Goal: Task Accomplishment & Management: Manage account settings

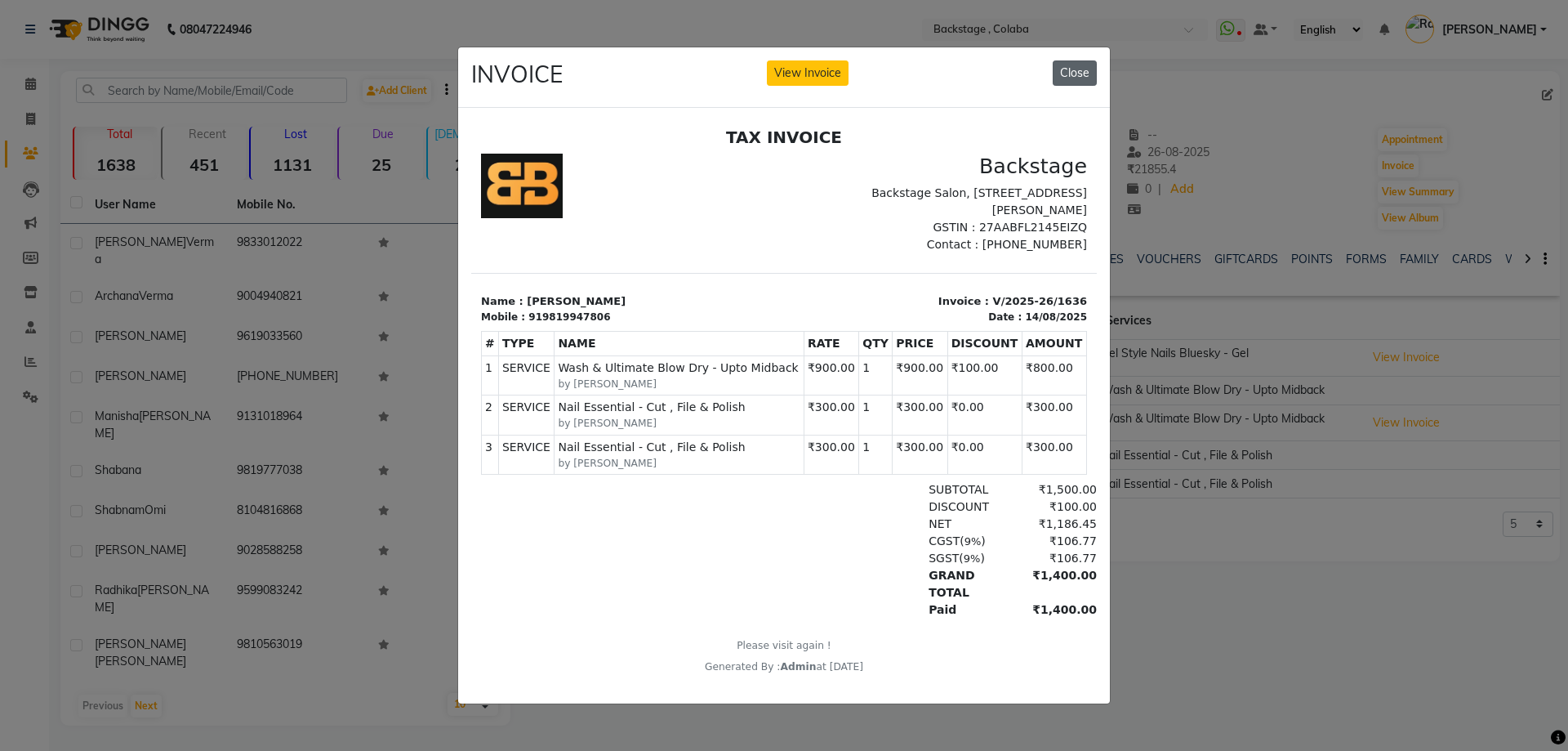
click at [1079, 77] on button "Close" at bounding box center [1075, 72] width 44 height 25
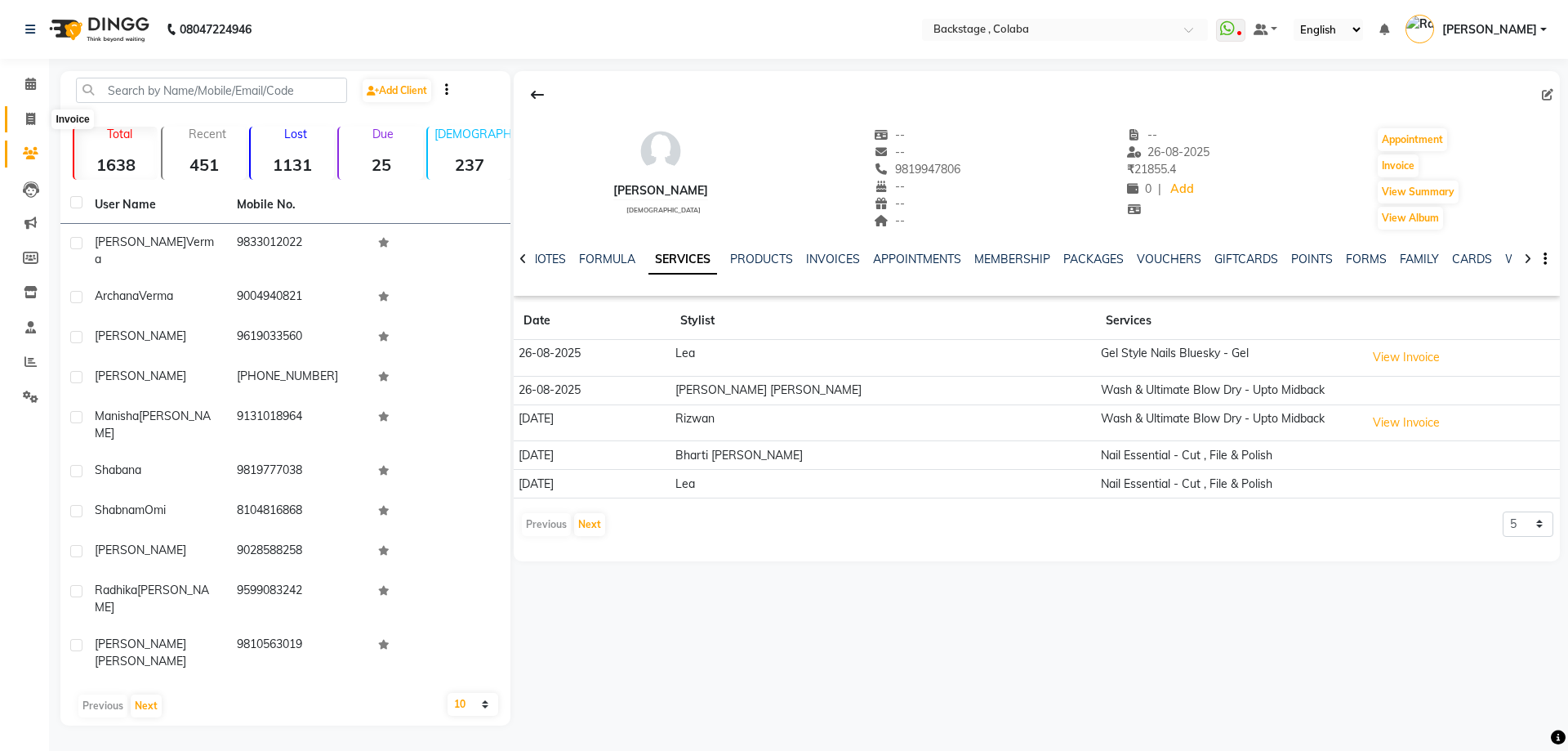
click at [32, 115] on icon at bounding box center [30, 119] width 9 height 12
select select "service"
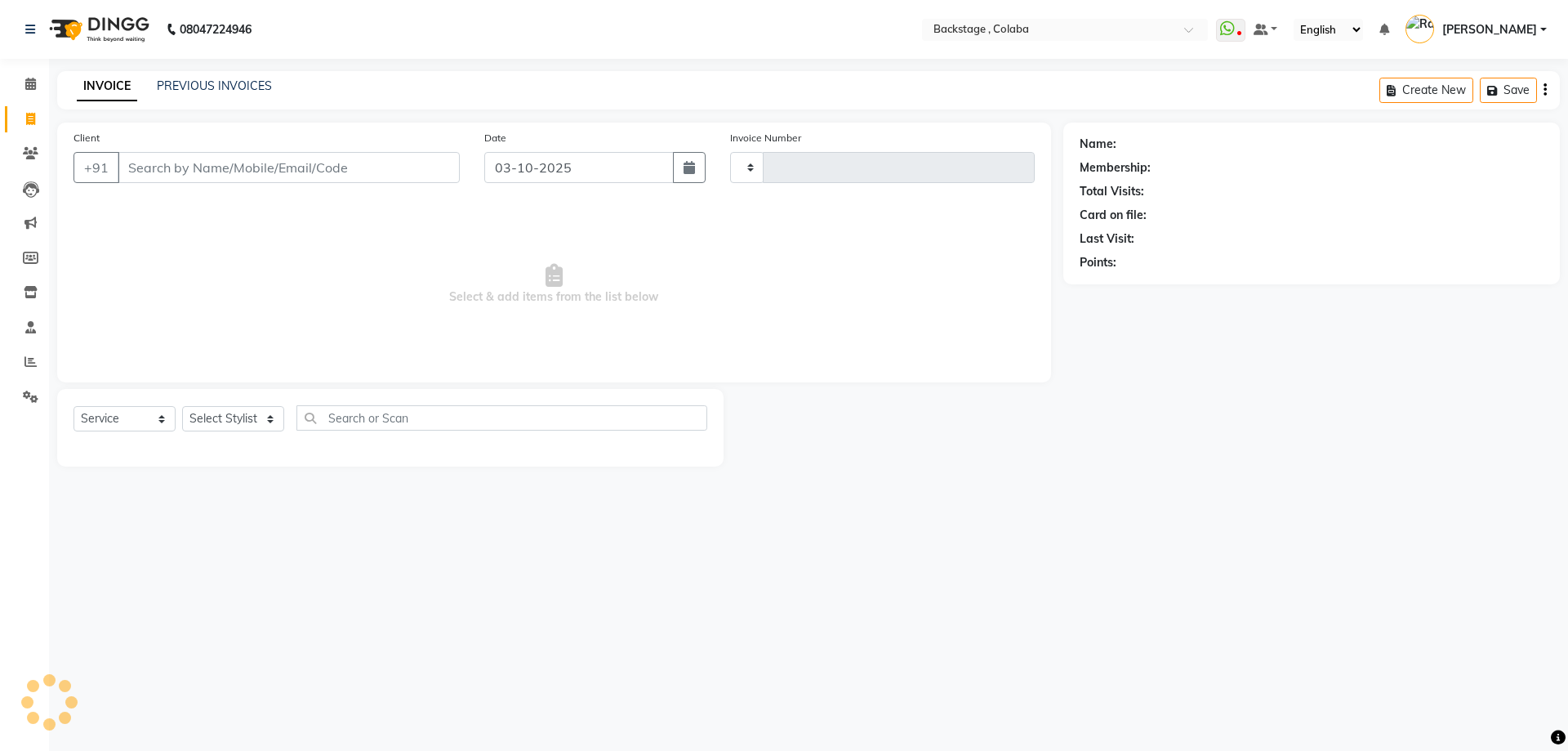
click at [152, 164] on input "Client" at bounding box center [288, 167] width 342 height 31
type input "2260"
select select "5451"
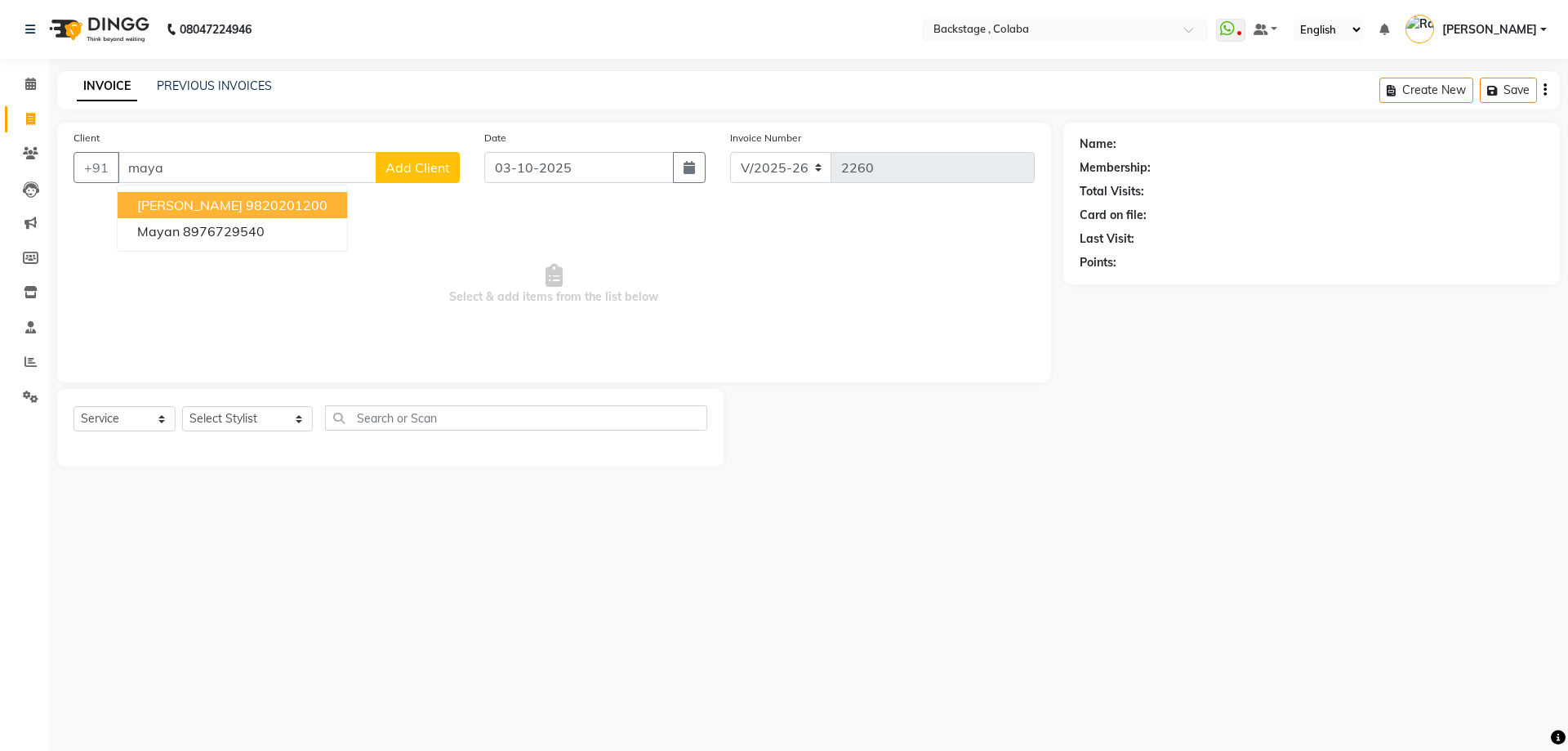
click at [197, 205] on span "[PERSON_NAME]" at bounding box center [189, 205] width 105 height 16
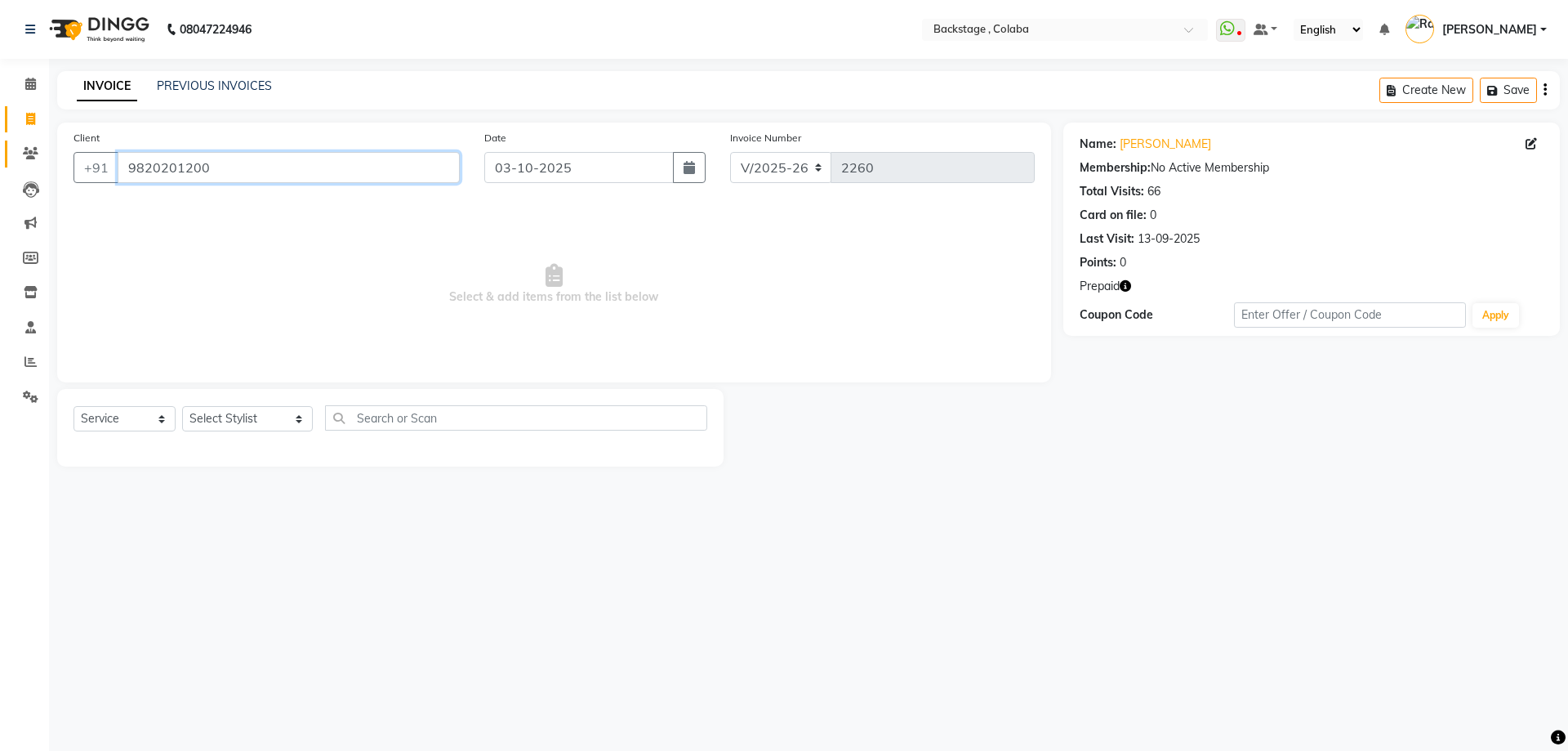
drag, startPoint x: 230, startPoint y: 156, endPoint x: 15, endPoint y: 149, distance: 215.1
click at [15, 149] on app-home "08047224946 Select Location × Backstage , Colaba WhatsApp Status ✕ Status: Disc…" at bounding box center [784, 245] width 1568 height 491
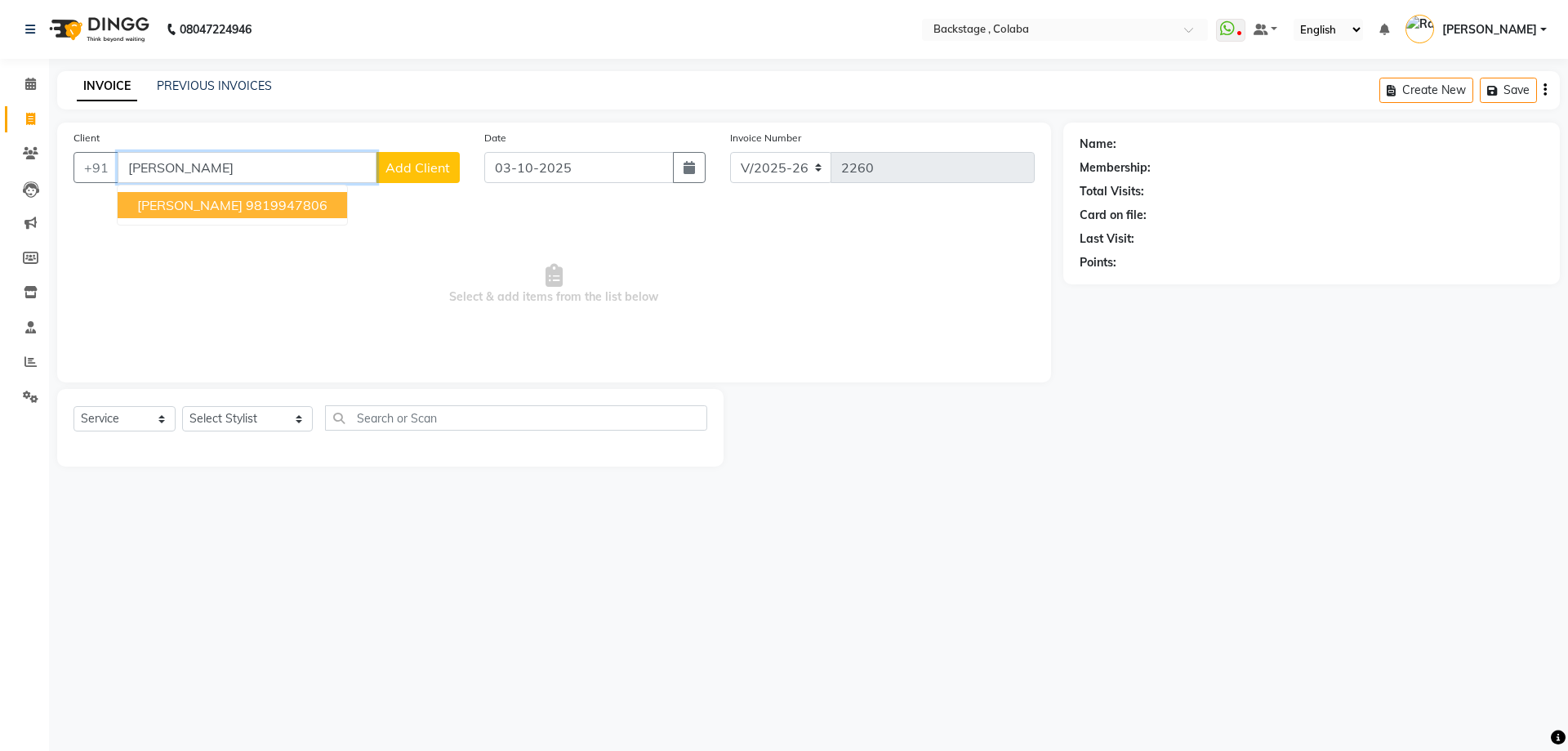
click at [162, 212] on span "[PERSON_NAME]" at bounding box center [189, 205] width 105 height 16
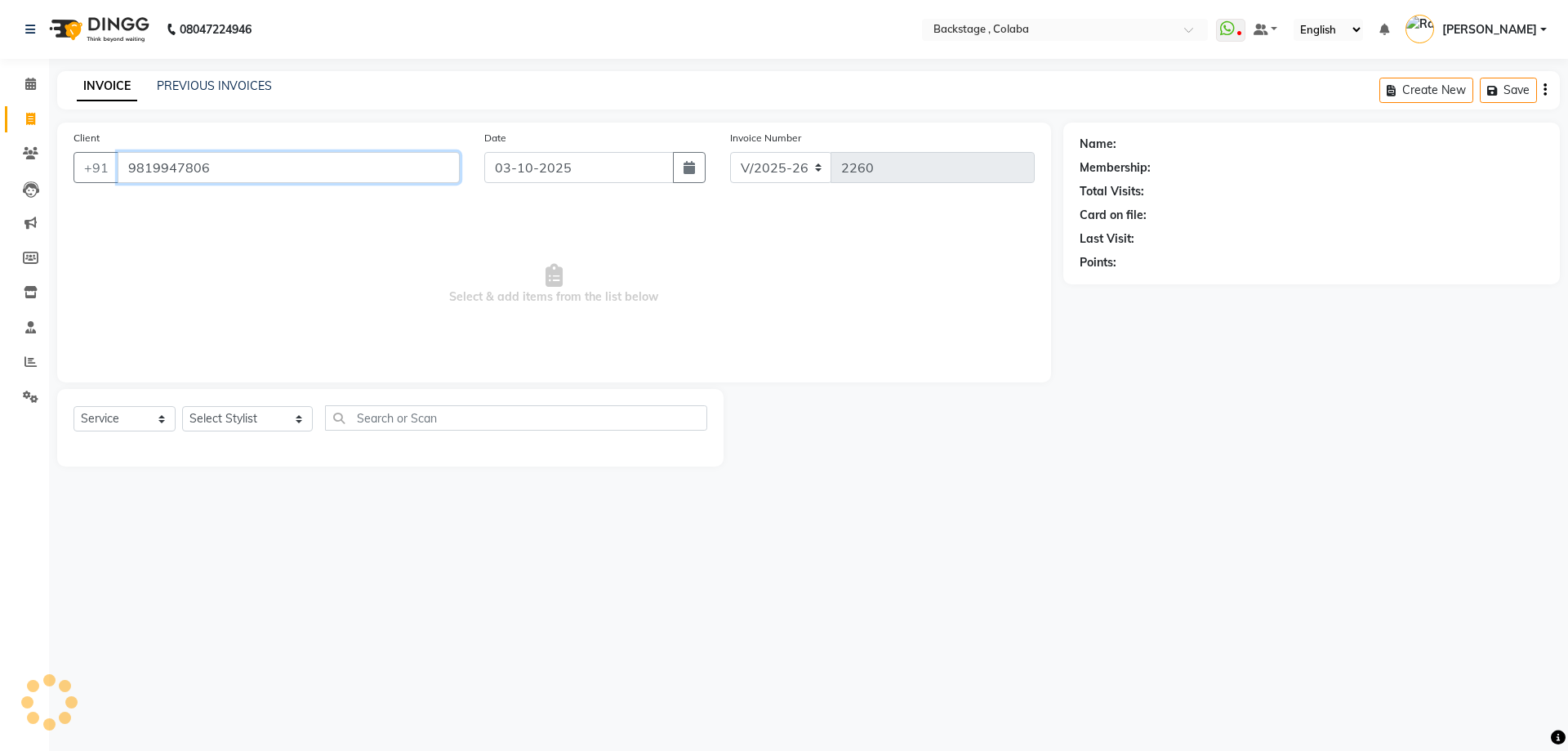
type input "9819947806"
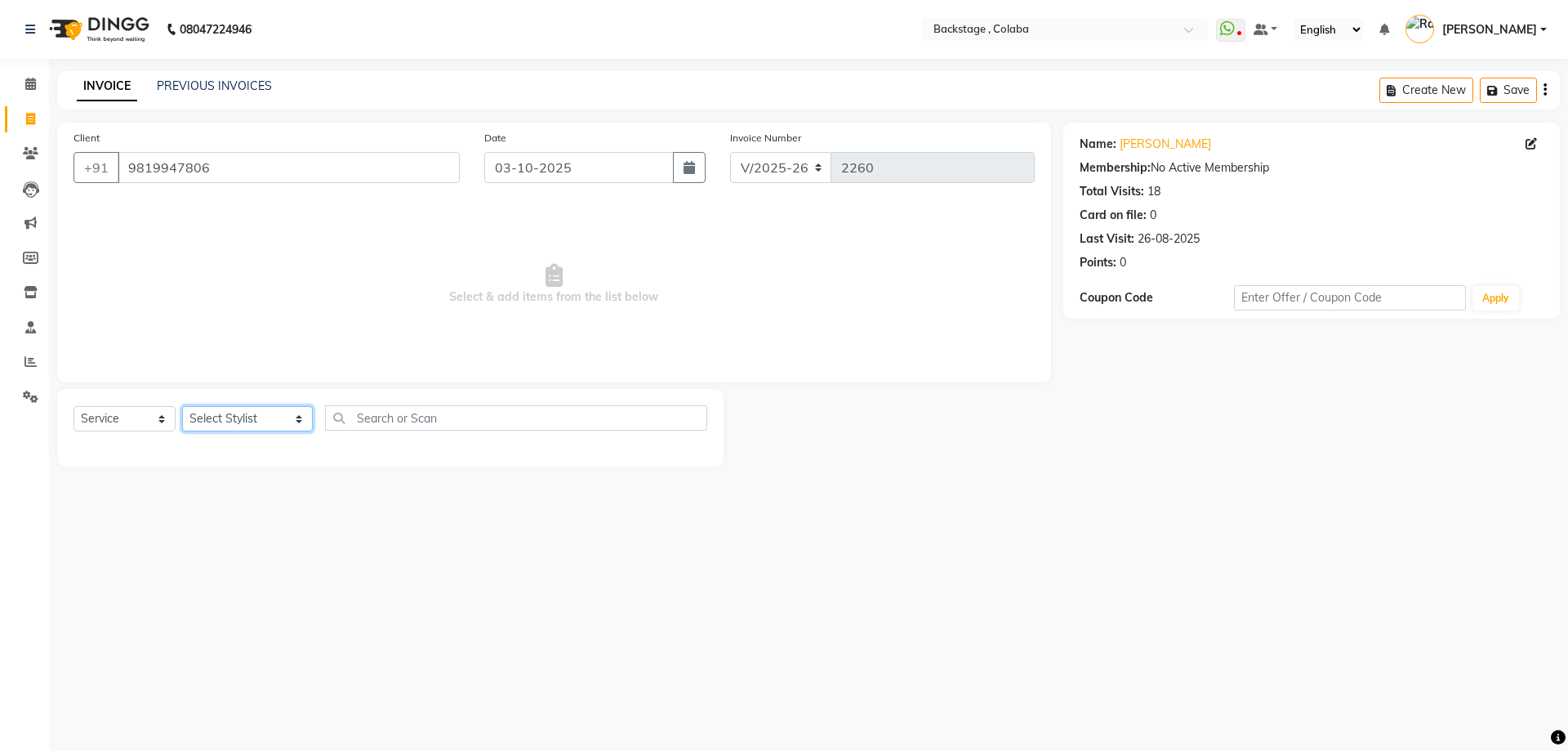
click at [236, 415] on select "Select Stylist Backstage Bharti [PERSON_NAME] [PERSON_NAME] [PERSON_NAME] [PERS…" at bounding box center [248, 418] width 131 height 25
select select "61513"
click at [183, 406] on select "Select Stylist Backstage Bharti [PERSON_NAME] [PERSON_NAME] [PERSON_NAME] [PERS…" at bounding box center [248, 418] width 131 height 25
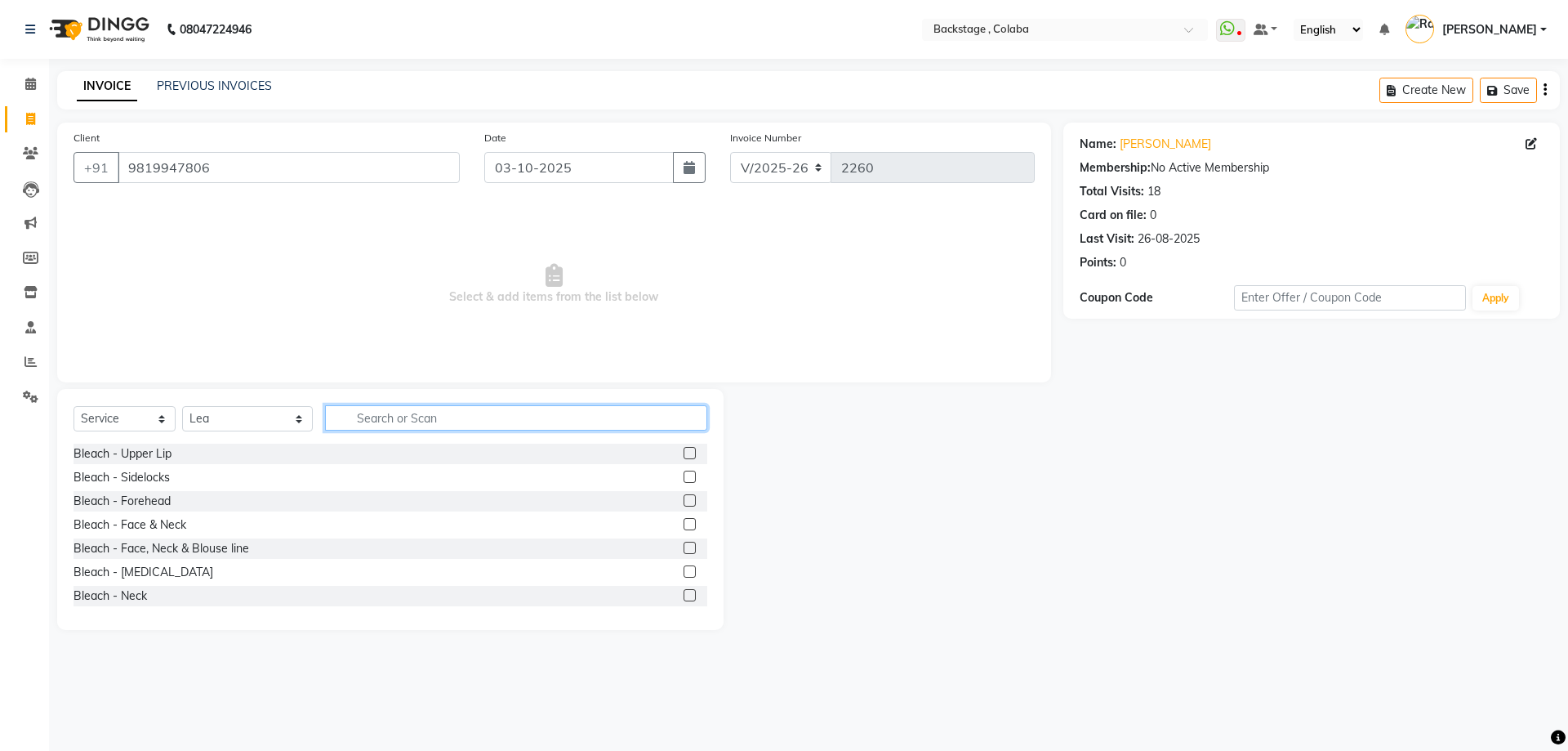
click at [395, 416] on input "text" at bounding box center [517, 418] width 382 height 25
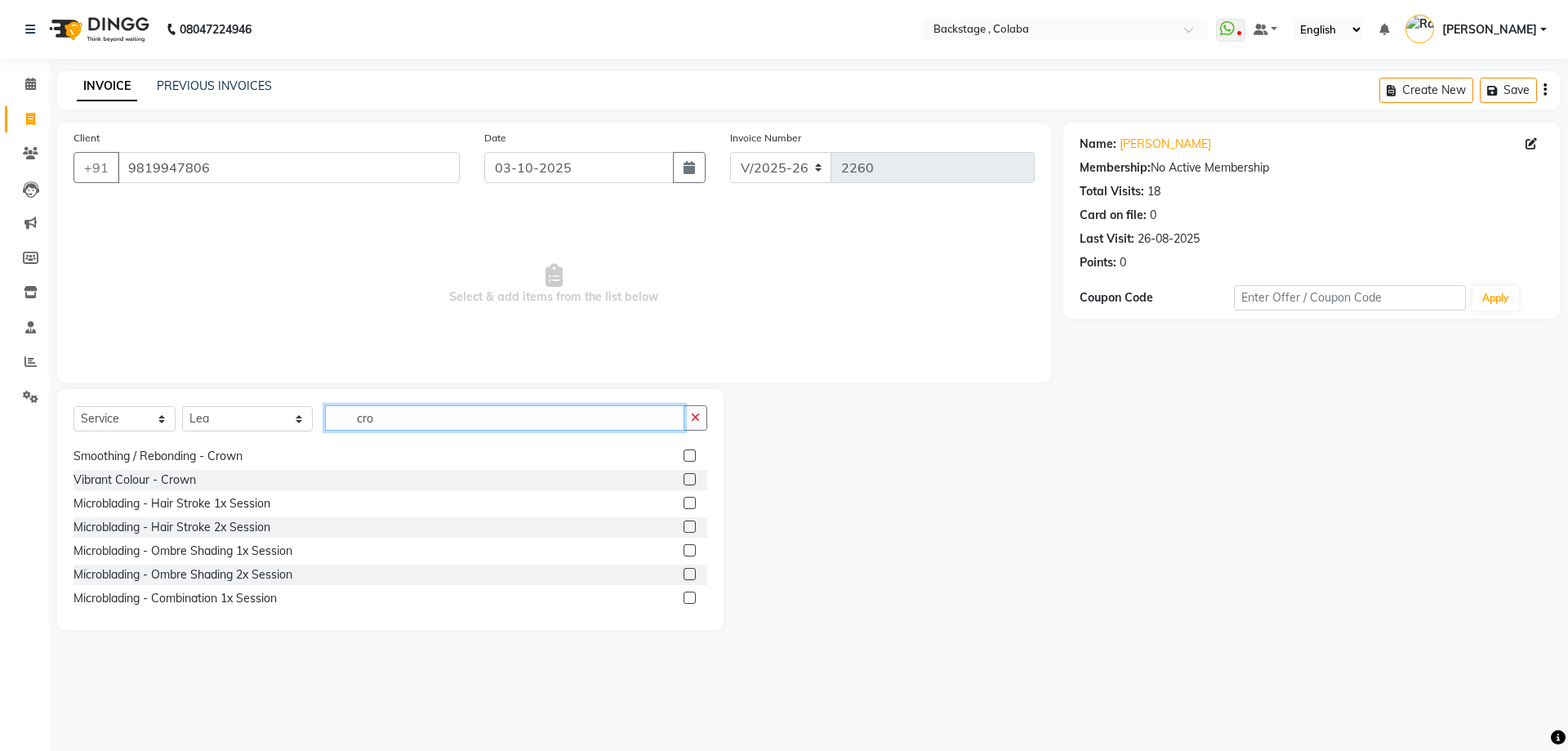
scroll to position [215, 0]
drag, startPoint x: 366, startPoint y: 422, endPoint x: 282, endPoint y: 424, distance: 84.0
click at [282, 424] on div "Select Service Product Membership Package Voucher Prepaid Gift Card Select Styl…" at bounding box center [390, 425] width 634 height 39
type input "l"
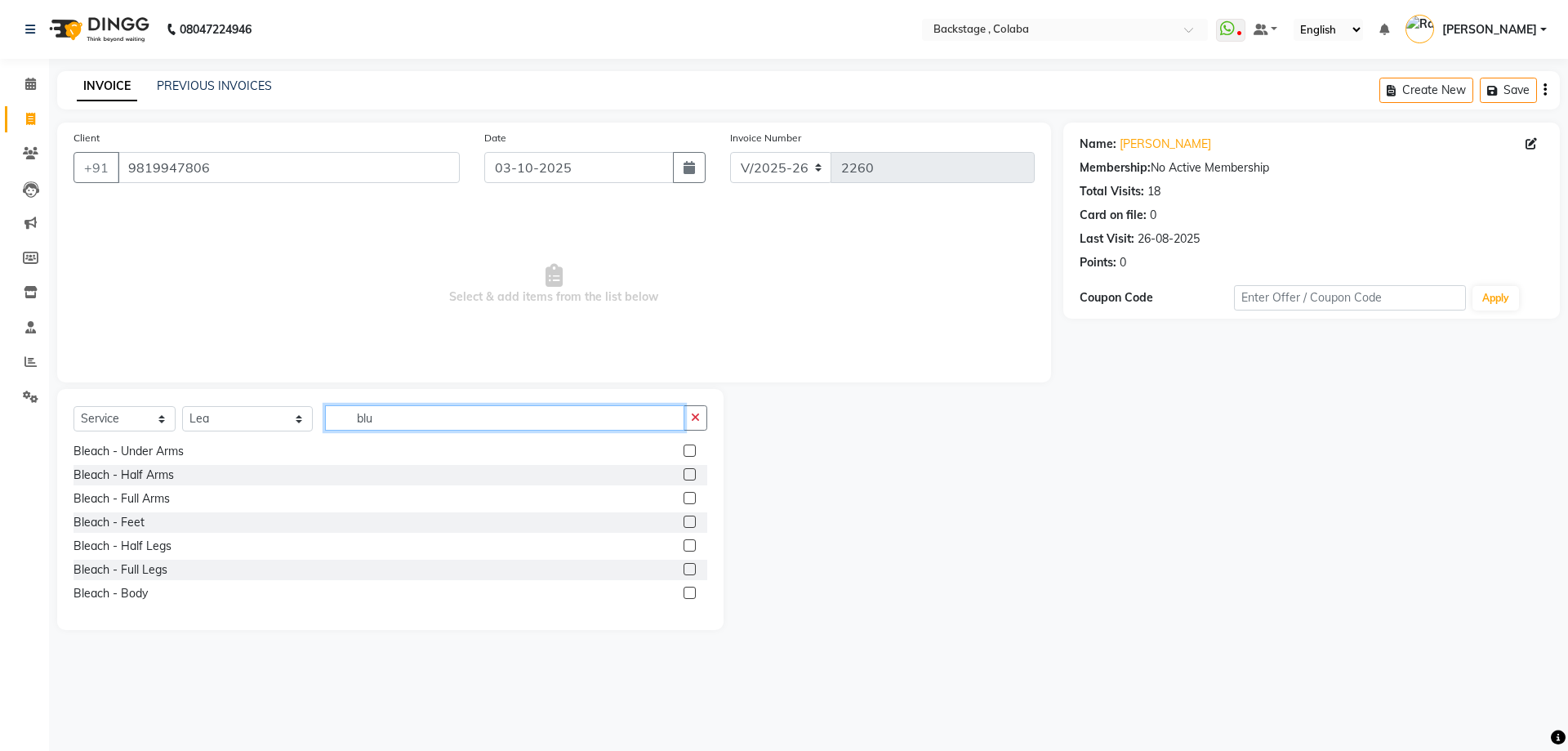
scroll to position [26, 0]
type input "blu"
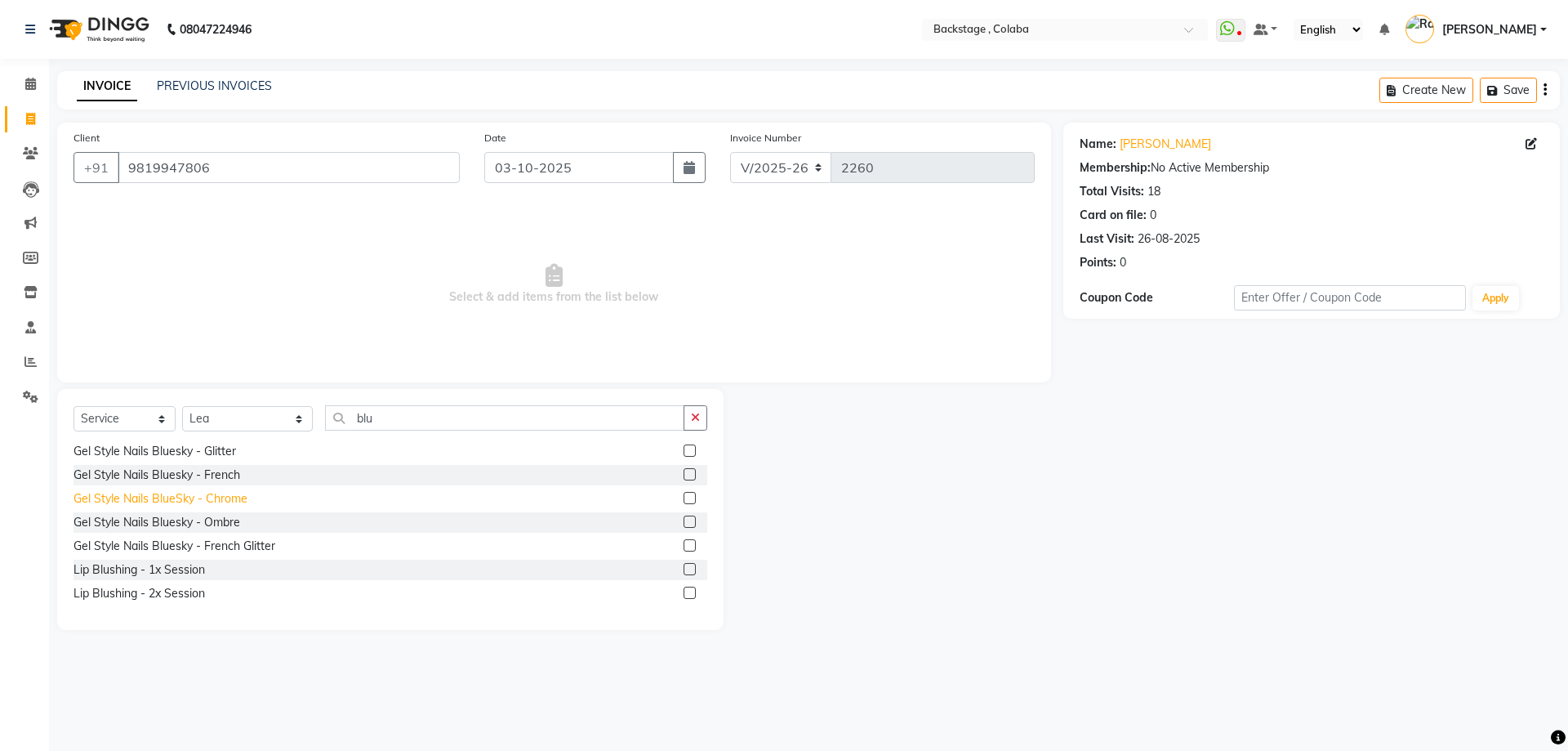
click at [233, 495] on div "Gel Style Nails BlueSky - Chrome" at bounding box center [160, 499] width 174 height 17
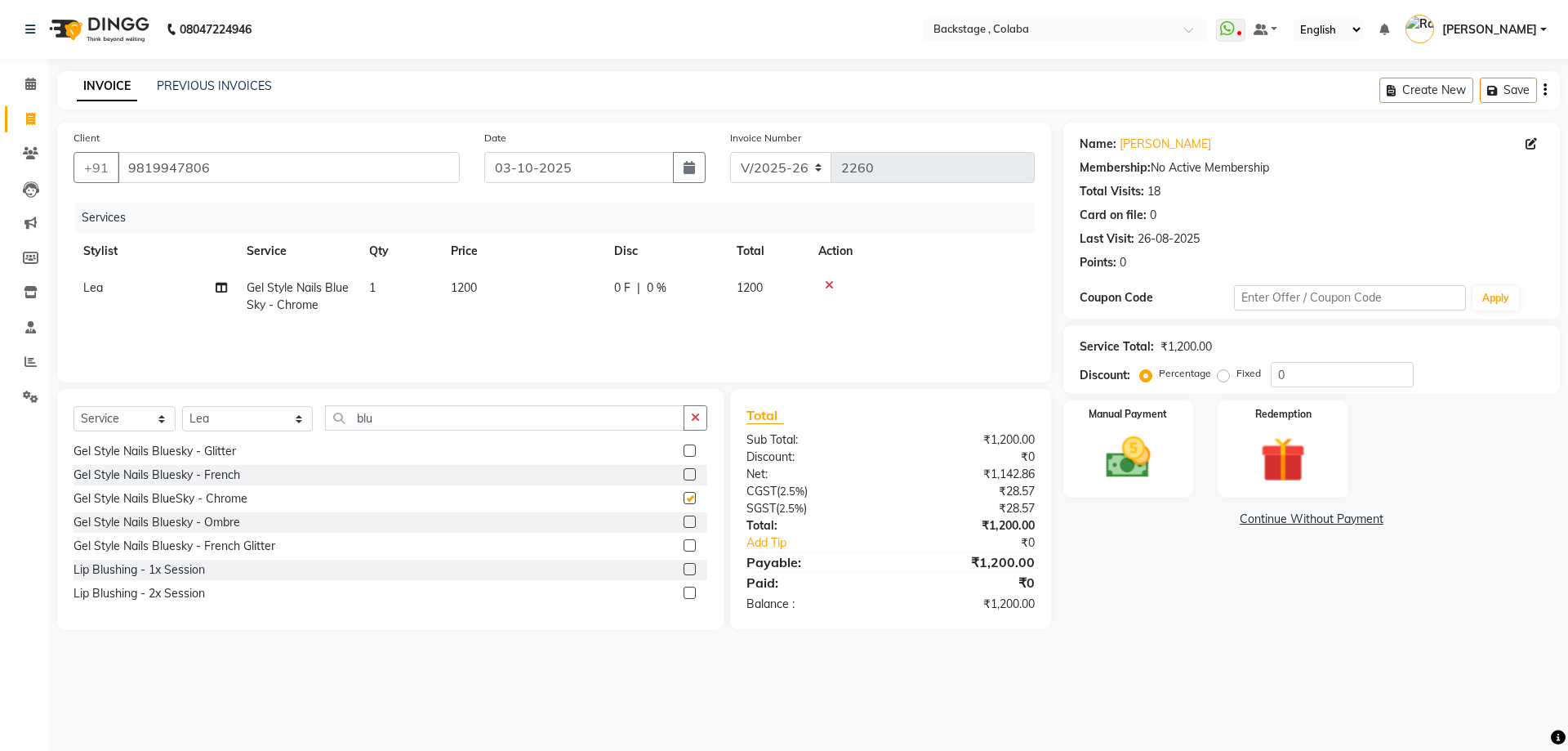
checkbox input "false"
click at [547, 320] on td "1200" at bounding box center [523, 296] width 164 height 54
select select "61513"
drag, startPoint x: 579, startPoint y: 291, endPoint x: 465, endPoint y: 283, distance: 114.3
click at [465, 283] on tr "Backstage Bharti Nitesh Gohar Jayesh Anil Karekar Kalavati Sharma Kalindi Joshi…" at bounding box center [554, 304] width 962 height 70
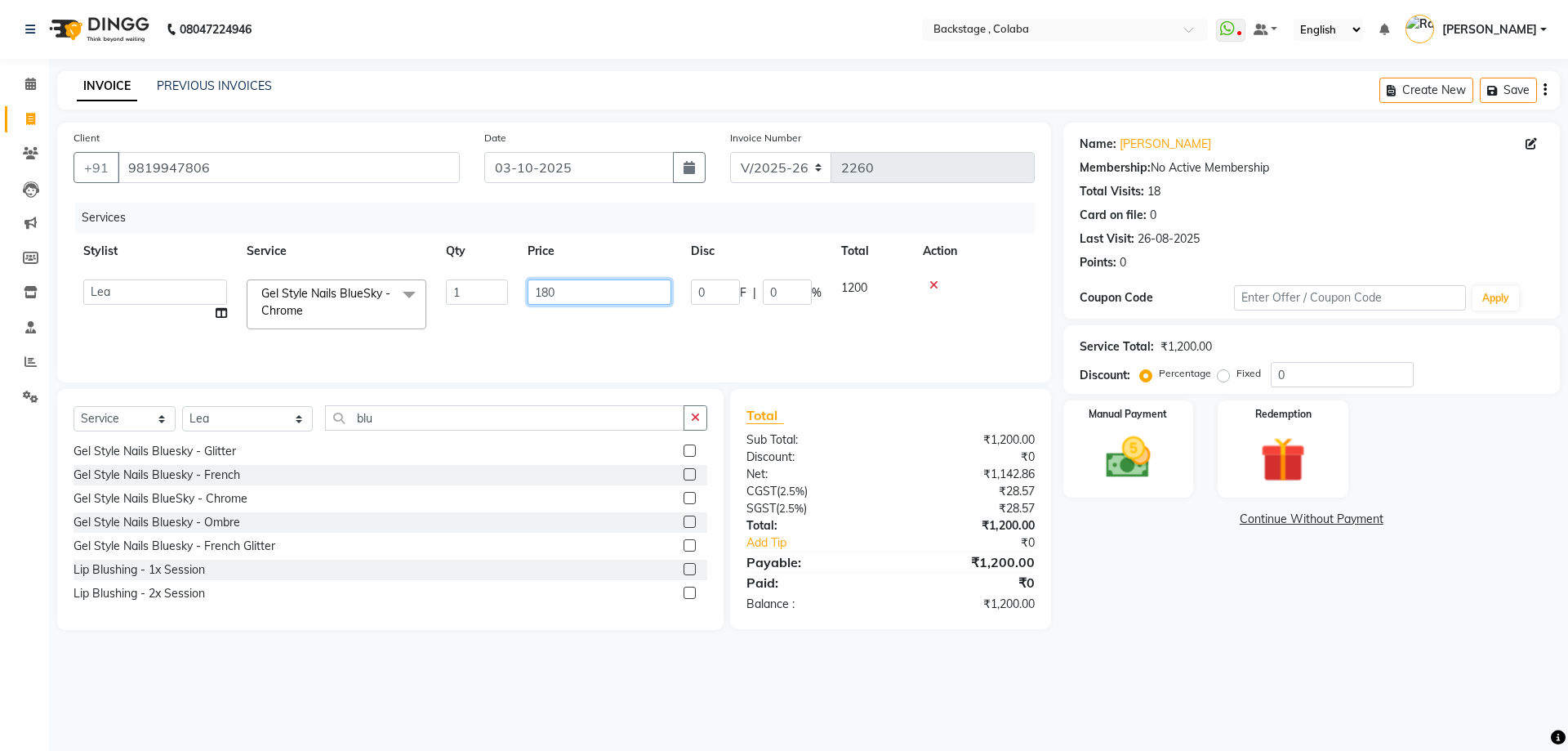
type input "1800"
drag, startPoint x: 369, startPoint y: 433, endPoint x: 307, endPoint y: 420, distance: 63.3
click at [307, 420] on div "Select Service Product Membership Package Voucher Prepaid Gift Card Select Styl…" at bounding box center [390, 425] width 634 height 39
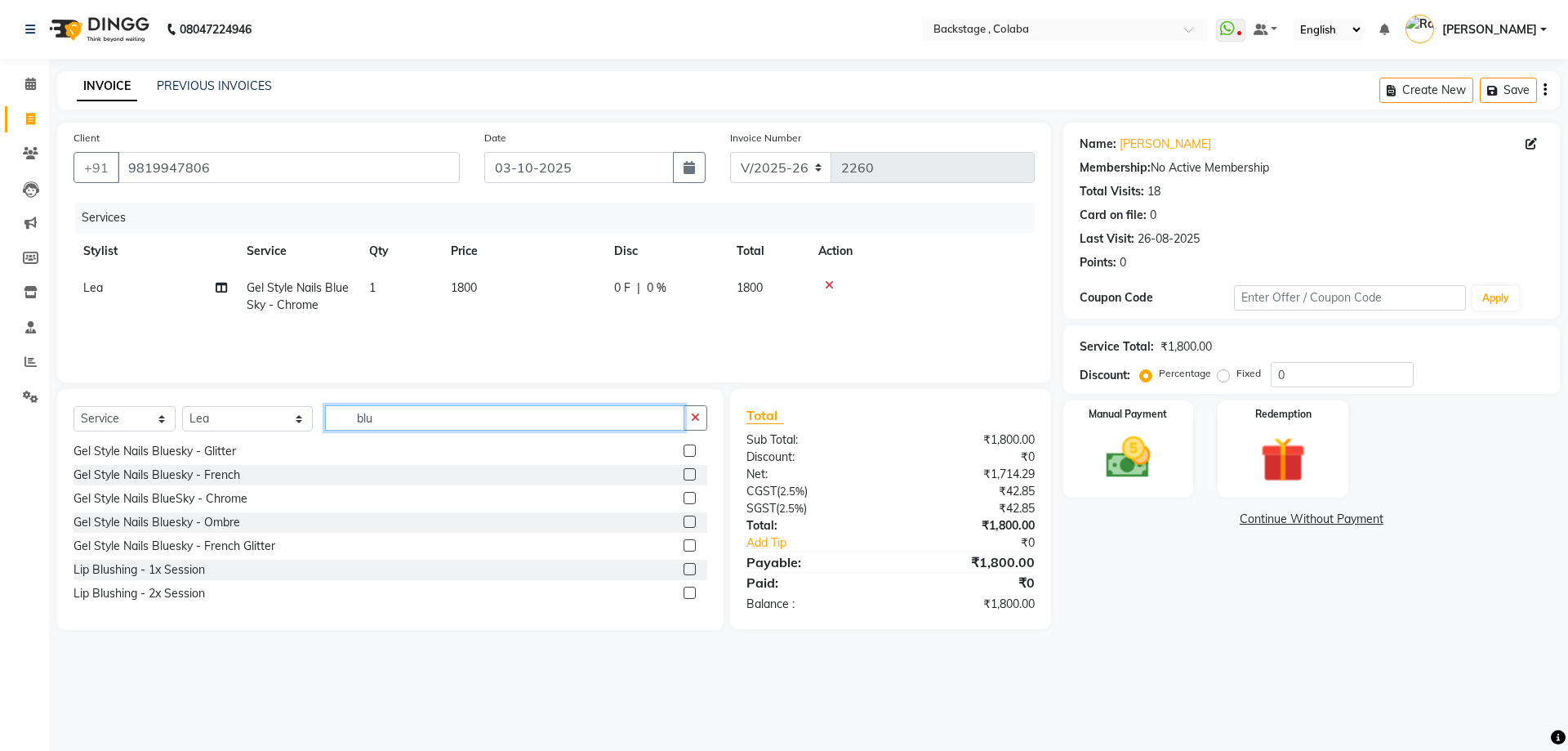
click at [399, 420] on input "blu" at bounding box center [505, 418] width 359 height 25
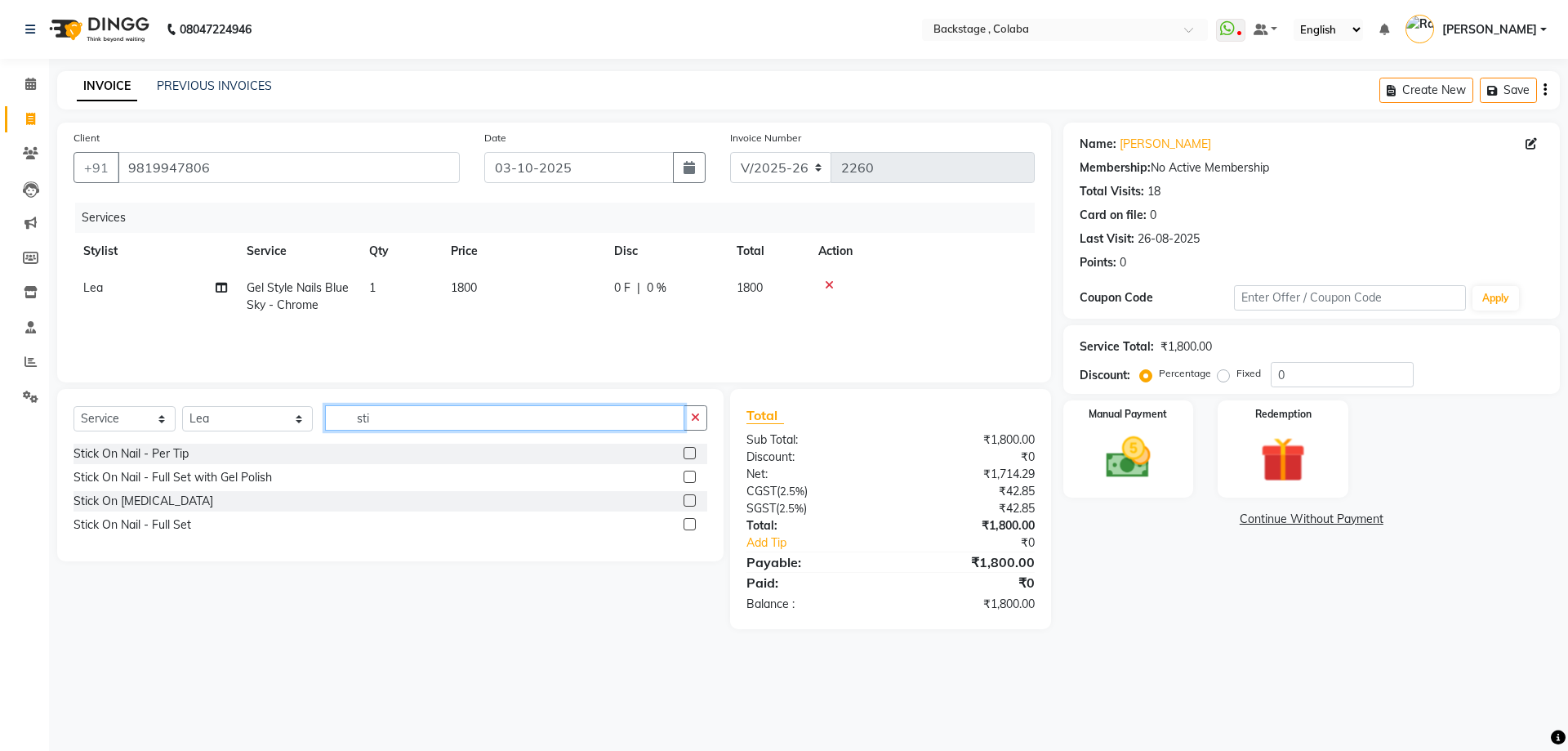
scroll to position [0, 0]
type input "stick"
drag, startPoint x: 184, startPoint y: 458, endPoint x: 214, endPoint y: 454, distance: 30.3
click at [184, 458] on div "Stick On Nail - Per Tip" at bounding box center [131, 454] width 115 height 17
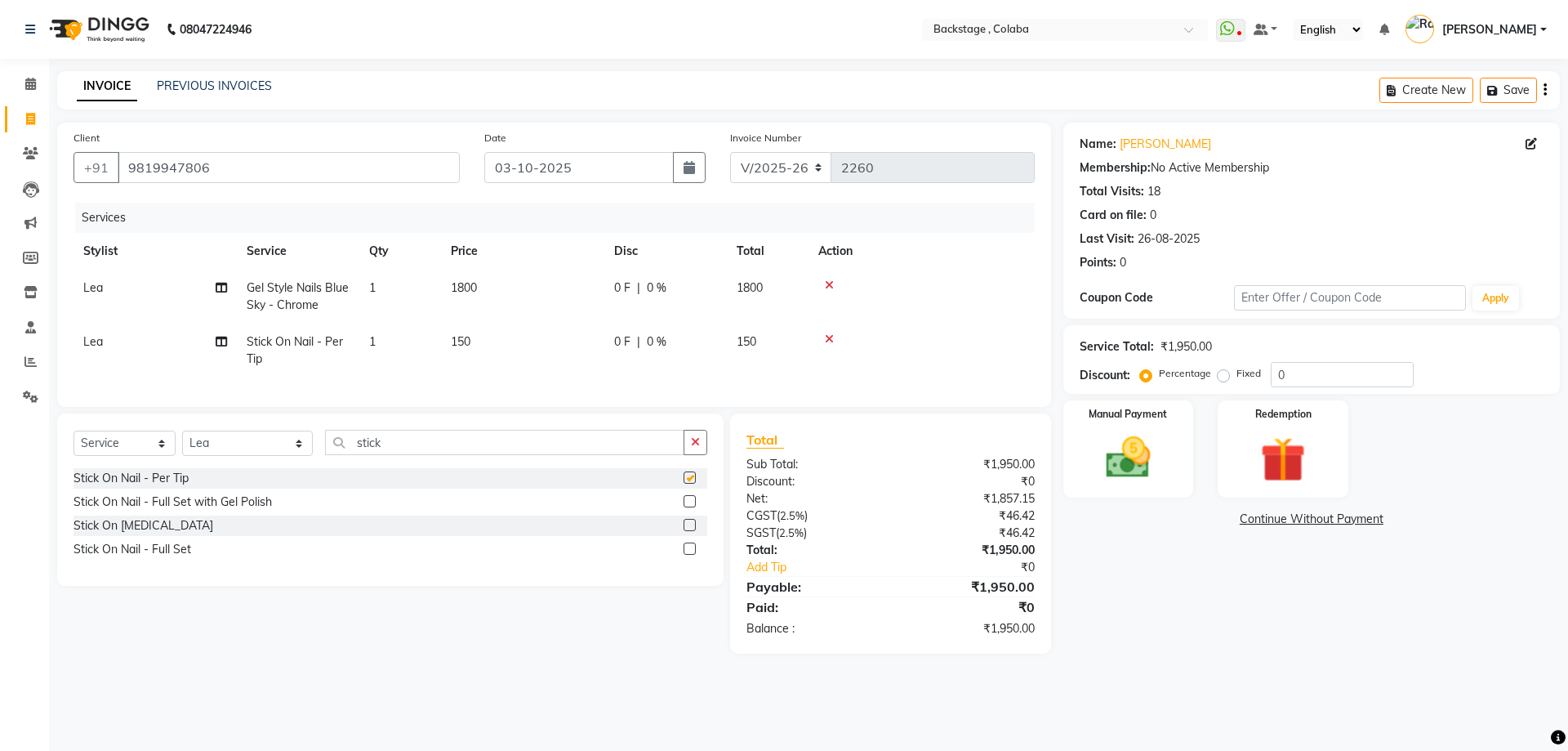
checkbox input "false"
click at [528, 336] on td "150" at bounding box center [523, 351] width 164 height 54
select select "61513"
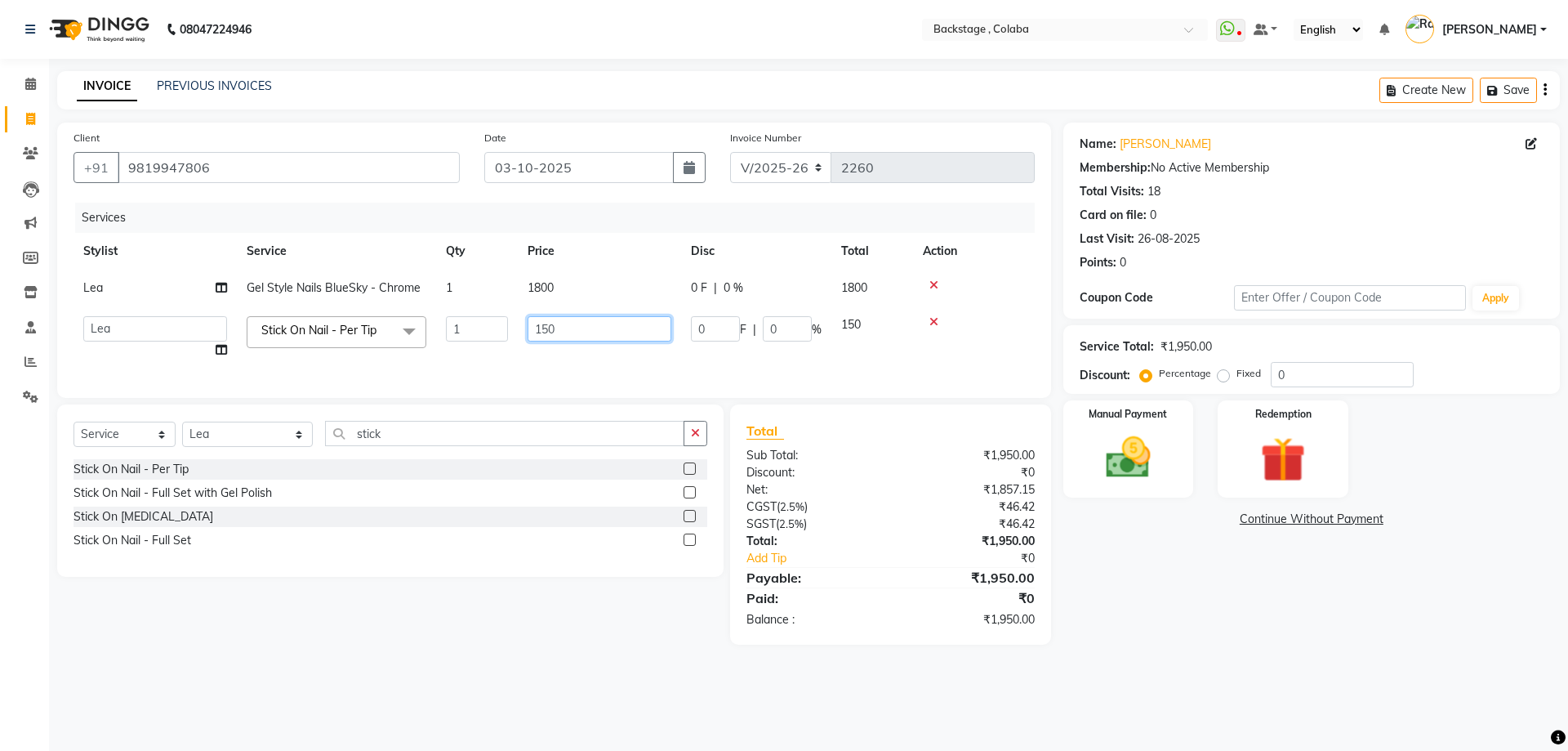
drag, startPoint x: 567, startPoint y: 337, endPoint x: 519, endPoint y: 326, distance: 49.2
click at [519, 326] on td "150" at bounding box center [599, 338] width 164 height 62
type input "200"
click at [524, 346] on td "200" at bounding box center [599, 338] width 164 height 62
select select "61513"
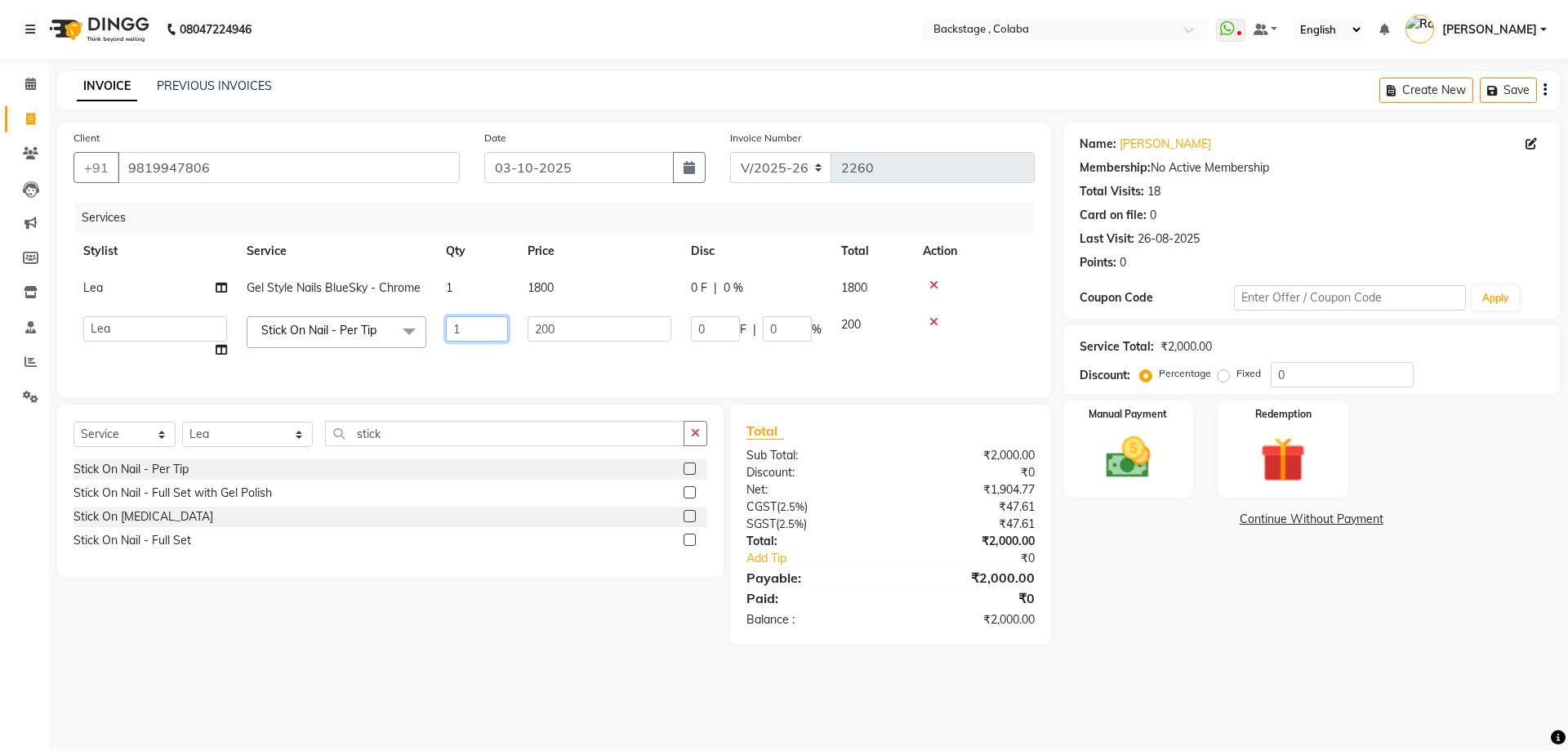
drag, startPoint x: 497, startPoint y: 330, endPoint x: 408, endPoint y: 332, distance: 89.0
click at [408, 332] on tr "Backstage Bharti Nitesh Gohar Jayesh Anil Karekar Kalavati Sharma Kalindi Joshi…" at bounding box center [554, 338] width 962 height 62
type input "3"
click at [455, 365] on tr "Backstage Bharti Nitesh Gohar Jayesh Anil Karekar Kalavati Sharma Kalindi Joshi…" at bounding box center [554, 338] width 962 height 62
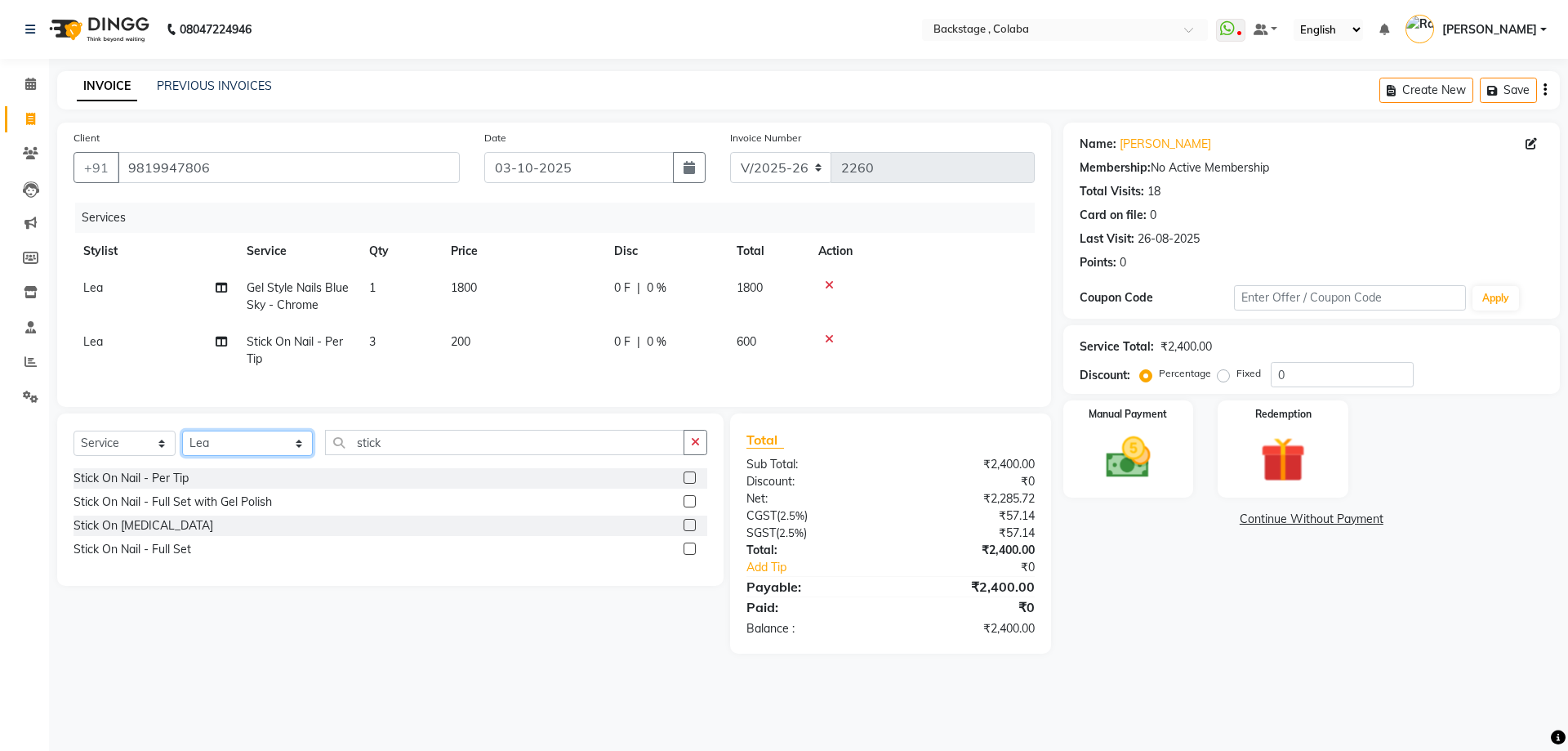
click at [213, 453] on select "Select Stylist Backstage Bharti [PERSON_NAME] [PERSON_NAME] [PERSON_NAME] [PERS…" at bounding box center [248, 443] width 131 height 25
select select "83246"
click at [183, 443] on select "Select Stylist Backstage Bharti [PERSON_NAME] [PERSON_NAME] [PERSON_NAME] [PERS…" at bounding box center [248, 443] width 131 height 25
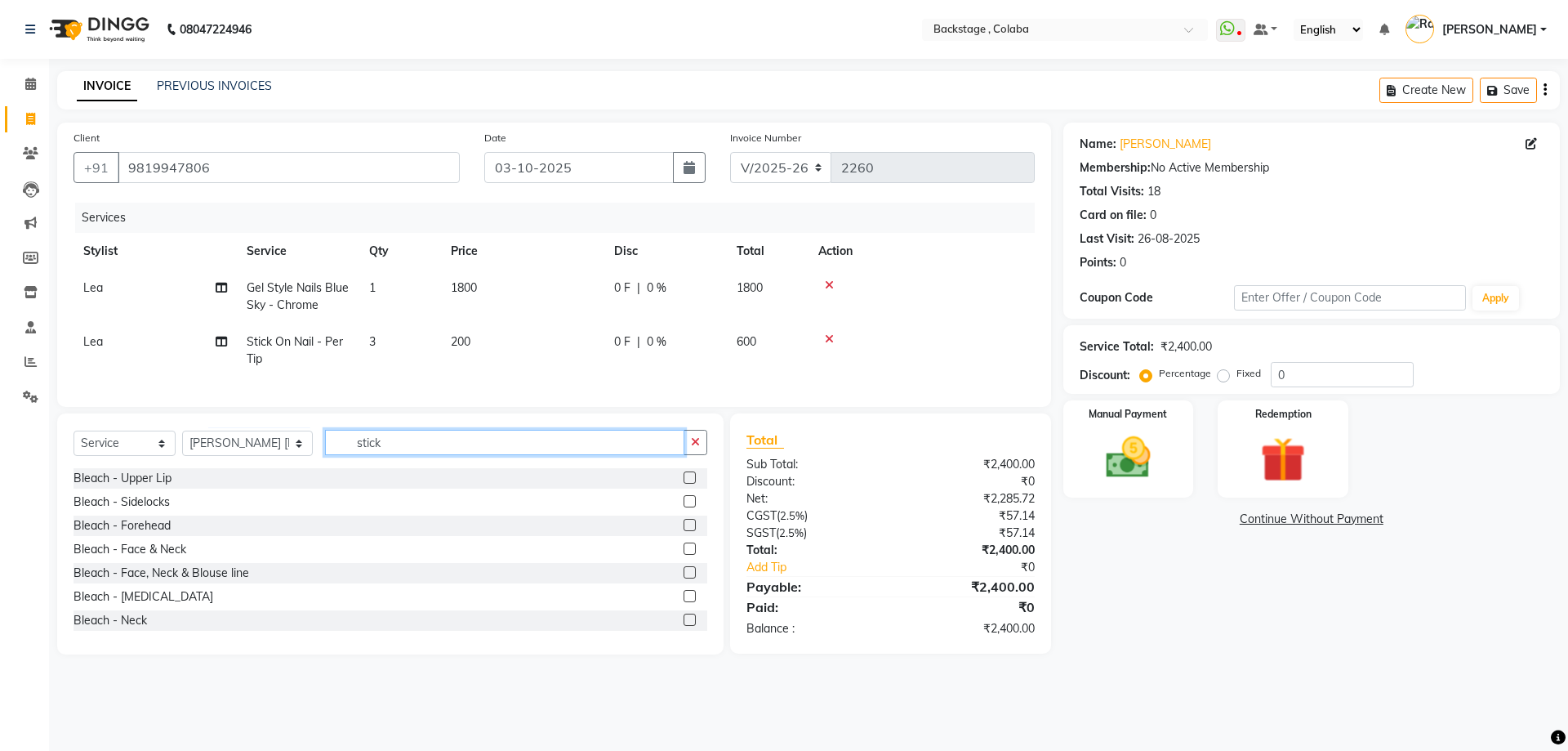
drag, startPoint x: 354, startPoint y: 453, endPoint x: 293, endPoint y: 453, distance: 61.0
click at [293, 453] on div "Select Service Product Membership Package Voucher Prepaid Gift Card Select Styl…" at bounding box center [390, 449] width 634 height 39
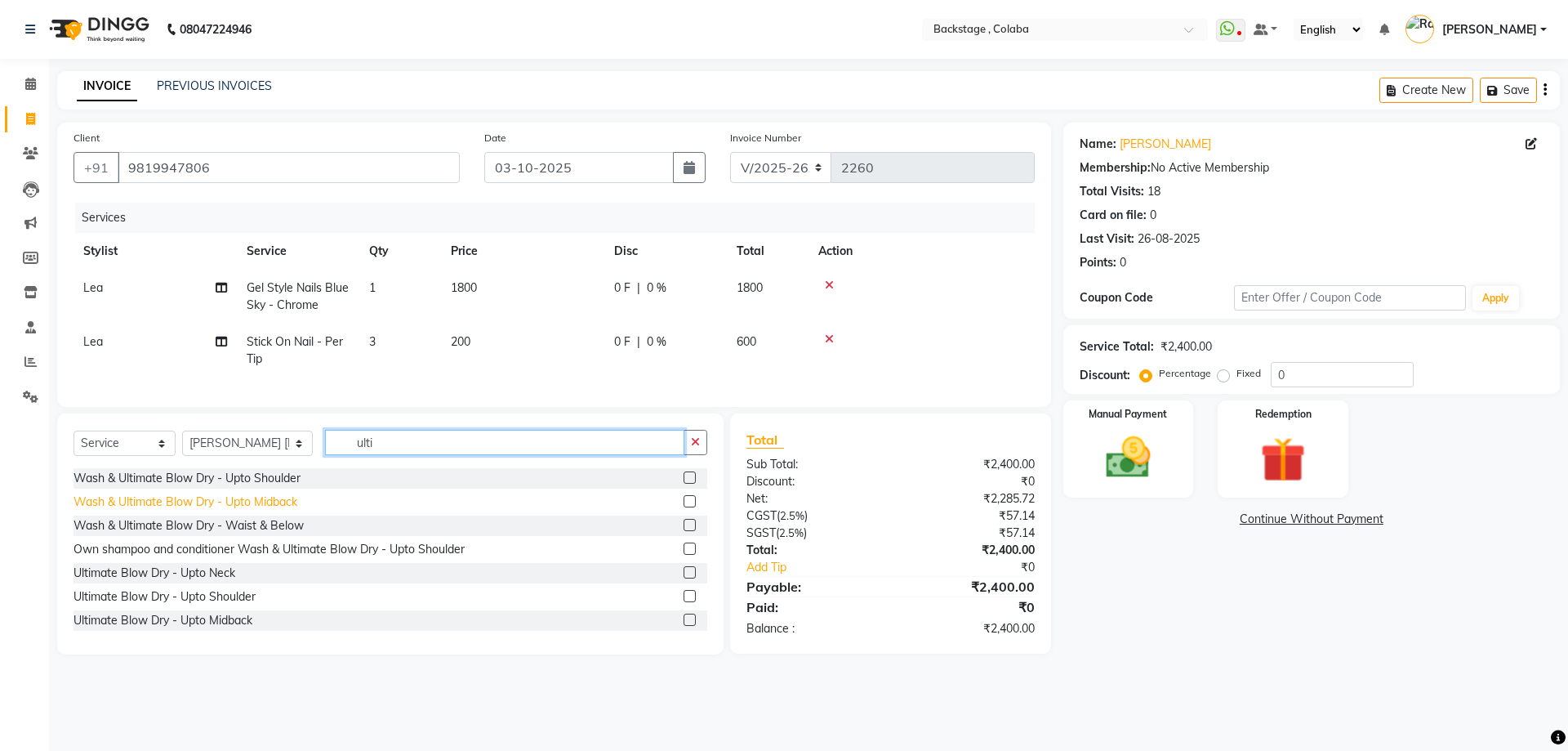
type input "ulti"
click at [277, 511] on div "Wash & Ultimate Blow Dry - Upto Midback" at bounding box center [185, 502] width 224 height 17
checkbox input "false"
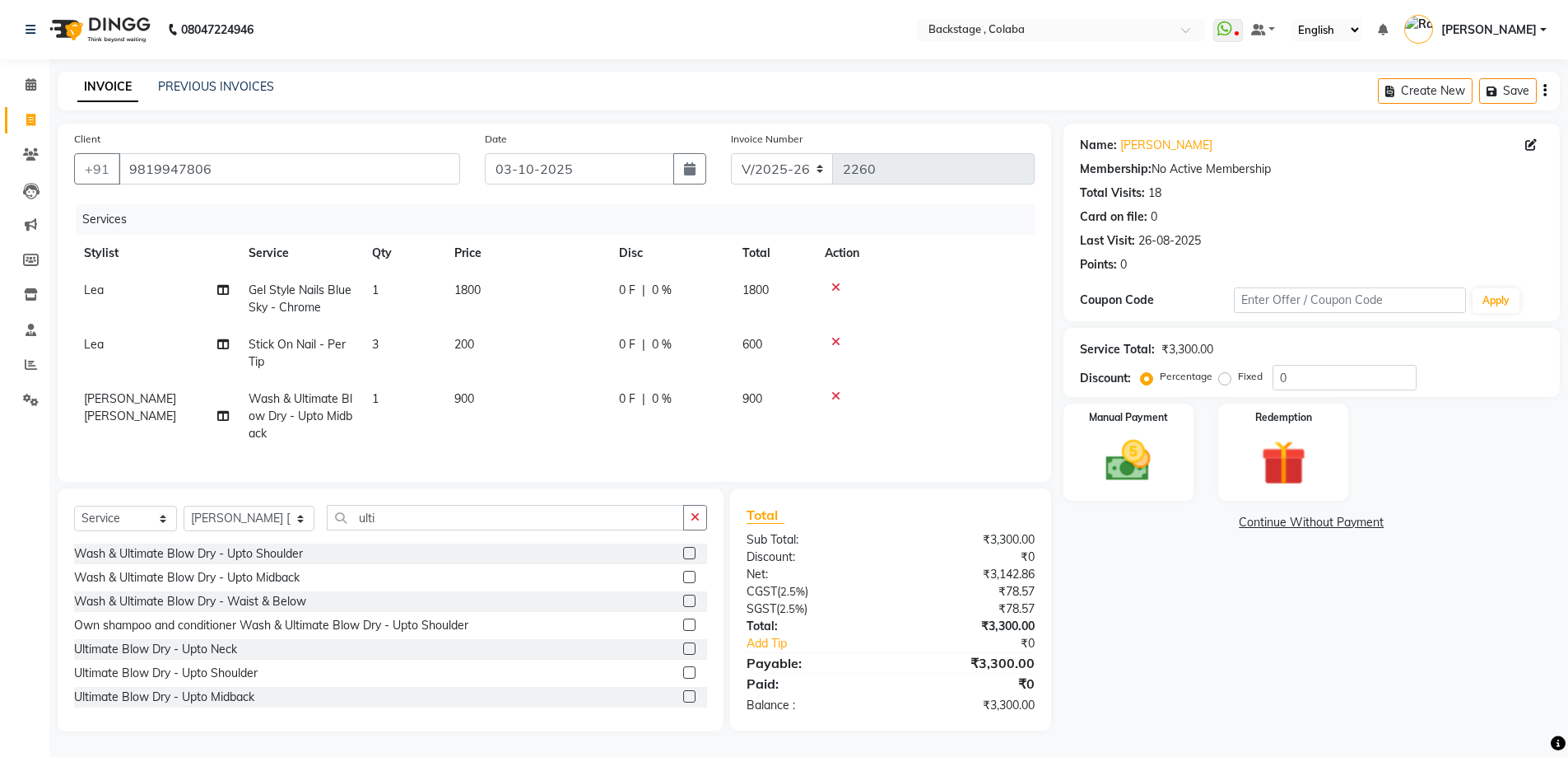
click at [560, 420] on td "900" at bounding box center [527, 416] width 165 height 72
select select "83246"
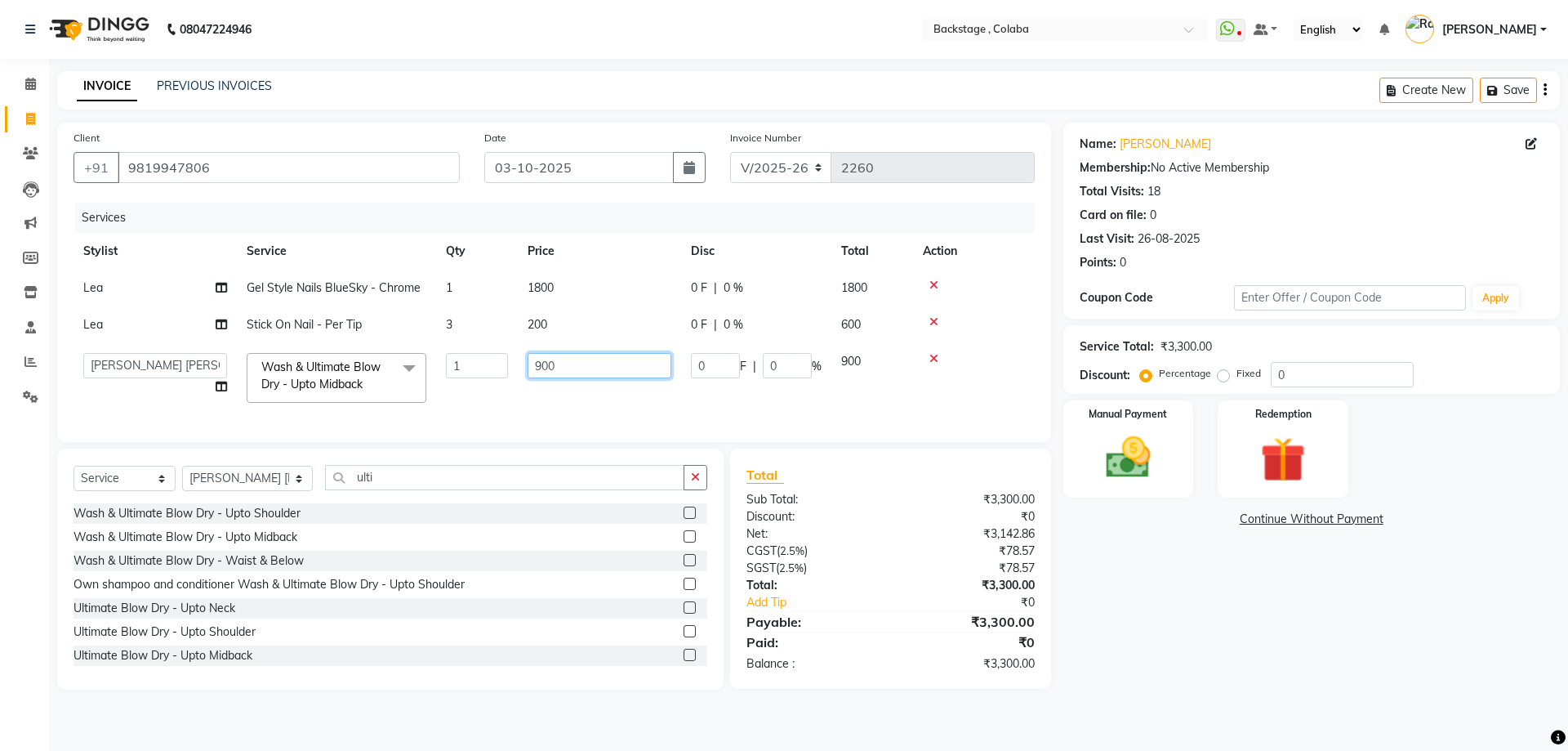
drag, startPoint x: 592, startPoint y: 359, endPoint x: 479, endPoint y: 359, distance: 113.0
click at [479, 359] on tr "Backstage Bharti Nitesh Gohar Jayesh Anil Karekar Kalavati Sharma Kalindi Joshi…" at bounding box center [554, 377] width 962 height 70
type input "800"
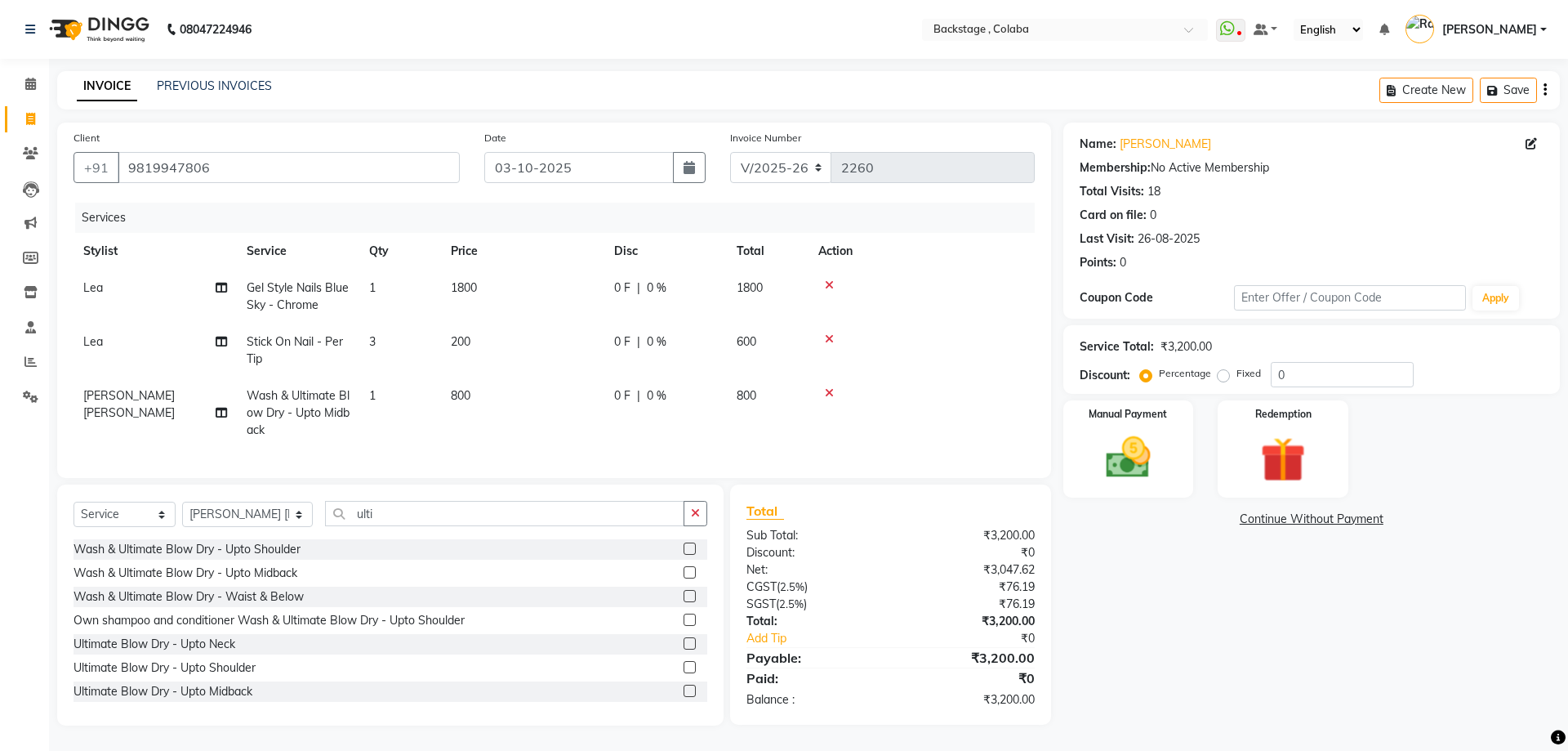
click at [546, 396] on td "800" at bounding box center [523, 413] width 164 height 71
select select "83246"
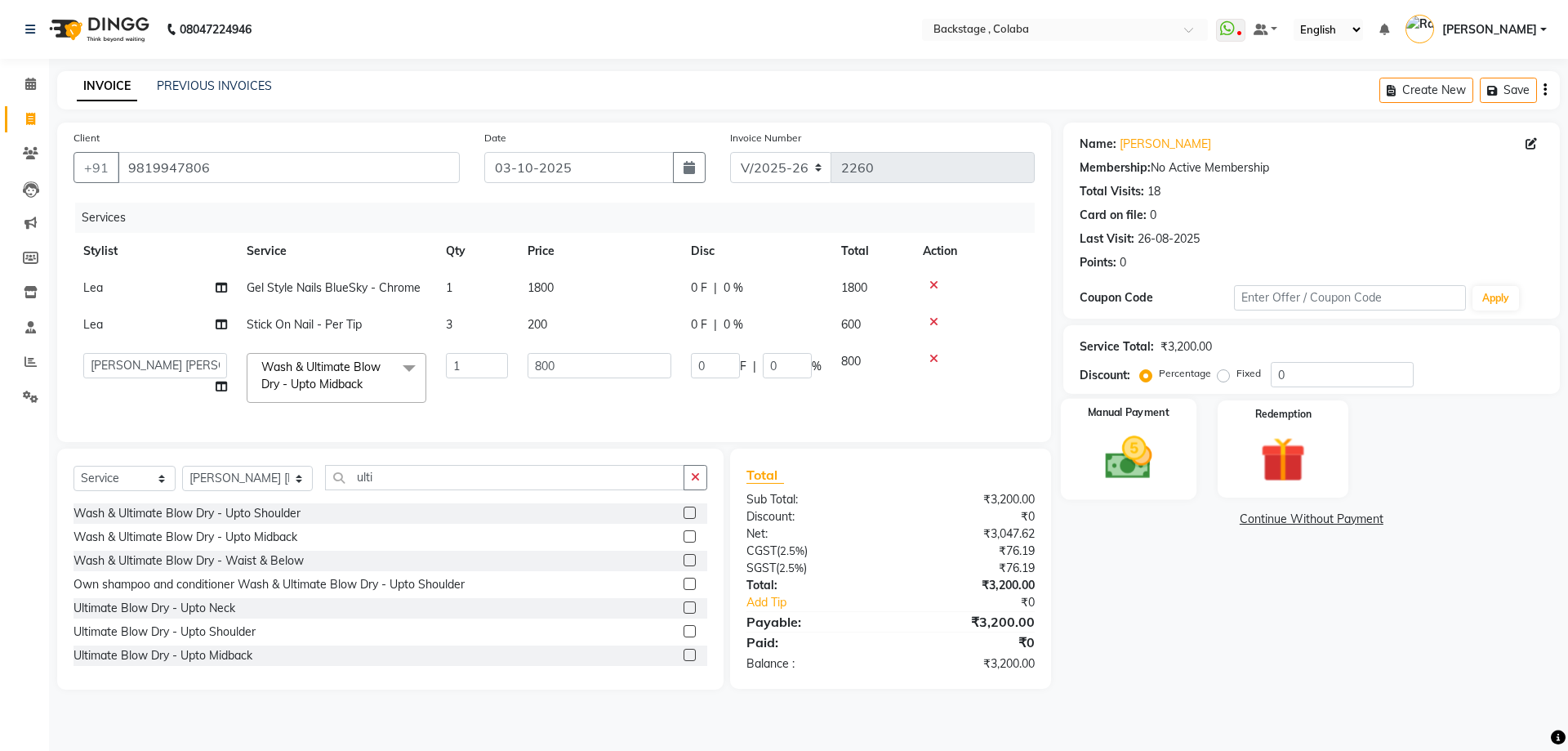
click at [1163, 491] on div "Manual Payment" at bounding box center [1127, 449] width 135 height 101
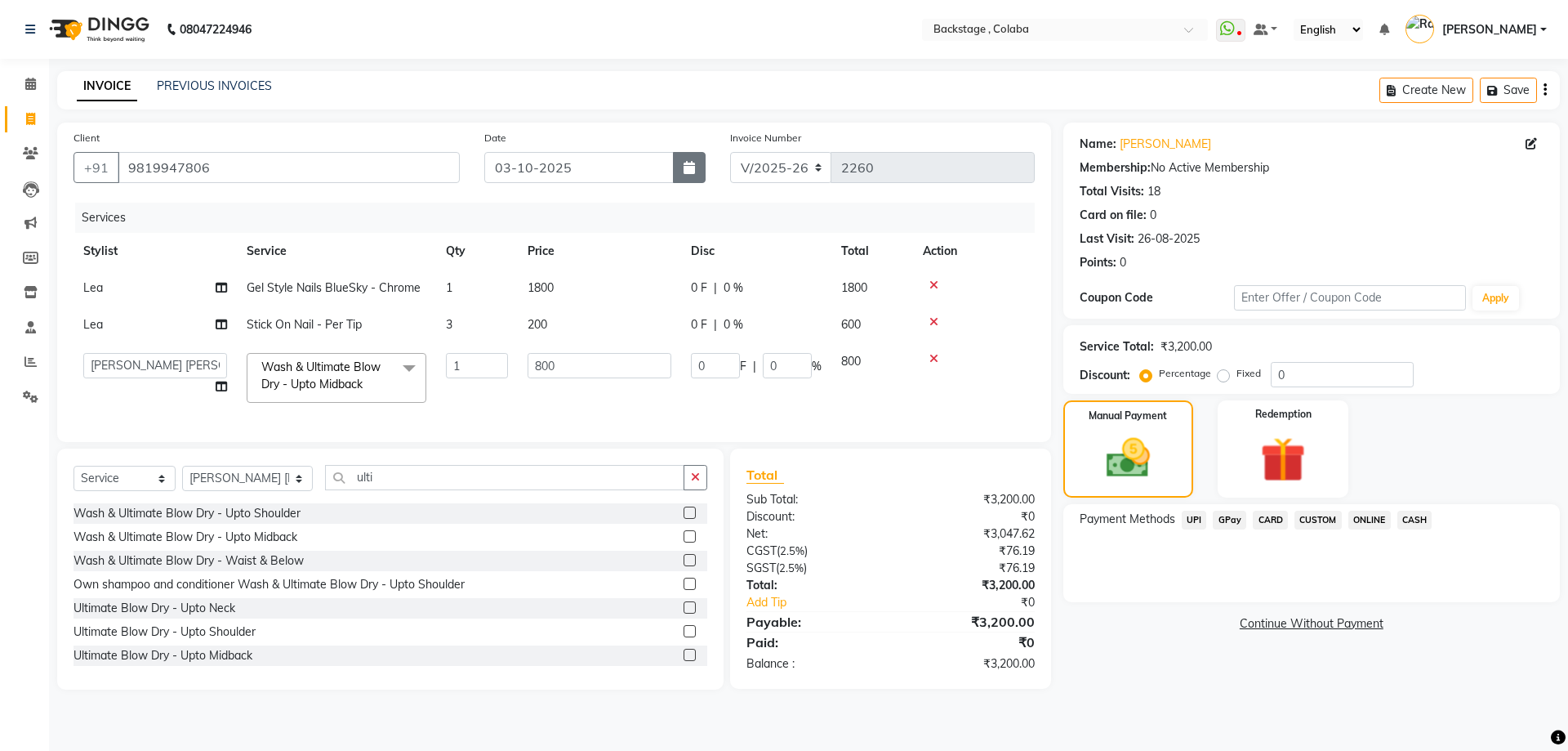
click at [694, 179] on button "button" at bounding box center [690, 167] width 33 height 31
select select "10"
select select "2025"
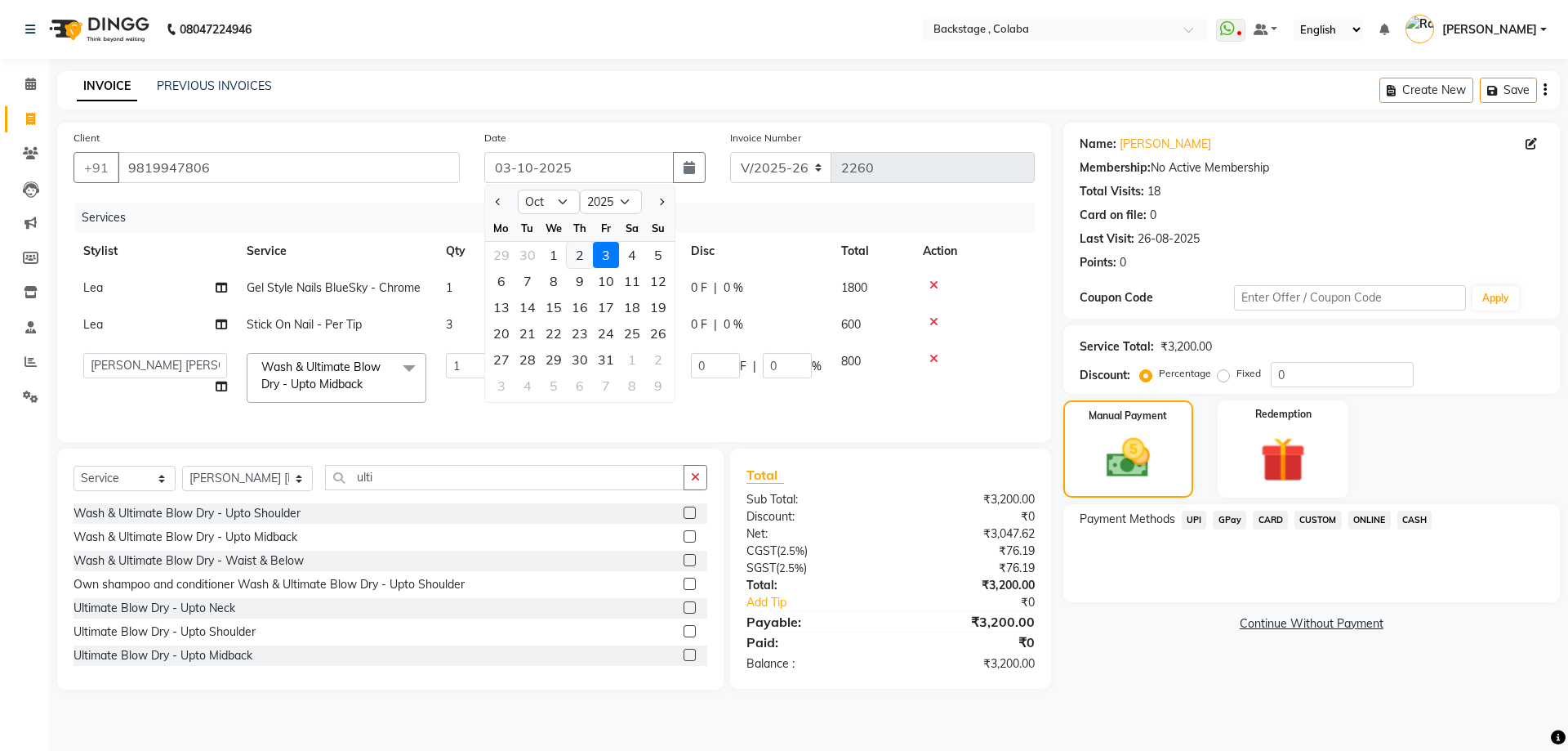
click at [582, 263] on div "2" at bounding box center [579, 255] width 26 height 26
type input "02-10-2025"
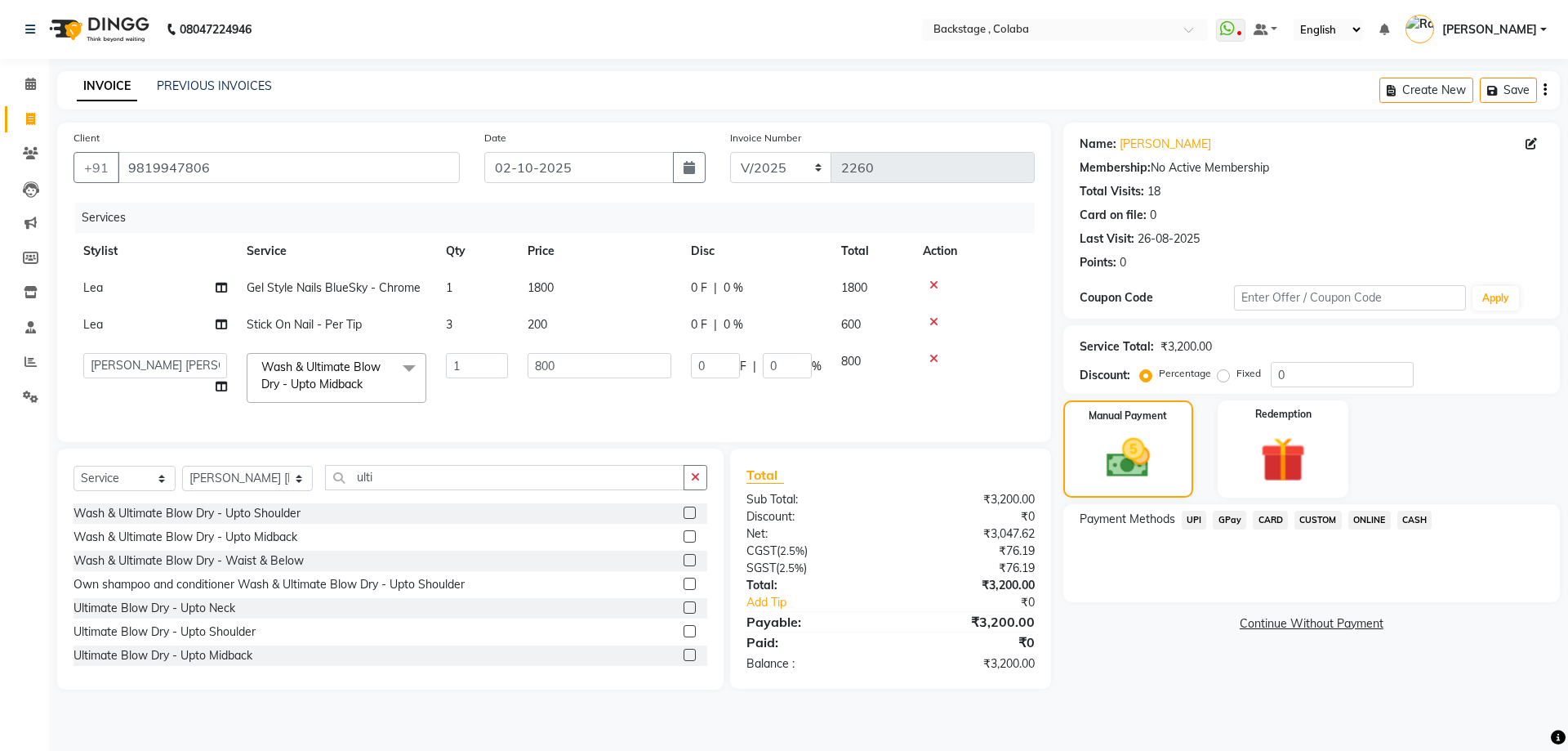
drag, startPoint x: 1416, startPoint y: 517, endPoint x: 1405, endPoint y: 528, distance: 15.6
click at [1416, 517] on span "CASH" at bounding box center [1415, 520] width 35 height 19
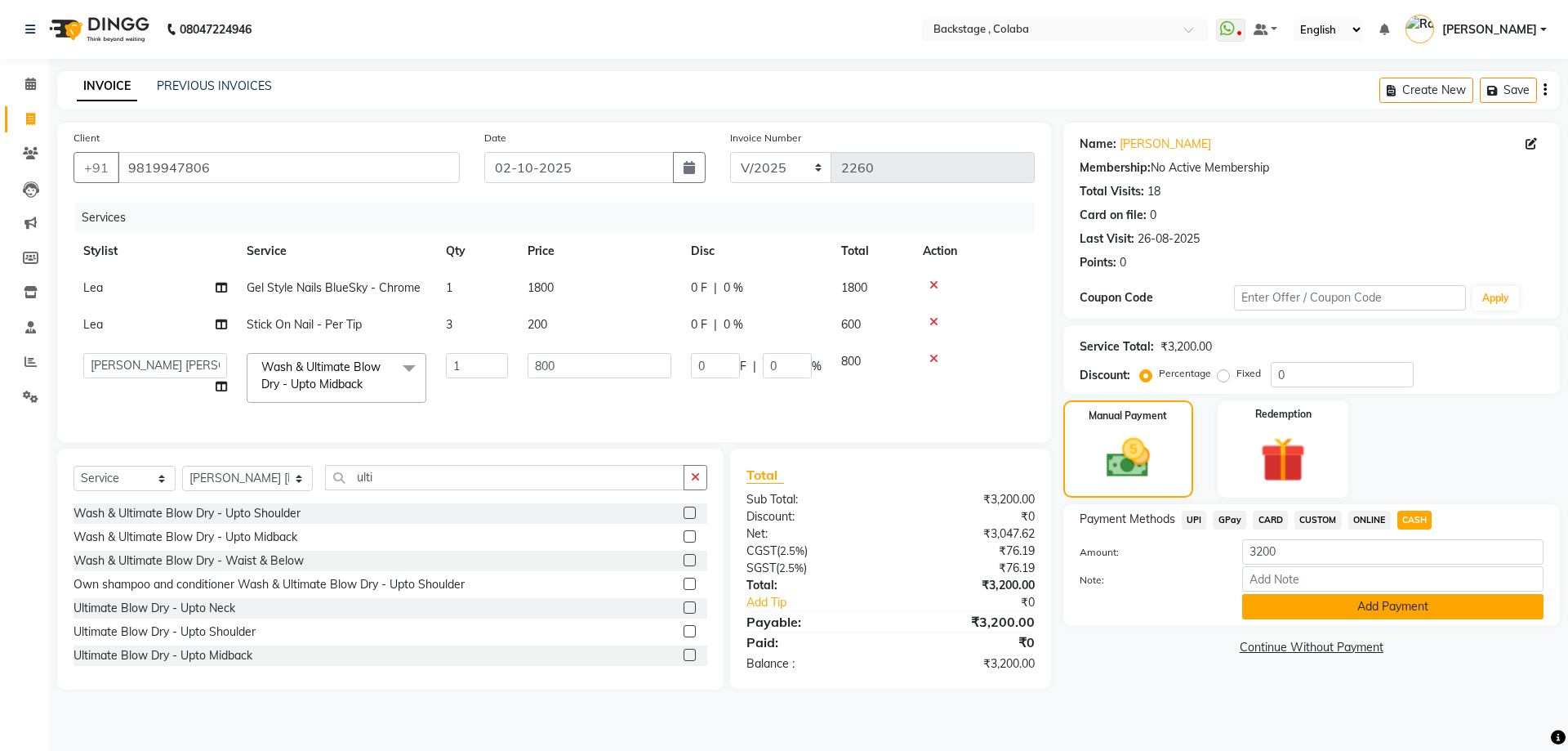
click at [1347, 609] on button "Add Payment" at bounding box center [1393, 606] width 301 height 25
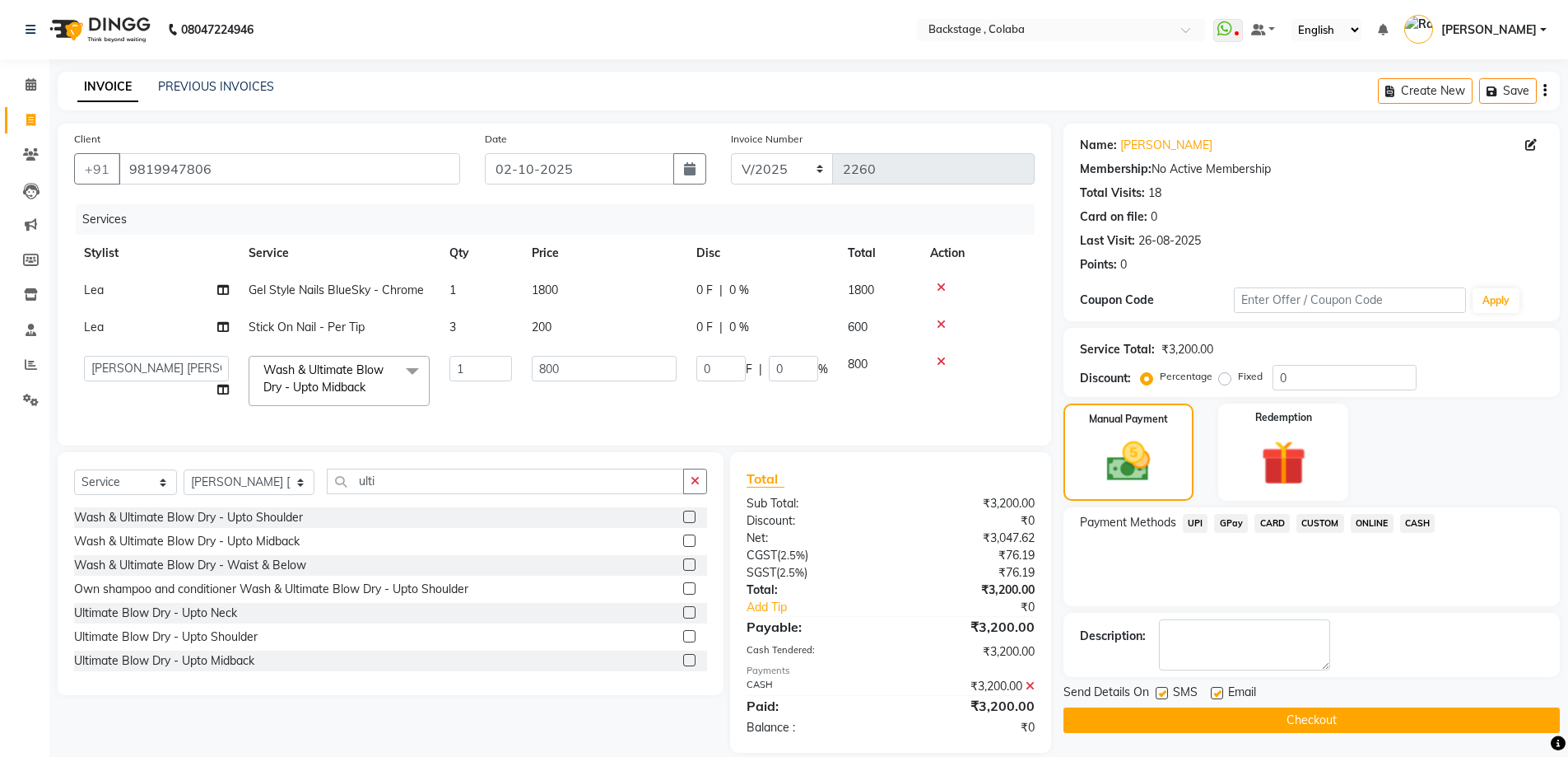
click at [1361, 722] on button "Checkout" at bounding box center [1312, 720] width 496 height 25
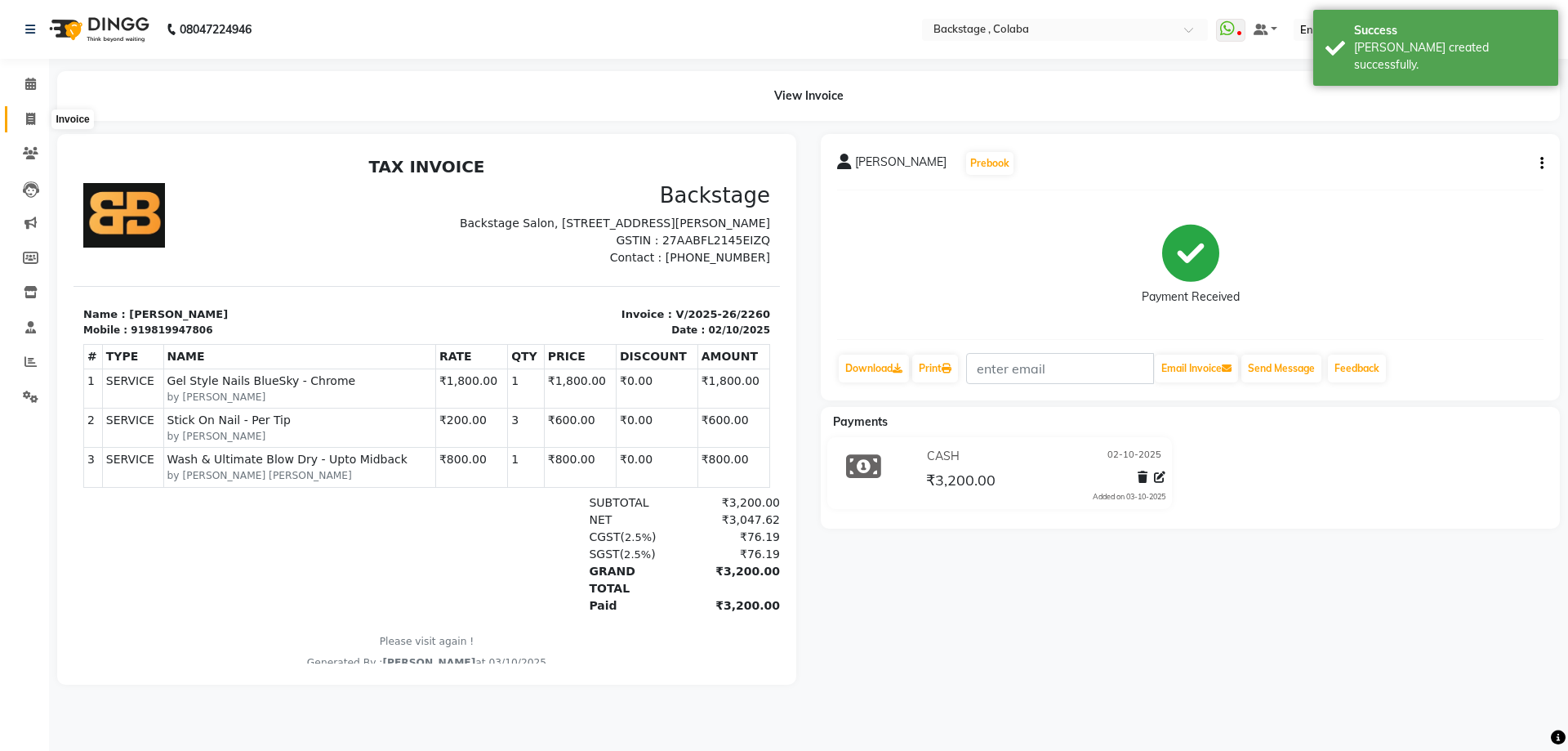
click at [30, 121] on icon at bounding box center [30, 119] width 9 height 12
select select "service"
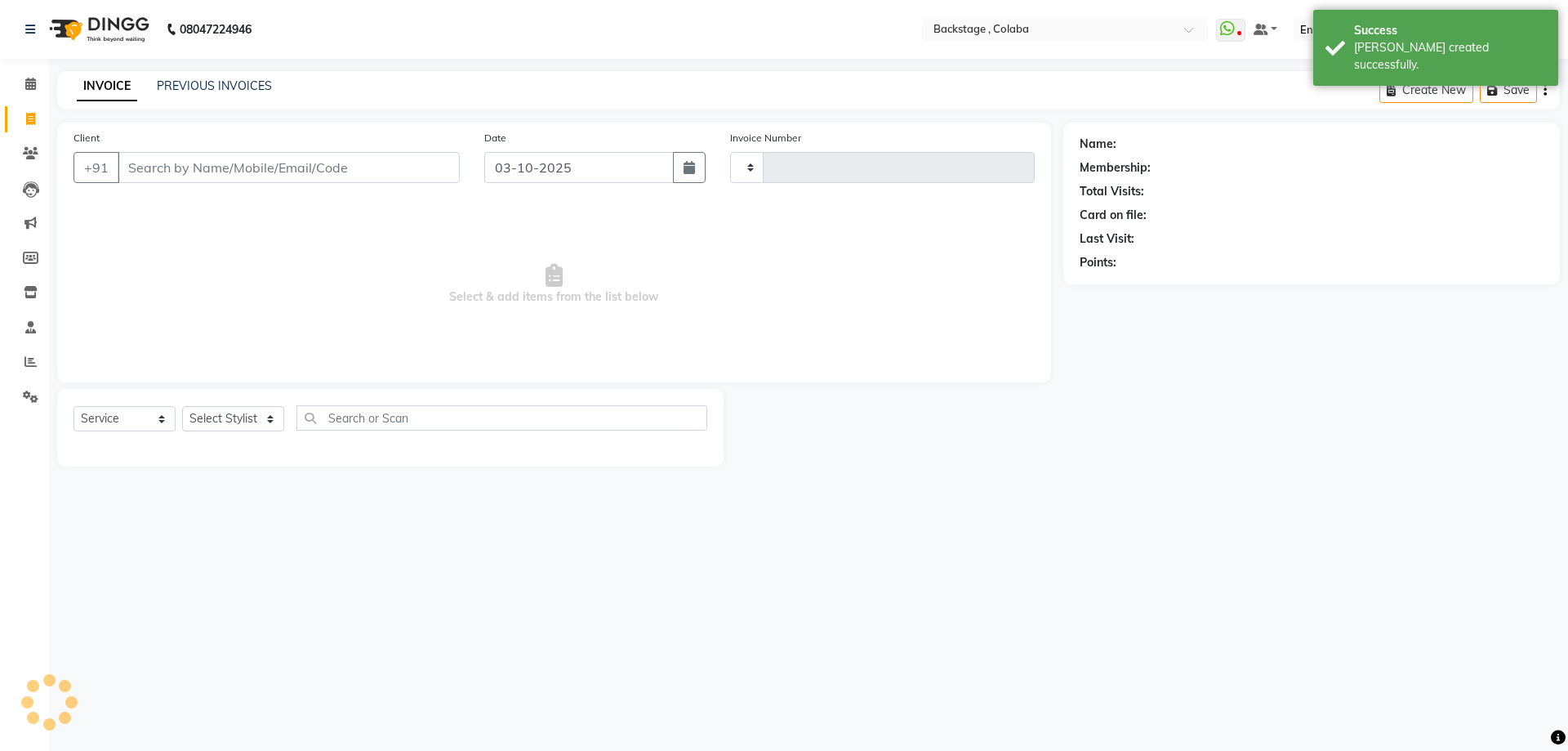
type input "2261"
select select "5451"
click at [697, 158] on button "button" at bounding box center [690, 167] width 33 height 31
select select "10"
select select "2025"
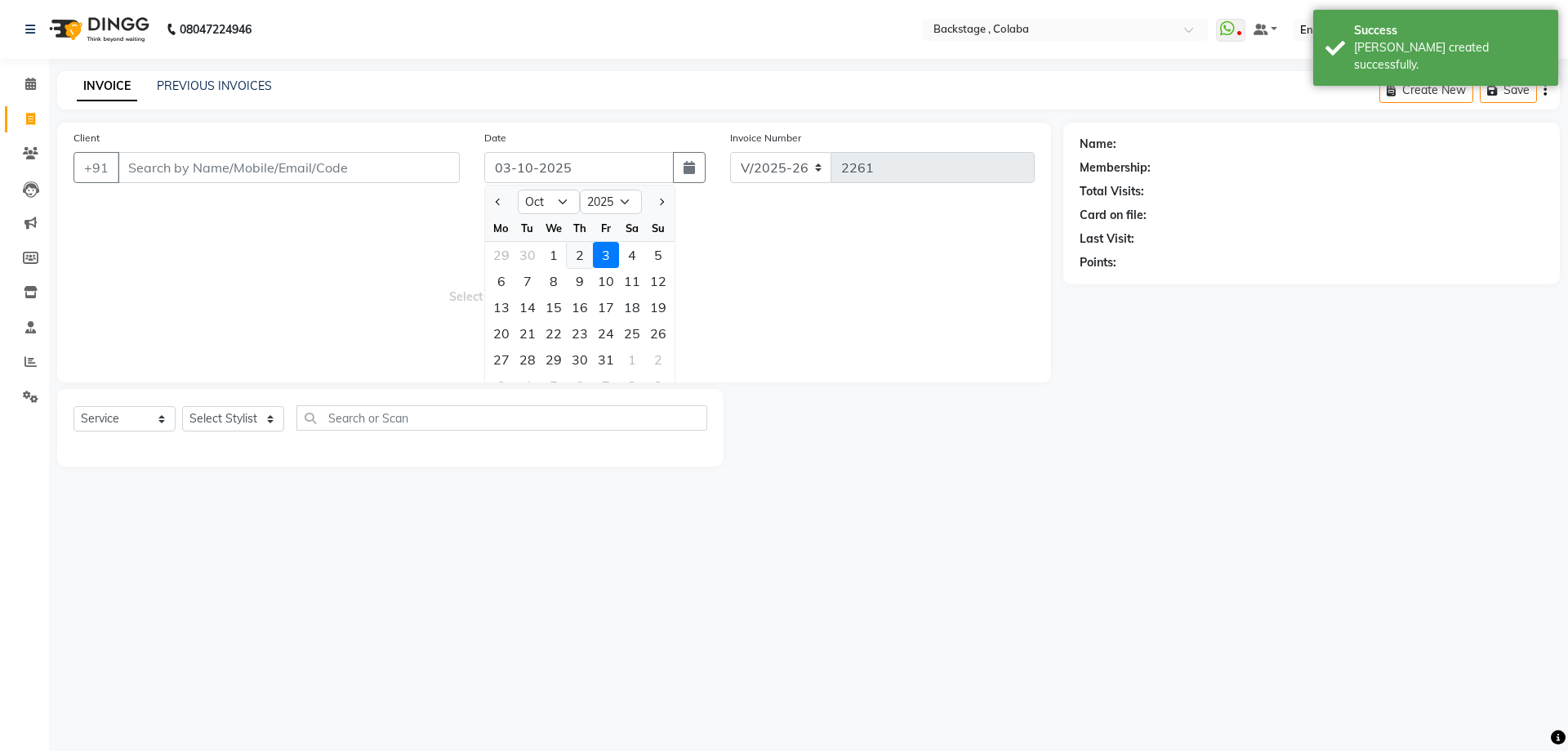
click at [576, 257] on div "2" at bounding box center [579, 255] width 26 height 26
type input "02-10-2025"
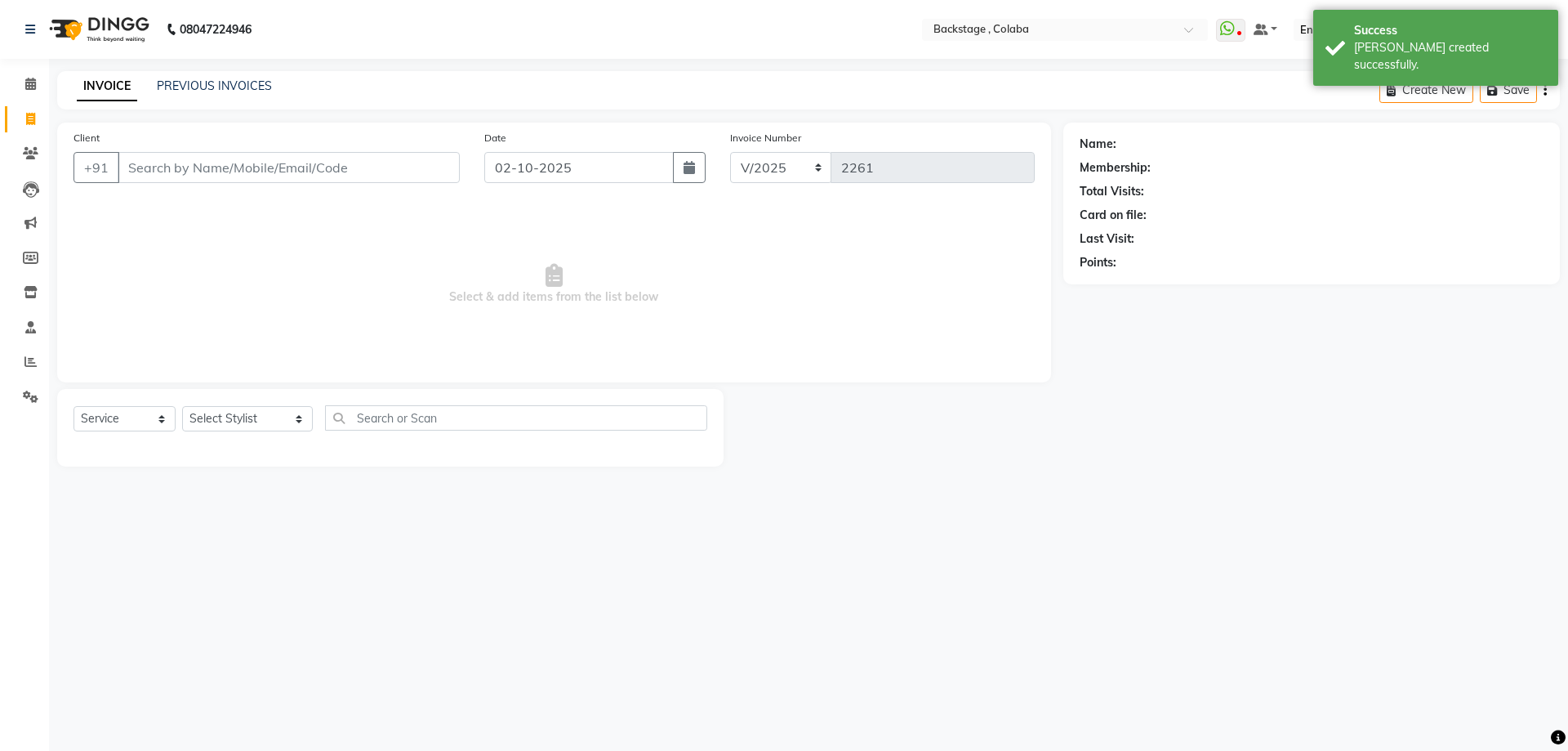
click at [325, 188] on div "Client +91" at bounding box center [266, 163] width 411 height 67
click at [324, 169] on input "Client" at bounding box center [288, 167] width 342 height 31
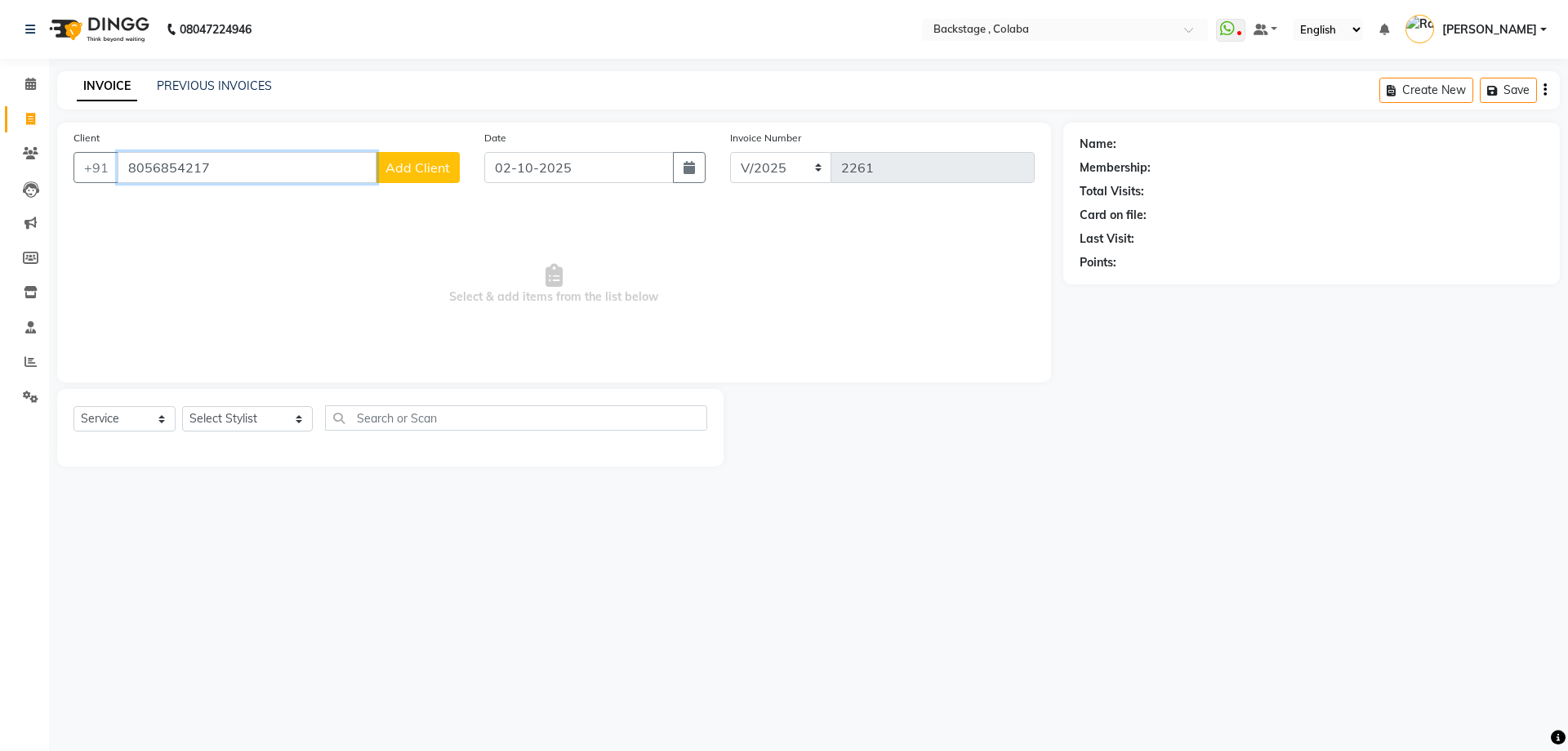
click at [375, 155] on input "8056854217" at bounding box center [247, 167] width 259 height 31
type input "8056854217"
click at [404, 164] on span "Add Client" at bounding box center [418, 167] width 65 height 16
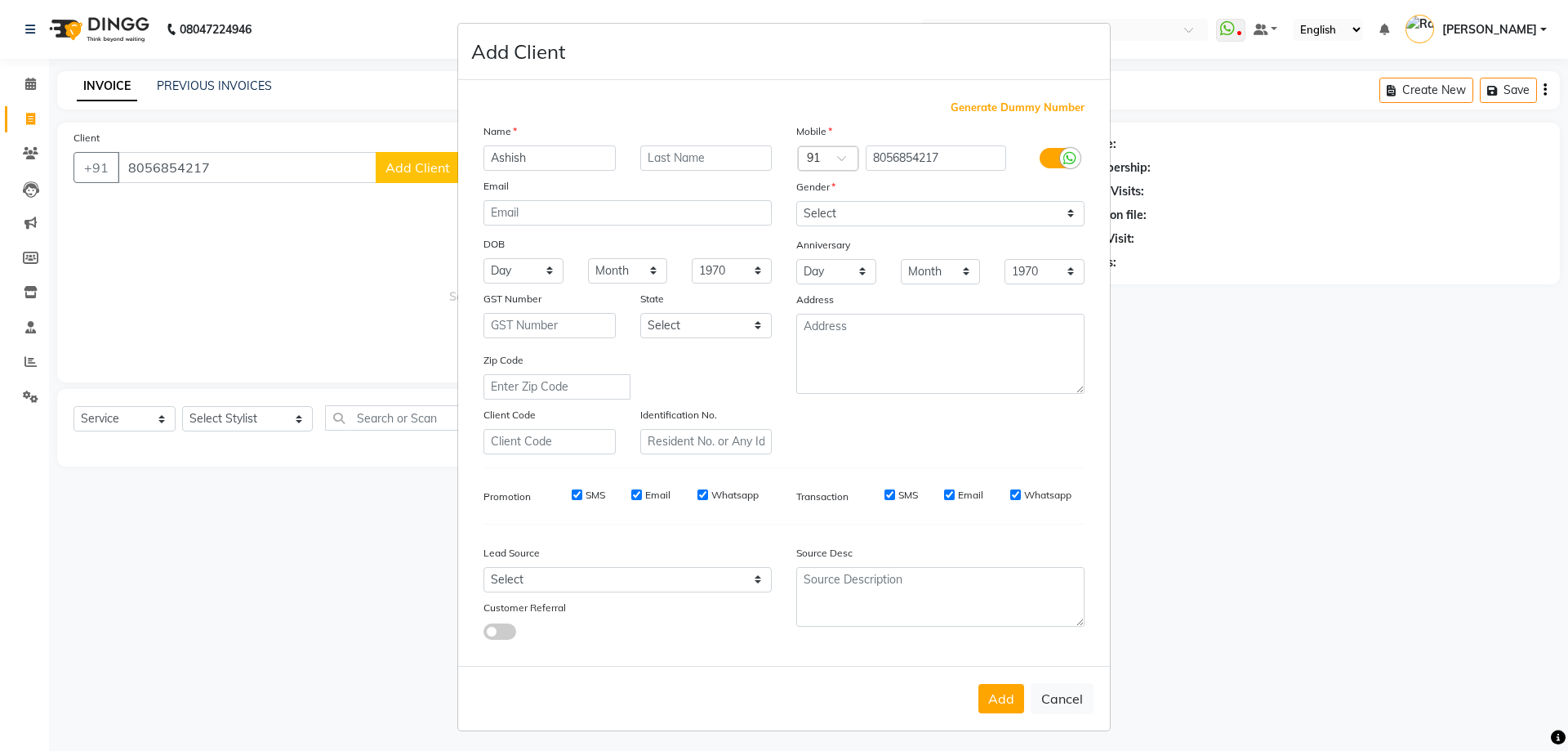
type input "Ashish"
drag, startPoint x: 851, startPoint y: 213, endPoint x: 847, endPoint y: 226, distance: 13.6
click at [851, 213] on select "Select Male Female Other Prefer Not To Say" at bounding box center [940, 213] width 288 height 25
select select "female"
click at [796, 201] on select "Select Male Female Other Prefer Not To Say" at bounding box center [940, 213] width 288 height 25
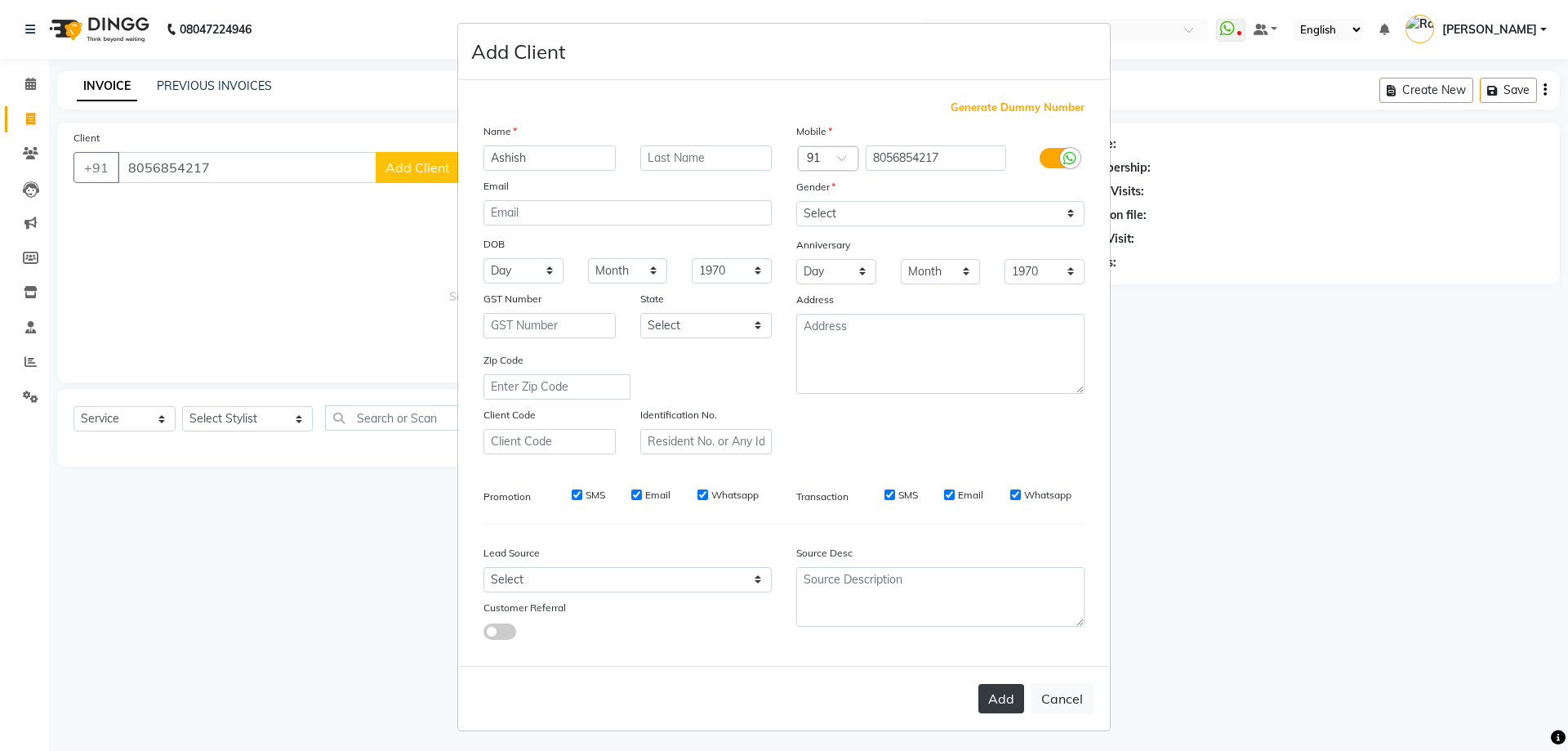
click at [1018, 698] on button "Add" at bounding box center [1001, 698] width 46 height 29
select select
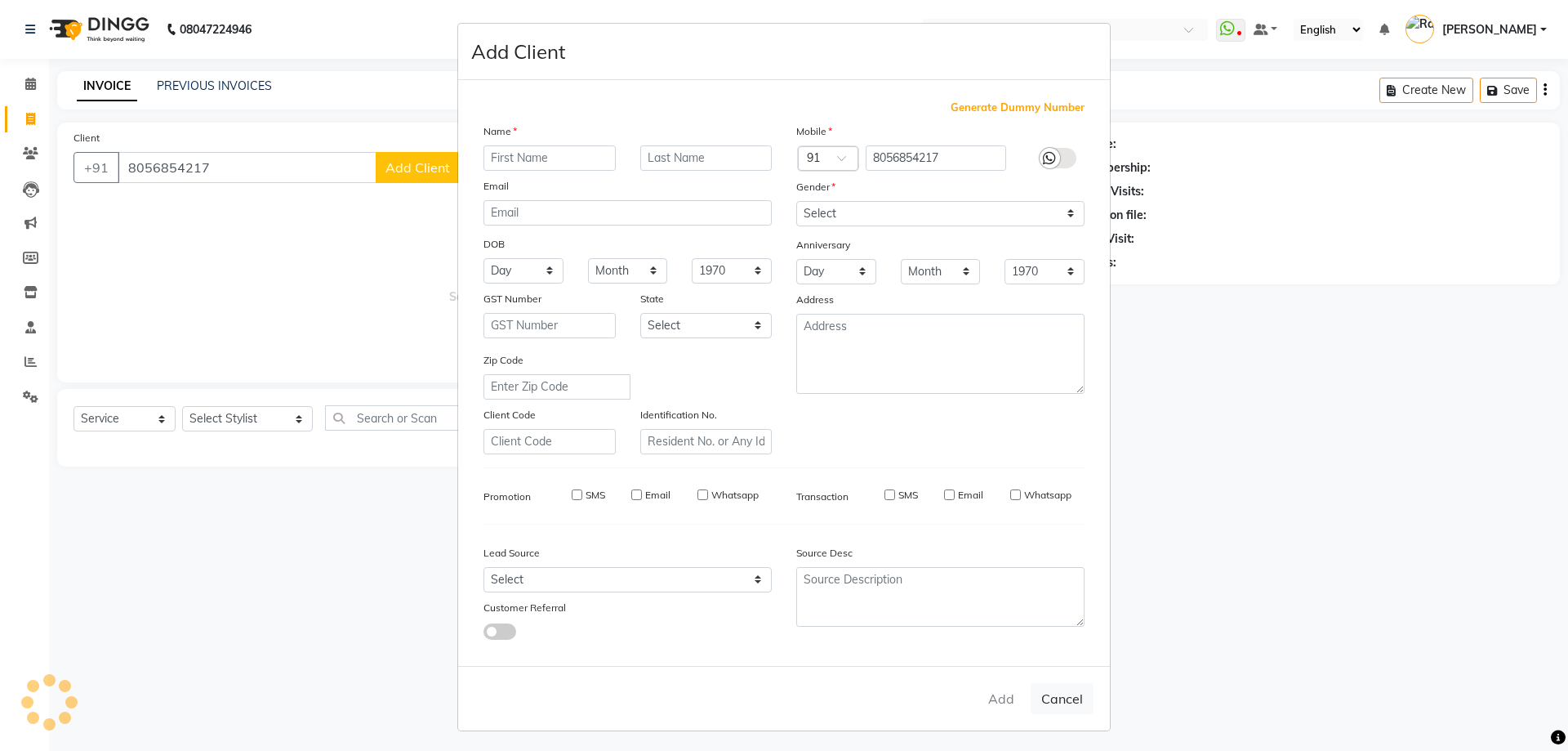
select select
checkbox input "false"
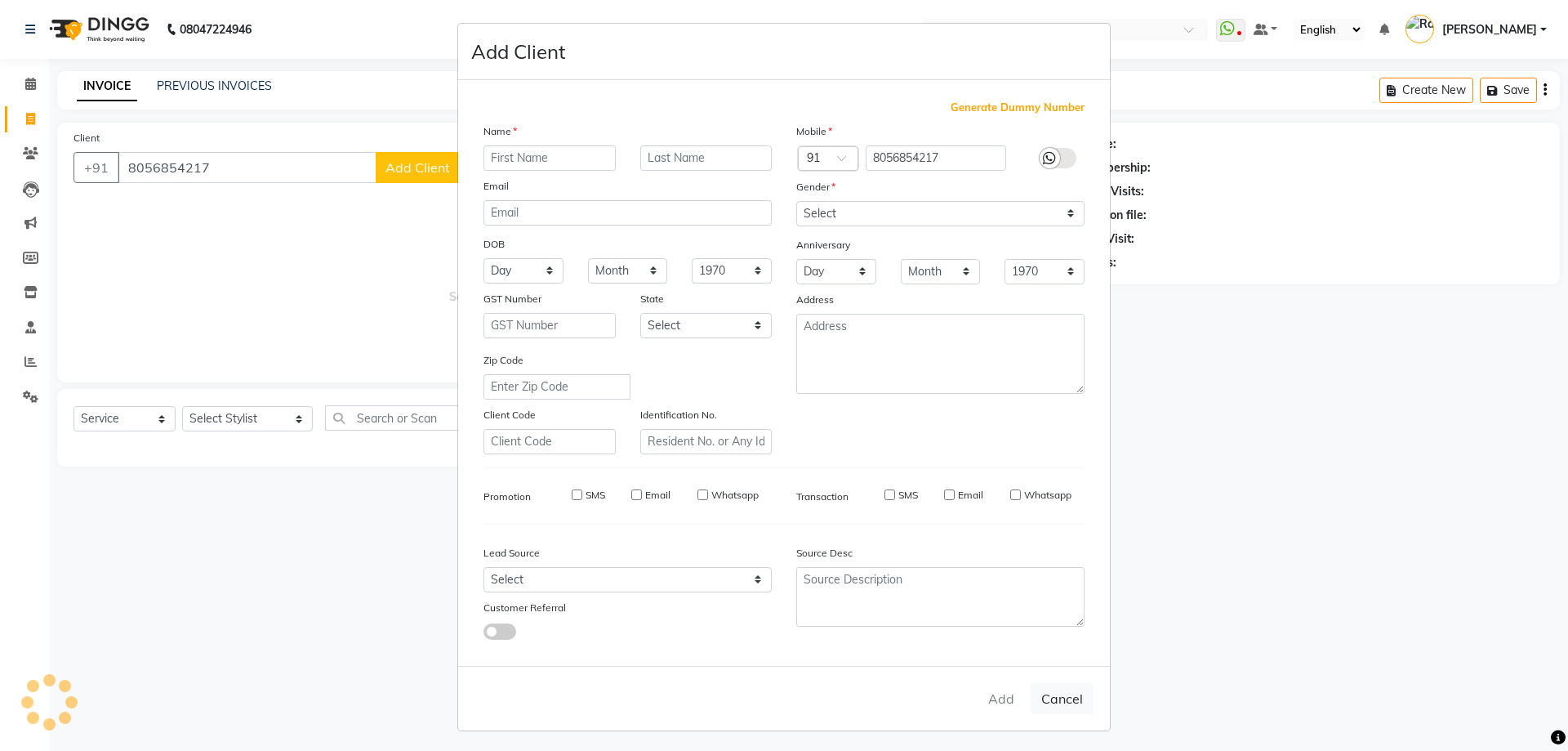
checkbox input "false"
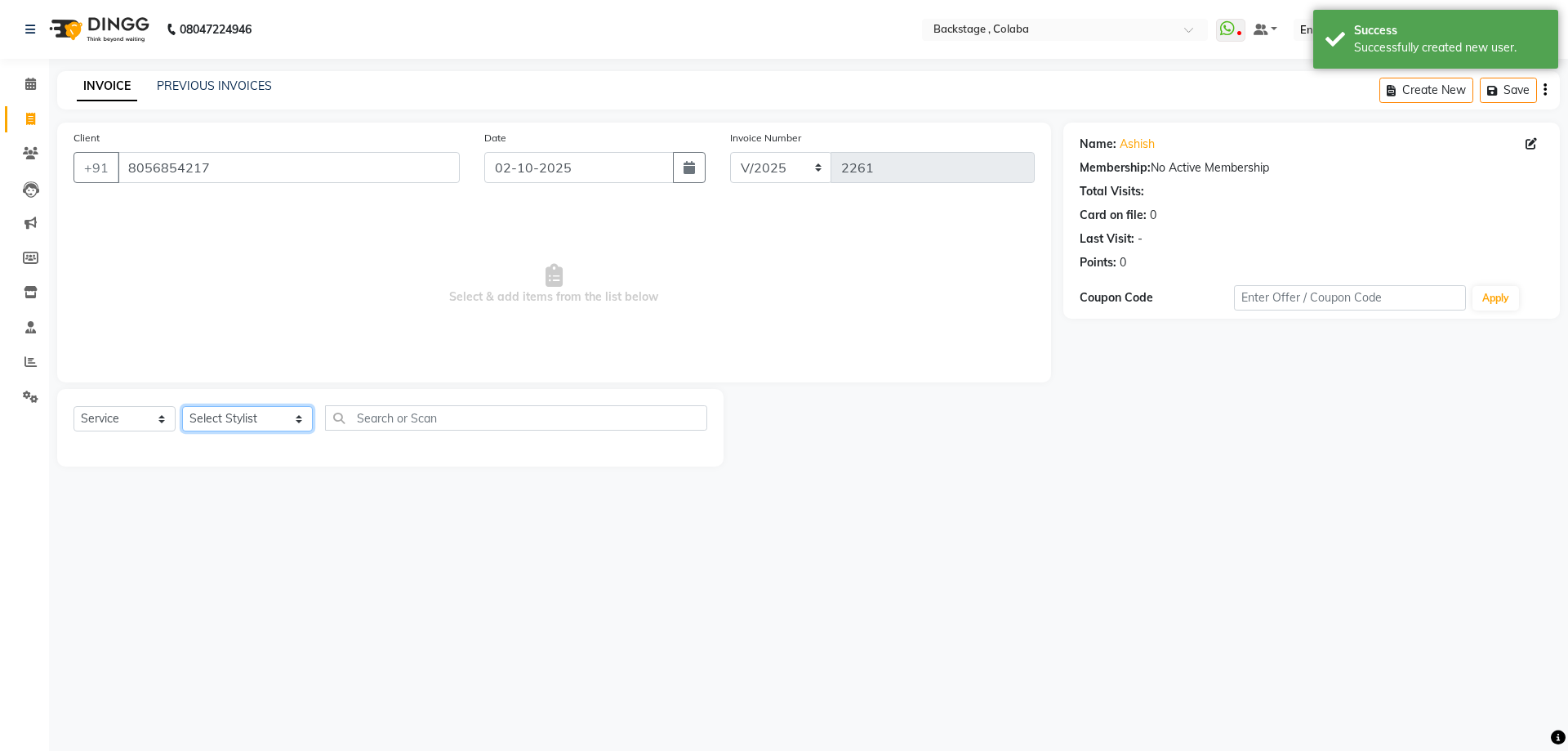
click at [225, 421] on select "Select Stylist Backstage Bharti [PERSON_NAME] [PERSON_NAME] [PERSON_NAME] [PERS…" at bounding box center [248, 418] width 131 height 25
select select "59642"
click at [183, 406] on select "Select Stylist Backstage Bharti [PERSON_NAME] [PERSON_NAME] [PERSON_NAME] [PERS…" at bounding box center [248, 418] width 131 height 25
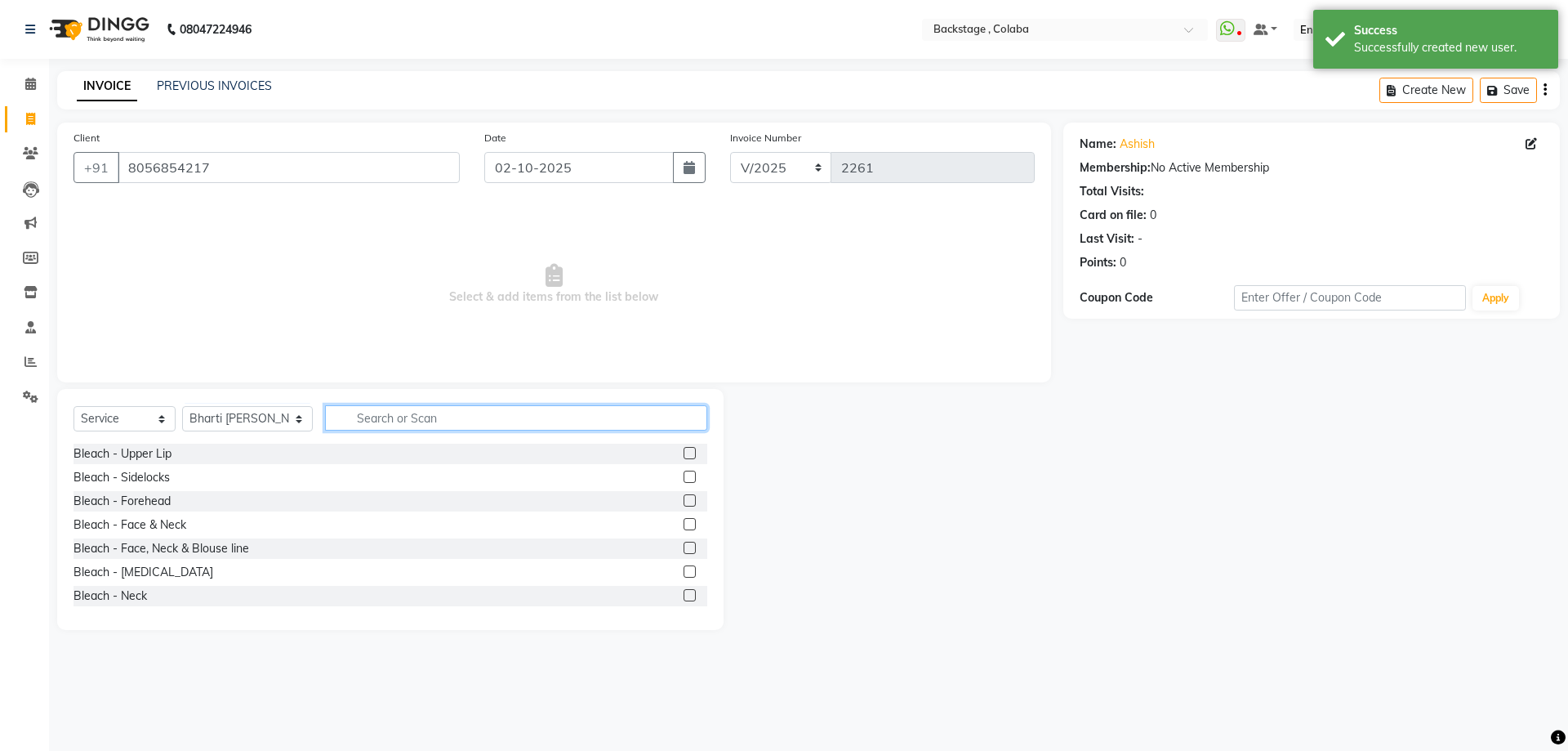
click at [363, 407] on input "text" at bounding box center [517, 418] width 382 height 25
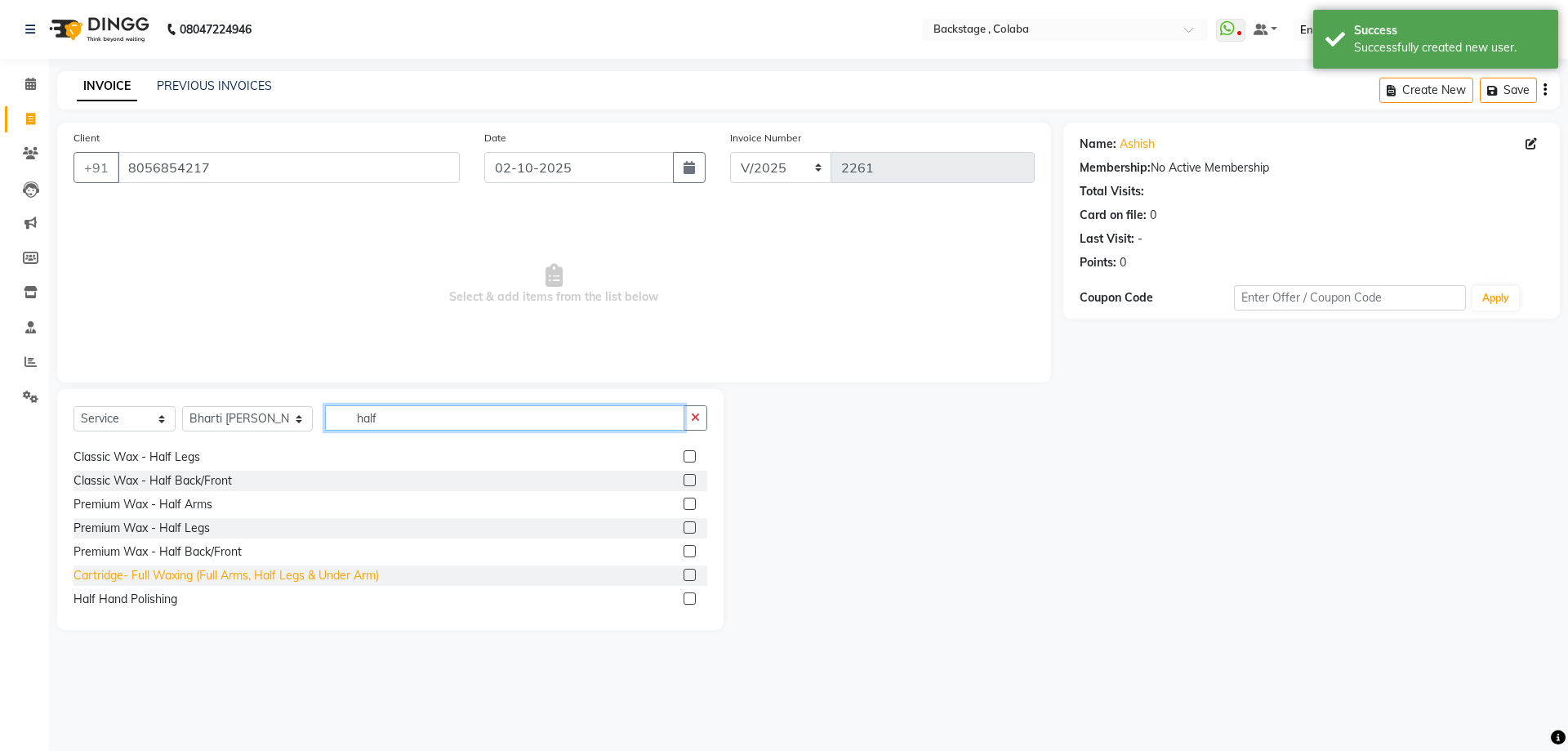
scroll to position [164, 0]
type input "half"
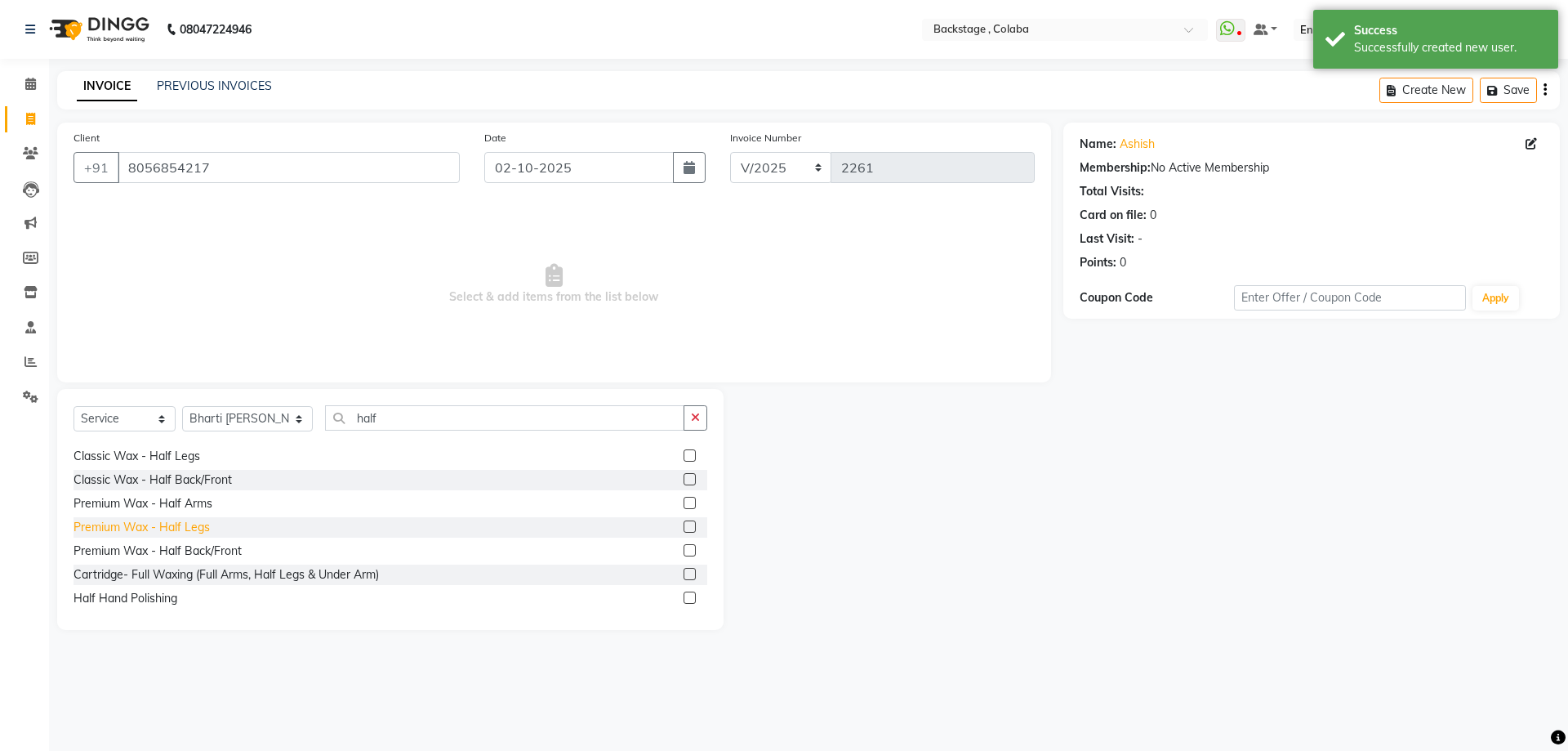
click at [179, 534] on div "Premium Wax - Half Legs" at bounding box center [141, 527] width 136 height 17
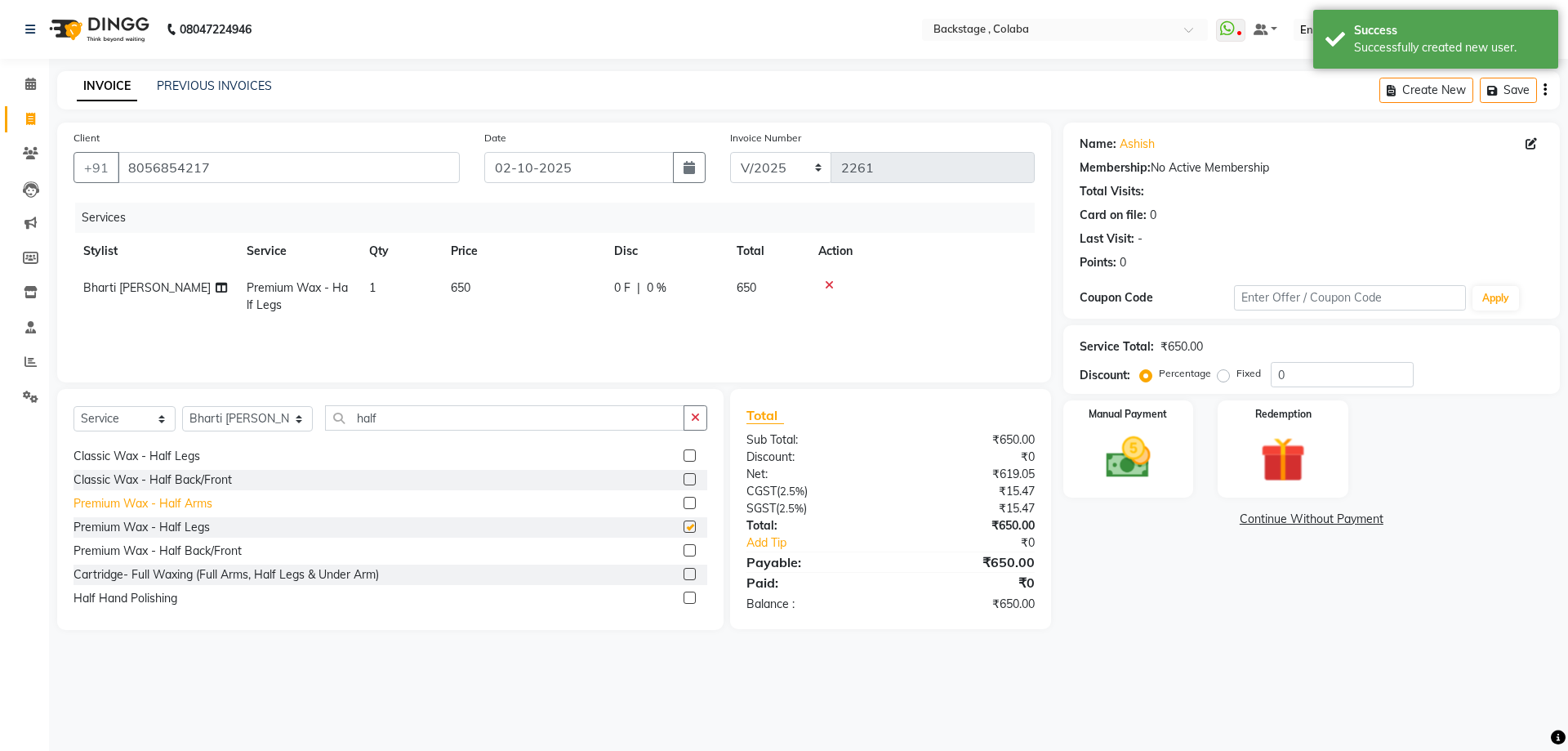
checkbox input "false"
click at [198, 503] on div "Premium Wax - Half Arms" at bounding box center [142, 504] width 139 height 17
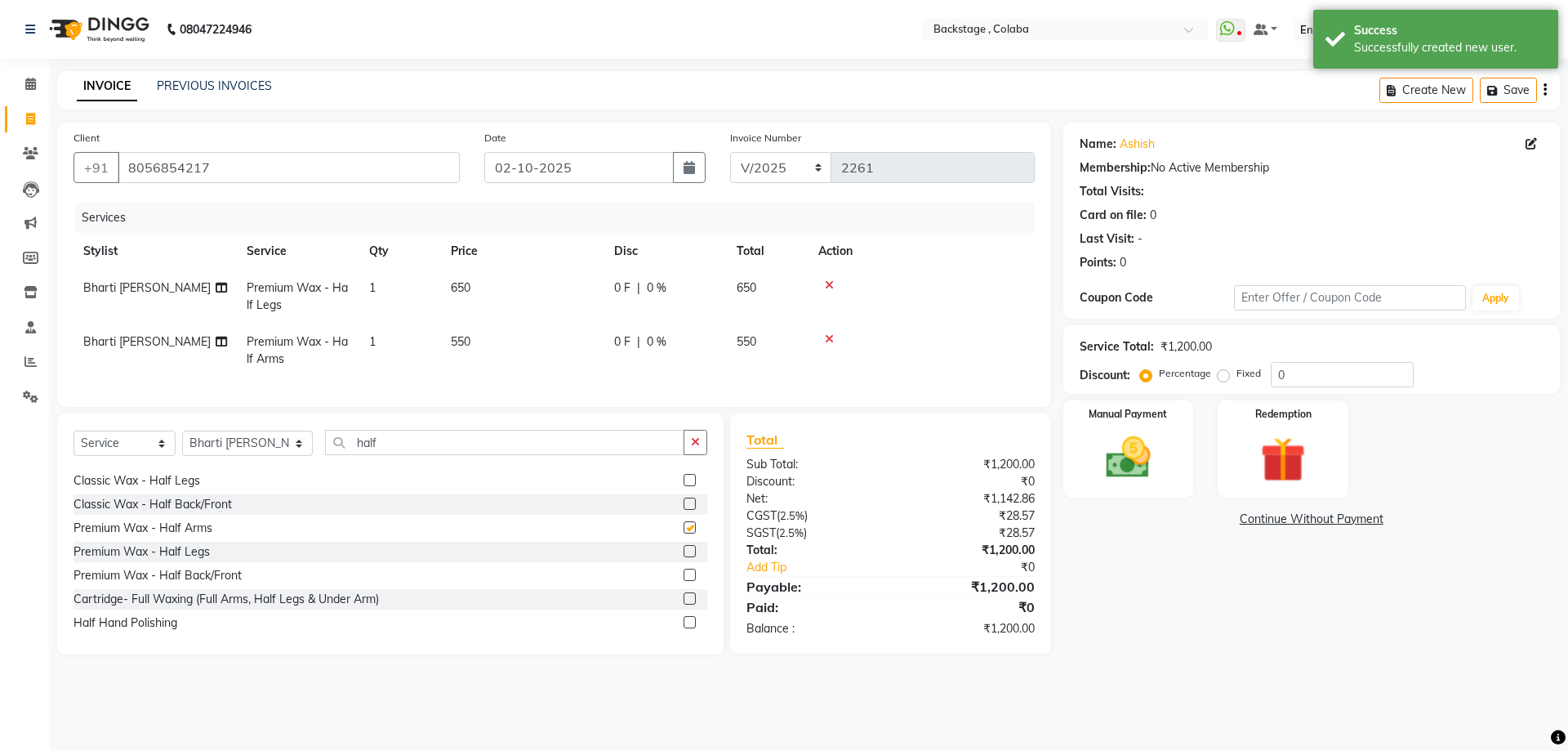
checkbox input "false"
click at [529, 282] on td "650" at bounding box center [523, 296] width 164 height 54
select select "59642"
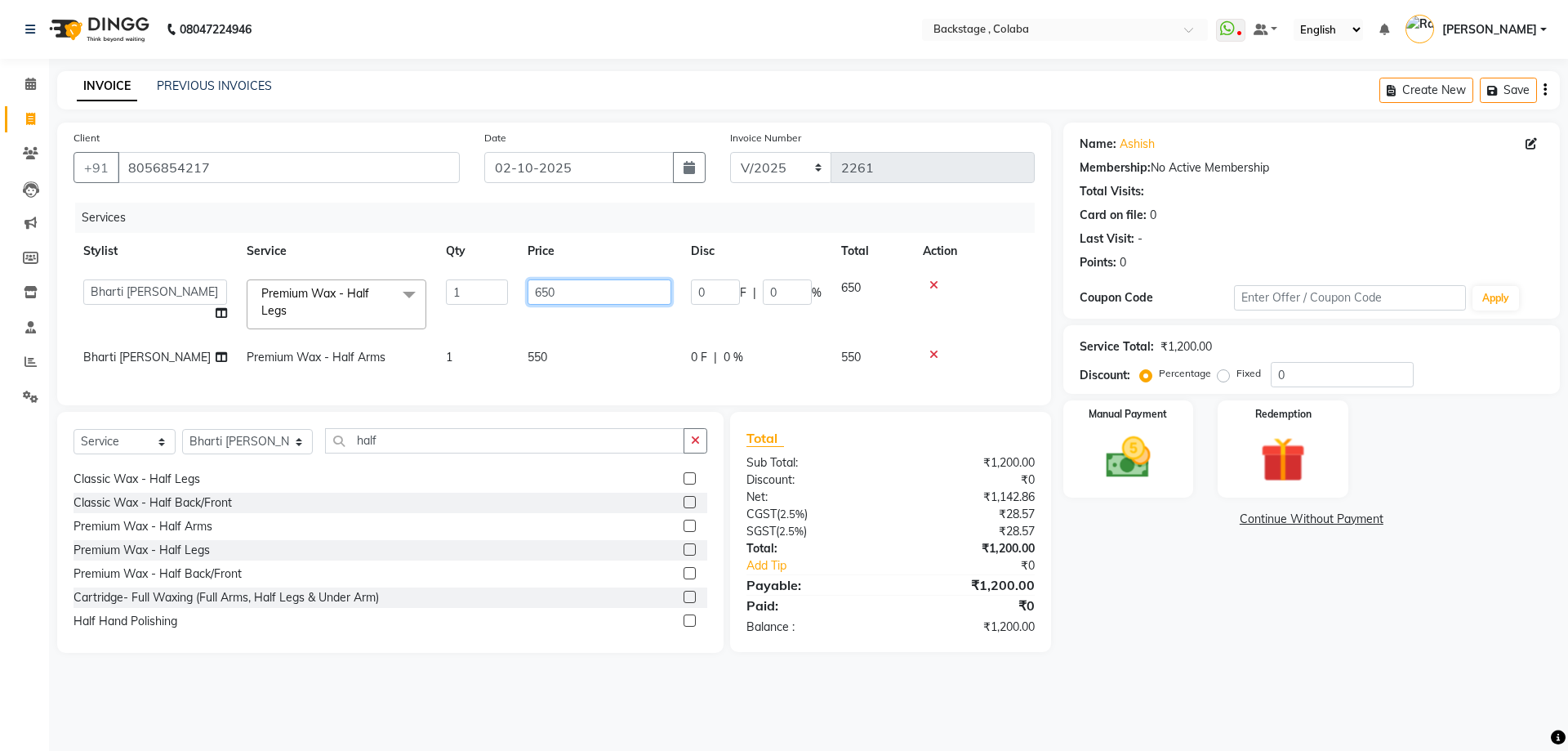
drag, startPoint x: 567, startPoint y: 286, endPoint x: 502, endPoint y: 284, distance: 65.0
click at [502, 284] on tr "Backstage Bharti Nitesh Gohar Jayesh Anil Karekar Kalavati Sharma Kalindi Joshi…" at bounding box center [554, 304] width 962 height 70
type input "700"
click at [576, 340] on td "550" at bounding box center [599, 357] width 164 height 37
select select "59642"
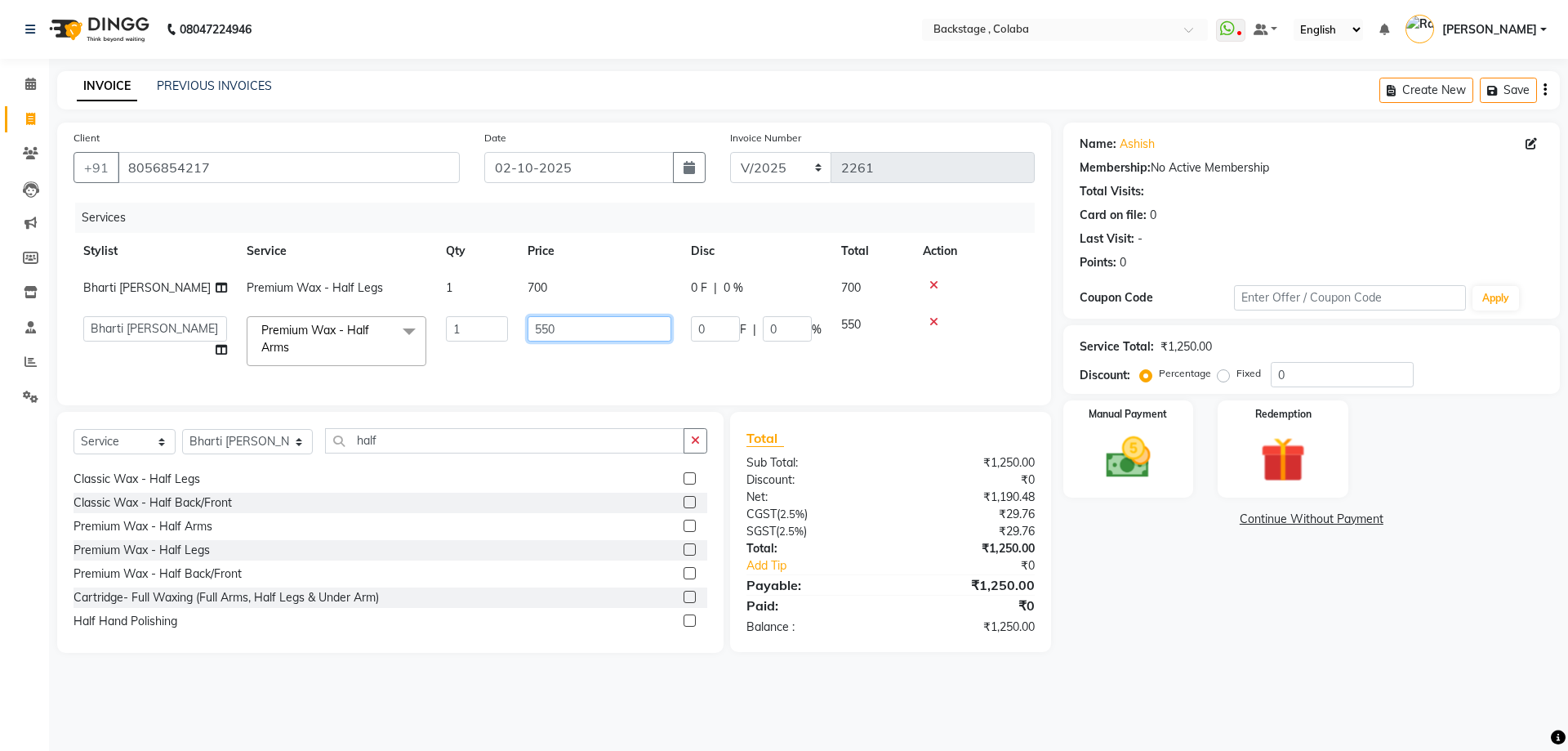
click at [579, 335] on input "550" at bounding box center [599, 328] width 144 height 25
click at [485, 325] on tr "Backstage Bharti Nitesh Gohar Jayesh Anil Karekar Kalavati Sharma Kalindi Joshi…" at bounding box center [554, 341] width 962 height 70
type input "700"
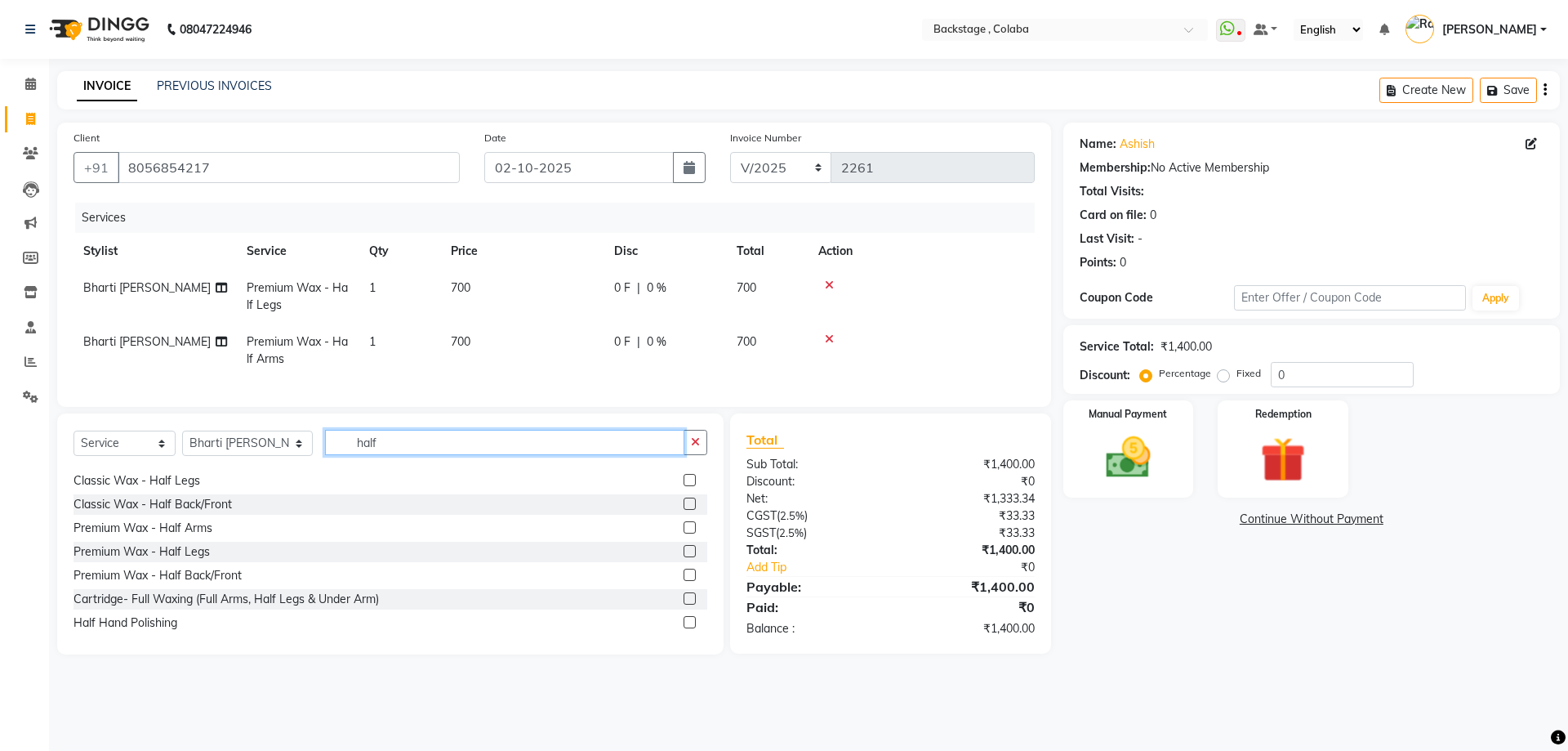
drag, startPoint x: 353, startPoint y: 453, endPoint x: 282, endPoint y: 455, distance: 71.0
click at [282, 455] on div "Select Service Product Membership Package Voucher Prepaid Gift Card Select Styl…" at bounding box center [390, 449] width 634 height 39
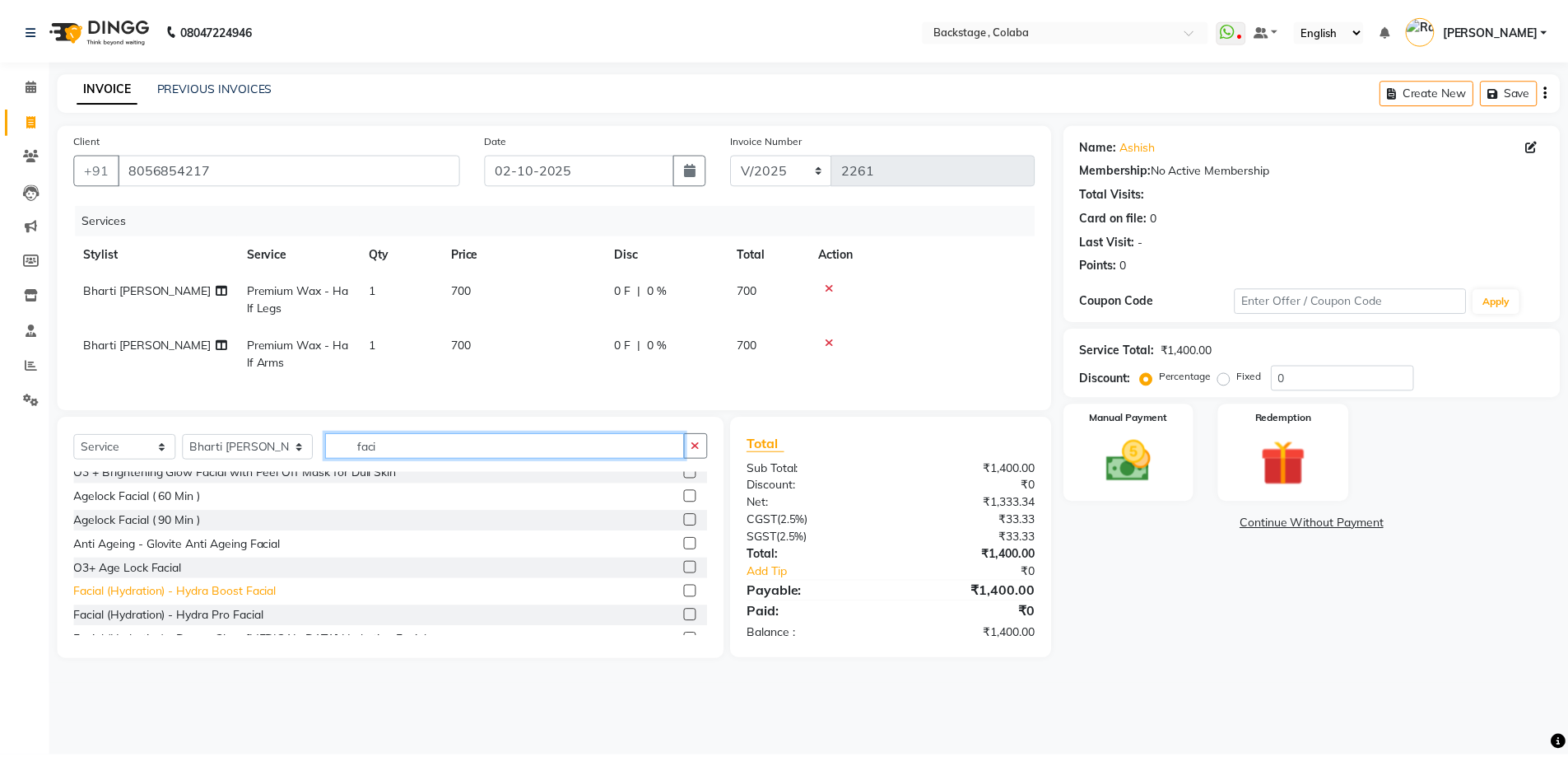
scroll to position [101, 0]
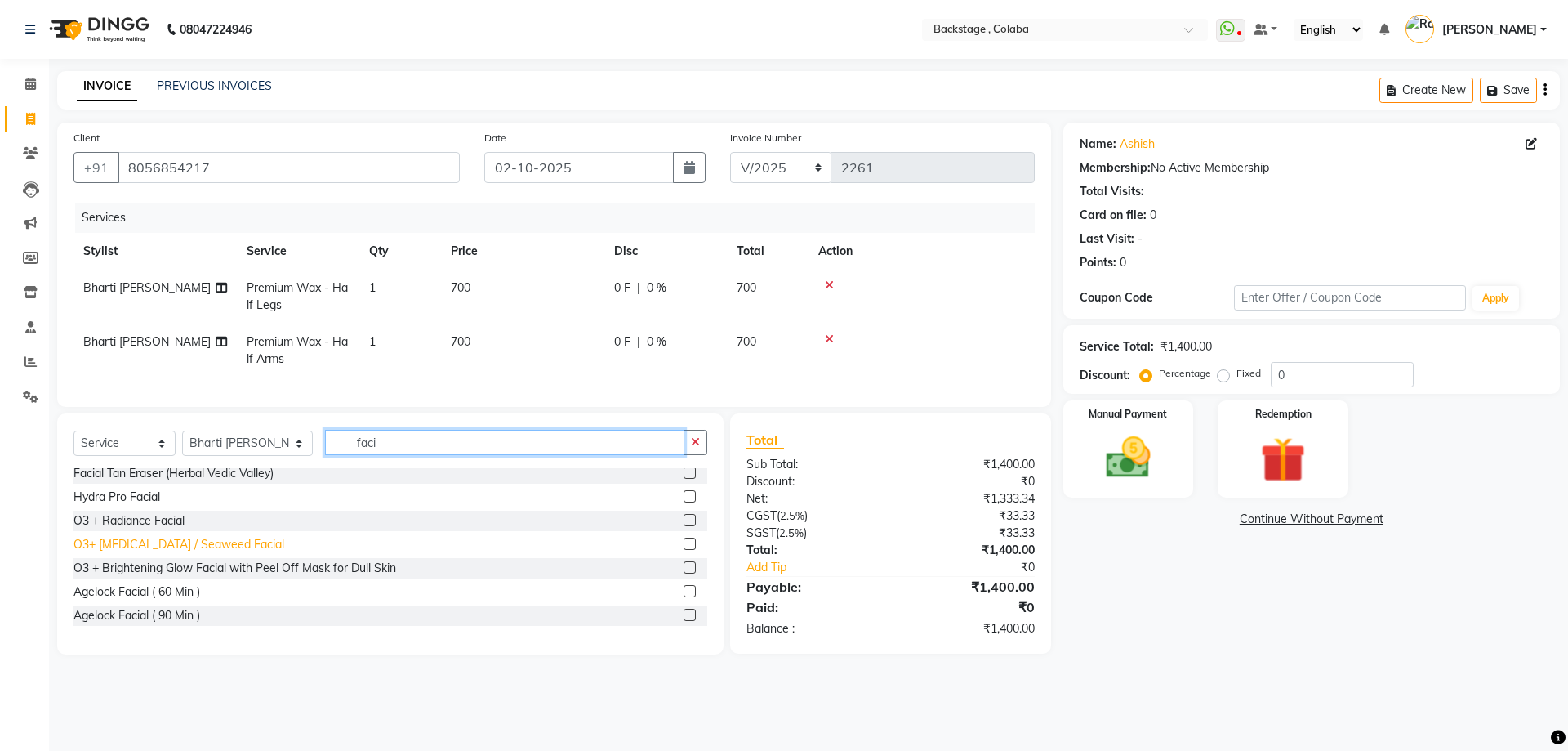
type input "faci"
click at [168, 553] on div "O3+ [MEDICAL_DATA] / Seaweed Facial" at bounding box center [178, 544] width 211 height 17
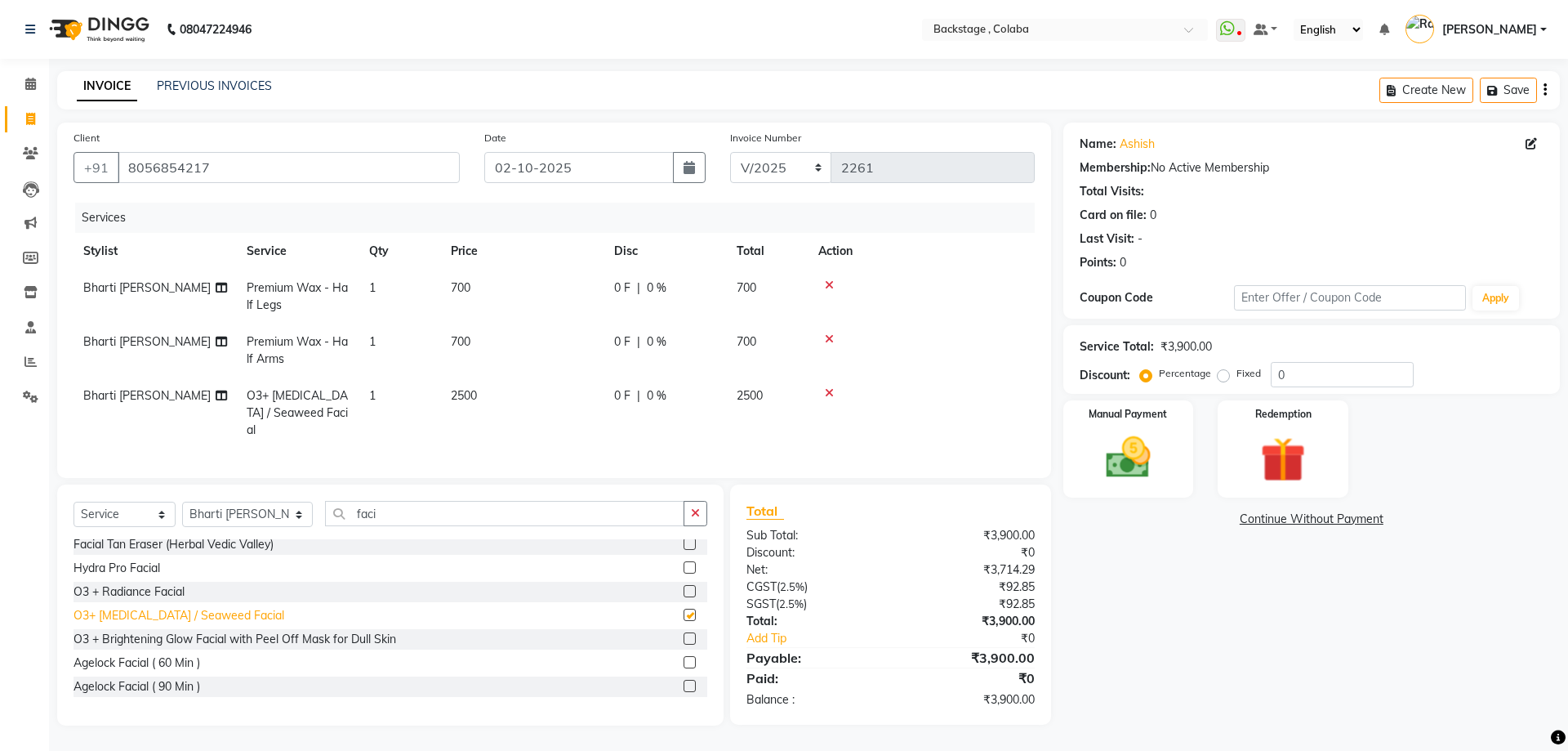
checkbox input "false"
click at [164, 588] on div "O3 + Radiance Facial" at bounding box center [128, 592] width 111 height 17
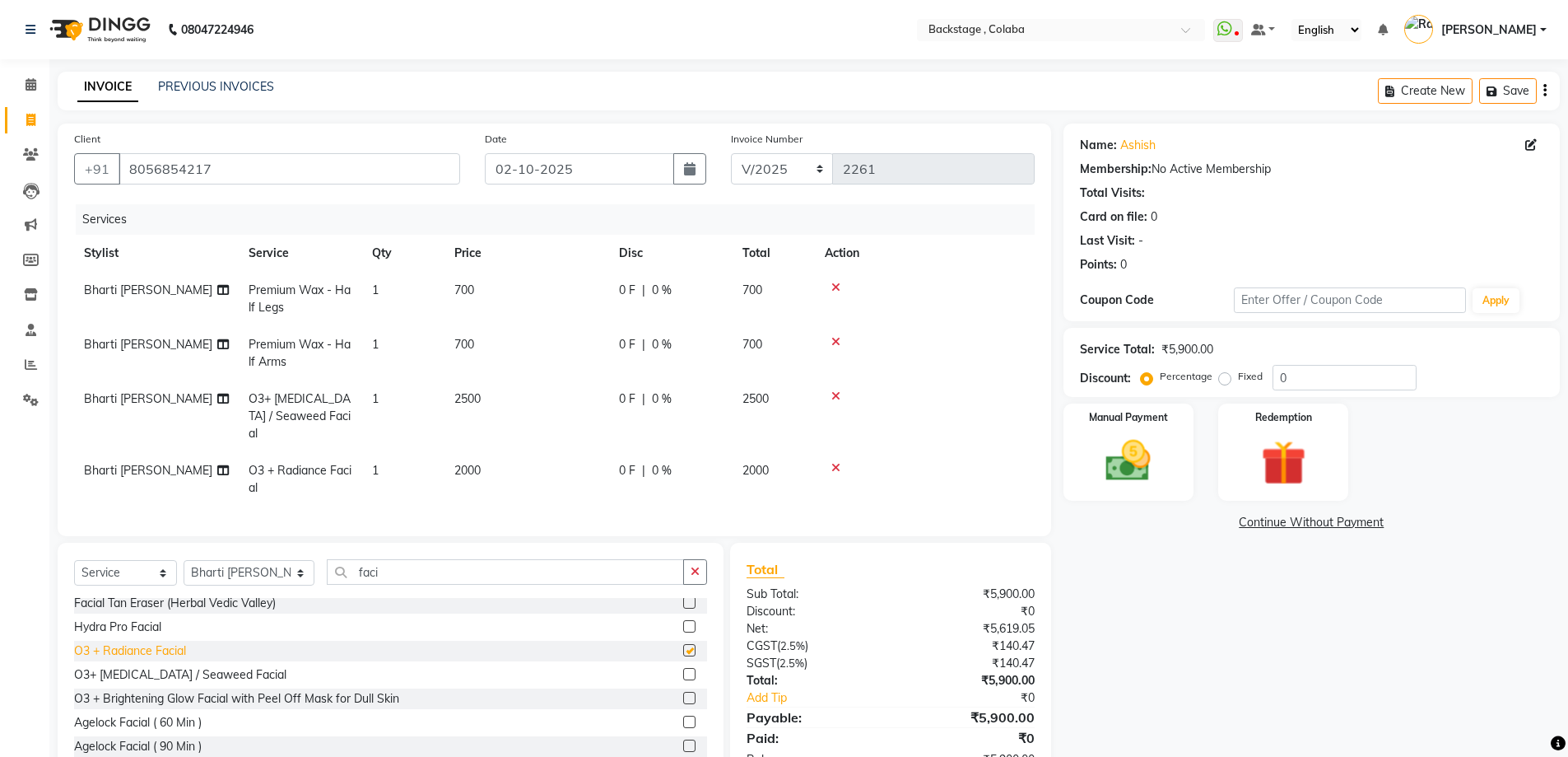
checkbox input "false"
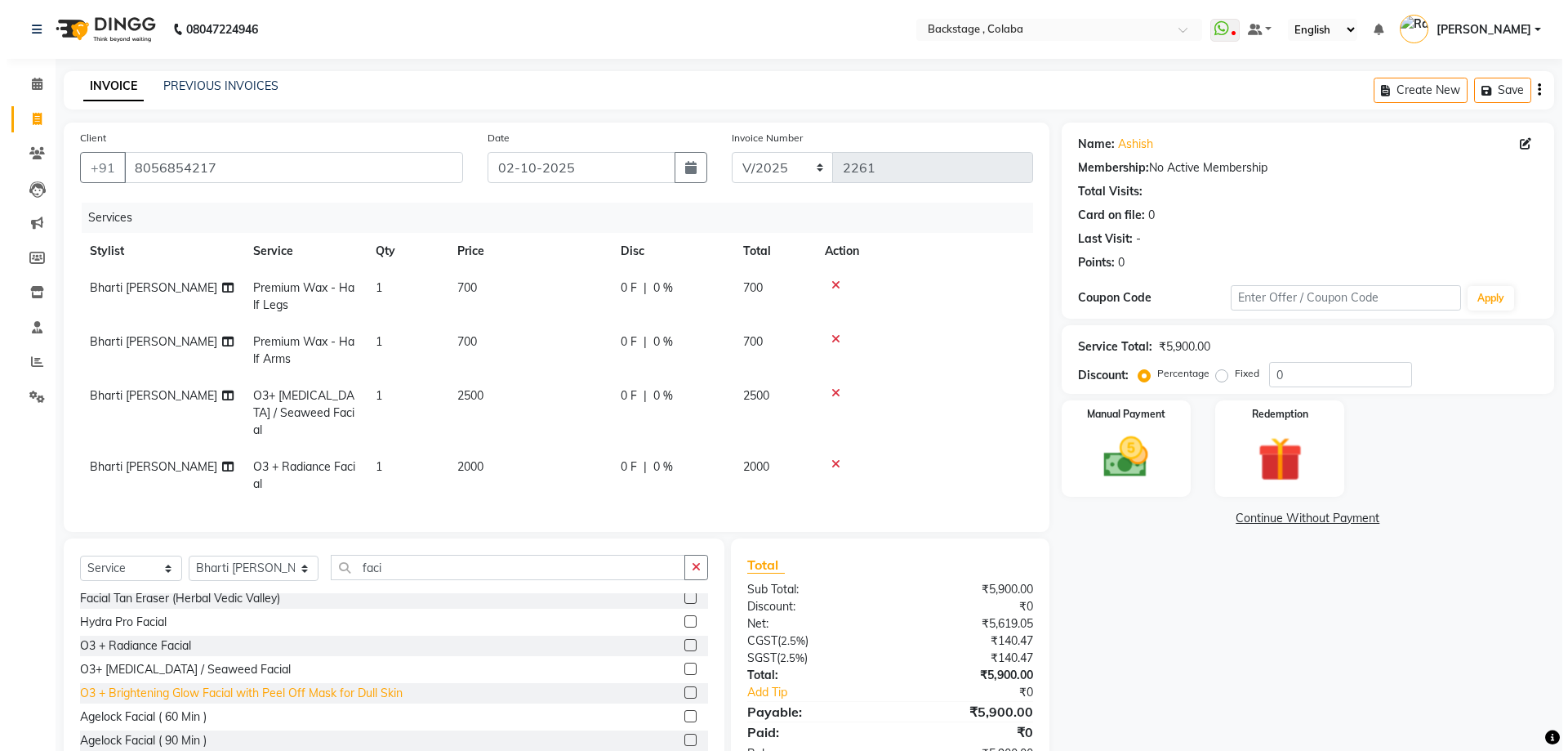
scroll to position [18, 0]
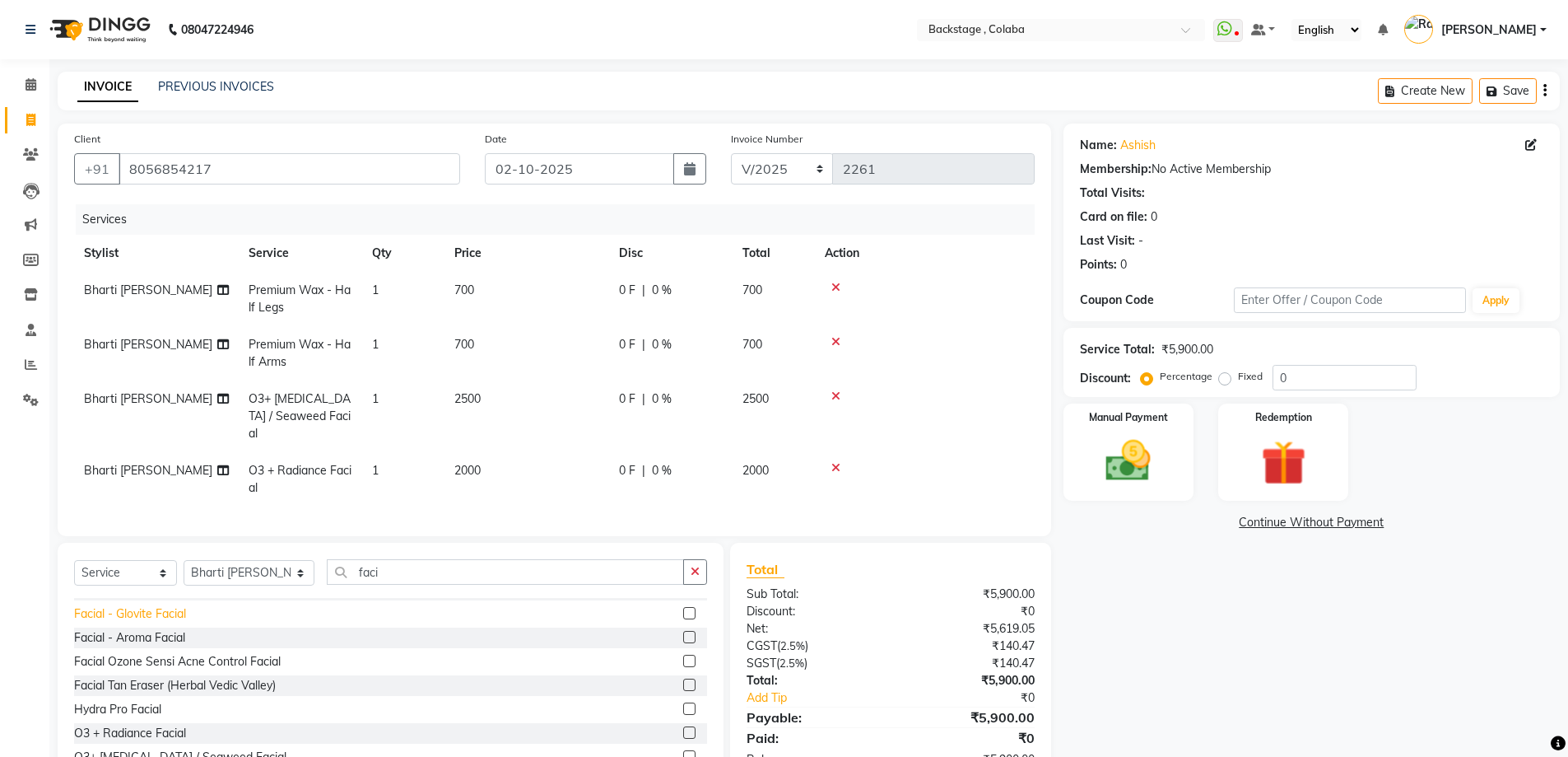
click at [156, 610] on div "Facial - Glovite Facial" at bounding box center [129, 614] width 112 height 17
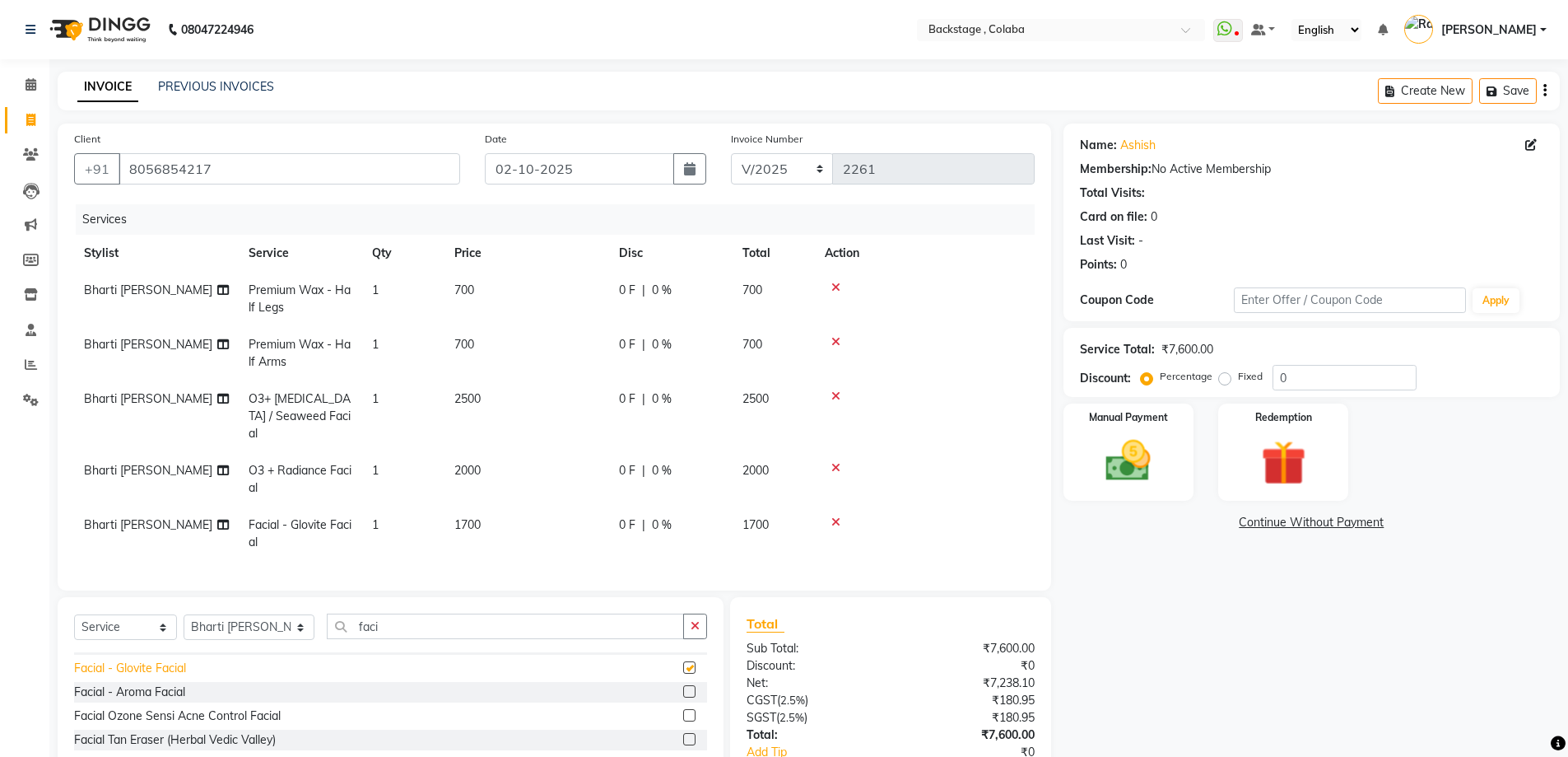
checkbox input "false"
click at [151, 690] on div "Facial - Aroma Facial" at bounding box center [129, 692] width 111 height 17
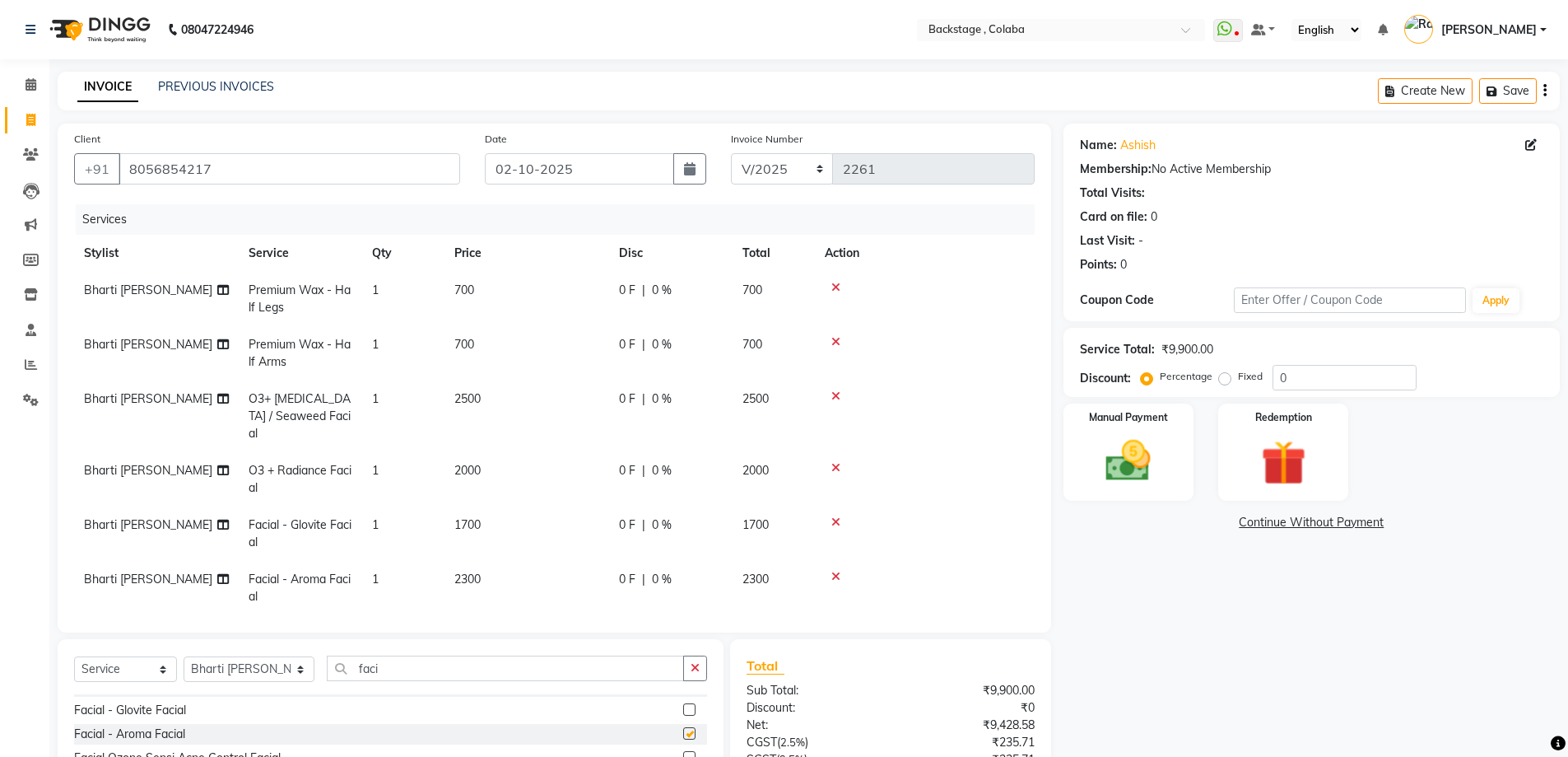
checkbox input "false"
click at [834, 517] on icon at bounding box center [836, 522] width 9 height 11
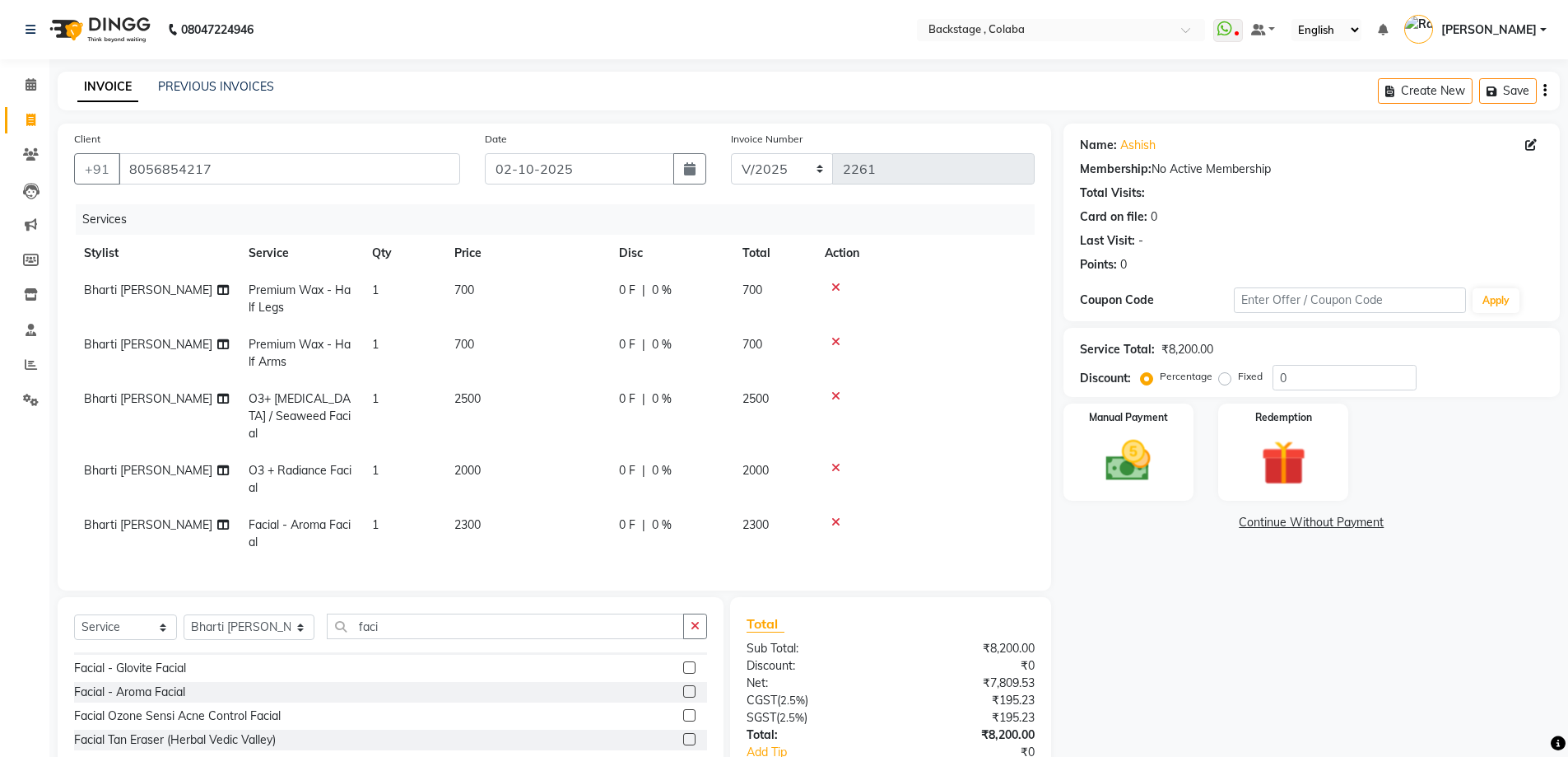
click at [831, 462] on icon at bounding box center [836, 467] width 9 height 11
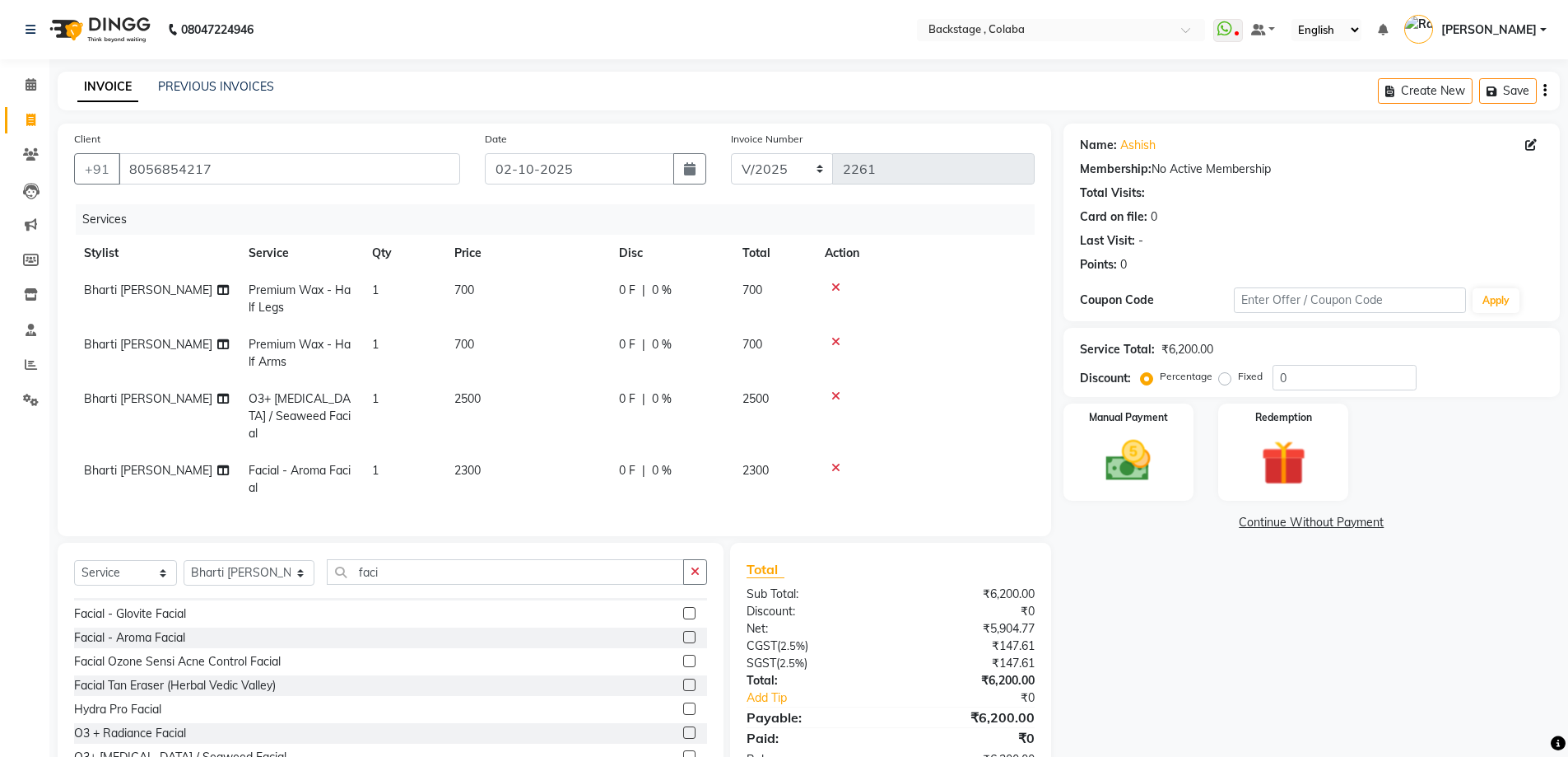
click at [837, 395] on icon at bounding box center [836, 396] width 9 height 11
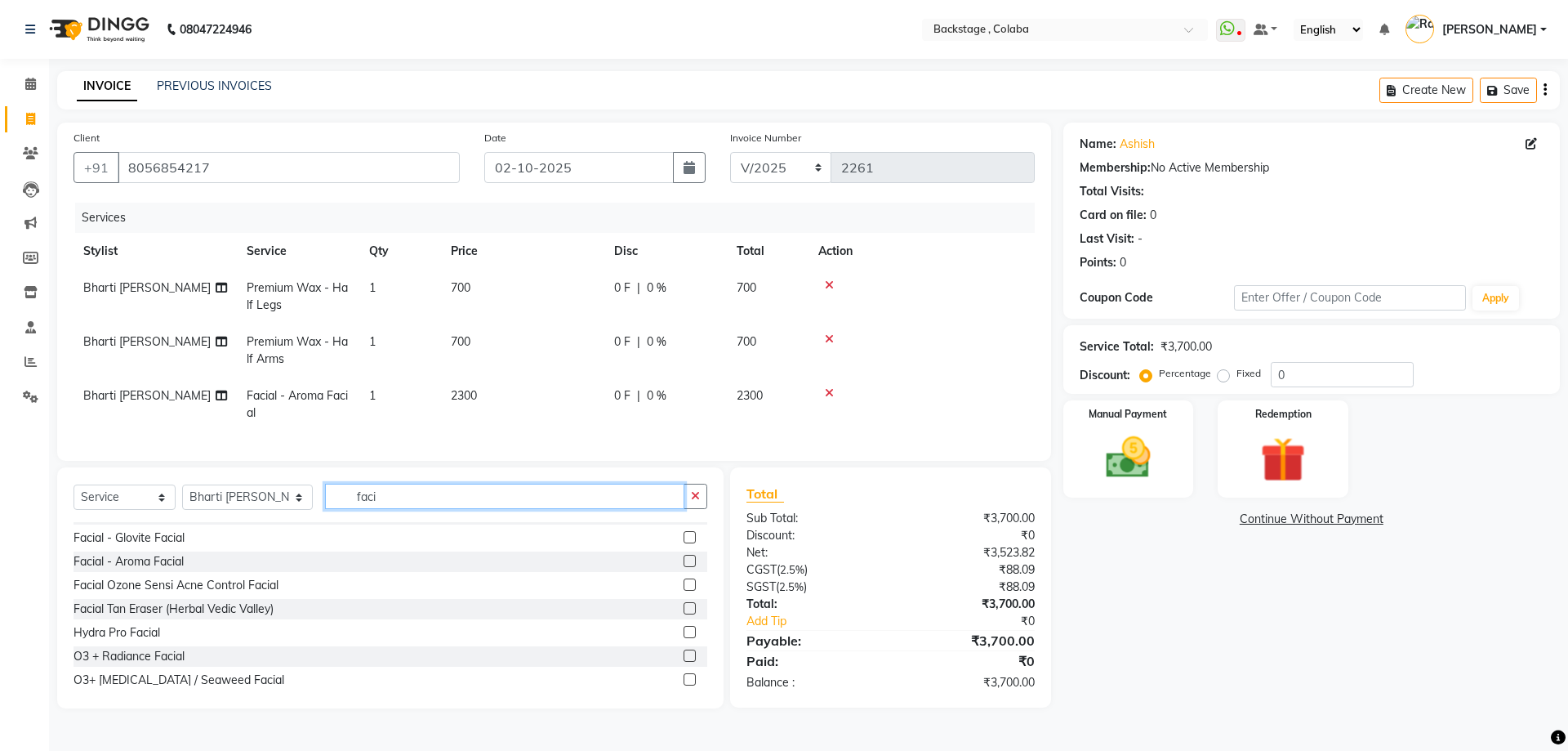
drag, startPoint x: 371, startPoint y: 503, endPoint x: 300, endPoint y: 508, distance: 71.2
click at [325, 508] on input "faci" at bounding box center [505, 496] width 359 height 25
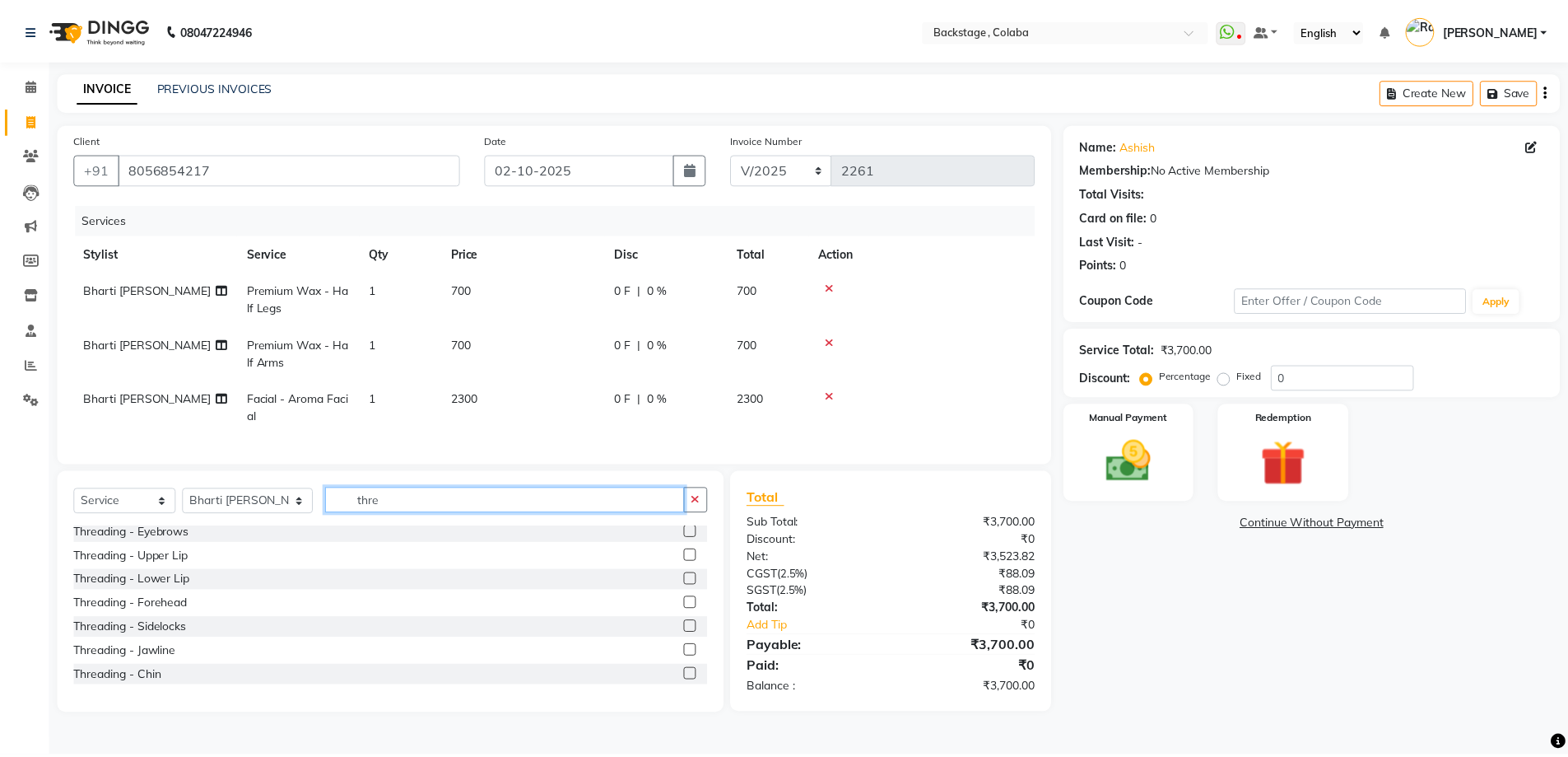
scroll to position [0, 0]
type input "thre"
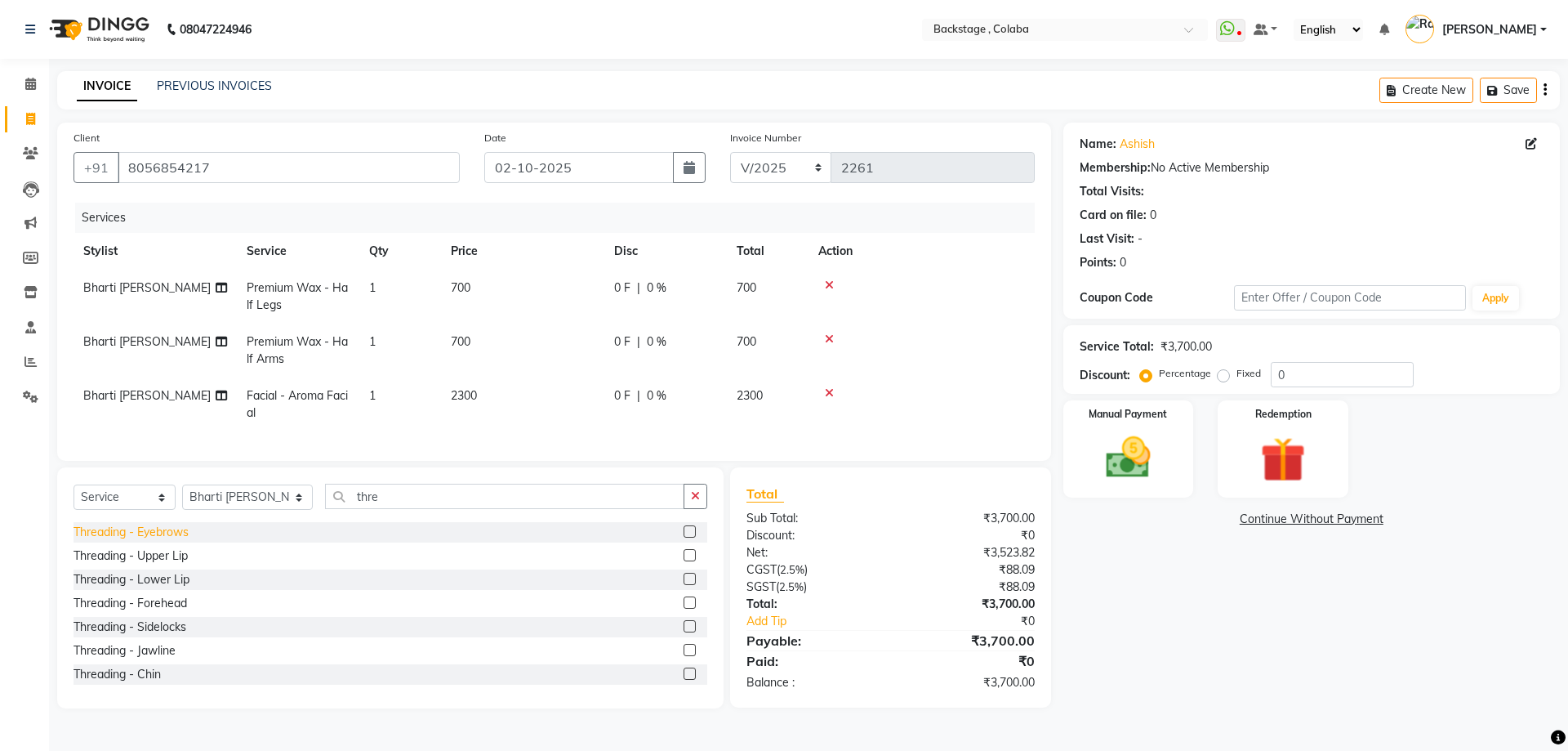
click at [161, 541] on div "Threading - Eyebrows" at bounding box center [131, 532] width 115 height 17
checkbox input "false"
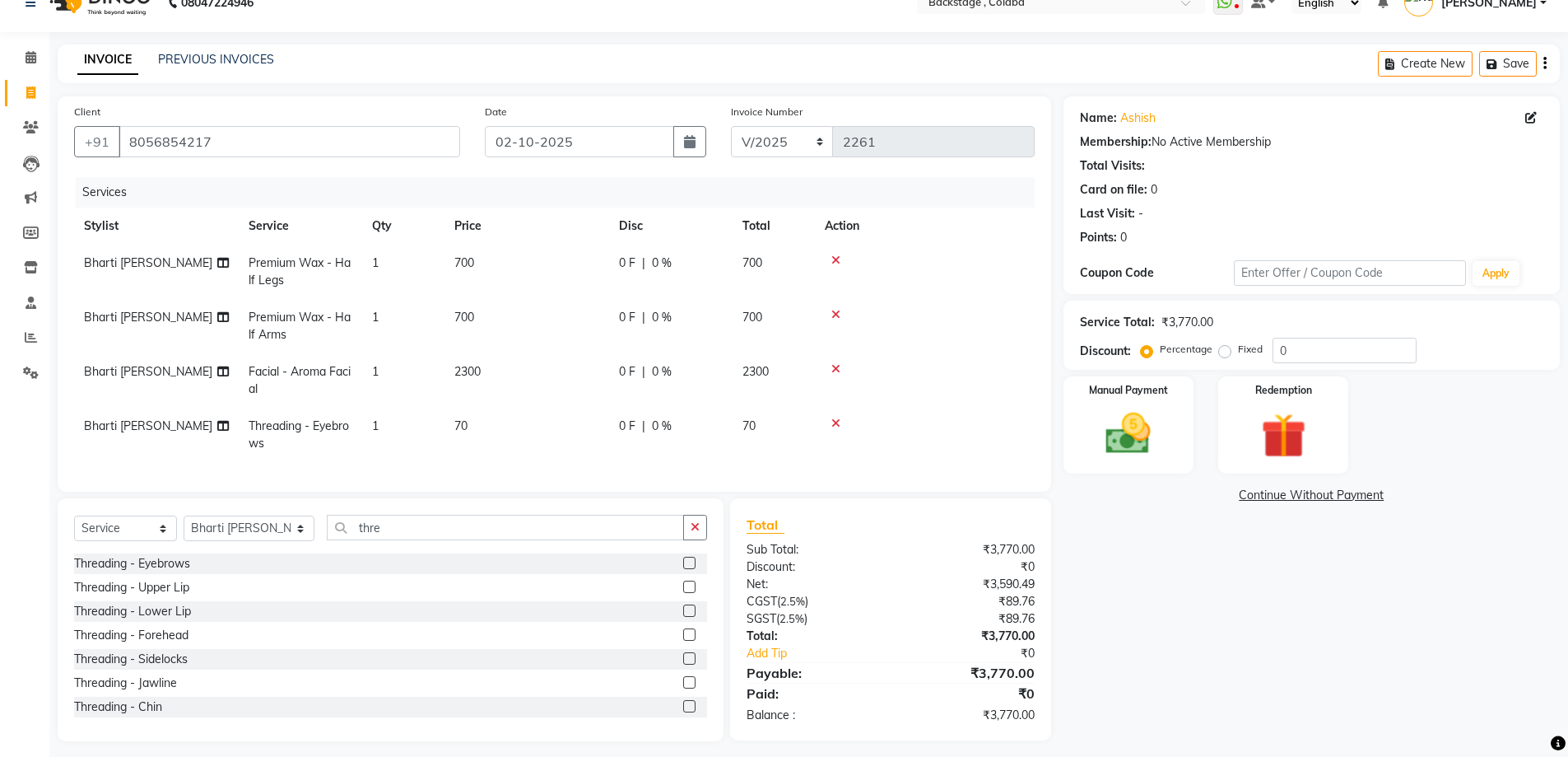
scroll to position [49, 0]
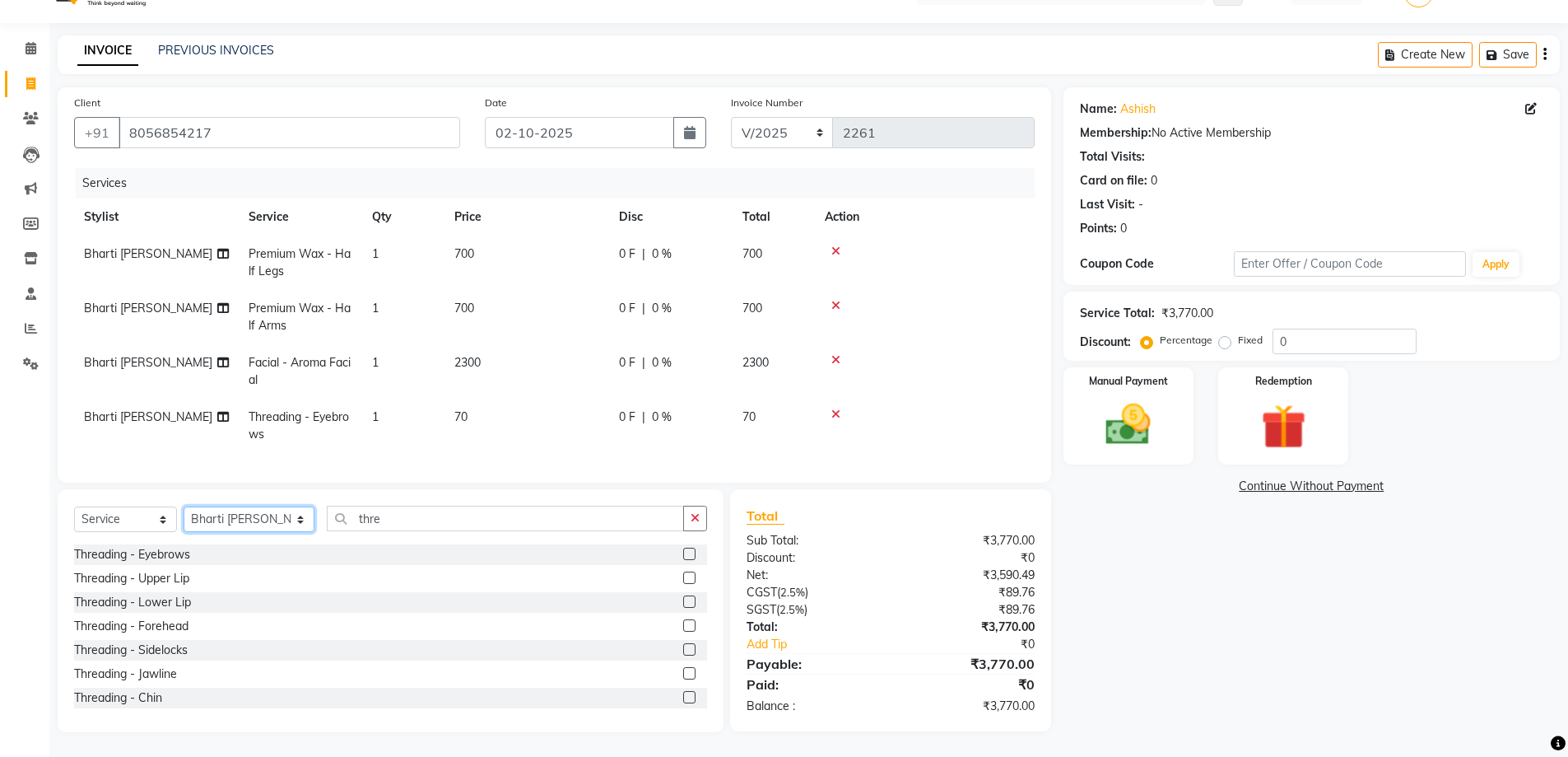
drag, startPoint x: 268, startPoint y: 509, endPoint x: 261, endPoint y: 516, distance: 9.9
click at [266, 511] on select "Select Stylist Backstage Bharti [PERSON_NAME] [PERSON_NAME] [PERSON_NAME] [PERS…" at bounding box center [249, 518] width 131 height 25
click at [255, 521] on select "Select Stylist Backstage Bharti [PERSON_NAME] [PERSON_NAME] [PERSON_NAME] [PERS…" at bounding box center [249, 518] width 131 height 25
select select "83246"
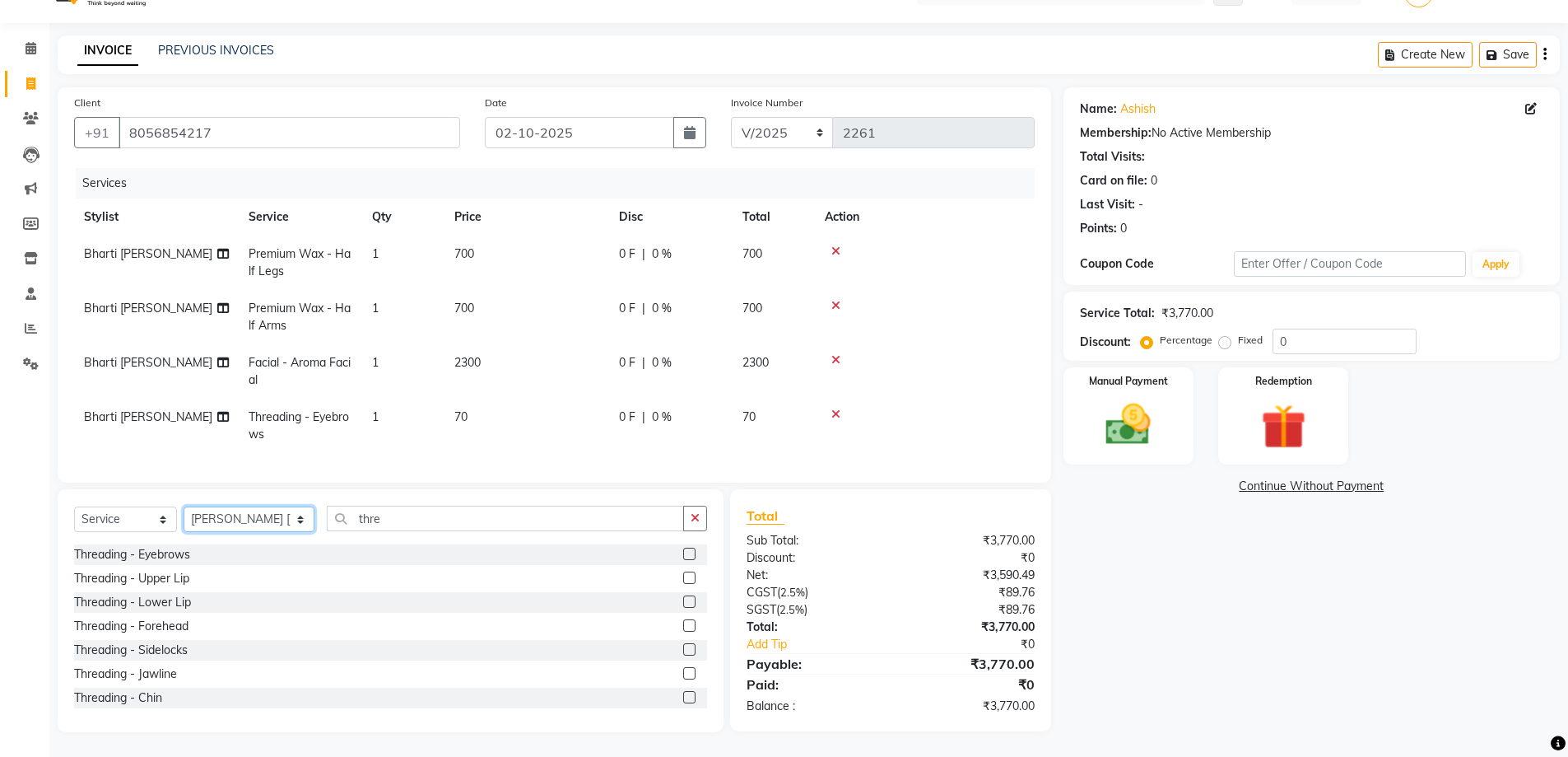
click at [184, 506] on select "Select Stylist Backstage Bharti [PERSON_NAME] [PERSON_NAME] [PERSON_NAME] [PERS…" at bounding box center [249, 518] width 131 height 25
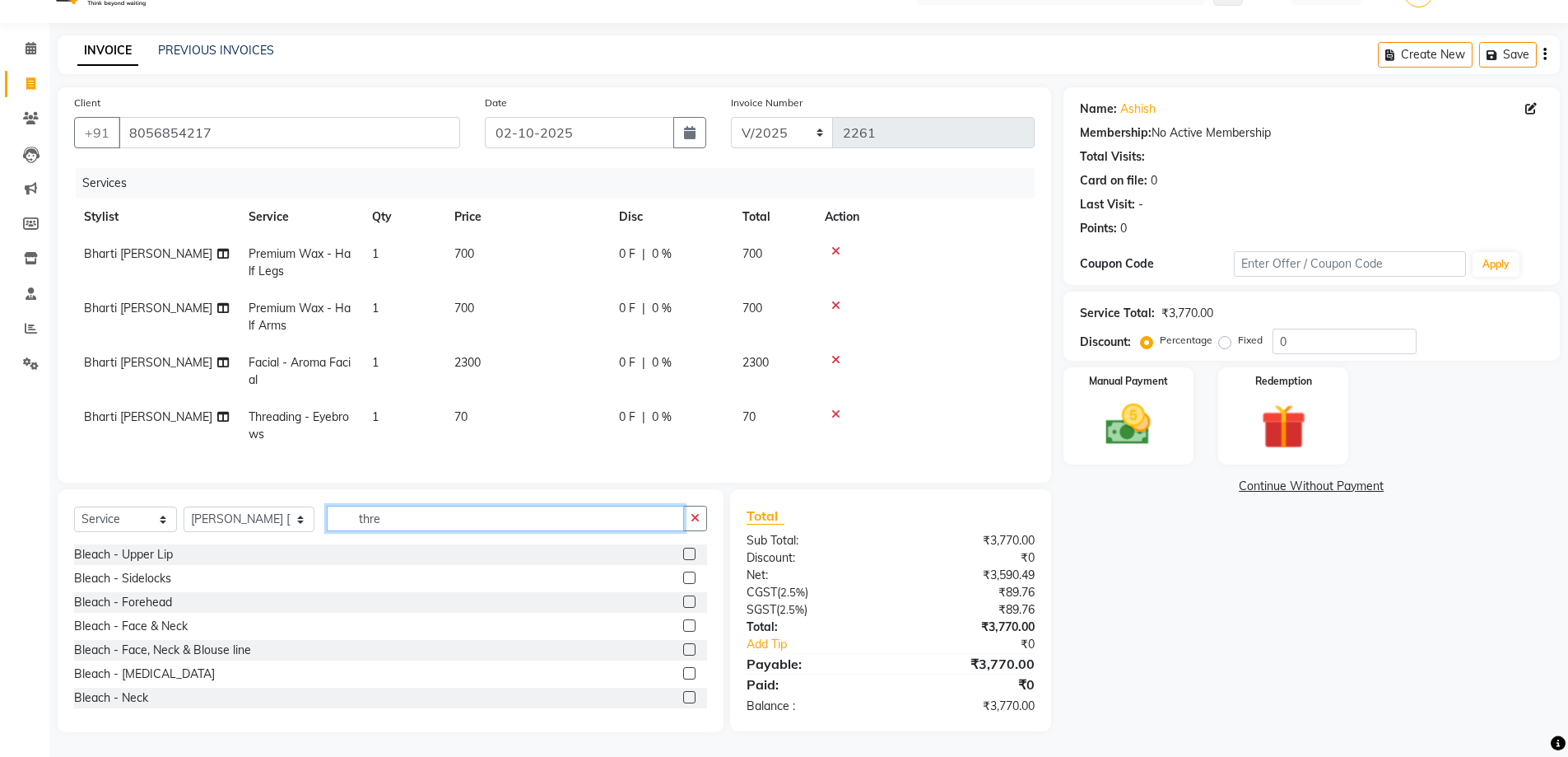
drag, startPoint x: 418, startPoint y: 523, endPoint x: 286, endPoint y: 523, distance: 132.0
click at [286, 523] on div "Select Service Product Membership Package Voucher Prepaid Gift Card Select Styl…" at bounding box center [390, 524] width 633 height 39
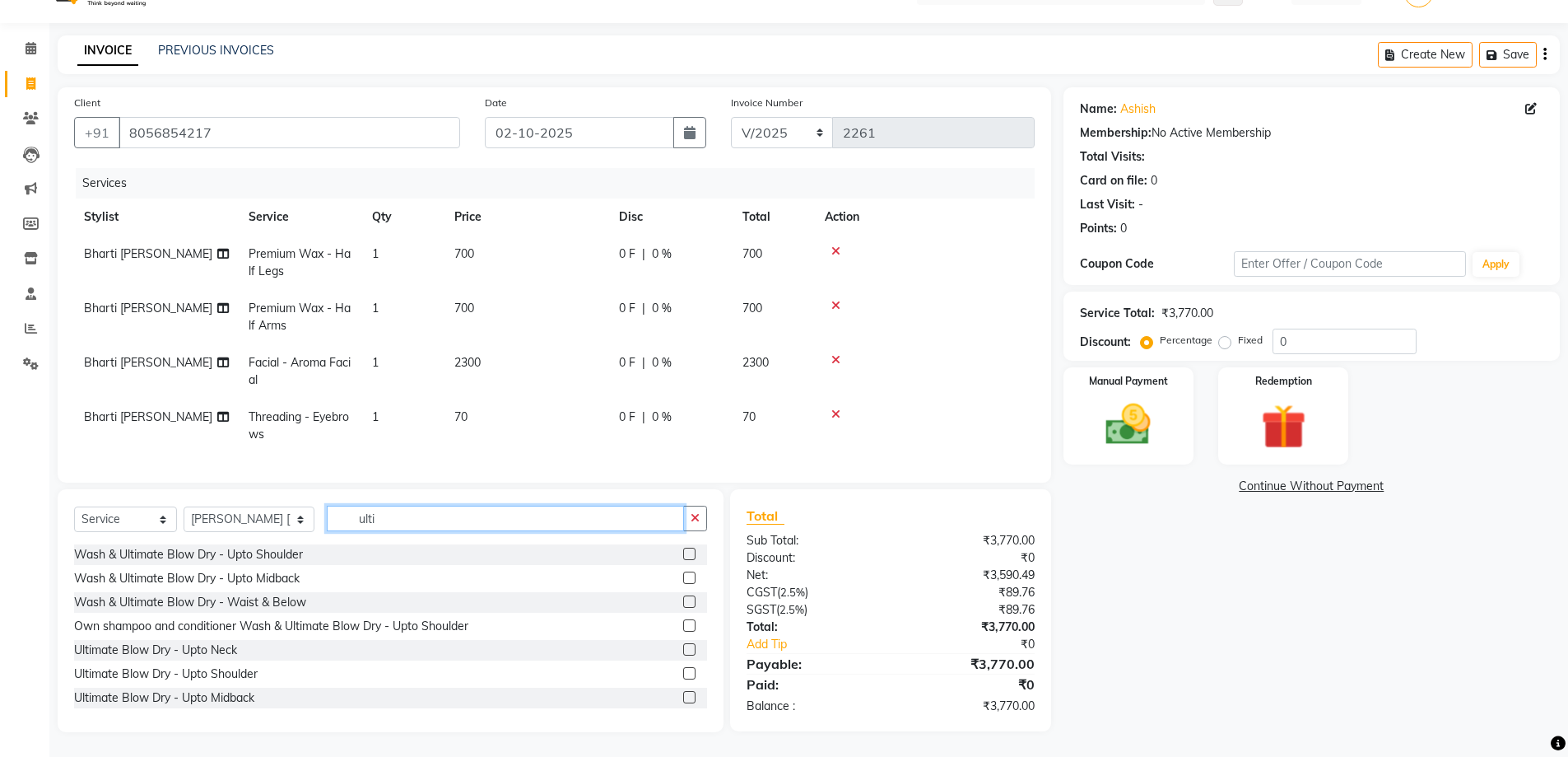
scroll to position [26, 0]
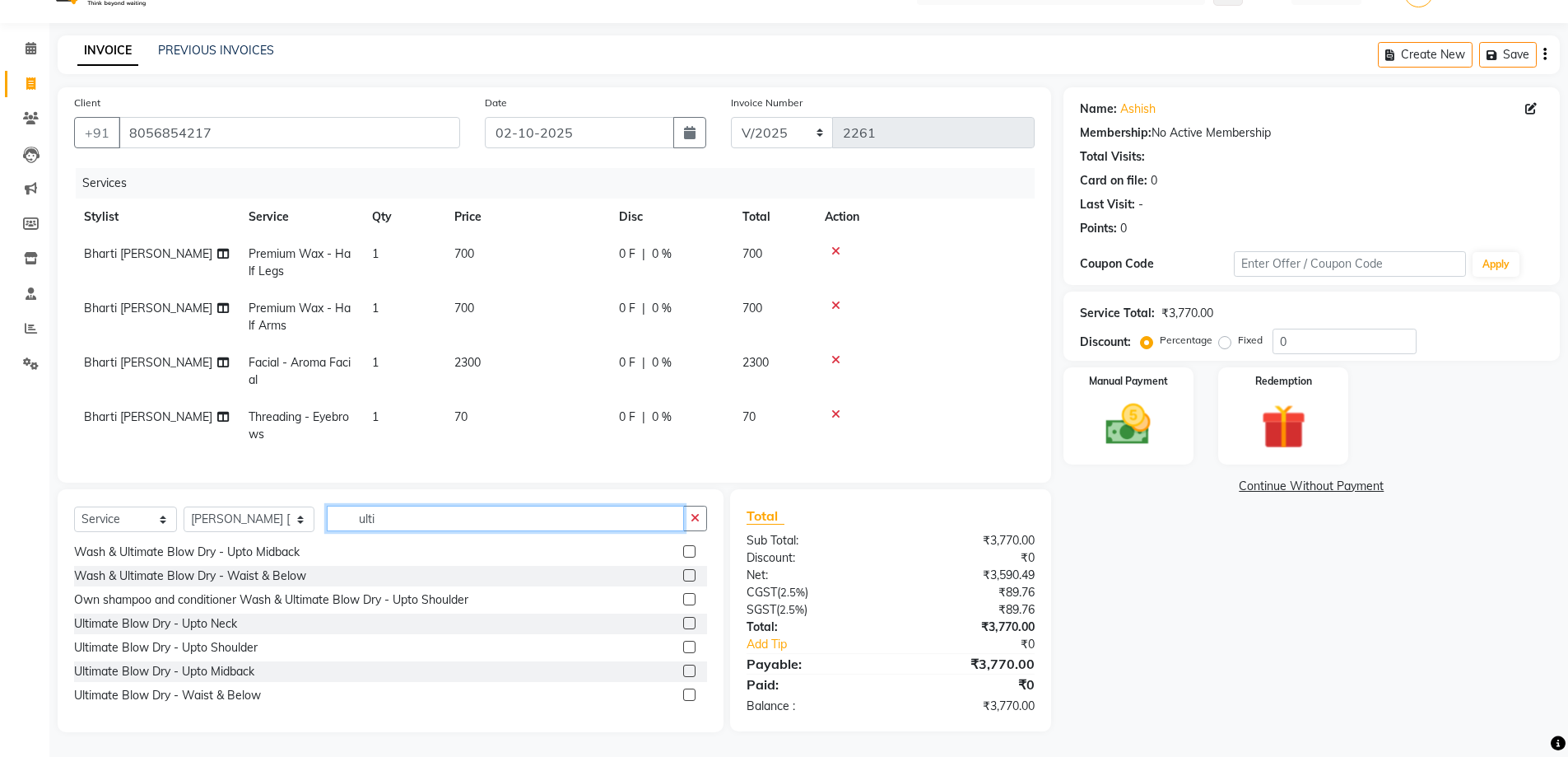
drag, startPoint x: 403, startPoint y: 517, endPoint x: 256, endPoint y: 507, distance: 147.3
click at [256, 507] on div "Select Service Product Membership Package Voucher Prepaid Gift Card Select Styl…" at bounding box center [390, 524] width 633 height 39
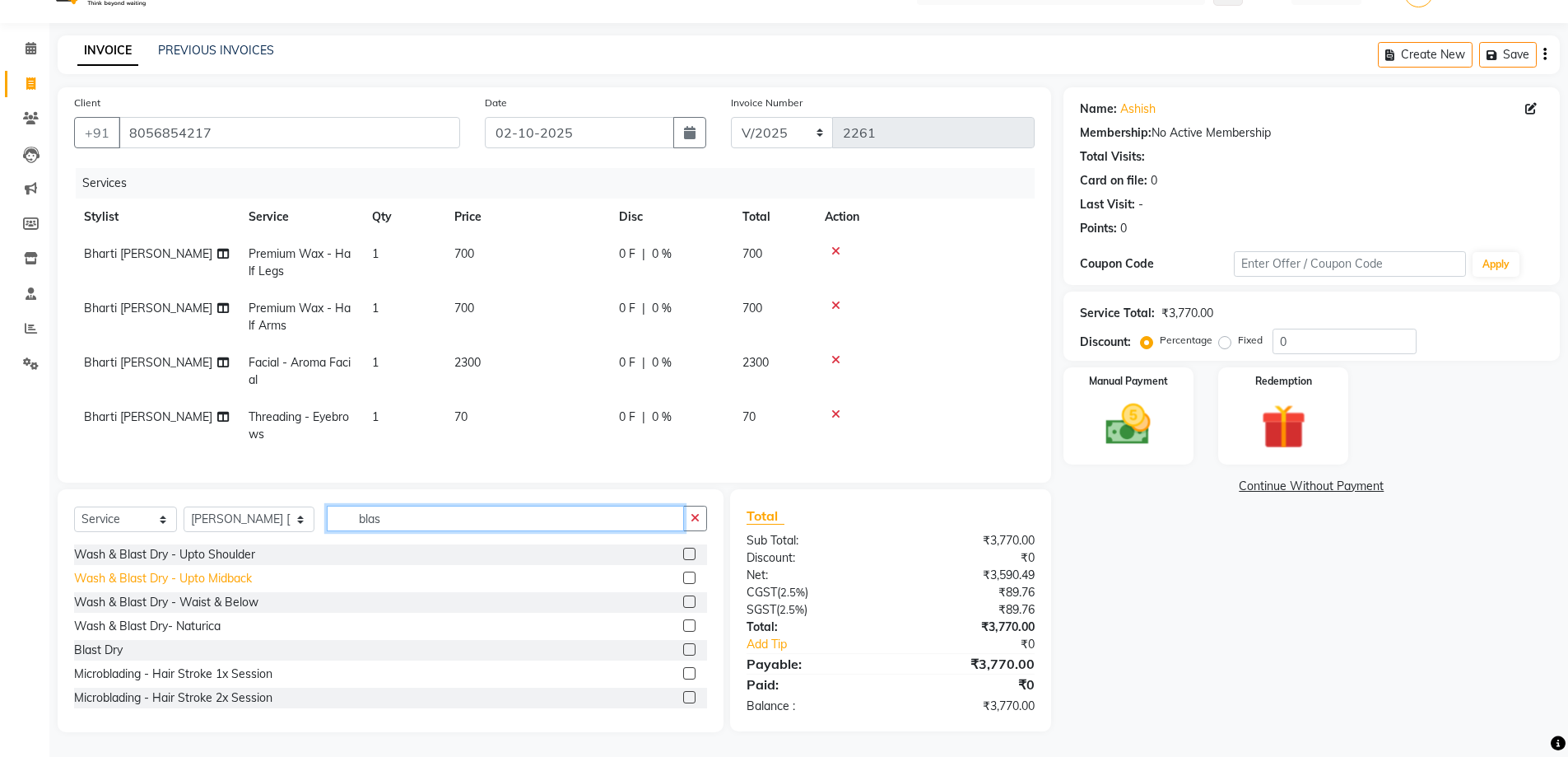
scroll to position [48, 0]
type input "blas"
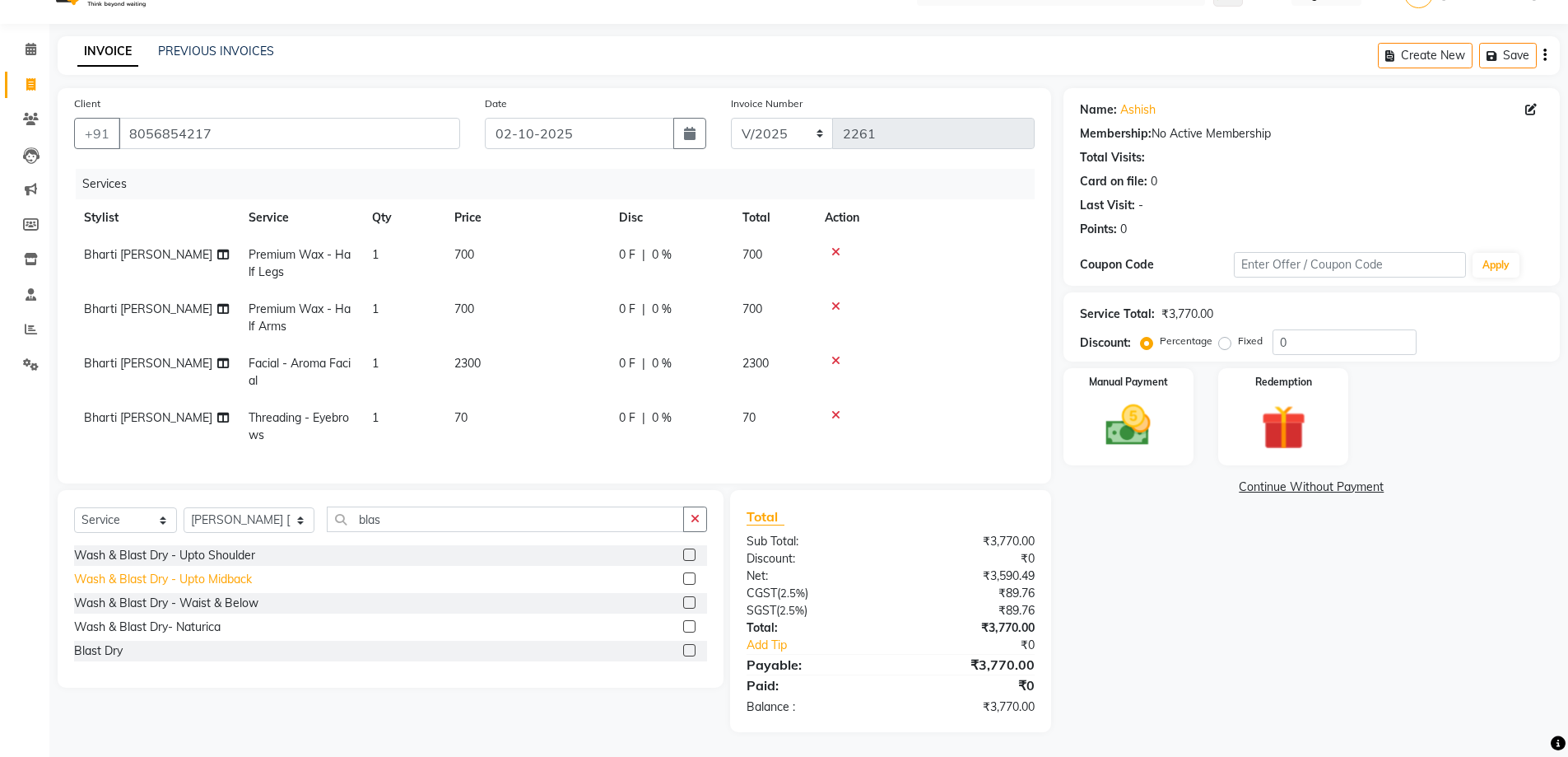
click at [210, 580] on div "Wash & Blast Dry - Upto Midback" at bounding box center [162, 579] width 178 height 17
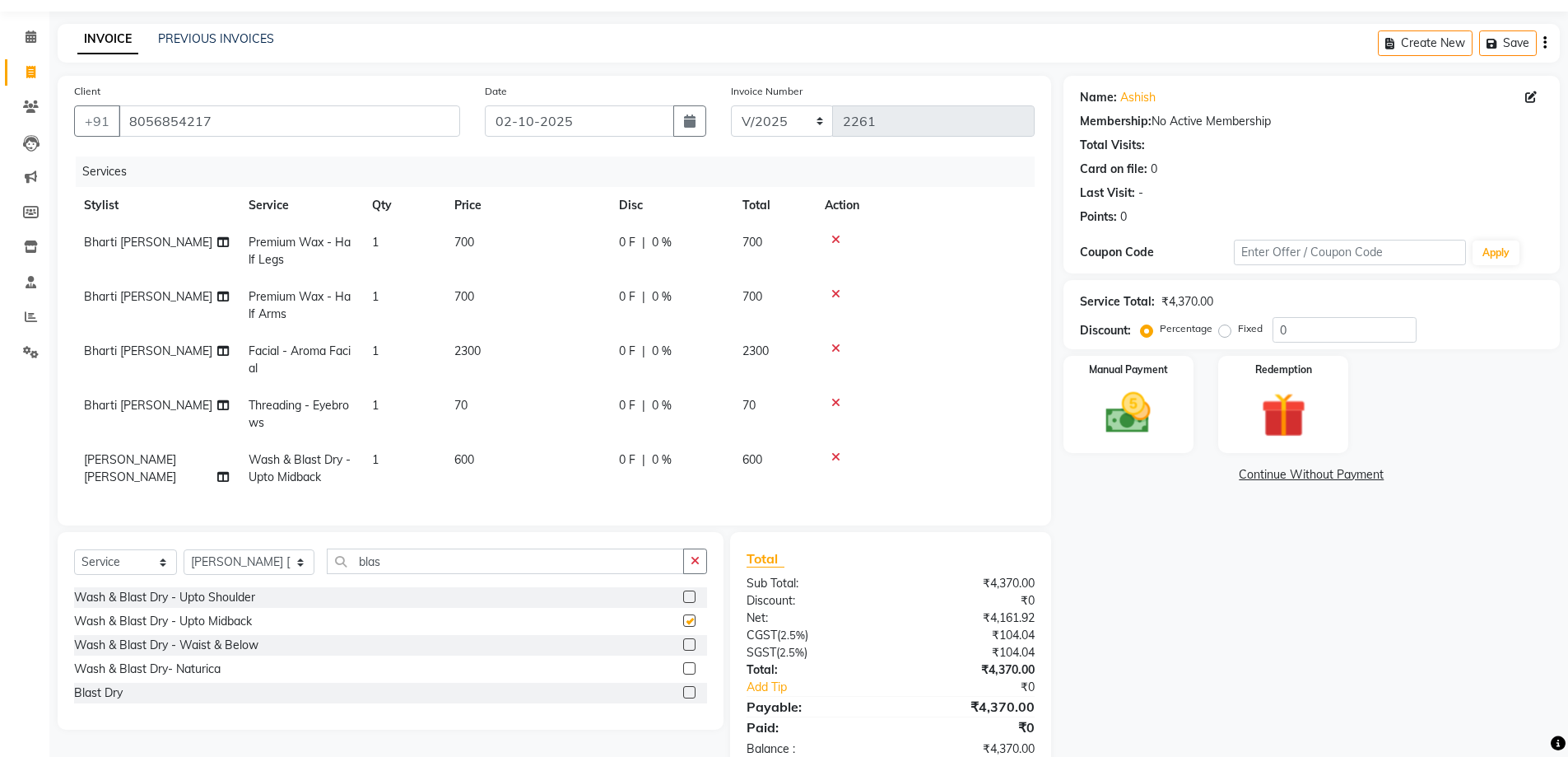
checkbox input "false"
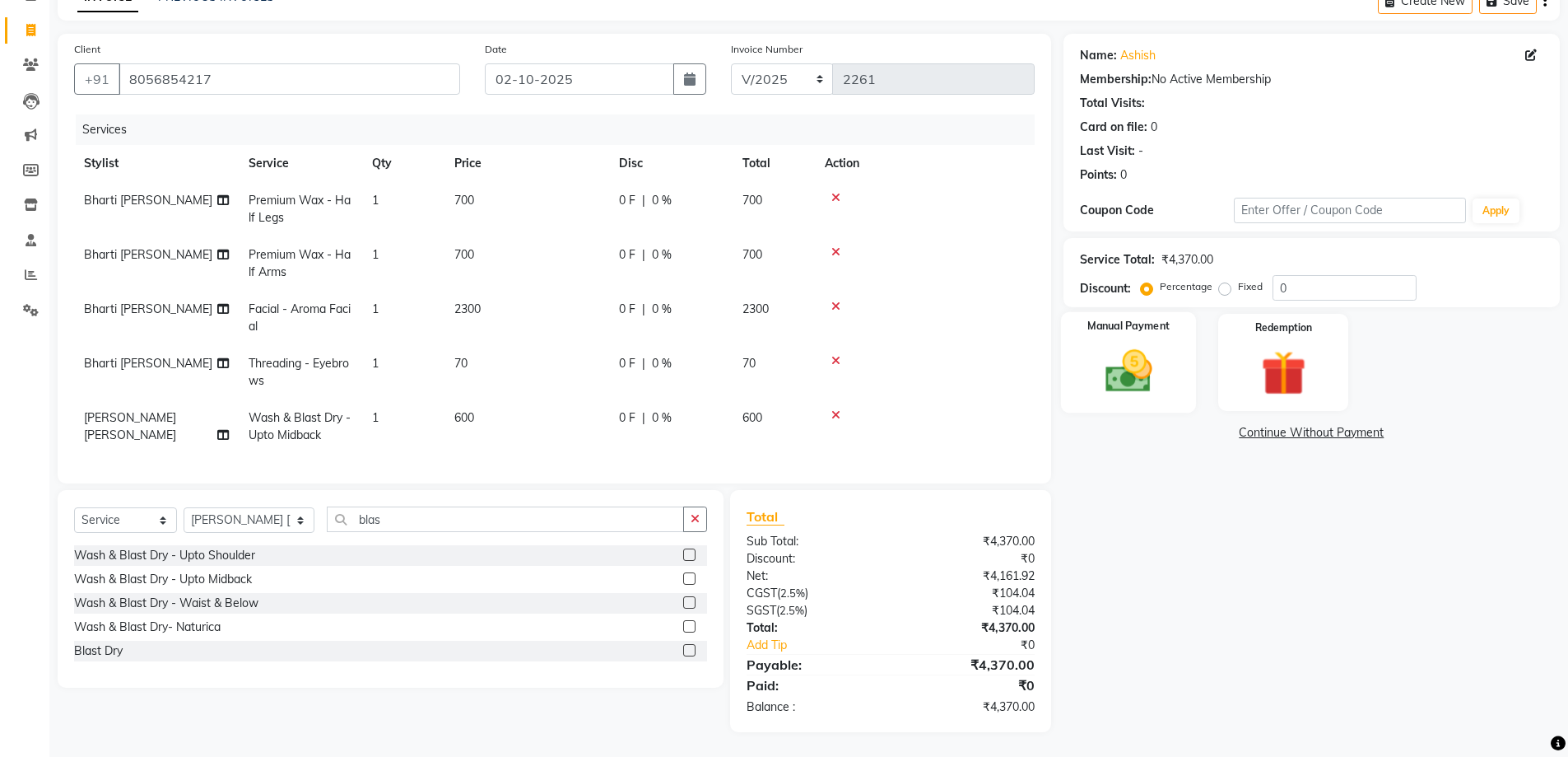
click at [1171, 345] on div "Manual Payment" at bounding box center [1128, 363] width 136 height 102
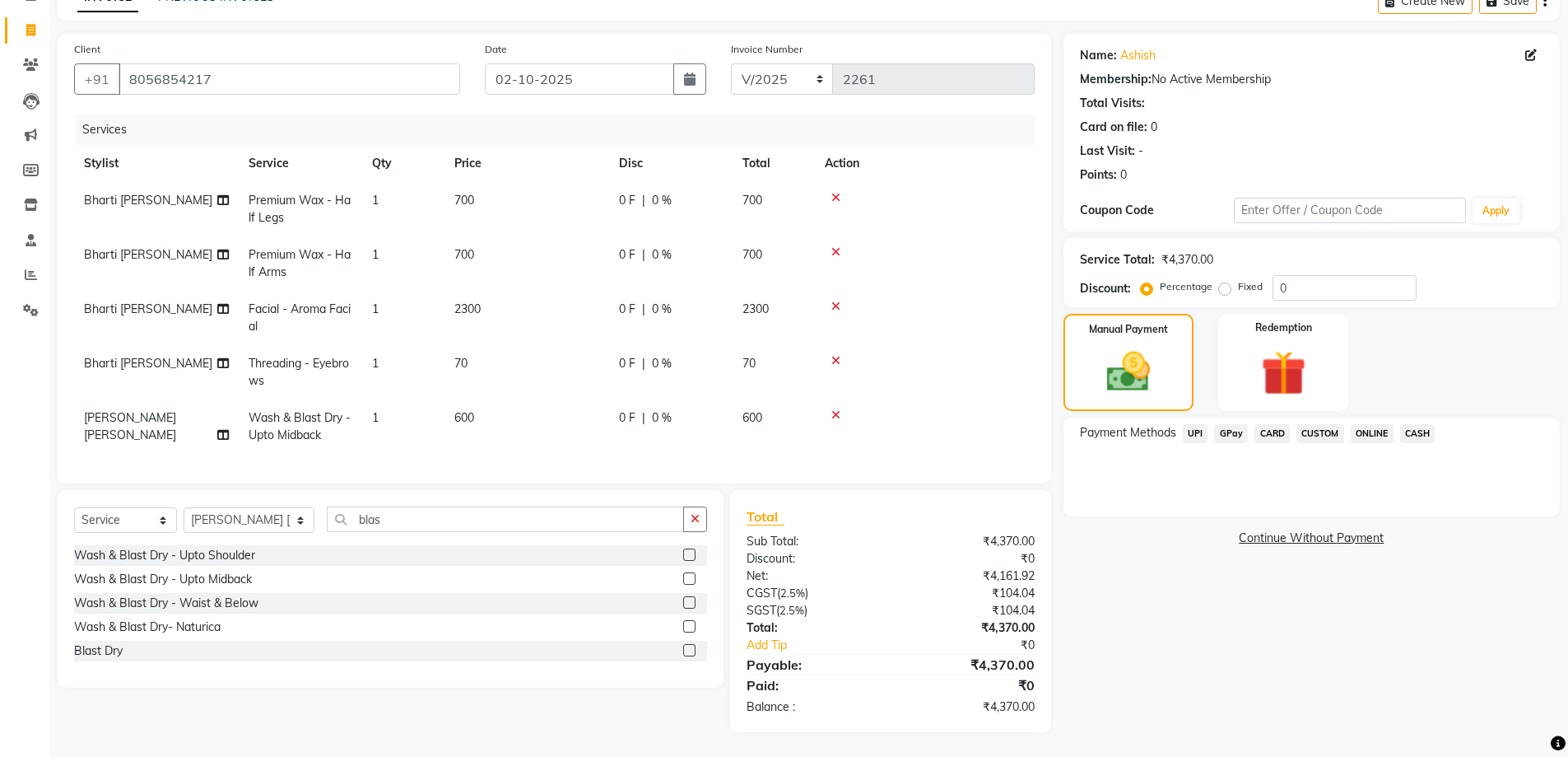
click at [1434, 425] on div "Payment Methods UPI GPay CARD CUSTOM ONLINE CASH" at bounding box center [1312, 436] width 463 height 23
click at [1423, 425] on span "CASH" at bounding box center [1418, 434] width 36 height 19
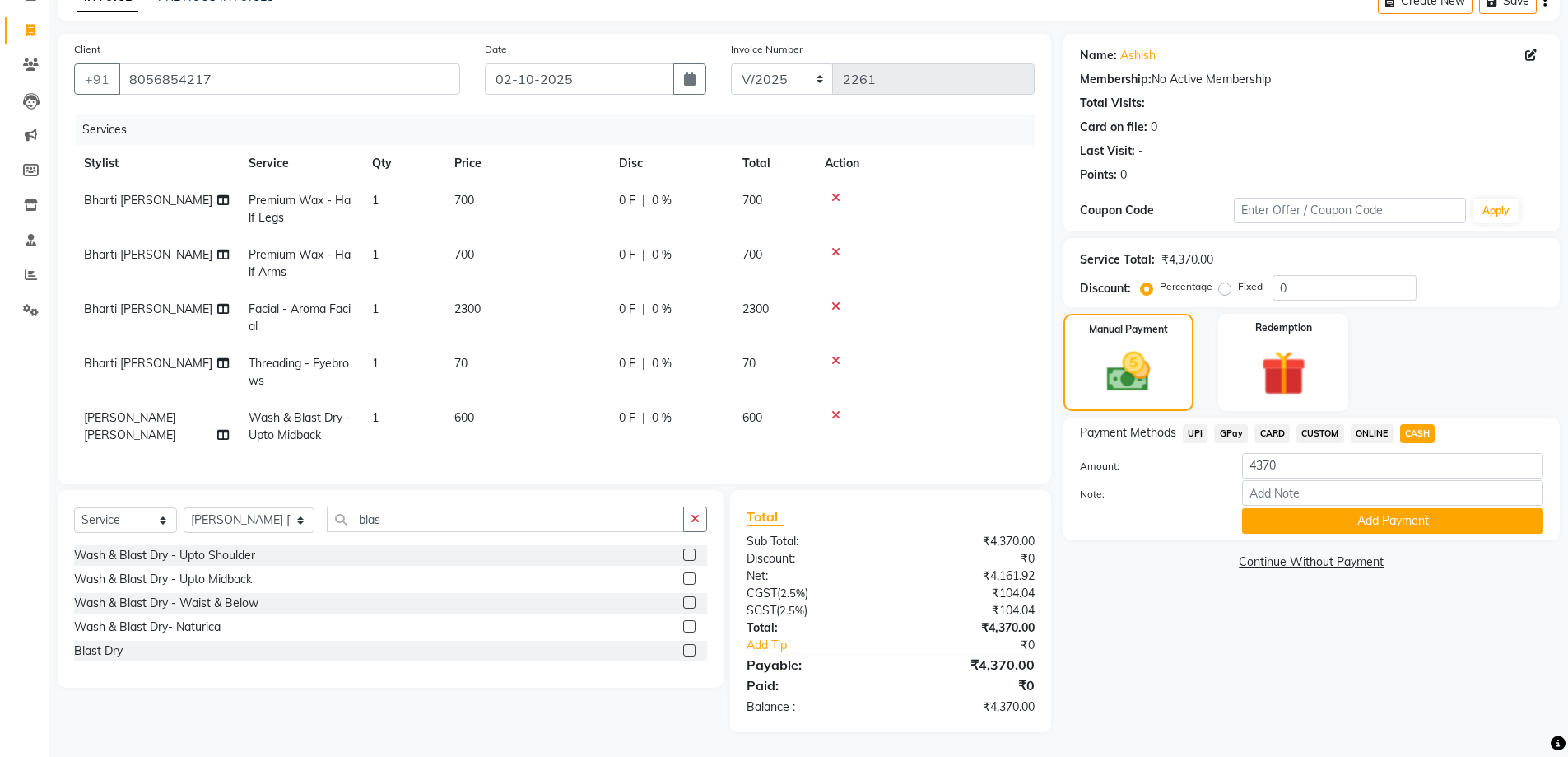
click at [1427, 508] on button "Add Payment" at bounding box center [1392, 520] width 301 height 25
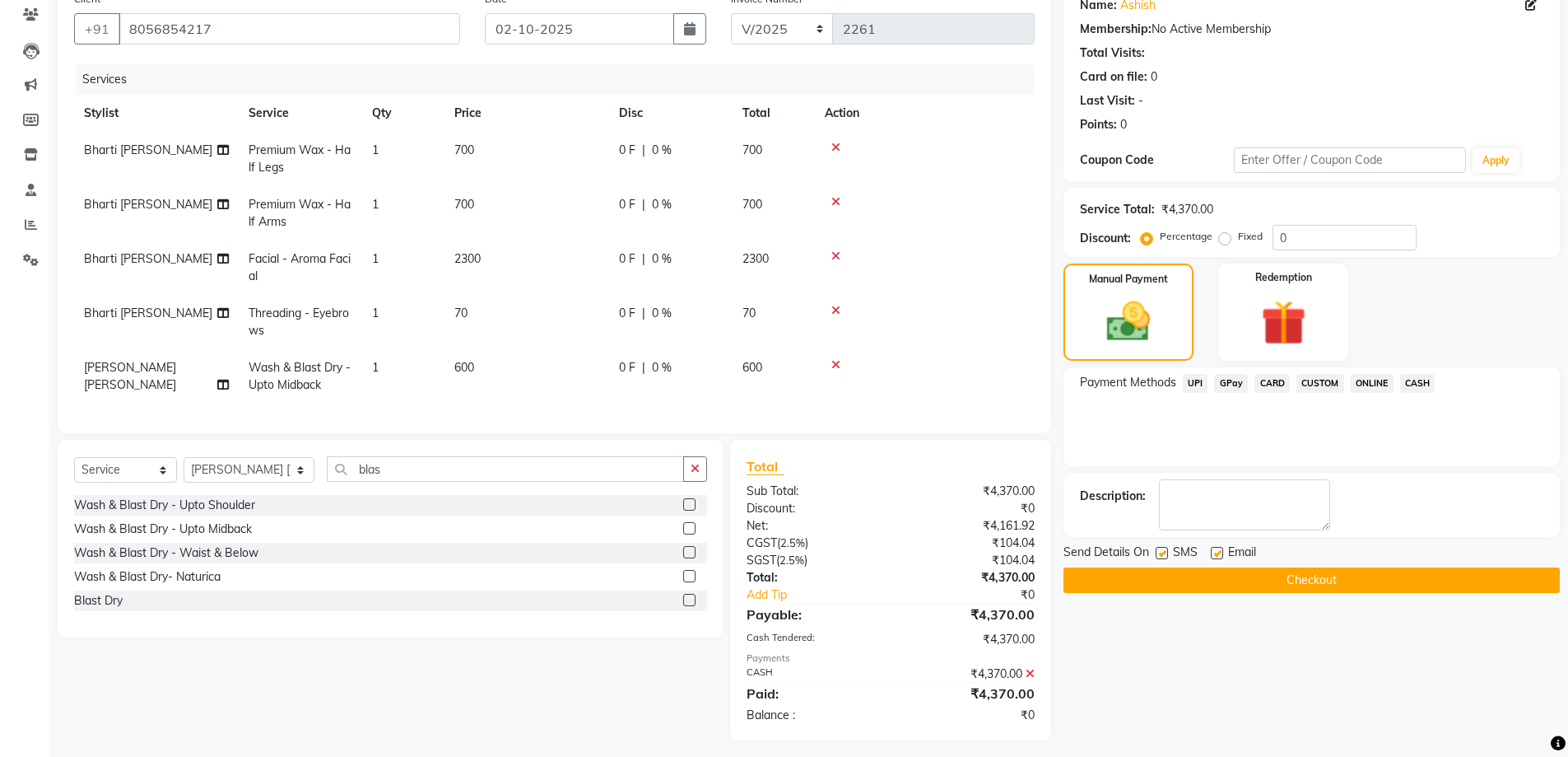
scroll to position [161, 0]
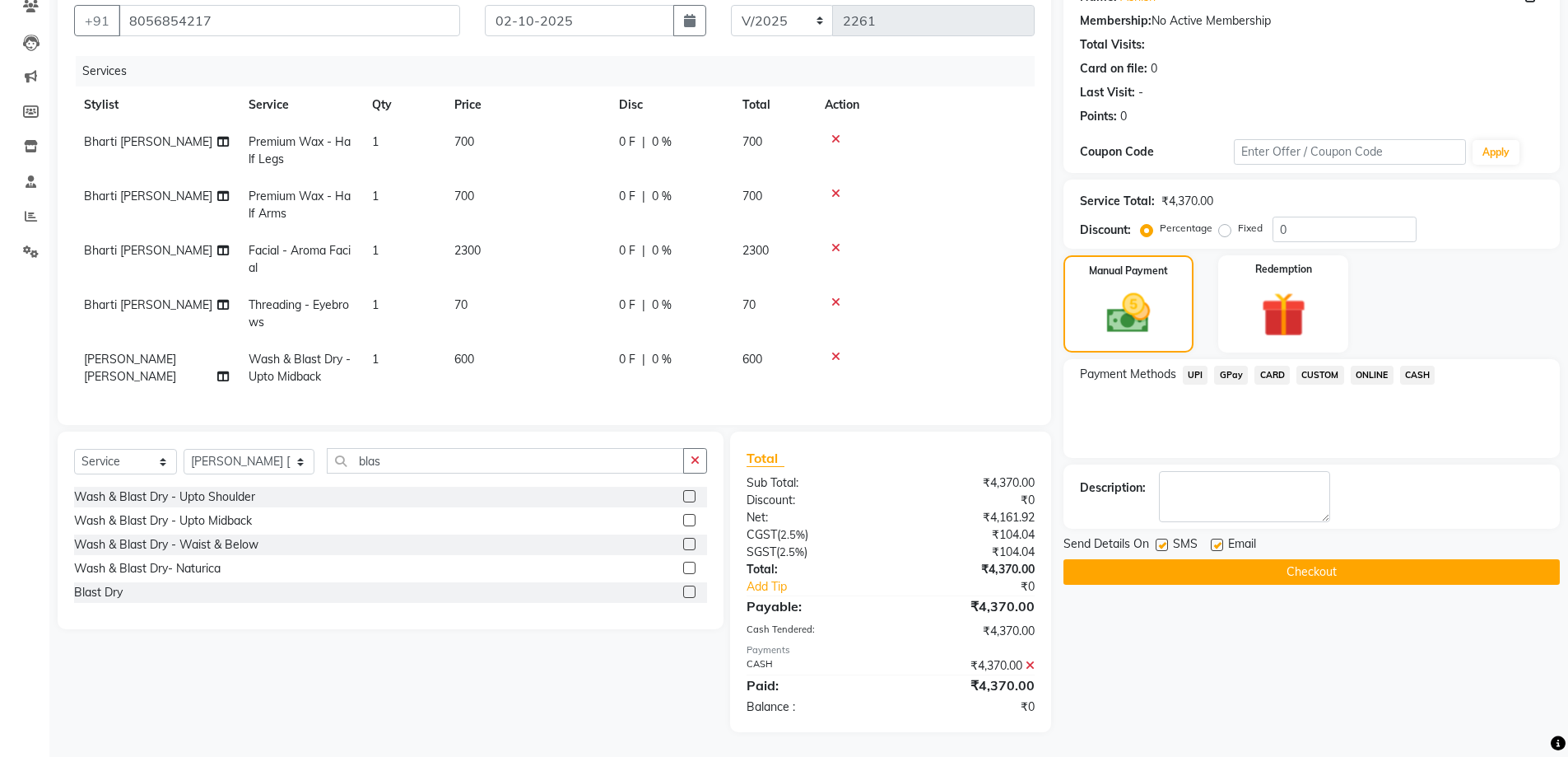
click at [1241, 561] on button "Checkout" at bounding box center [1312, 571] width 496 height 25
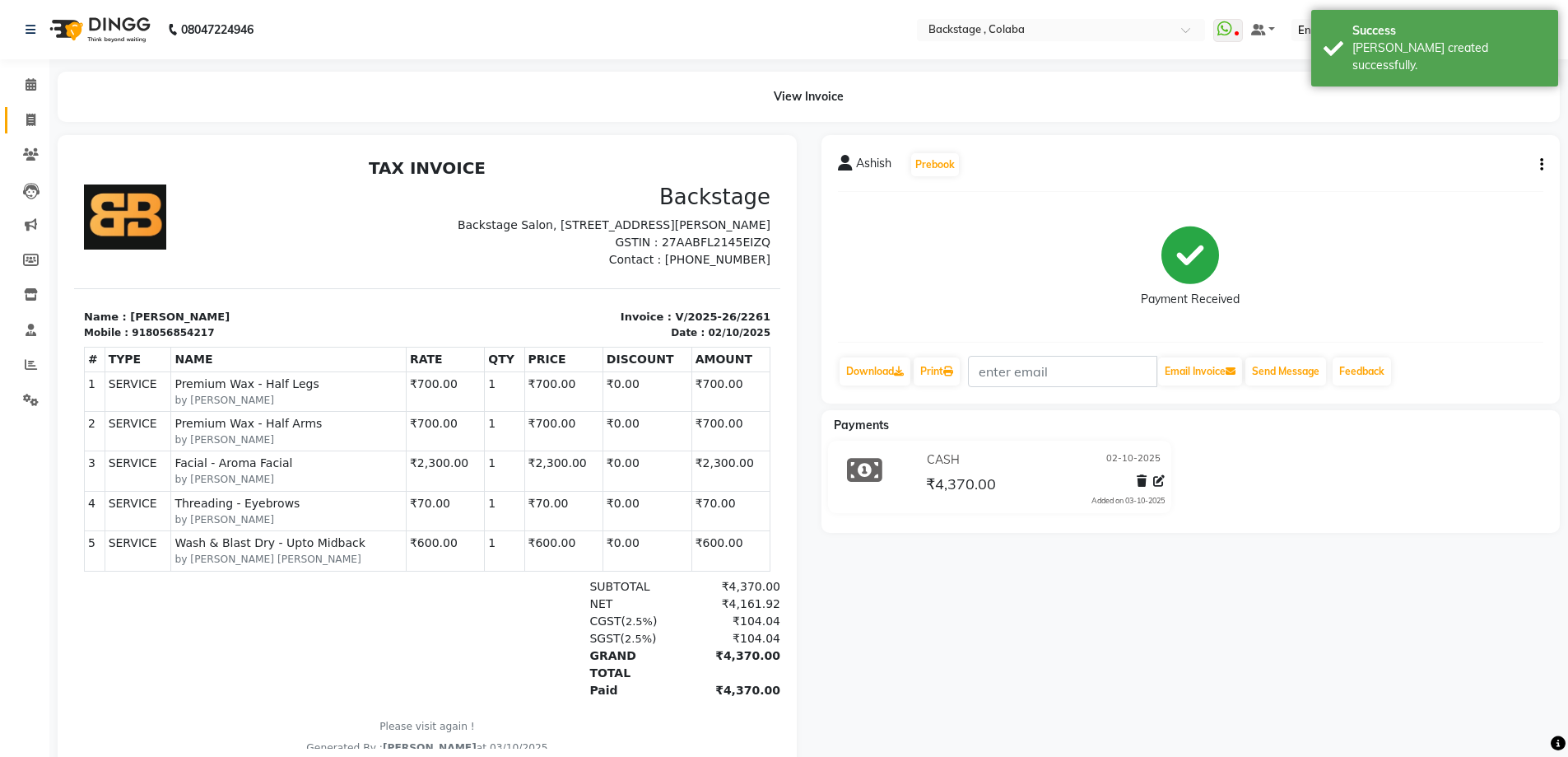
click at [33, 116] on icon at bounding box center [30, 120] width 9 height 12
select select "5451"
select select "service"
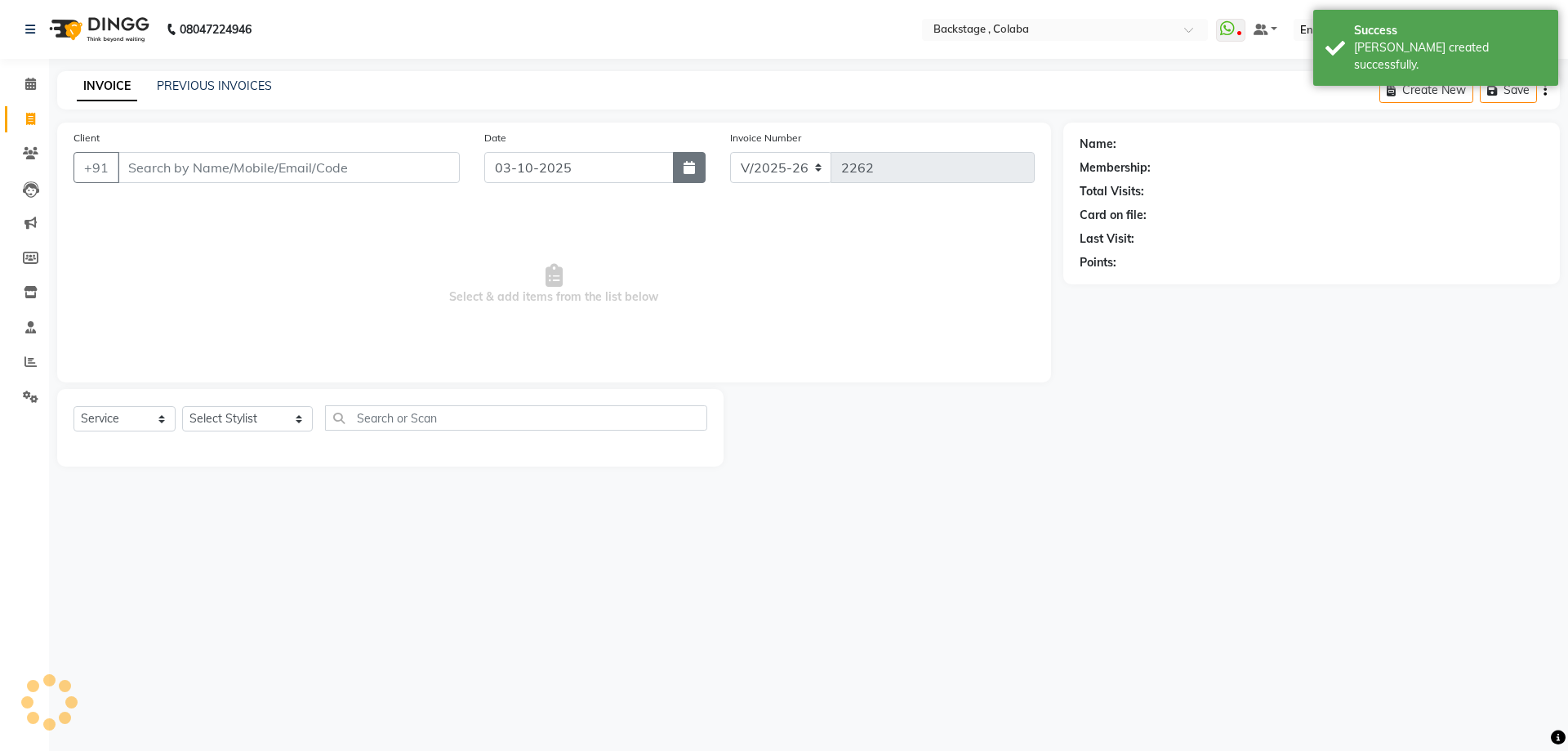
click at [688, 165] on icon "button" at bounding box center [689, 167] width 11 height 13
select select "10"
select select "2025"
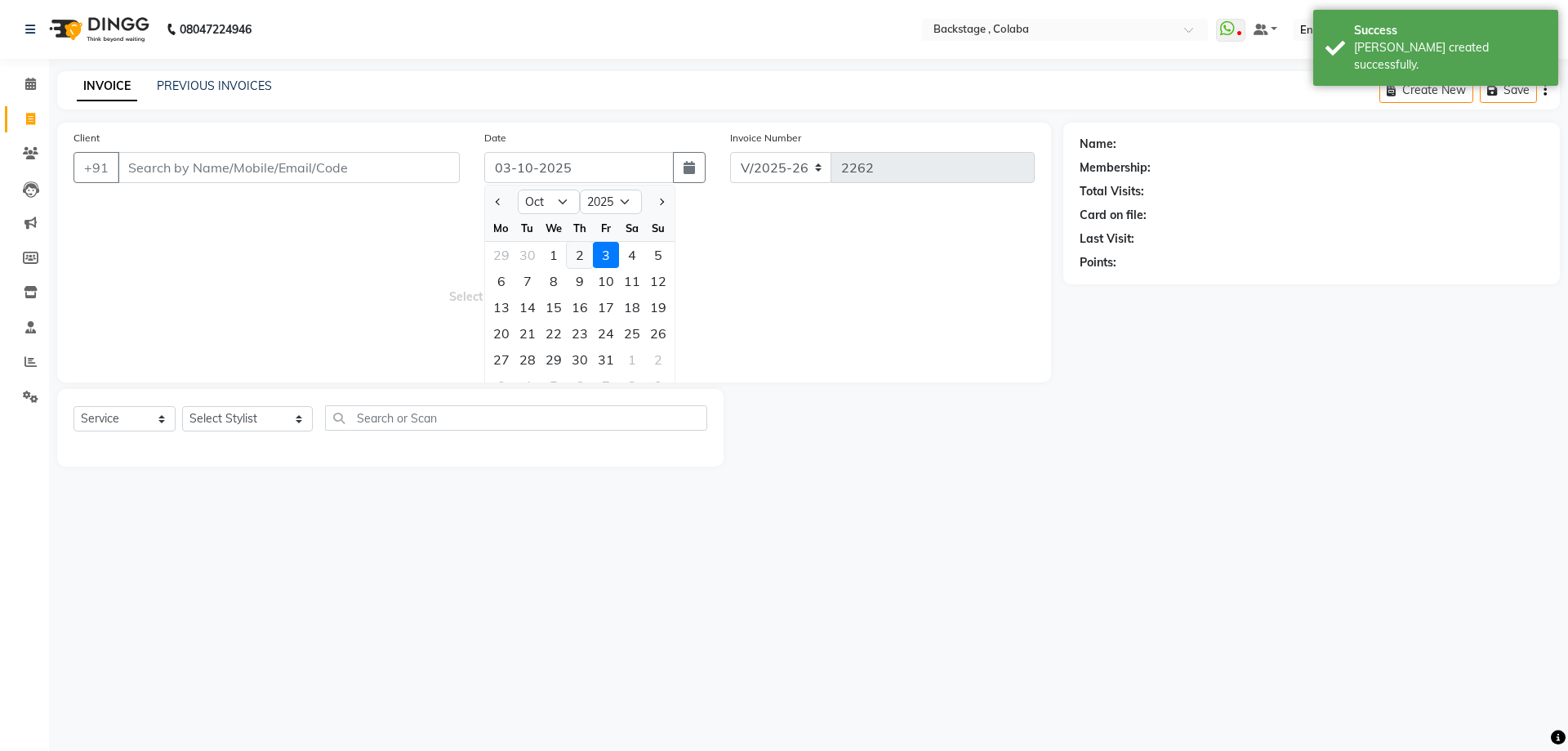
click at [582, 257] on div "2" at bounding box center [579, 255] width 26 height 26
type input "02-10-2025"
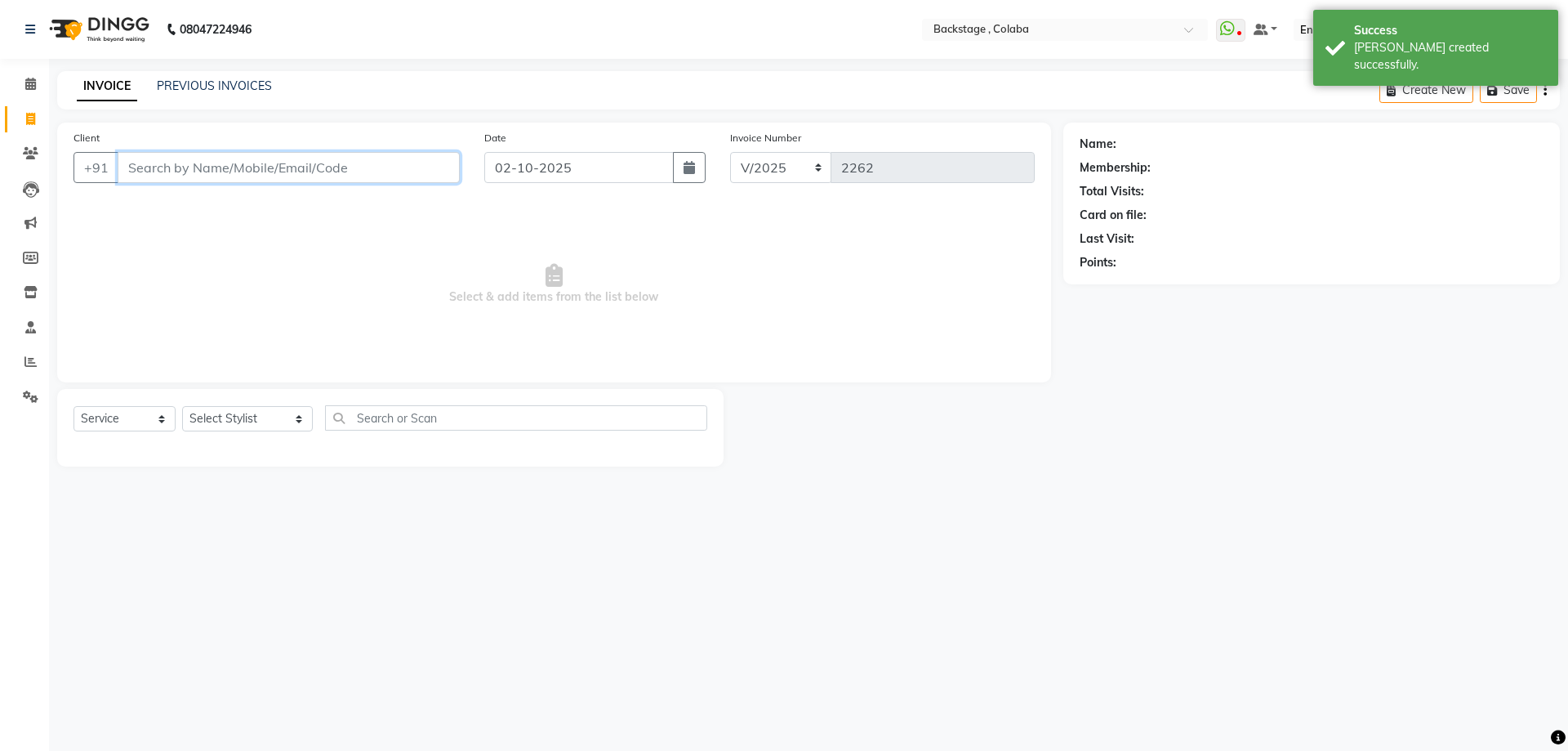
click at [375, 179] on input "Client" at bounding box center [288, 167] width 342 height 31
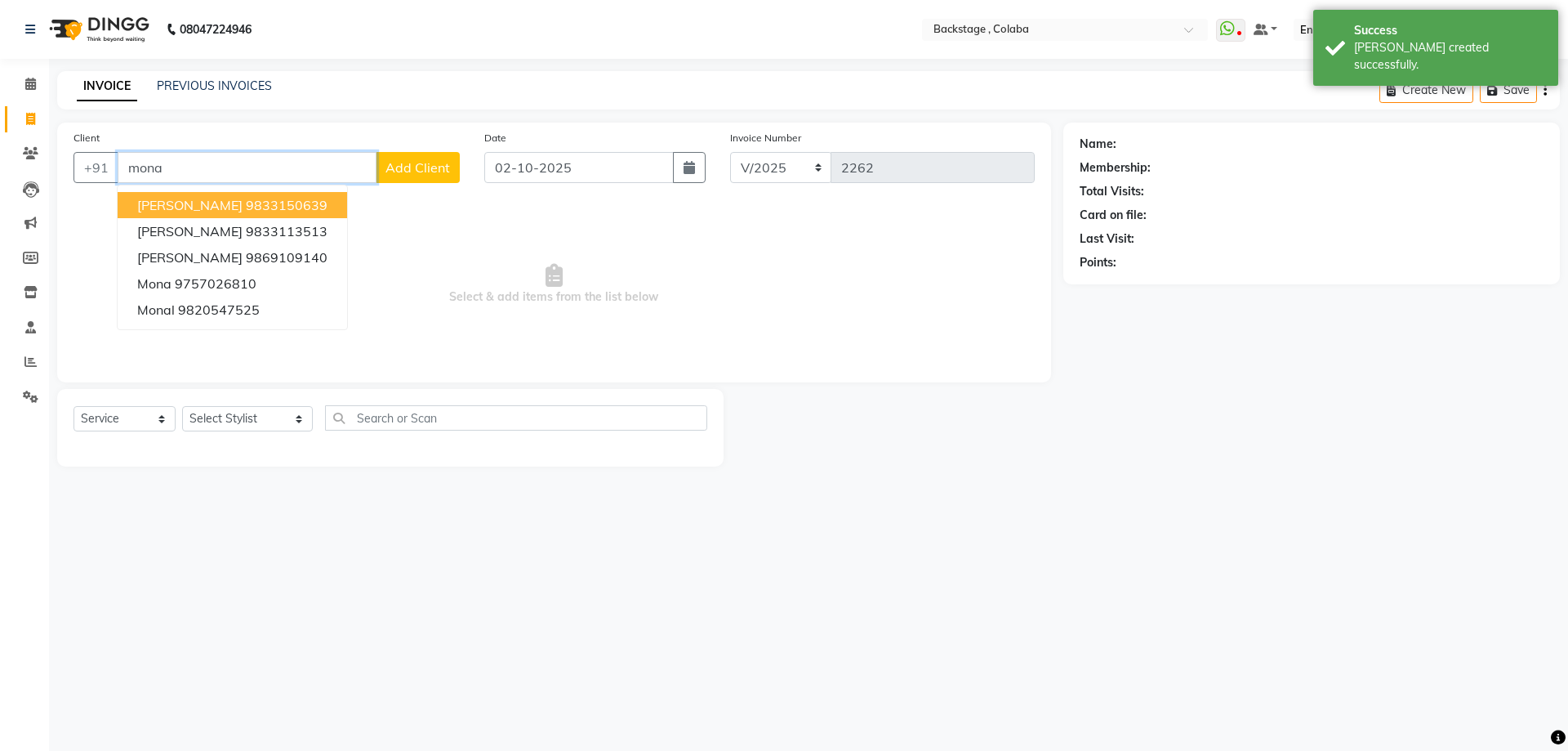
click at [246, 202] on ngb-highlight "9833150639" at bounding box center [287, 205] width 82 height 16
type input "9833150639"
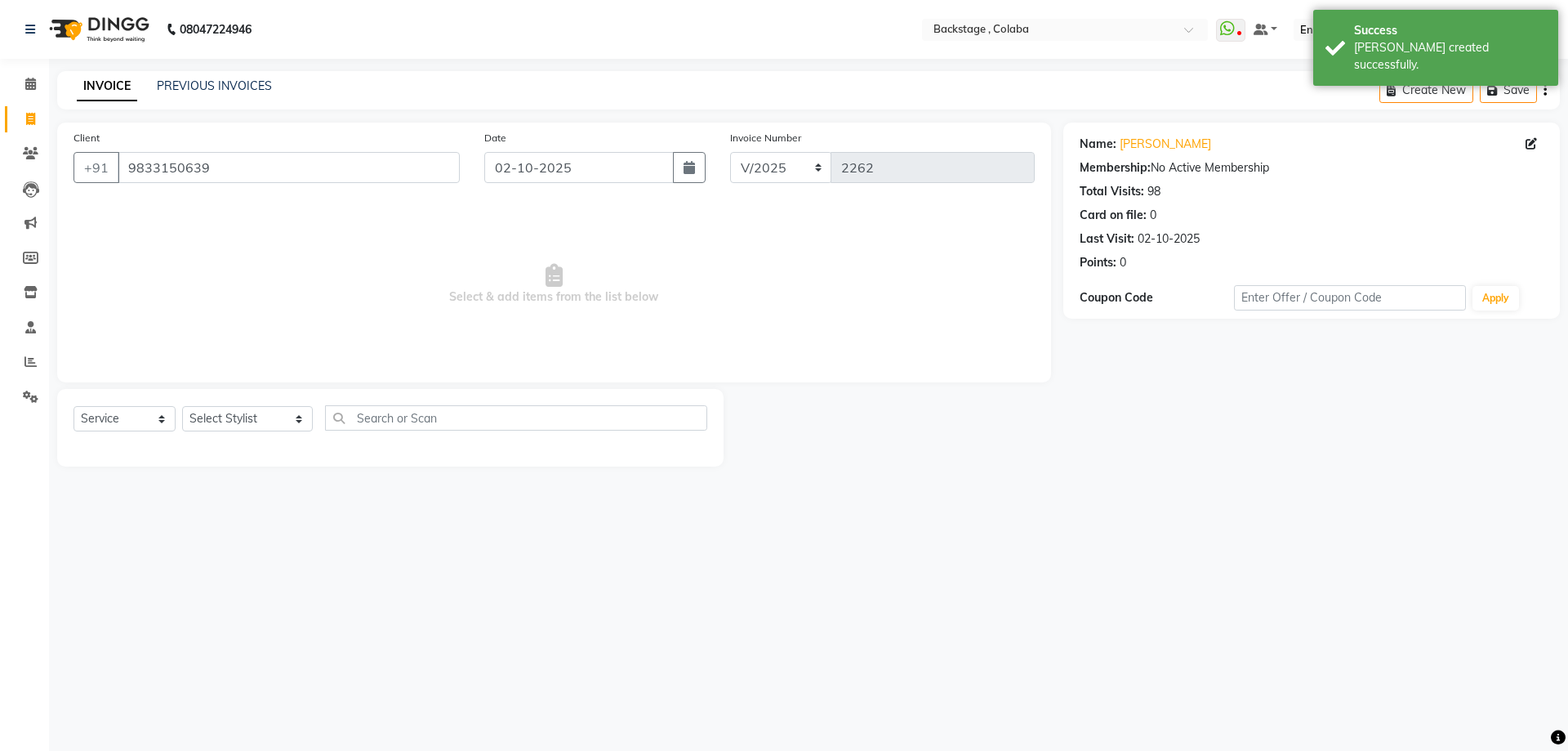
drag, startPoint x: 201, startPoint y: 404, endPoint x: 203, endPoint y: 416, distance: 12.2
click at [201, 408] on div "Select Service Product Membership Package Voucher Prepaid Gift Card Select Styl…" at bounding box center [390, 428] width 666 height 78
click at [203, 416] on select "Select Stylist Backstage Bharti [PERSON_NAME] [PERSON_NAME] [PERSON_NAME] [PERS…" at bounding box center [248, 418] width 131 height 25
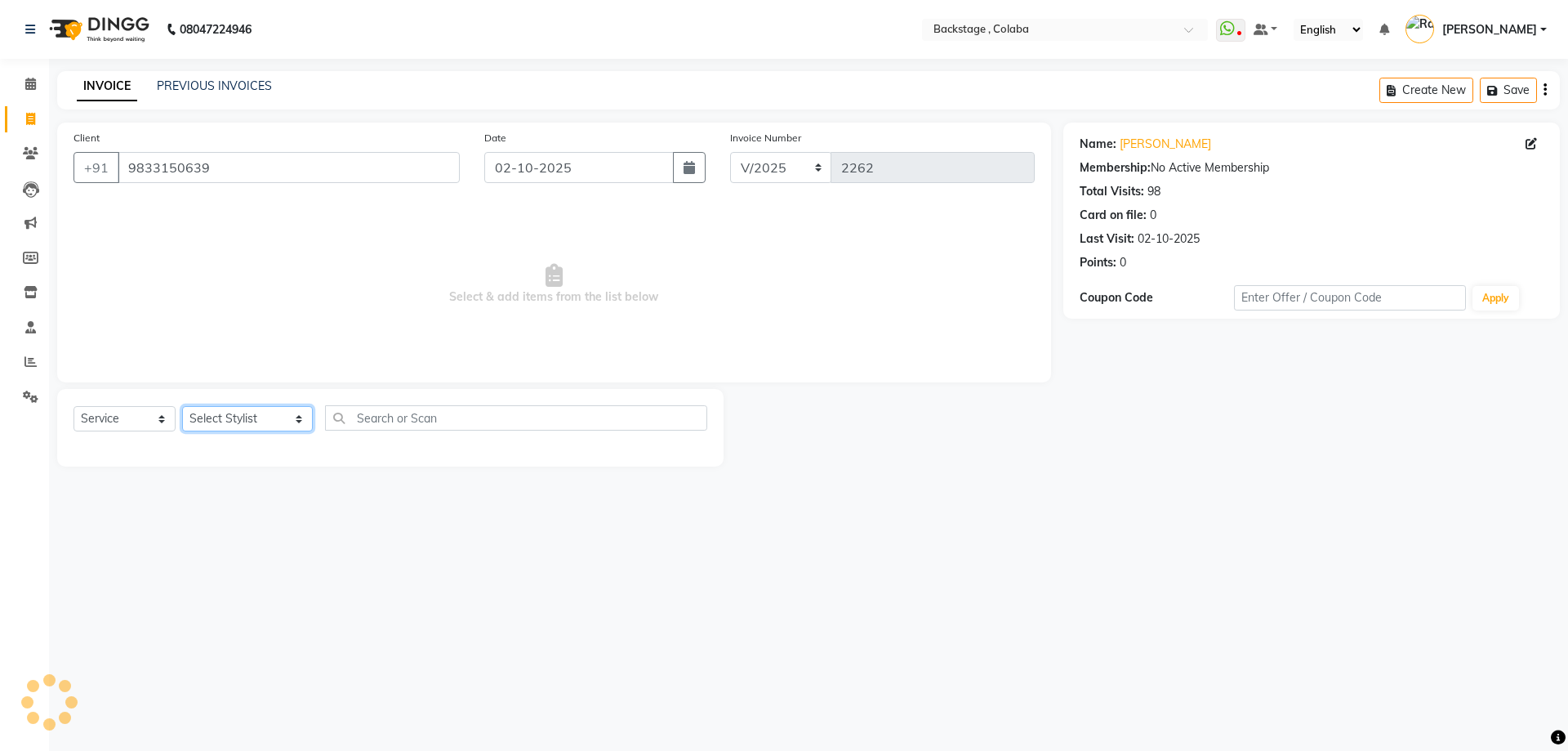
select select "36480"
click at [183, 406] on select "Select Stylist Backstage Bharti [PERSON_NAME] [PERSON_NAME] [PERSON_NAME] [PERS…" at bounding box center [248, 418] width 131 height 25
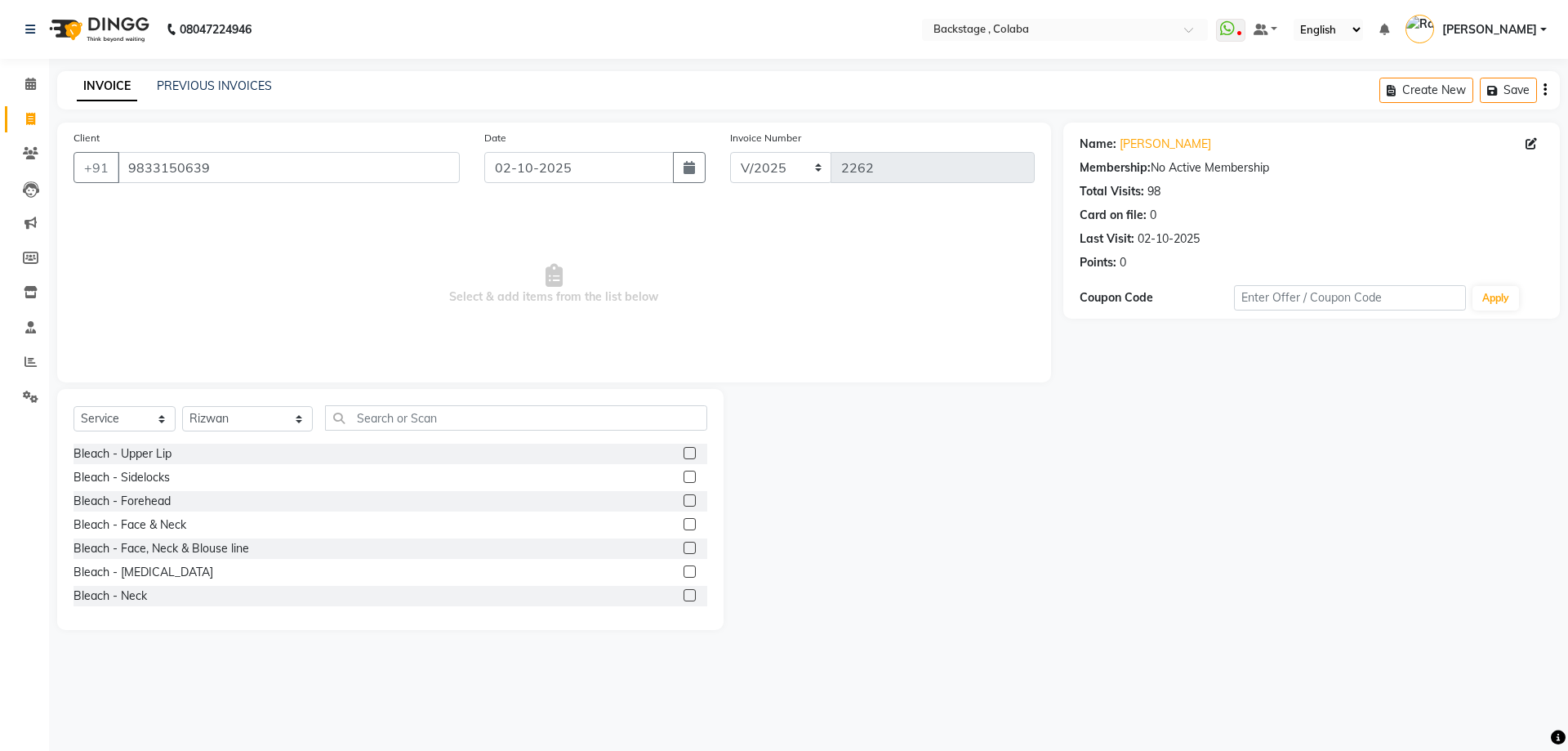
drag, startPoint x: 355, startPoint y: 431, endPoint x: 357, endPoint y: 423, distance: 8.2
click at [355, 430] on div "Select Service Product Membership Package Voucher Prepaid Gift Card Select Styl…" at bounding box center [390, 425] width 634 height 39
click at [357, 421] on input "text" at bounding box center [517, 418] width 382 height 25
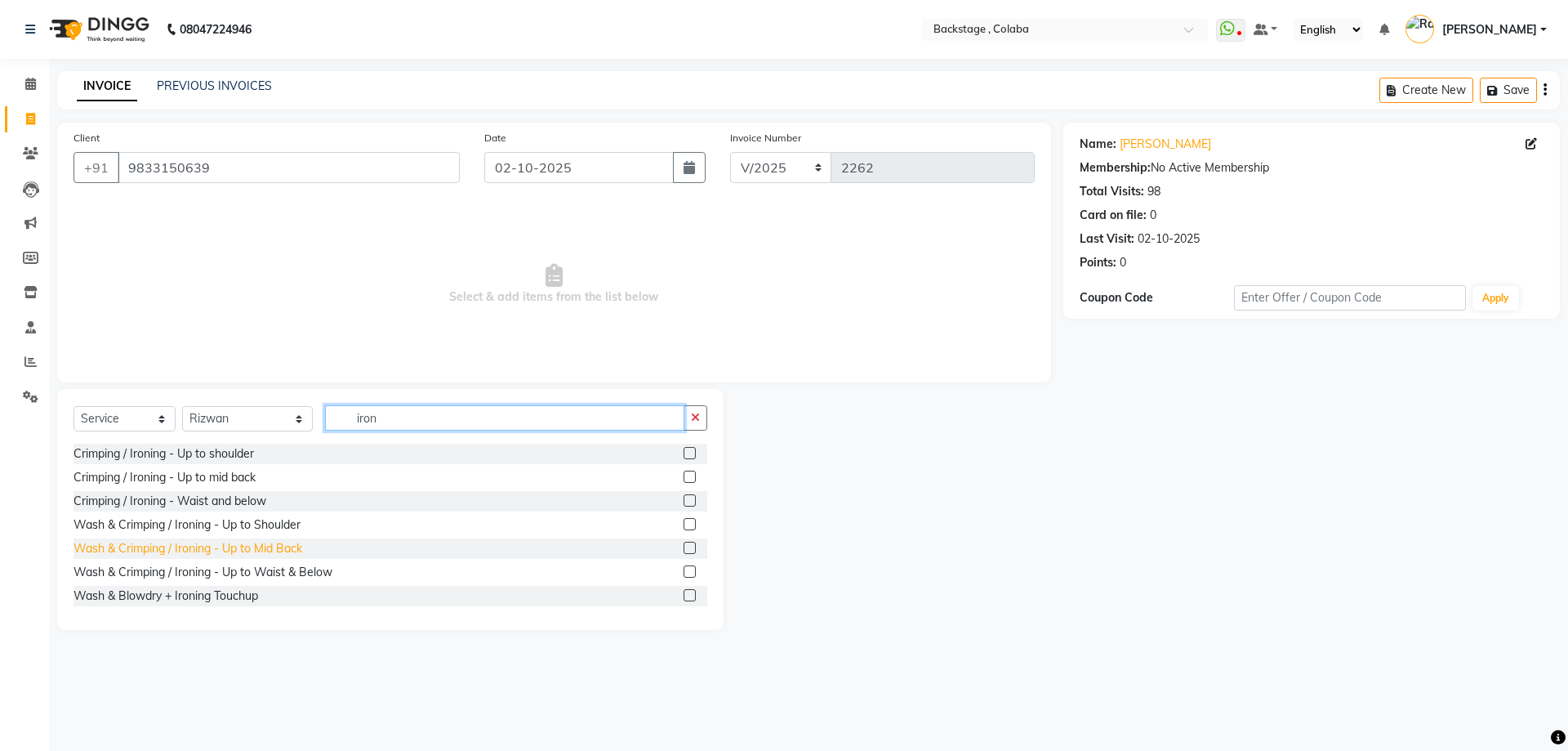
type input "iron"
click at [252, 549] on div "Wash & Crimping / Ironing - Up to Mid Back" at bounding box center [188, 549] width 229 height 17
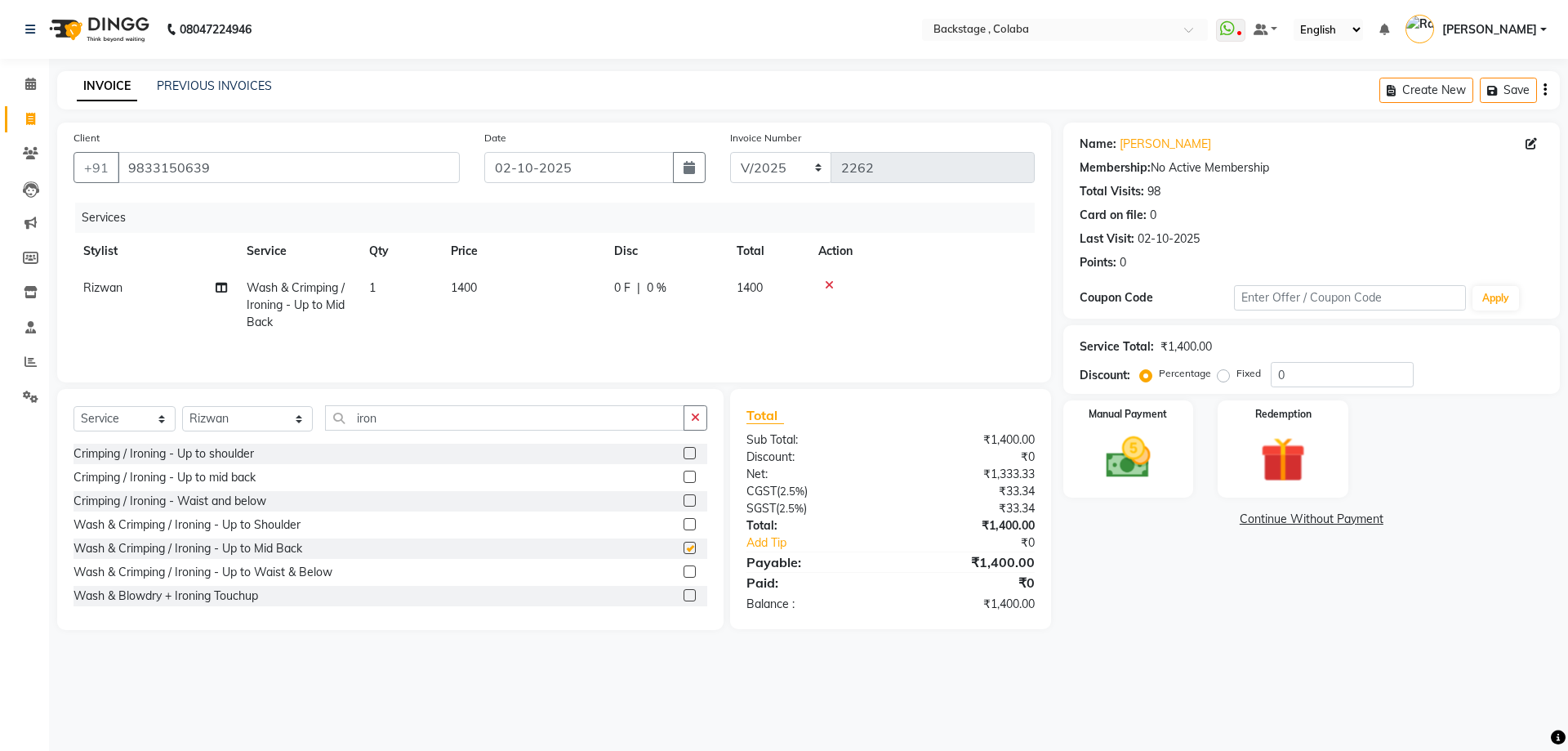
checkbox input "false"
click at [567, 283] on td "1400" at bounding box center [523, 305] width 164 height 71
select select "36480"
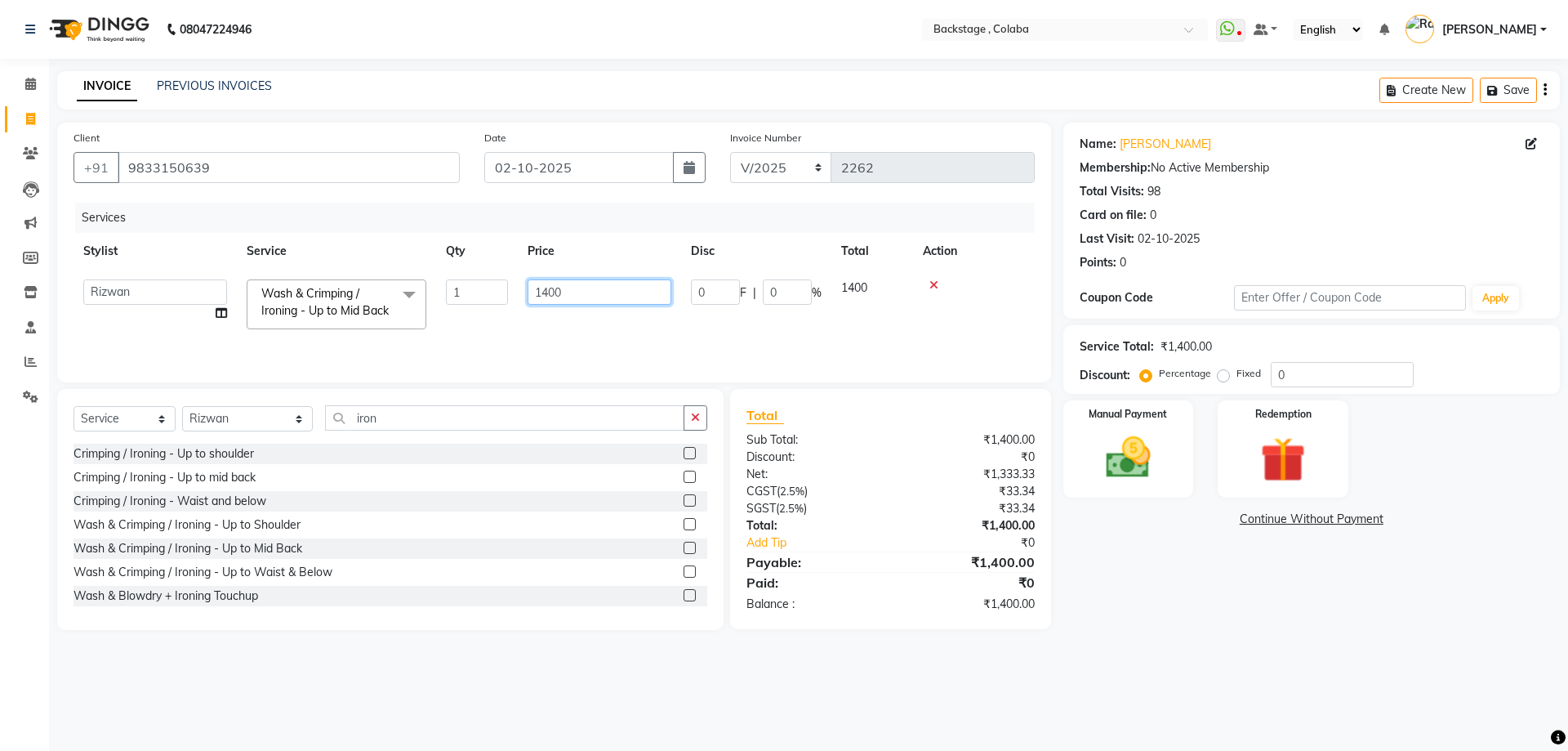
drag, startPoint x: 596, startPoint y: 278, endPoint x: 468, endPoint y: 282, distance: 128.1
click at [468, 282] on tr "Backstage Bharti Nitesh Gohar Jayesh Anil Karekar Kalavati Sharma Kalindi Joshi…" at bounding box center [554, 304] width 962 height 70
type input "1200"
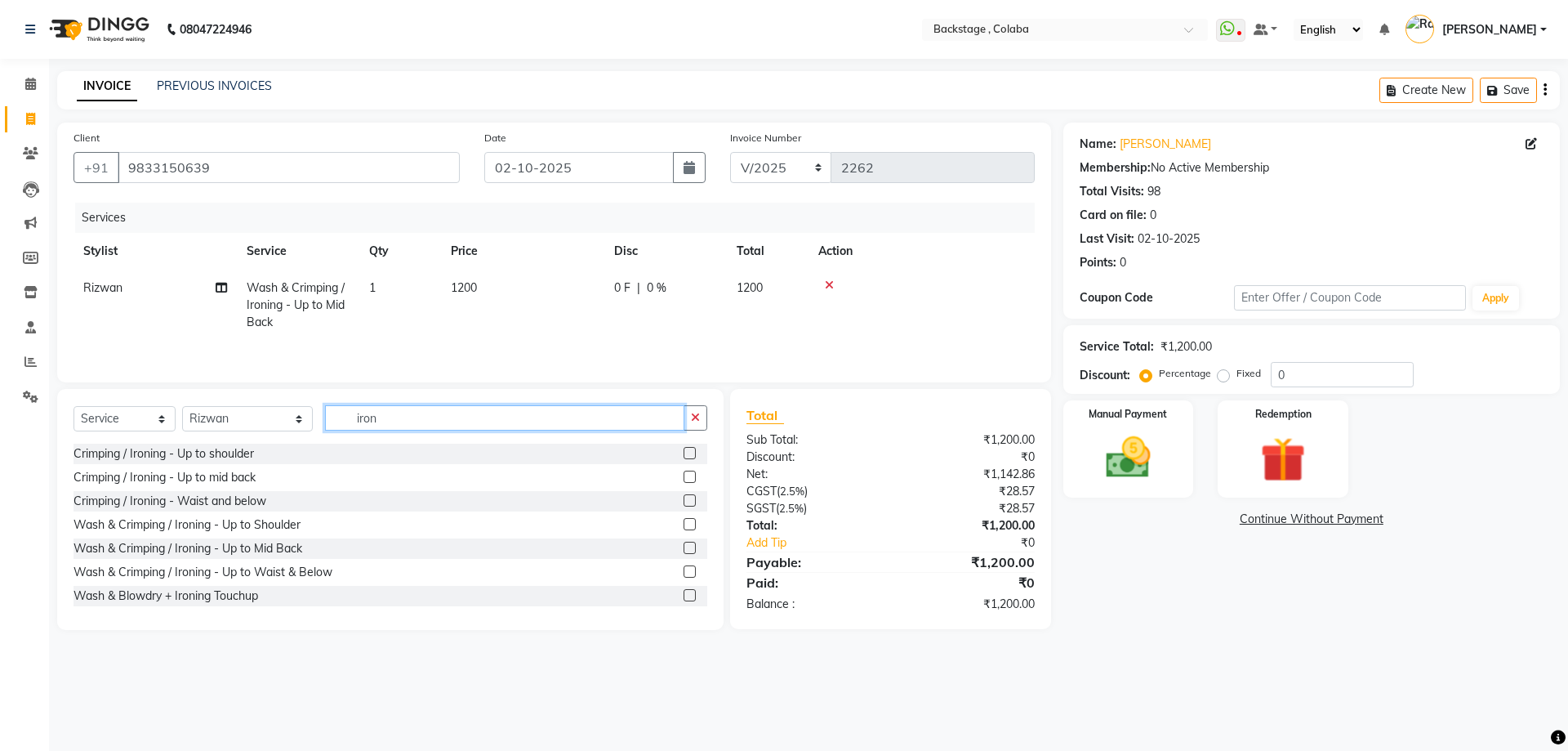
drag, startPoint x: 384, startPoint y: 430, endPoint x: 304, endPoint y: 428, distance: 80.0
click at [325, 428] on input "iron" at bounding box center [505, 418] width 359 height 25
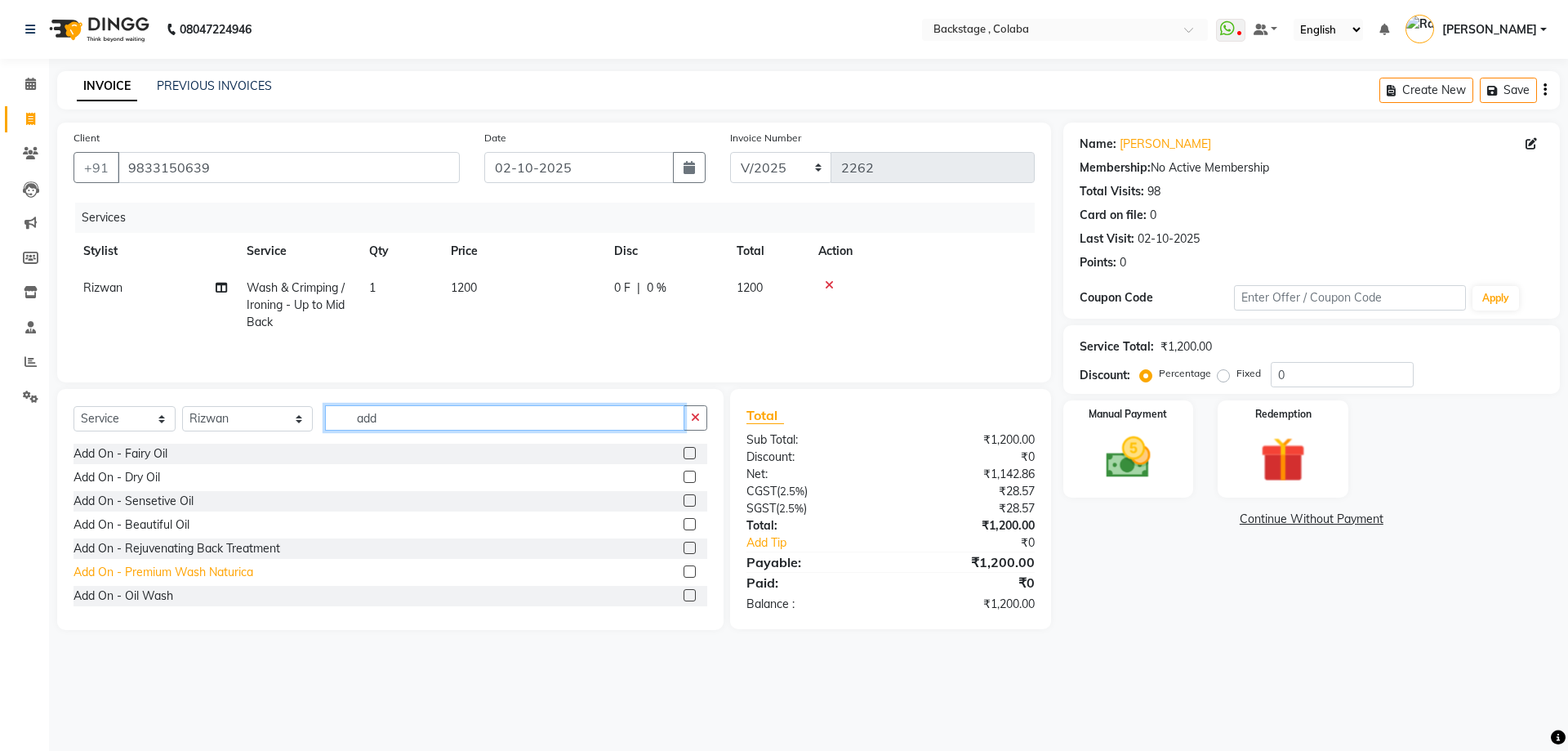
type input "add"
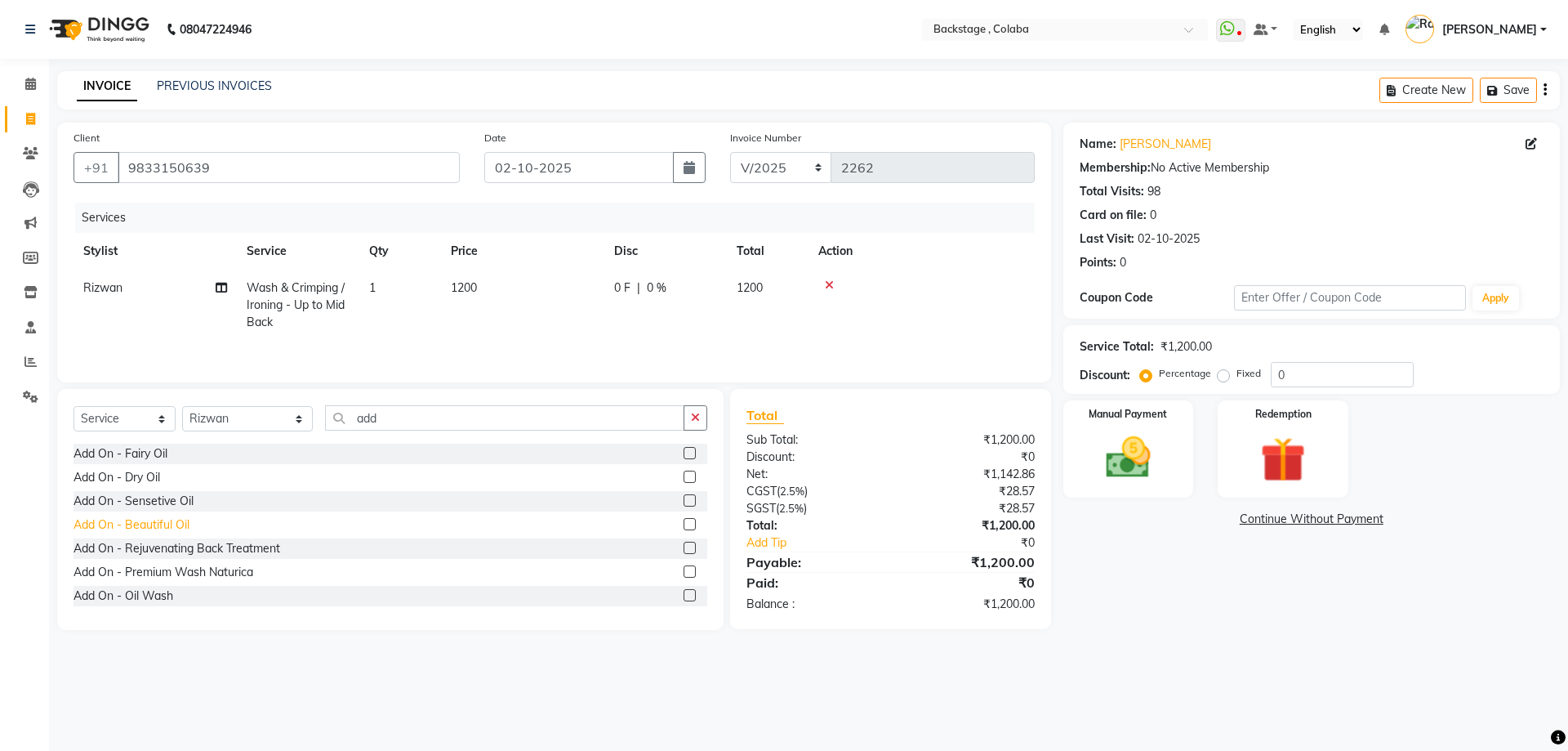
click at [170, 572] on div "Add On - Premium Wash Naturica" at bounding box center [163, 573] width 180 height 17
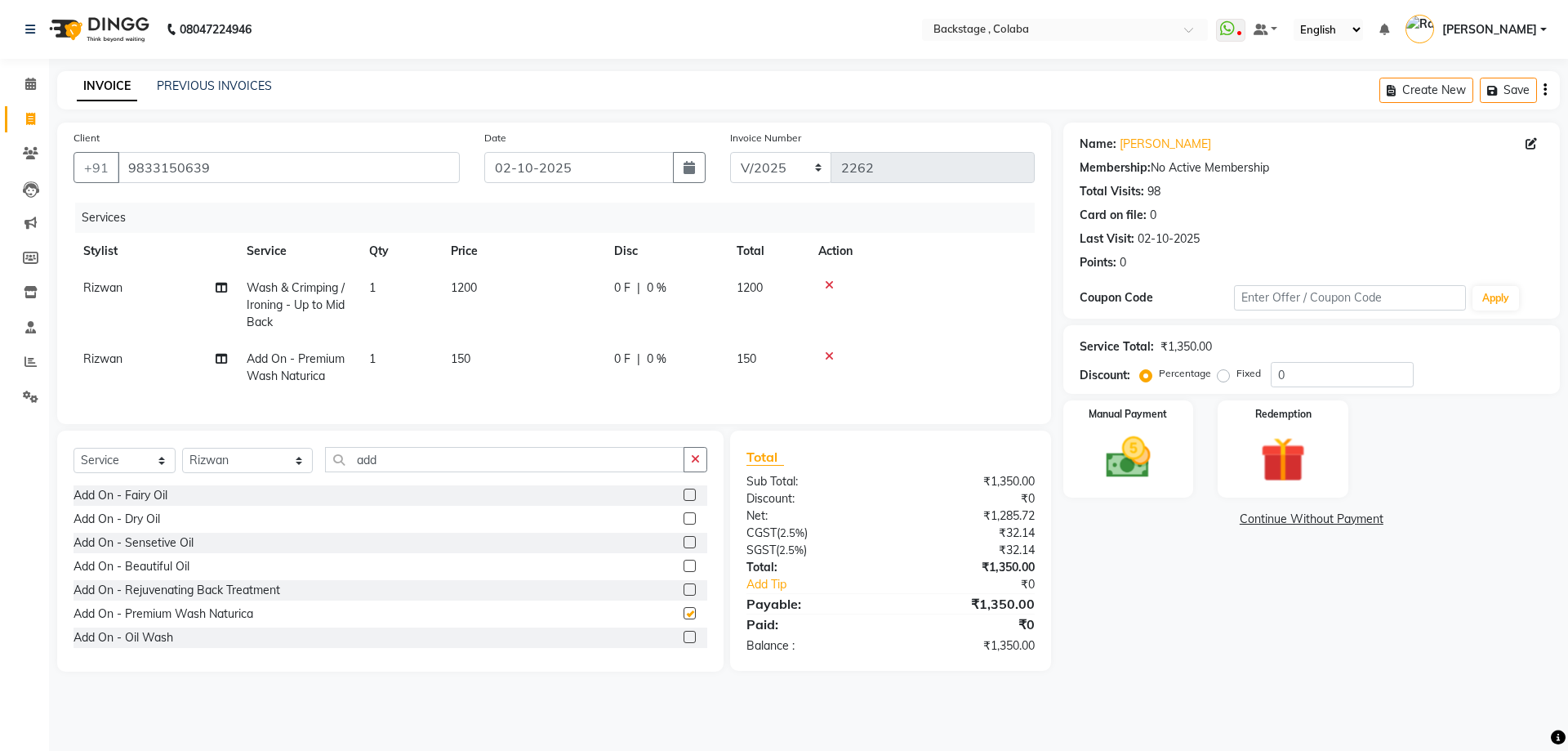
checkbox input "false"
click at [498, 365] on td "150" at bounding box center [523, 368] width 164 height 54
select select "36480"
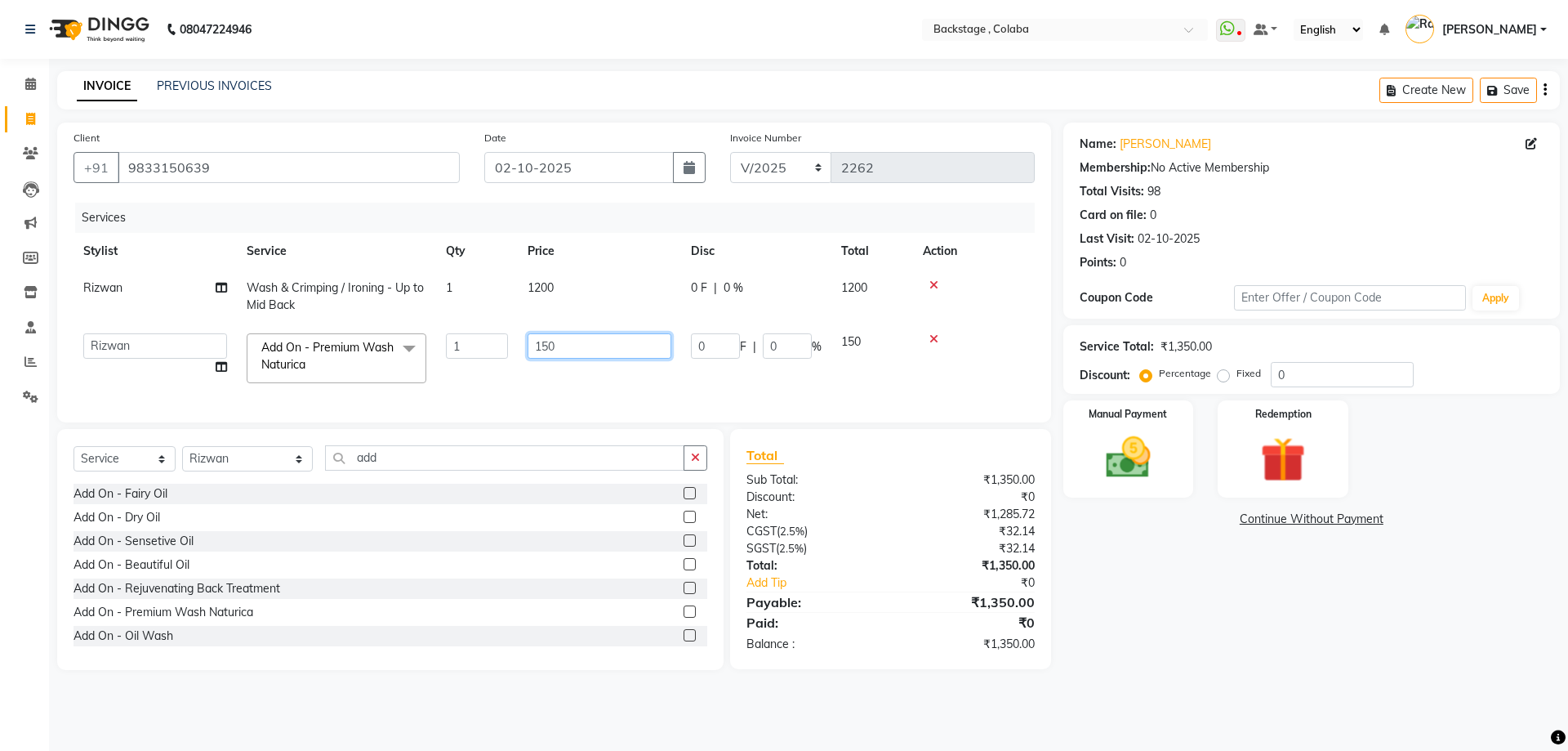
drag, startPoint x: 573, startPoint y: 349, endPoint x: 502, endPoint y: 349, distance: 71.0
click at [502, 349] on tr "Backstage Bharti Nitesh Gohar Jayesh Anil Karekar Kalavati Sharma Kalindi Joshi…" at bounding box center [554, 358] width 962 height 70
type input "200"
click at [222, 471] on select "Select Stylist Backstage Bharti [PERSON_NAME] [PERSON_NAME] [PERSON_NAME] [PERS…" at bounding box center [248, 458] width 131 height 25
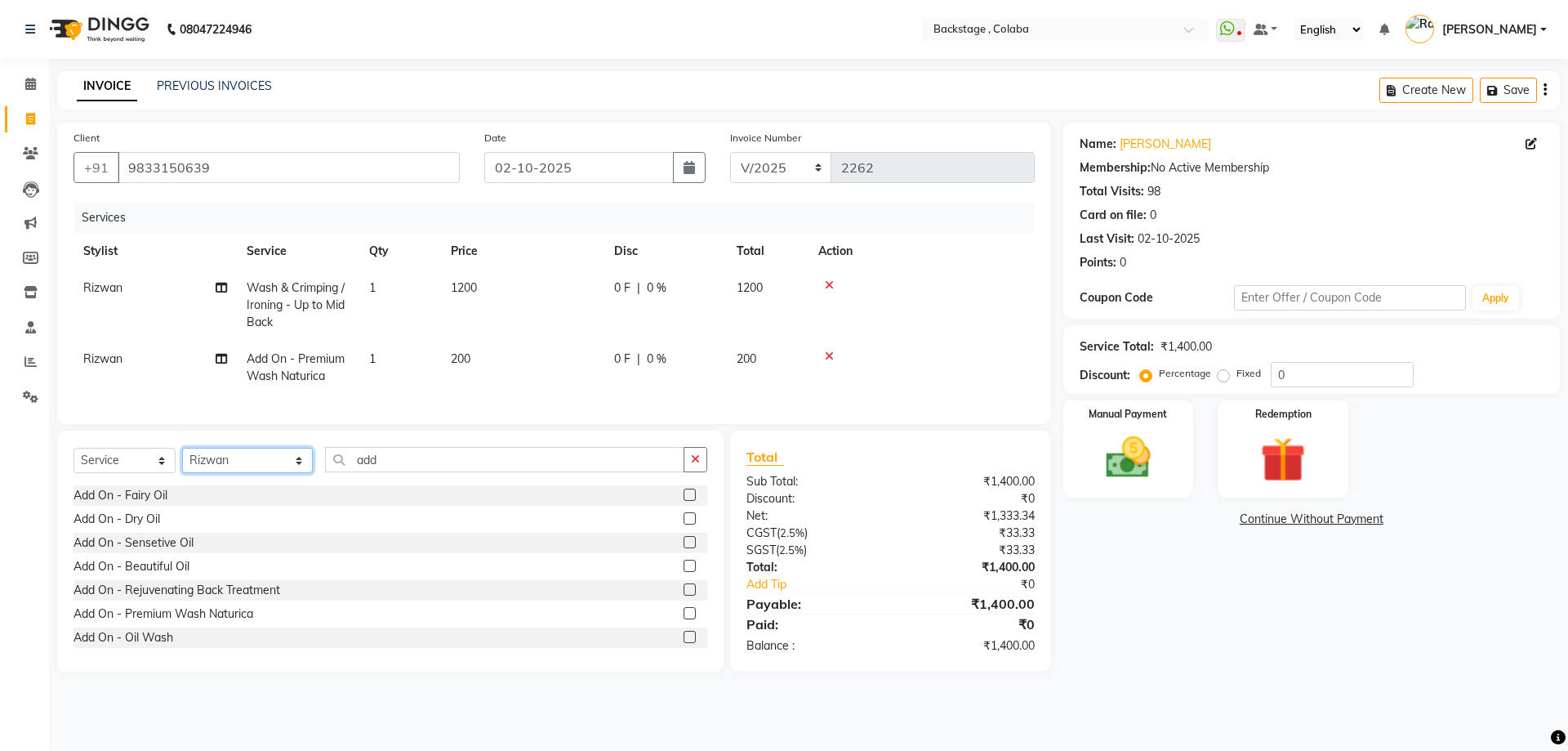
select select "61513"
click at [183, 460] on select "Select Stylist Backstage Bharti [PERSON_NAME] [PERSON_NAME] [PERSON_NAME] [PERS…" at bounding box center [248, 460] width 131 height 25
drag, startPoint x: 385, startPoint y: 475, endPoint x: 290, endPoint y: 475, distance: 95.0
click at [290, 475] on div "Select Service Product Membership Package Voucher Prepaid Gift Card Select Styl…" at bounding box center [390, 466] width 634 height 39
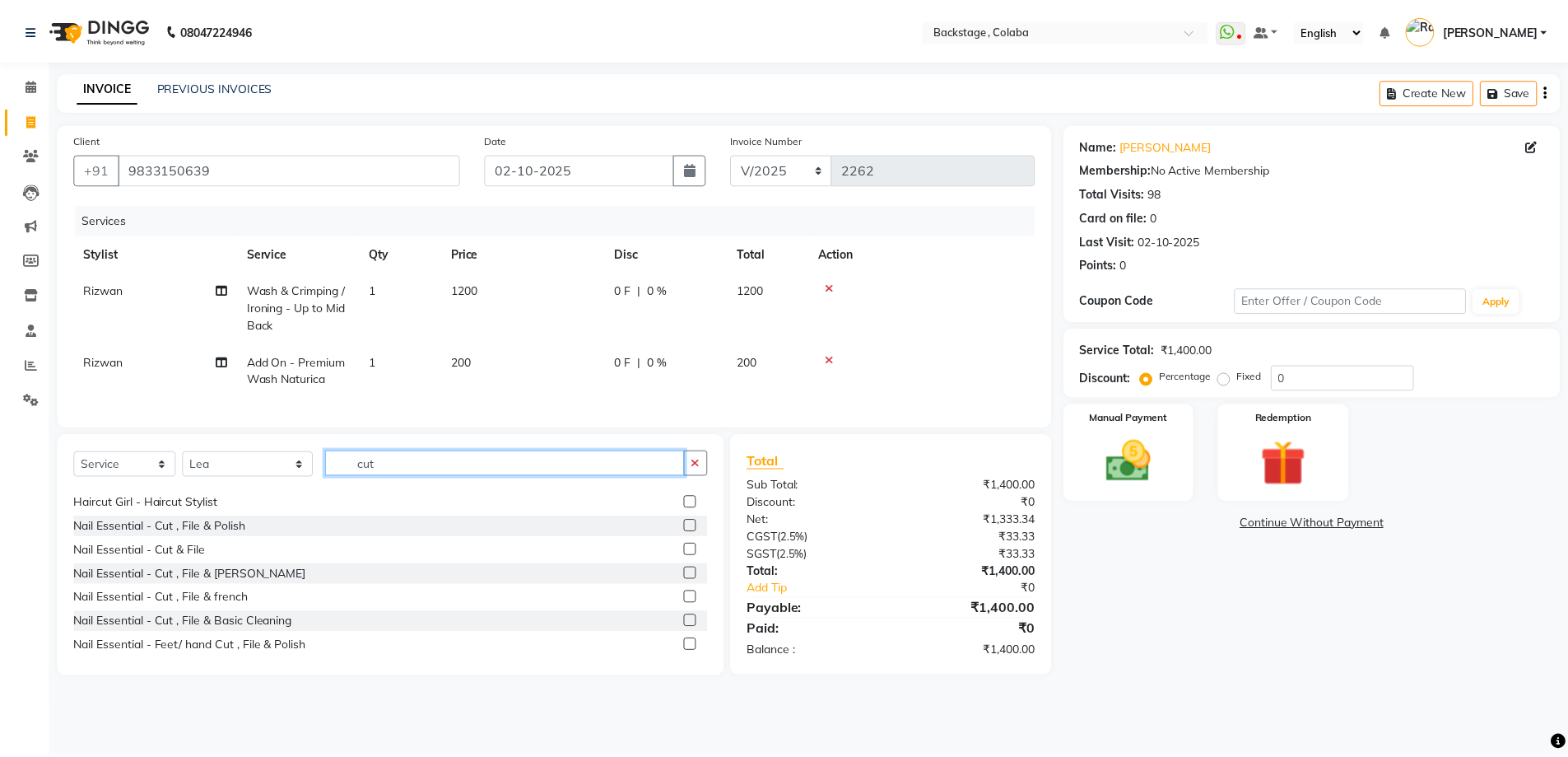
scroll to position [165, 0]
type input "cut"
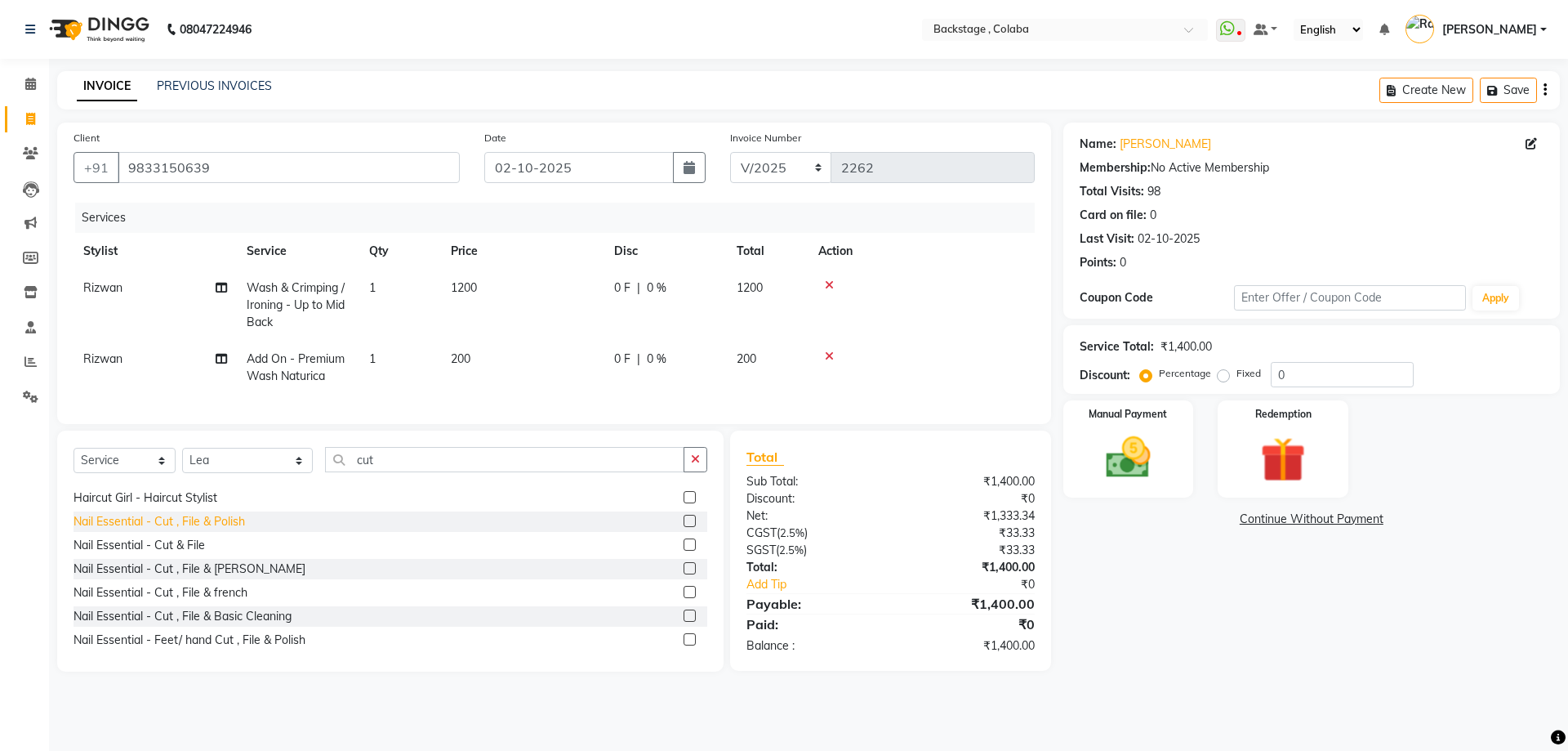
click at [217, 530] on div "Nail Essential - Cut , File & Polish" at bounding box center [158, 522] width 171 height 17
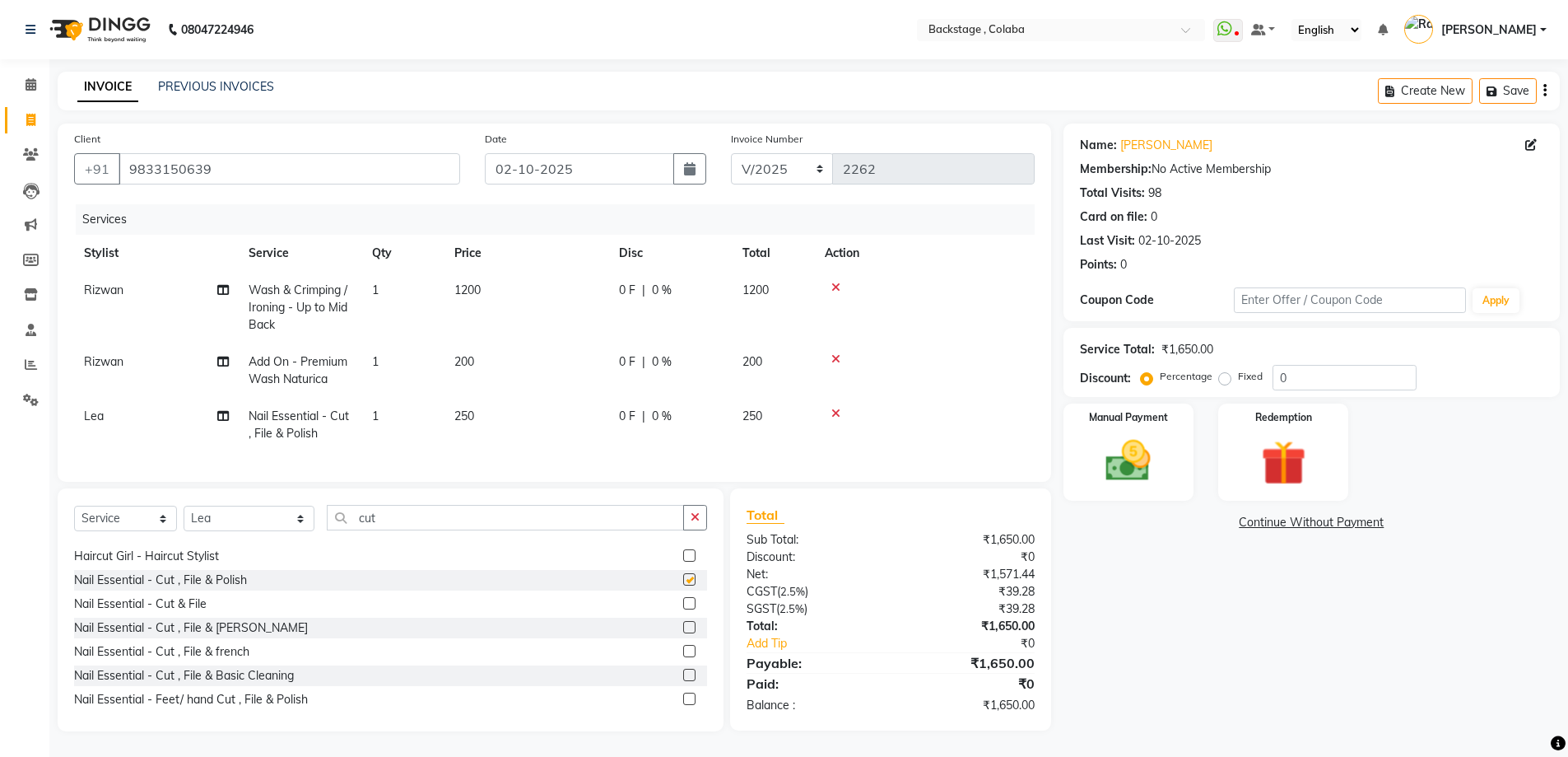
checkbox input "false"
click at [549, 420] on td "250" at bounding box center [527, 425] width 165 height 55
select select "61513"
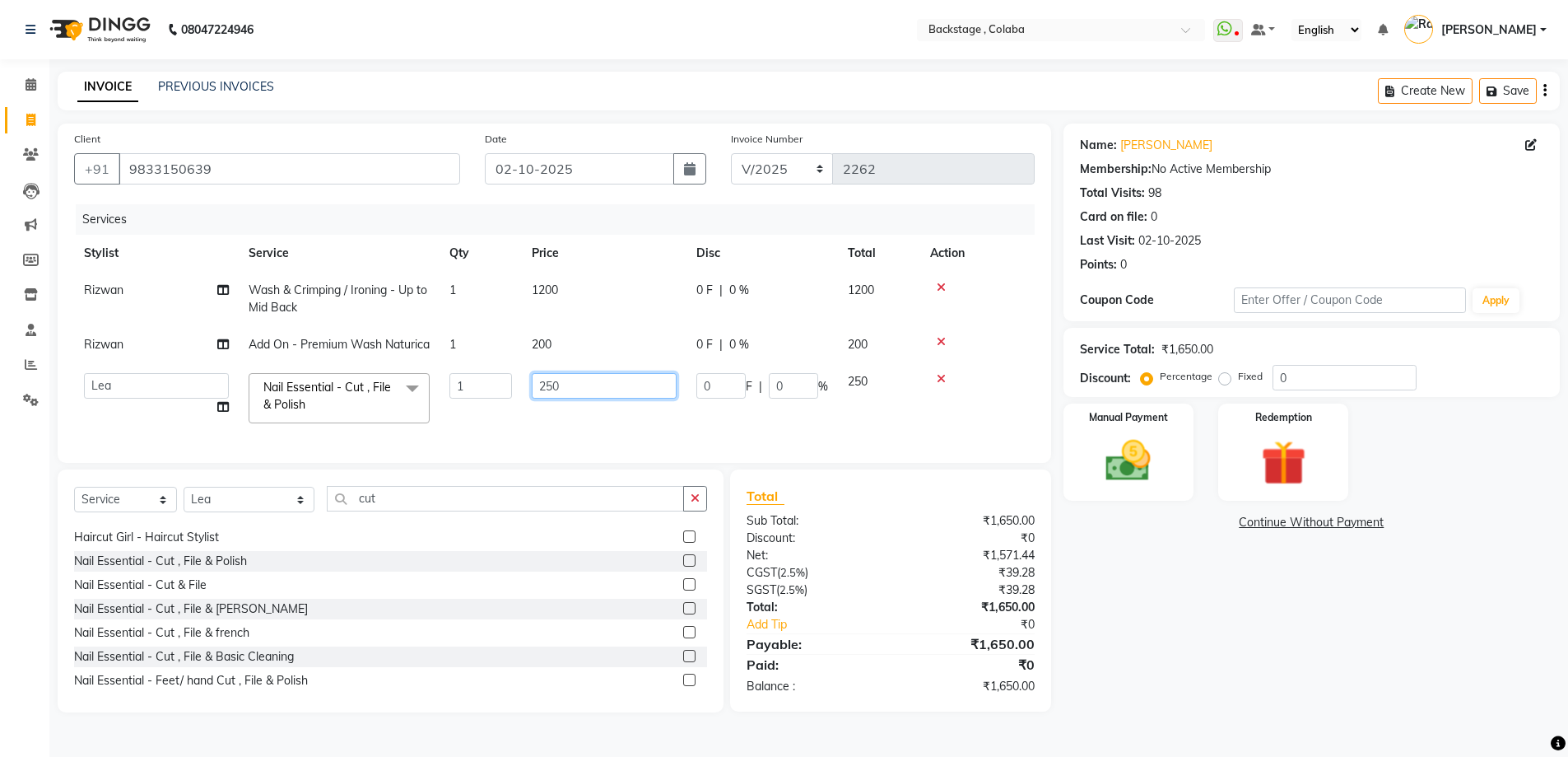
drag, startPoint x: 578, startPoint y: 411, endPoint x: 516, endPoint y: 405, distance: 62.3
click at [516, 405] on tr "Backstage Bharti [PERSON_NAME] [PERSON_NAME] [PERSON_NAME] [PERSON_NAME] Kalind…" at bounding box center [554, 398] width 961 height 70
type input "300"
click at [221, 512] on select "Select Stylist Backstage Bharti [PERSON_NAME] [PERSON_NAME] [PERSON_NAME] [PERS…" at bounding box center [249, 499] width 131 height 25
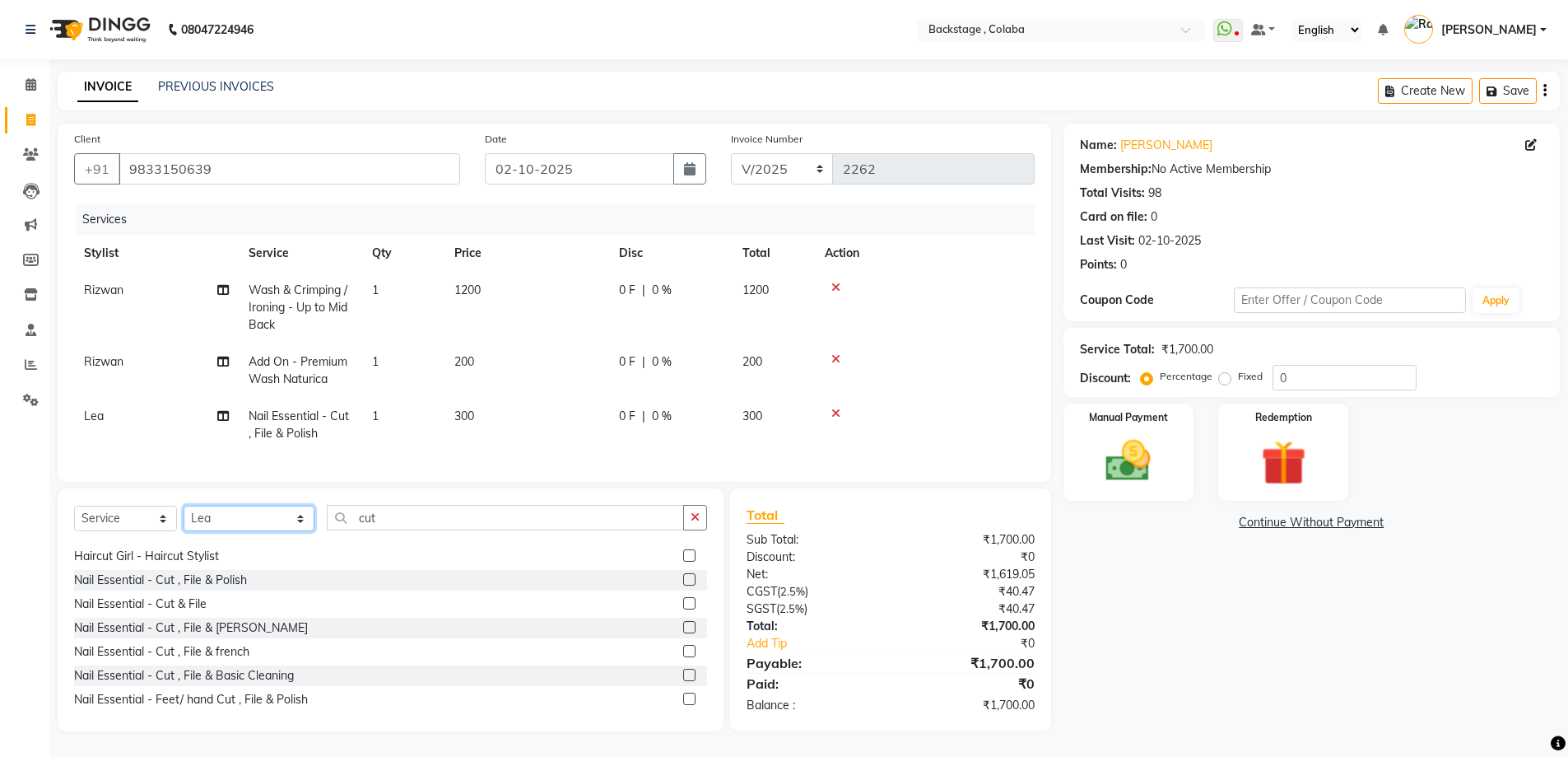
select select "83250"
click at [184, 518] on select "Select Stylist Backstage Bharti [PERSON_NAME] [PERSON_NAME] [PERSON_NAME] [PERS…" at bounding box center [249, 517] width 131 height 25
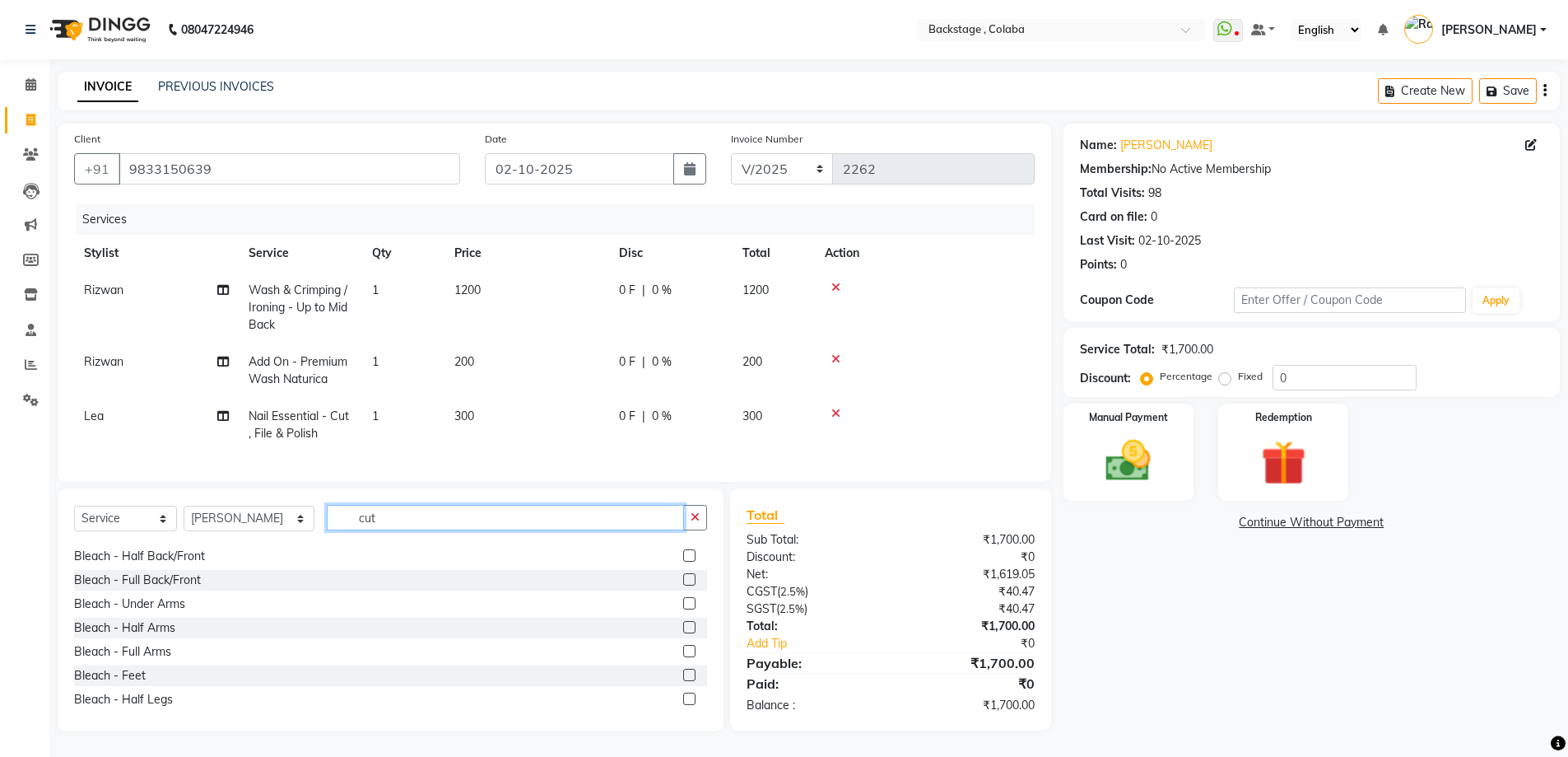
drag, startPoint x: 380, startPoint y: 536, endPoint x: 300, endPoint y: 539, distance: 80.1
click at [327, 530] on input "cut" at bounding box center [506, 517] width 358 height 25
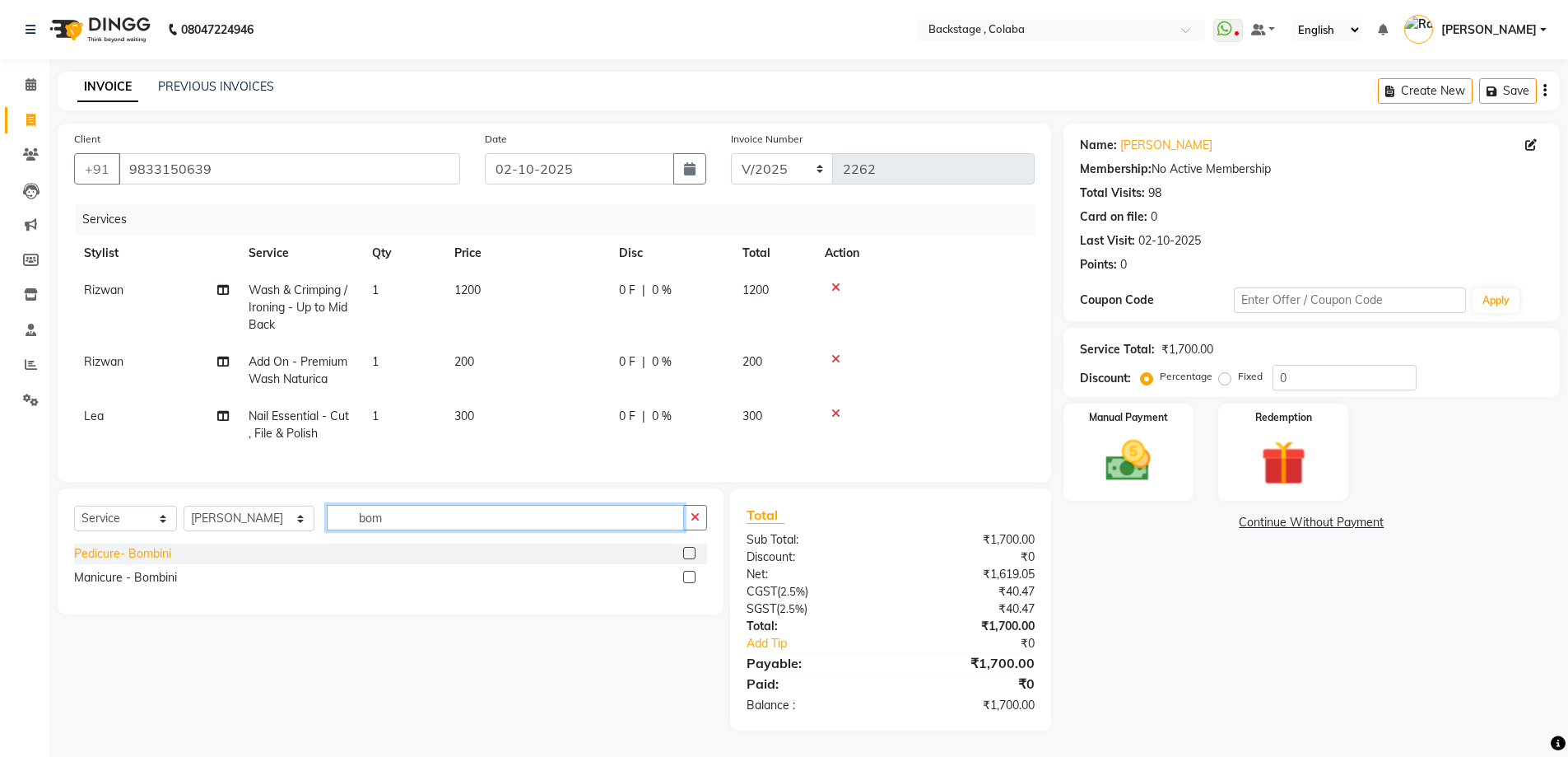
type input "bom"
click at [154, 563] on div "Pedicure- Bombini" at bounding box center [122, 554] width 97 height 17
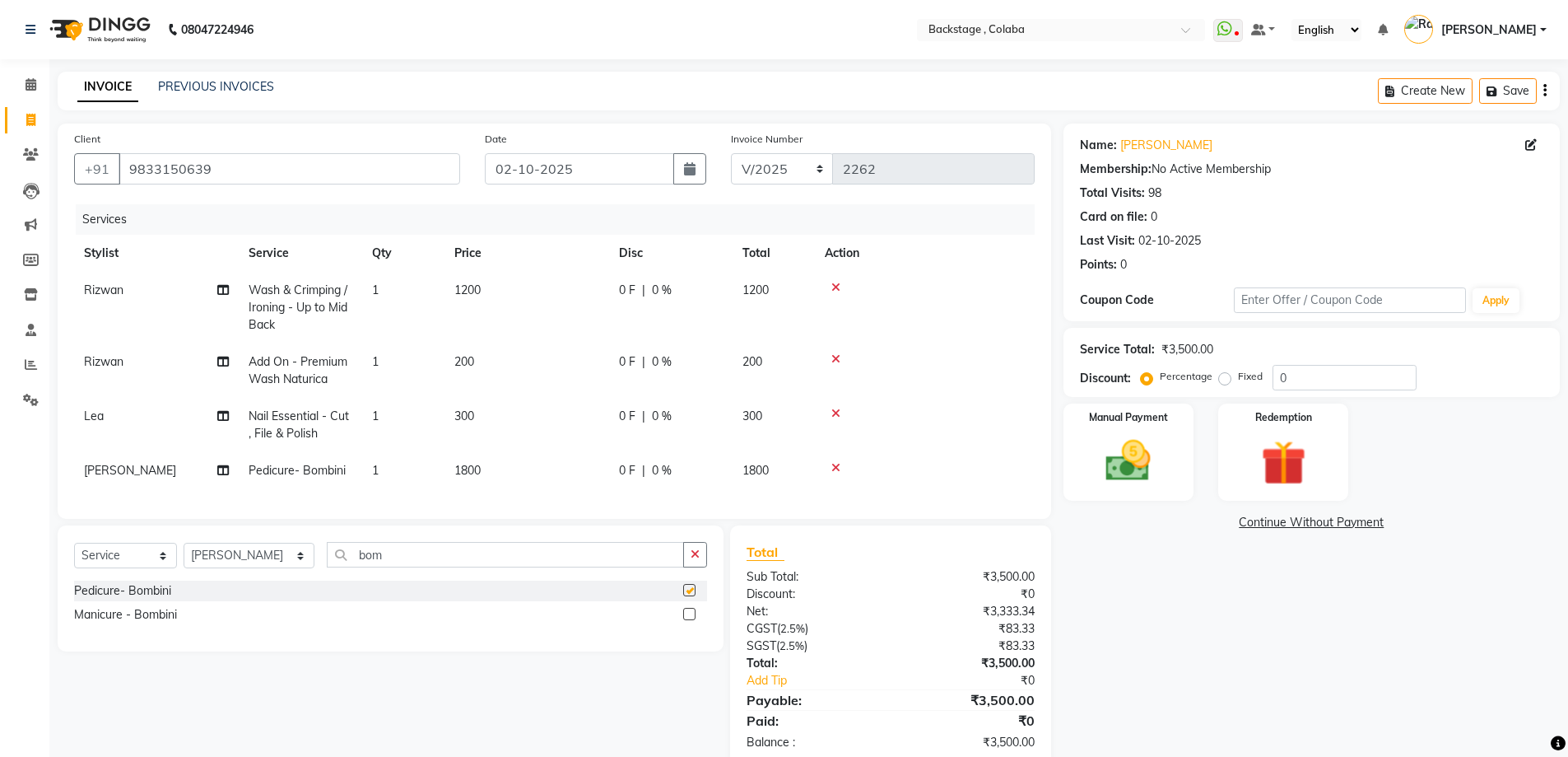
checkbox input "false"
drag, startPoint x: 493, startPoint y: 461, endPoint x: 502, endPoint y: 462, distance: 9.1
click at [493, 462] on td "1800" at bounding box center [527, 471] width 165 height 37
select select "83250"
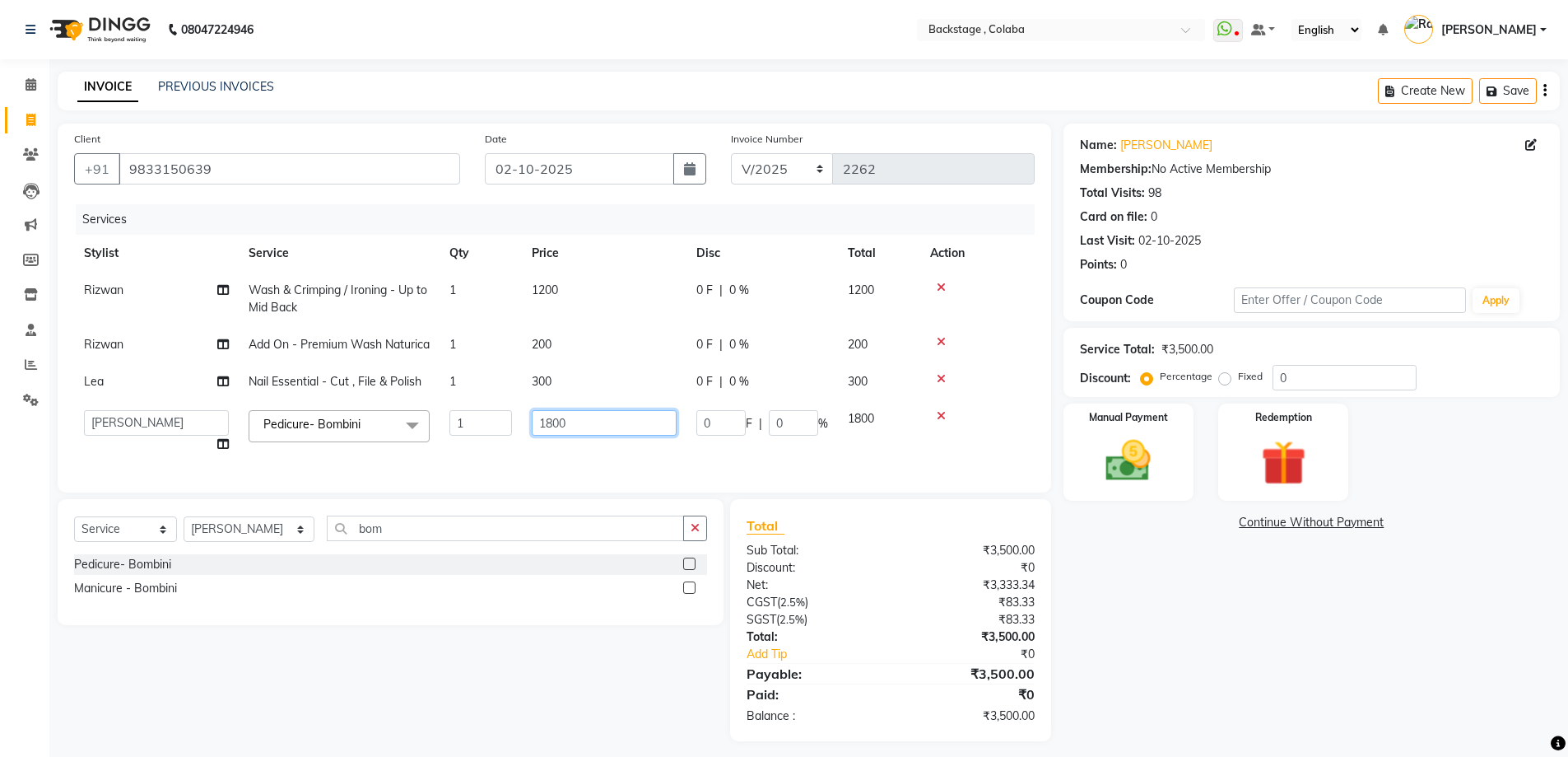
drag, startPoint x: 572, startPoint y: 438, endPoint x: 522, endPoint y: 437, distance: 50.0
click at [522, 437] on td "1800" at bounding box center [604, 431] width 165 height 63
type input "2000"
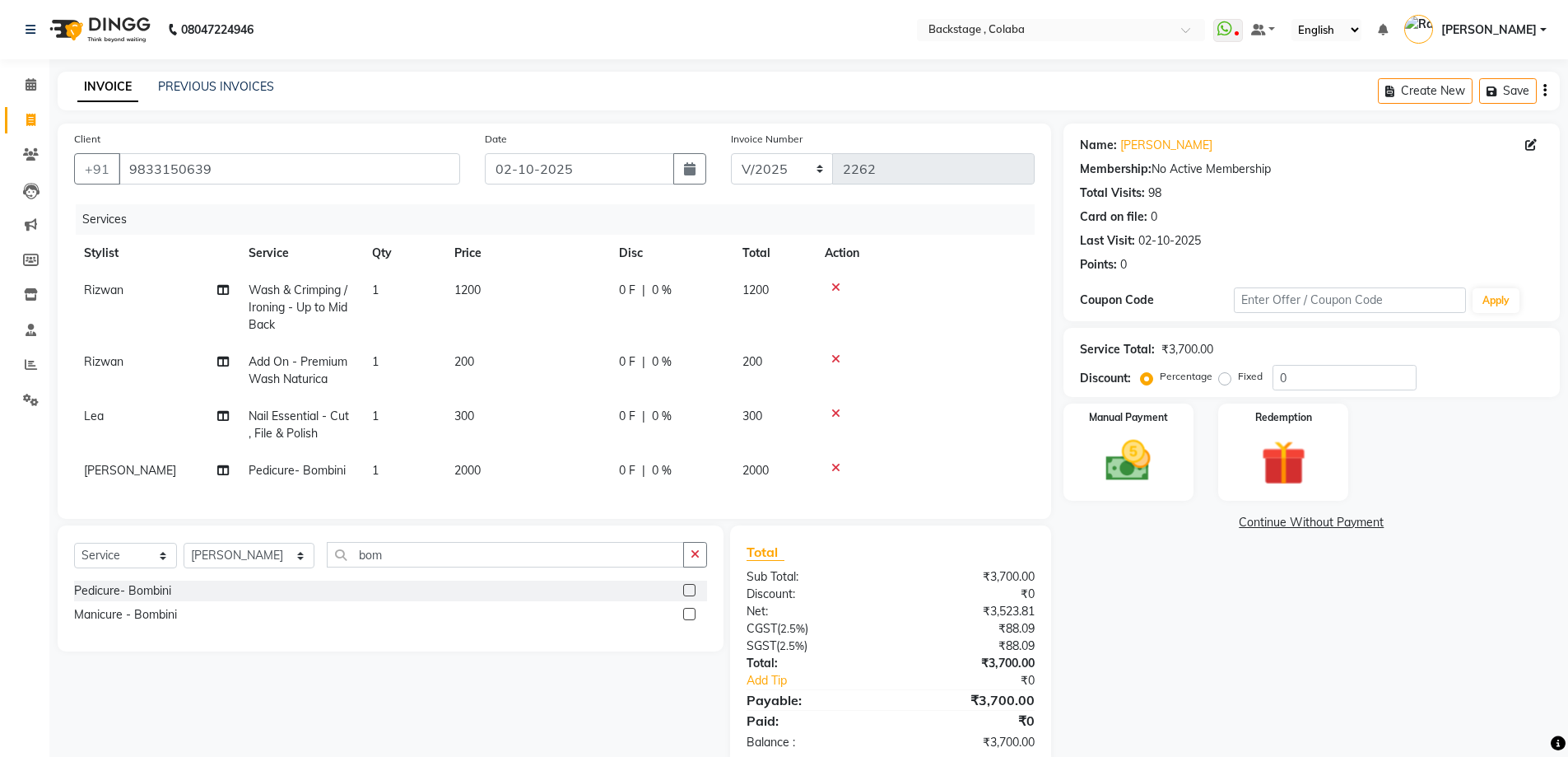
click at [769, 459] on td "2000" at bounding box center [773, 471] width 82 height 37
select select "83250"
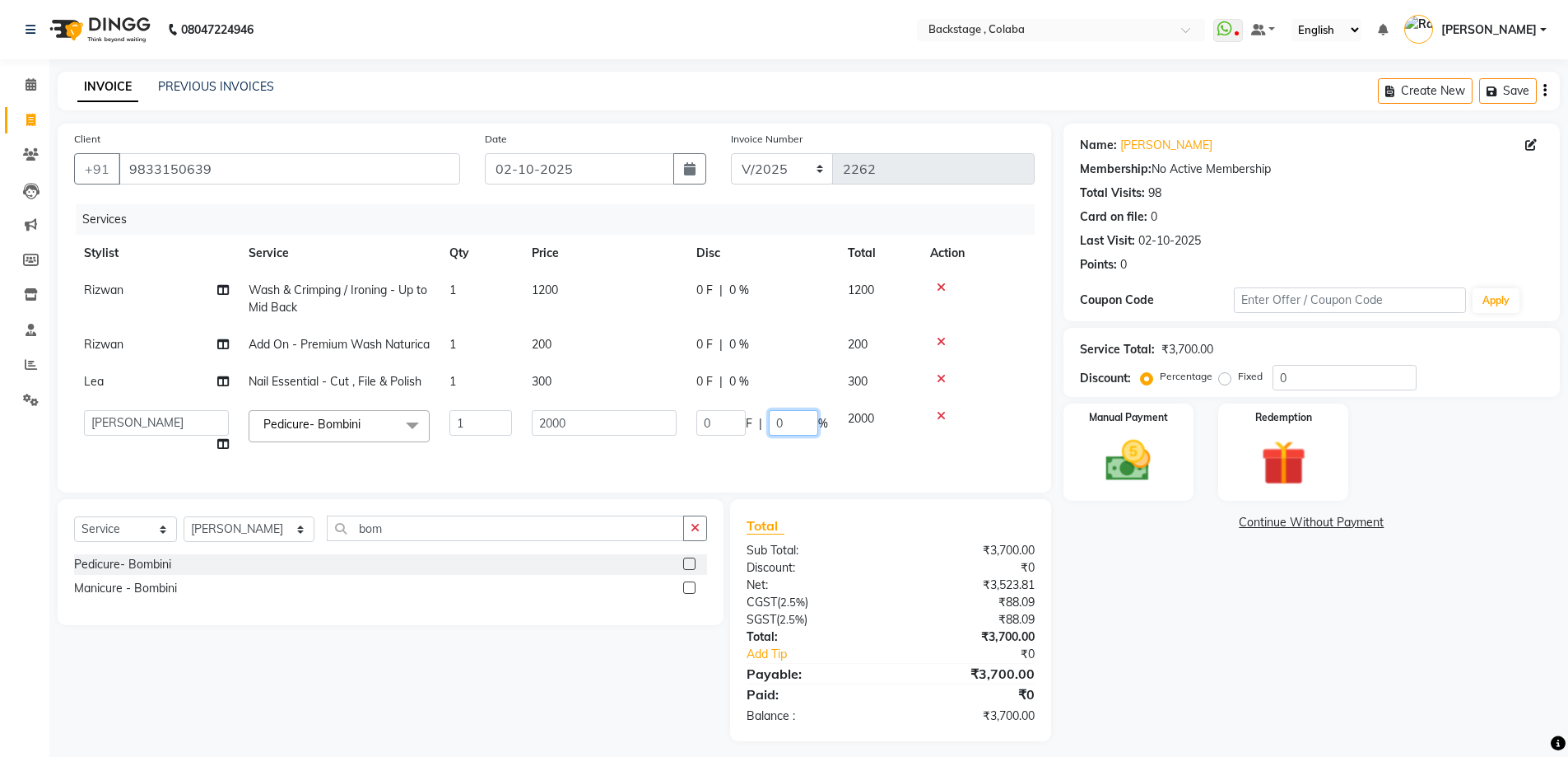
drag, startPoint x: 791, startPoint y: 445, endPoint x: 765, endPoint y: 444, distance: 26.0
click at [765, 436] on div "0 F | 0 %" at bounding box center [763, 422] width 132 height 25
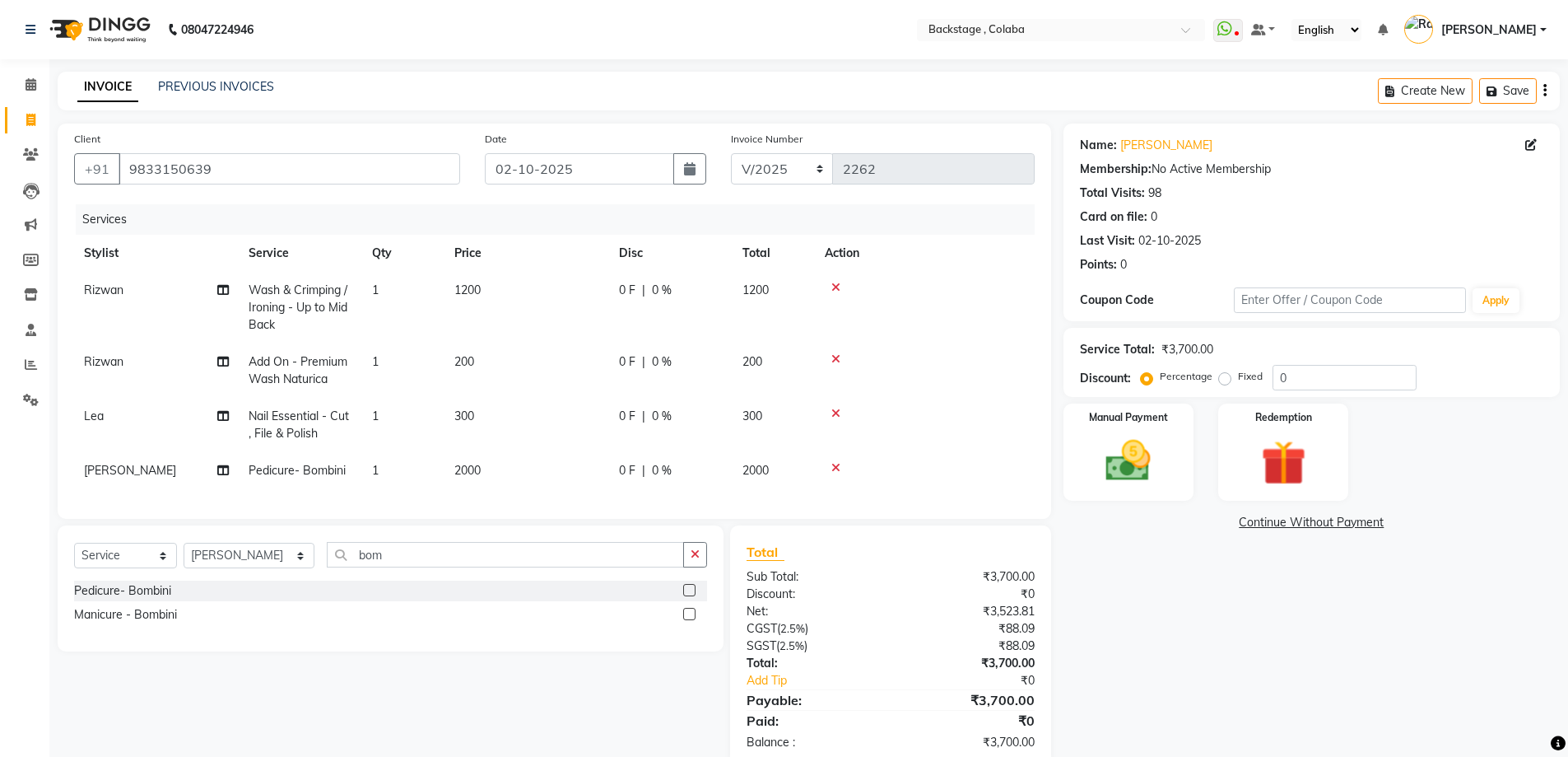
drag, startPoint x: 601, startPoint y: 442, endPoint x: 473, endPoint y: 442, distance: 128.0
drag, startPoint x: 522, startPoint y: 451, endPoint x: 554, endPoint y: 451, distance: 32.0
click at [523, 451] on td "300" at bounding box center [527, 425] width 165 height 55
select select "61513"
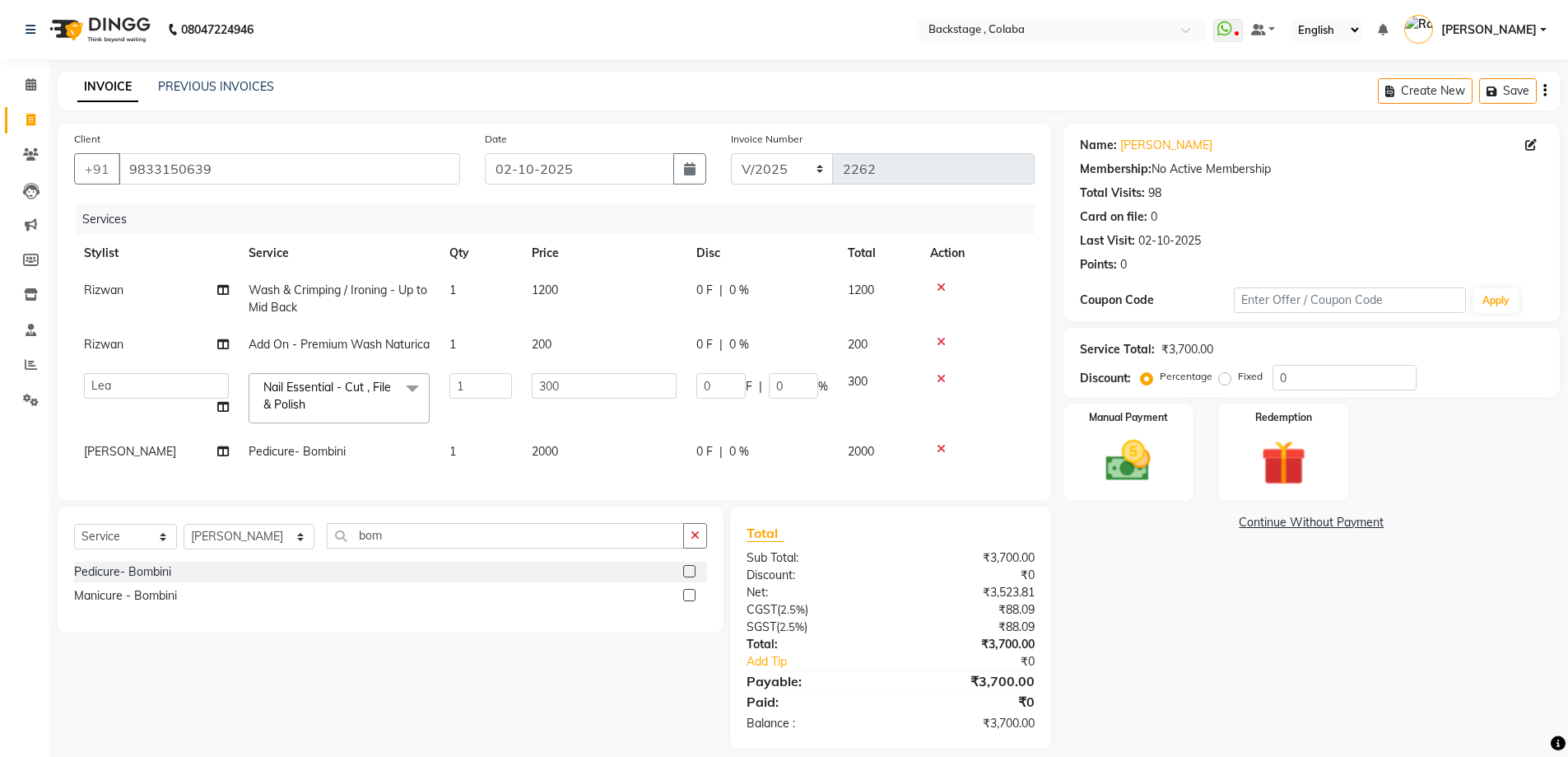
click at [574, 471] on td "2000" at bounding box center [604, 451] width 165 height 37
select select "83250"
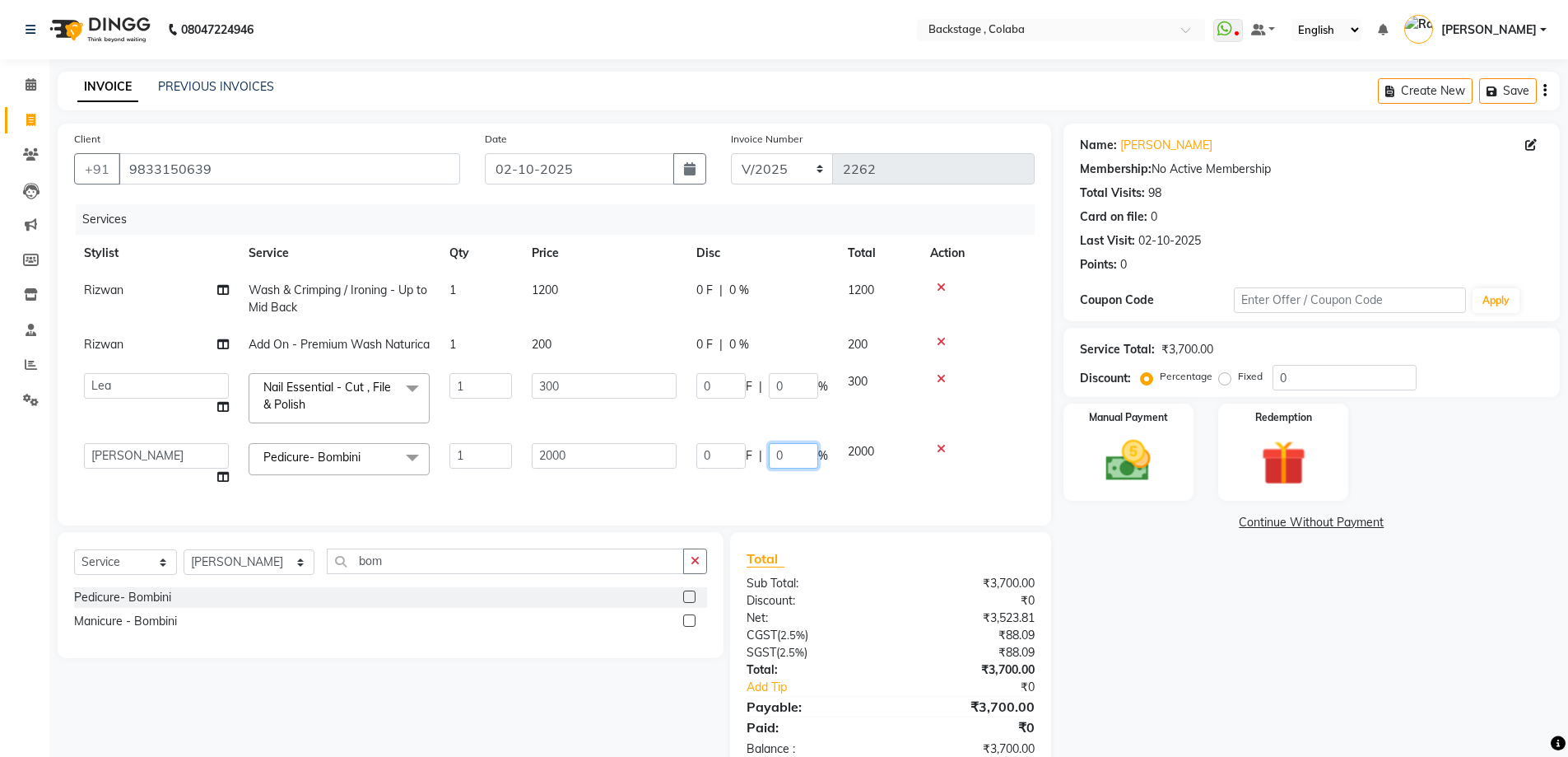
drag, startPoint x: 788, startPoint y: 474, endPoint x: 764, endPoint y: 474, distance: 24.0
click at [764, 469] on div "0 F | 0 %" at bounding box center [763, 455] width 132 height 25
type input "10"
click at [797, 502] on div "Services Stylist Service Qty Price Disc Total Action Rizwan Wash & Crimping / I…" at bounding box center [554, 356] width 961 height 305
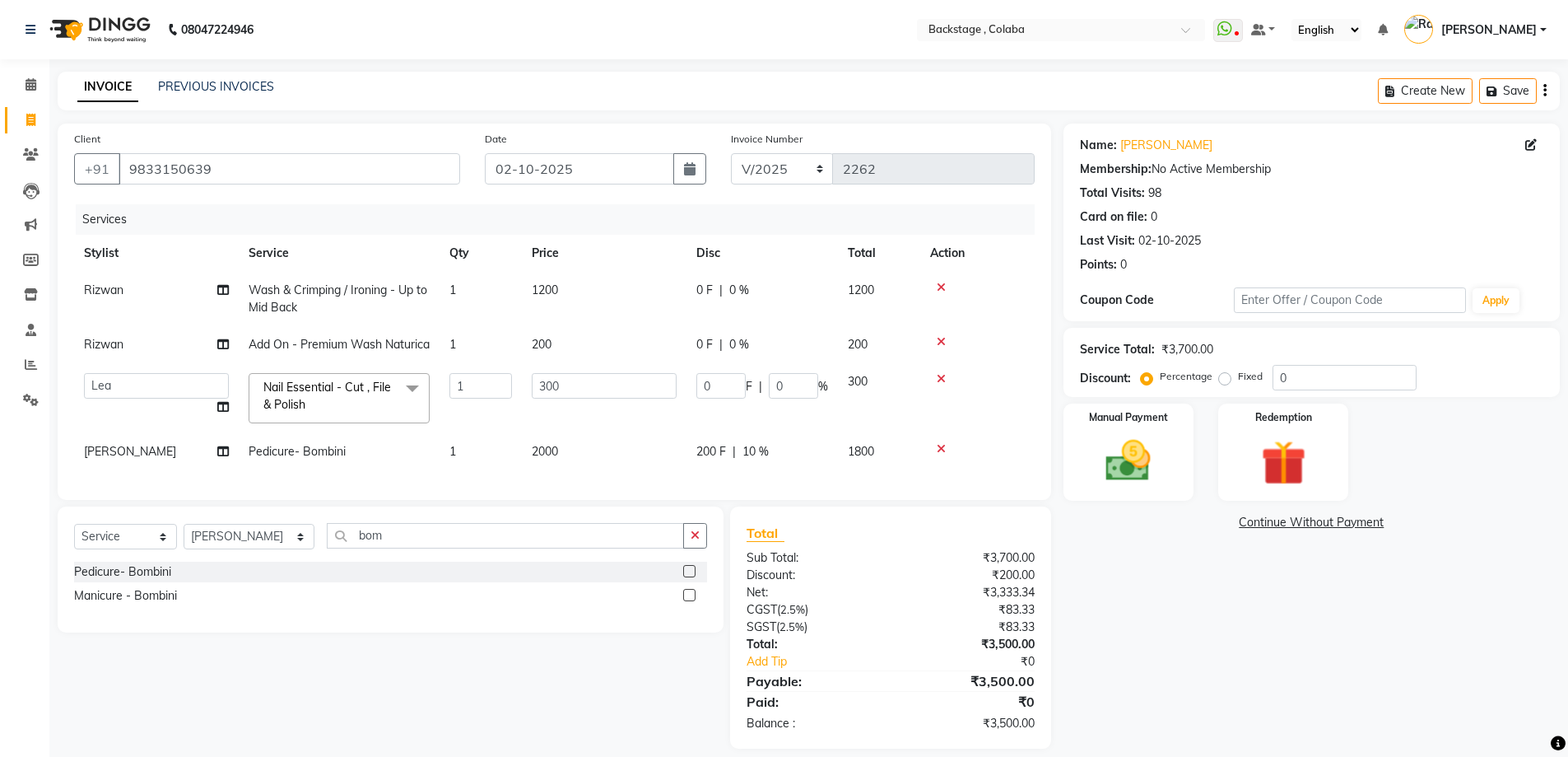
scroll to position [46, 0]
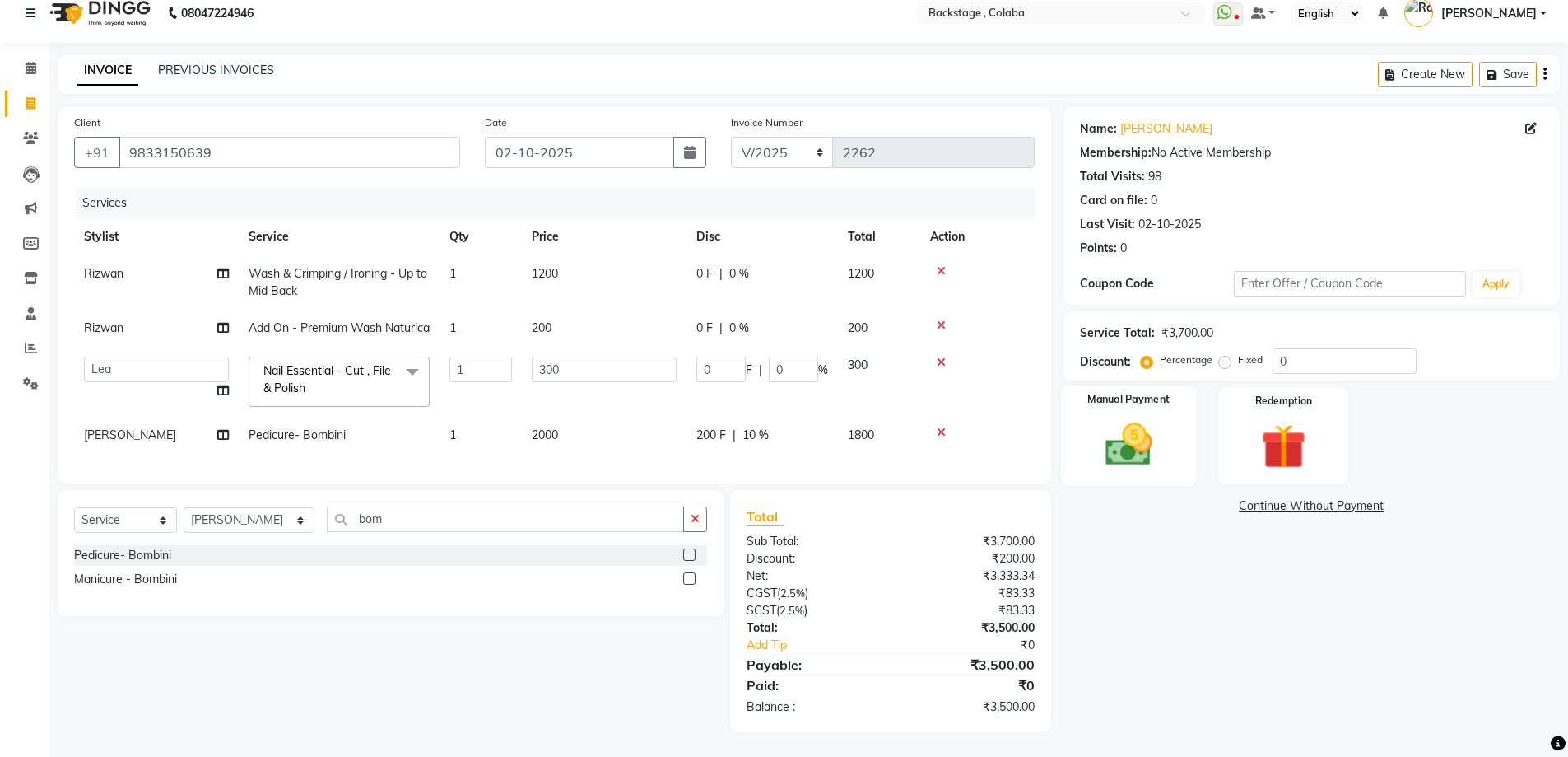
click at [1140, 431] on img at bounding box center [1128, 444] width 75 height 54
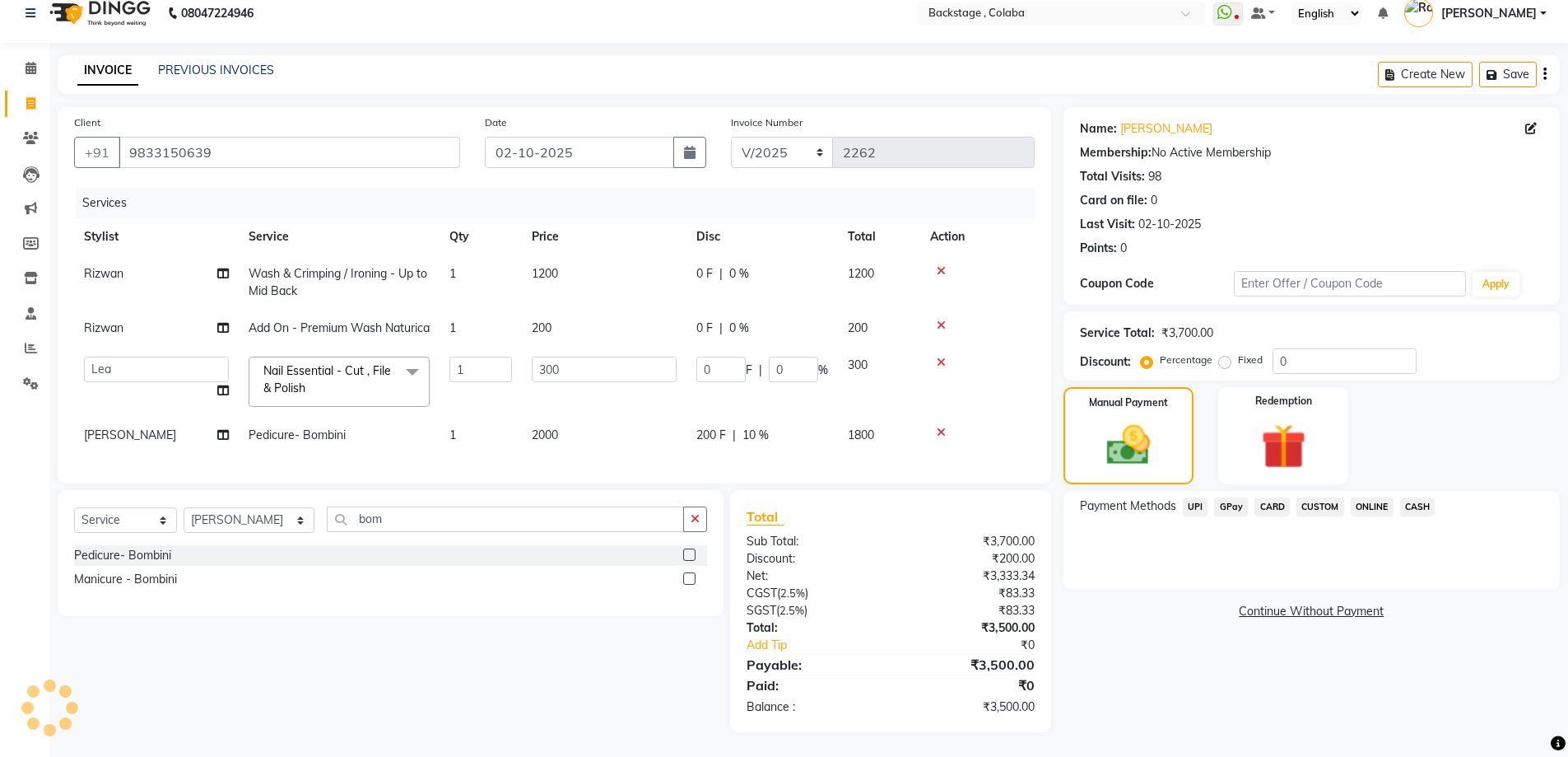
click at [1323, 602] on link "Continue Without Payment" at bounding box center [1311, 611] width 489 height 17
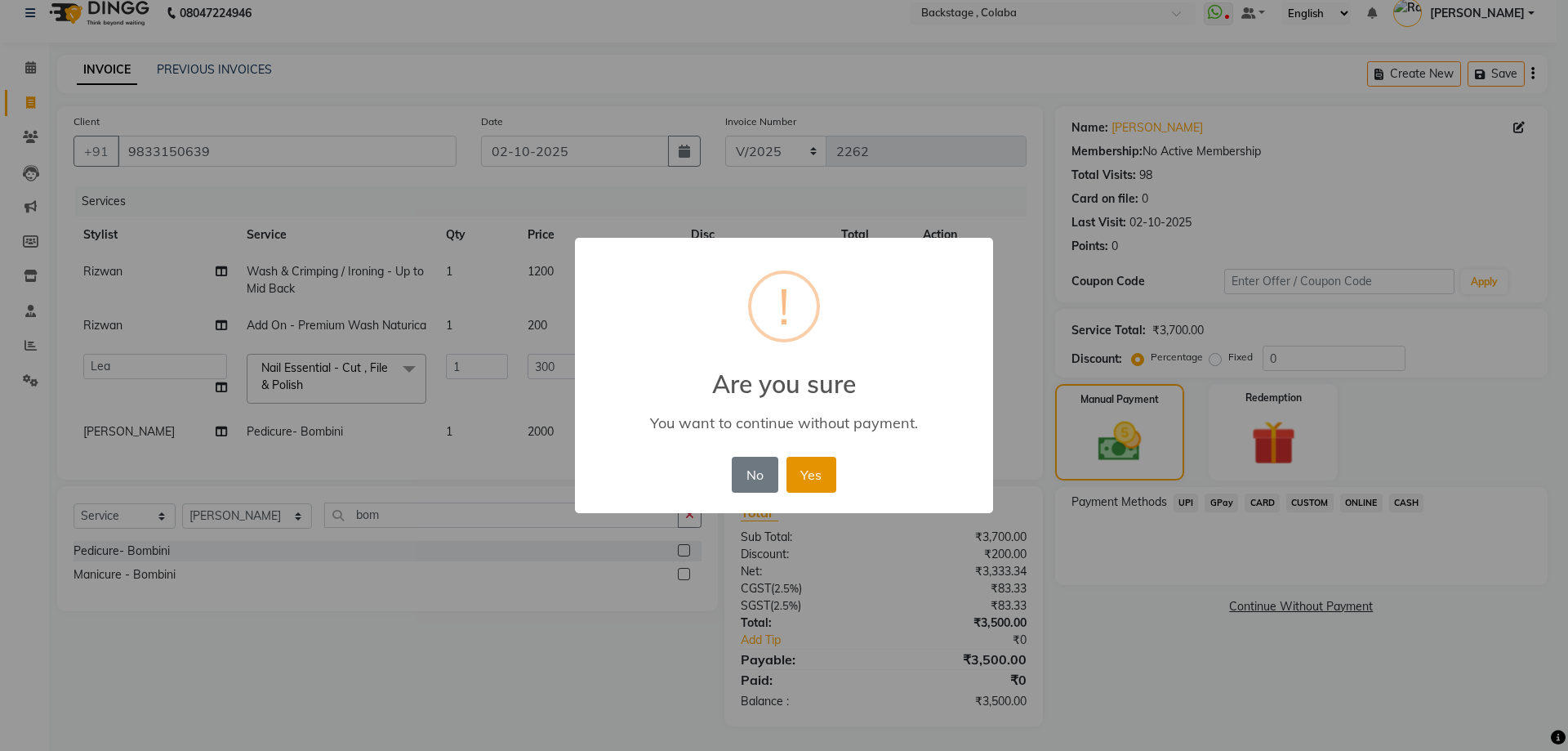
click at [823, 481] on button "Yes" at bounding box center [812, 475] width 50 height 36
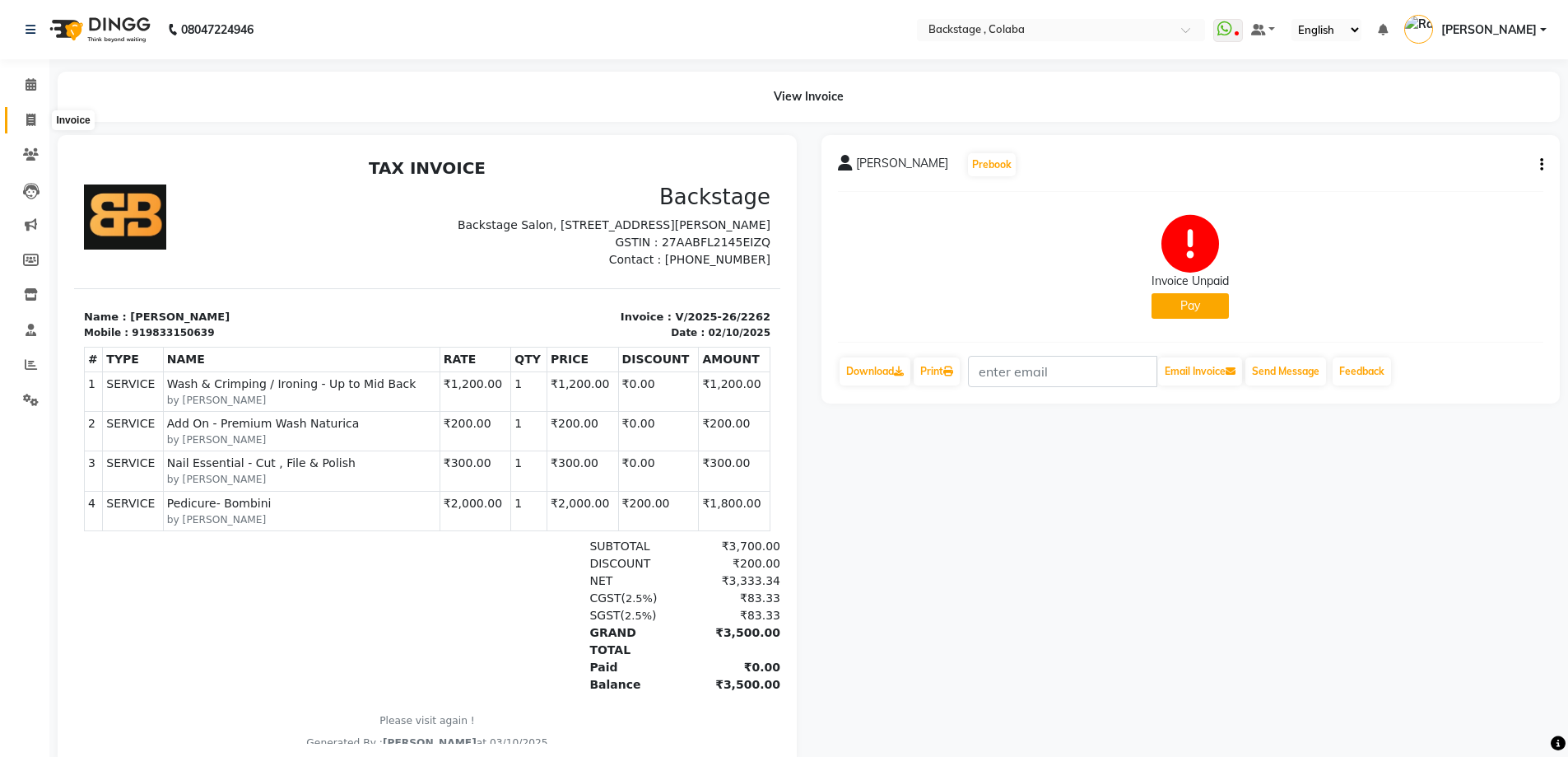
click at [30, 120] on icon at bounding box center [30, 120] width 9 height 12
select select "service"
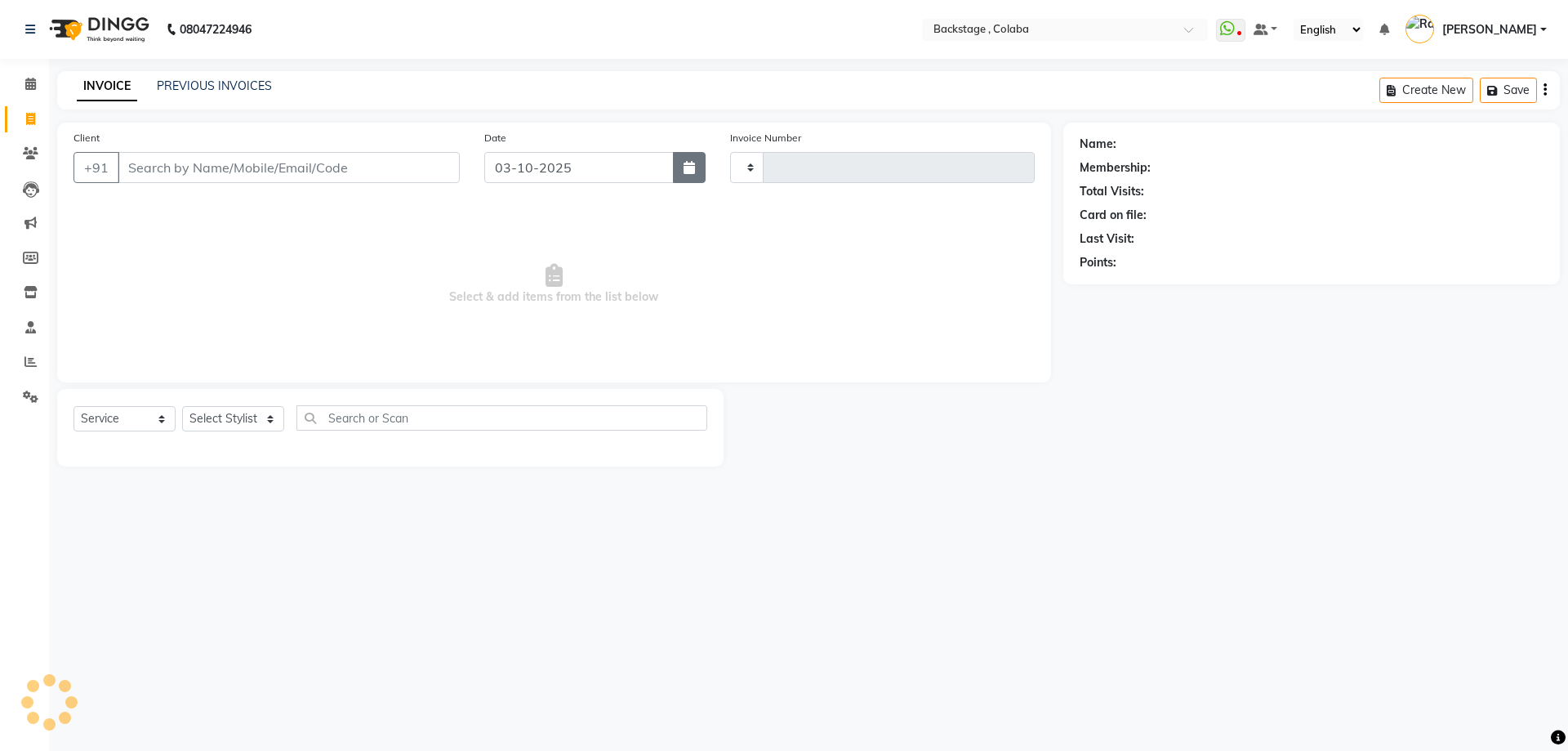
type input "2263"
select select "5451"
click at [704, 161] on button "button" at bounding box center [690, 167] width 33 height 31
select select "10"
select select "2025"
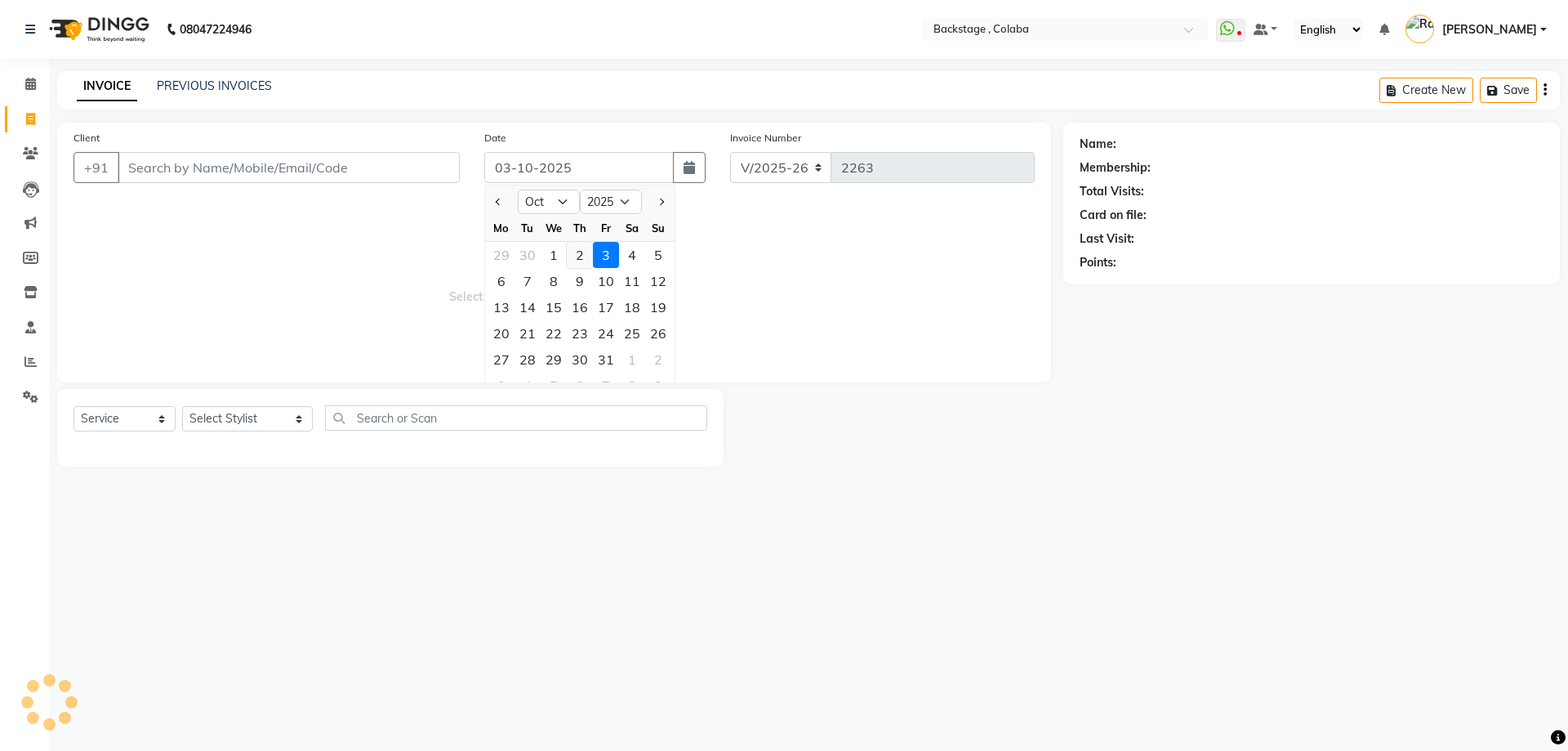
click at [579, 256] on div "2" at bounding box center [579, 255] width 26 height 26
type input "02-10-2025"
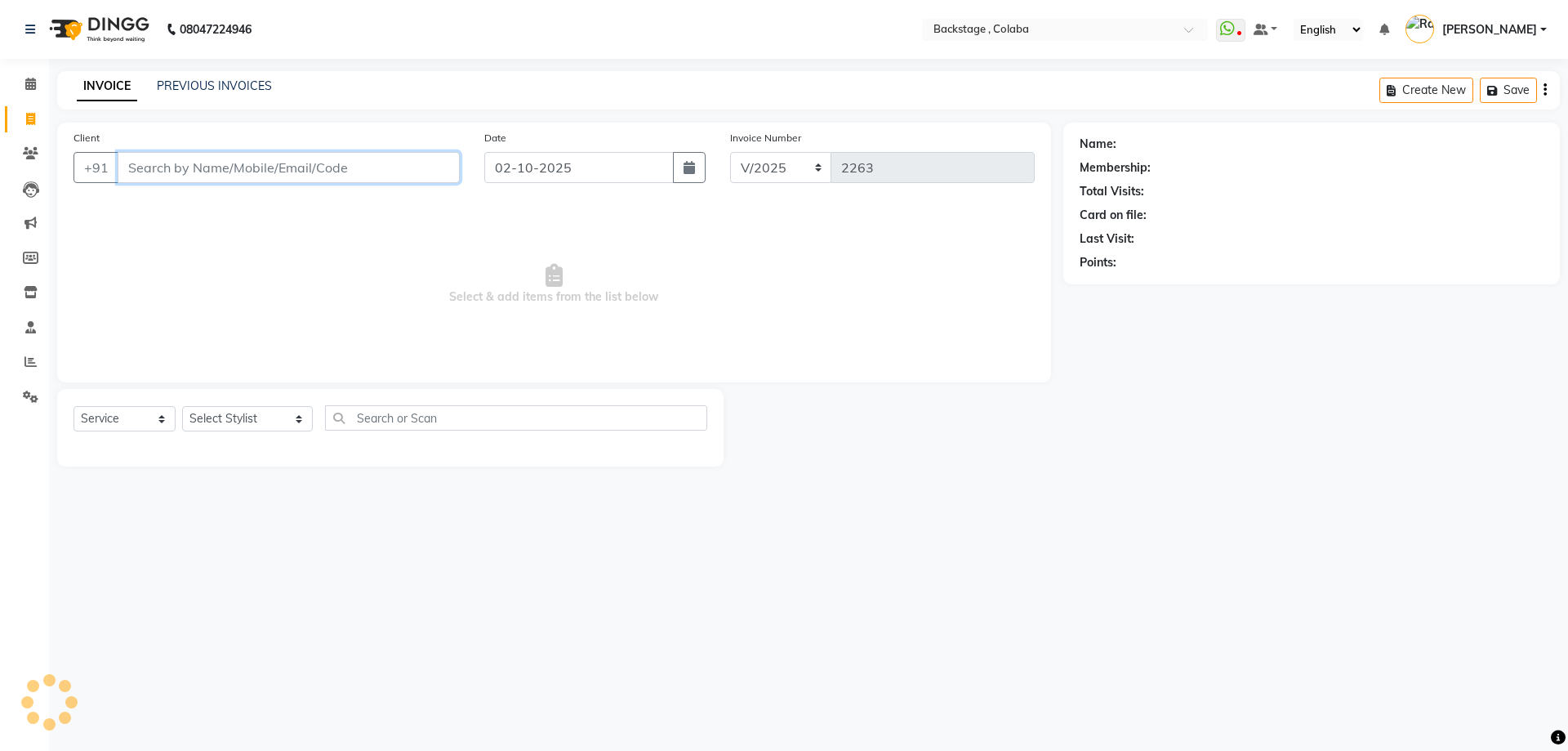
click at [375, 171] on input "Client" at bounding box center [288, 167] width 342 height 31
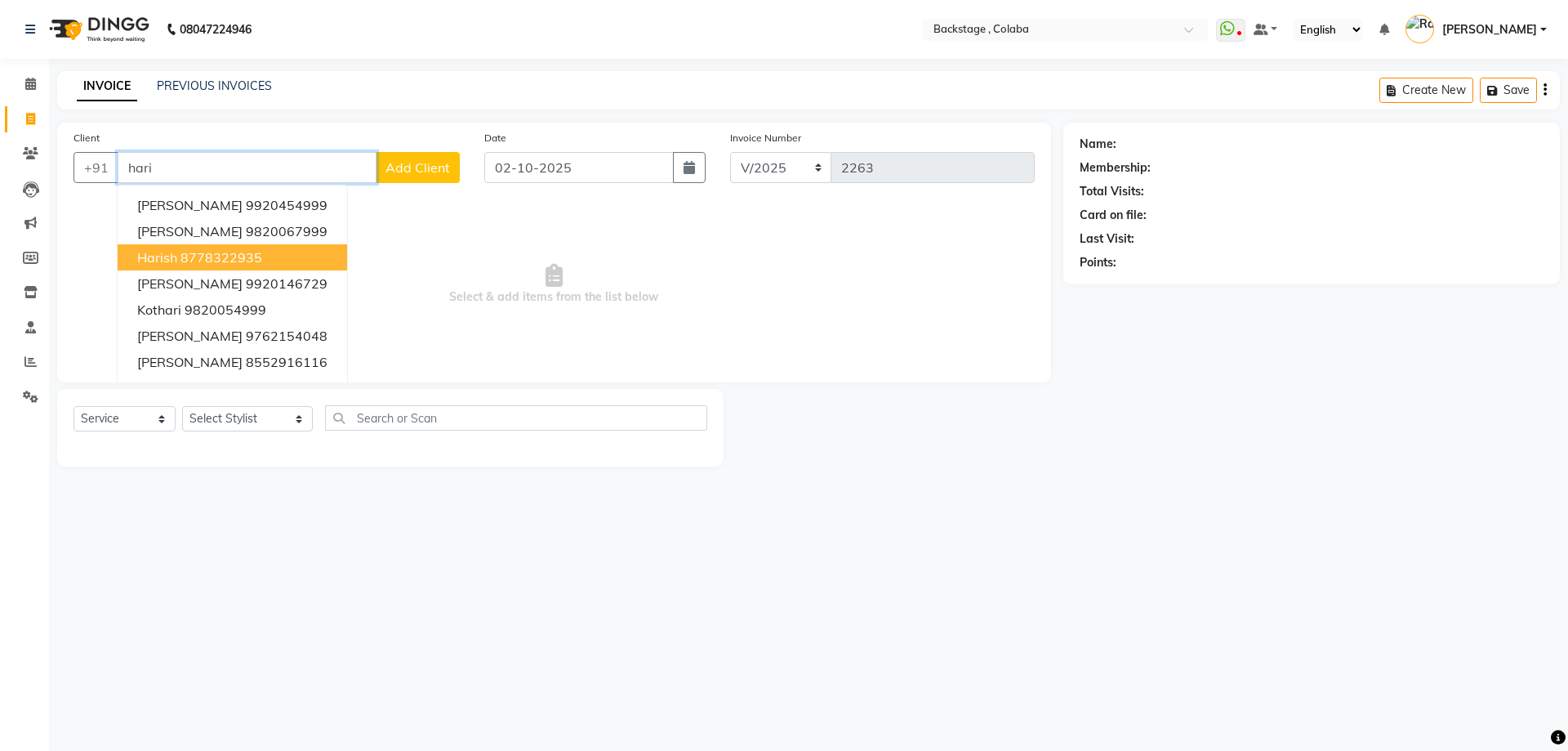
click at [199, 257] on ngb-highlight "8778322935" at bounding box center [221, 257] width 82 height 16
type input "8778322935"
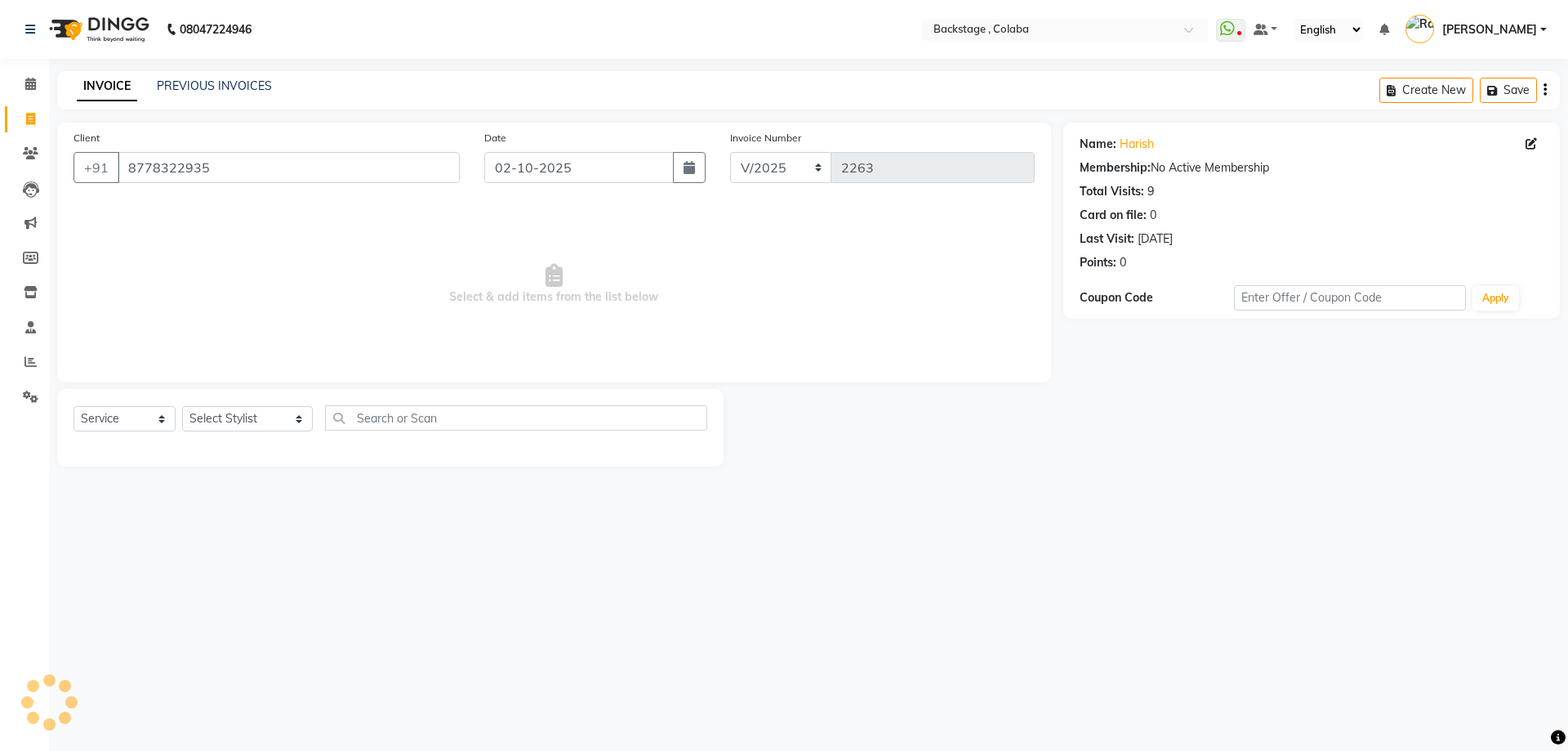
click at [214, 432] on div "Select Service Product Membership Package Voucher Prepaid Gift Card Select Styl…" at bounding box center [390, 425] width 634 height 39
click at [215, 420] on select "Select Stylist Backstage Bharti [PERSON_NAME] [PERSON_NAME] [PERSON_NAME] [PERS…" at bounding box center [248, 418] width 131 height 25
select select "36480"
click at [183, 406] on select "Select Stylist Backstage Bharti [PERSON_NAME] [PERSON_NAME] [PERSON_NAME] [PERS…" at bounding box center [248, 418] width 131 height 25
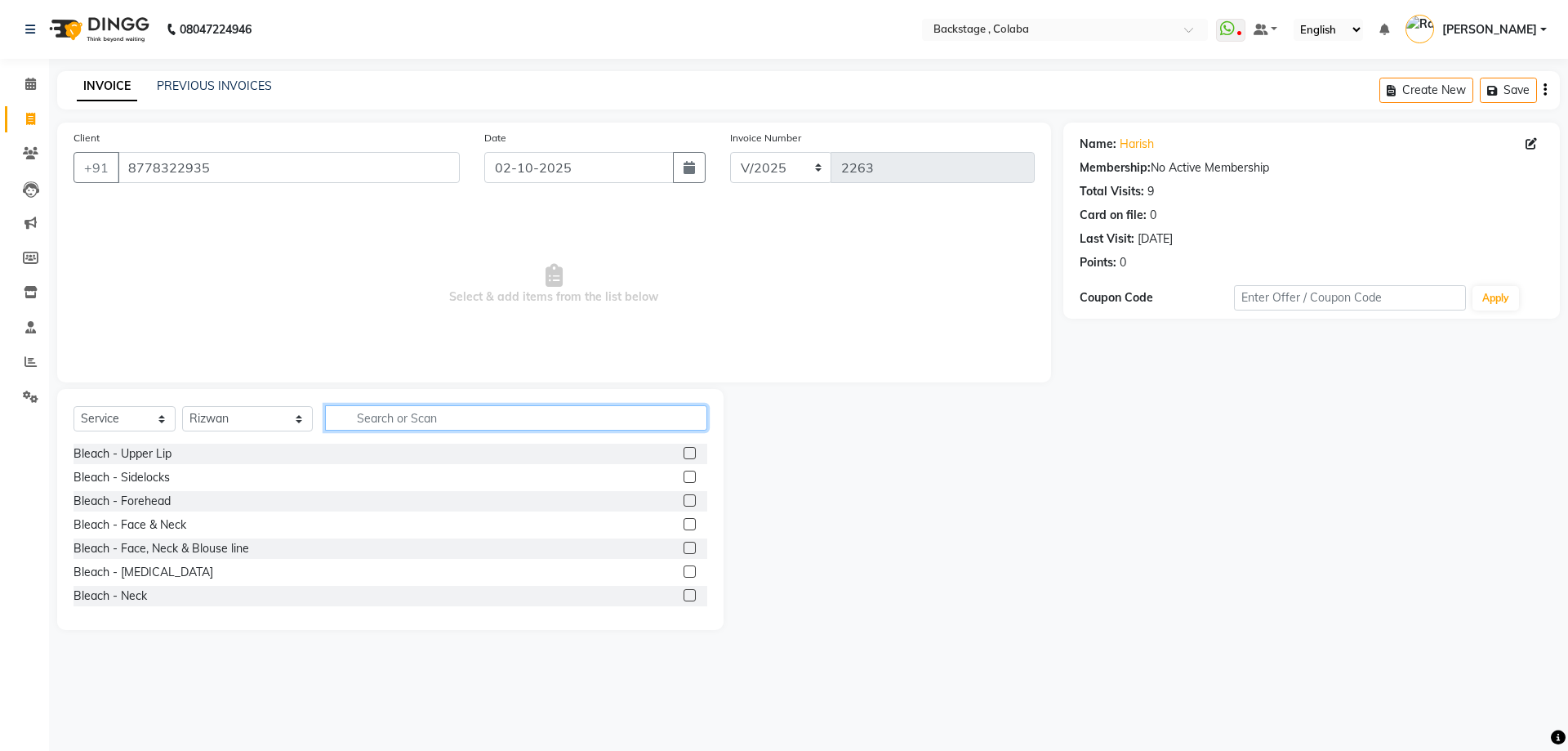
click at [357, 421] on input "text" at bounding box center [517, 418] width 382 height 25
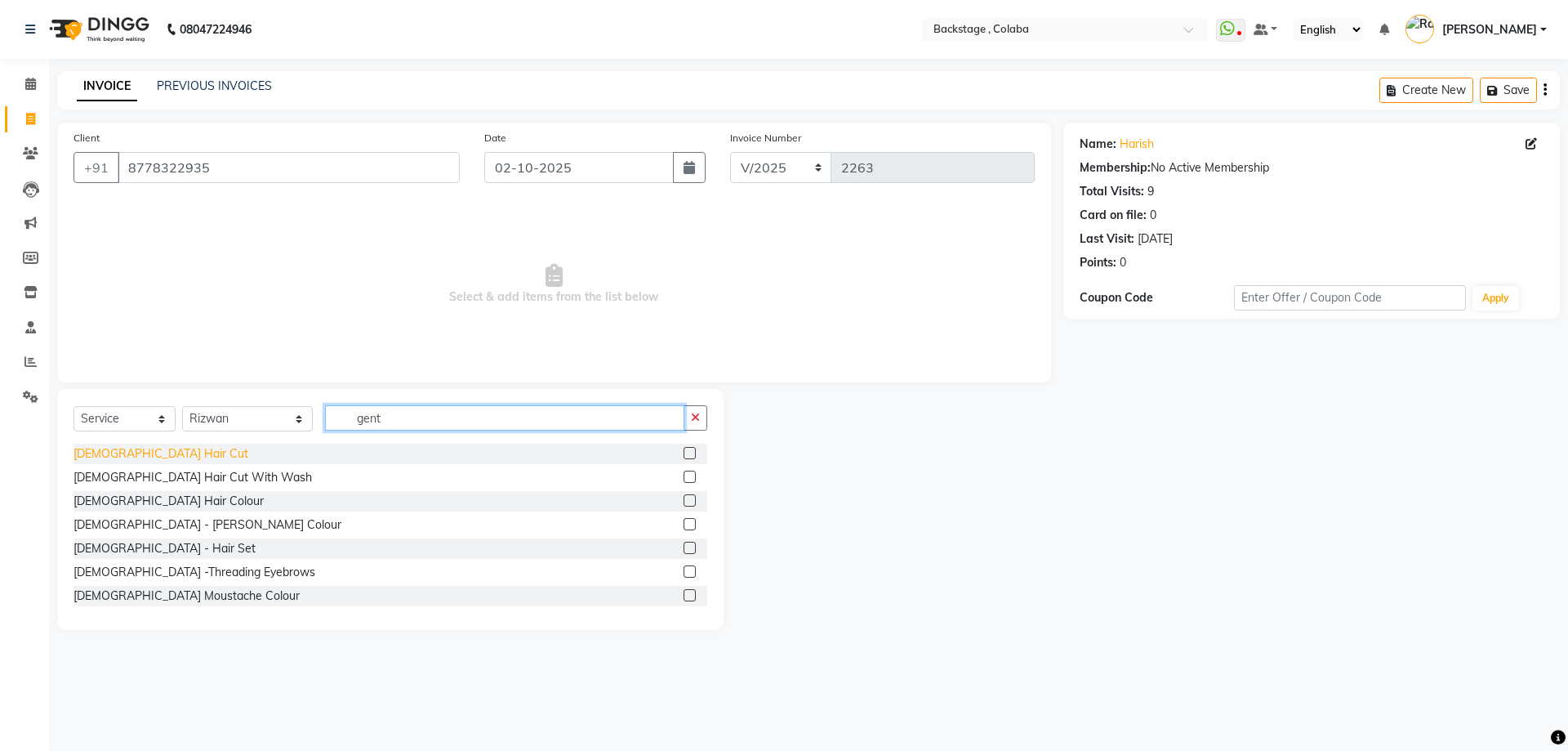
type input "gent"
click at [150, 451] on div "[DEMOGRAPHIC_DATA] Hair Cut" at bounding box center [160, 454] width 175 height 17
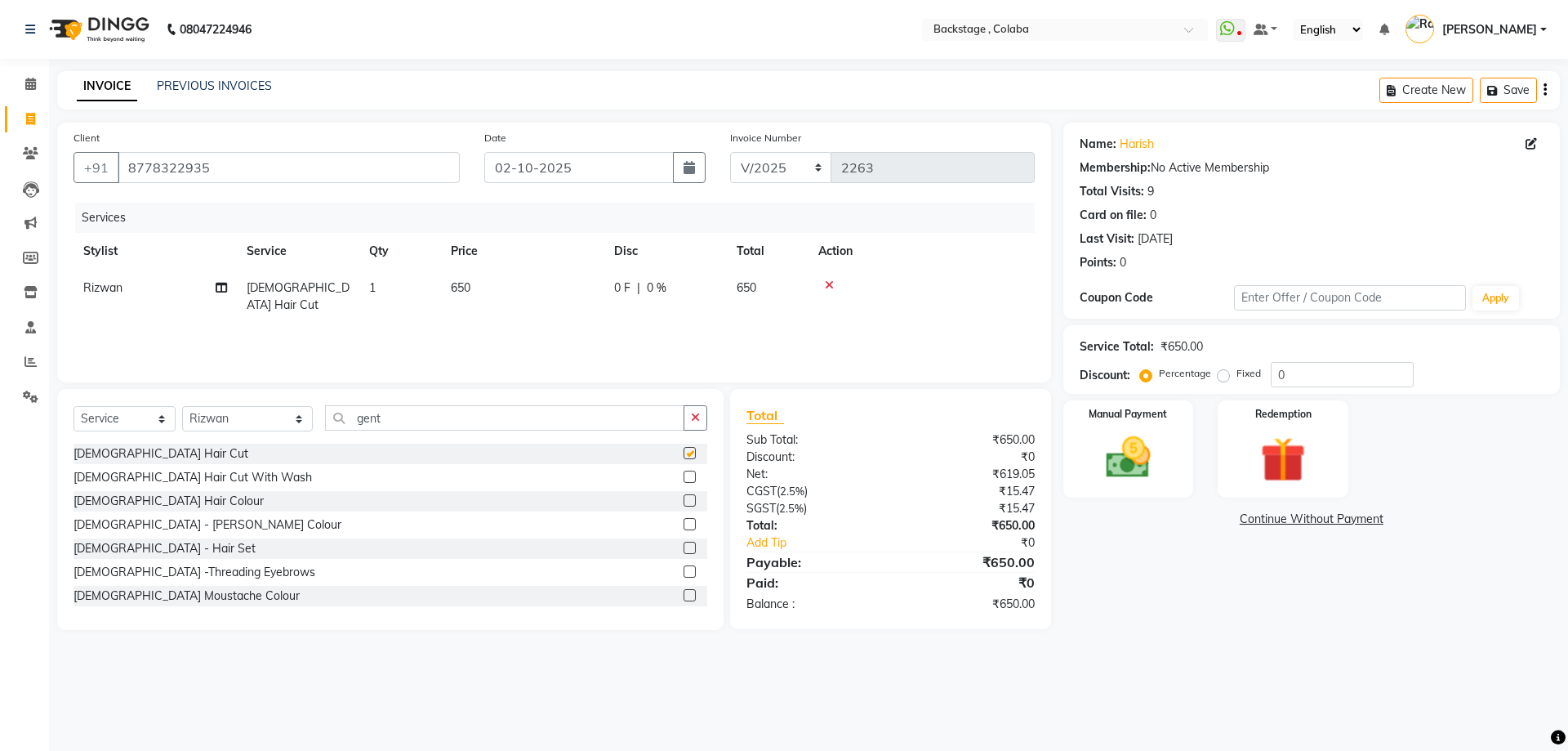
checkbox input "false"
click at [1085, 450] on div "Manual Payment" at bounding box center [1127, 449] width 135 height 101
drag, startPoint x: 1426, startPoint y: 512, endPoint x: 1411, endPoint y: 530, distance: 23.4
click at [1423, 517] on span "CASH" at bounding box center [1415, 520] width 35 height 19
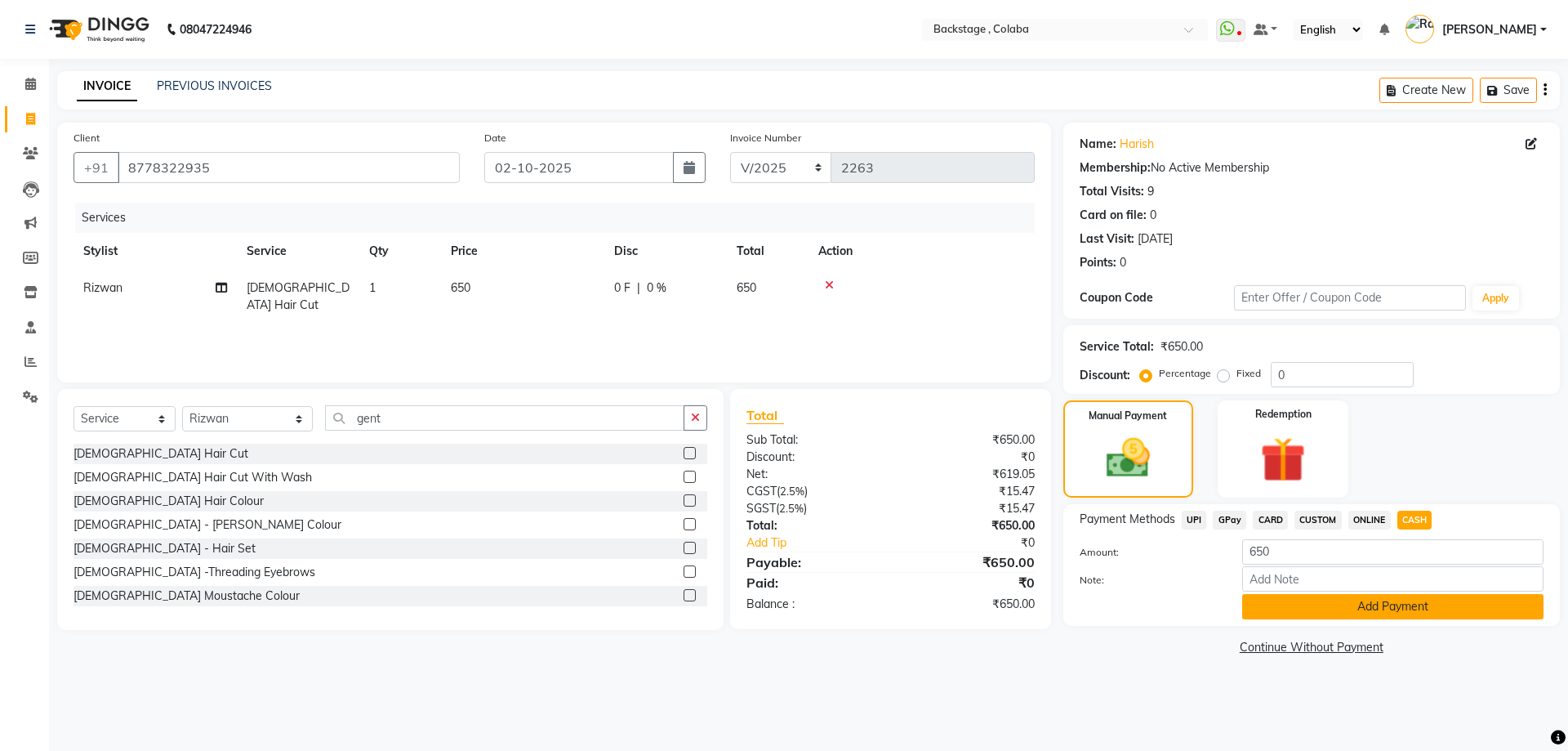
click at [1327, 601] on button "Add Payment" at bounding box center [1393, 606] width 301 height 25
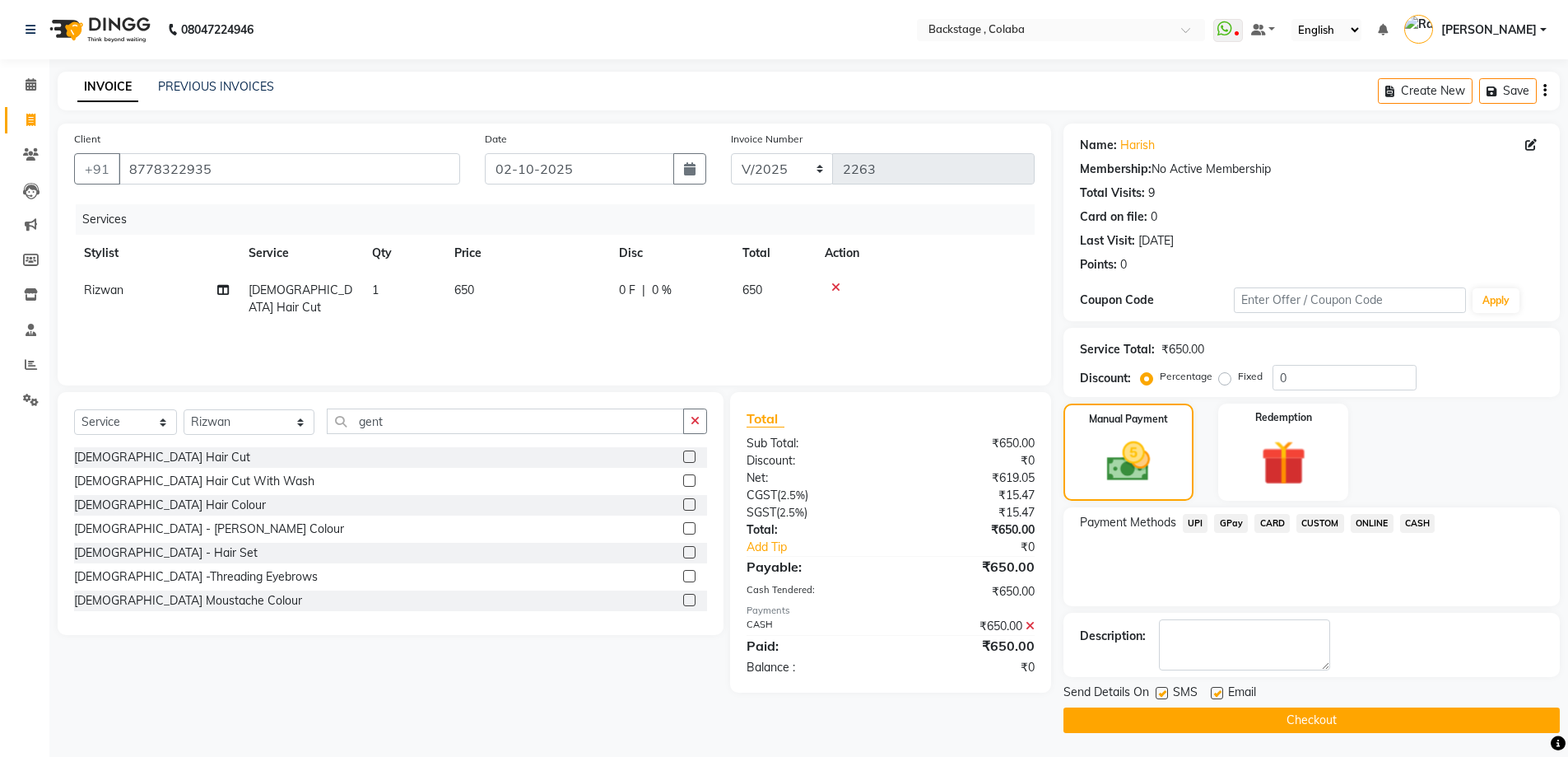
click at [1294, 709] on button "Checkout" at bounding box center [1312, 720] width 496 height 25
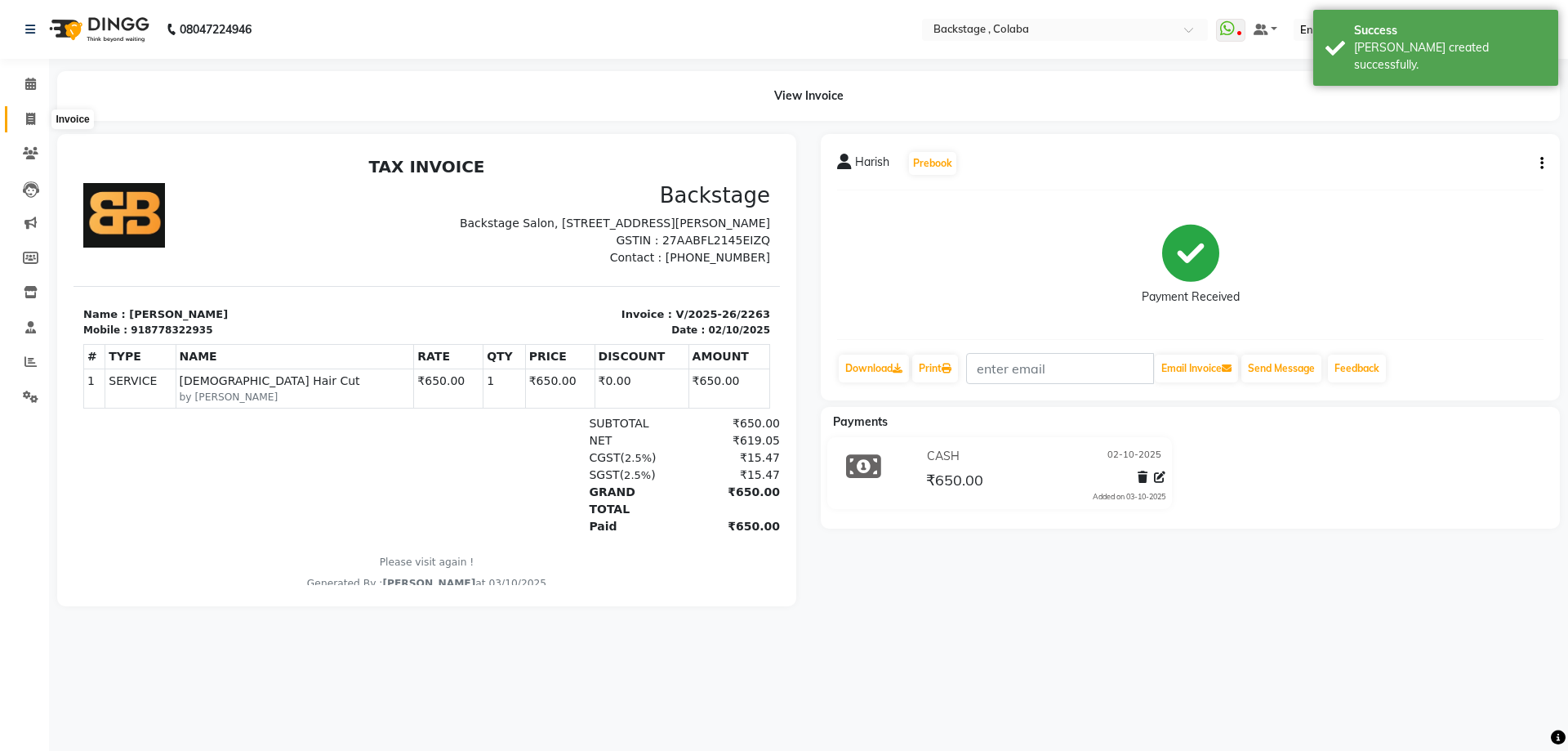
drag, startPoint x: 27, startPoint y: 119, endPoint x: 50, endPoint y: 121, distance: 23.1
click at [28, 119] on icon at bounding box center [30, 119] width 9 height 12
select select "service"
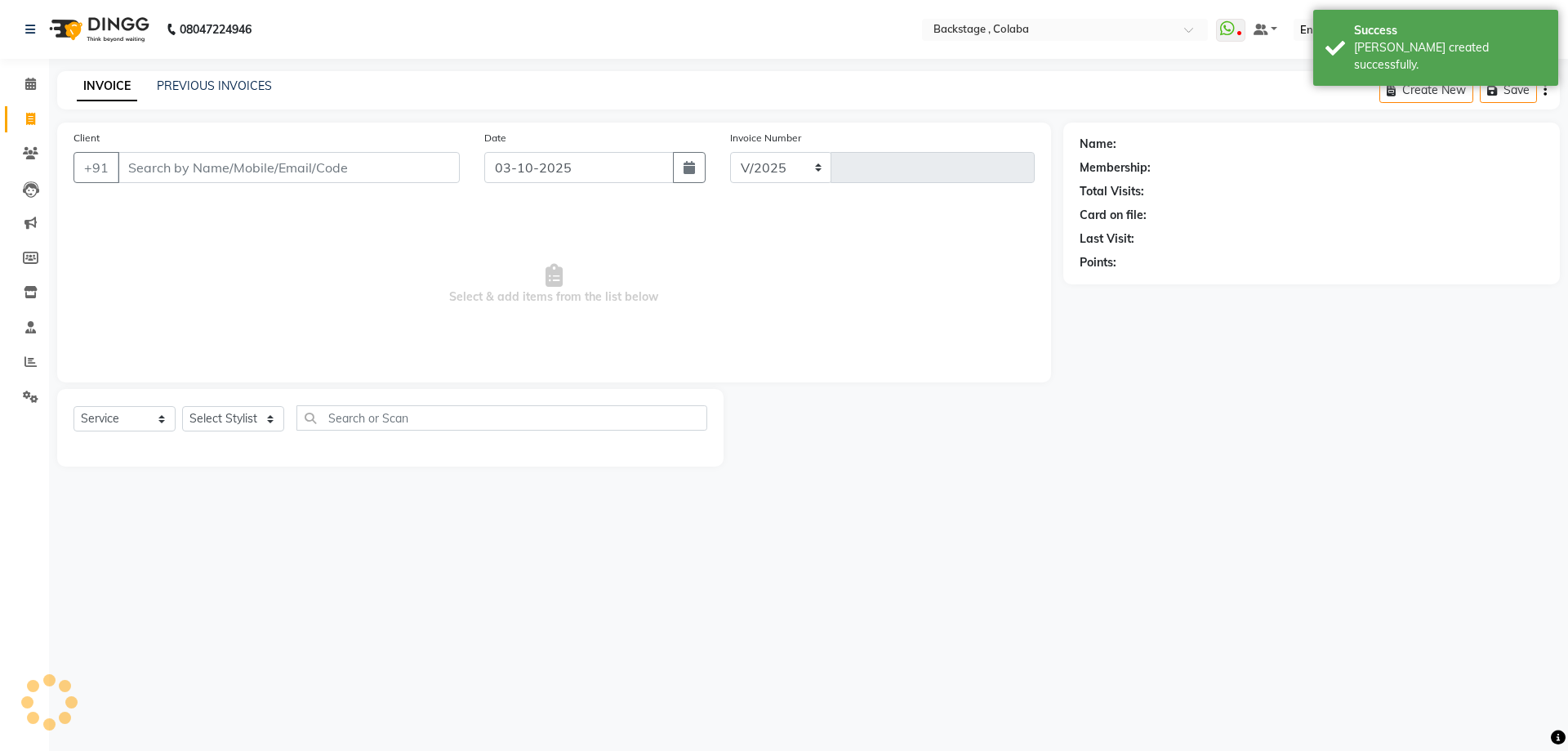
select select "5451"
type input "2264"
click at [675, 164] on button "button" at bounding box center [690, 167] width 33 height 31
select select "10"
select select "2025"
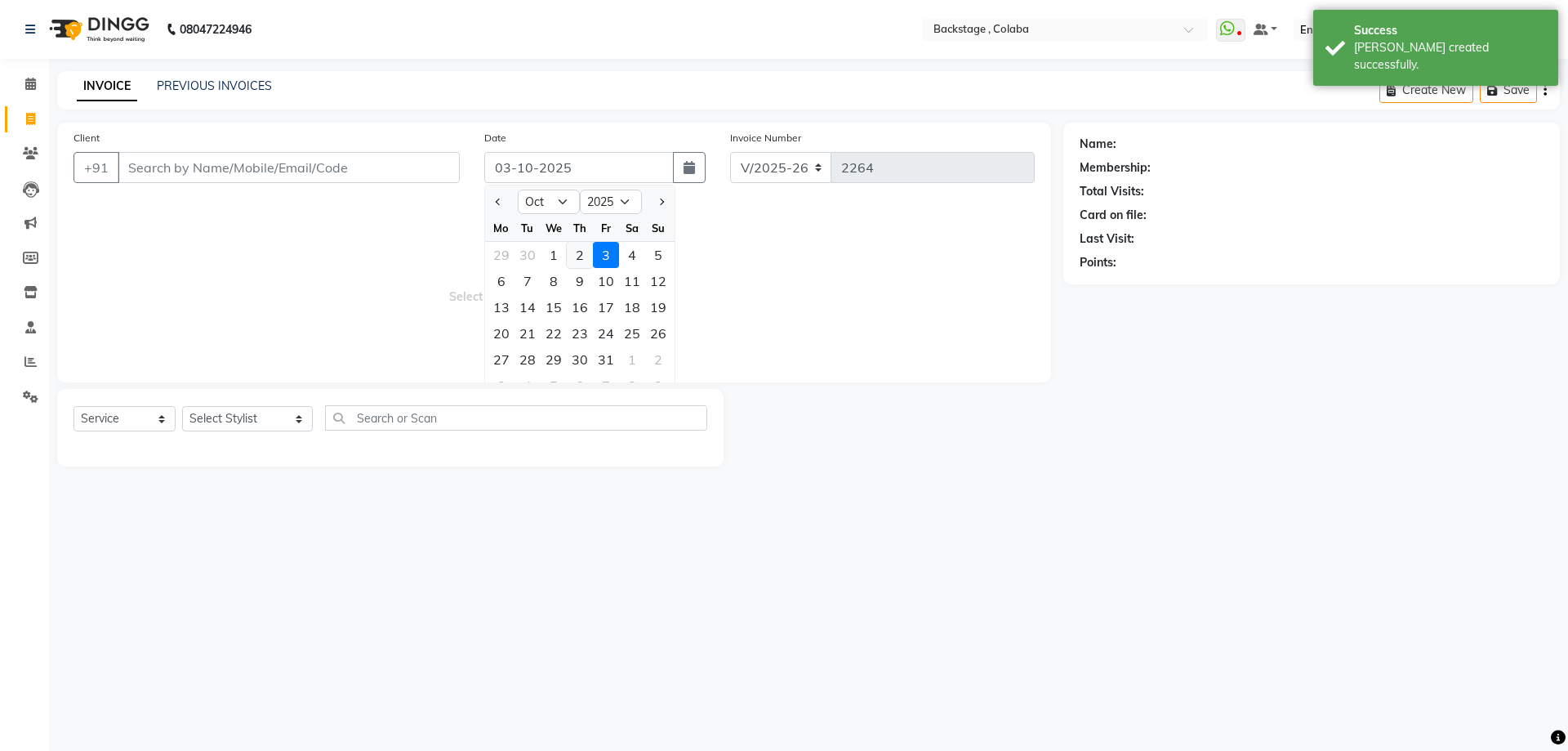
click at [583, 254] on div "2" at bounding box center [579, 255] width 26 height 26
type input "02-10-2025"
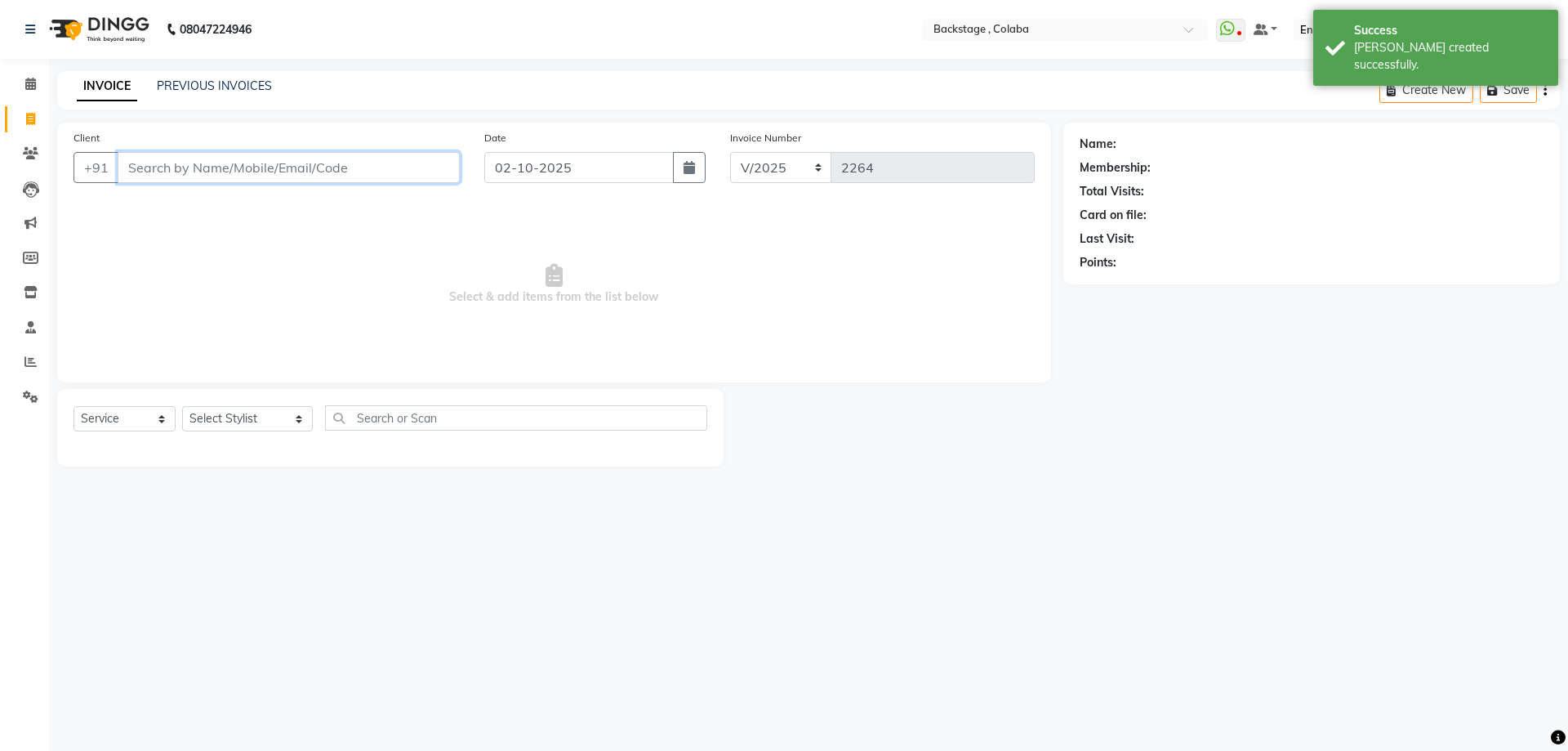
click at [381, 181] on input "Client" at bounding box center [288, 167] width 342 height 31
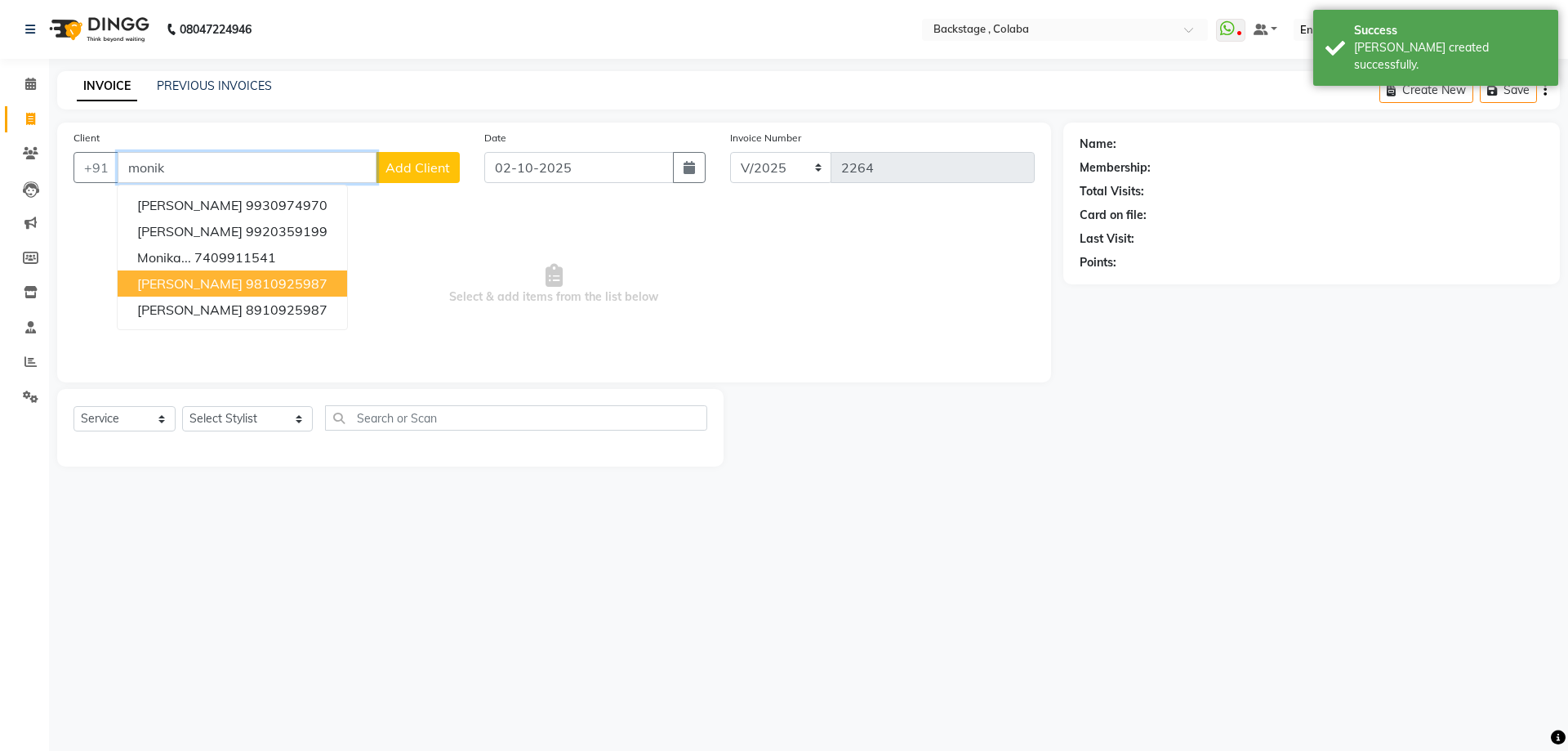
click at [192, 286] on span "Monika Mehra" at bounding box center [189, 283] width 105 height 16
type input "9810925987"
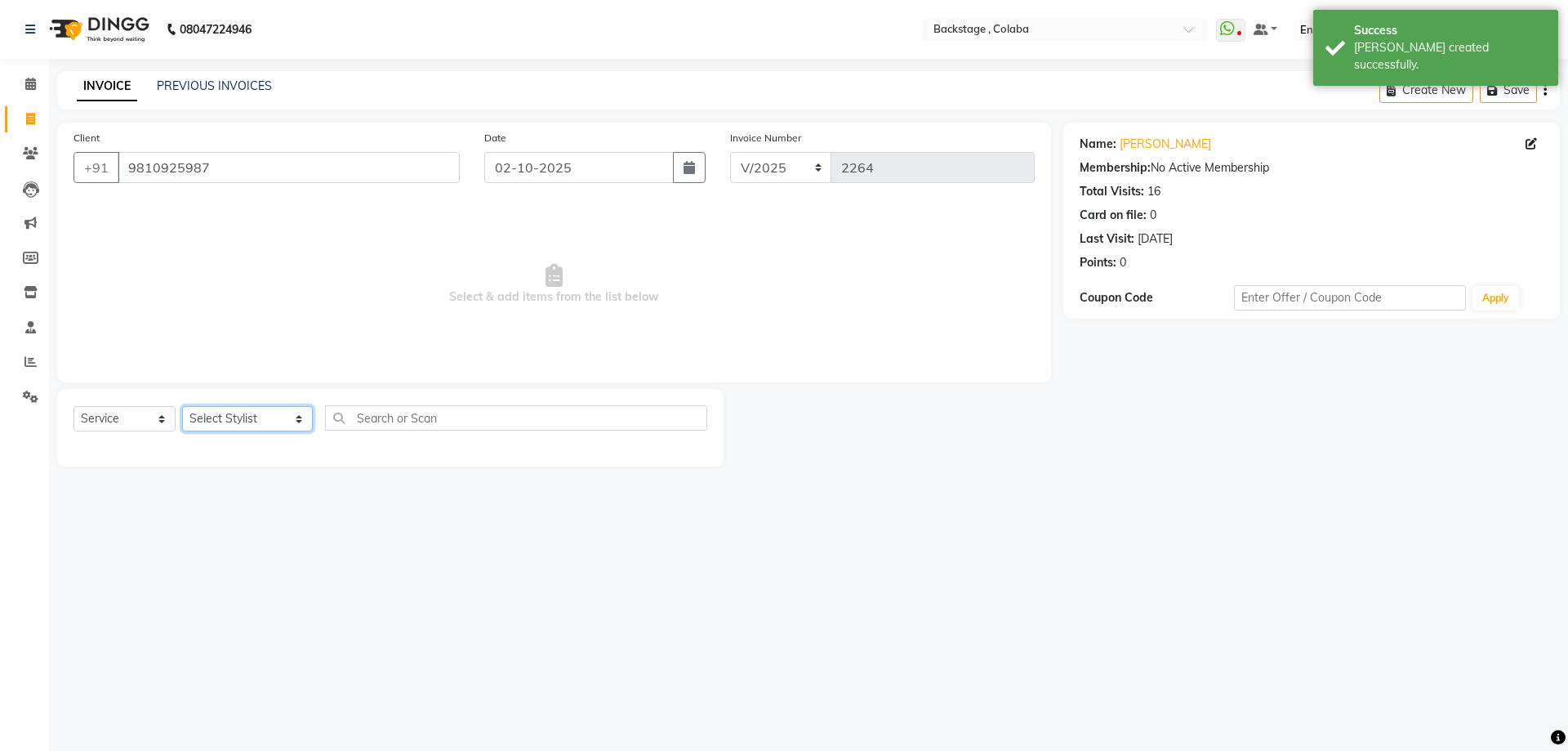
click at [221, 422] on select "Select Stylist Backstage Bharti [PERSON_NAME] [PERSON_NAME] [PERSON_NAME] [PERS…" at bounding box center [248, 418] width 131 height 25
select select "36480"
click at [183, 406] on select "Select Stylist Backstage Bharti [PERSON_NAME] [PERSON_NAME] [PERSON_NAME] [PERS…" at bounding box center [248, 418] width 131 height 25
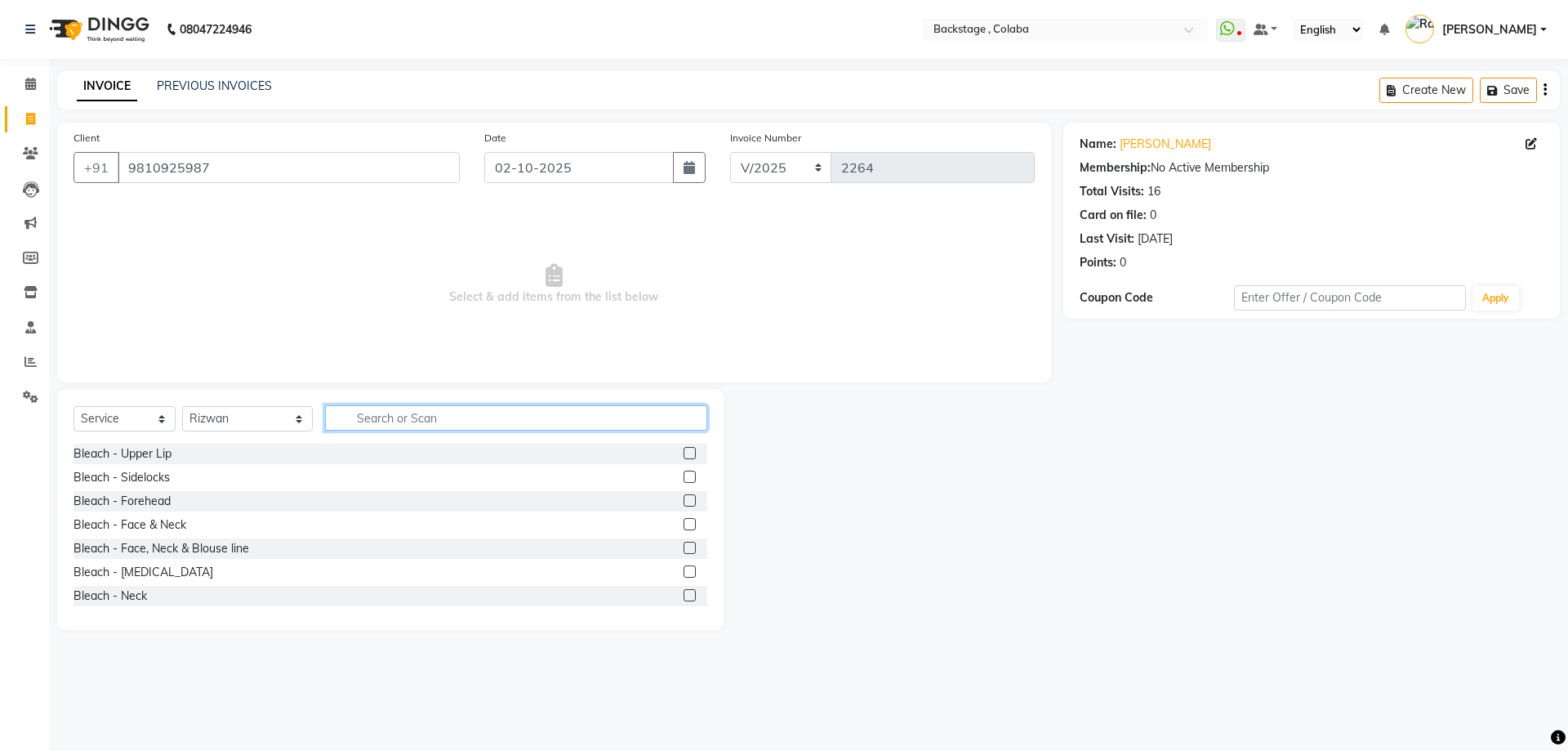
click at [356, 412] on input "text" at bounding box center [517, 418] width 382 height 25
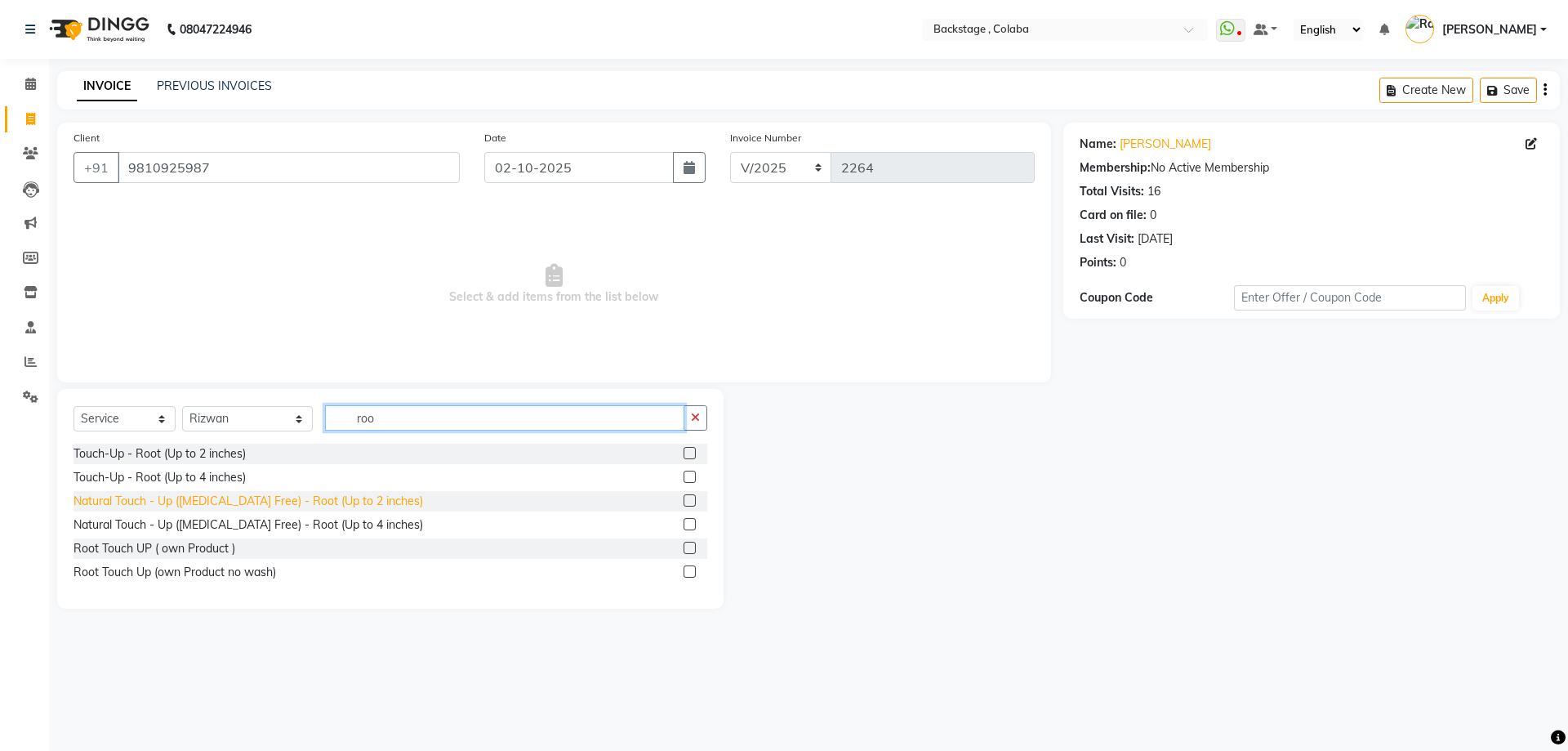
type input "roo"
click at [294, 499] on div "Natural Touch - Up ([MEDICAL_DATA] Free) - Root (Up to 2 inches)" at bounding box center [248, 501] width 350 height 17
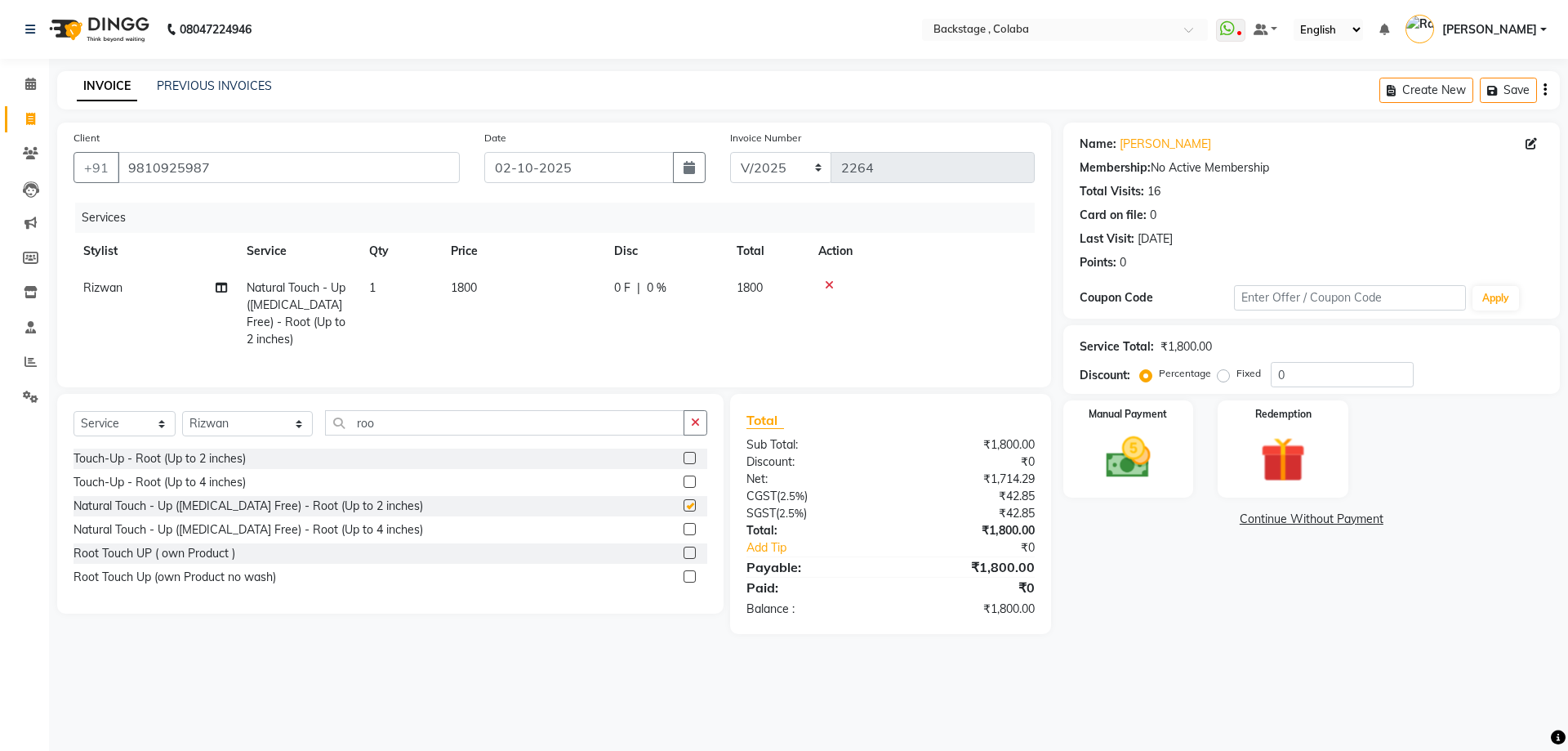
checkbox input "false"
drag, startPoint x: 594, startPoint y: 303, endPoint x: 604, endPoint y: 301, distance: 10.2
click at [604, 301] on tr "Rizwan Natural Touch - Up (Ammonia Free) - Root (Up to 2 inches) 1 1800 0 F | 0…" at bounding box center [554, 313] width 962 height 88
click at [496, 278] on td "1800" at bounding box center [523, 313] width 164 height 88
select select "36480"
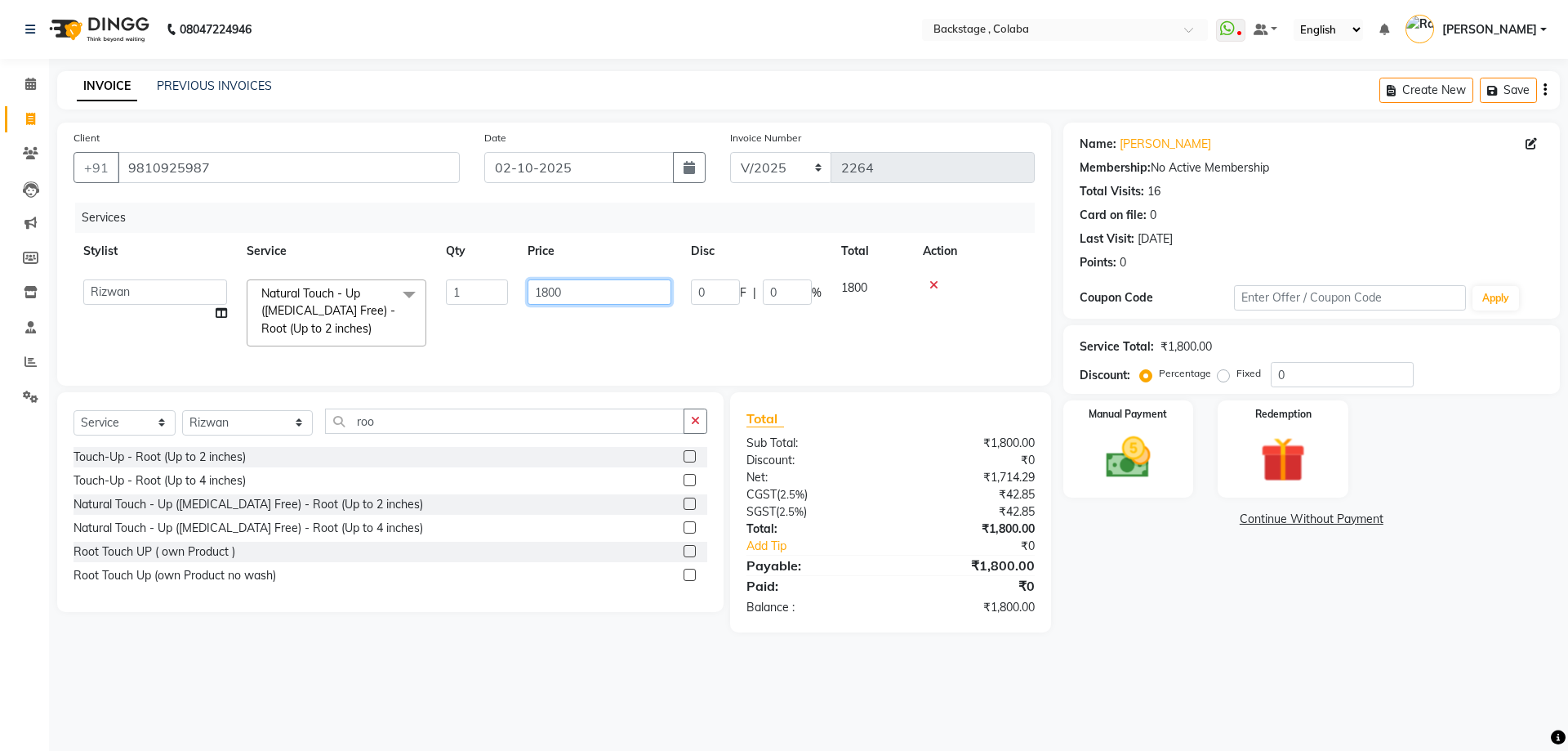
drag, startPoint x: 590, startPoint y: 288, endPoint x: 437, endPoint y: 289, distance: 153.0
click at [437, 289] on tr "Backstage Bharti Nitesh Gohar Jayesh Anil Karekar Kalavati Sharma Kalindi Joshi…" at bounding box center [554, 313] width 962 height 87
type input "1450"
click at [1305, 590] on div "Name: Monika Mehra Membership: No Active Membership Total Visits: 16 Card on fi…" at bounding box center [1317, 377] width 509 height 510
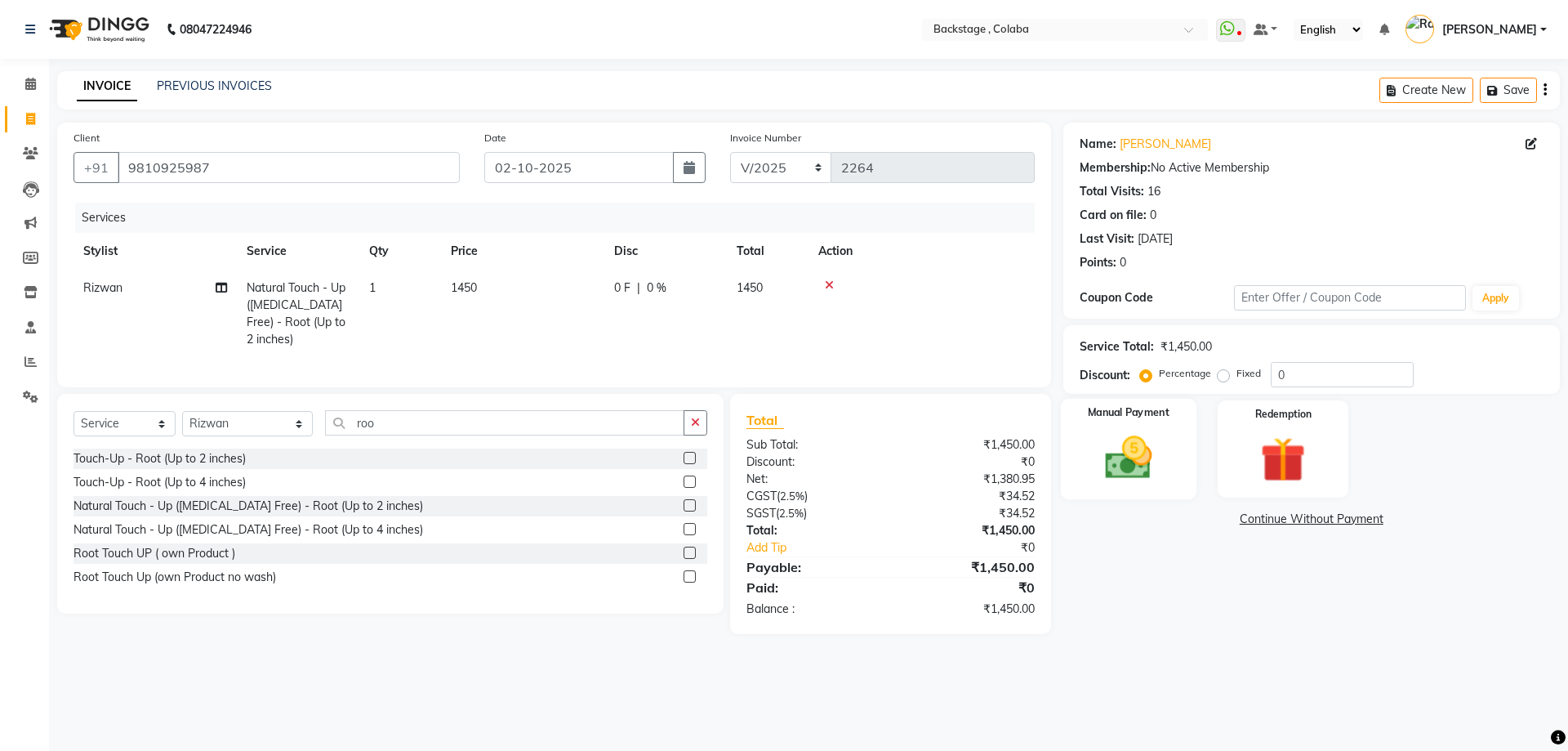
click at [1154, 459] on img at bounding box center [1128, 457] width 76 height 54
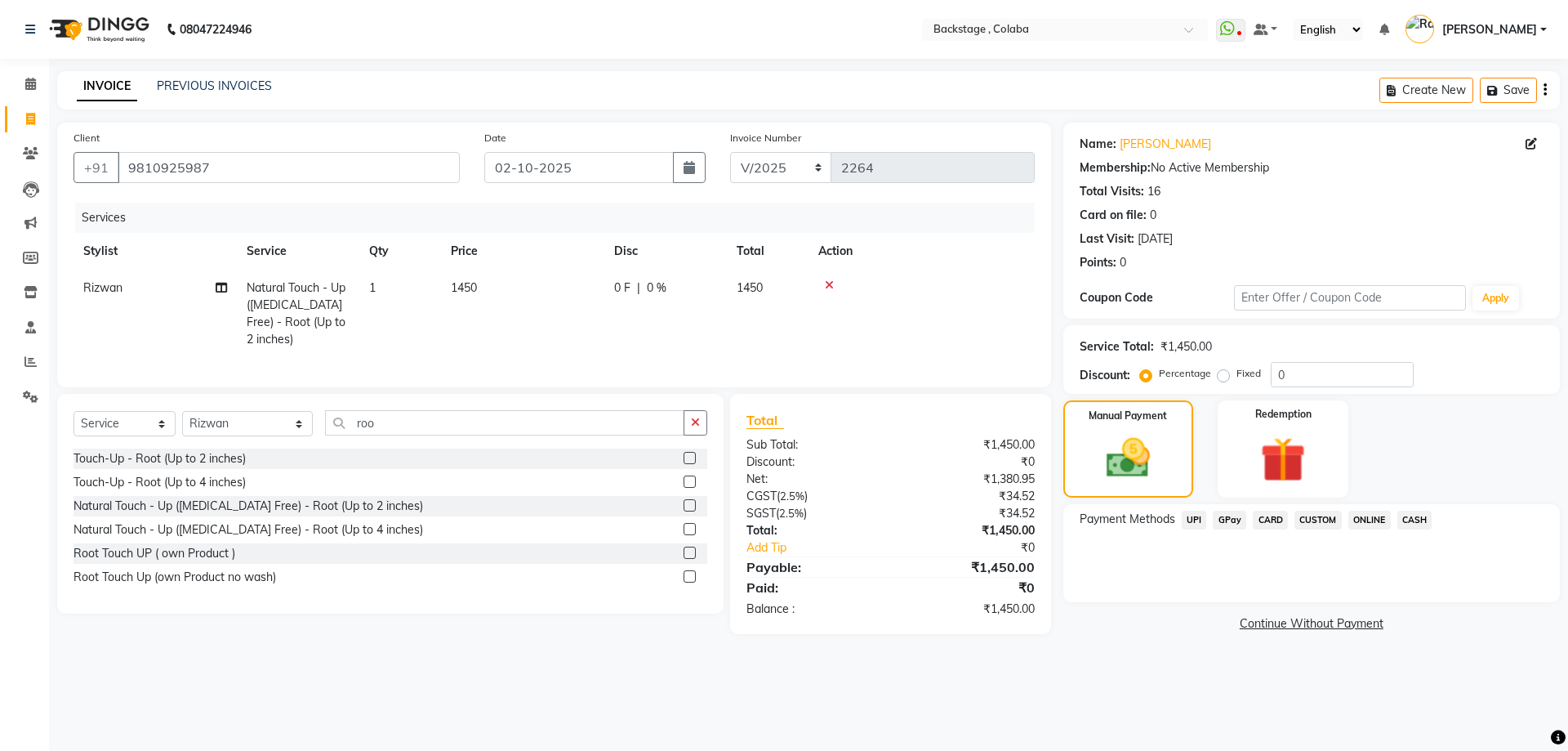
click at [1420, 523] on span "CASH" at bounding box center [1415, 520] width 35 height 19
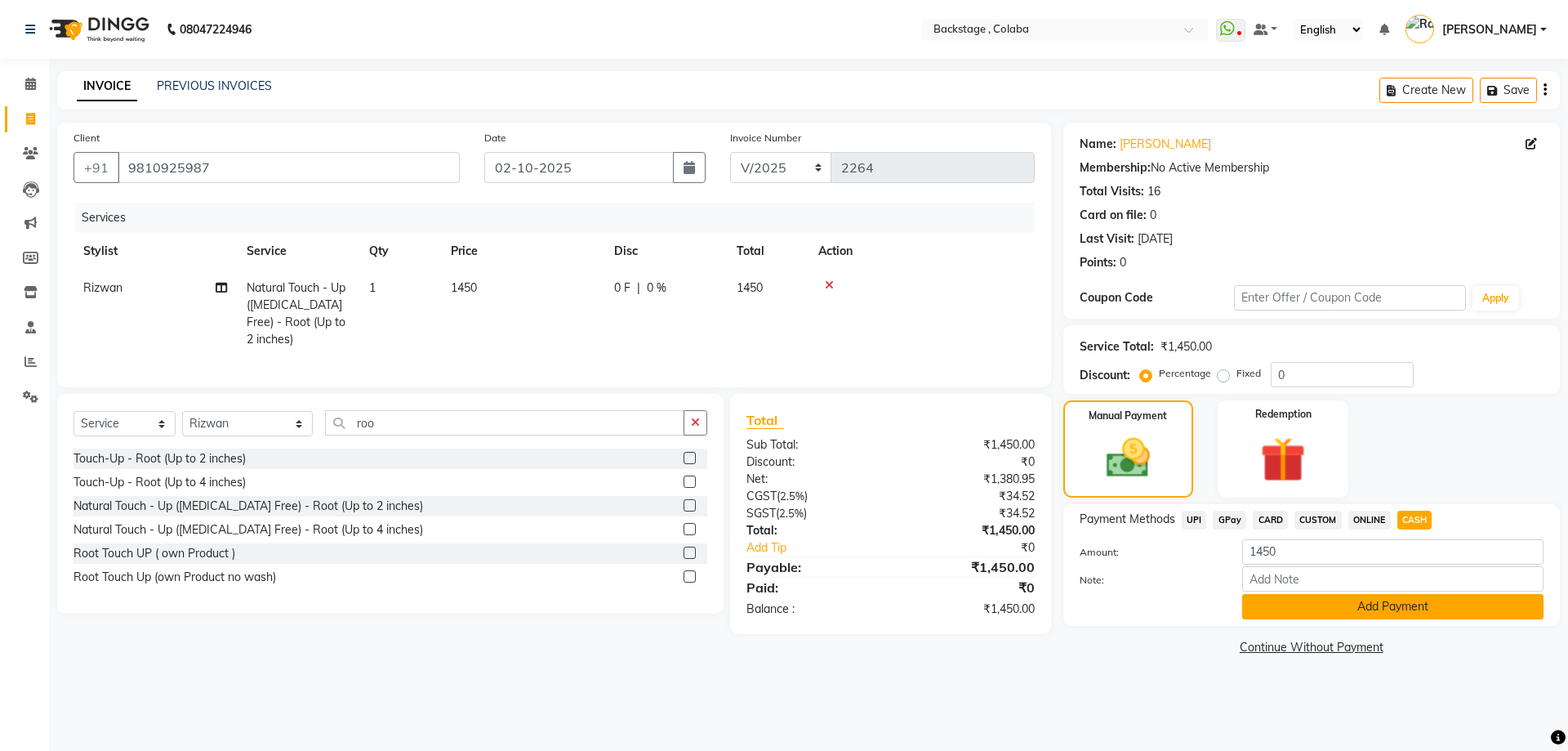
click at [1367, 609] on button "Add Payment" at bounding box center [1393, 606] width 301 height 25
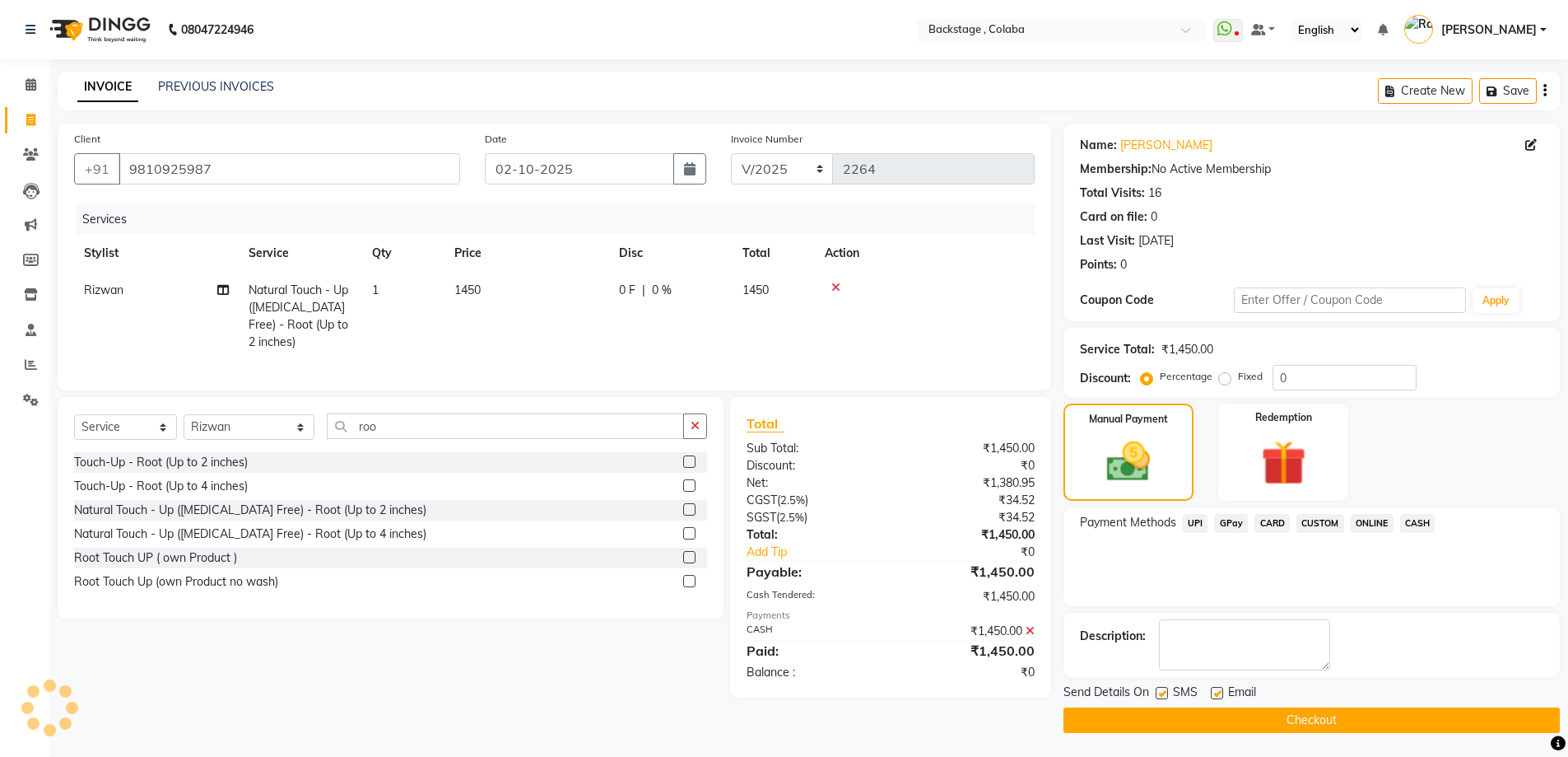
click at [1325, 719] on button "Checkout" at bounding box center [1312, 720] width 496 height 25
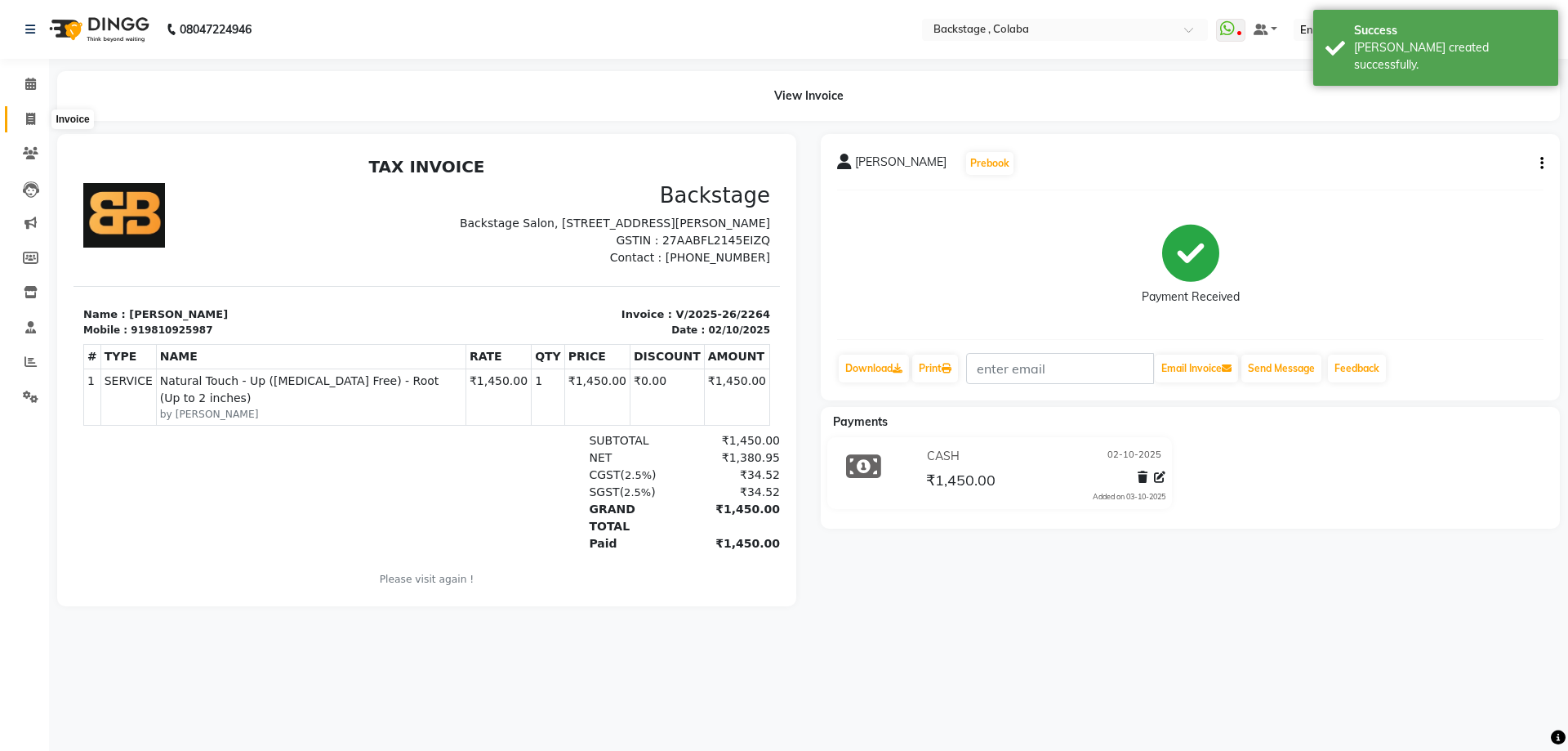
click at [31, 118] on icon at bounding box center [30, 119] width 9 height 12
select select "service"
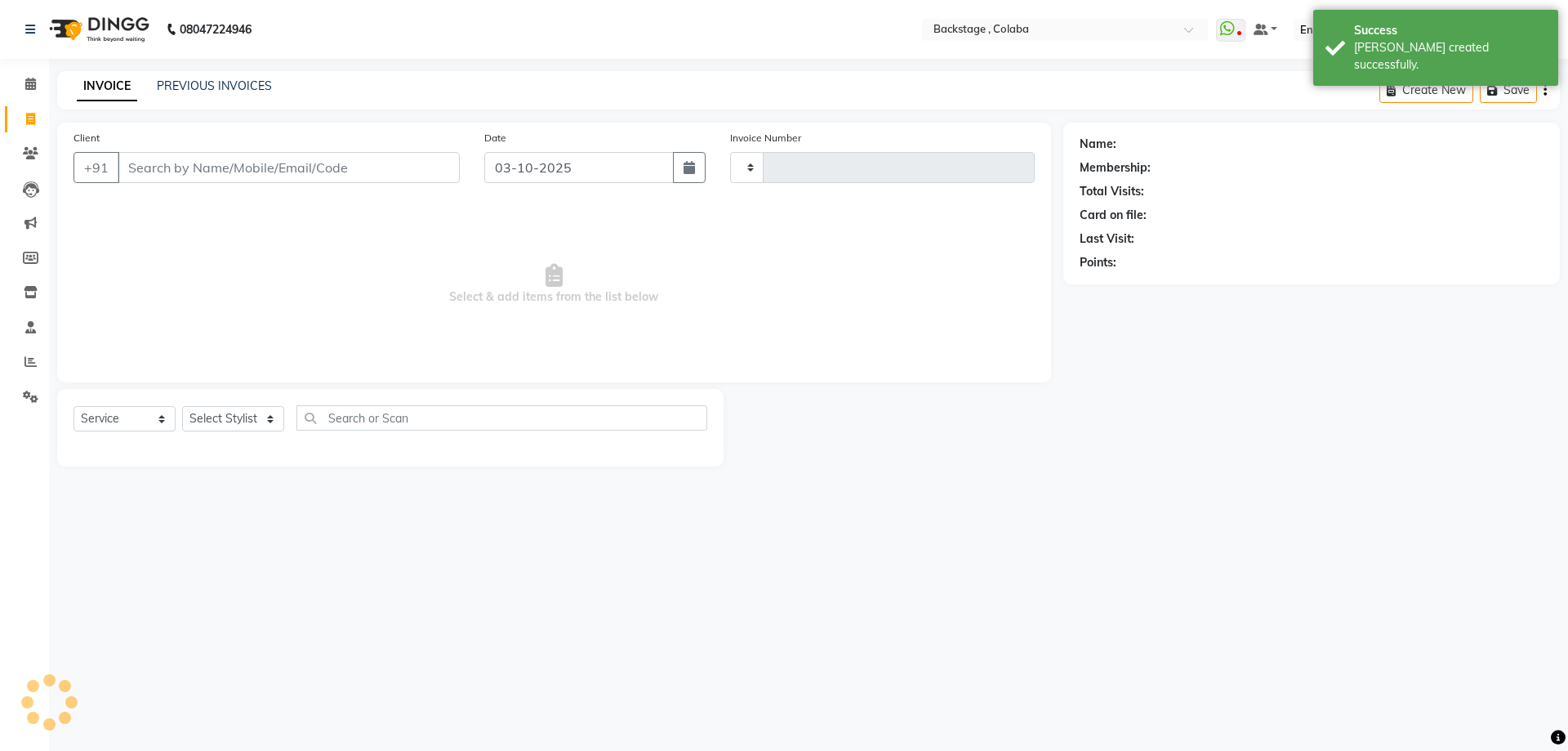
type input "2265"
select select "5451"
click at [685, 174] on button "button" at bounding box center [690, 167] width 33 height 31
select select "10"
select select "2025"
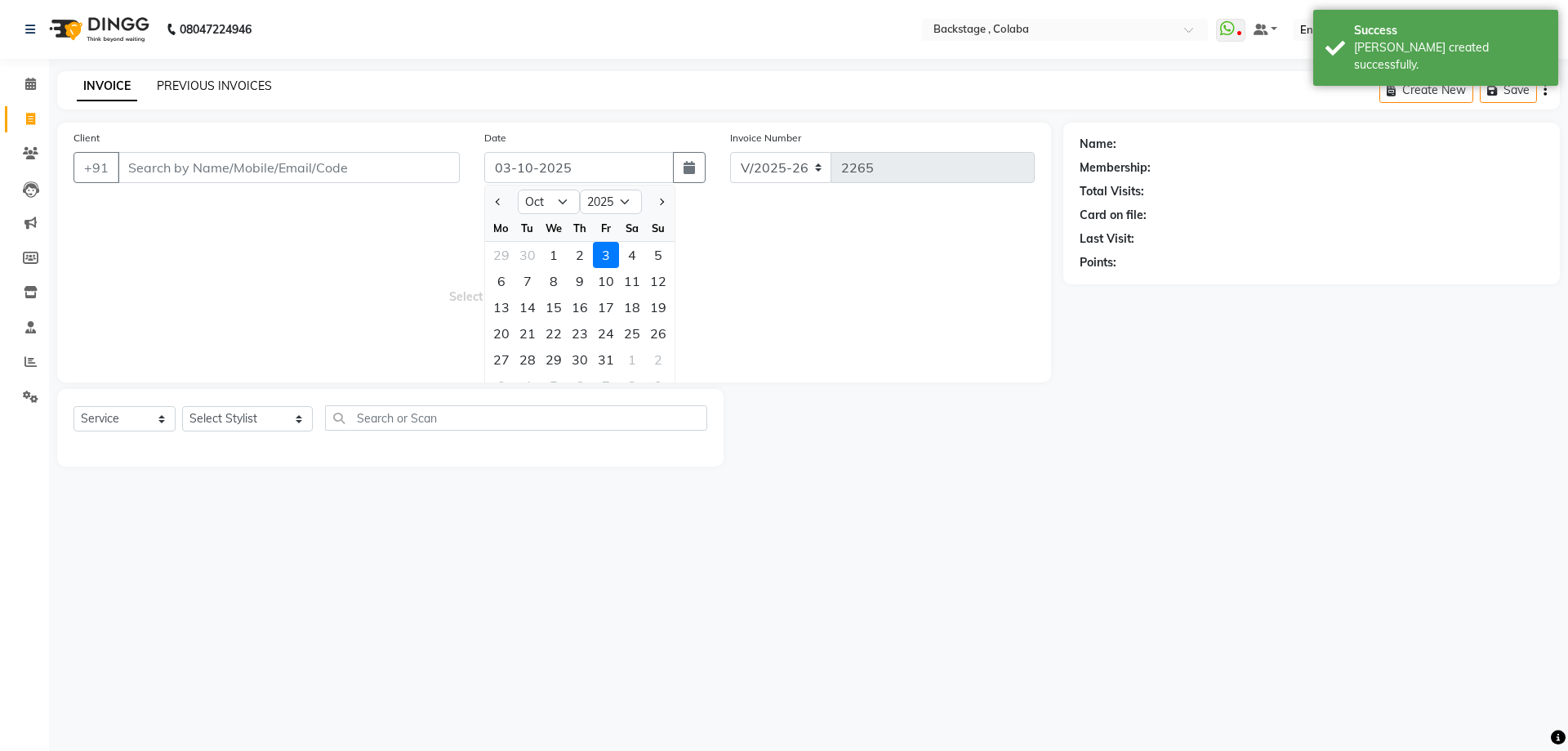
click at [189, 84] on link "PREVIOUS INVOICES" at bounding box center [214, 85] width 115 height 15
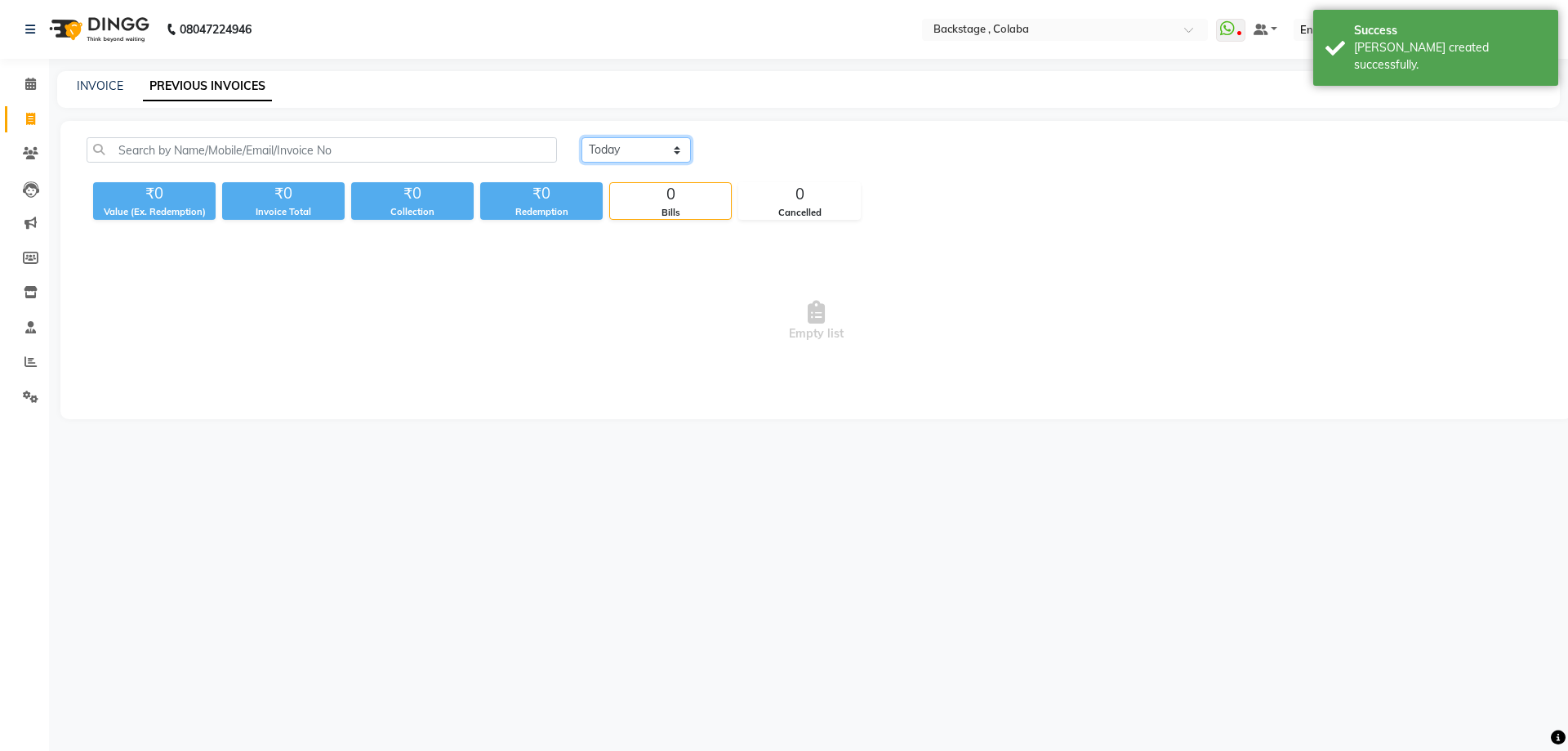
click at [624, 154] on select "Today Yesterday Custom Range" at bounding box center [635, 149] width 109 height 25
select select "yesterday"
click at [581, 137] on select "Today Yesterday Custom Range" at bounding box center [635, 149] width 109 height 25
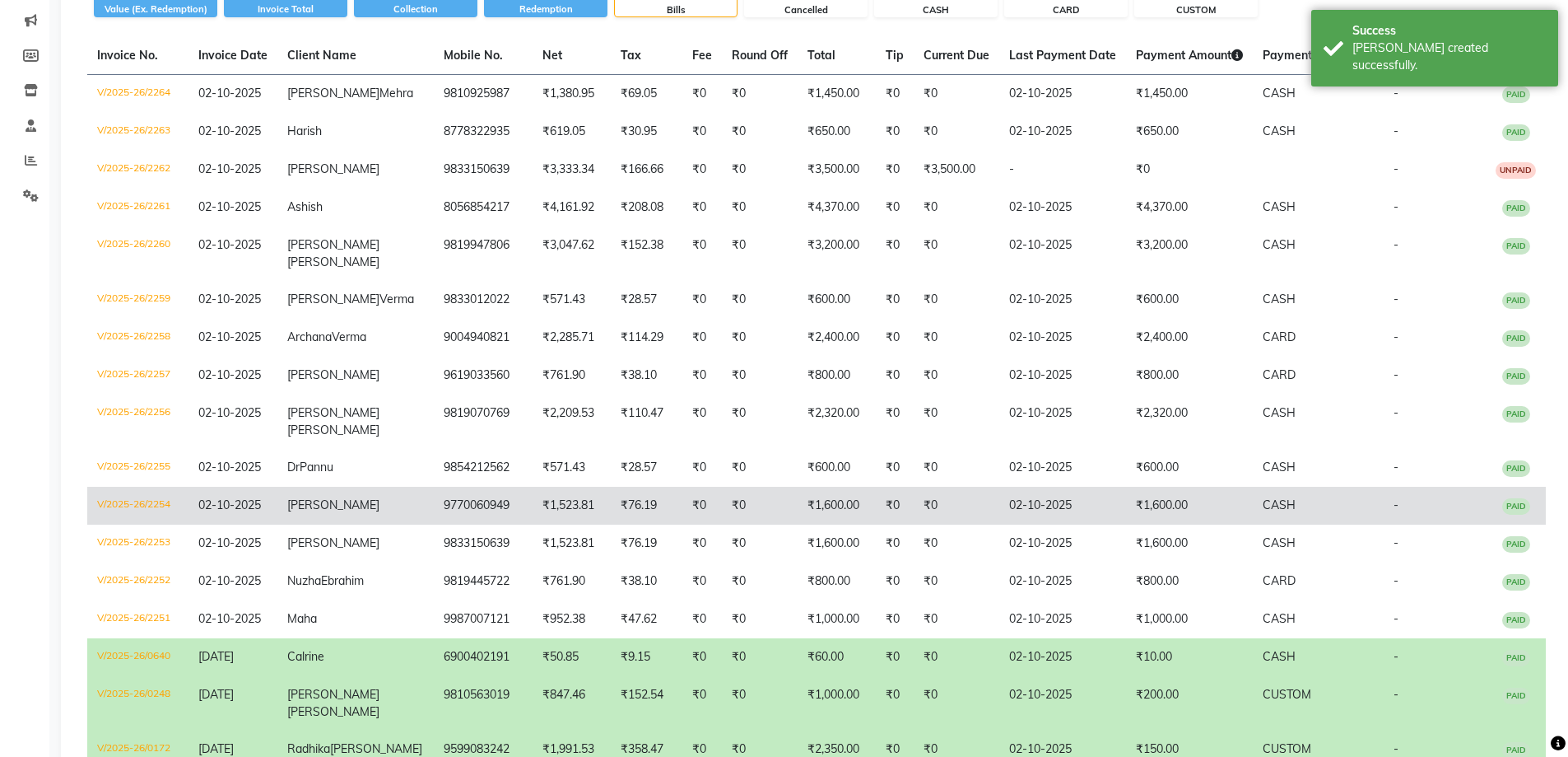
scroll to position [165, 0]
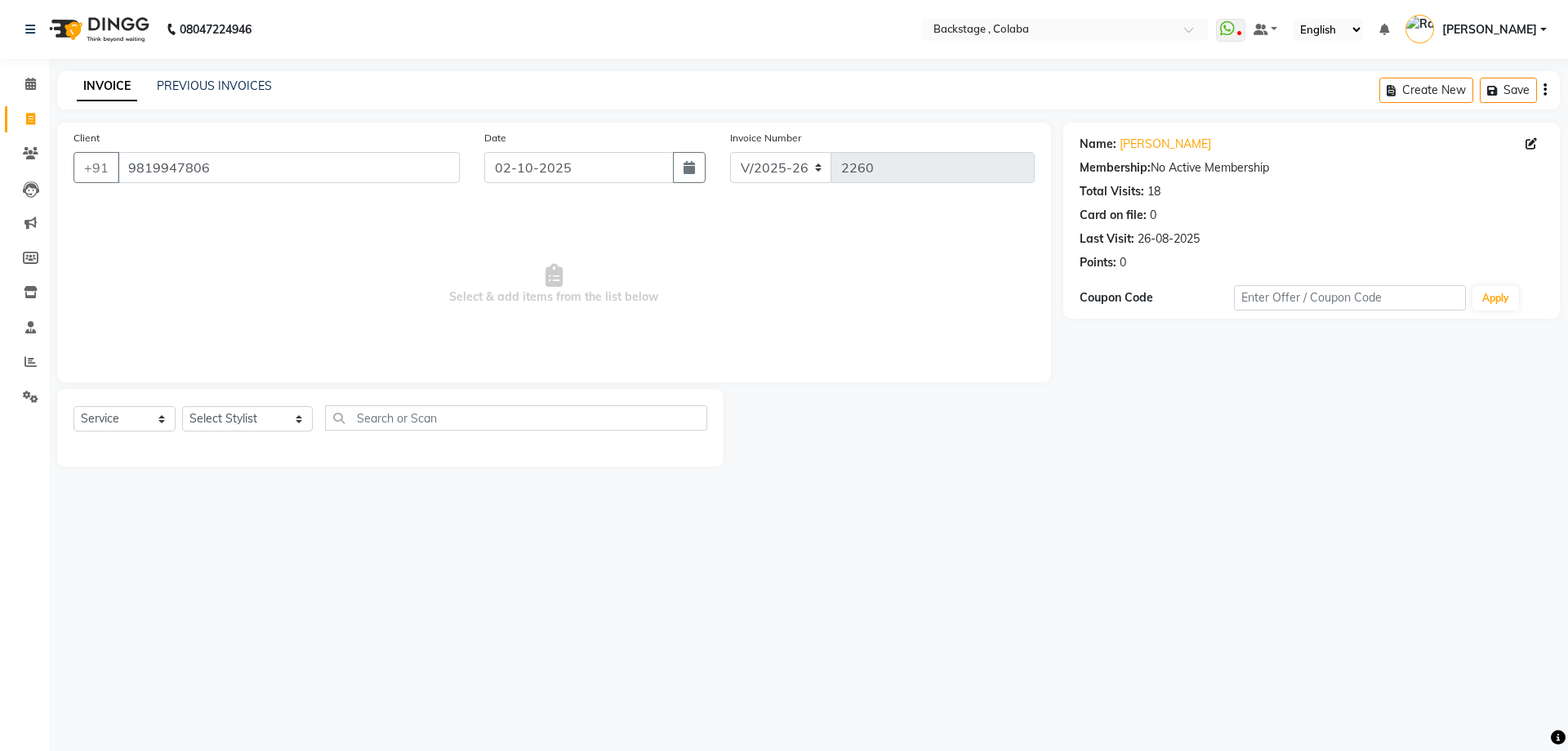
select select "5451"
select select "service"
click at [221, 79] on link "PREVIOUS INVOICES" at bounding box center [214, 85] width 115 height 15
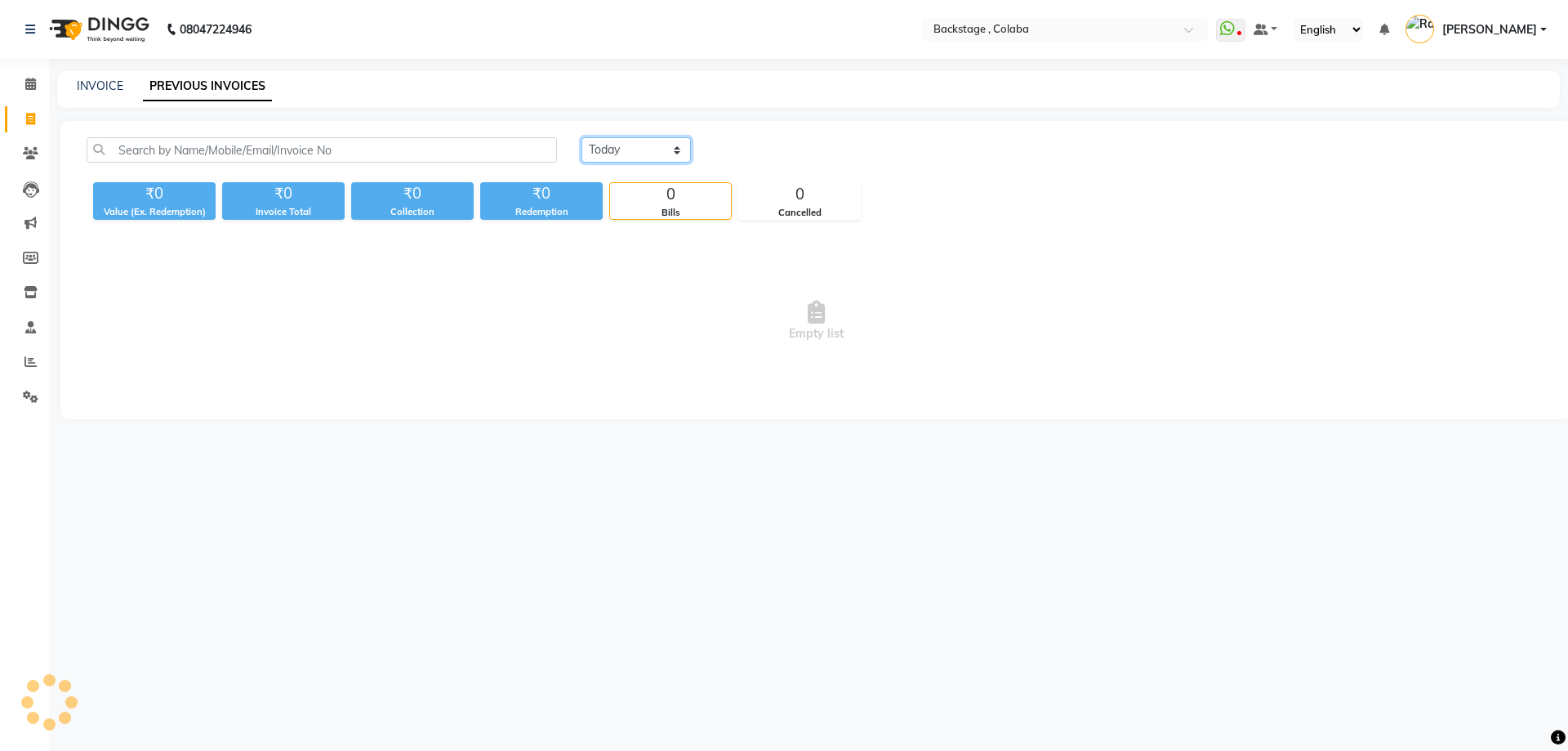
click at [630, 154] on select "[DATE] [DATE] Custom Range" at bounding box center [635, 149] width 109 height 25
click at [581, 137] on select "[DATE] [DATE] Custom Range" at bounding box center [635, 149] width 109 height 25
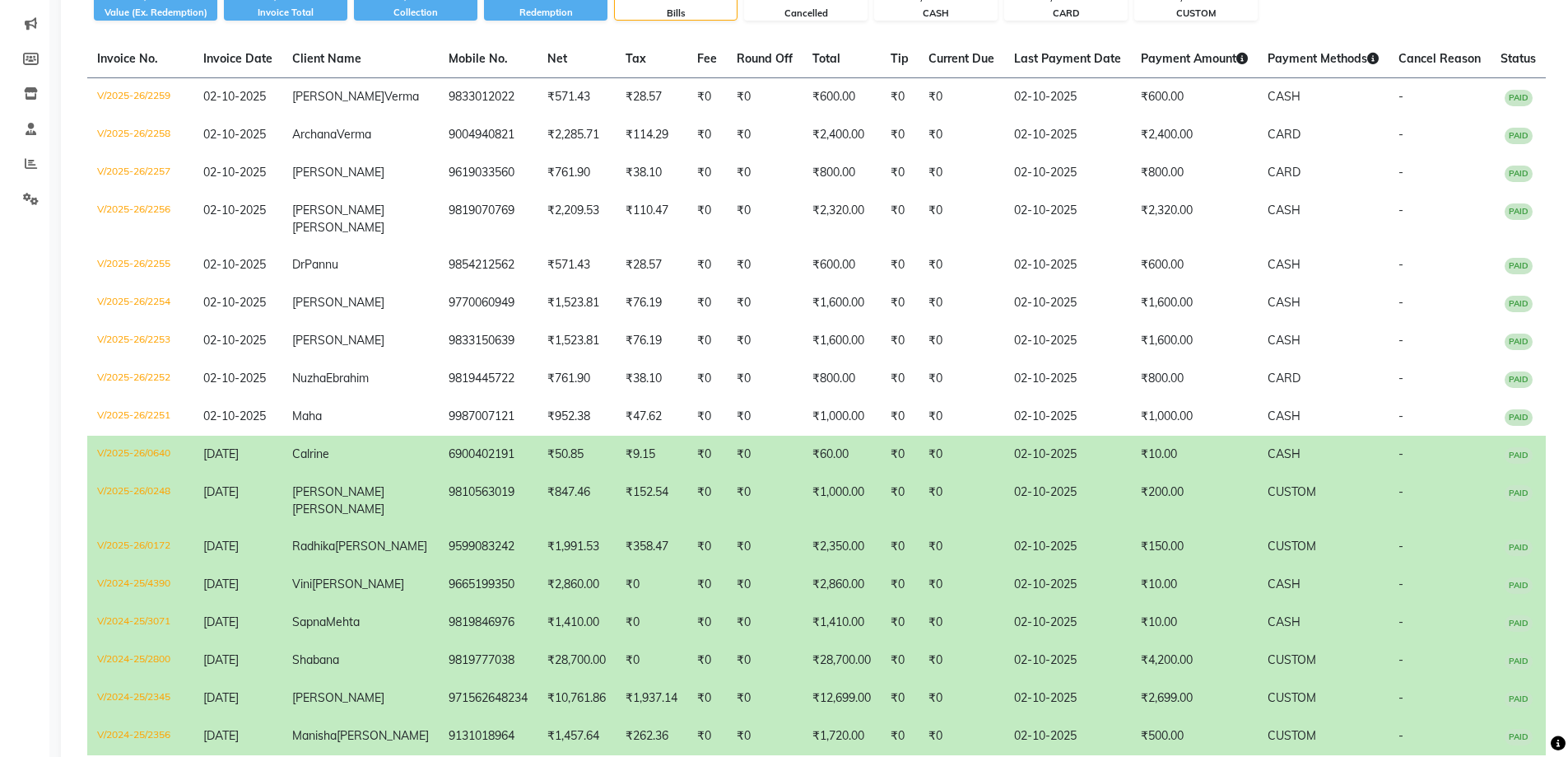
scroll to position [165, 0]
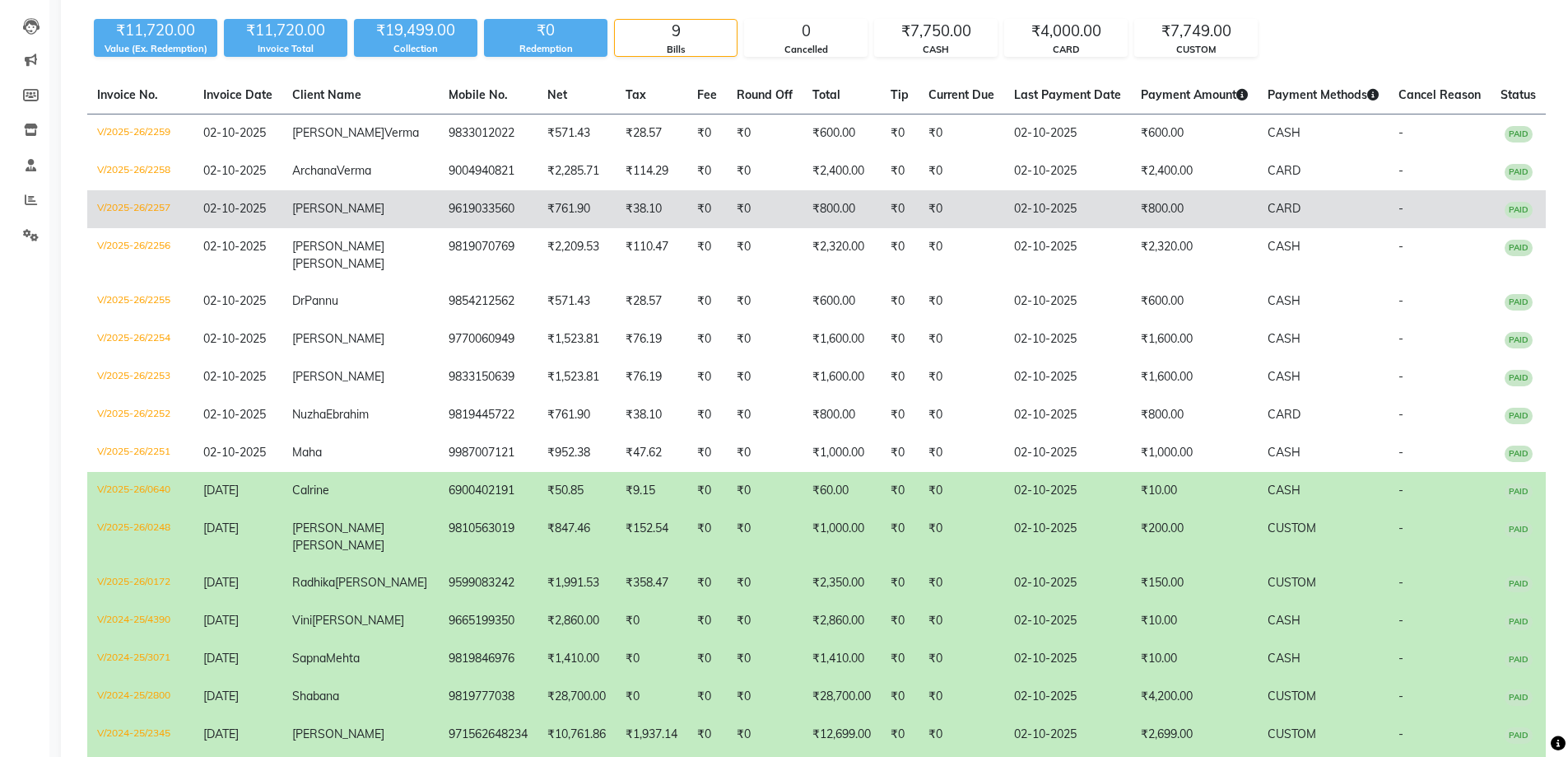
click at [467, 228] on td "9619033560" at bounding box center [489, 209] width 99 height 38
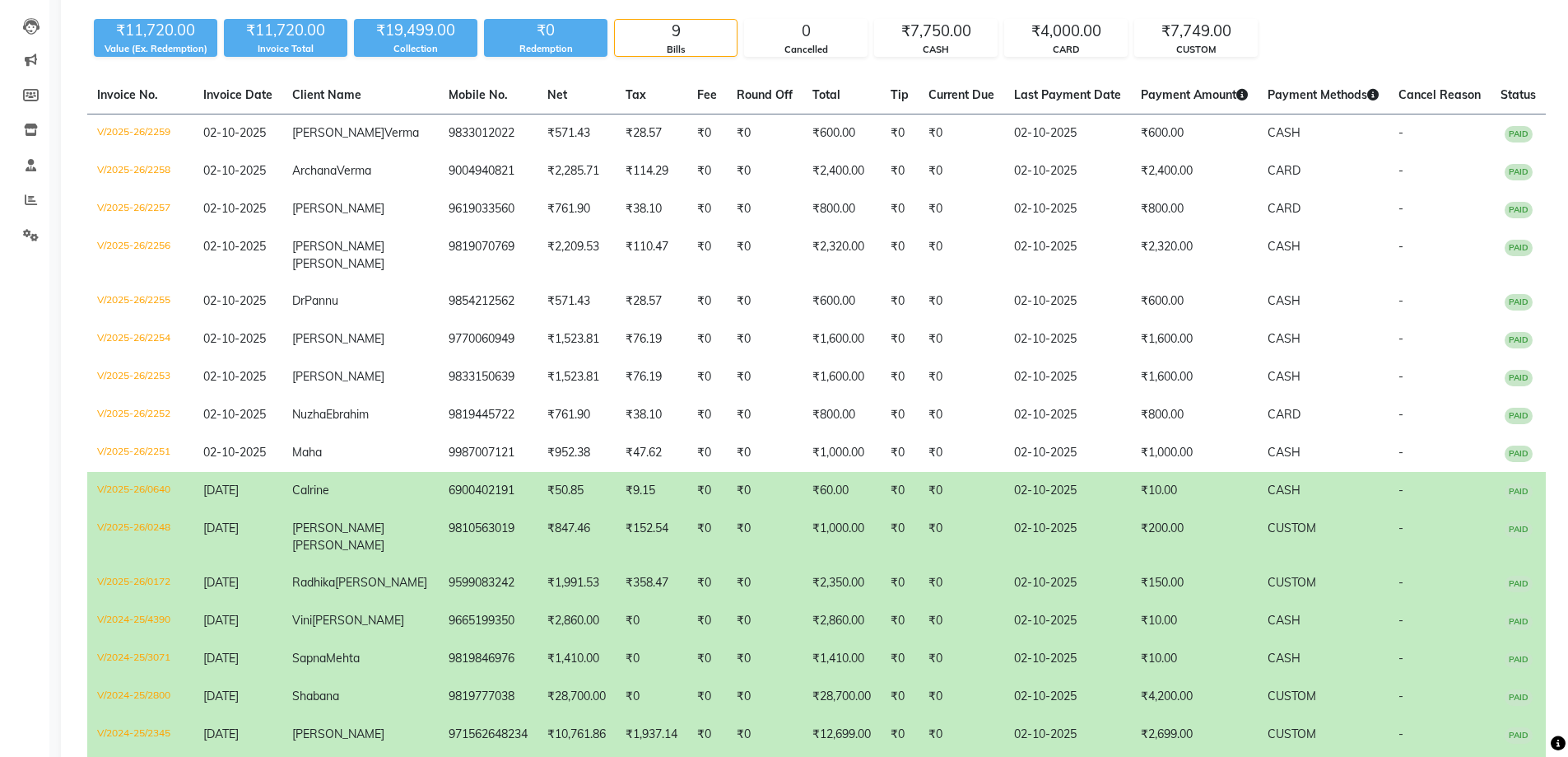
scroll to position [0, 0]
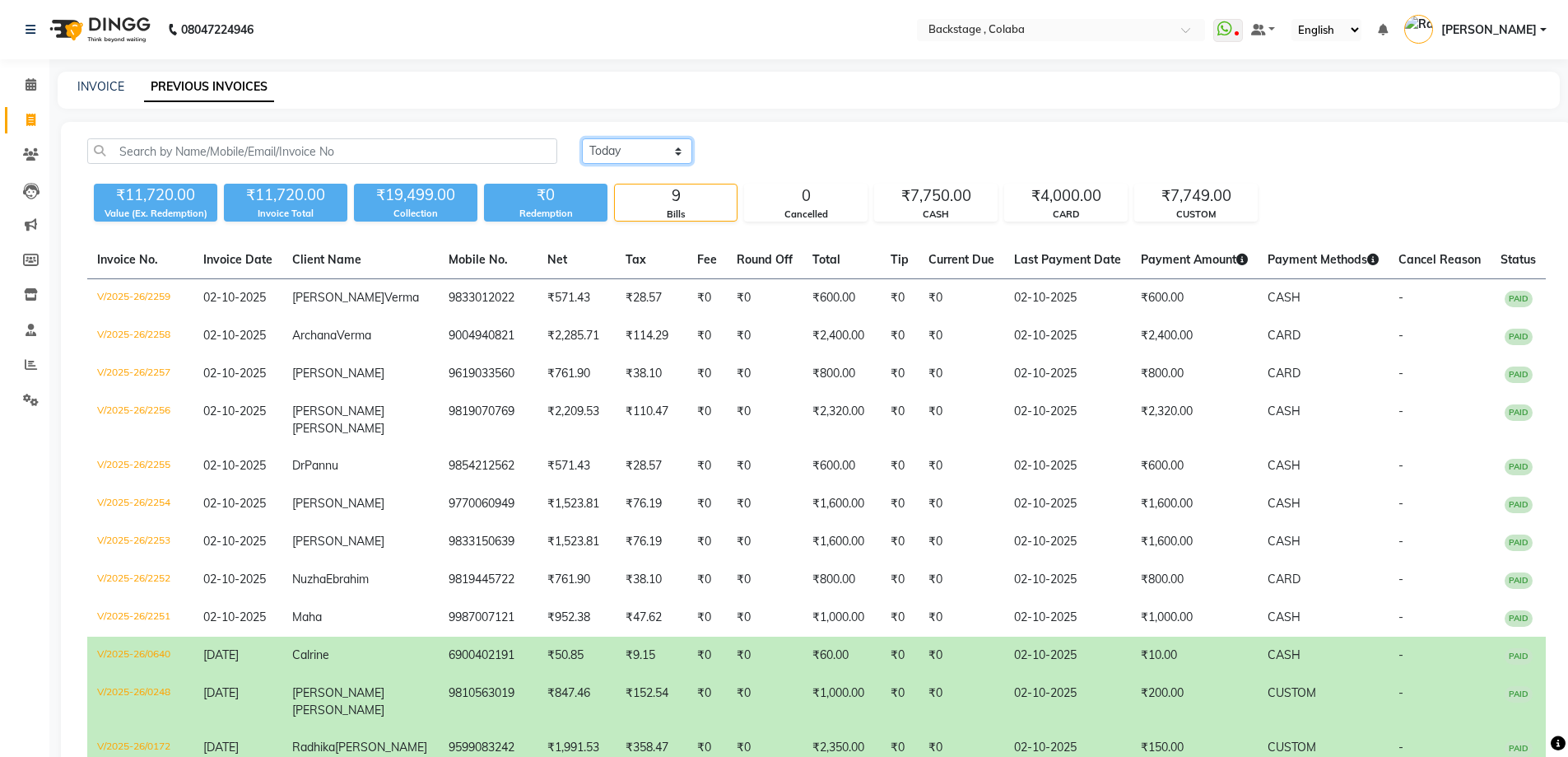
click at [640, 156] on select "[DATE] [DATE] Custom Range" at bounding box center [637, 150] width 110 height 25
click at [582, 138] on select "[DATE] [DATE] Custom Range" at bounding box center [637, 150] width 110 height 25
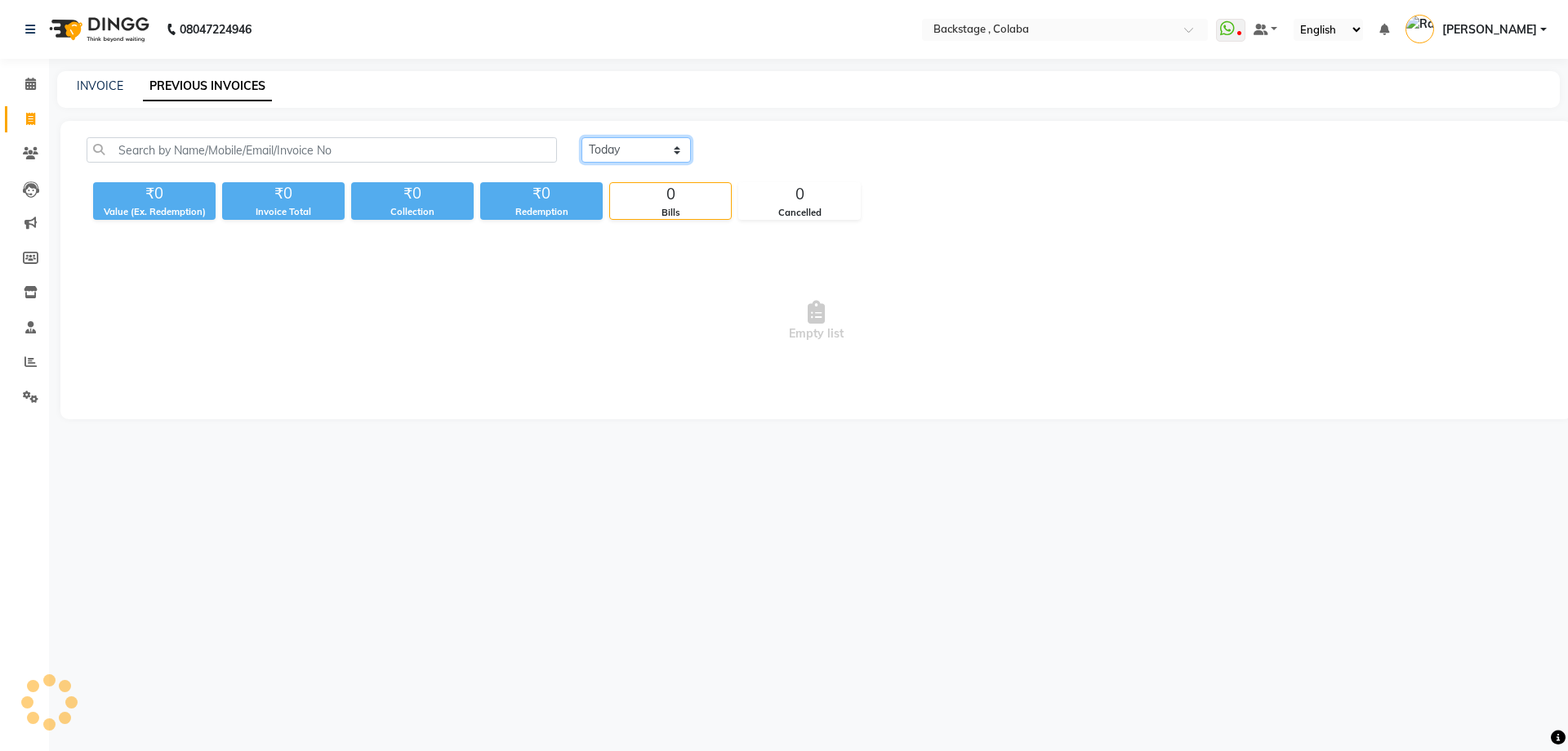
click at [626, 150] on select "[DATE] [DATE] Custom Range" at bounding box center [635, 149] width 109 height 25
click at [581, 137] on select "[DATE] [DATE] Custom Range" at bounding box center [635, 149] width 109 height 25
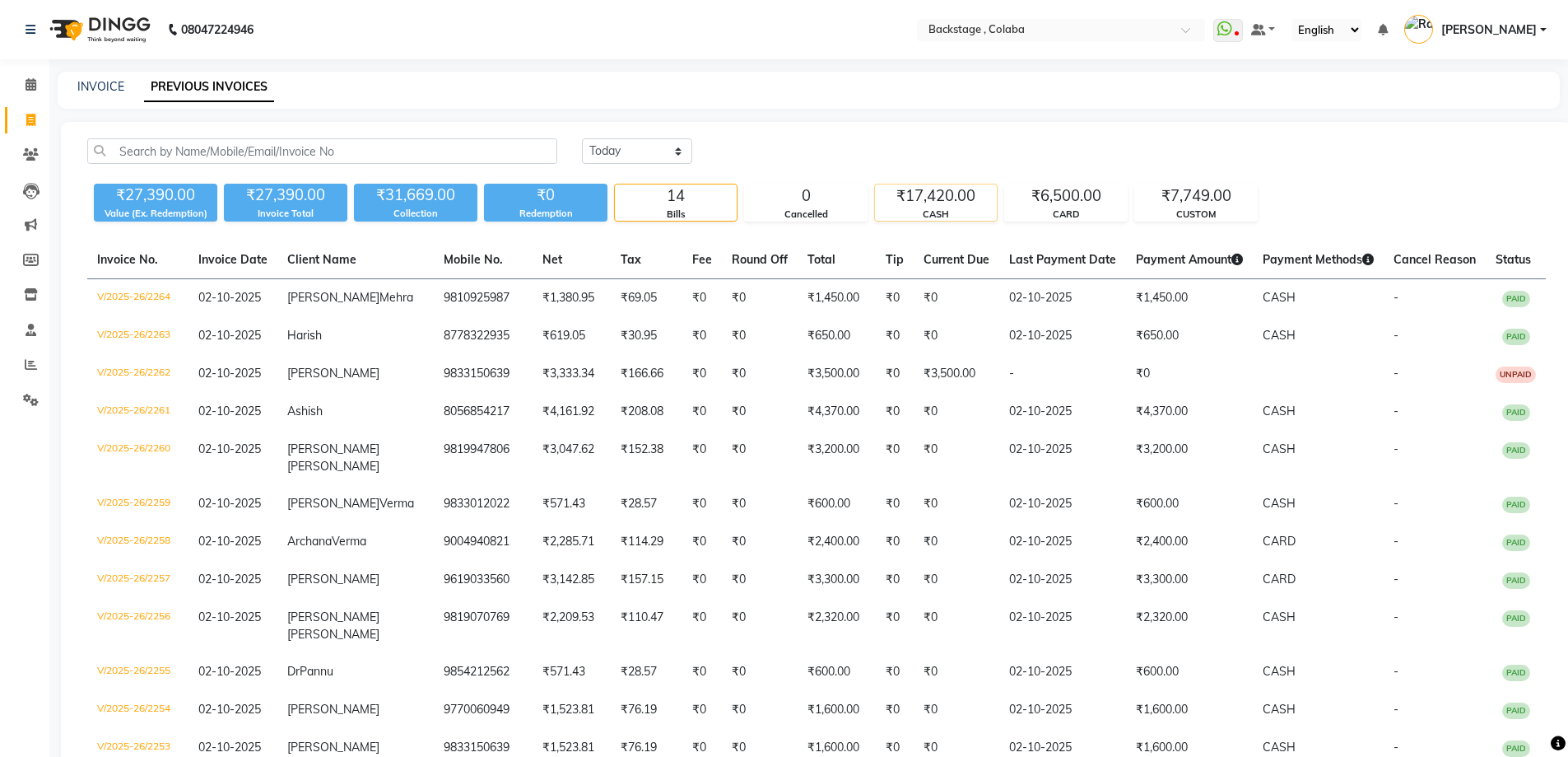
click at [979, 208] on div "CASH" at bounding box center [935, 214] width 121 height 14
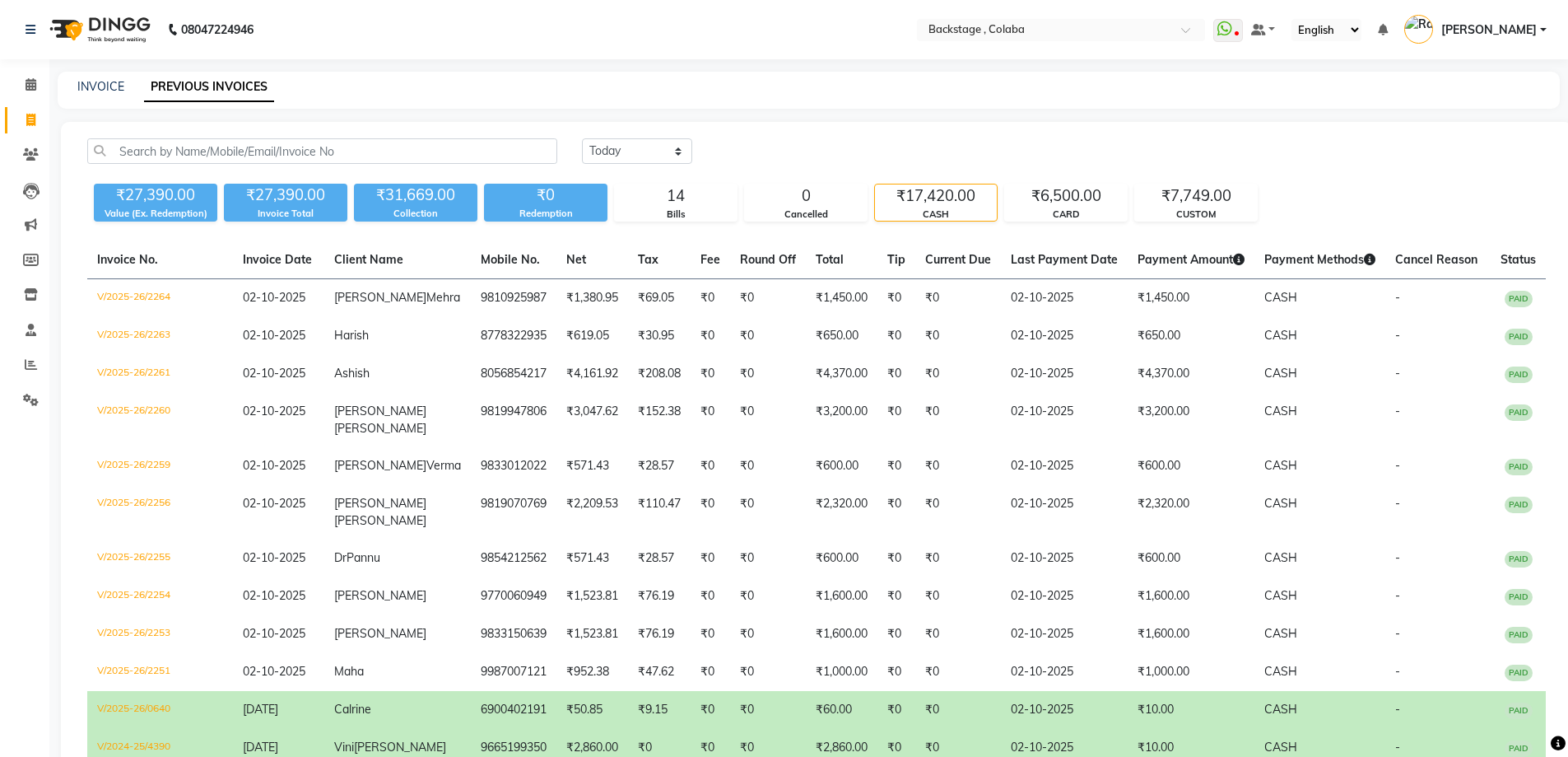
click at [1292, 181] on div "₹27,390.00 Value (Ex. Redemption) ₹27,390.00 Invoice Total ₹31,669.00 Collectio…" at bounding box center [817, 199] width 1459 height 44
click at [617, 155] on select "[DATE] [DATE] Custom Range" at bounding box center [637, 150] width 110 height 25
select select "range"
click at [582, 138] on select "[DATE] [DATE] Custom Range" at bounding box center [637, 150] width 110 height 25
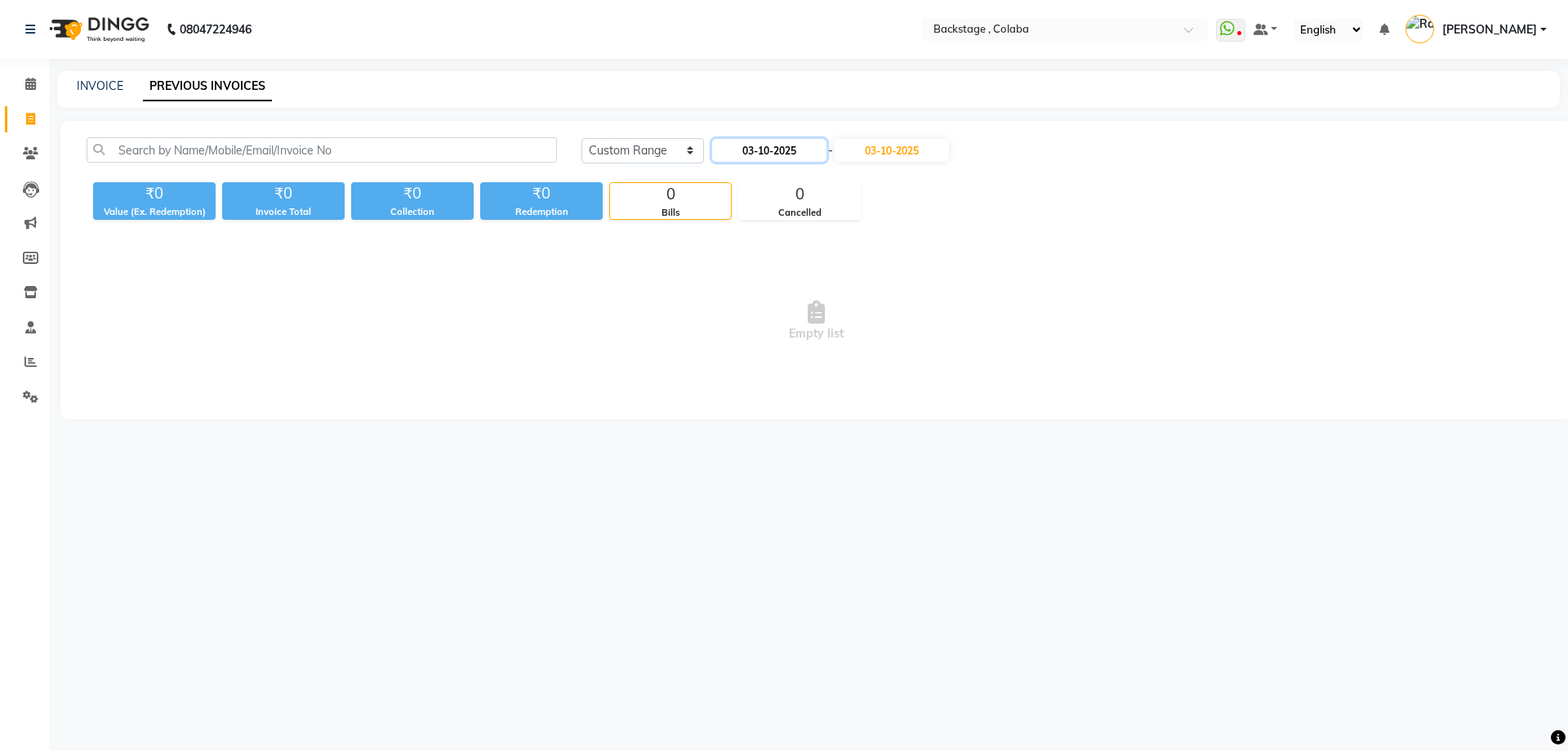
click at [812, 147] on input "03-10-2025" at bounding box center [769, 150] width 115 height 23
select select "10"
select select "2025"
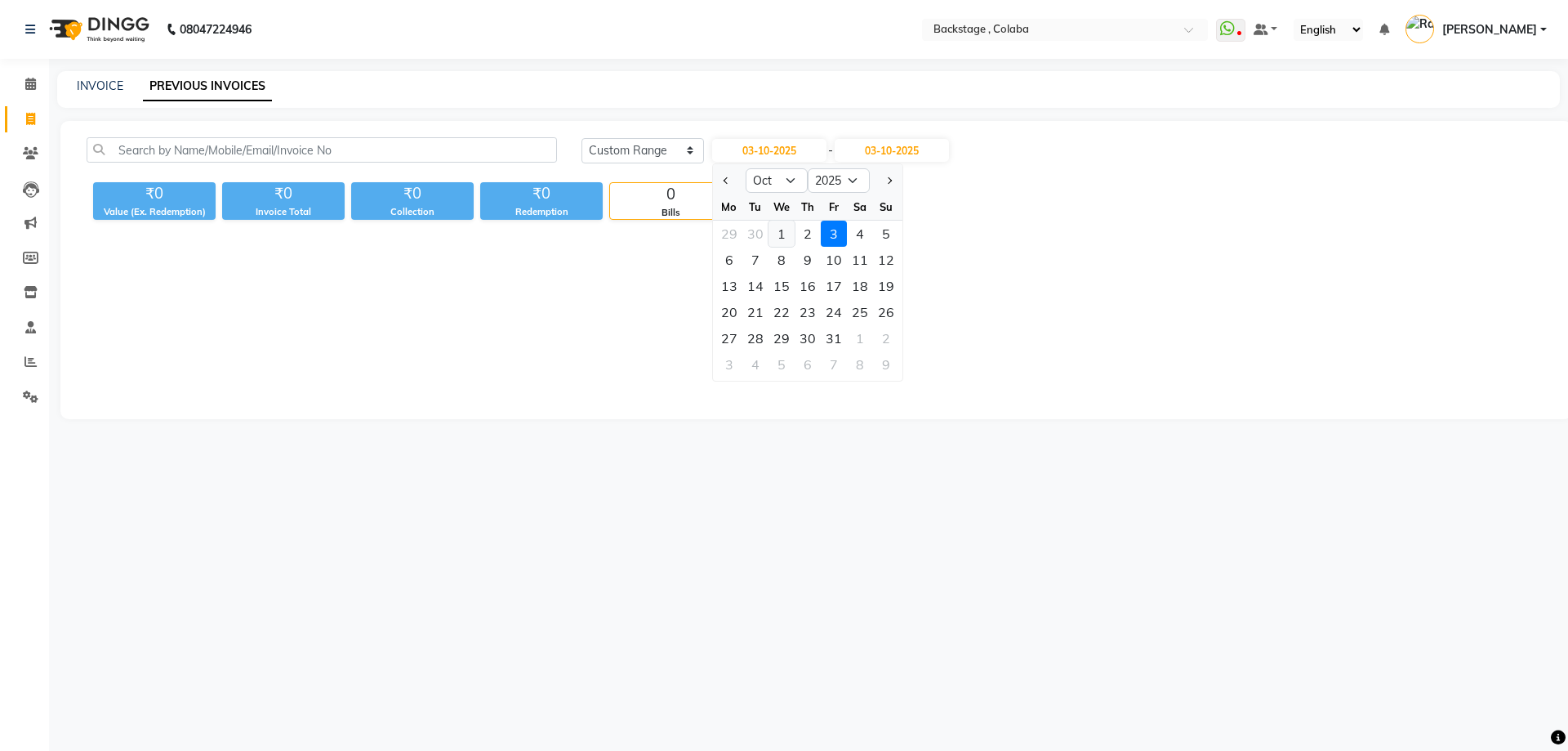
click at [780, 227] on div "1" at bounding box center [782, 233] width 26 height 26
type input "01-10-2025"
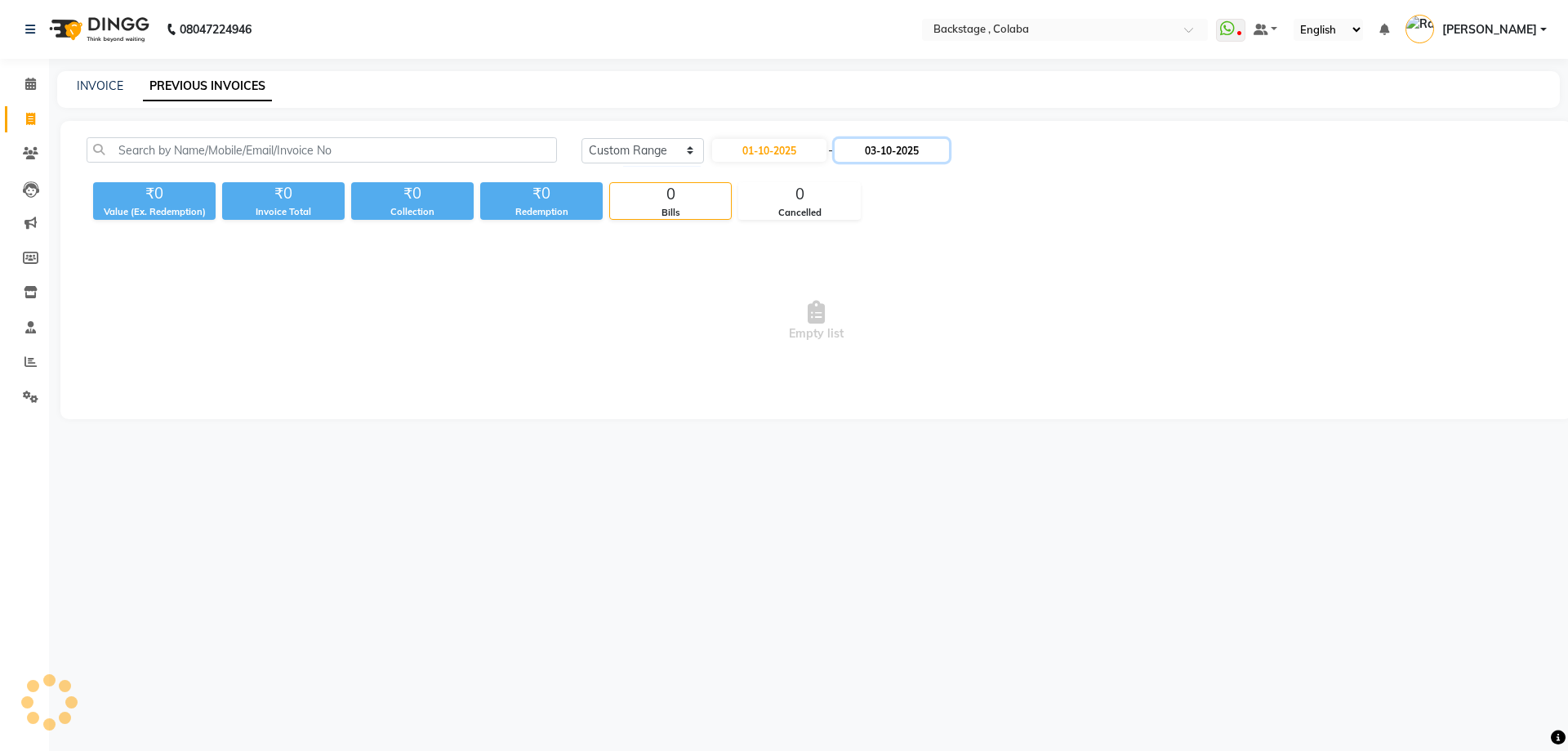
click at [871, 157] on input "03-10-2025" at bounding box center [891, 150] width 115 height 23
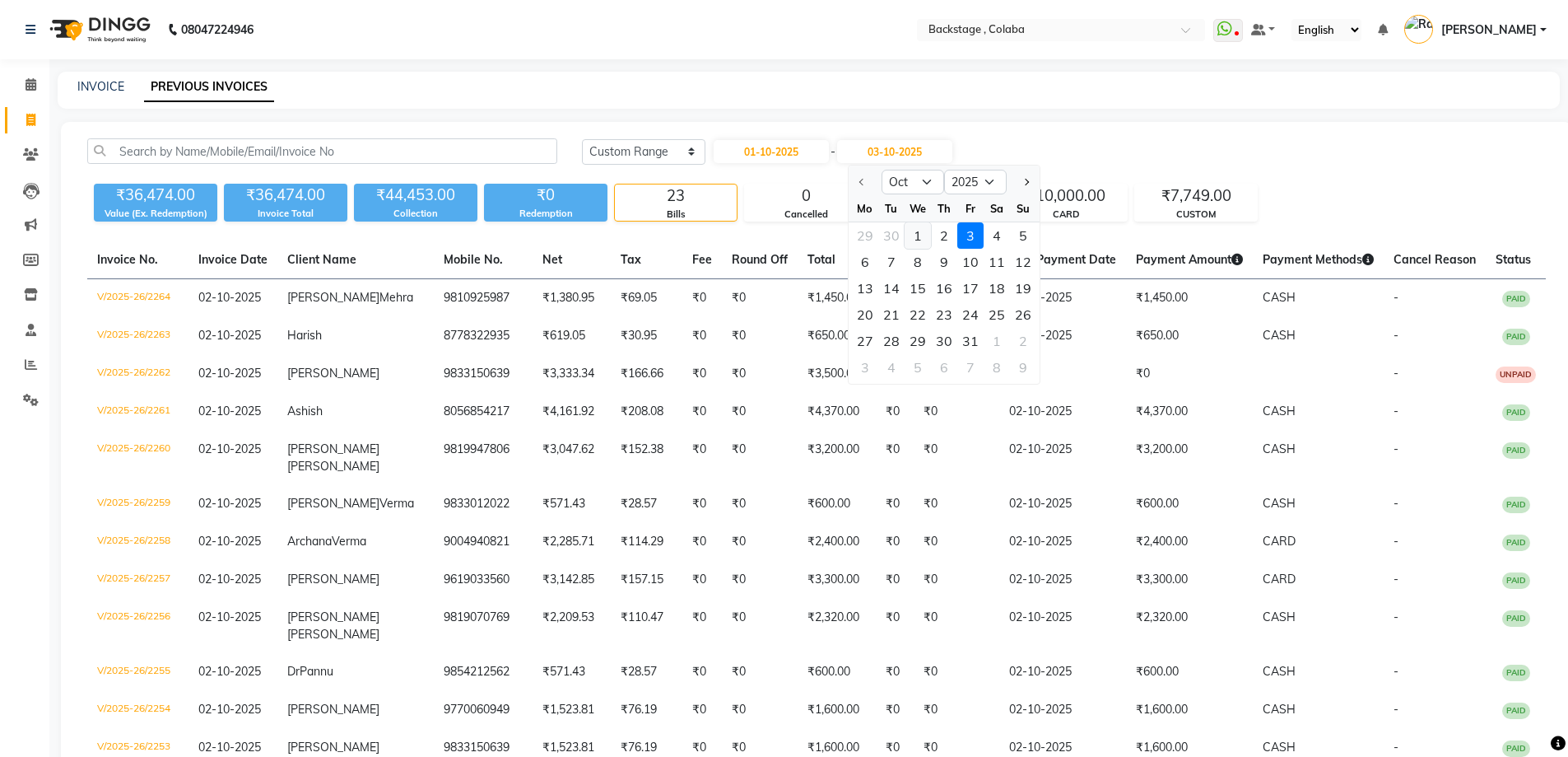
click at [919, 234] on div "1" at bounding box center [918, 235] width 26 height 26
type input "01-10-2025"
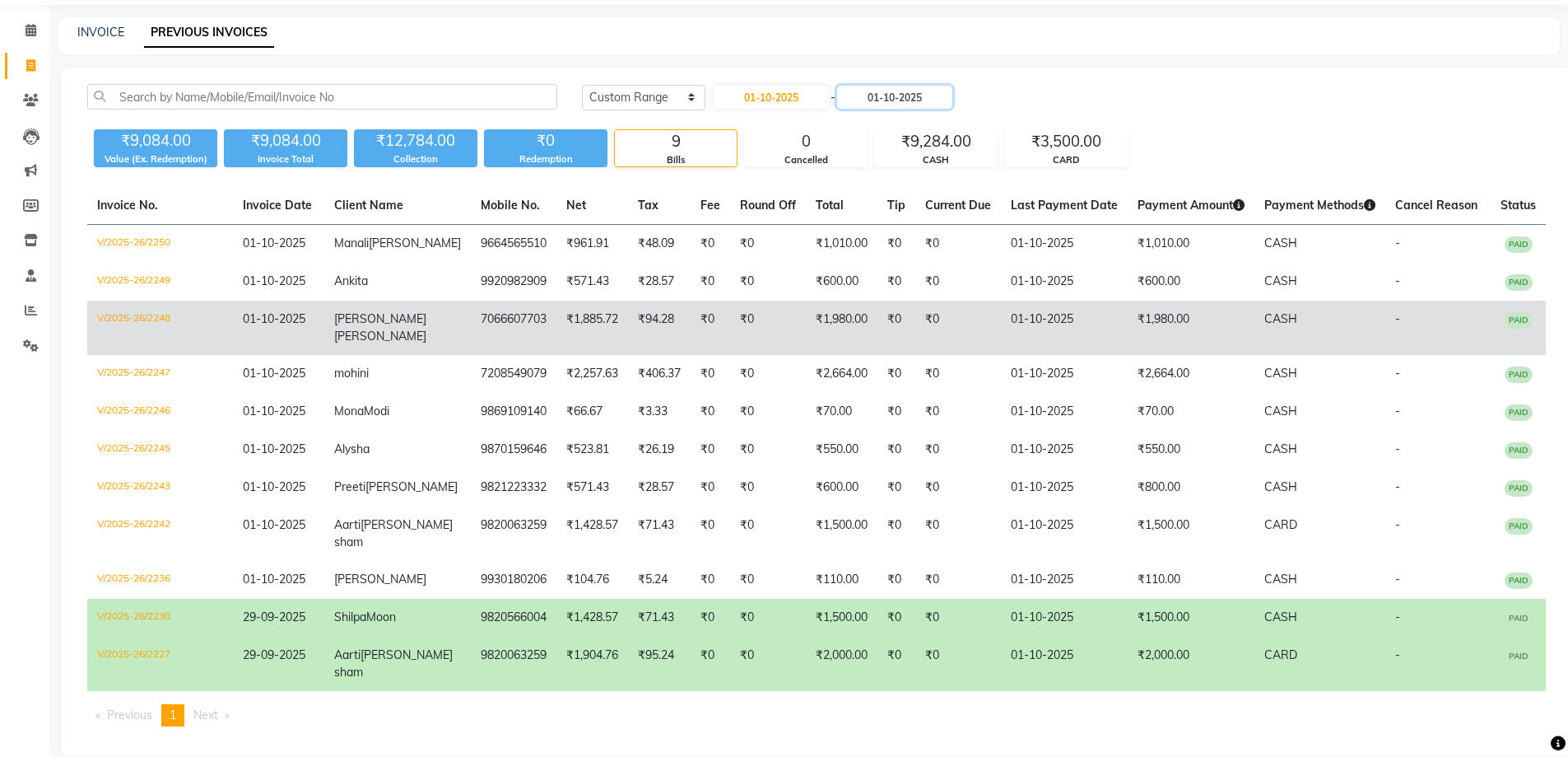
scroll to position [111, 0]
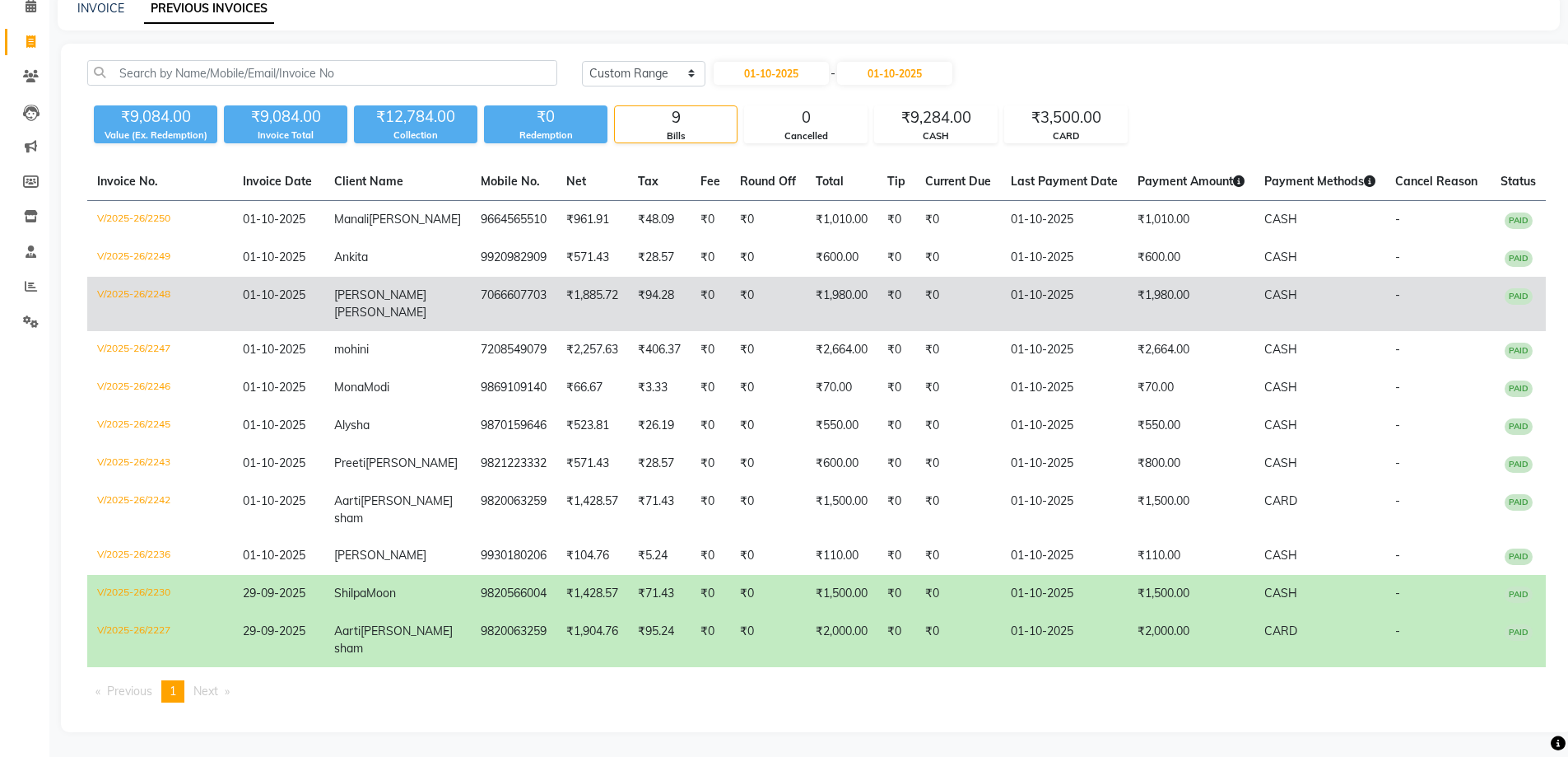
click at [403, 303] on td "Dhanashri Thakare" at bounding box center [397, 304] width 147 height 55
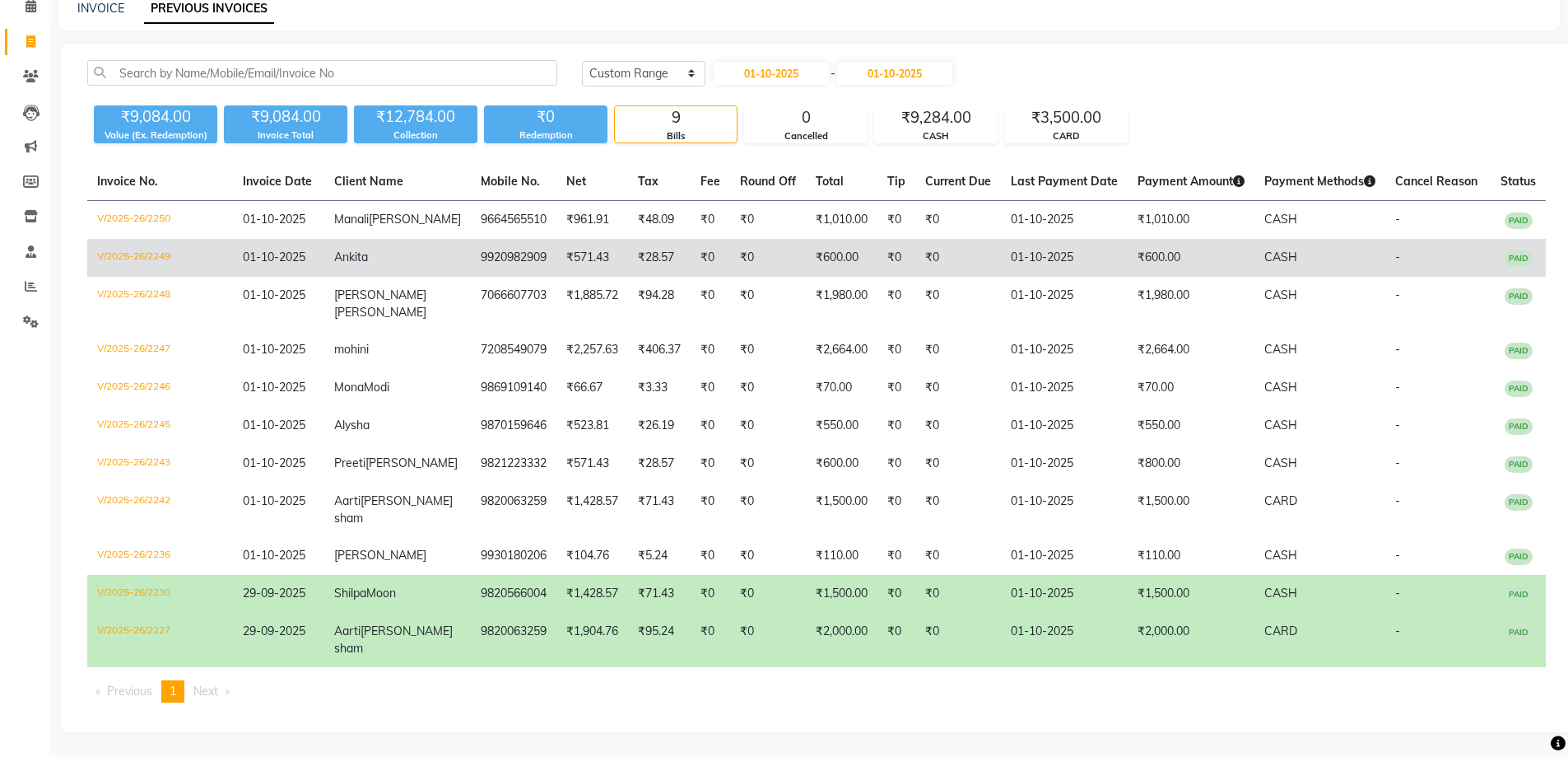
click at [377, 248] on td "Ankita" at bounding box center [397, 258] width 147 height 38
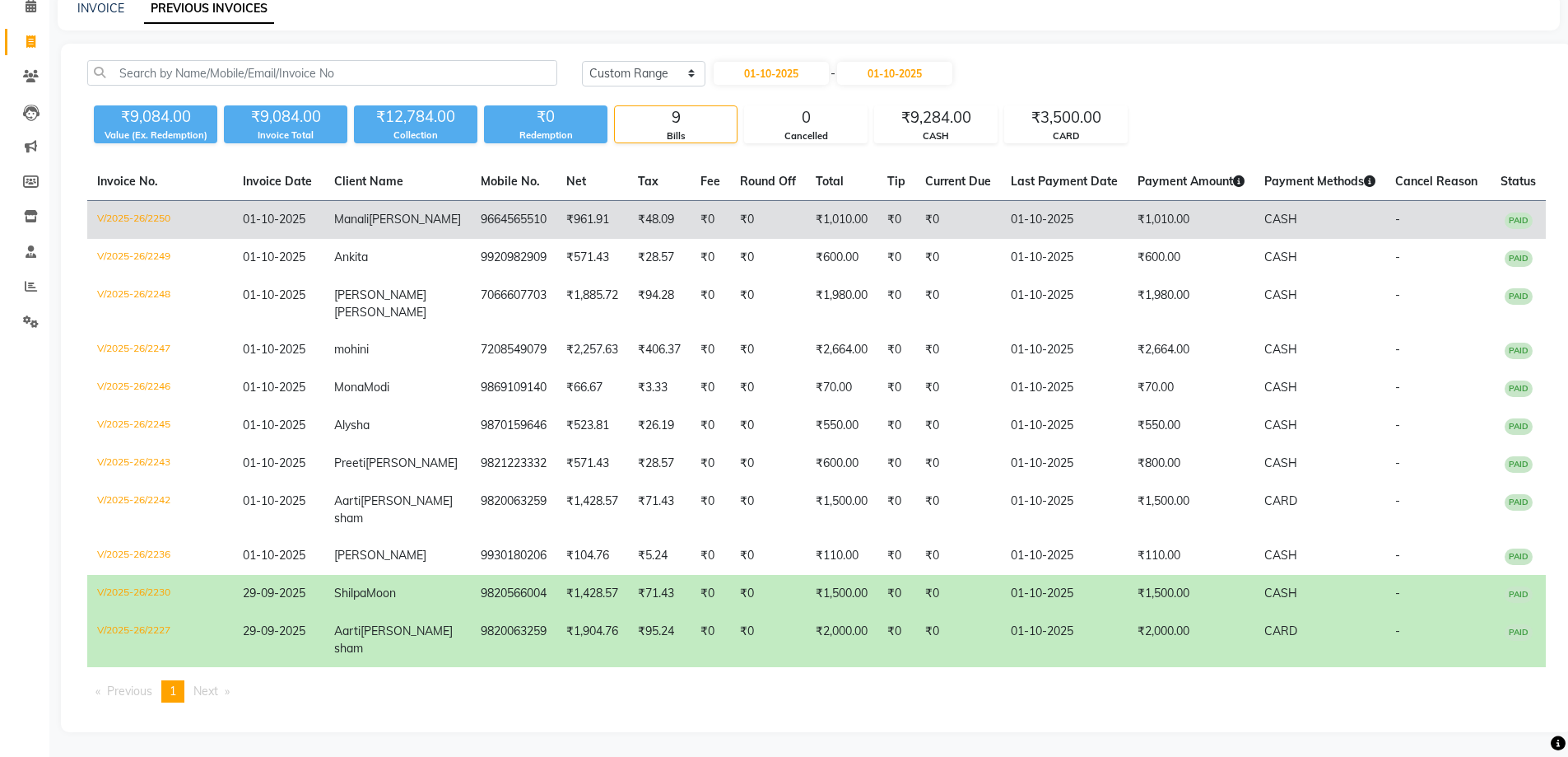
click at [633, 201] on td "₹48.09" at bounding box center [659, 220] width 62 height 39
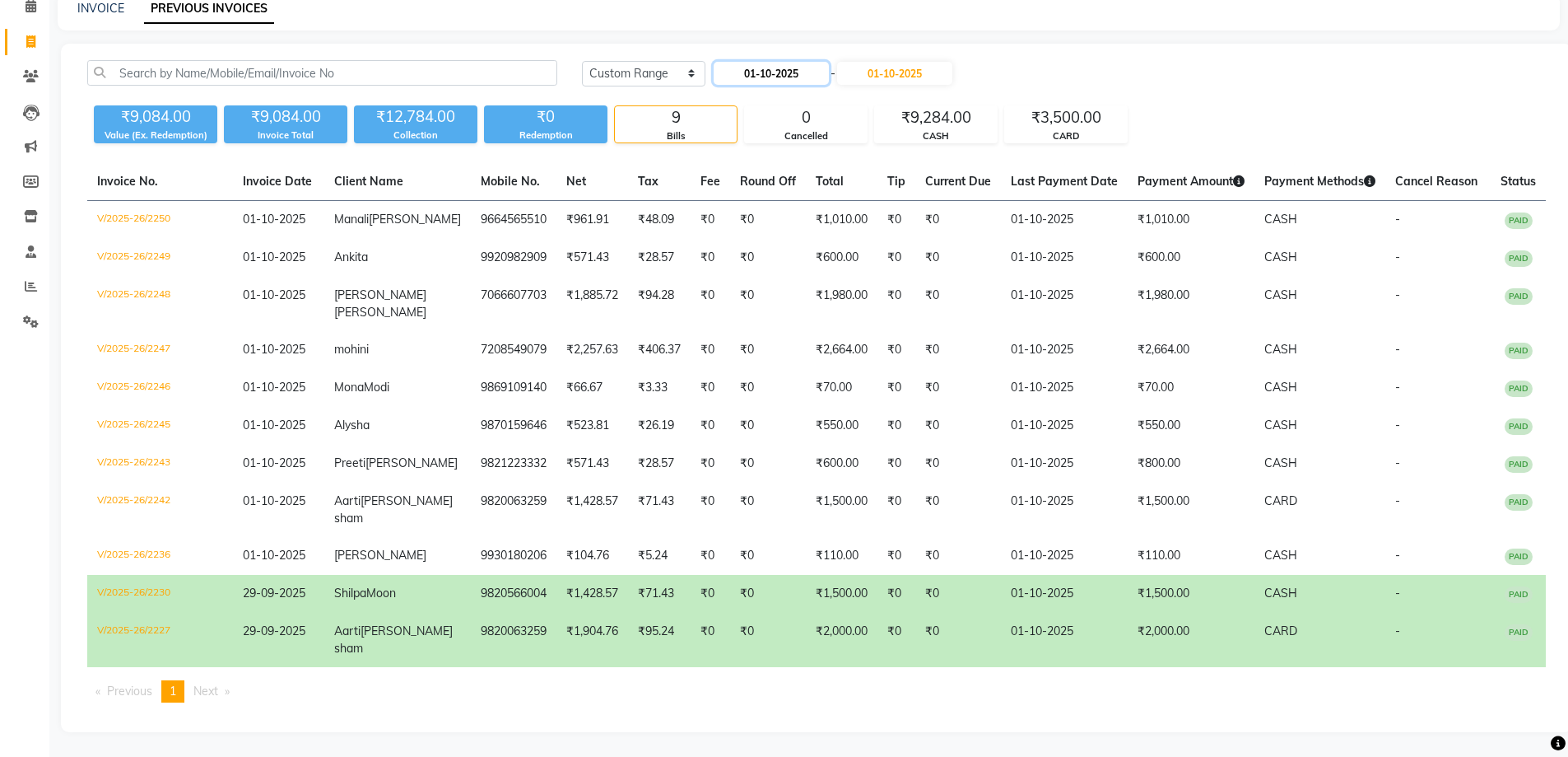
click at [772, 62] on input "01-10-2025" at bounding box center [771, 73] width 115 height 23
select select "10"
select select "2025"
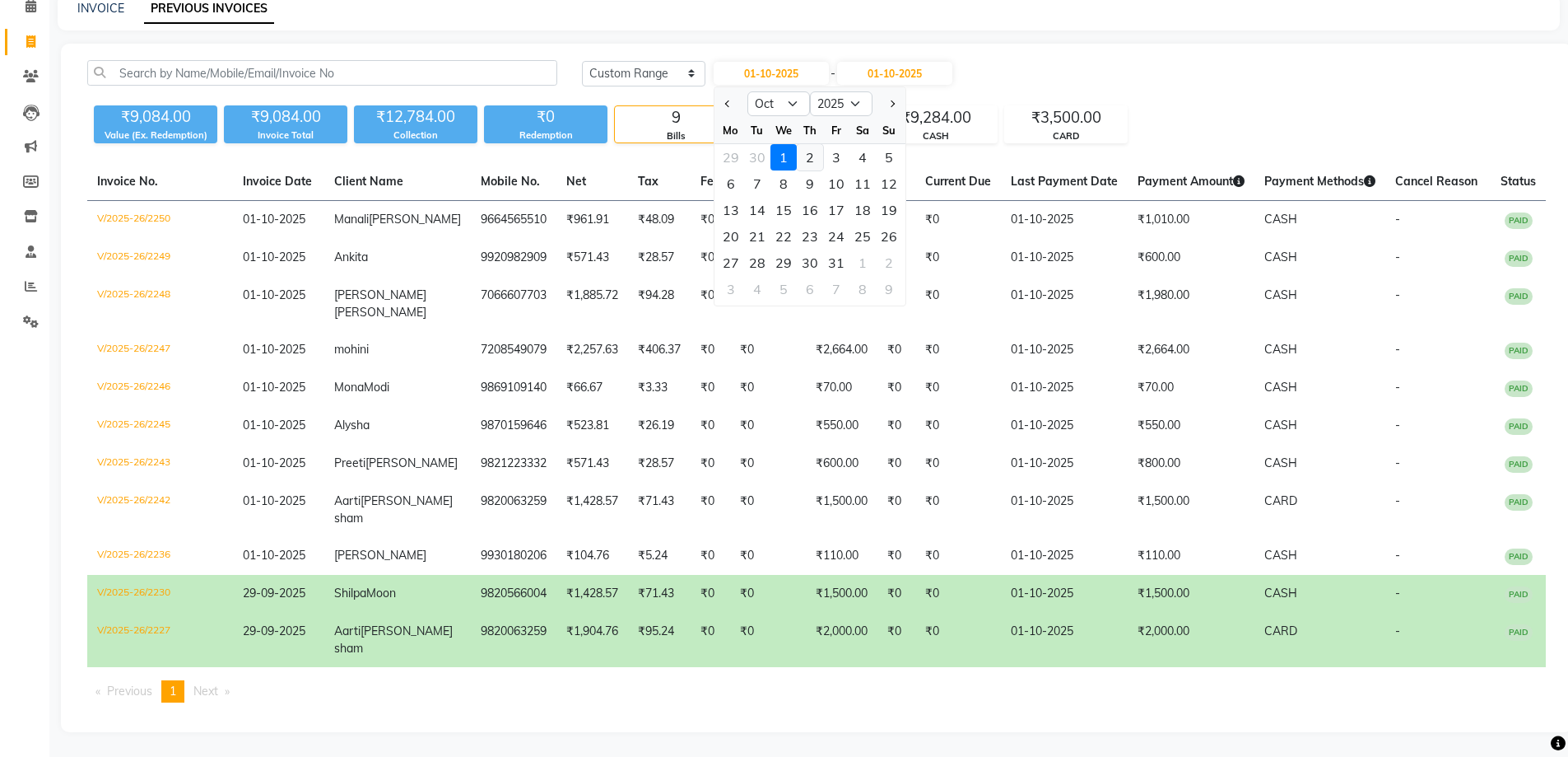
drag, startPoint x: 825, startPoint y: 120, endPoint x: 815, endPoint y: 121, distance: 10.0
click at [820, 144] on div "29 30 1 2 3 4 5" at bounding box center [810, 157] width 191 height 26
click at [793, 62] on input "01-10-2025" at bounding box center [771, 73] width 115 height 23
click at [803, 144] on div "2" at bounding box center [810, 157] width 26 height 26
type input "02-10-2025"
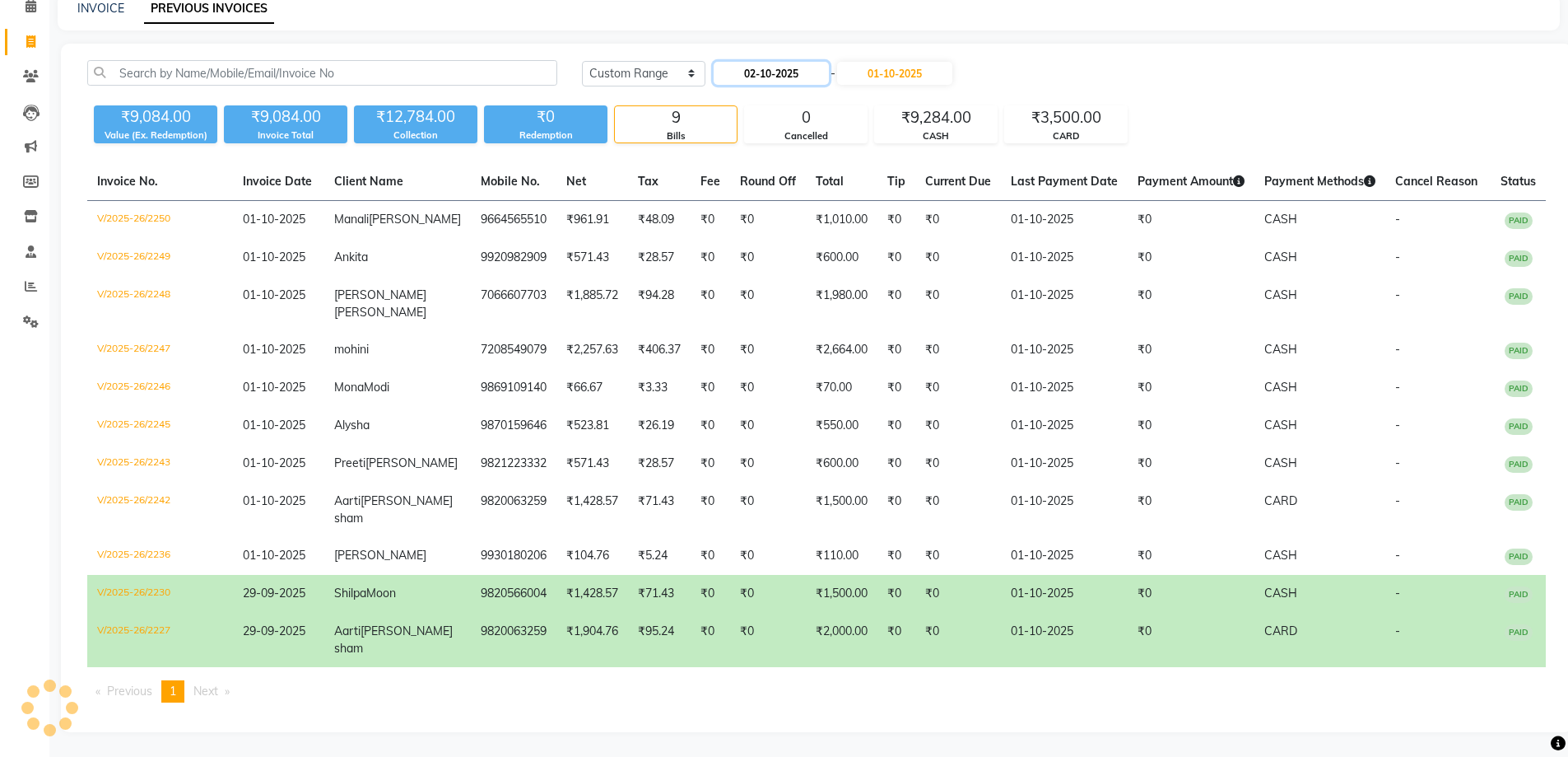
click at [774, 38] on app-home "08047224946 Select Location × Backstage , Colaba WhatsApp Status ✕ Status: Disc…" at bounding box center [784, 339] width 1568 height 835
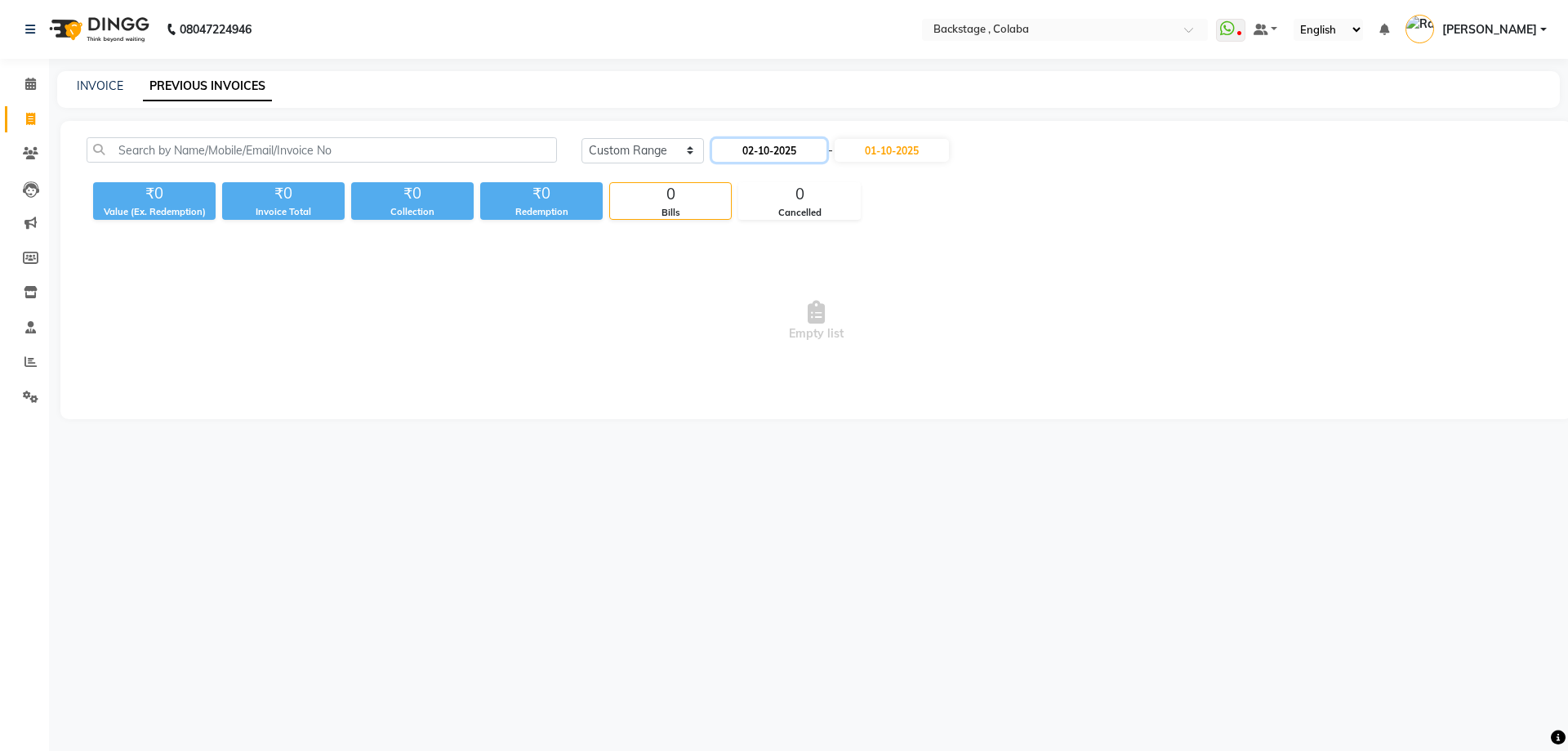
click at [780, 151] on input "02-10-2025" at bounding box center [769, 150] width 115 height 23
select select "10"
select select "2025"
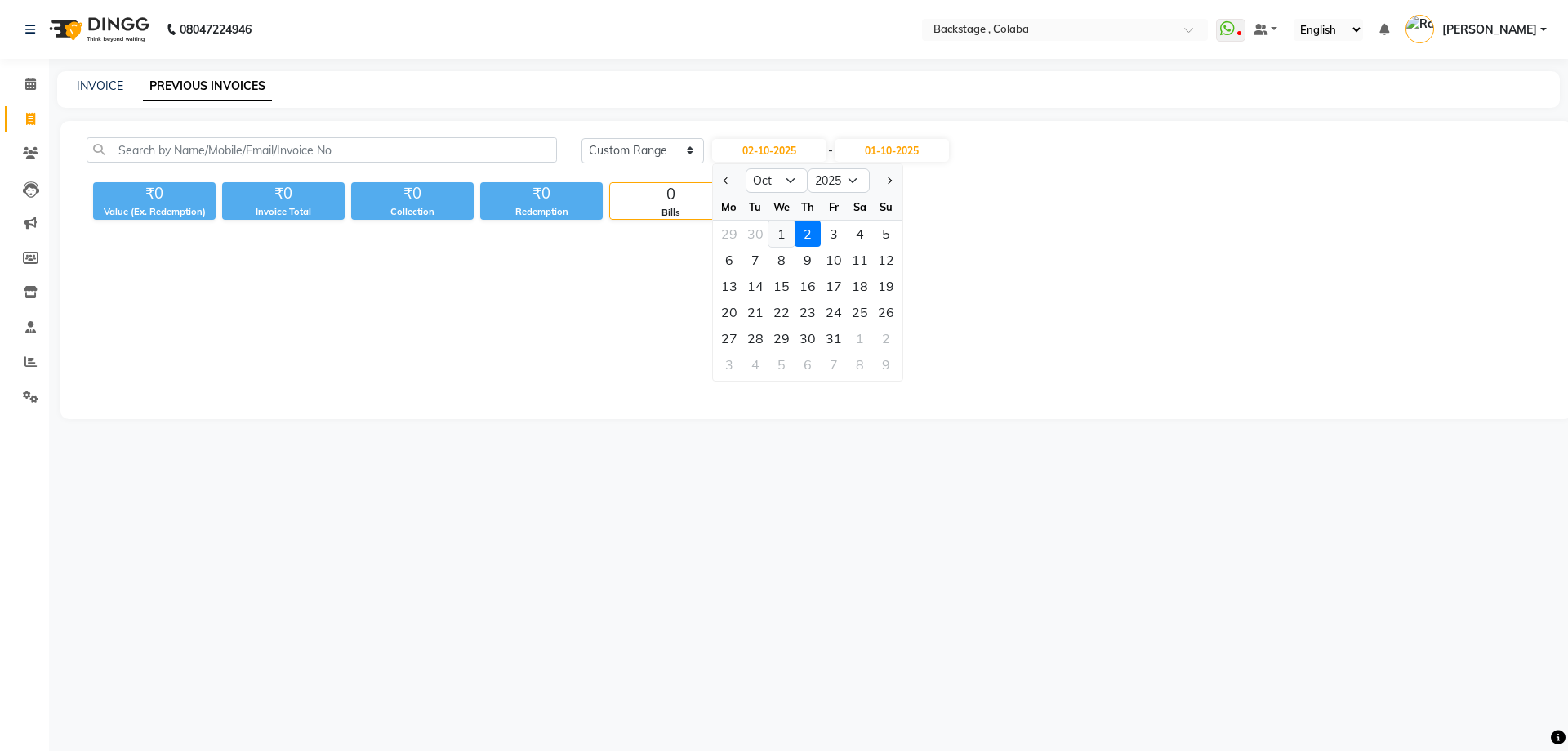
click at [790, 231] on div "1" at bounding box center [782, 233] width 26 height 26
type input "01-10-2025"
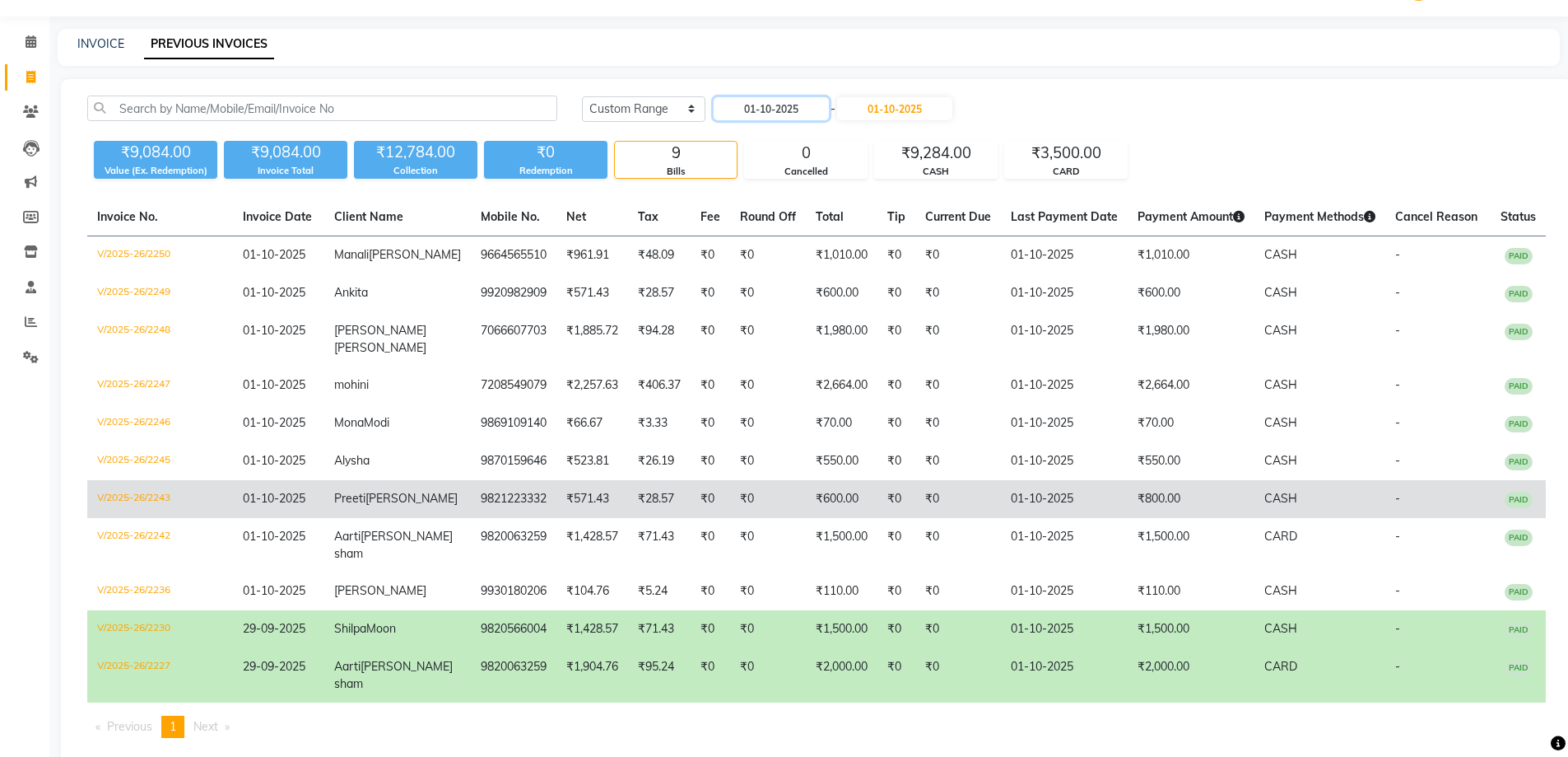
scroll to position [111, 0]
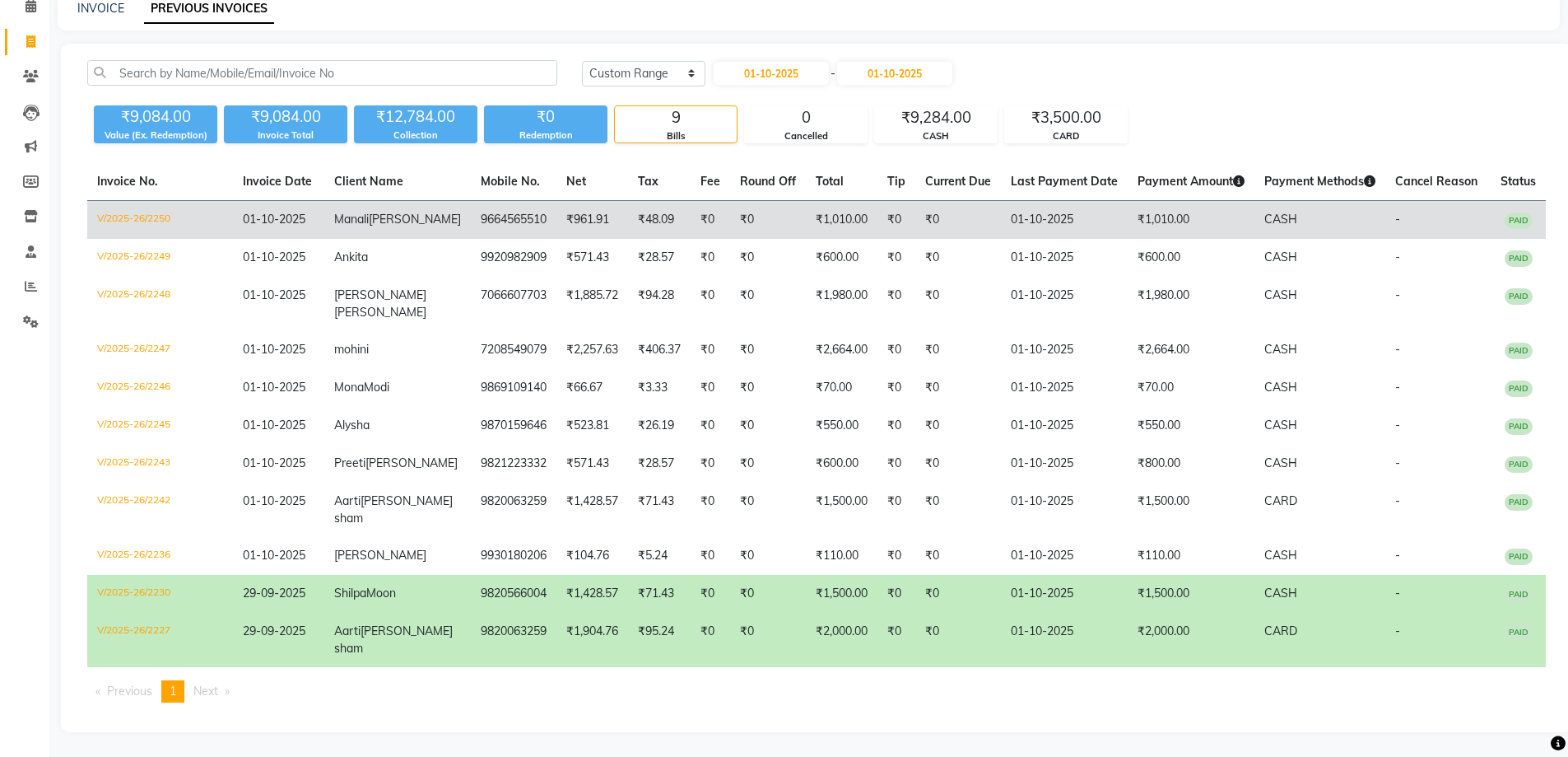
click at [273, 201] on td "01-10-2025" at bounding box center [278, 220] width 91 height 39
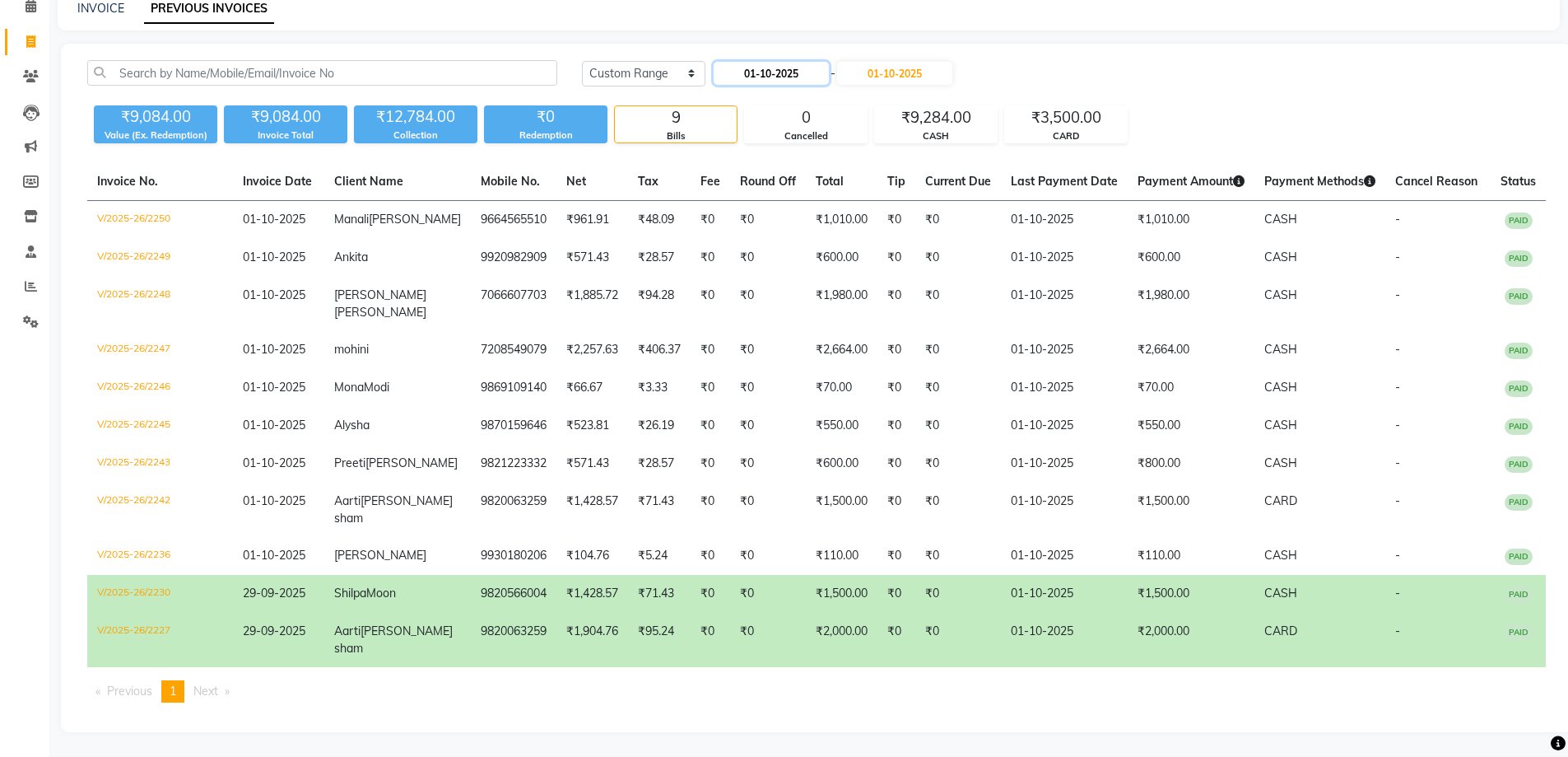
click at [756, 62] on input "01-10-2025" at bounding box center [771, 73] width 115 height 23
select select "10"
select select "2025"
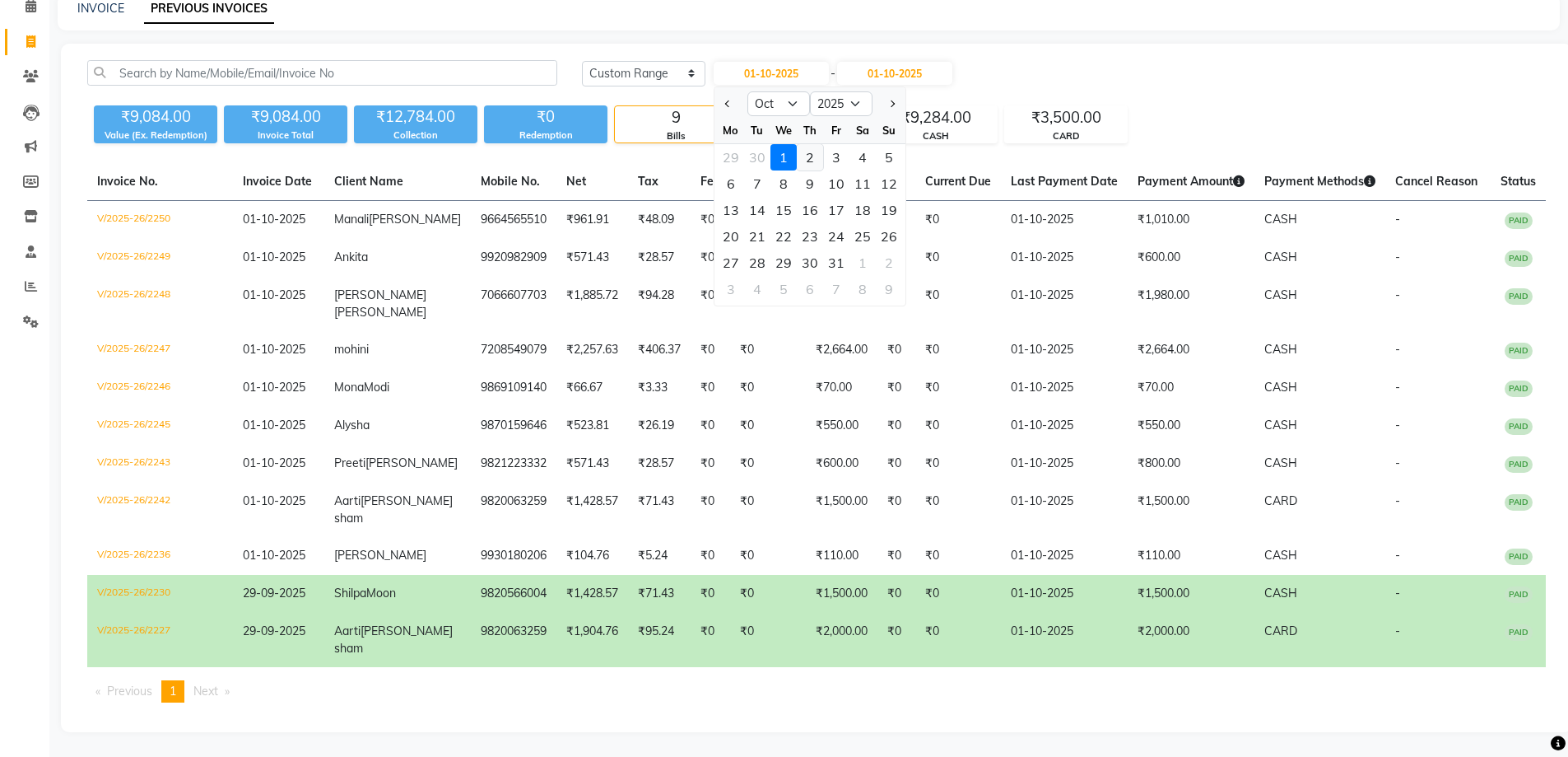
click at [818, 144] on div "2" at bounding box center [810, 157] width 26 height 26
type input "02-10-2025"
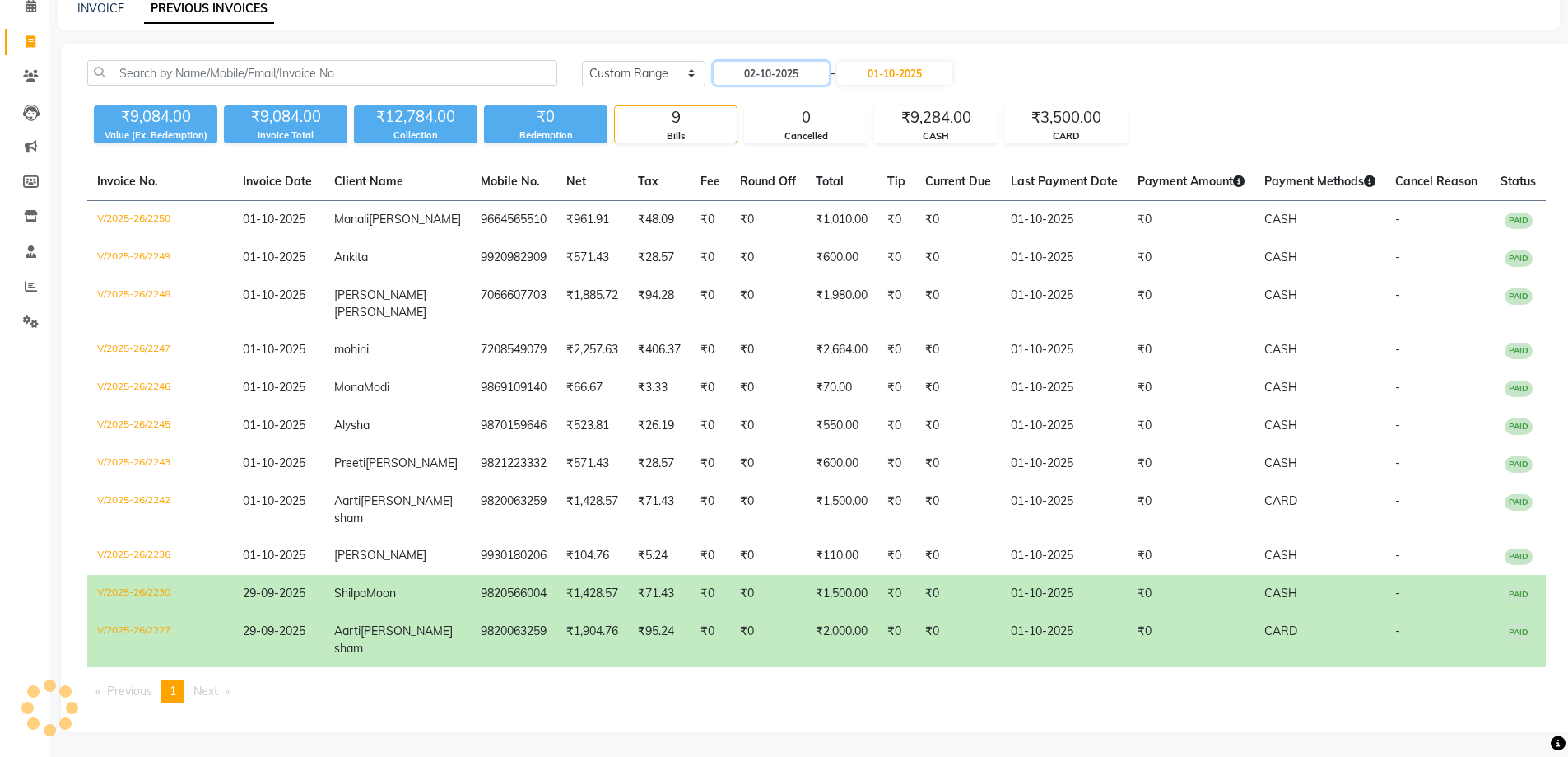
scroll to position [0, 0]
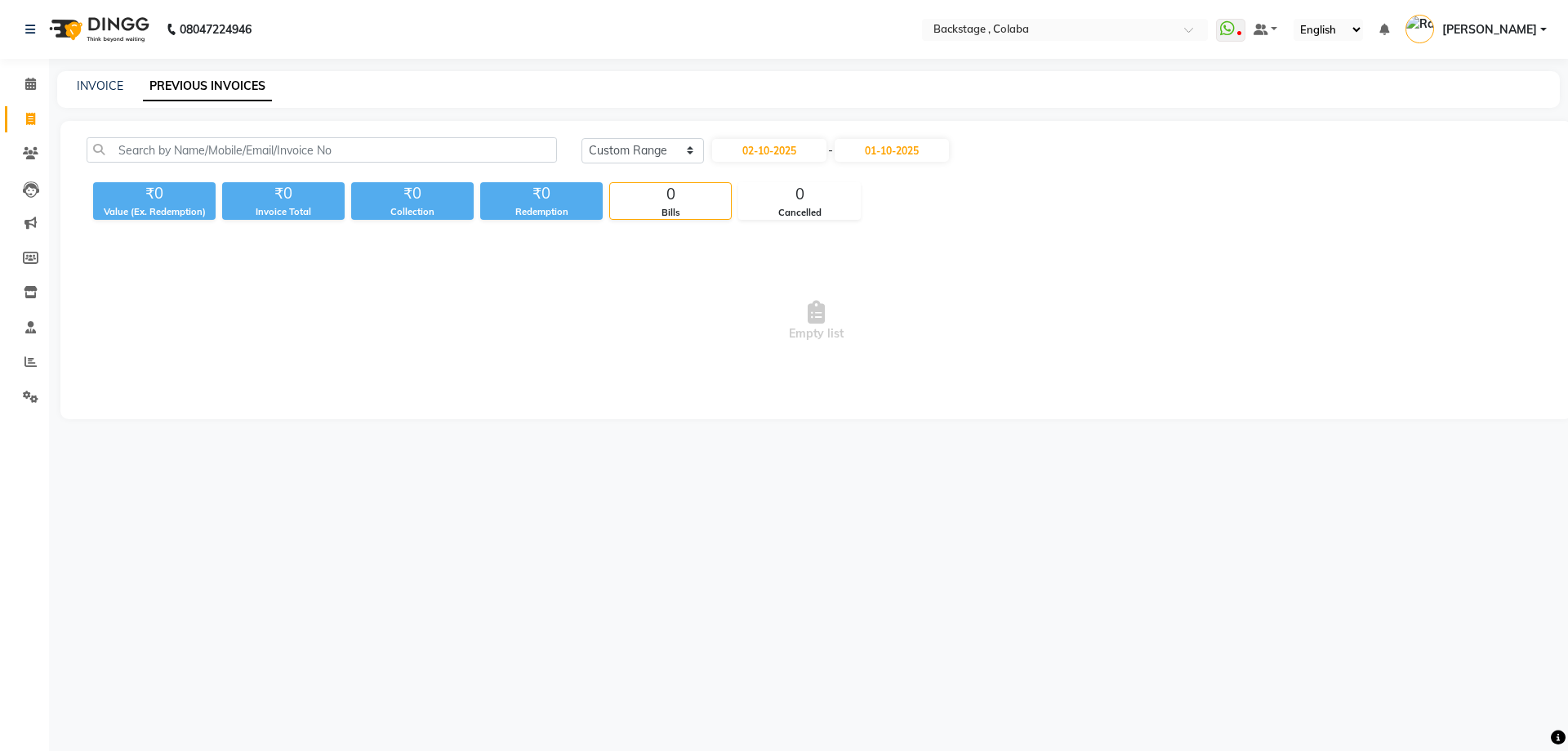
click at [783, 38] on nav "08047224946 Select Location × Backstage , Colaba WhatsApp Status ✕ Status: Disc…" at bounding box center [784, 29] width 1568 height 59
click at [769, 149] on input "02-10-2025" at bounding box center [769, 150] width 115 height 23
select select "10"
select select "2025"
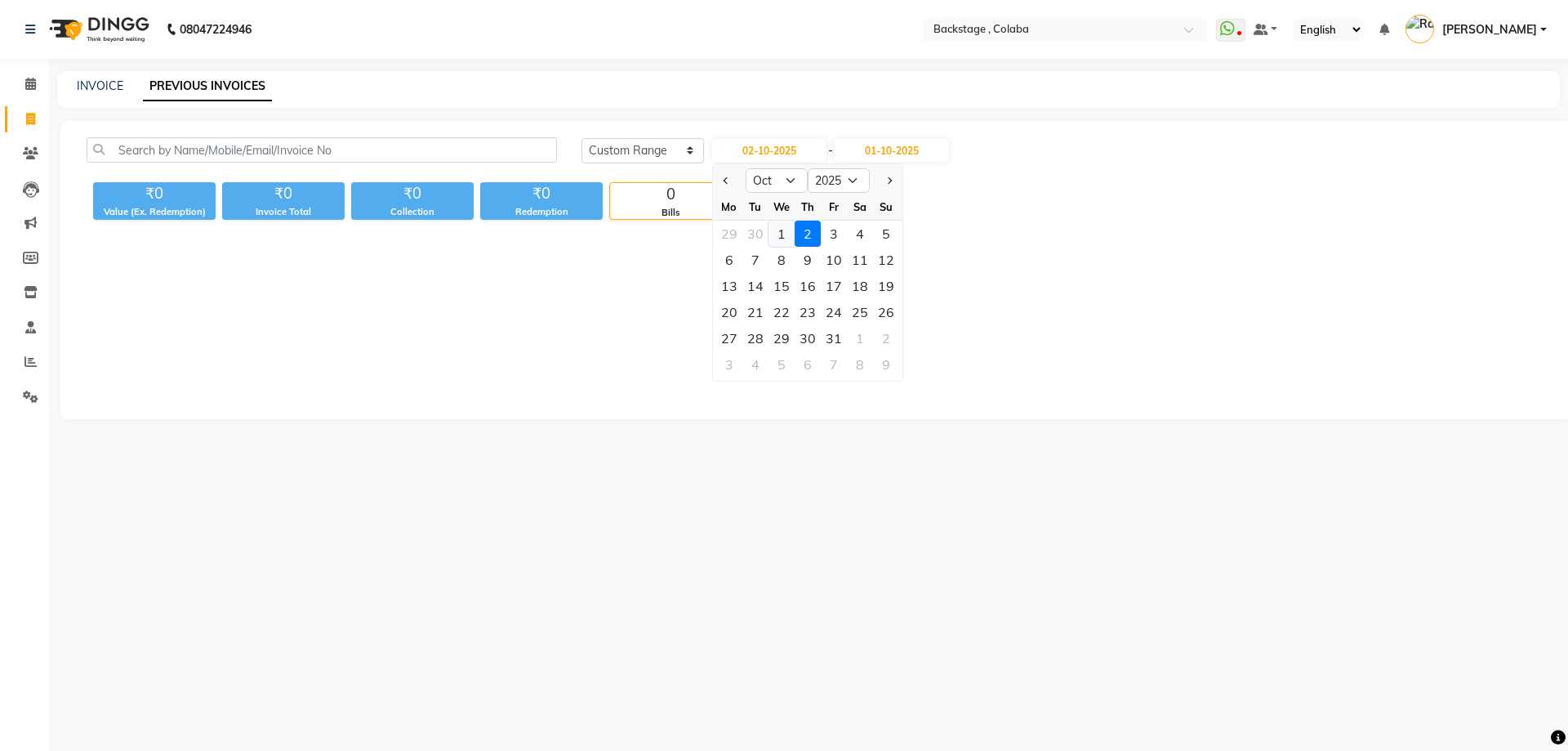
click at [789, 236] on div "1" at bounding box center [782, 233] width 26 height 26
type input "01-10-2025"
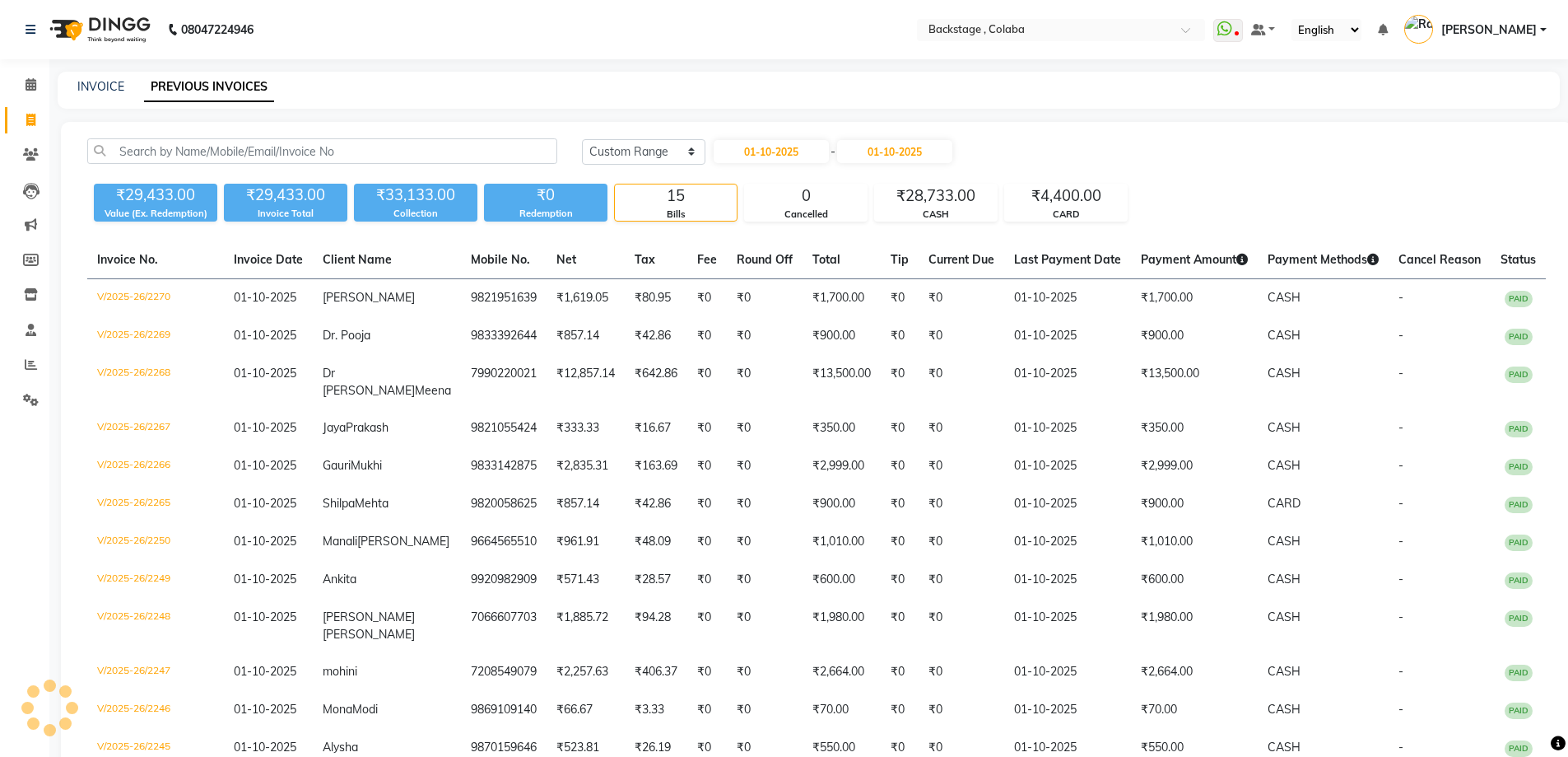
click at [1139, 143] on div "Today Yesterday Custom Range 01-10-2025 - 01-10-2025" at bounding box center [1064, 151] width 964 height 26
drag, startPoint x: 639, startPoint y: 57, endPoint x: 675, endPoint y: 49, distance: 36.9
click at [640, 57] on nav "08047224946 Select Location × Backstage , Colaba WhatsApp Status ✕ Status: Disc…" at bounding box center [784, 30] width 1568 height 59
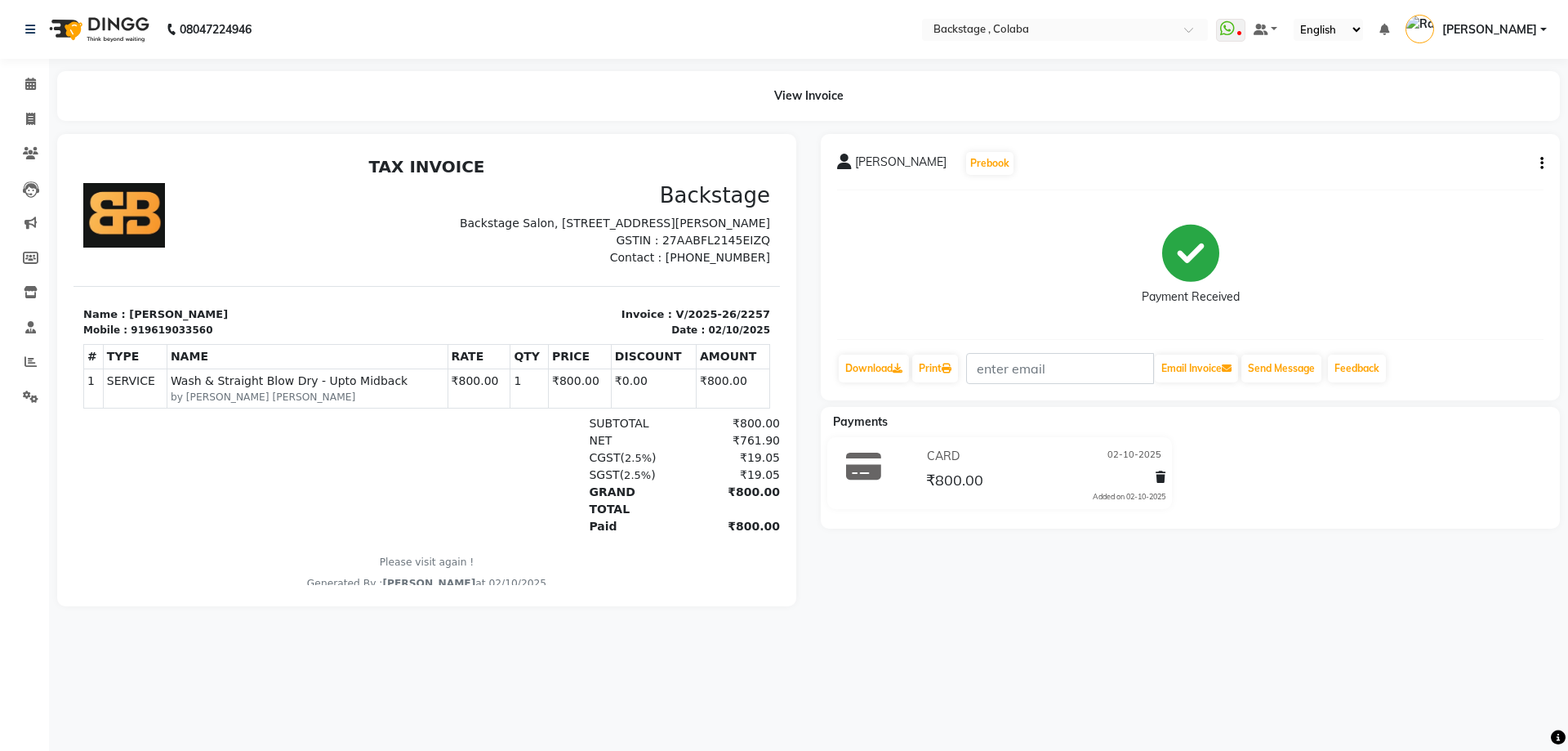
click at [1540, 162] on button "button" at bounding box center [1538, 164] width 9 height 17
click at [1453, 189] on div "Edit Invoice" at bounding box center [1461, 184] width 112 height 21
select select "service"
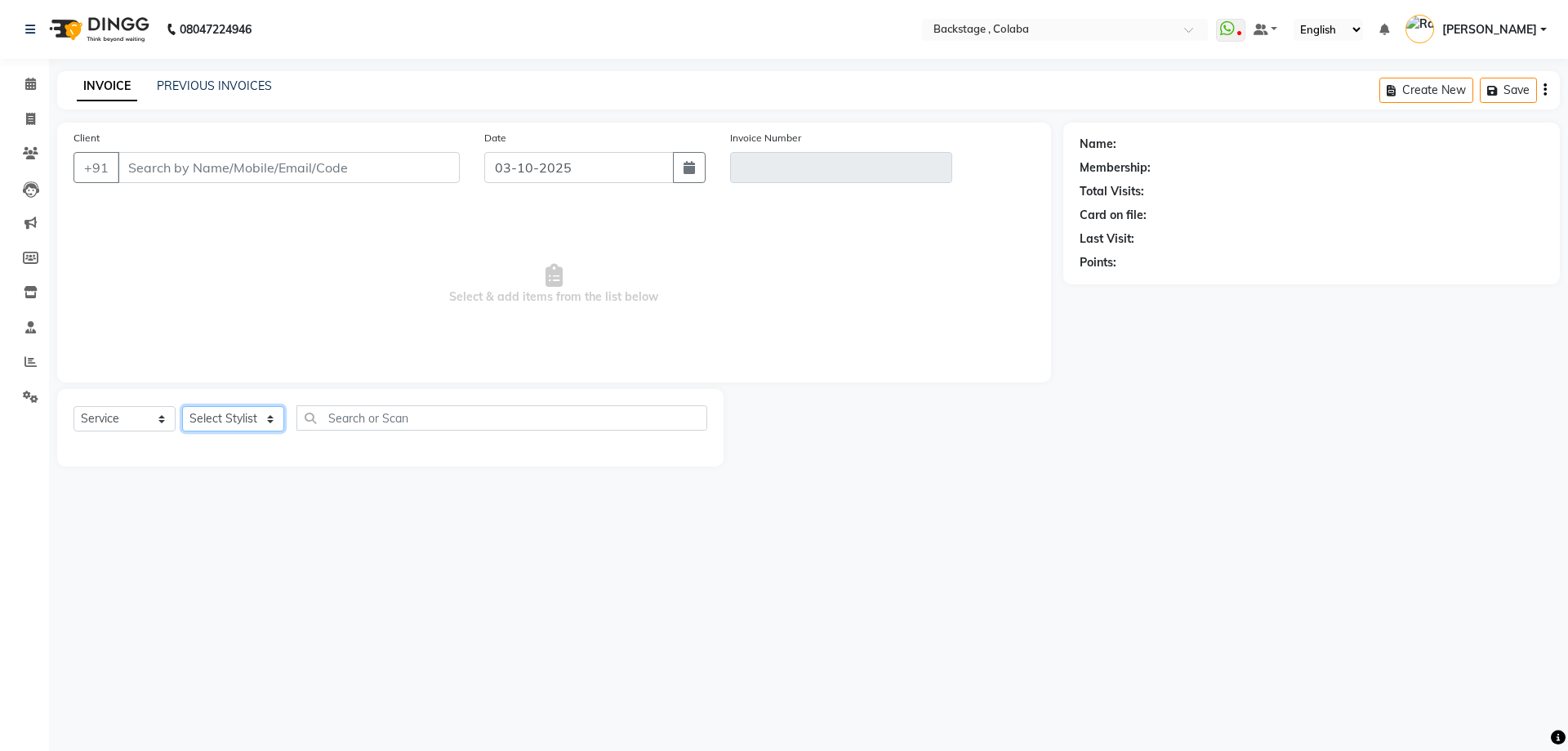
click at [215, 424] on select "Select Stylist" at bounding box center [233, 418] width 102 height 25
type input "9619033560"
type input "V/2025-26/2257"
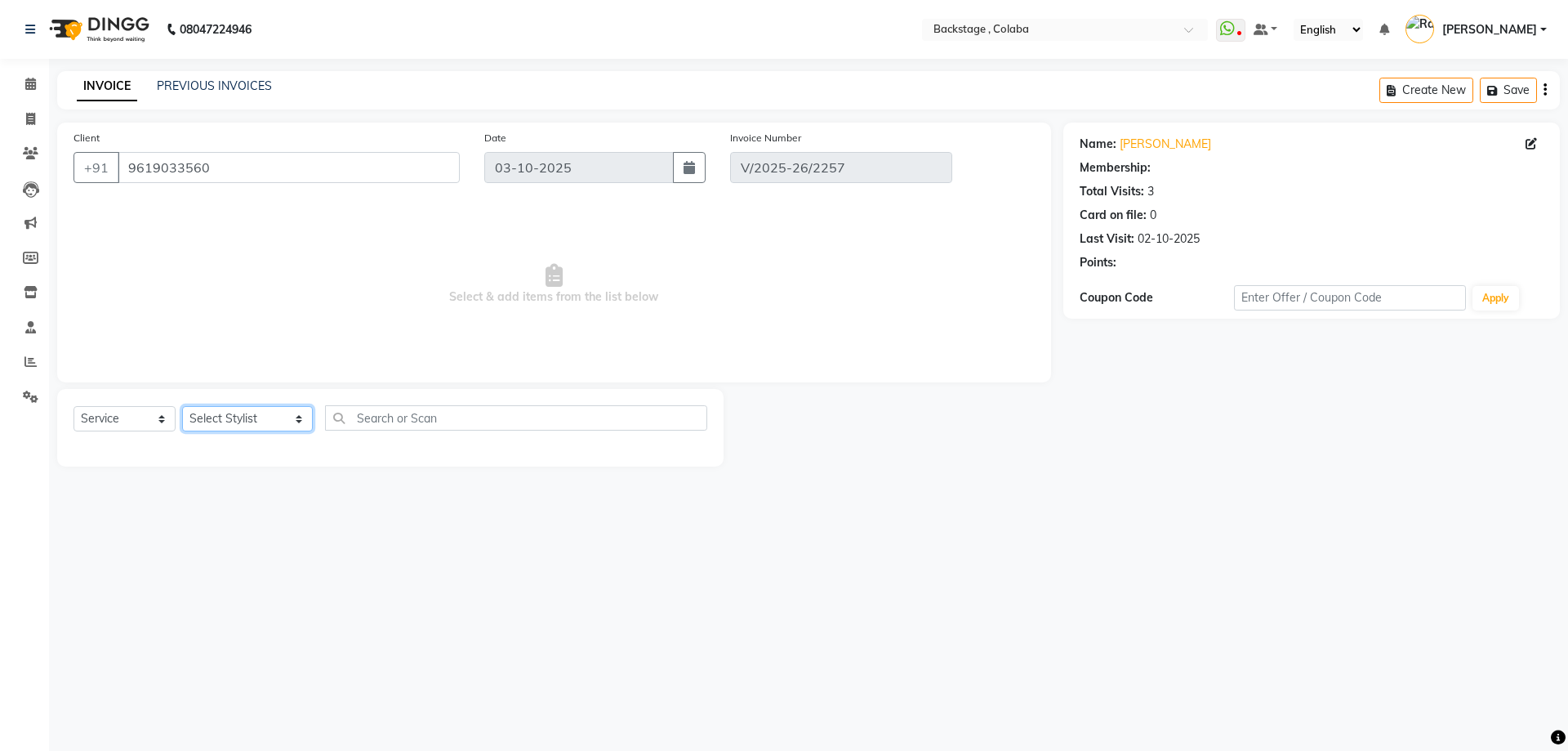
select select "88168"
click at [183, 406] on select "Select Stylist Backstage Bharti [PERSON_NAME] [PERSON_NAME] [PERSON_NAME] [PERS…" at bounding box center [248, 418] width 131 height 25
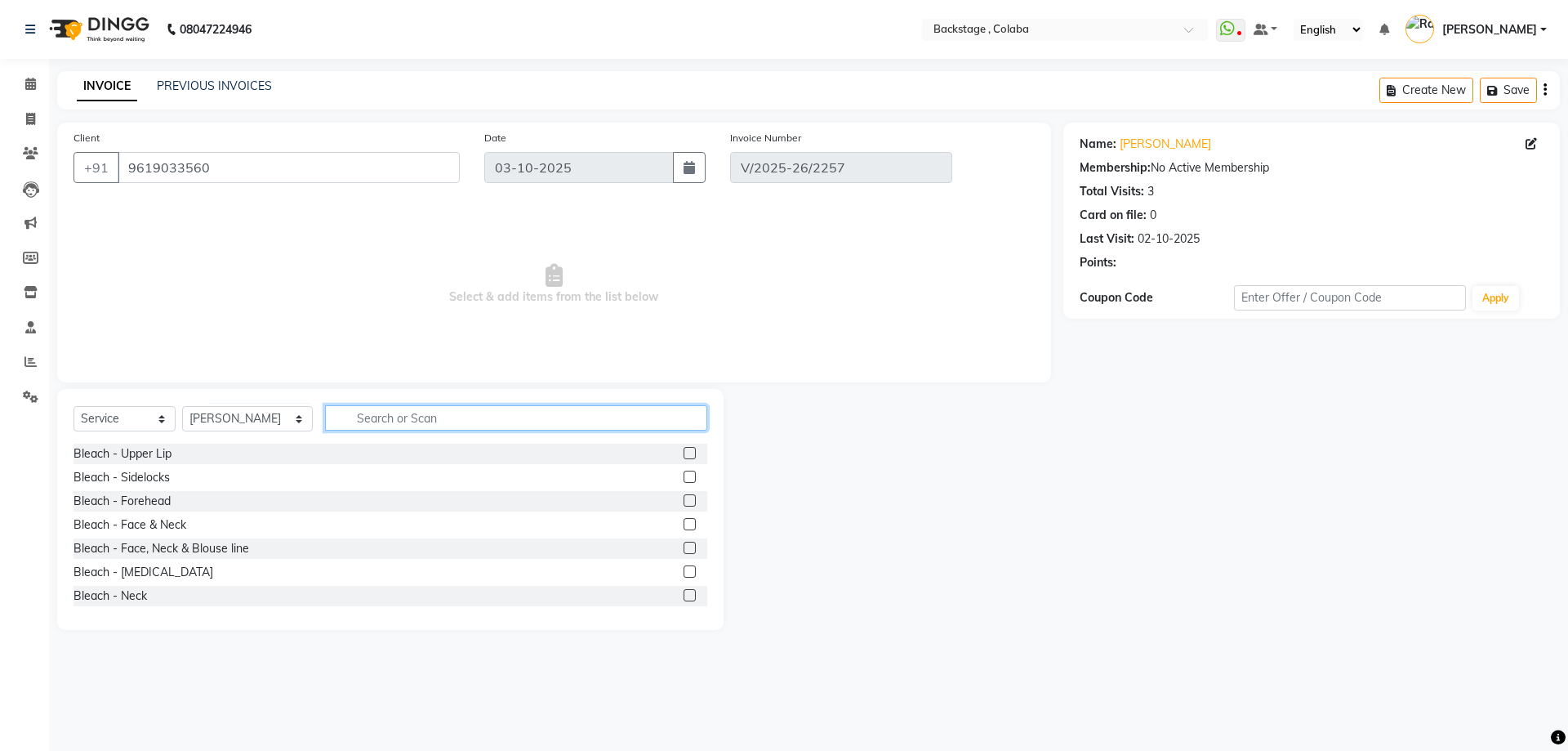
type input "02-10-2025"
select select "select"
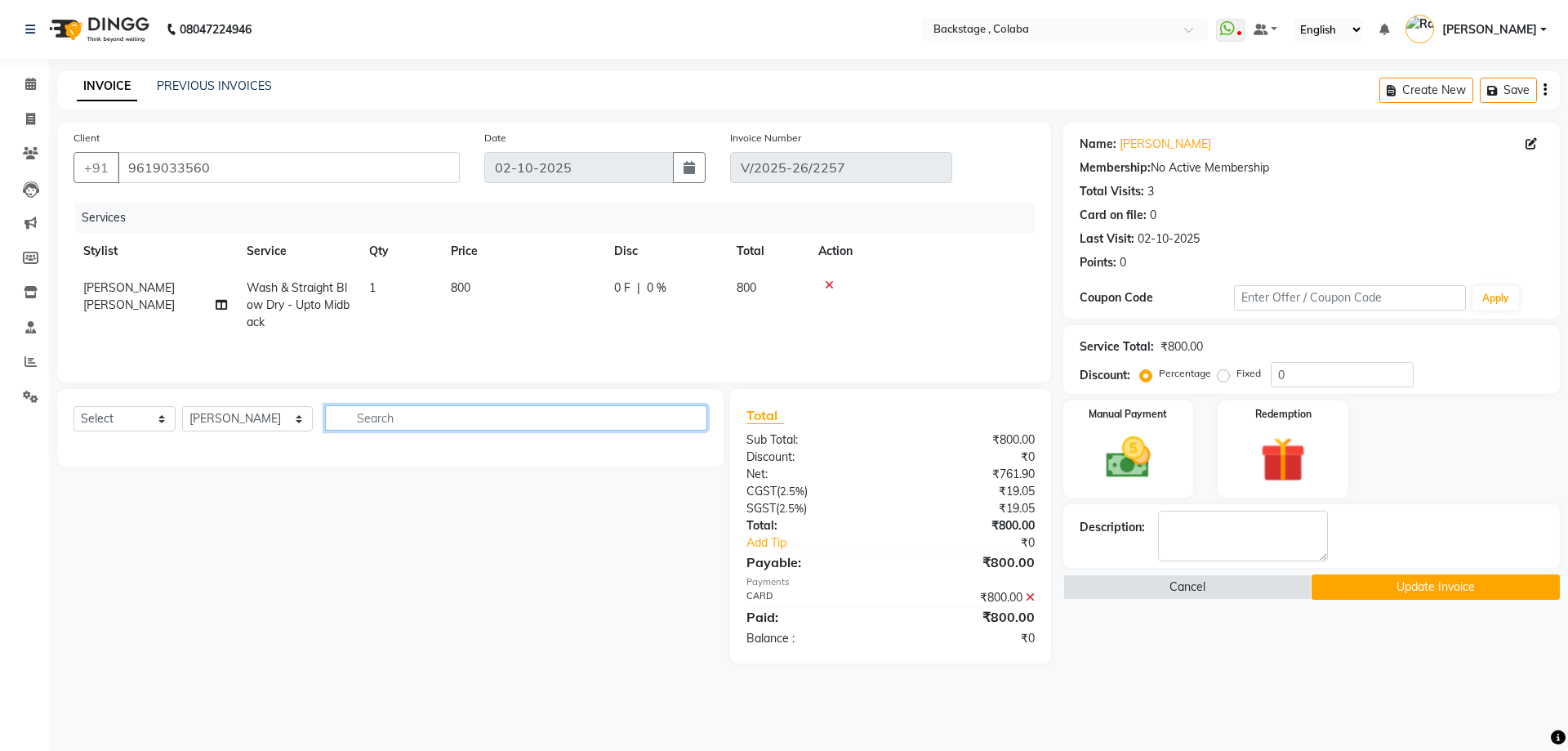
click at [341, 418] on input "text" at bounding box center [517, 418] width 382 height 25
type input "facia"
click at [101, 418] on select "Select Service Product Membership Package Voucher Prepaid Gift Card" at bounding box center [124, 418] width 102 height 25
select select "service"
click at [73, 406] on select "Select Service Product Membership Package Voucher Prepaid Gift Card" at bounding box center [124, 418] width 102 height 25
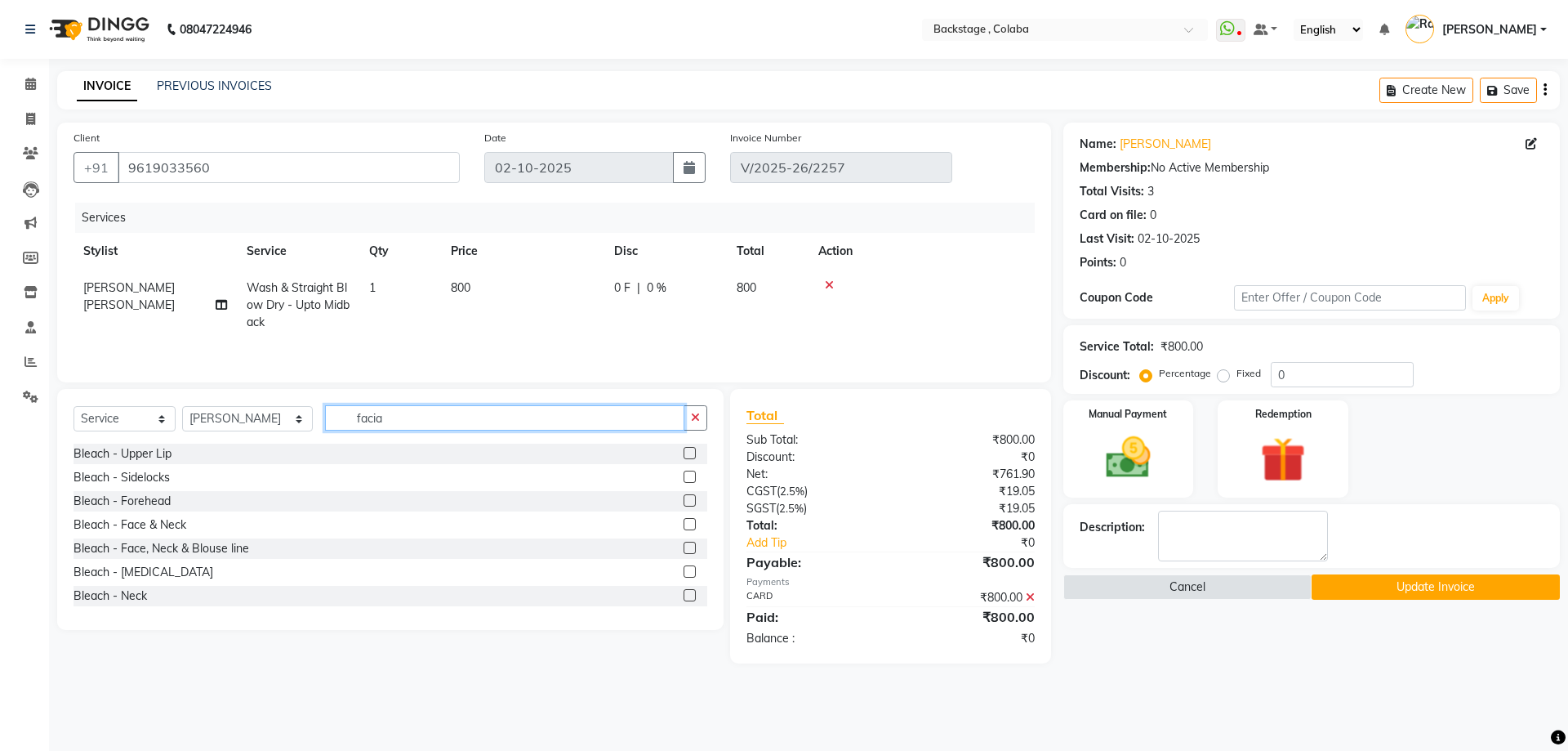
click at [374, 412] on input "facia" at bounding box center [505, 418] width 359 height 25
type input "facial"
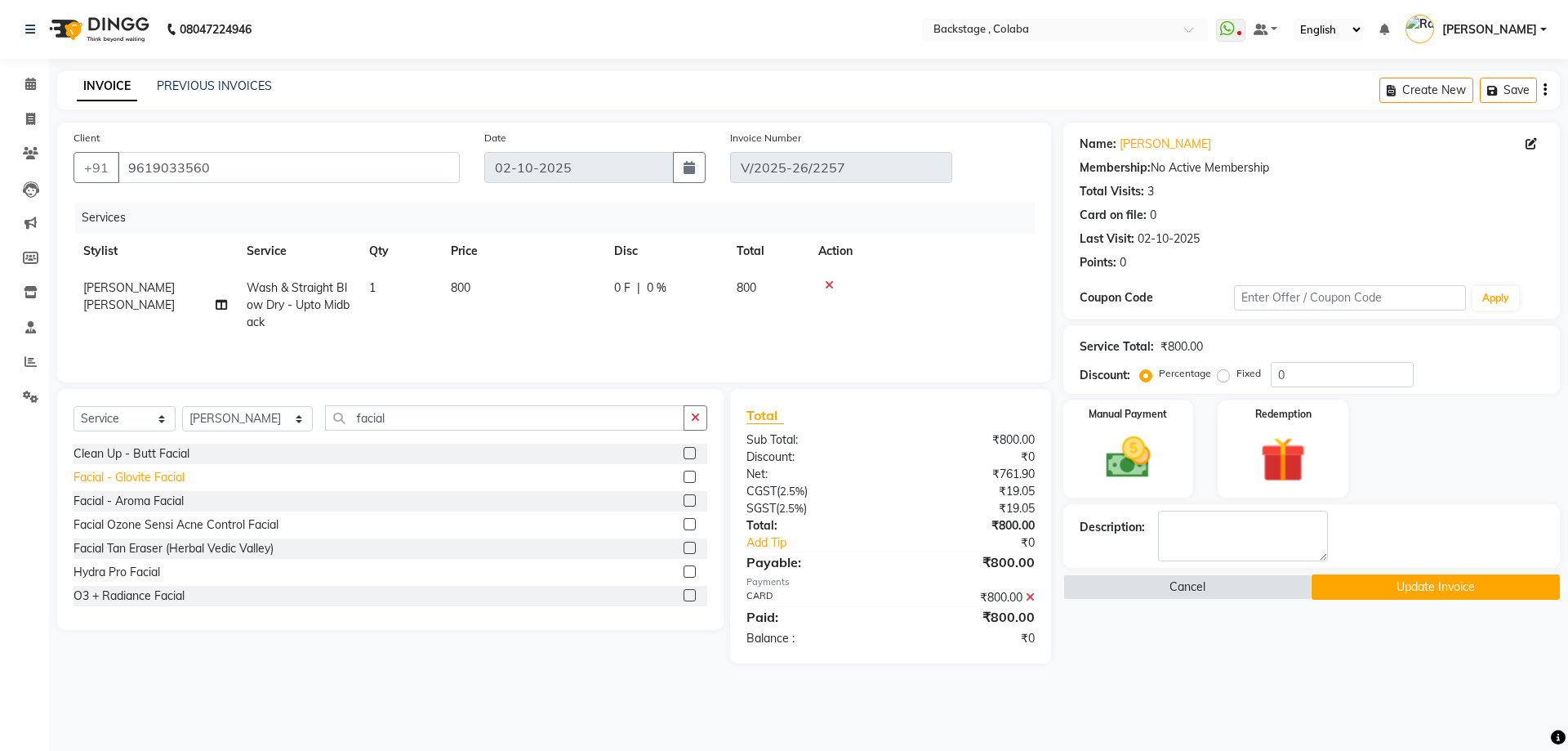
click at [163, 481] on div "Facial - Glovite Facial" at bounding box center [128, 477] width 111 height 17
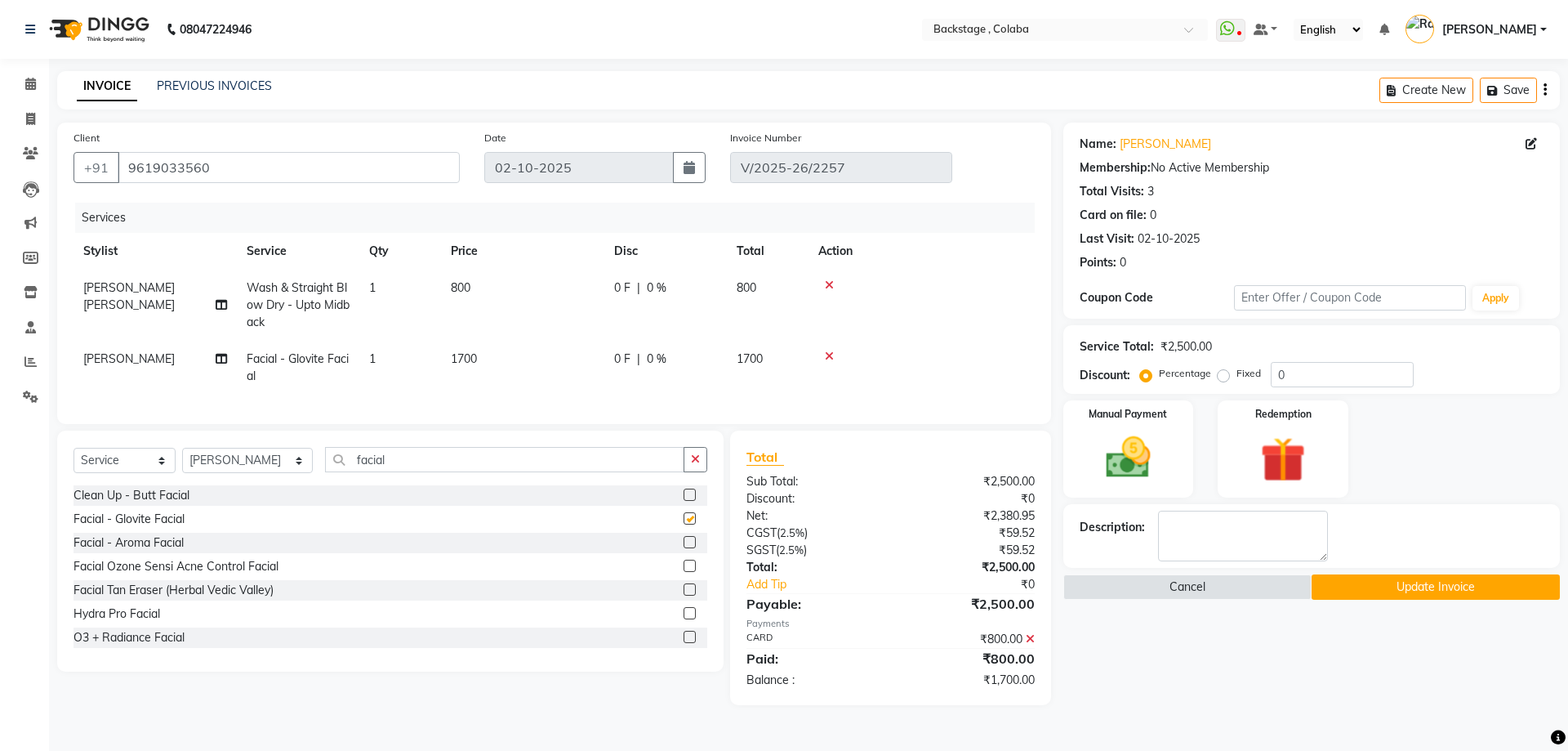
checkbox input "false"
drag, startPoint x: 513, startPoint y: 363, endPoint x: 534, endPoint y: 367, distance: 21.4
click at [518, 365] on td "1700" at bounding box center [523, 368] width 164 height 54
select select "88168"
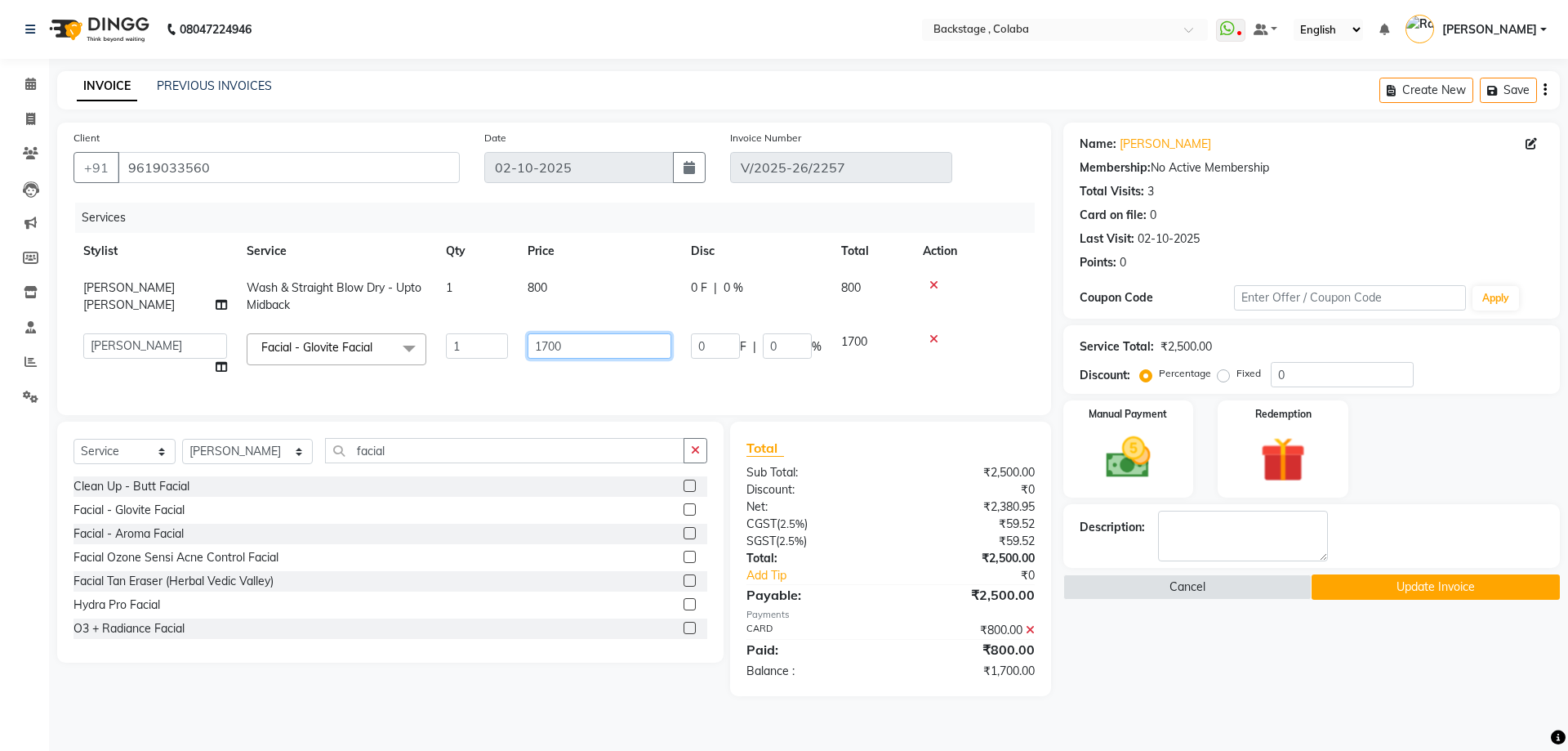
drag, startPoint x: 615, startPoint y: 346, endPoint x: 408, endPoint y: 333, distance: 207.4
click at [408, 333] on tr "Backstage Bharti Nitesh Gohar Jayesh Anil Karekar Kalavati Sharma Kalindi Joshi…" at bounding box center [554, 355] width 962 height 62
type input "2500"
click at [1182, 660] on div "Name: Lavine Membership: No Active Membership Total Visits: 3 Card on file: 0 L…" at bounding box center [1317, 409] width 509 height 574
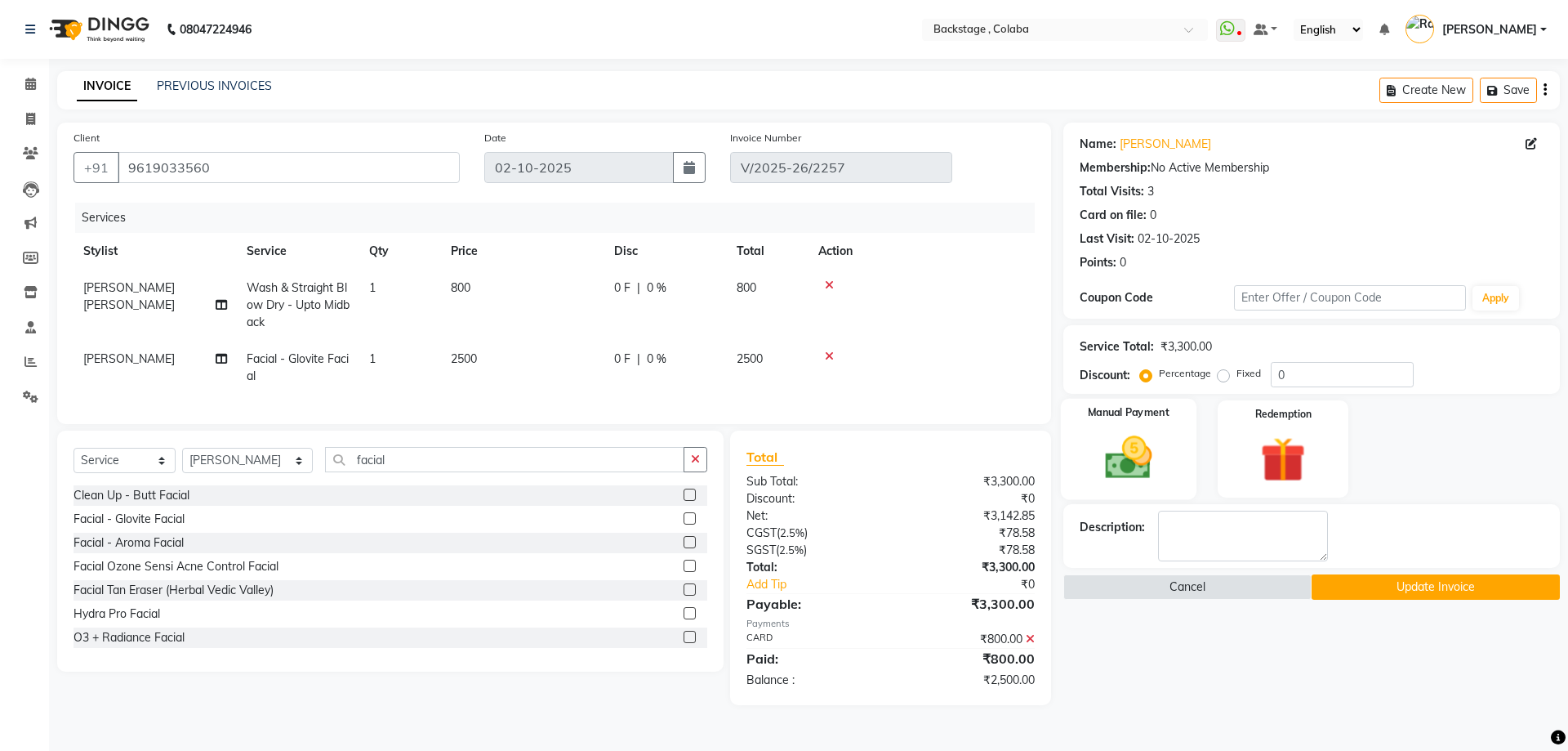
click at [1164, 471] on img at bounding box center [1128, 457] width 76 height 54
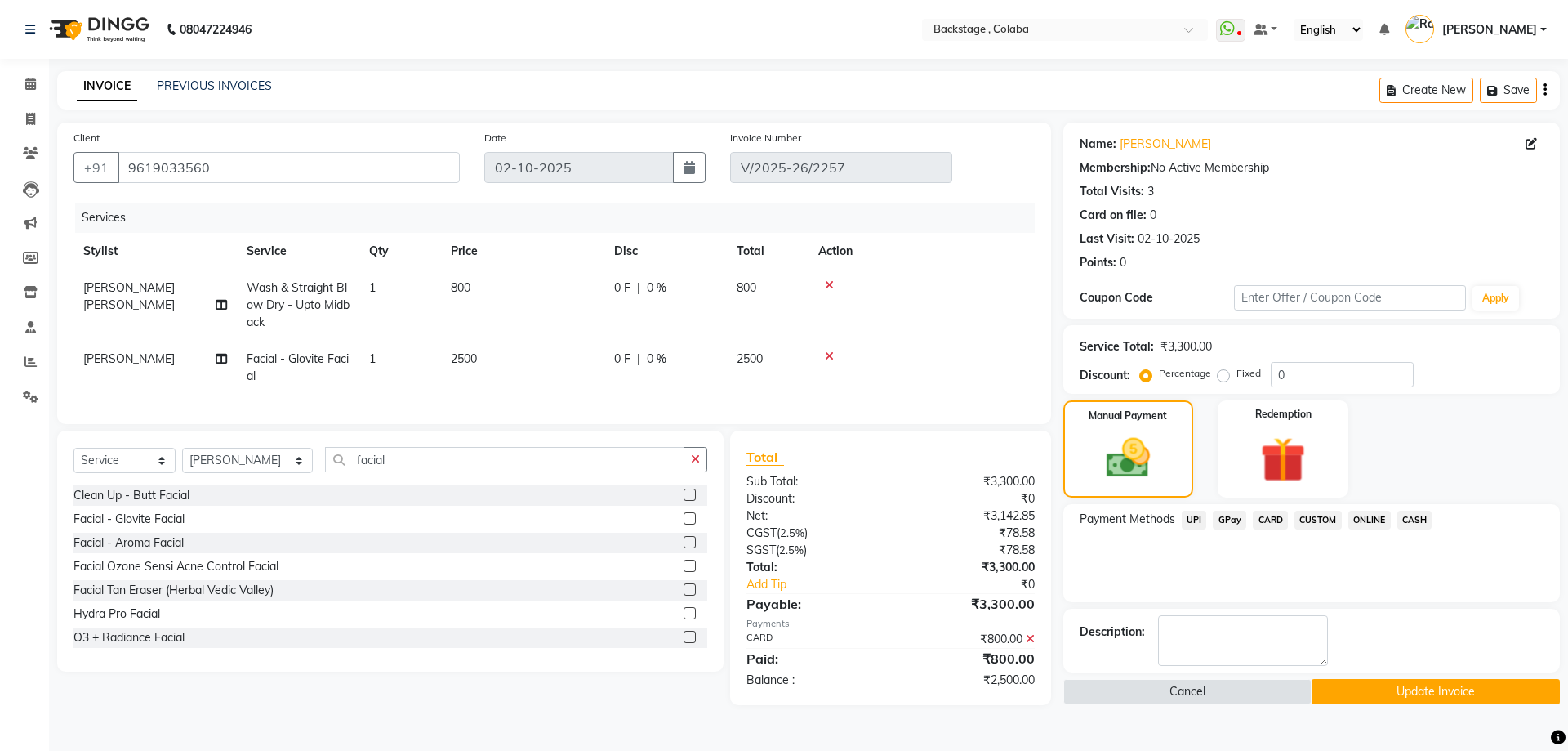
click at [1260, 518] on span "CARD" at bounding box center [1270, 520] width 35 height 19
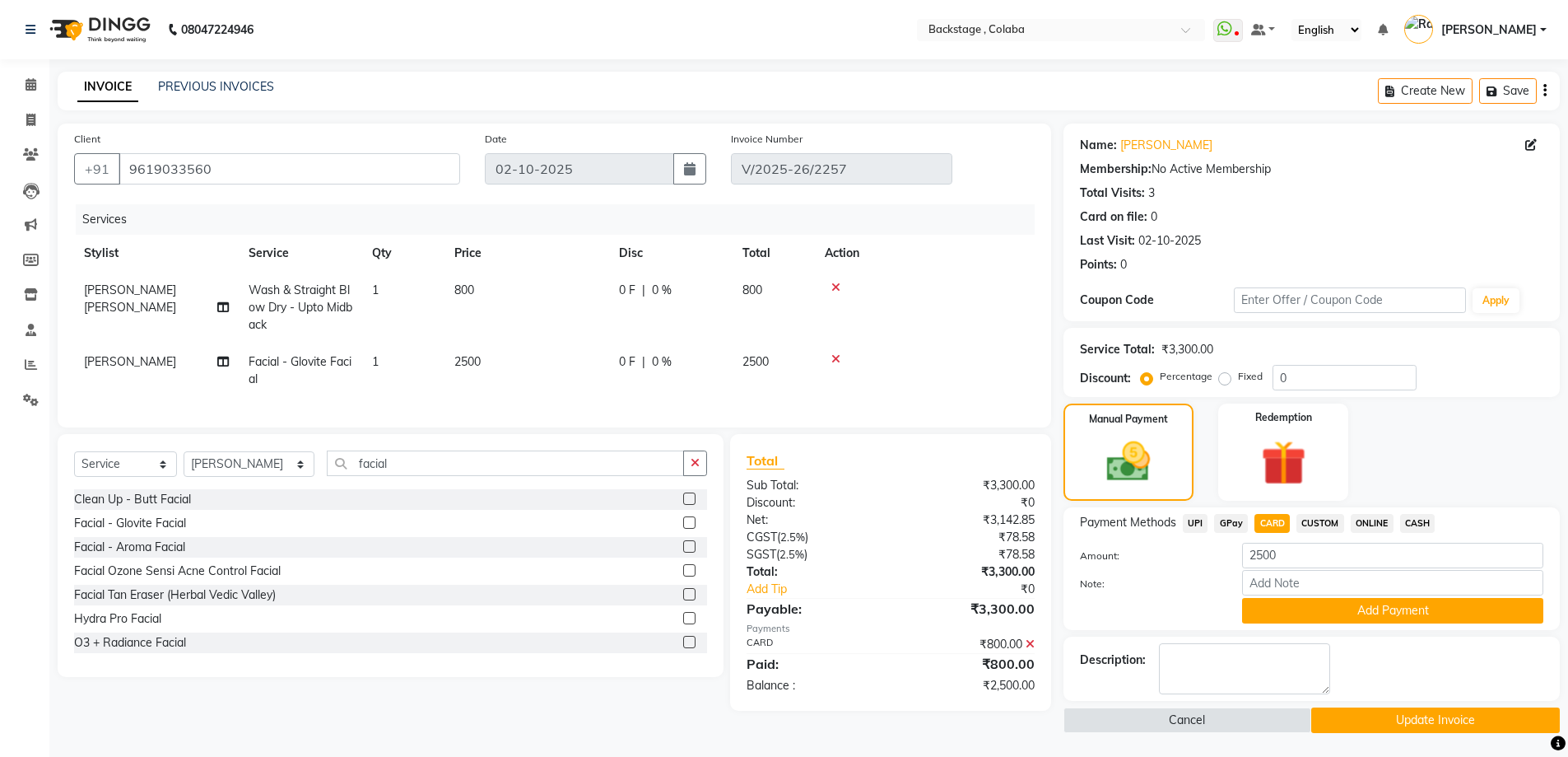
click at [1362, 616] on button "Add Payment" at bounding box center [1392, 610] width 301 height 25
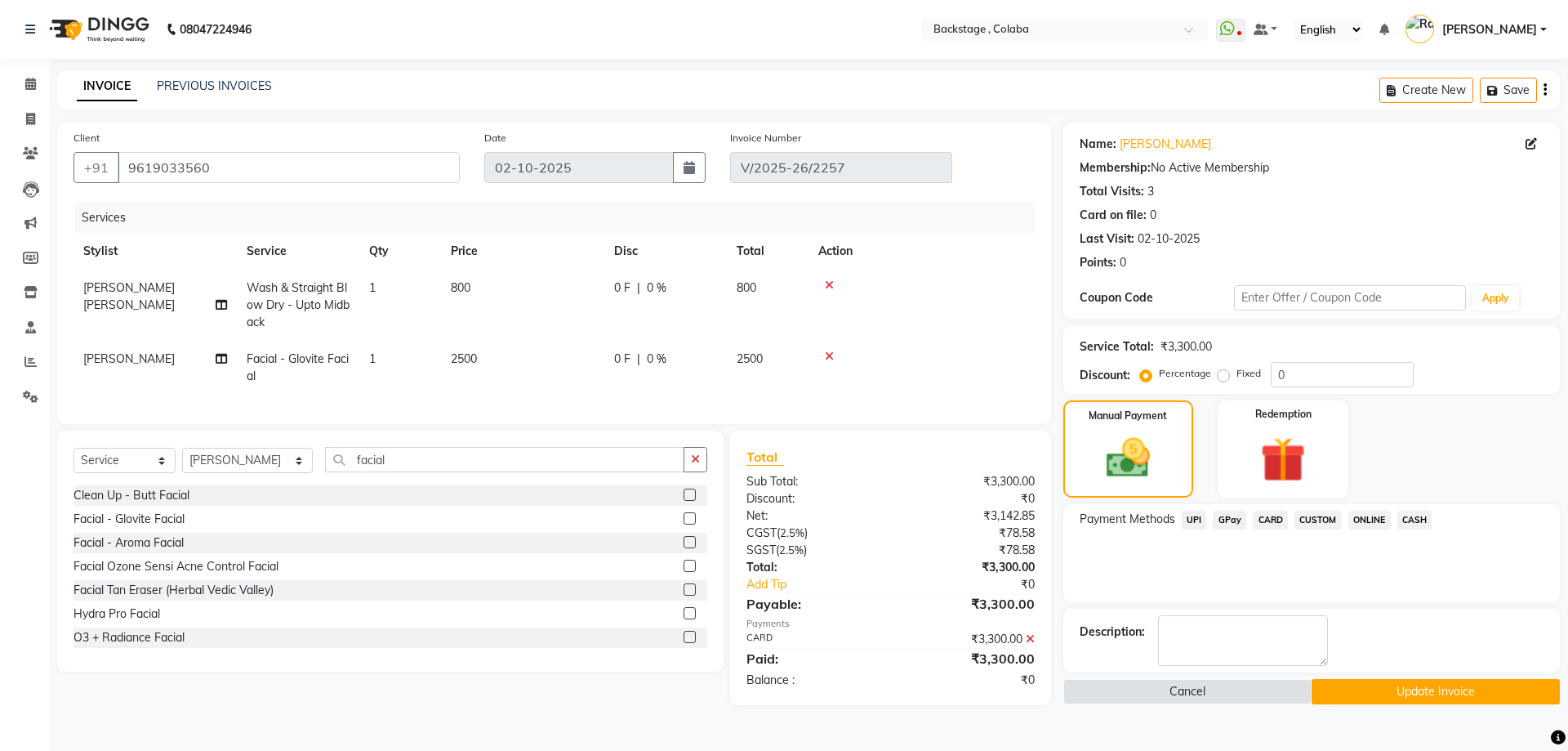
click at [1360, 703] on button "Update Invoice" at bounding box center [1435, 691] width 248 height 25
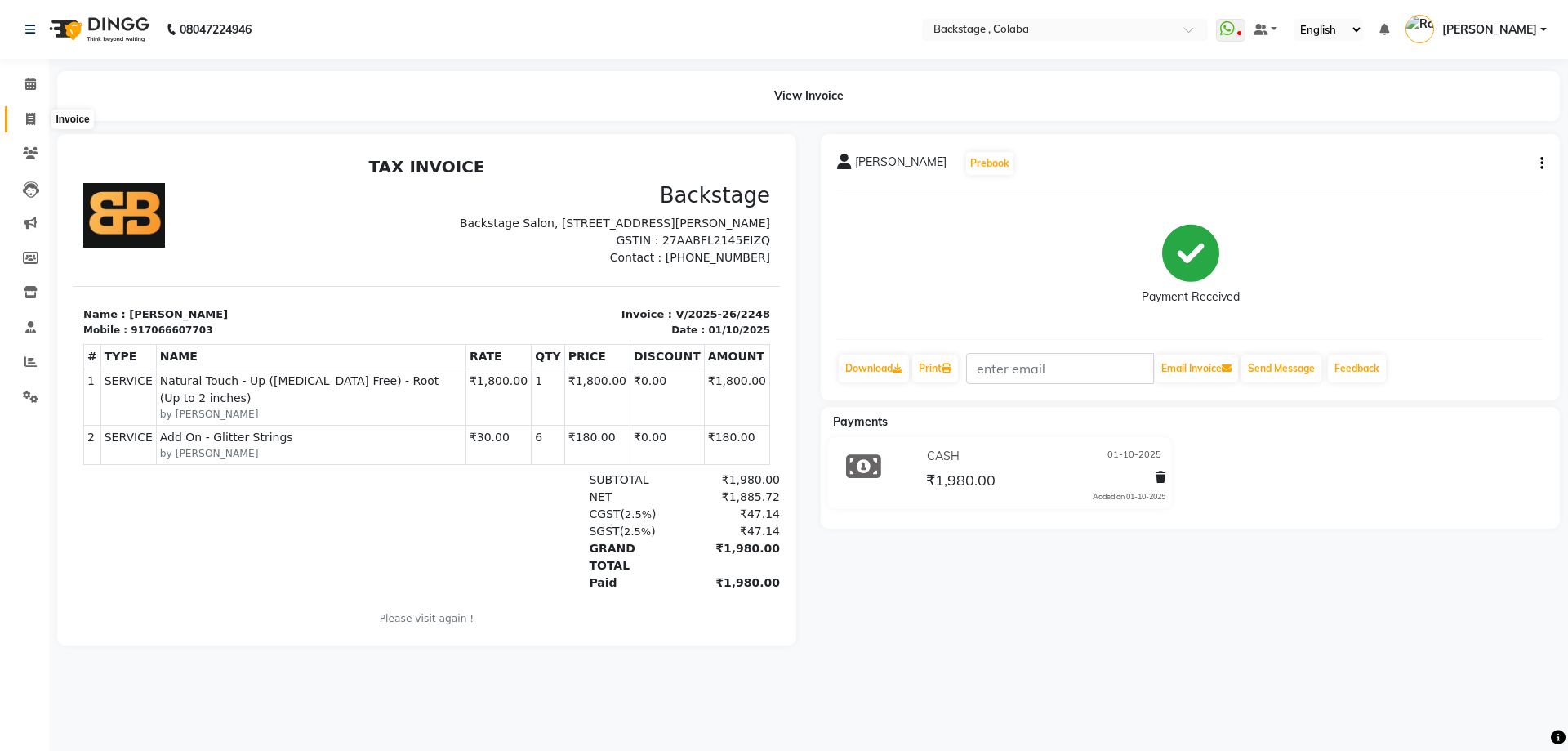
click at [32, 117] on icon at bounding box center [30, 119] width 9 height 12
select select "5451"
select select "service"
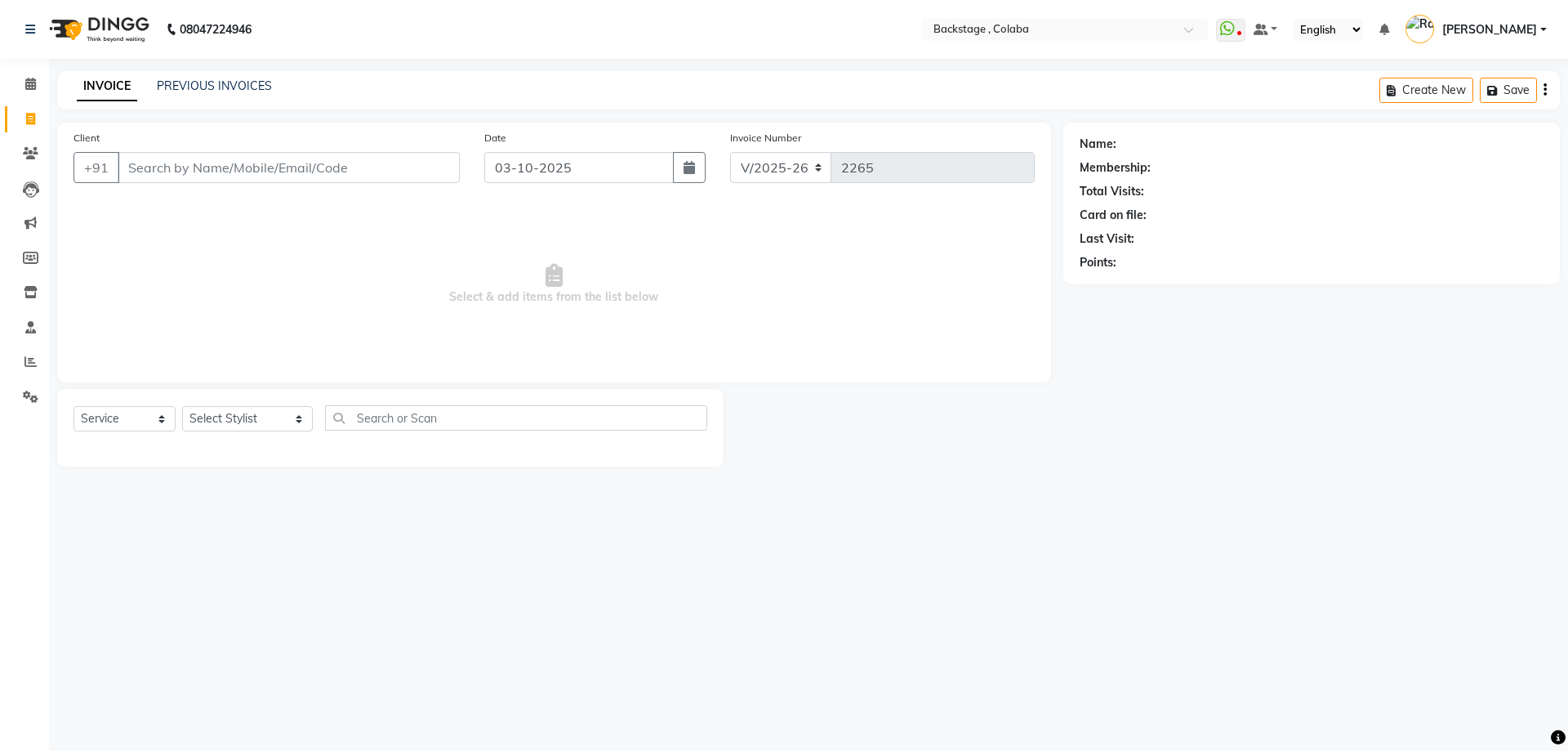
click at [243, 174] on input "Client" at bounding box center [288, 167] width 342 height 31
type input "9833866006"
click at [389, 155] on button "Add Client" at bounding box center [418, 167] width 84 height 31
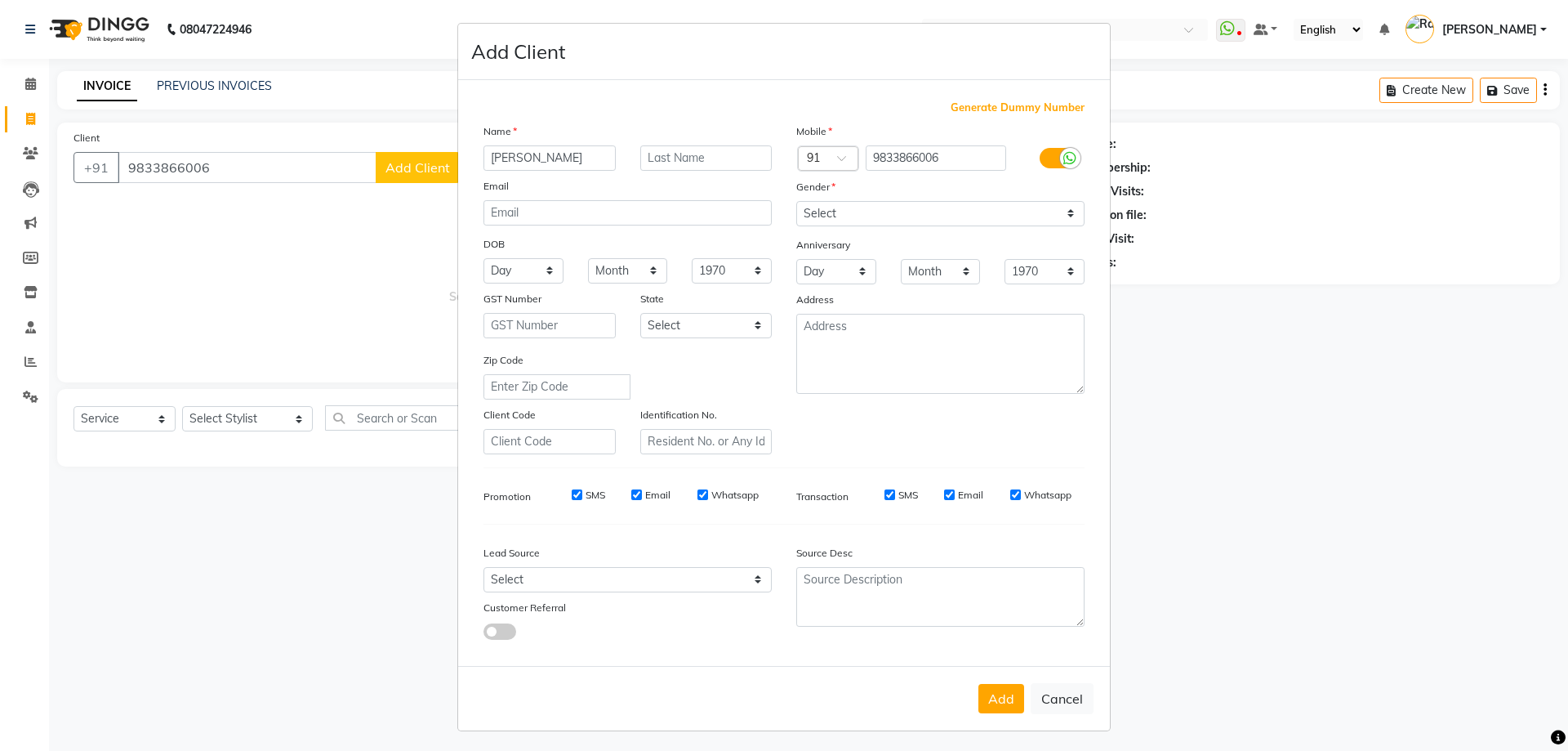
type input "Shakshi"
click at [873, 214] on select "Select [DEMOGRAPHIC_DATA] [DEMOGRAPHIC_DATA] Other Prefer Not To Say" at bounding box center [940, 213] width 288 height 25
select select "[DEMOGRAPHIC_DATA]"
click at [796, 201] on select "Select [DEMOGRAPHIC_DATA] [DEMOGRAPHIC_DATA] Other Prefer Not To Say" at bounding box center [940, 213] width 288 height 25
click at [707, 163] on input "text" at bounding box center [707, 158] width 133 height 25
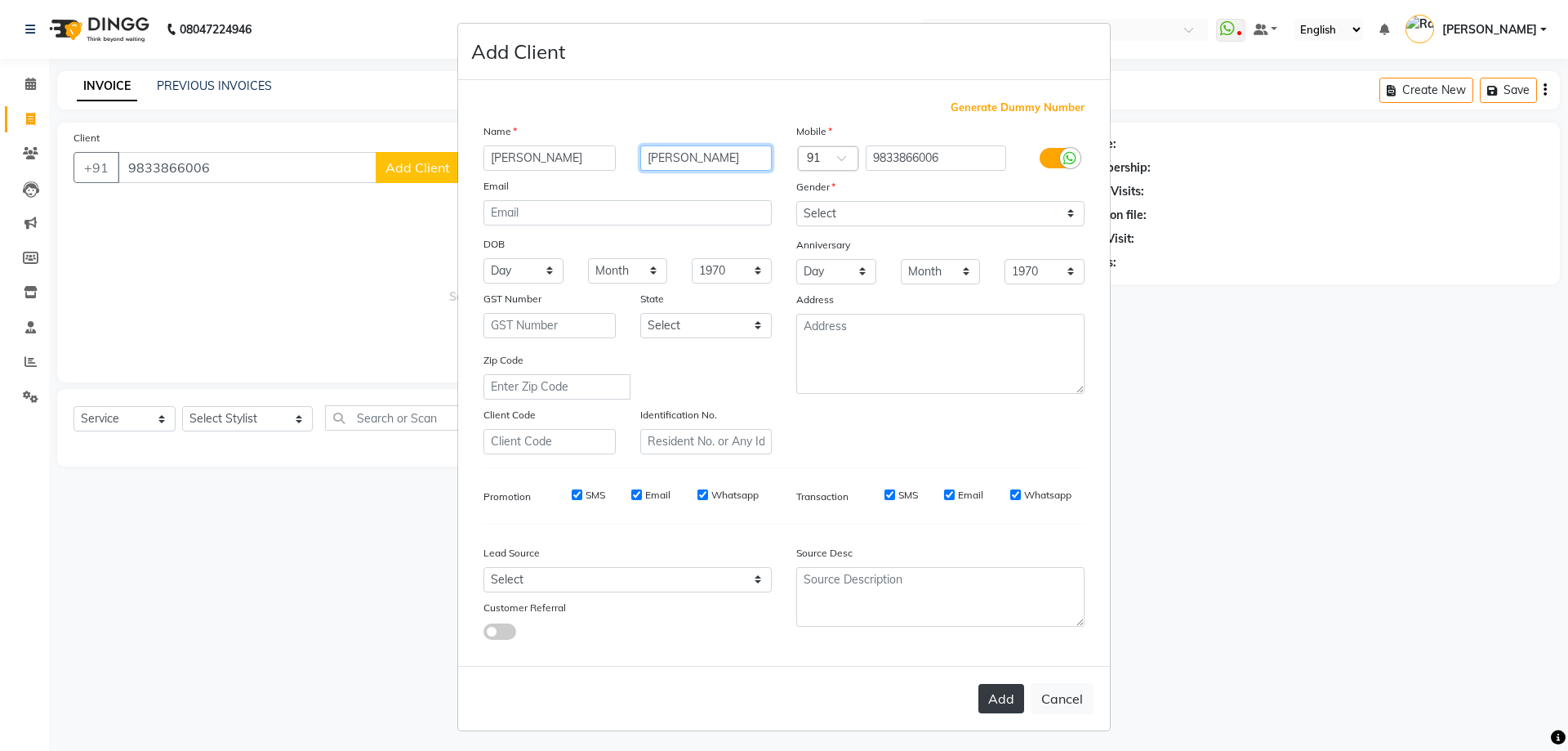
type input "Katariya"
click at [995, 694] on button "Add" at bounding box center [1001, 698] width 46 height 29
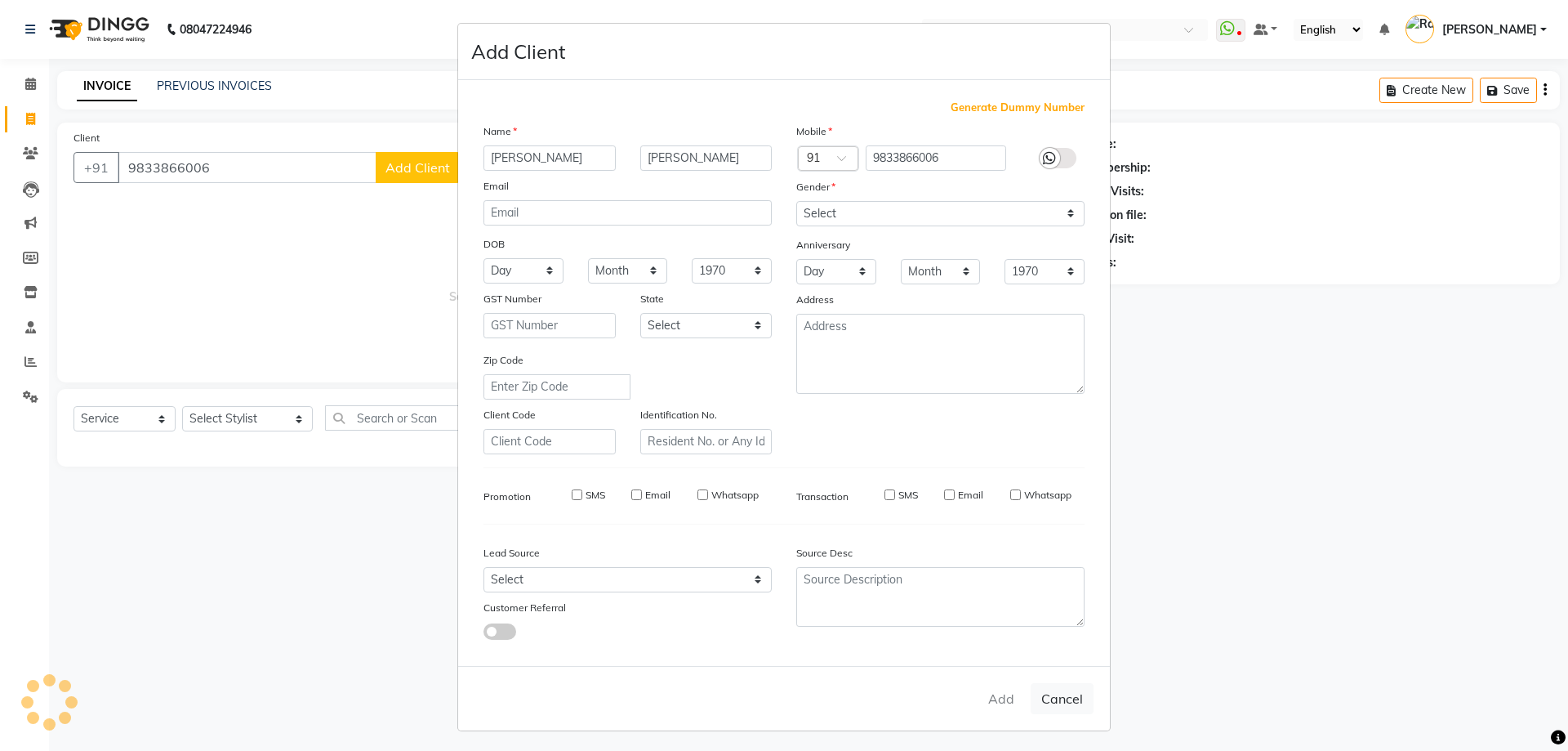
select select
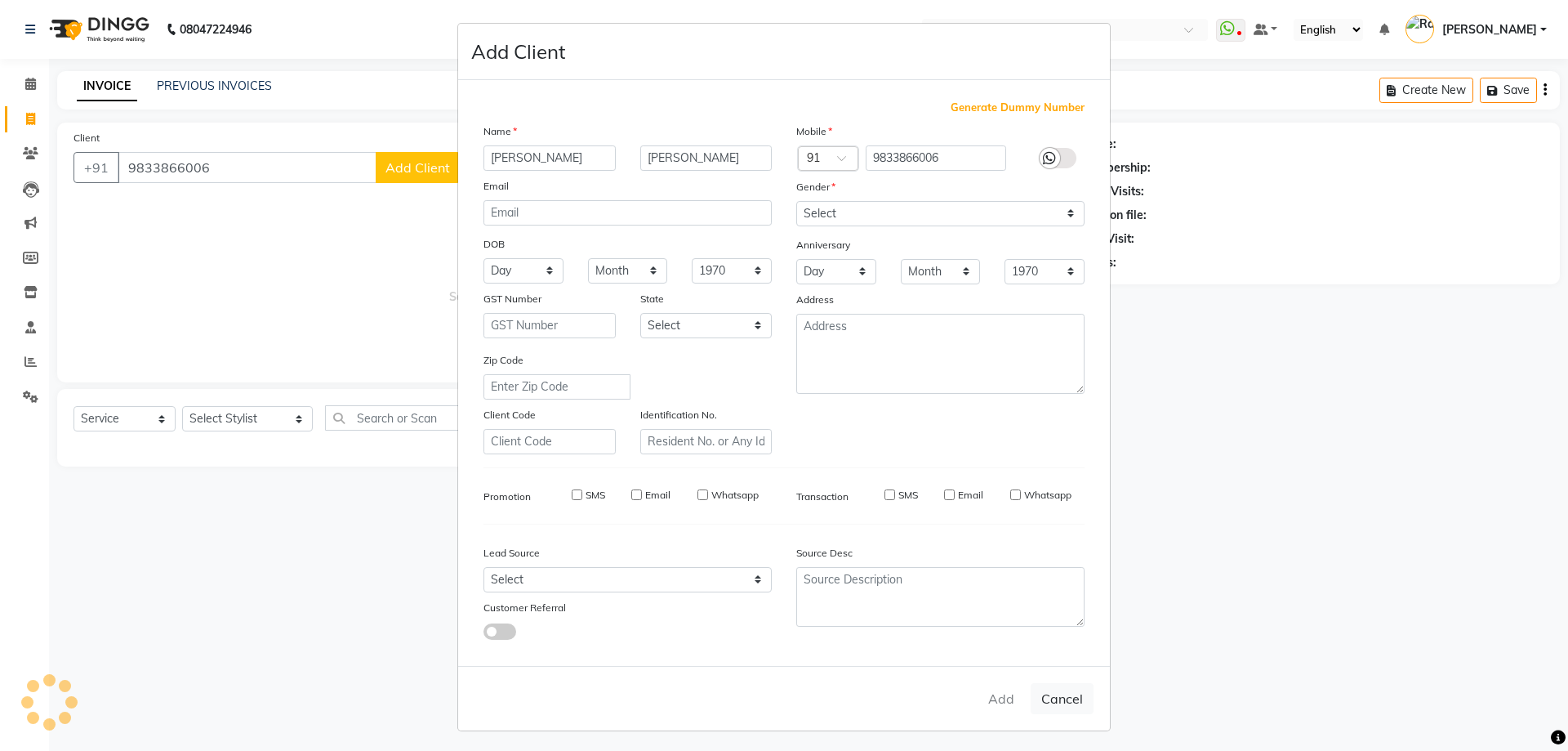
select select
checkbox input "false"
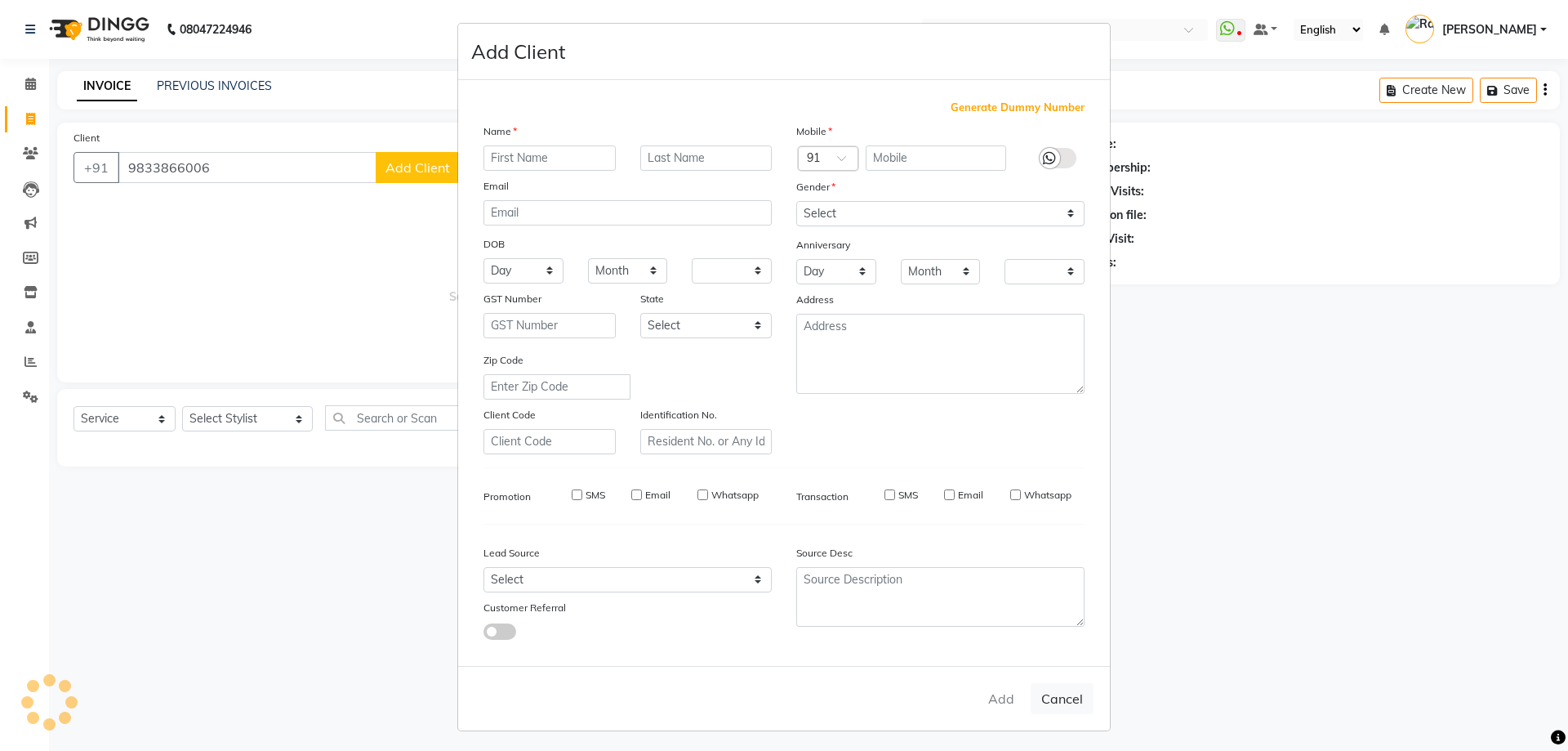
checkbox input "false"
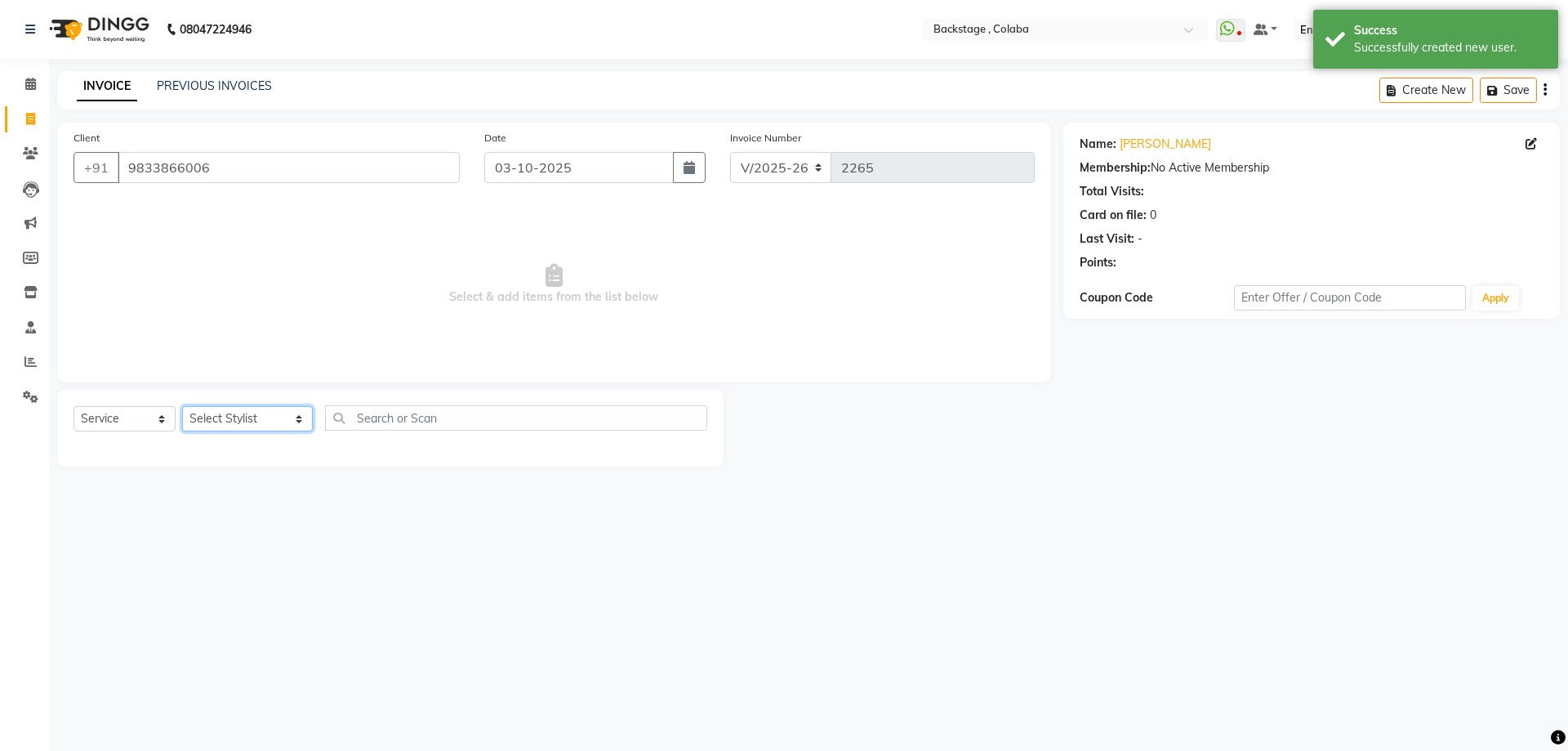
click at [201, 415] on select "Select Stylist Backstage Bharti [PERSON_NAME] [PERSON_NAME] [PERSON_NAME] [PERS…" at bounding box center [248, 418] width 131 height 25
select select "36480"
click at [183, 406] on select "Select Stylist Backstage Bharti [PERSON_NAME] [PERSON_NAME] [PERSON_NAME] [PERS…" at bounding box center [248, 418] width 131 height 25
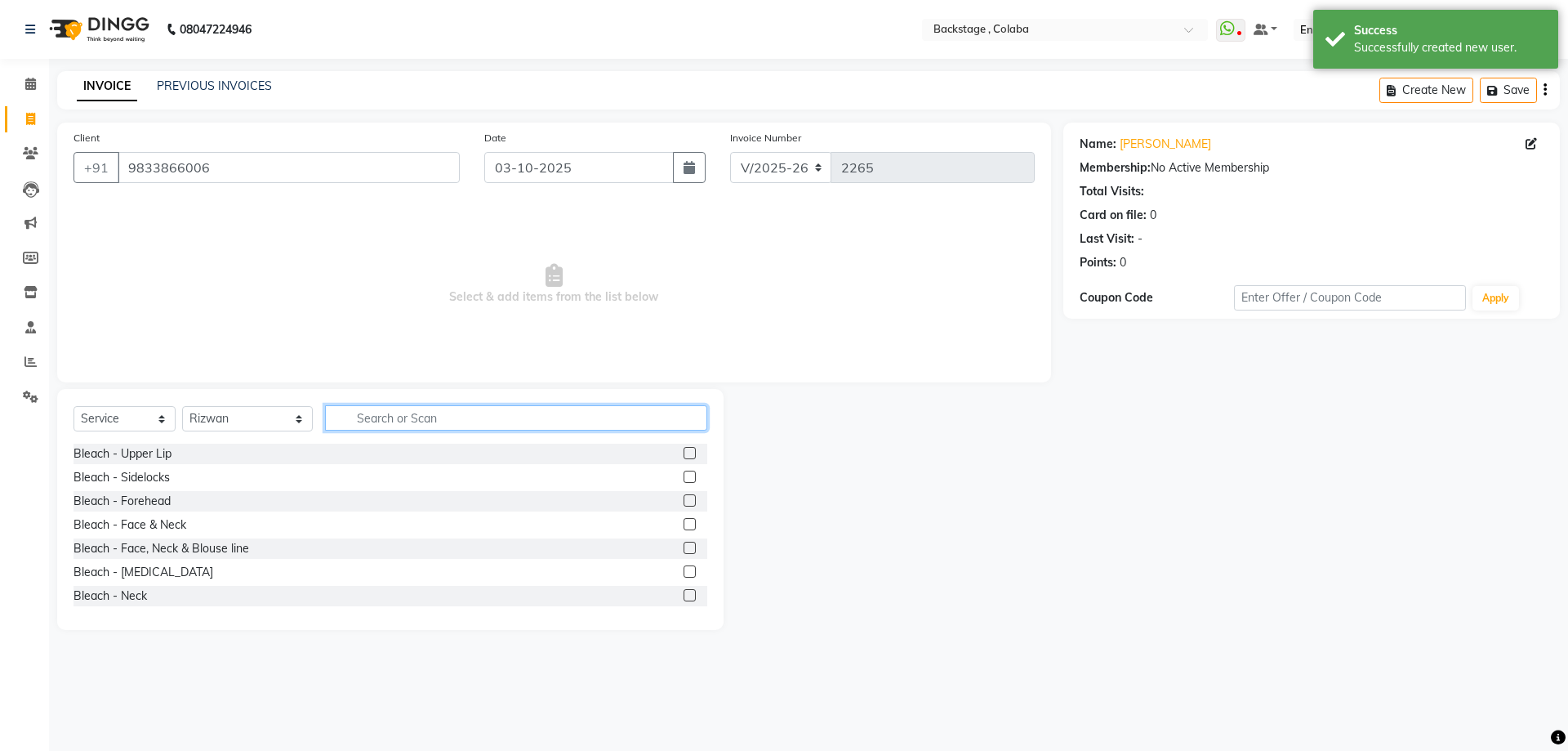
click at [366, 414] on input "text" at bounding box center [517, 418] width 382 height 25
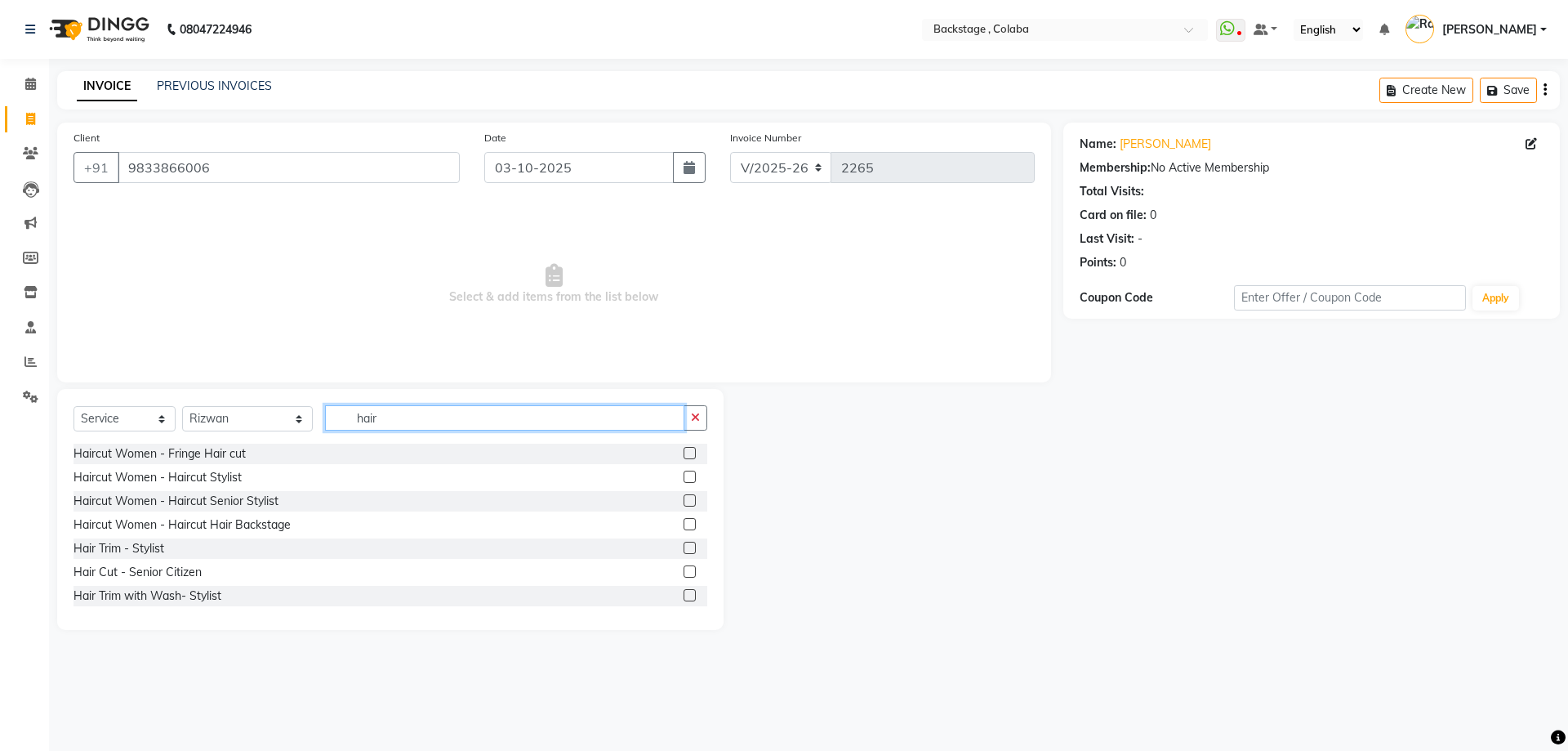
type input "hair"
click at [1168, 141] on link "Shakshi Katariya" at bounding box center [1166, 144] width 91 height 17
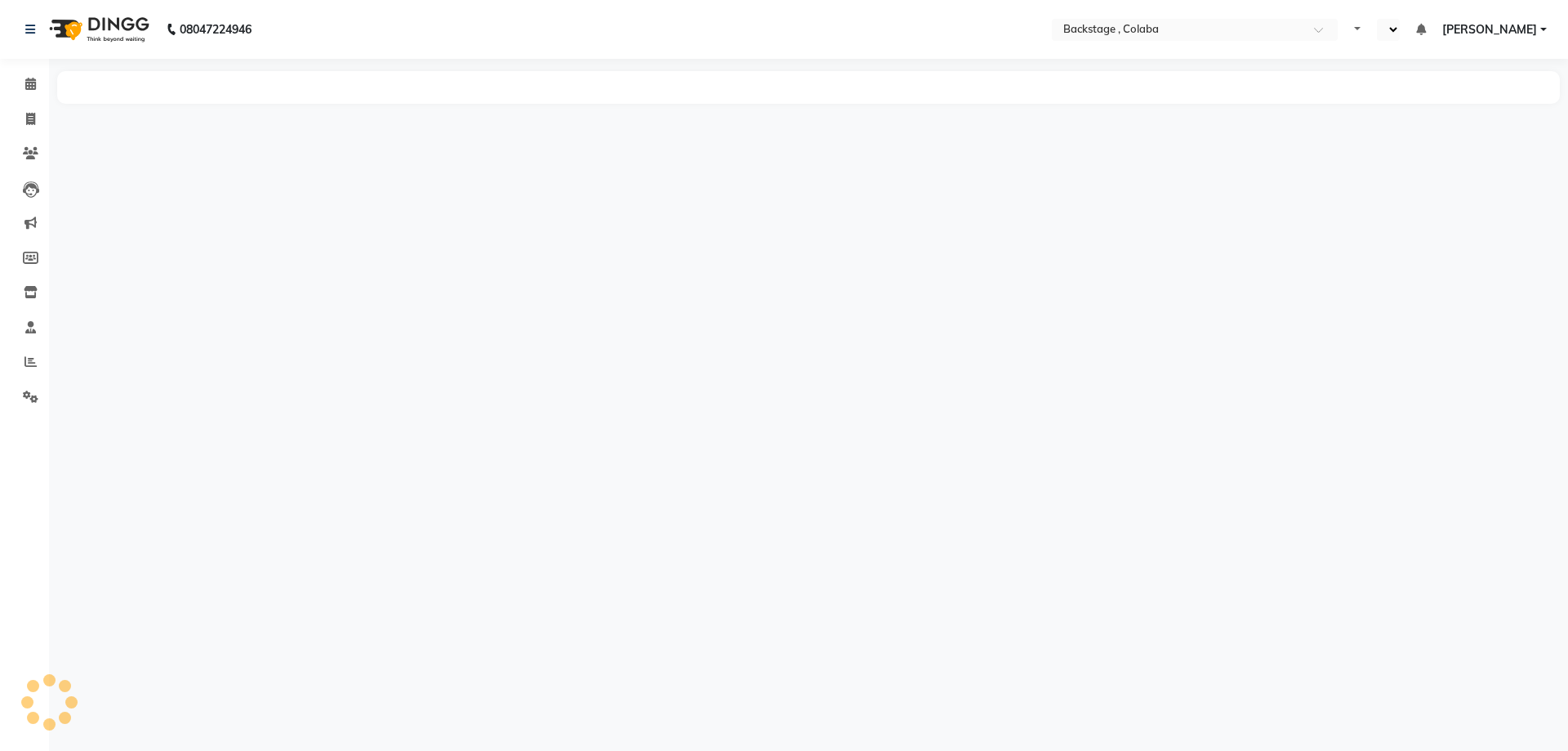
select select "en"
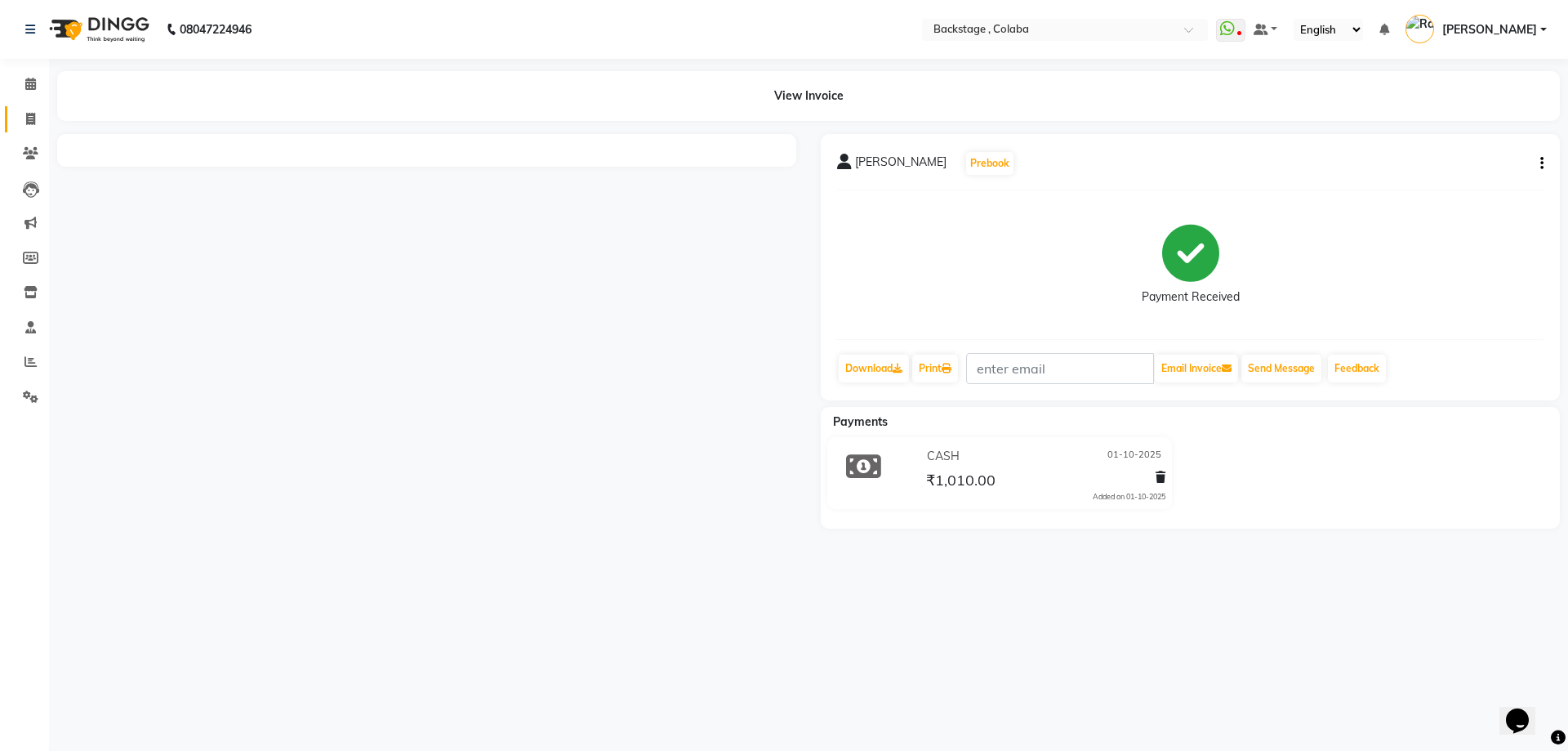
click at [26, 117] on icon at bounding box center [30, 119] width 9 height 12
select select "service"
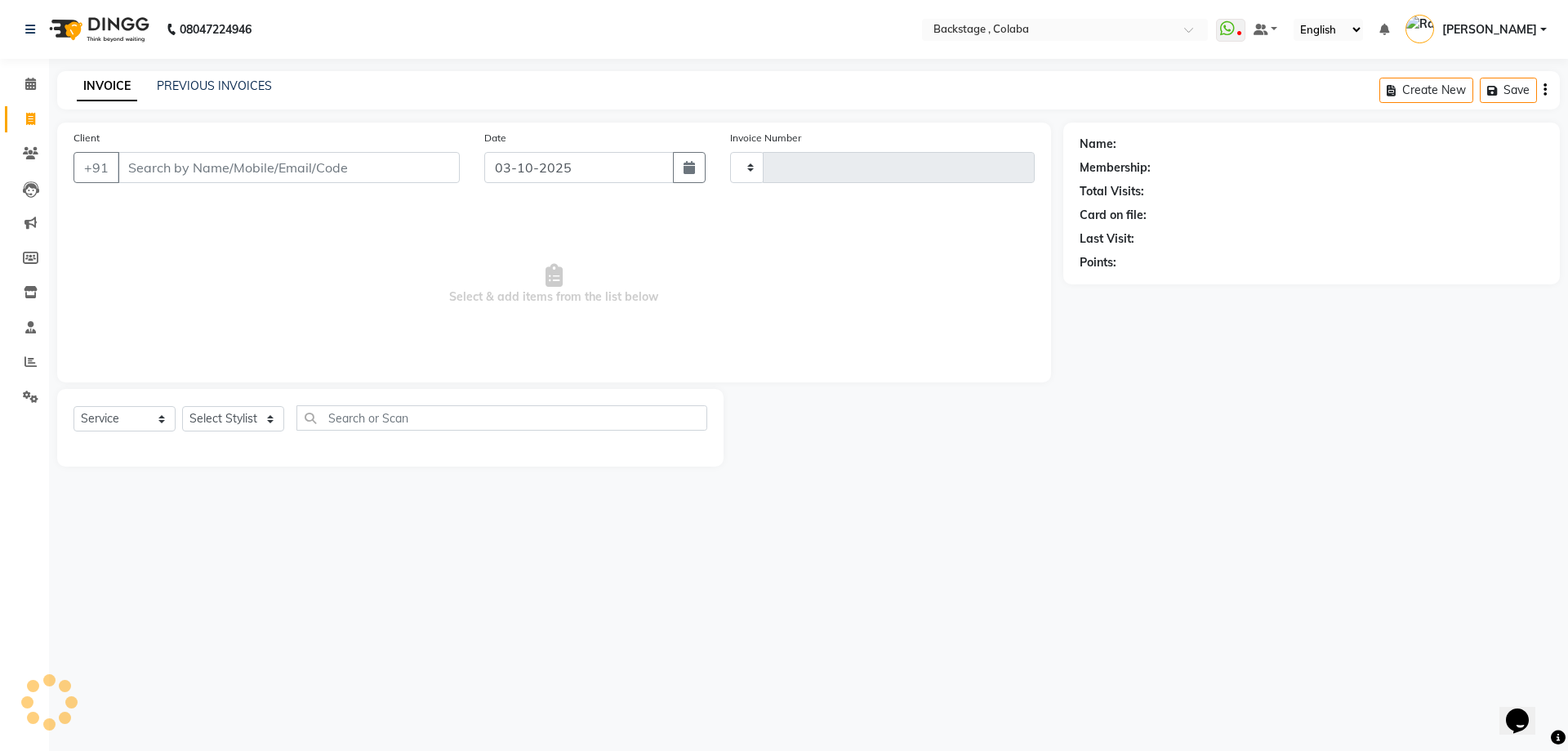
type input "2265"
select select "5451"
click at [270, 168] on input "Client" at bounding box center [288, 167] width 342 height 31
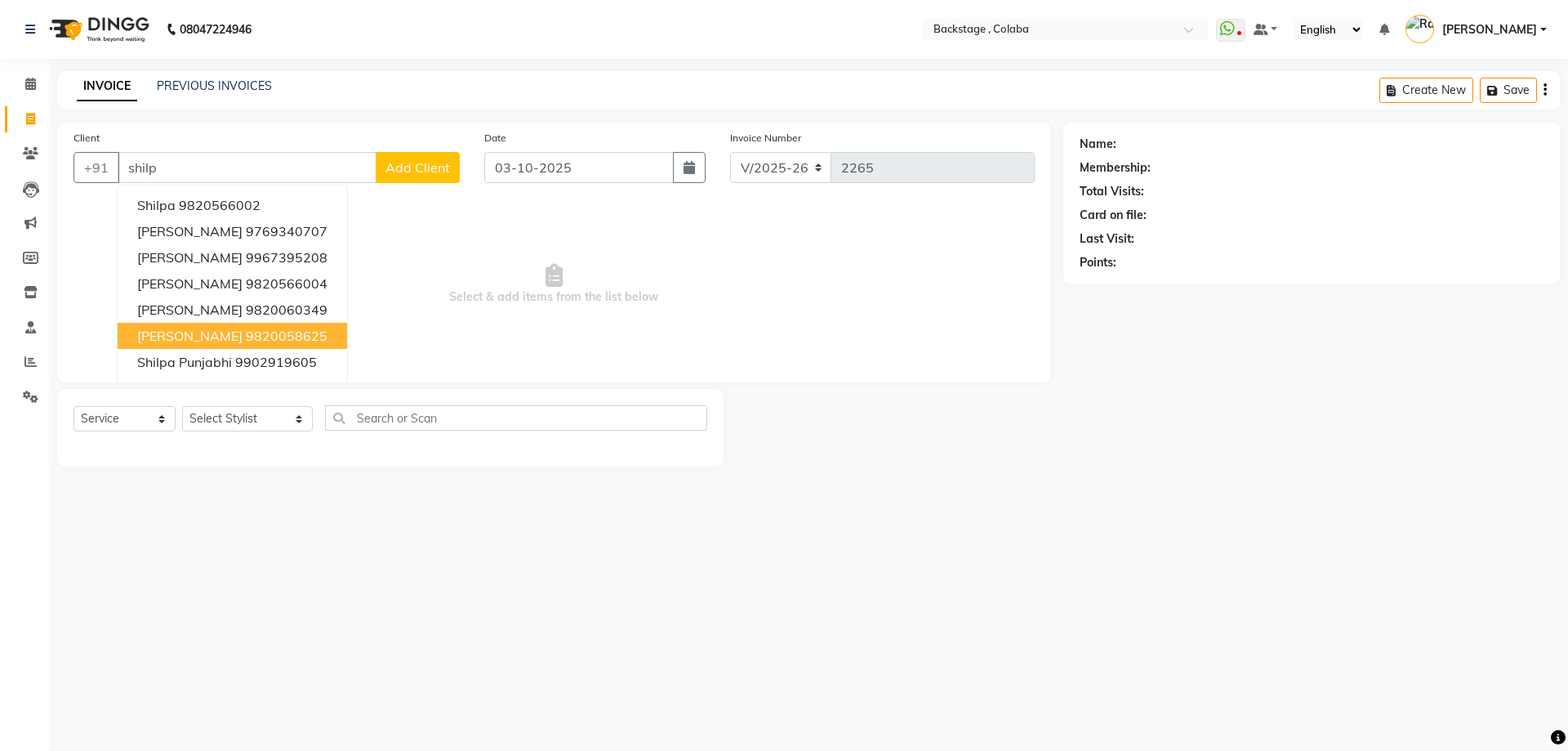
click at [196, 331] on span "[PERSON_NAME]" at bounding box center [189, 335] width 105 height 16
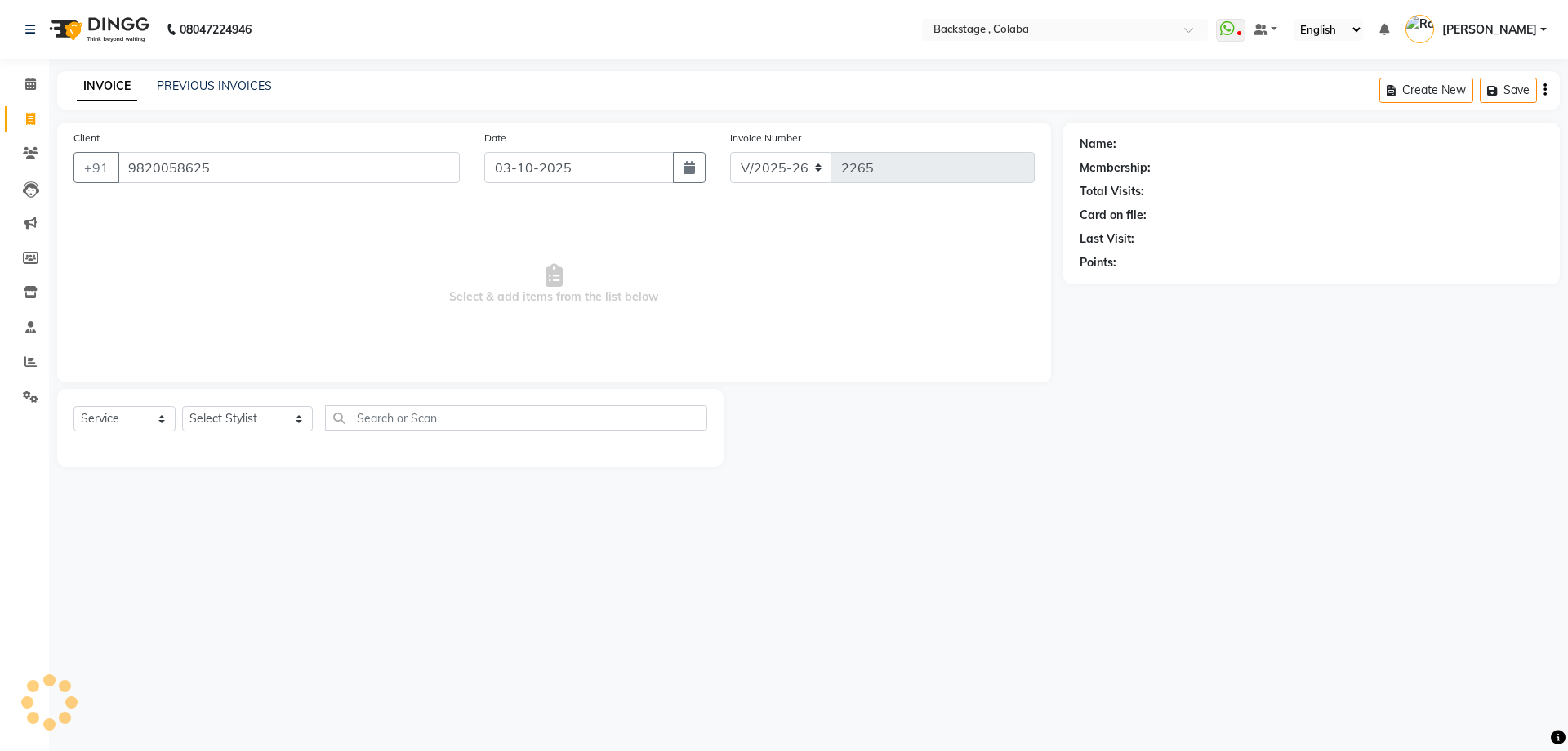
type input "9820058625"
click at [243, 425] on select "Select Stylist Backstage Bharti [PERSON_NAME] [PERSON_NAME] [PERSON_NAME] [PERS…" at bounding box center [248, 418] width 131 height 25
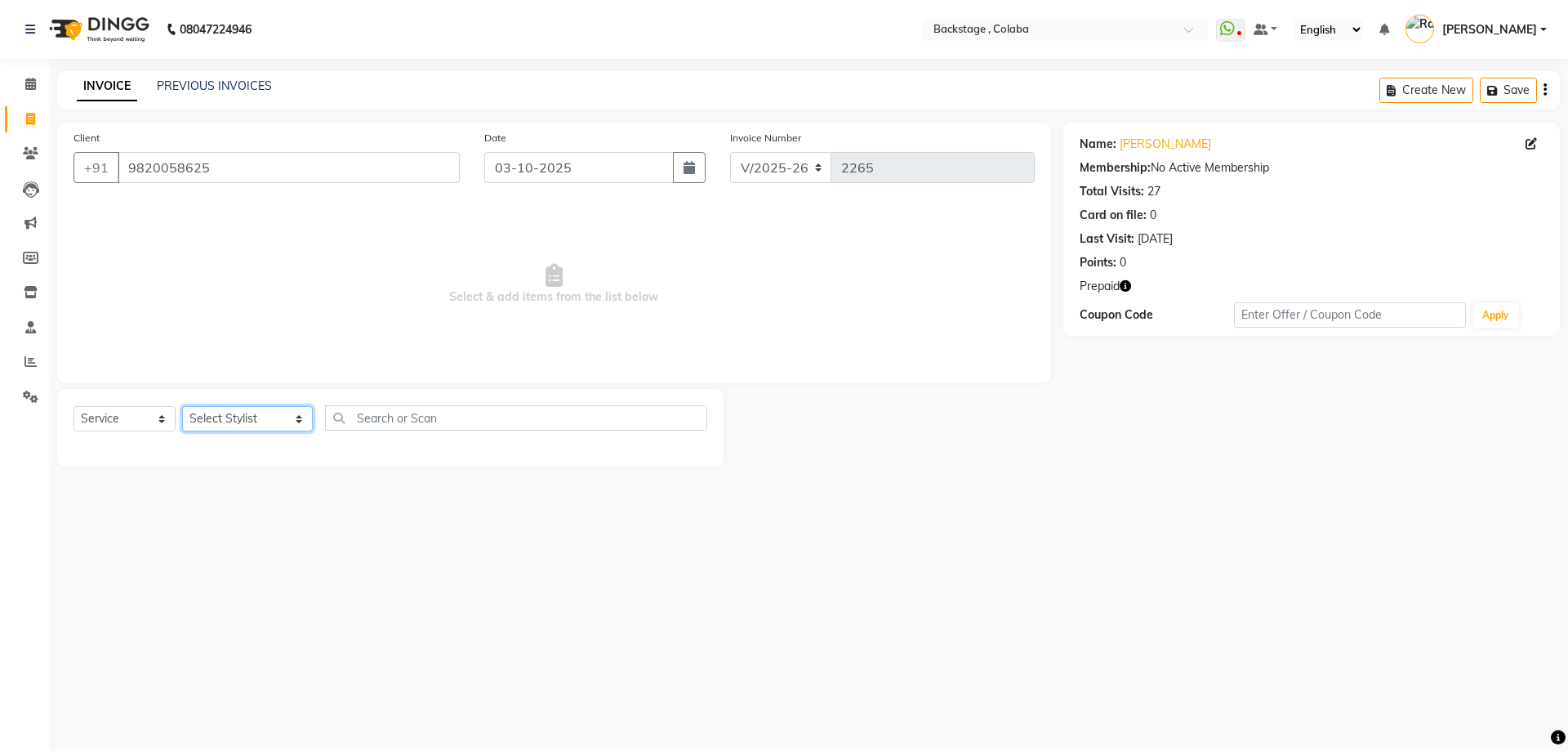
select select "36480"
click at [183, 406] on select "Select Stylist Backstage Bharti [PERSON_NAME] [PERSON_NAME] [PERSON_NAME] [PERS…" at bounding box center [248, 418] width 131 height 25
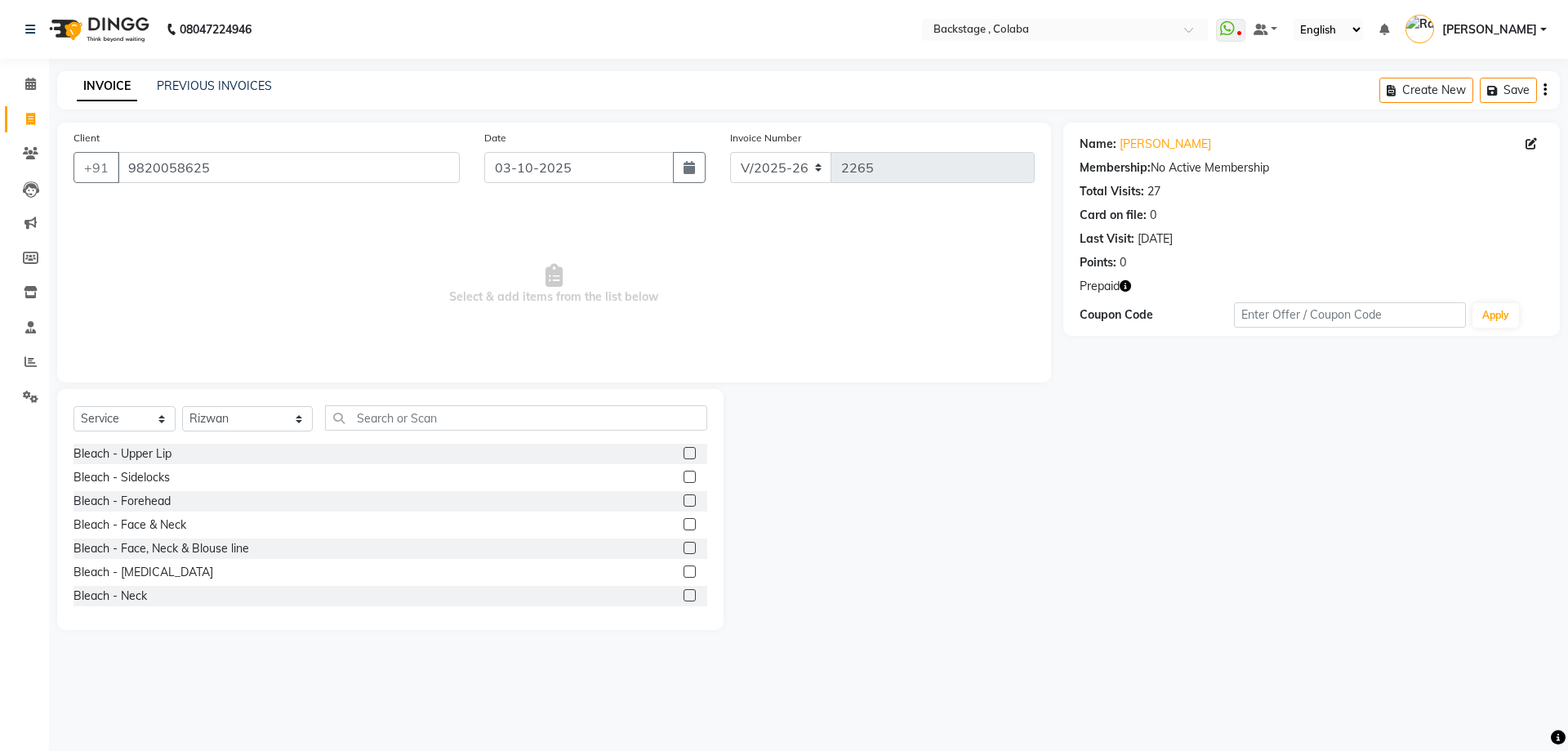
click at [378, 402] on div "Select Service Product Membership Package Voucher Prepaid Gift Card Select Styl…" at bounding box center [390, 510] width 666 height 241
click at [374, 419] on input "text" at bounding box center [517, 418] width 382 height 25
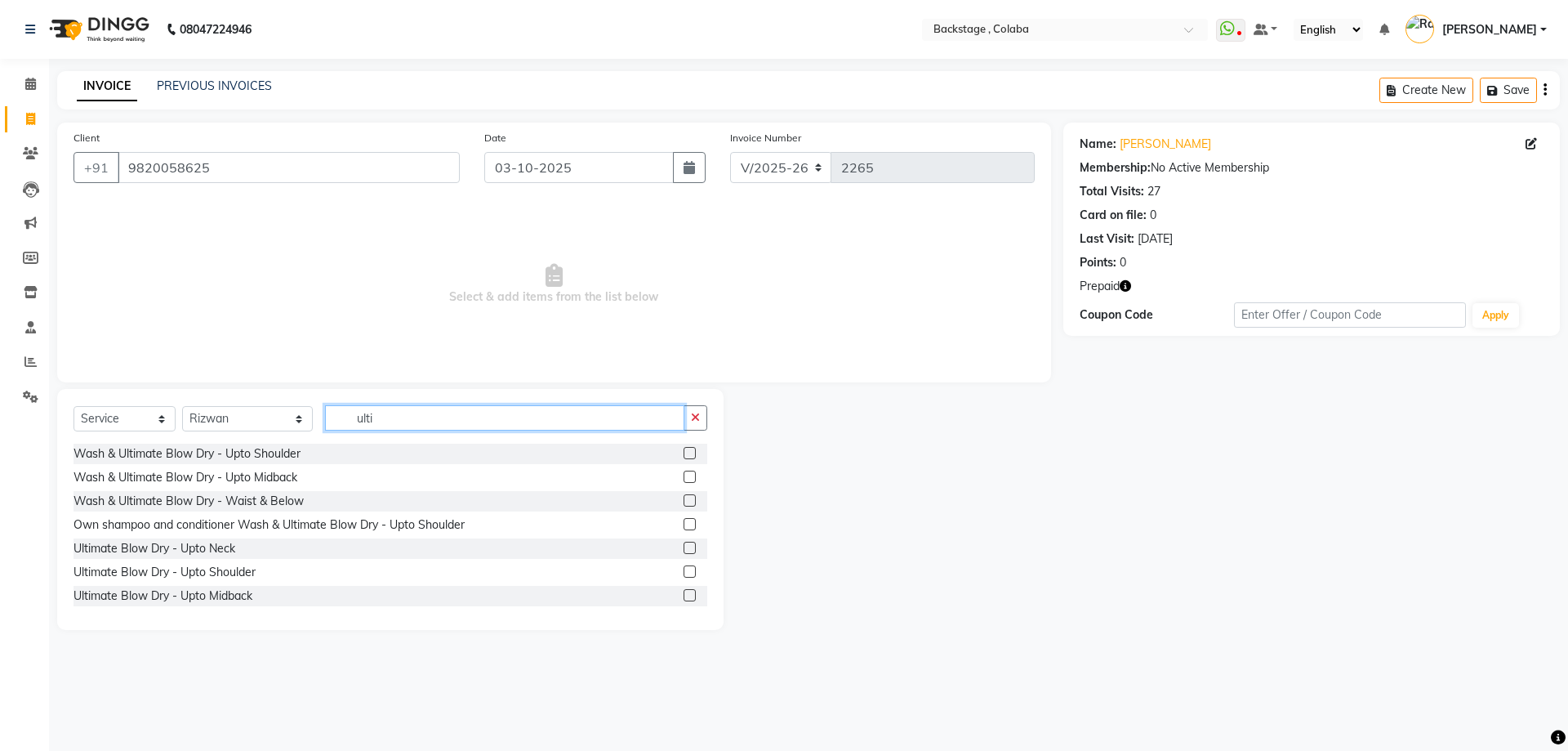
type input "ulti"
click at [228, 468] on div "Wash & Ultimate Blow Dry - Upto Midback" at bounding box center [390, 478] width 634 height 21
click at [228, 469] on div "Wash & Ultimate Blow Dry - Upto Midback" at bounding box center [185, 477] width 224 height 17
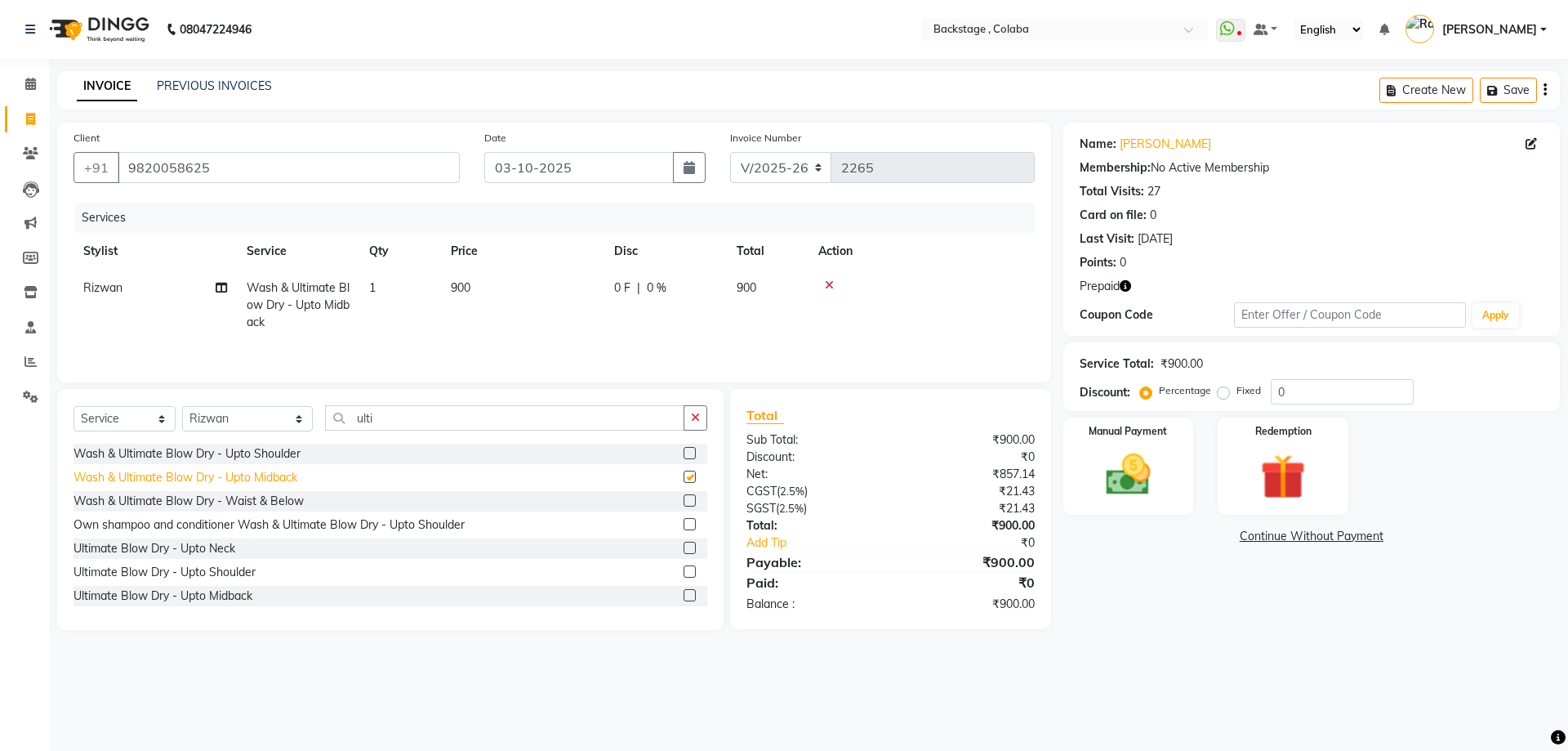
checkbox input "false"
drag, startPoint x: 1145, startPoint y: 488, endPoint x: 1177, endPoint y: 507, distance: 37.2
click at [1144, 488] on img at bounding box center [1128, 475] width 76 height 54
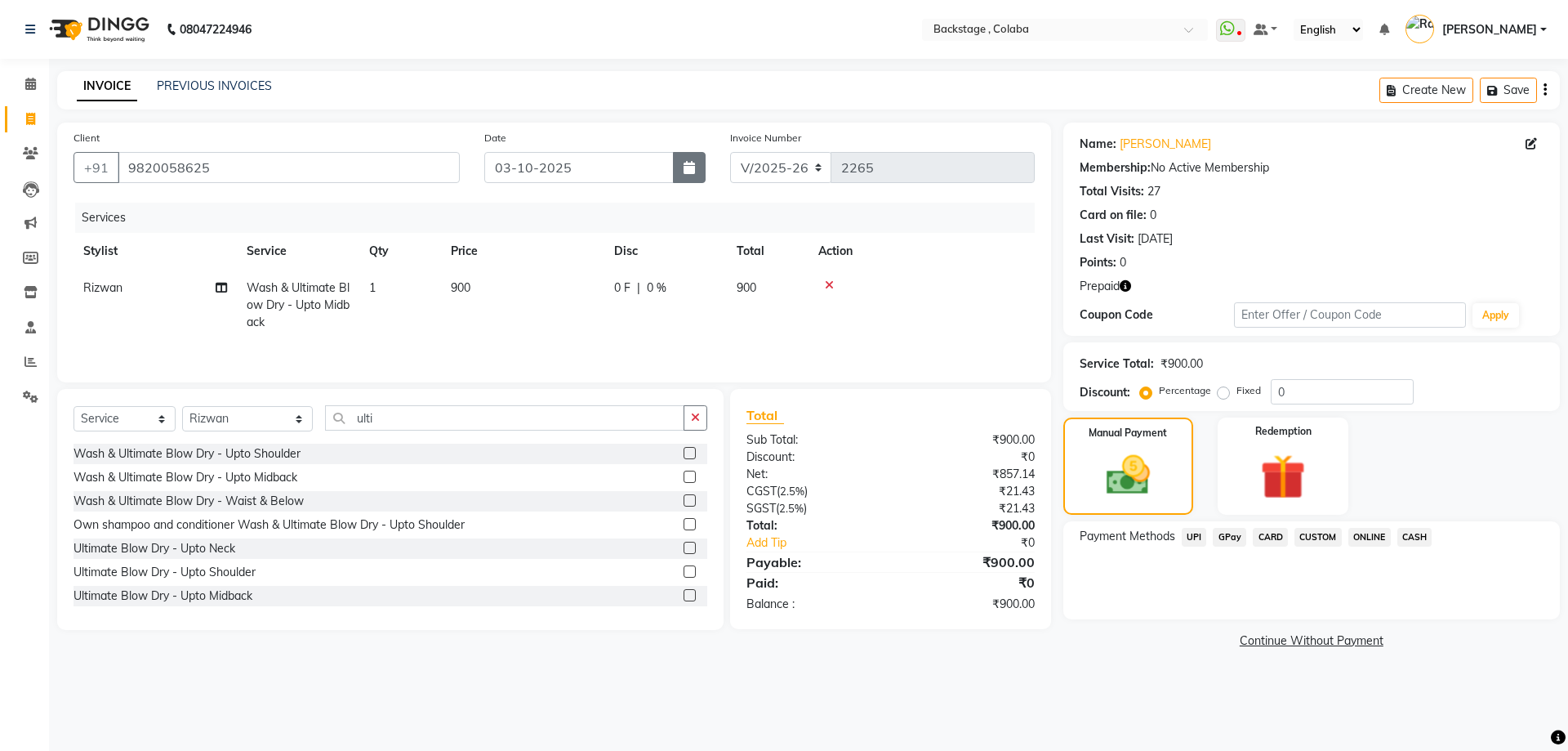
click at [687, 168] on icon "button" at bounding box center [689, 167] width 11 height 13
select select "10"
select select "2025"
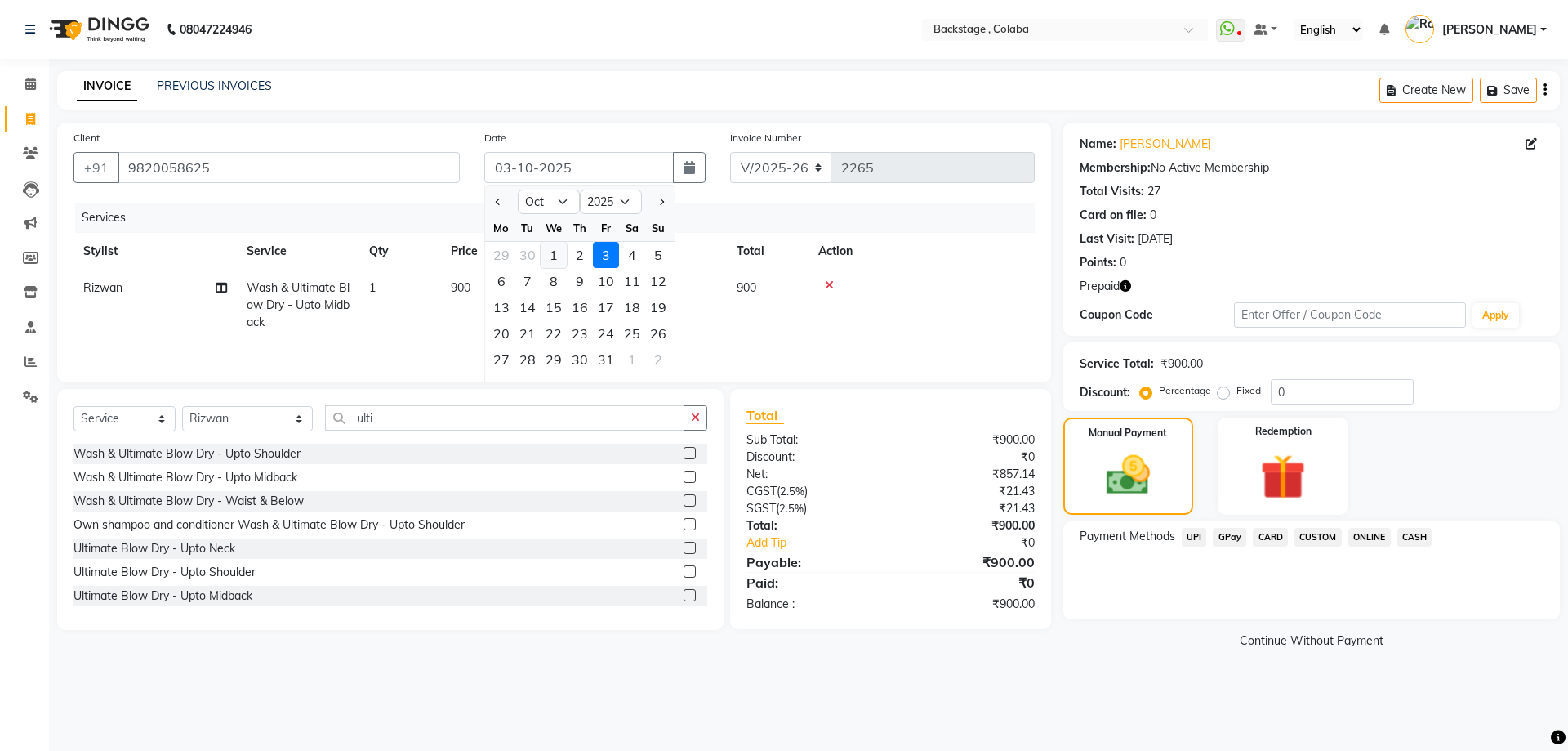
click at [551, 257] on div "1" at bounding box center [554, 255] width 26 height 26
type input "01-10-2025"
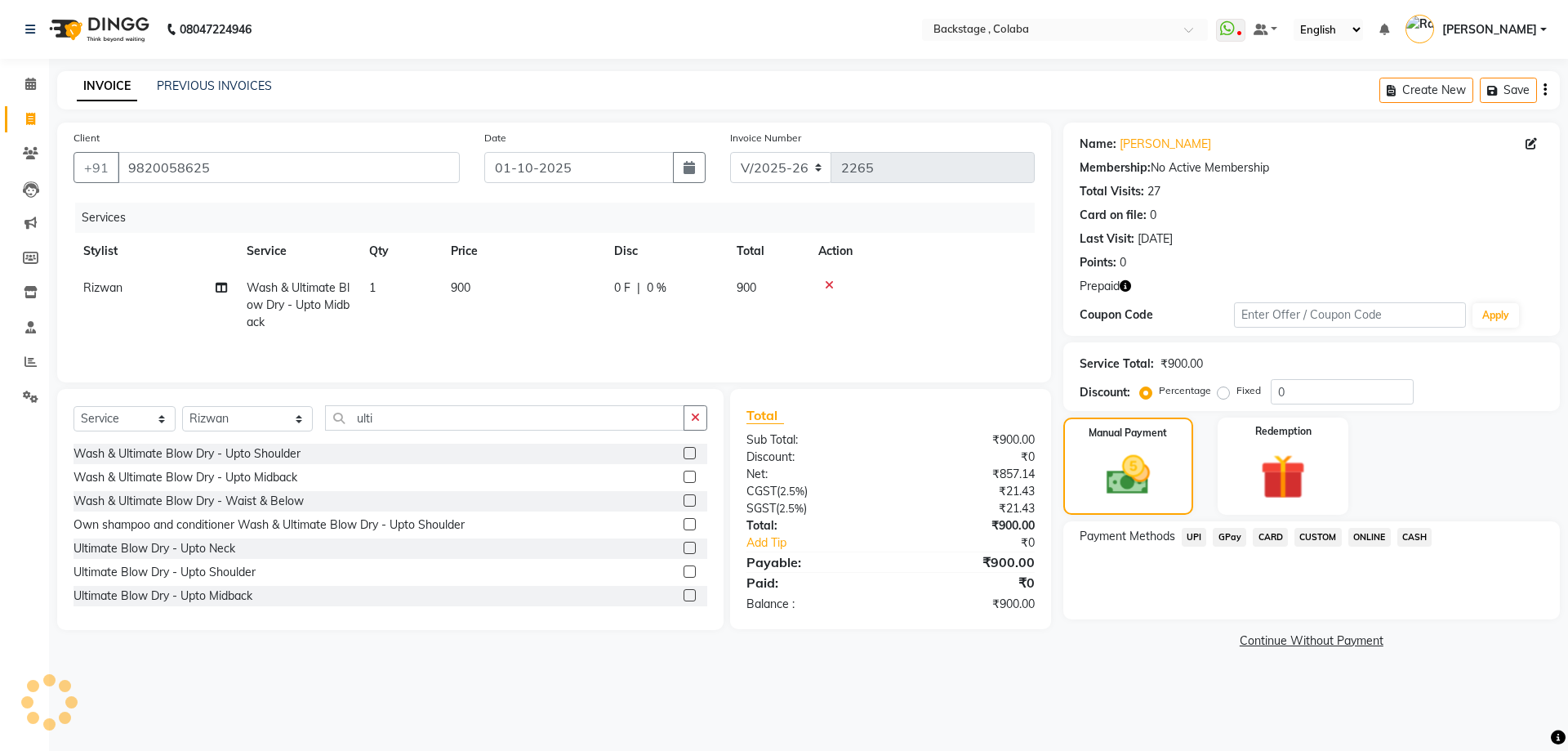
click at [1233, 549] on div "GPay" at bounding box center [1226, 539] width 40 height 22
click at [1263, 531] on span "CARD" at bounding box center [1270, 537] width 35 height 19
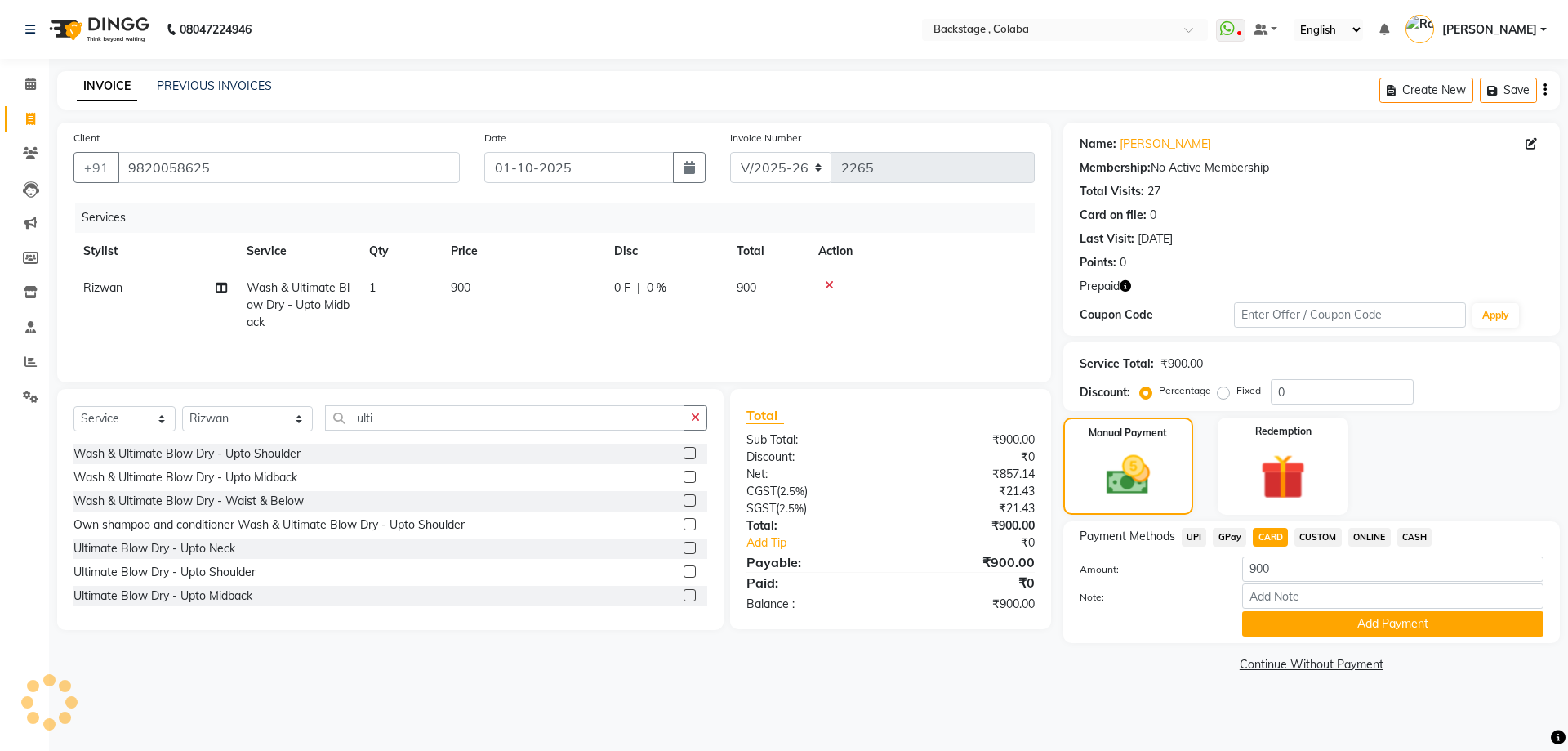
click at [1263, 621] on button "Add Payment" at bounding box center [1393, 624] width 301 height 25
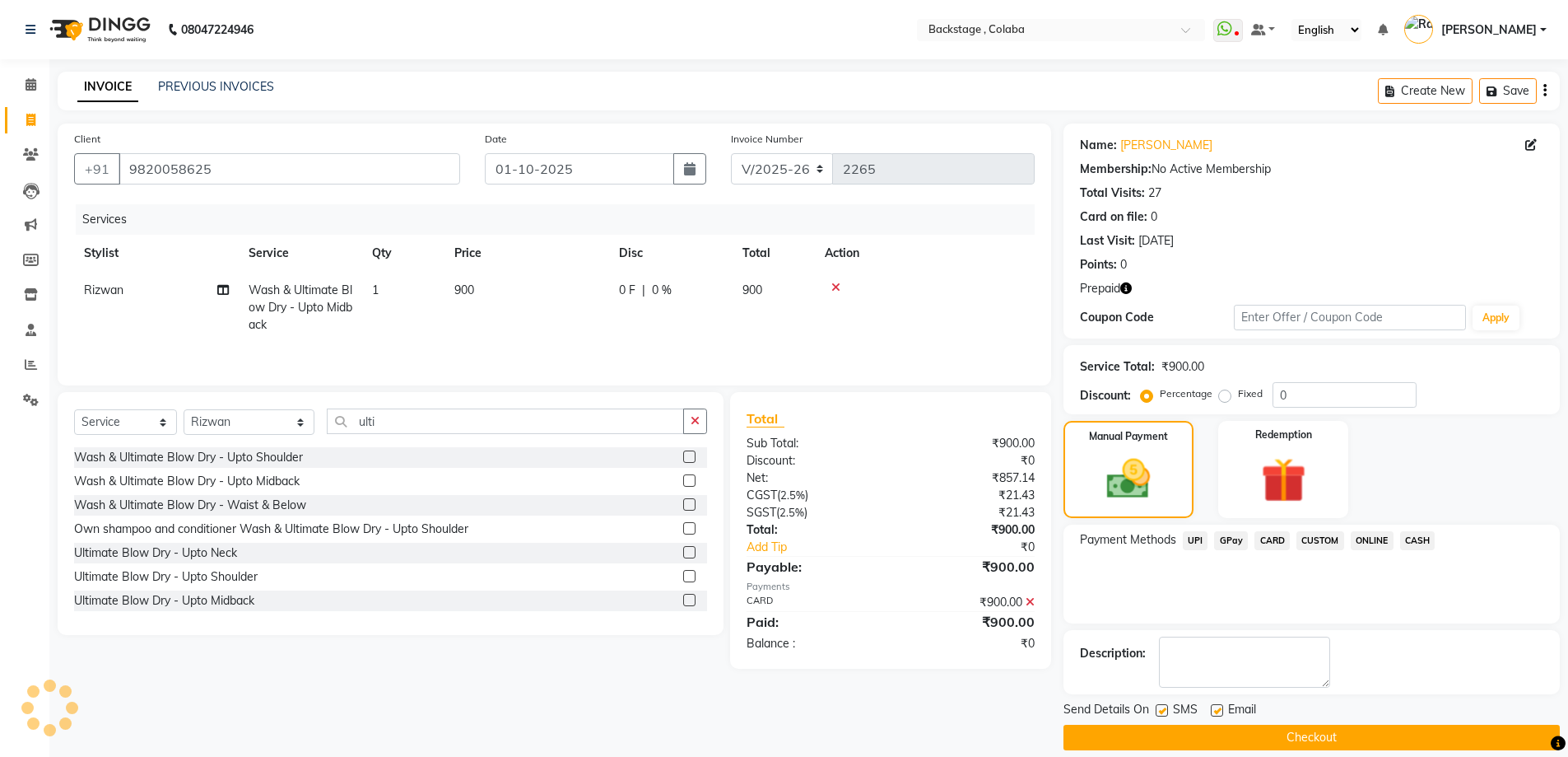
click at [1289, 729] on button "Checkout" at bounding box center [1312, 737] width 496 height 25
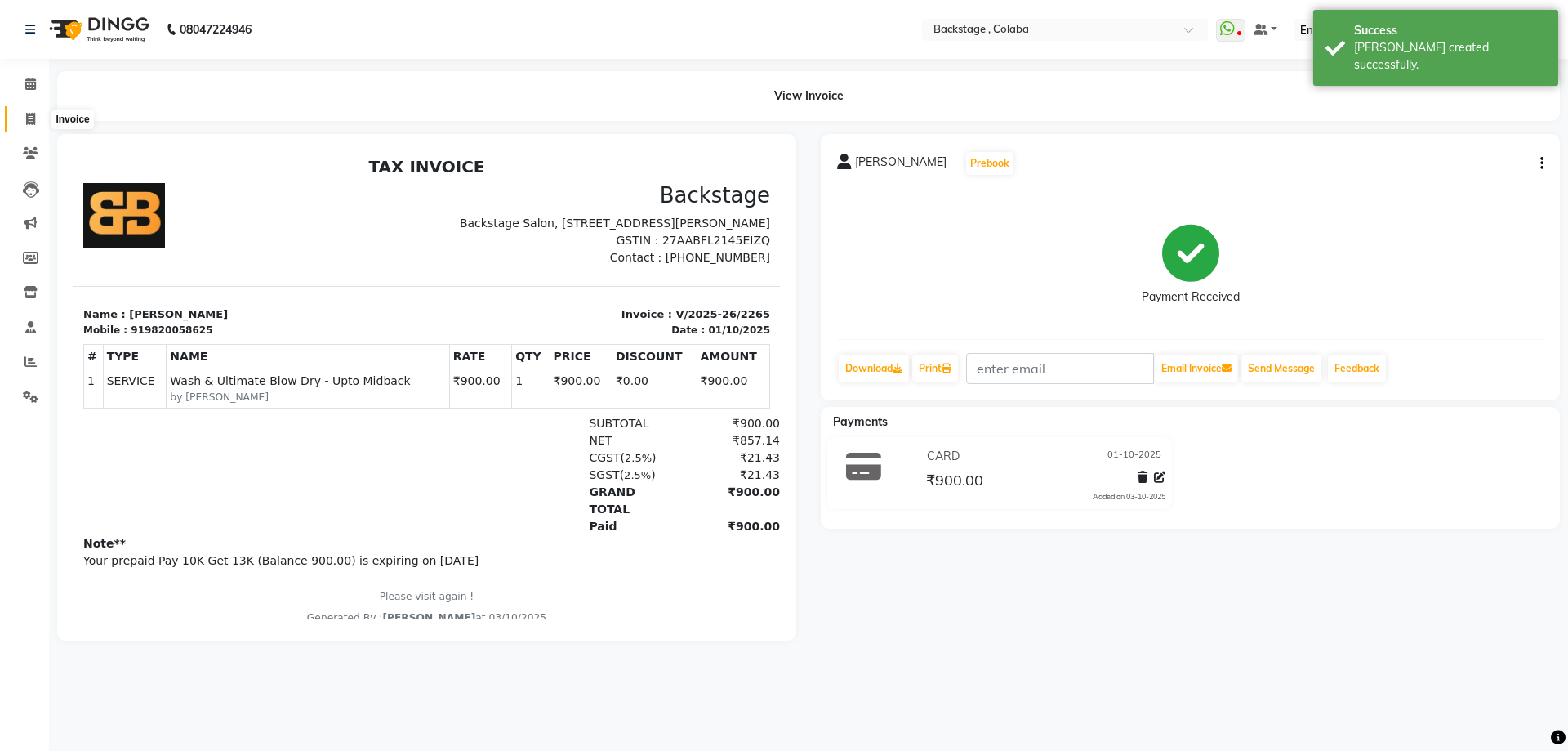
click at [31, 115] on icon at bounding box center [30, 119] width 9 height 12
select select "service"
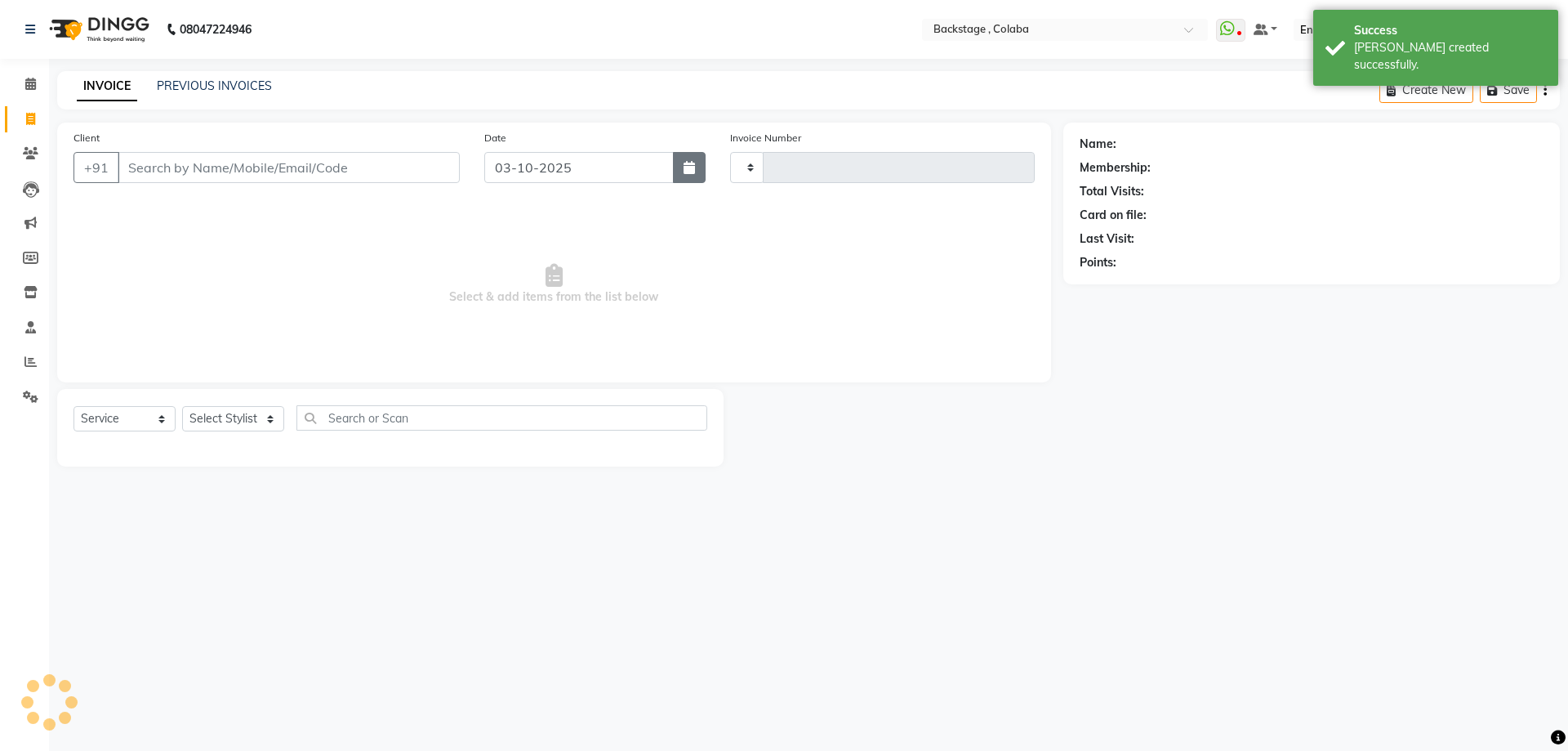
type input "2266"
click at [686, 161] on icon "button" at bounding box center [689, 167] width 11 height 13
select select "5451"
select select "10"
select select "2025"
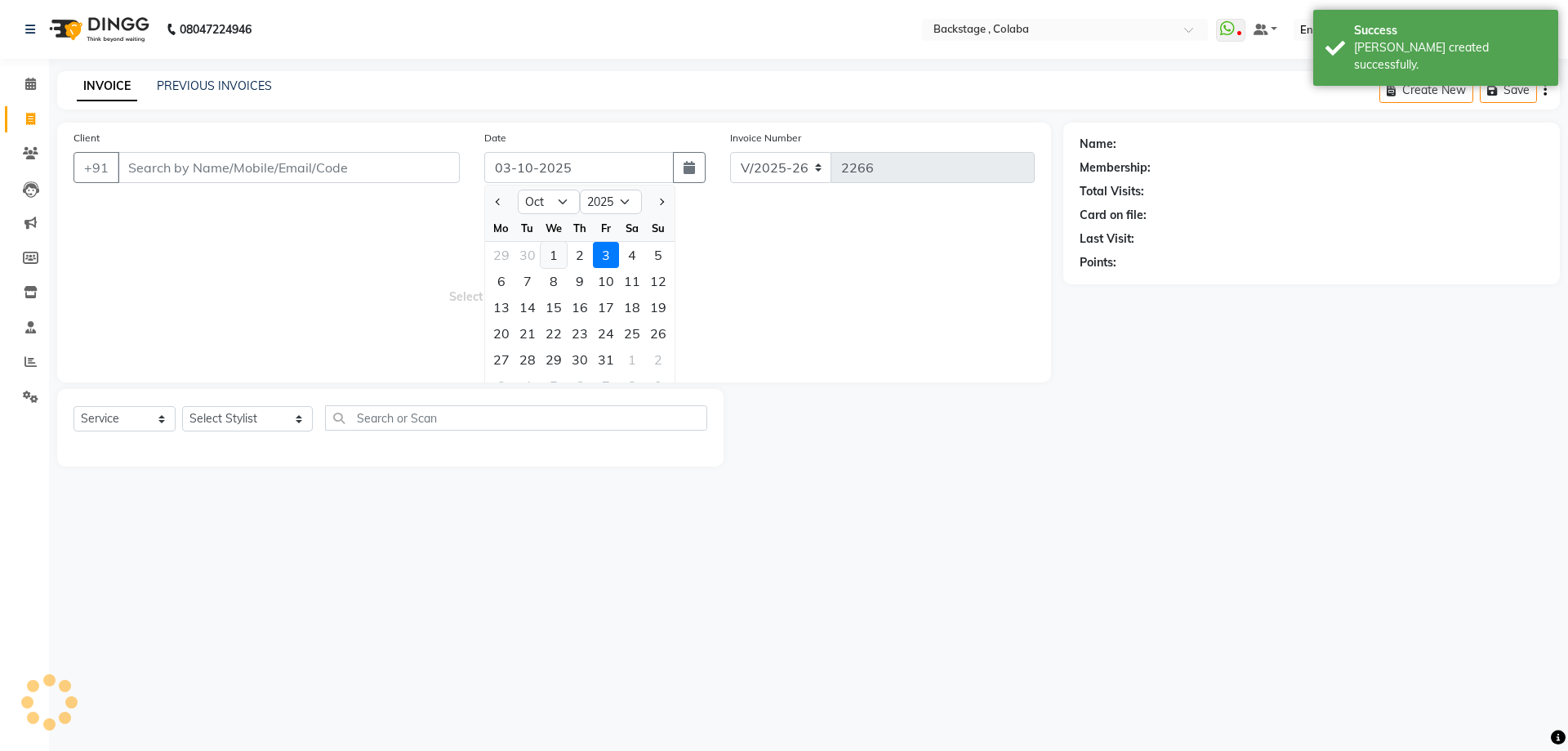
drag, startPoint x: 555, startPoint y: 260, endPoint x: 306, endPoint y: 204, distance: 255.2
click at [554, 260] on div "1" at bounding box center [554, 255] width 26 height 26
type input "01-10-2025"
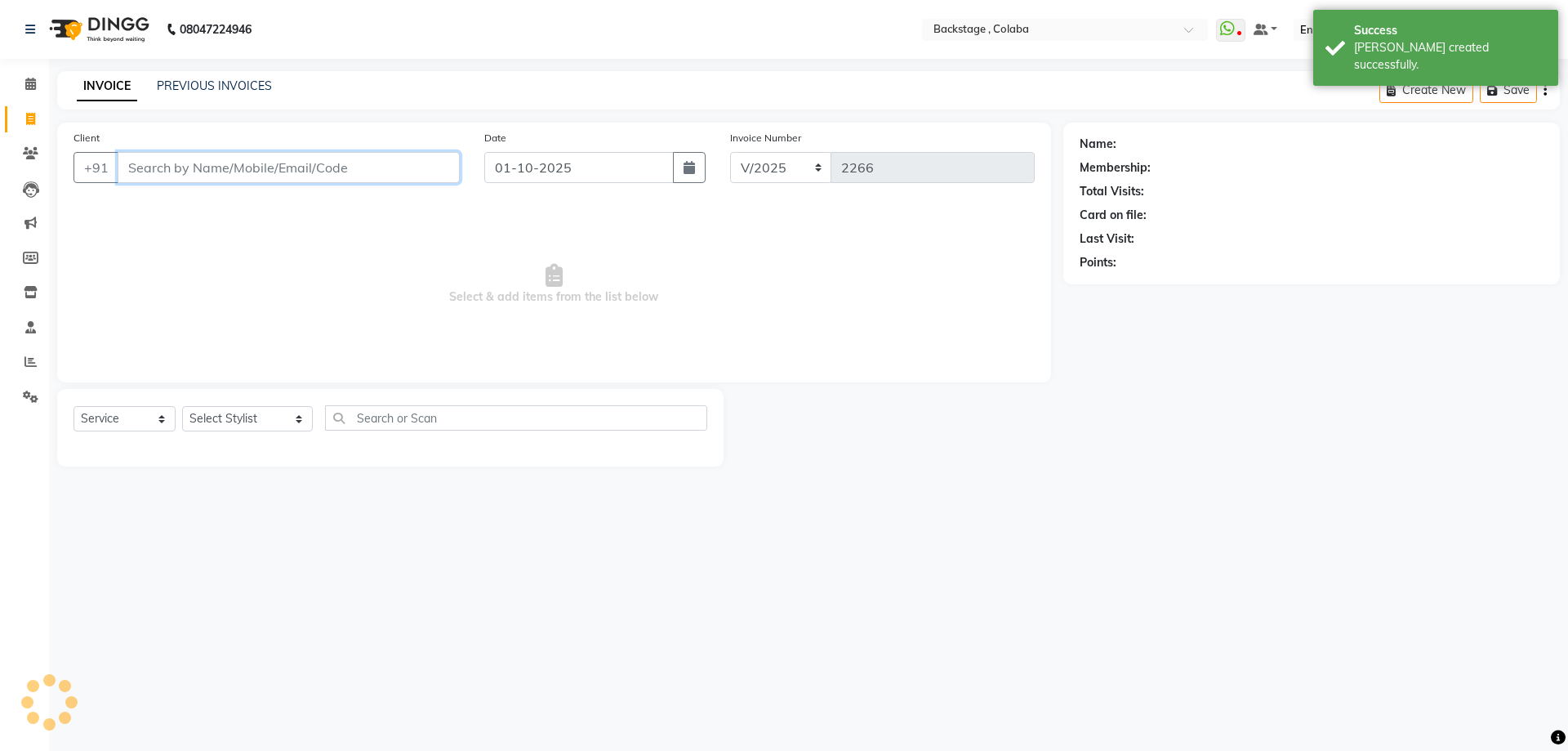
click at [268, 168] on input "Client" at bounding box center [288, 167] width 342 height 31
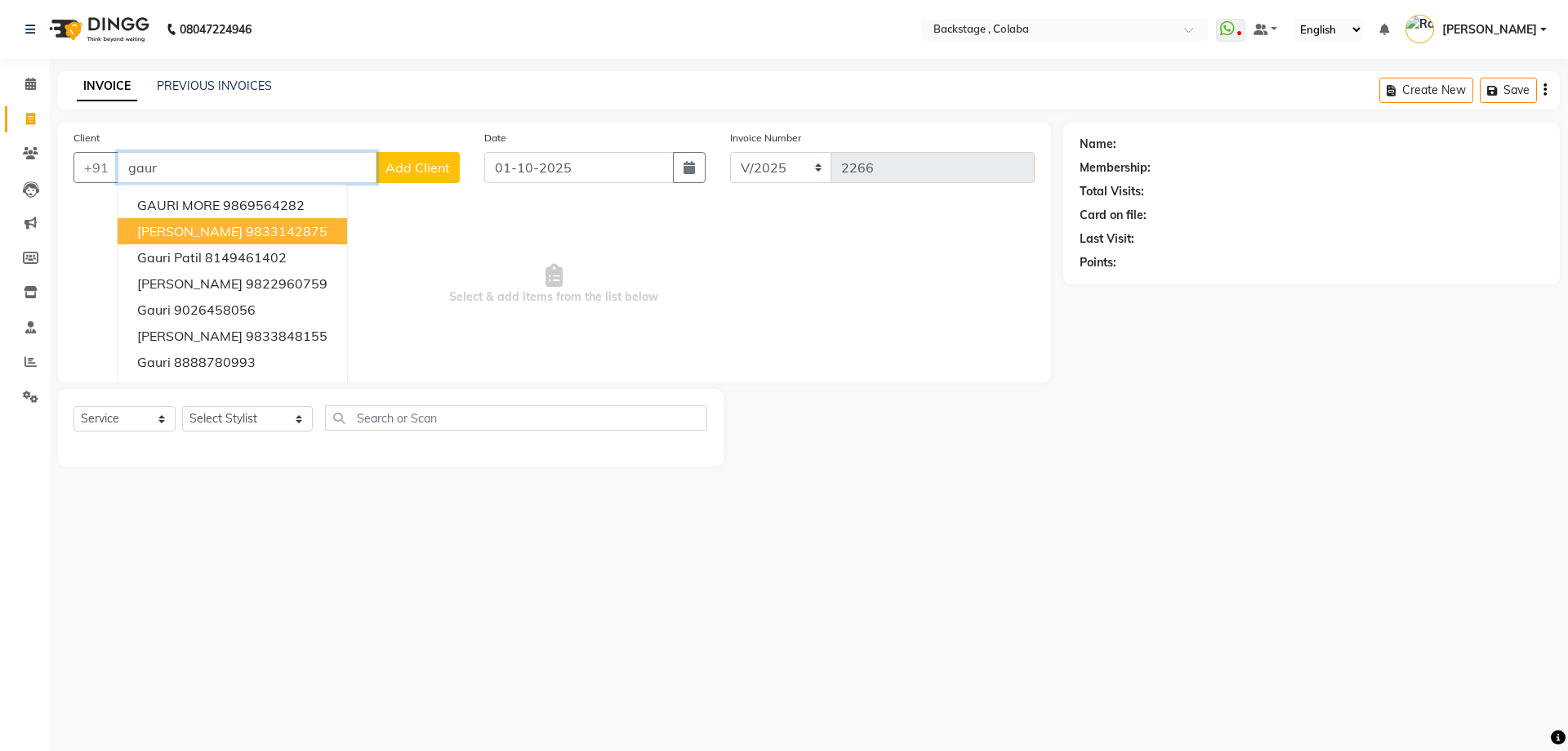
click at [202, 239] on span "[PERSON_NAME]" at bounding box center [189, 231] width 105 height 16
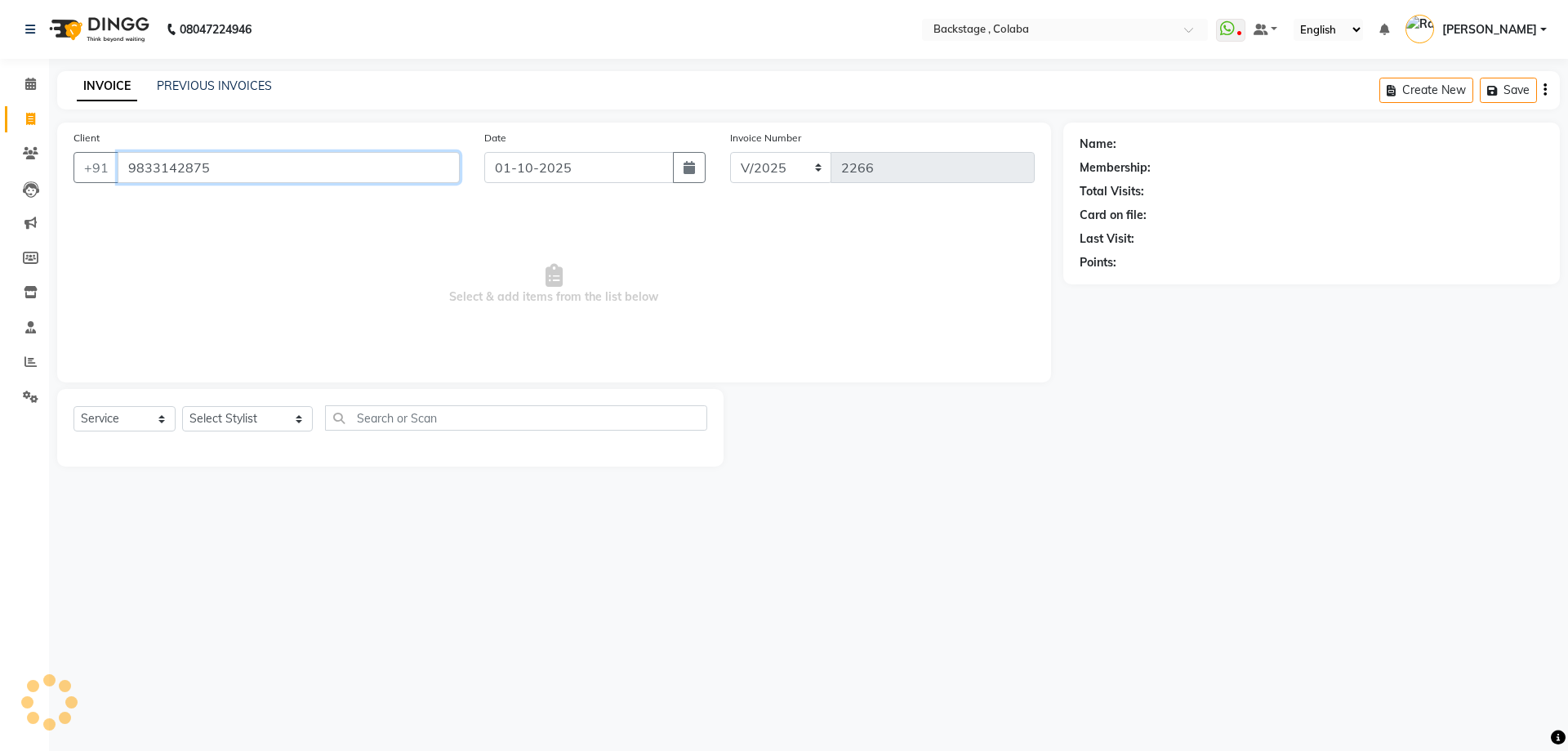
type input "9833142875"
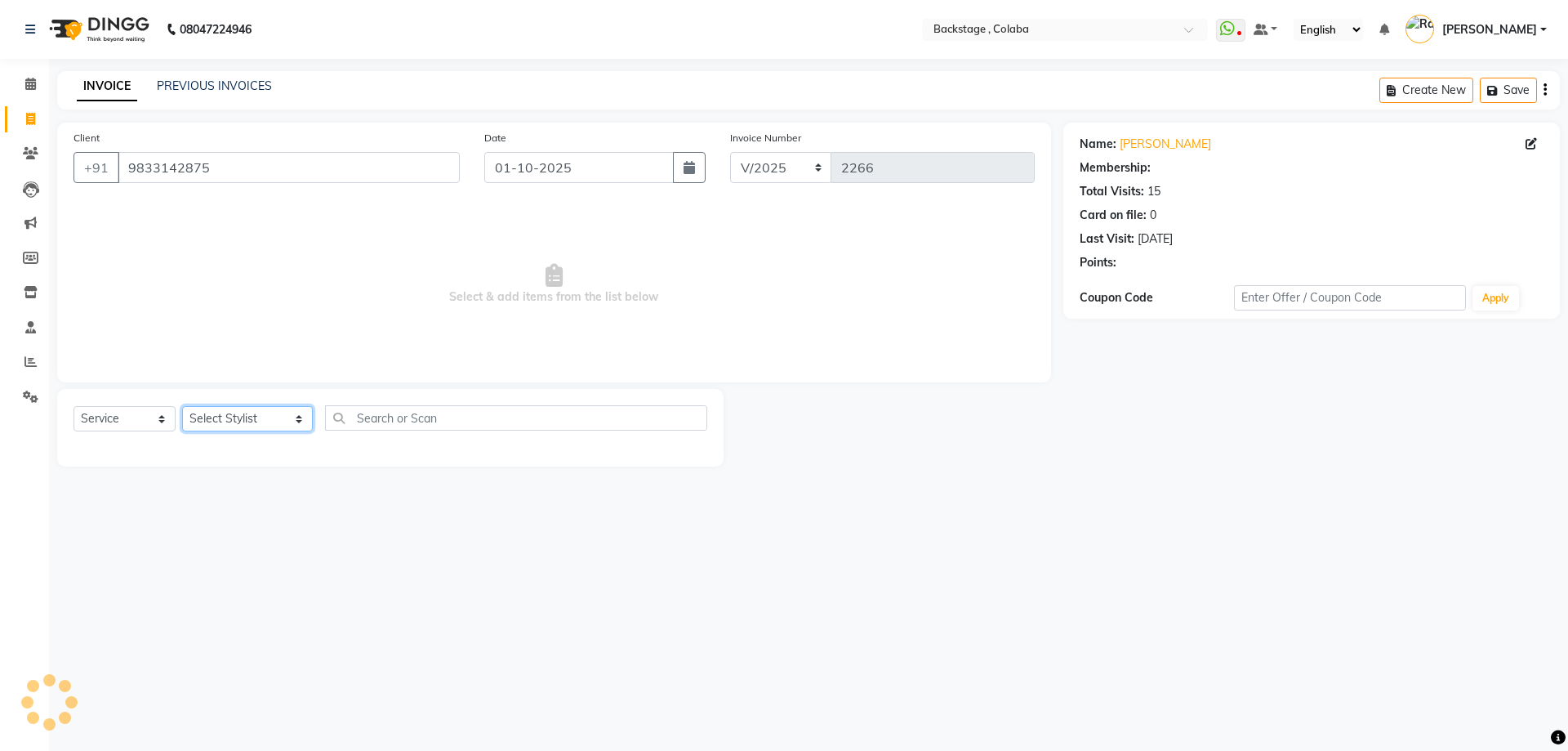
click at [226, 421] on select "Select Stylist Backstage Bharti [PERSON_NAME] [PERSON_NAME] [PERSON_NAME] [PERS…" at bounding box center [248, 418] width 131 height 25
select select "59642"
click at [183, 406] on select "Select Stylist Backstage Bharti [PERSON_NAME] [PERSON_NAME] [PERSON_NAME] [PERS…" at bounding box center [248, 418] width 131 height 25
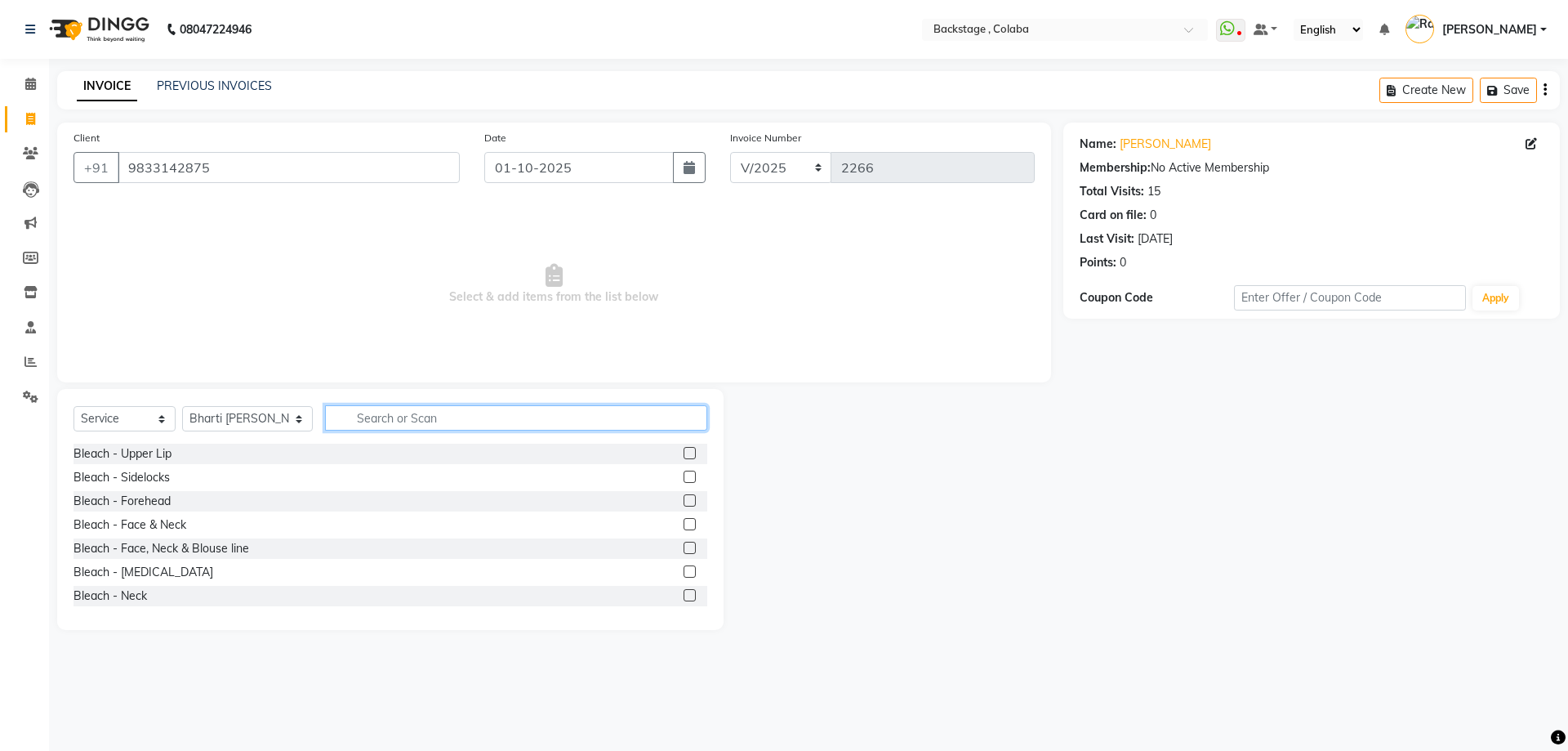
click at [325, 420] on input "text" at bounding box center [517, 418] width 382 height 25
click at [334, 418] on input "text" at bounding box center [517, 418] width 382 height 25
type input "ped"
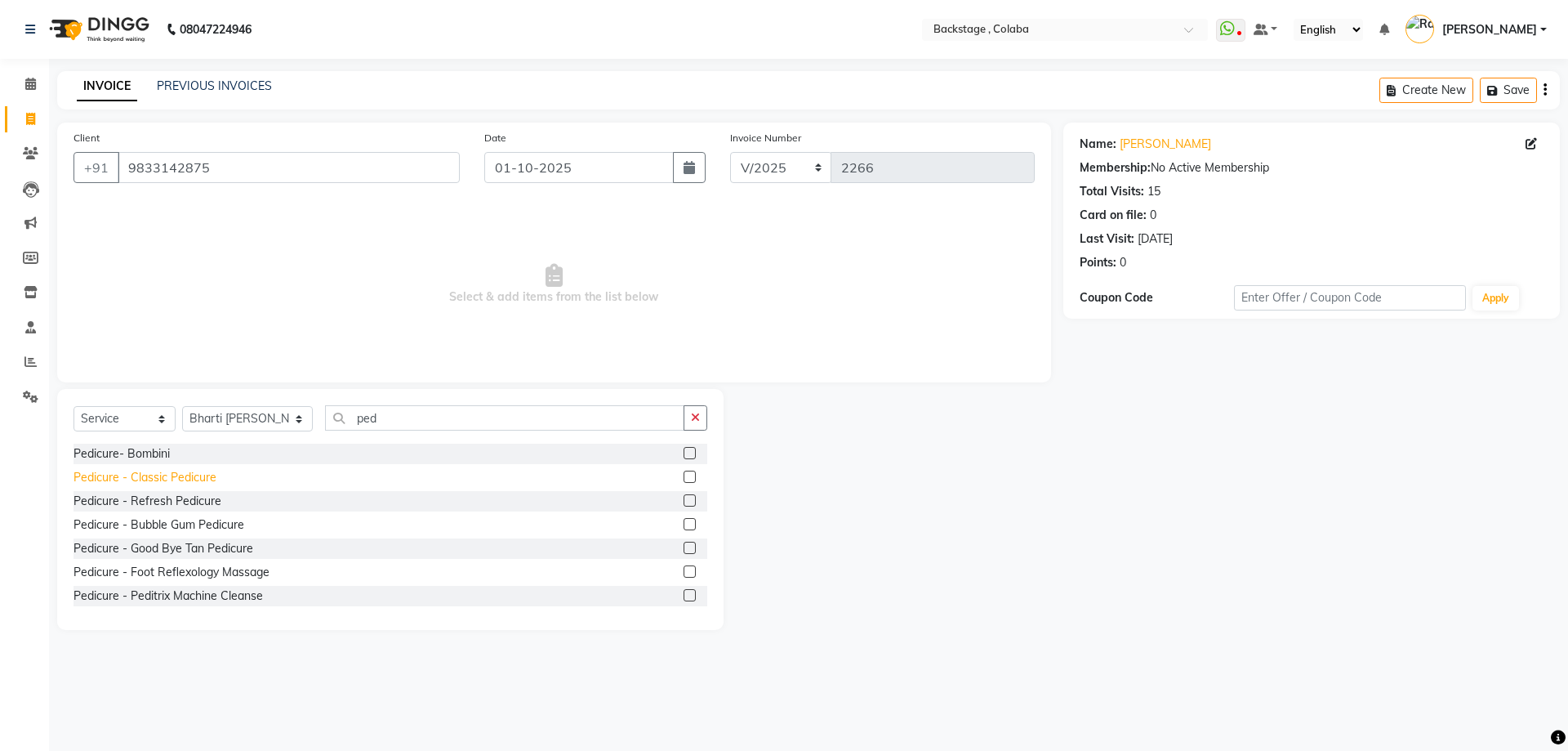
click at [170, 474] on div "Pedicure - Classic Pedicure" at bounding box center [145, 477] width 143 height 17
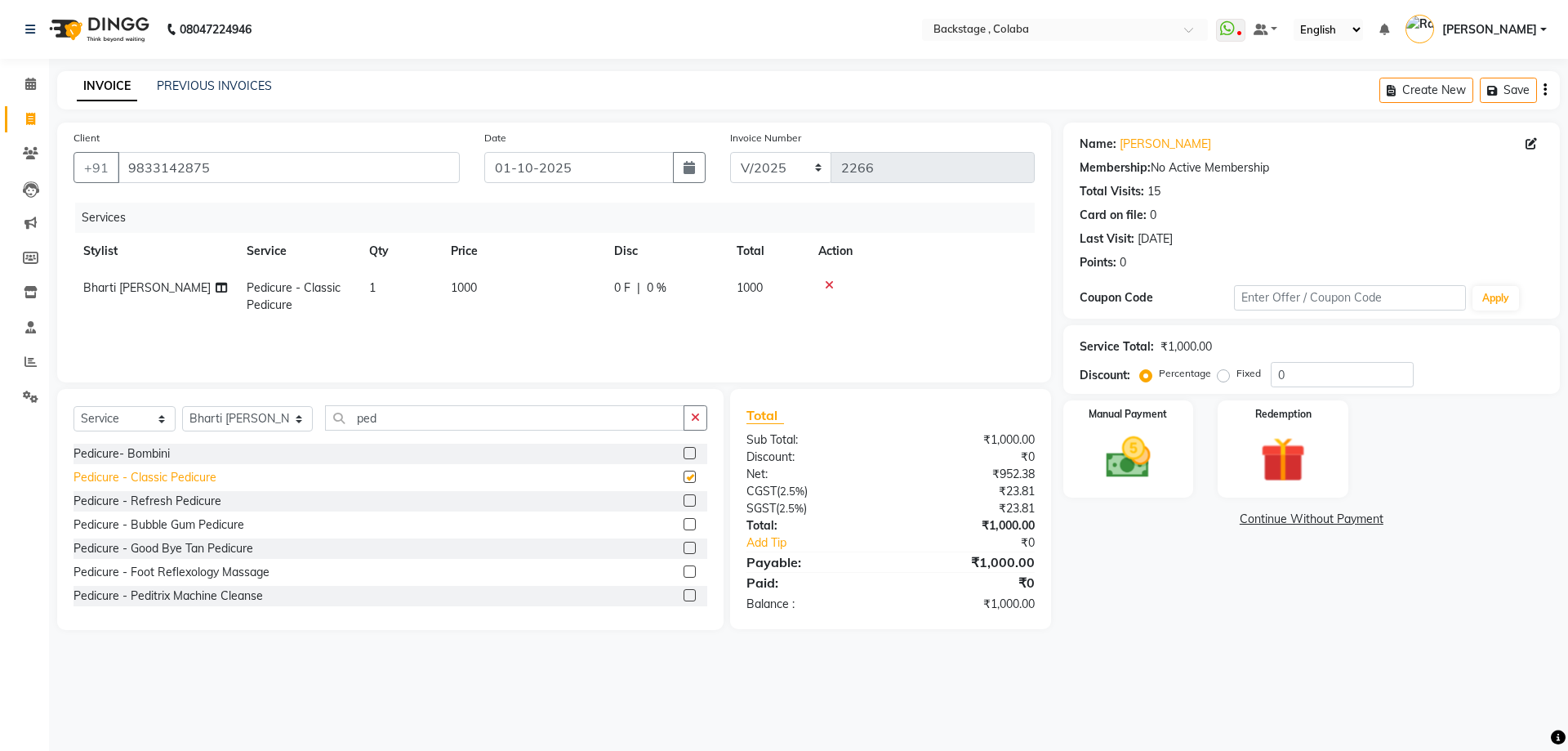
checkbox input "false"
drag, startPoint x: 366, startPoint y: 423, endPoint x: 282, endPoint y: 423, distance: 84.0
click at [282, 423] on div "Select Service Product Membership Package Voucher Prepaid Gift Card Select Styl…" at bounding box center [390, 425] width 634 height 39
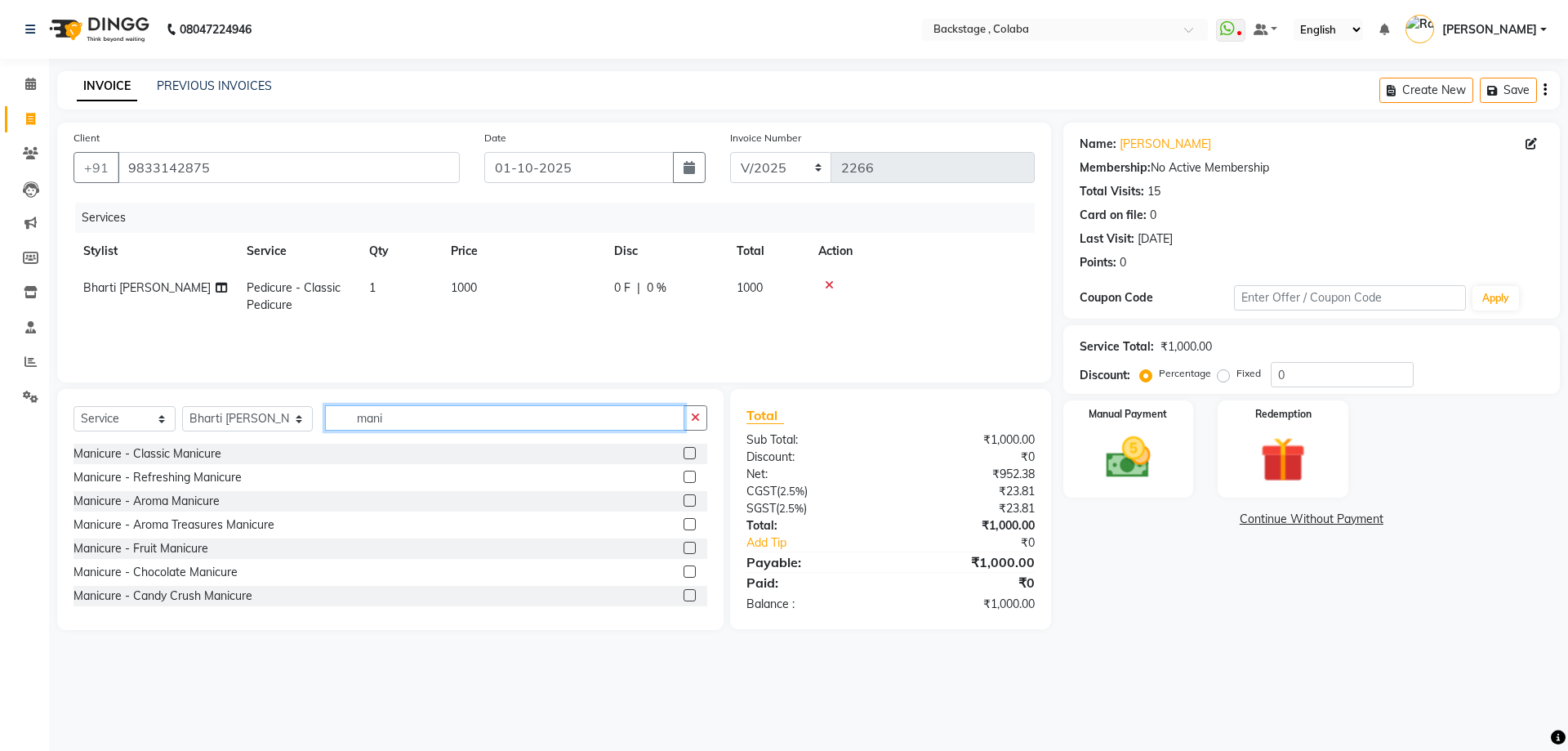
type input "mani"
click at [166, 450] on div "Manicure - Classic Manicure" at bounding box center [147, 454] width 148 height 17
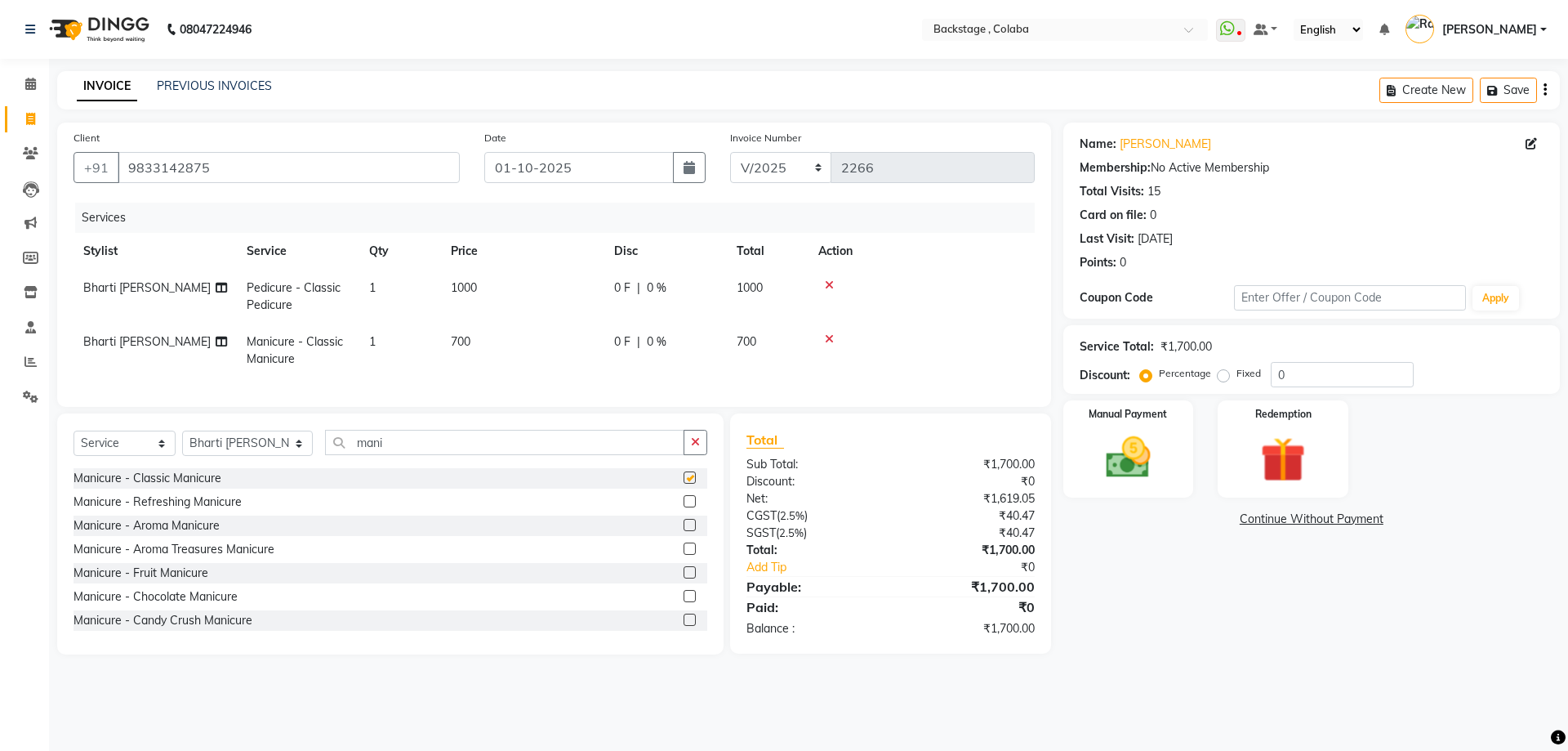
checkbox input "false"
drag, startPoint x: 375, startPoint y: 454, endPoint x: 286, endPoint y: 459, distance: 89.1
click at [286, 459] on div "Select Service Product Membership Package Voucher Prepaid Gift Card Select Styl…" at bounding box center [390, 449] width 634 height 39
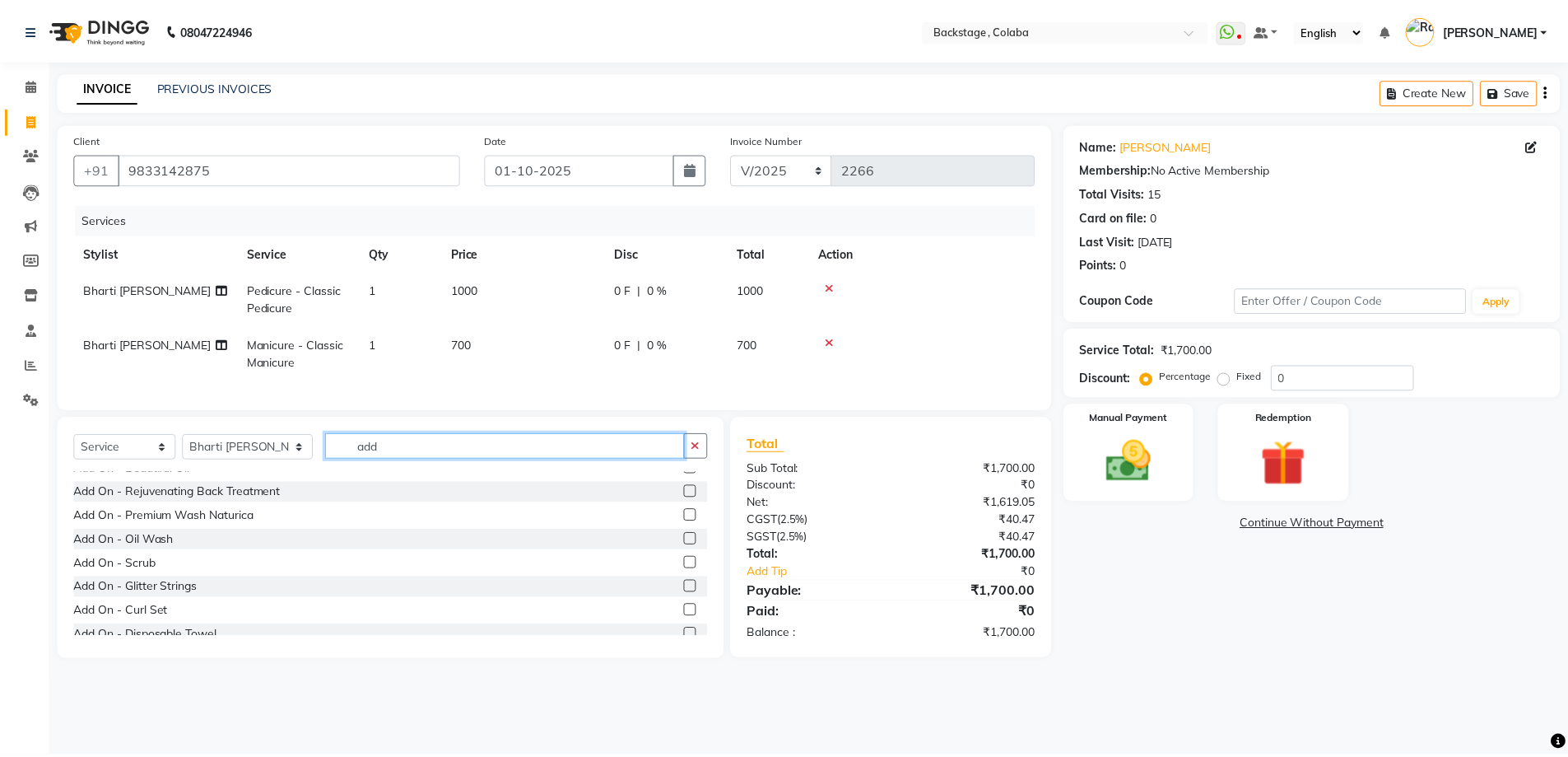
scroll to position [165, 0]
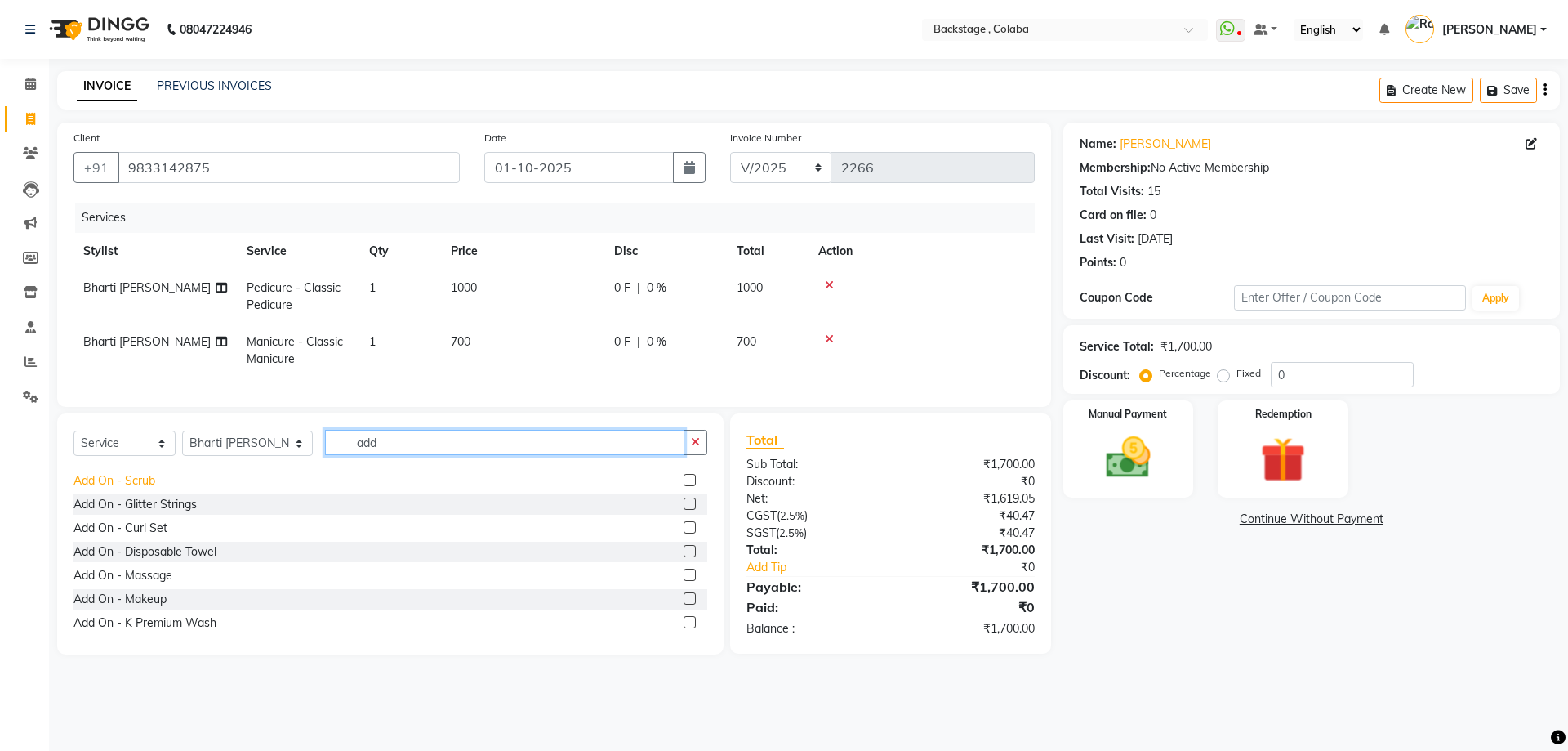
type input "add"
click at [152, 489] on div "Add On - Scrub" at bounding box center [114, 481] width 82 height 17
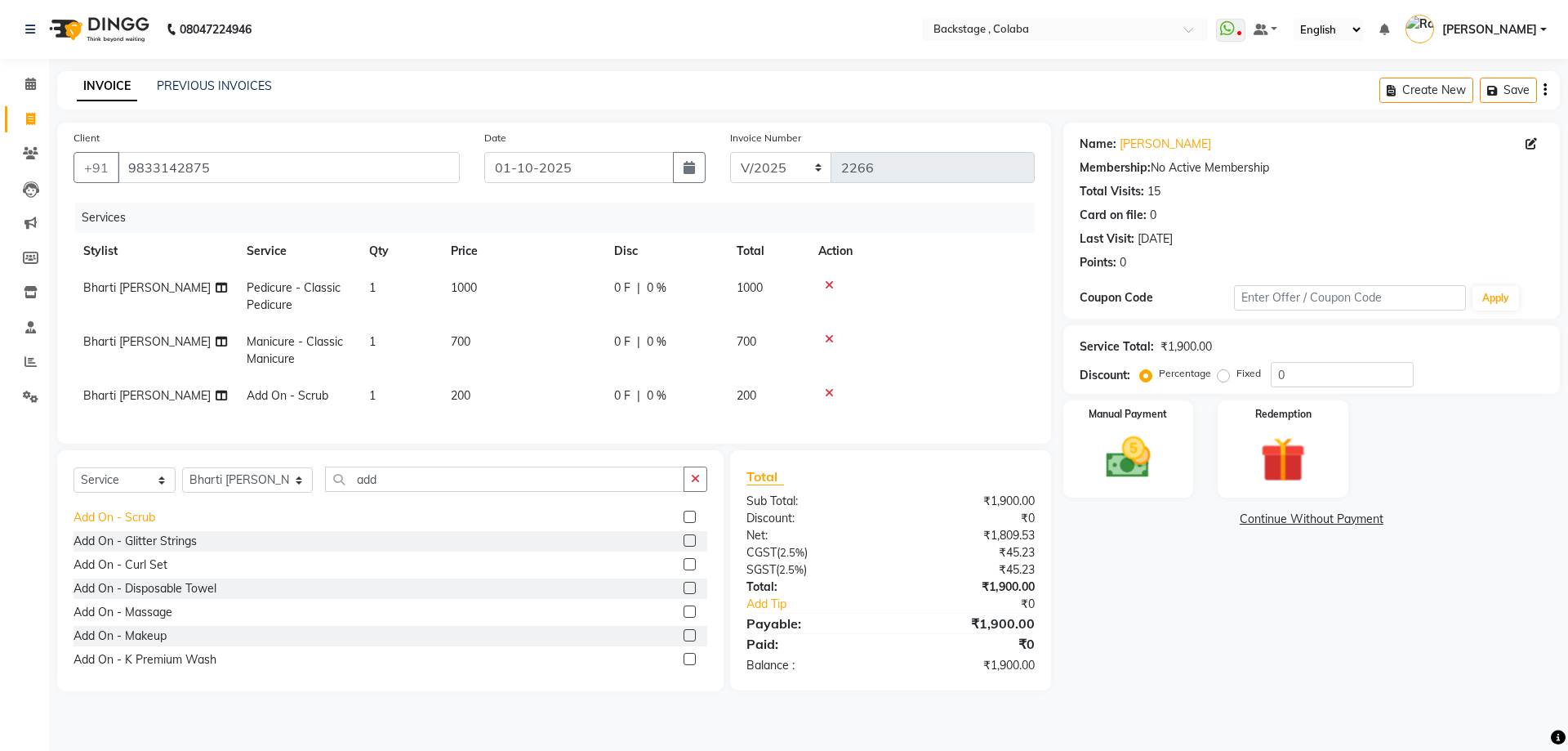
drag, startPoint x: 149, startPoint y: 532, endPoint x: 164, endPoint y: 529, distance: 15.3
click at [150, 526] on div "Add On - Scrub" at bounding box center [114, 518] width 82 height 17
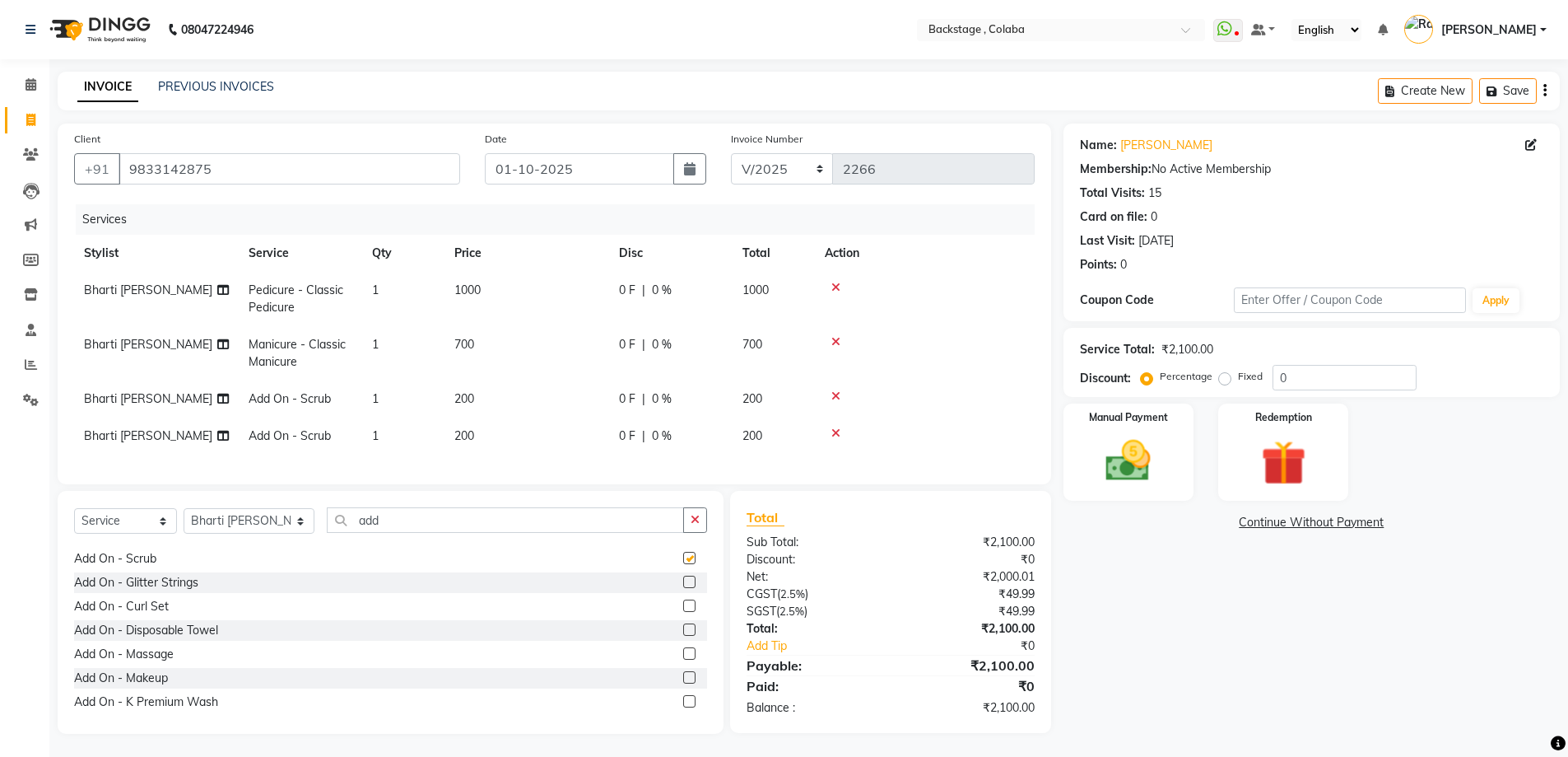
checkbox input "false"
drag, startPoint x: 533, startPoint y: 265, endPoint x: 549, endPoint y: 296, distance: 34.9
click at [533, 267] on th "Price" at bounding box center [527, 253] width 165 height 37
click at [549, 290] on td "1000" at bounding box center [527, 299] width 165 height 55
select select "59642"
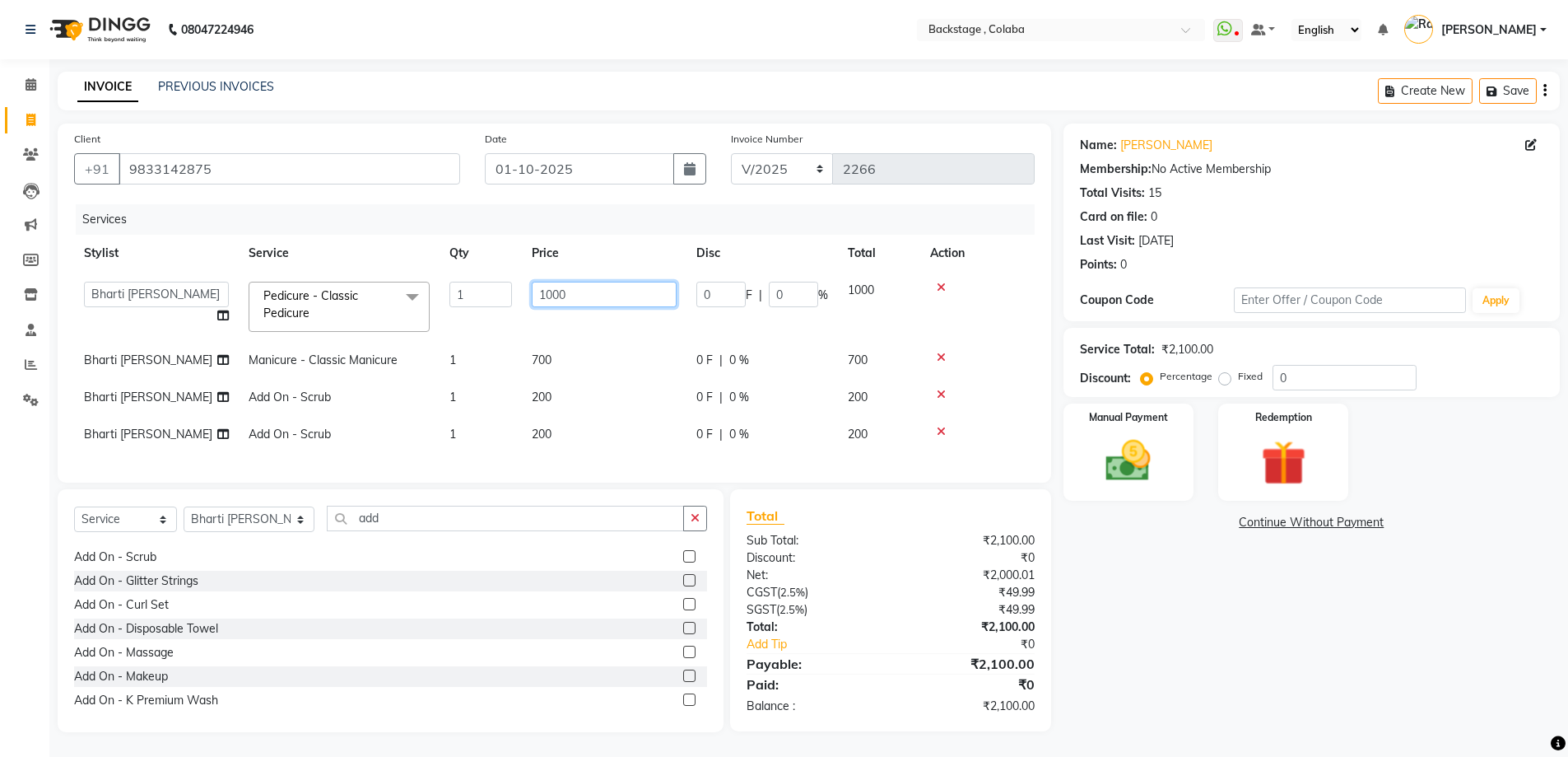
drag, startPoint x: 588, startPoint y: 291, endPoint x: 437, endPoint y: 285, distance: 151.1
click at [442, 285] on tr "Backstage Bharti [PERSON_NAME] [PERSON_NAME] [PERSON_NAME] [PERSON_NAME] Kalind…" at bounding box center [554, 306] width 961 height 70
type input "800"
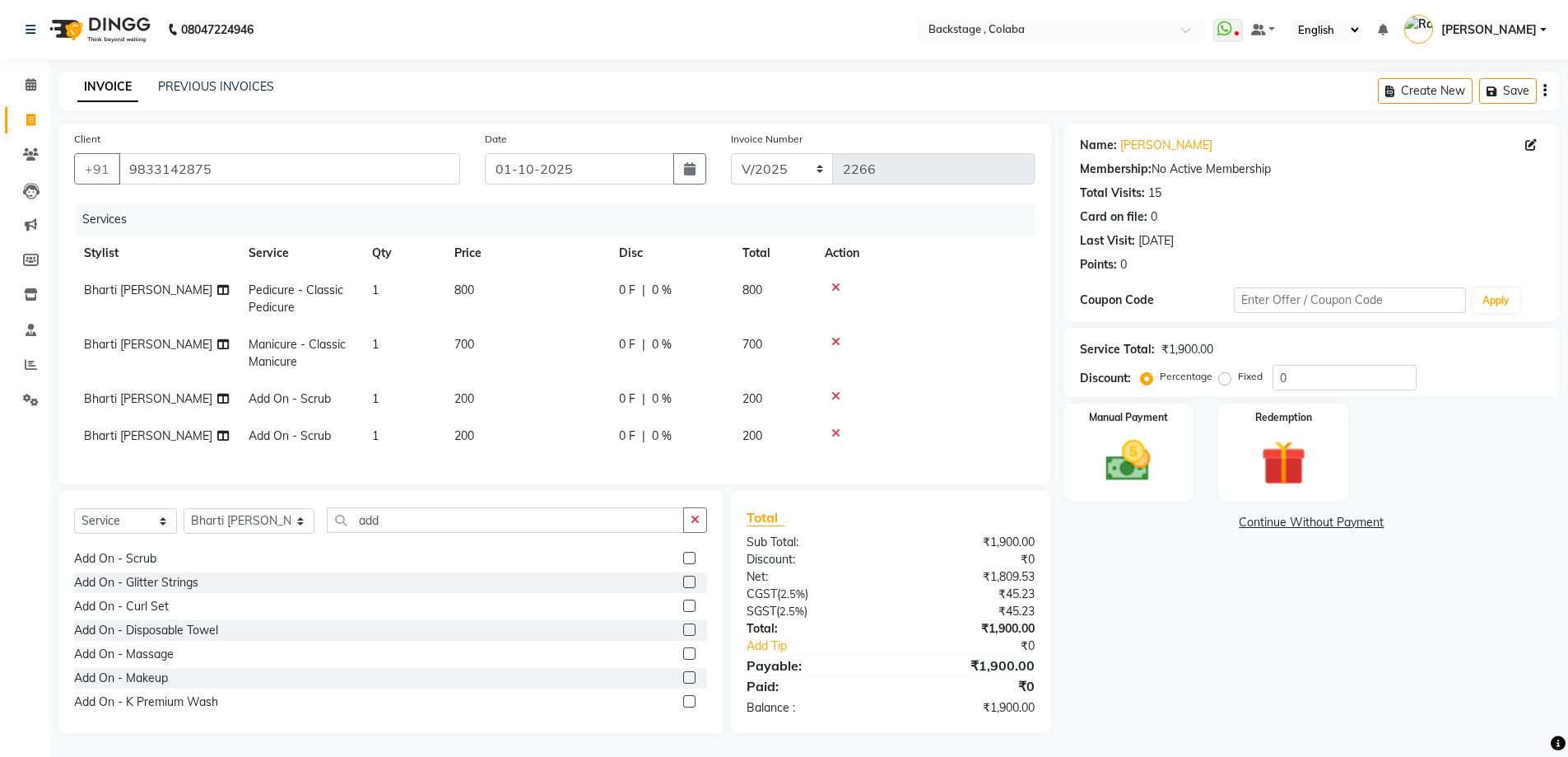
click at [642, 237] on tr "Stylist Service Qty Price Disc Total Action" at bounding box center [554, 253] width 961 height 37
drag, startPoint x: 402, startPoint y: 537, endPoint x: 270, endPoint y: 519, distance: 133.2
click at [266, 520] on div "Select Service Product Membership Package Voucher Prepaid Gift Card Select Styl…" at bounding box center [390, 526] width 633 height 39
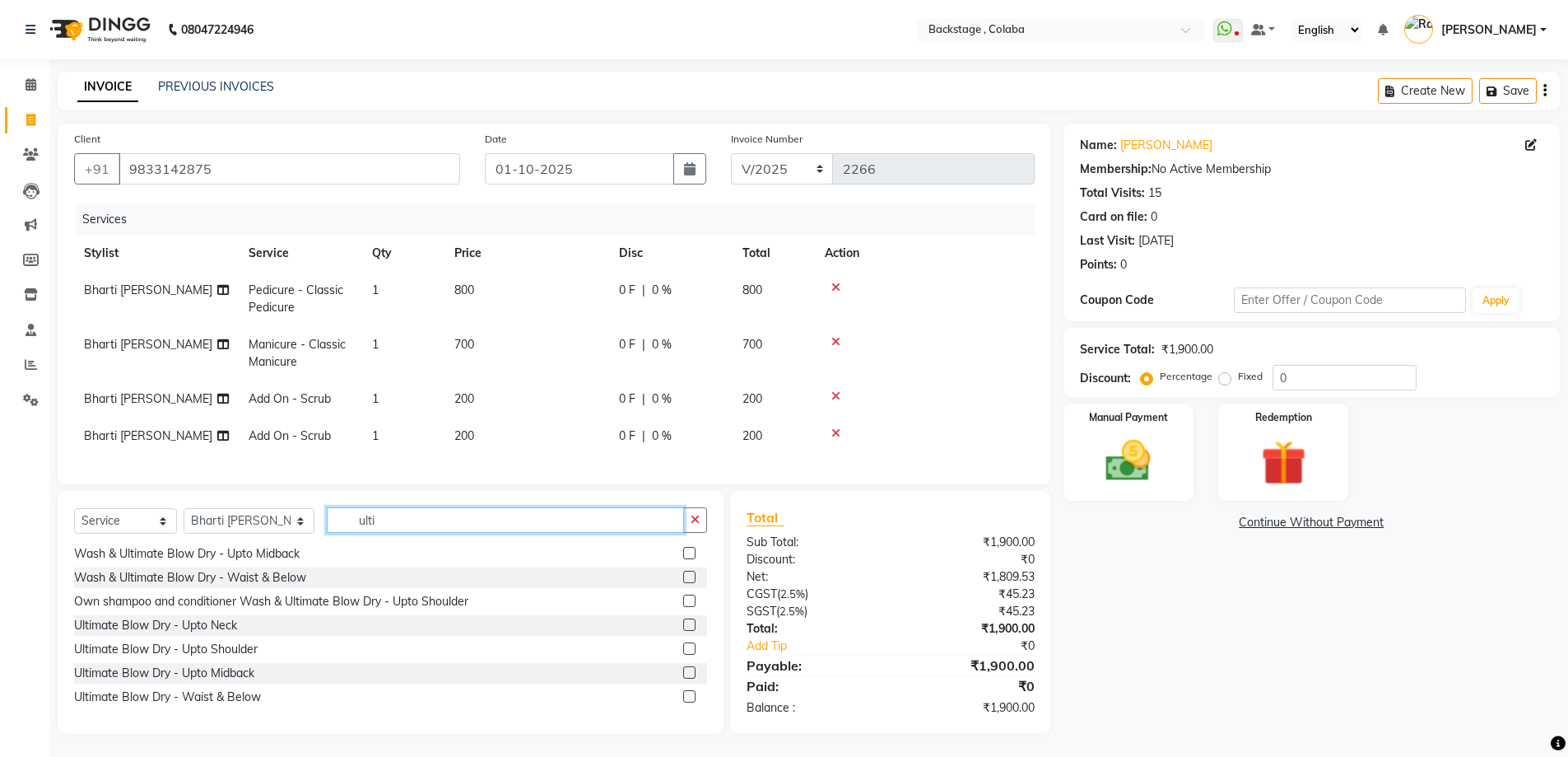
scroll to position [26, 0]
type input "ulti"
click at [216, 563] on div "Wash & Ultimate Blow Dry - Upto Midback" at bounding box center [187, 554] width 226 height 17
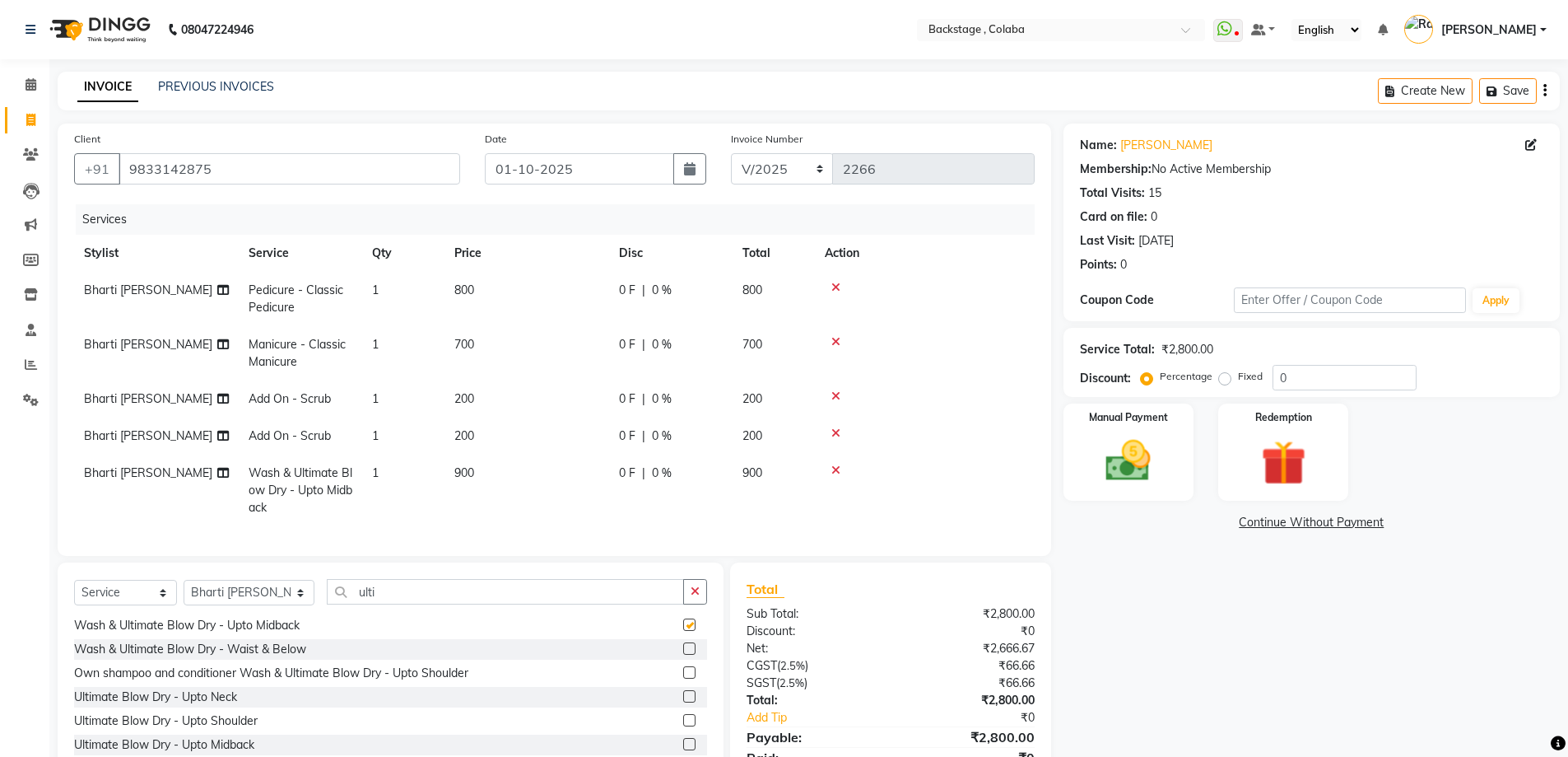
checkbox input "false"
click at [147, 476] on span "Bharti [PERSON_NAME]" at bounding box center [148, 472] width 128 height 15
select select "59642"
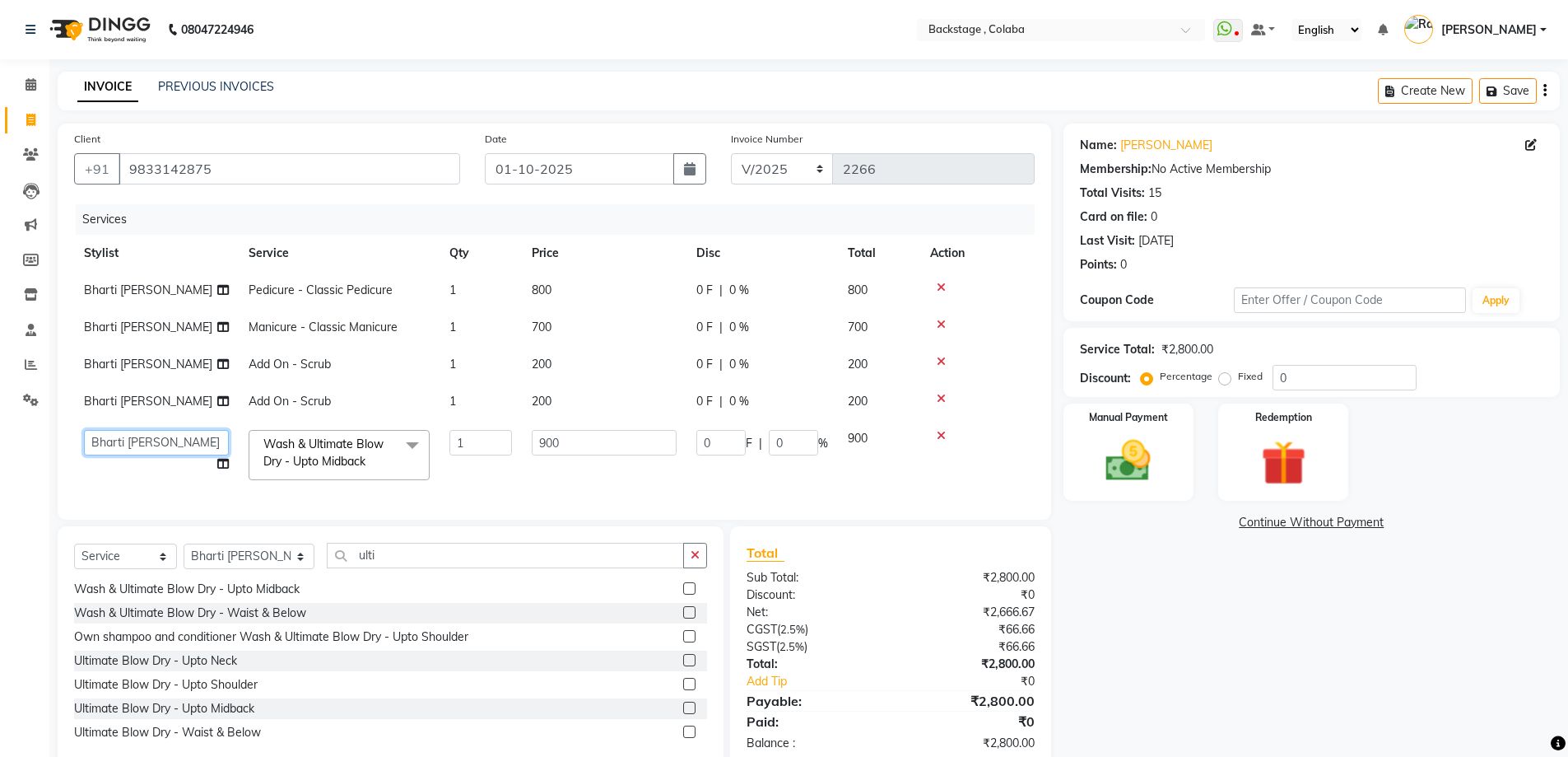
click at [152, 451] on select "Backstage Bharti [PERSON_NAME] [PERSON_NAME] [PERSON_NAME] [PERSON_NAME] [PERSO…" at bounding box center [156, 442] width 145 height 25
select select "36479"
click at [121, 569] on select "Select Service Product Membership Package Voucher Prepaid Gift Card" at bounding box center [125, 556] width 103 height 25
select select "product"
click at [74, 556] on select "Select Service Product Membership Package Voucher Prepaid Gift Card" at bounding box center [125, 556] width 103 height 25
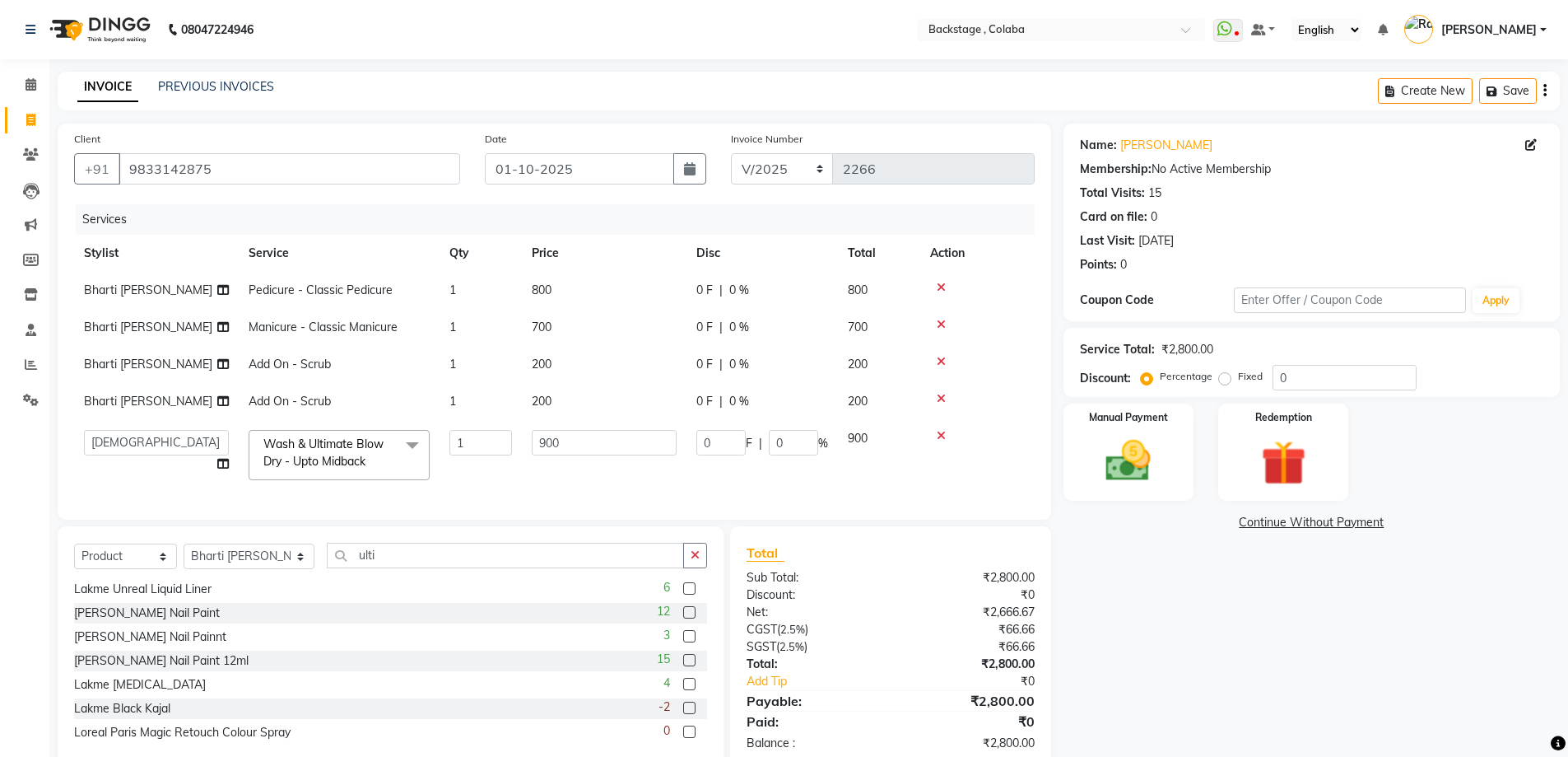
click at [180, 520] on div "Client [PHONE_NUMBER] Date [DATE] Invoice Number V/2025 V/[PHONE_NUMBER] Servic…" at bounding box center [554, 321] width 994 height 396
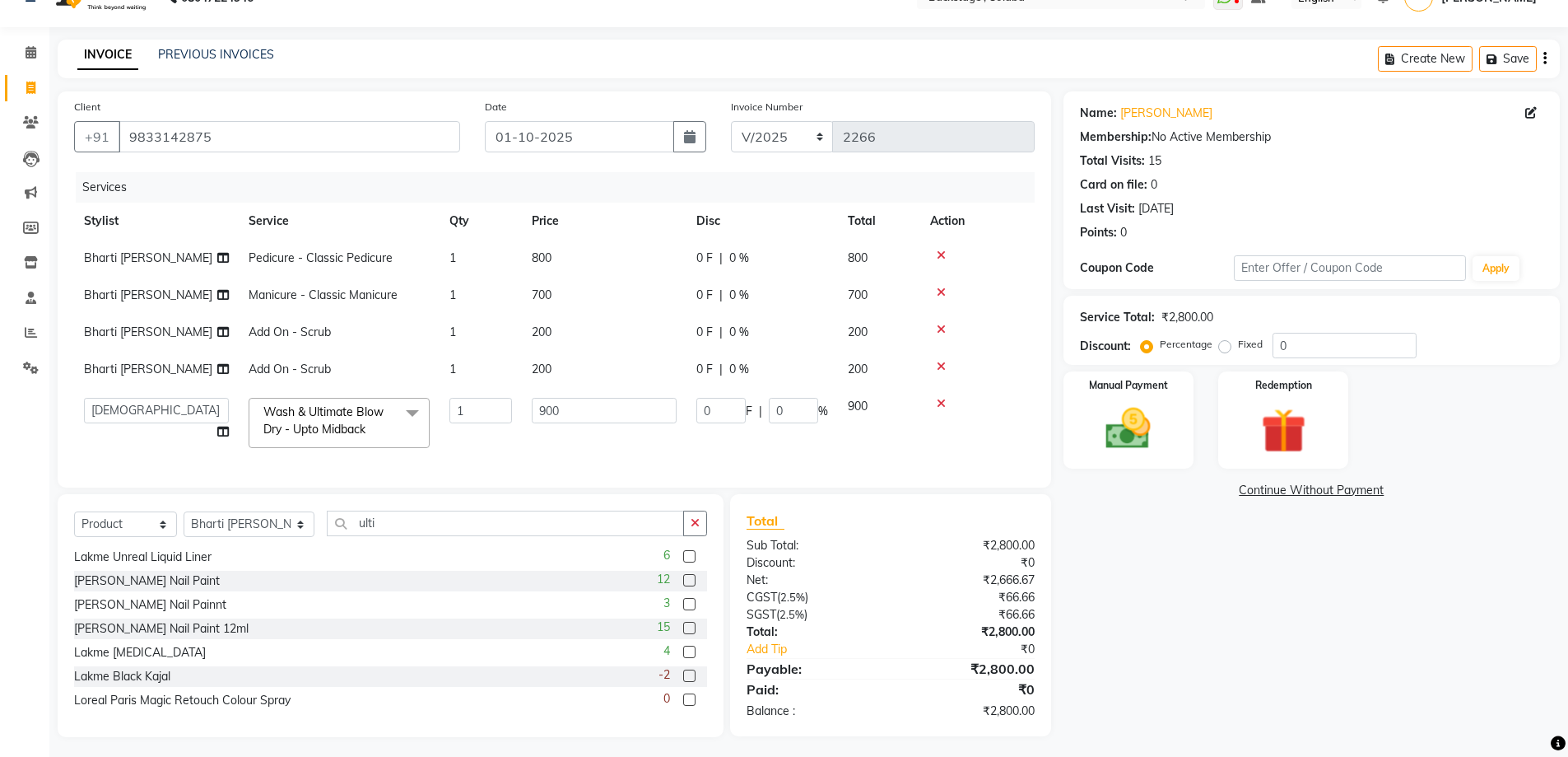
scroll to position [49, 0]
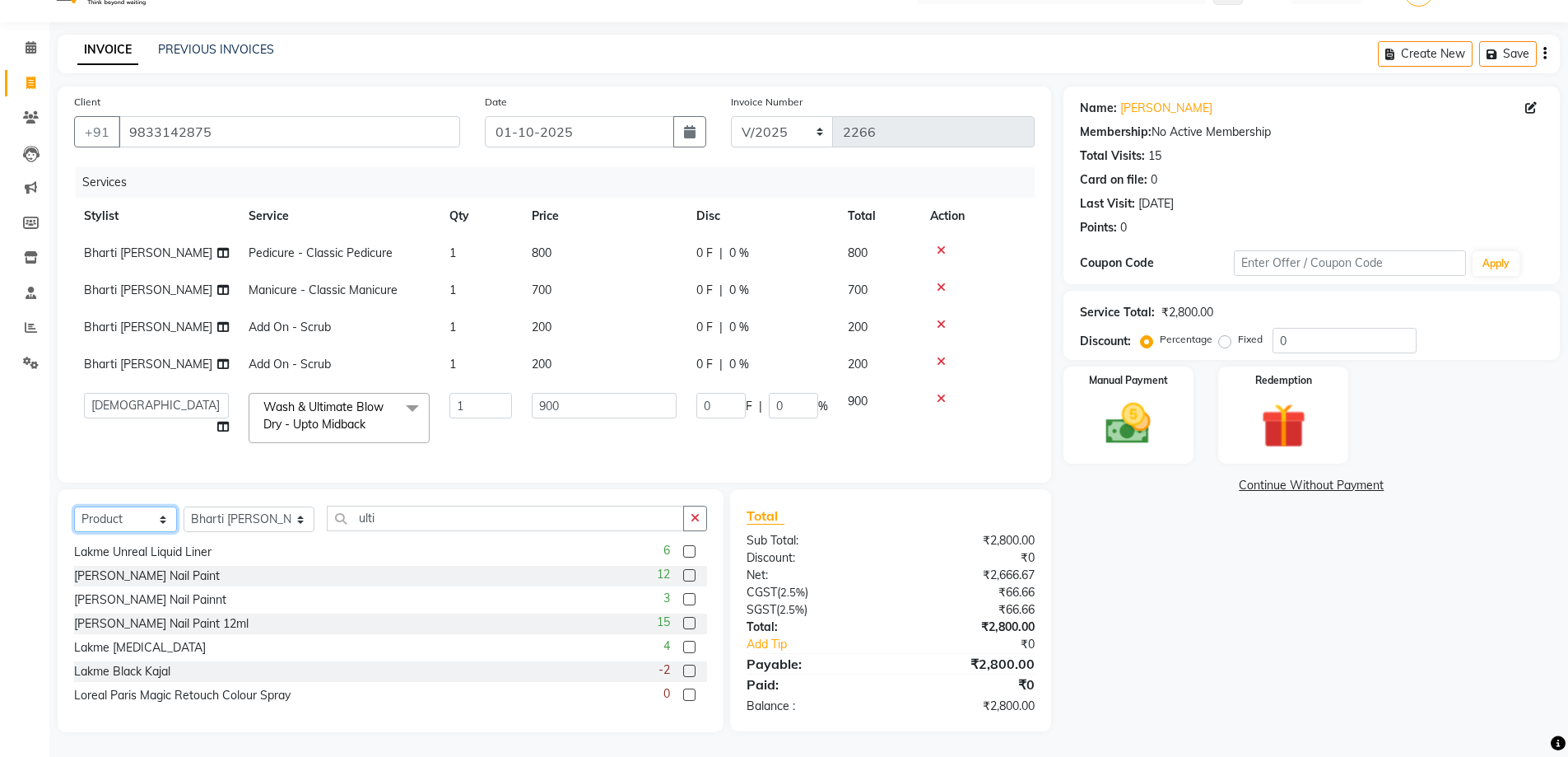
drag, startPoint x: 154, startPoint y: 531, endPoint x: 168, endPoint y: 530, distance: 14.0
click at [154, 531] on select "Select Service Product Membership Package Voucher Prepaid Gift Card" at bounding box center [125, 518] width 103 height 25
click at [399, 472] on div "Client [PHONE_NUMBER] Date [DATE] Invoice Number V/2025 V/[PHONE_NUMBER] Servic…" at bounding box center [554, 285] width 994 height 396
drag, startPoint x: 124, startPoint y: 576, endPoint x: 162, endPoint y: 558, distance: 42.0
click at [128, 579] on div "[PERSON_NAME] Nail Paint" at bounding box center [147, 576] width 146 height 17
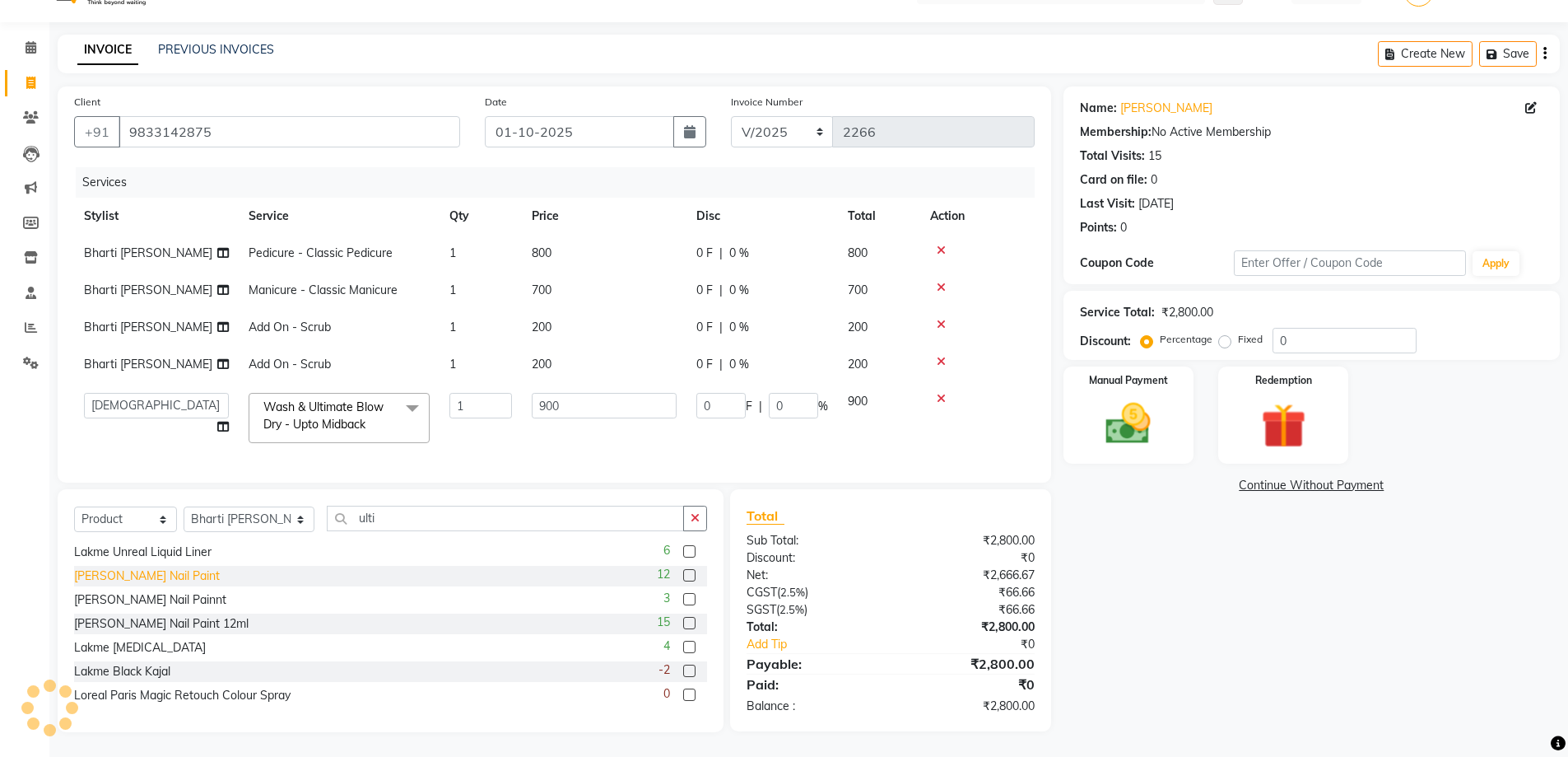
click at [111, 577] on div "[PERSON_NAME] Nail Paint" at bounding box center [147, 576] width 146 height 17
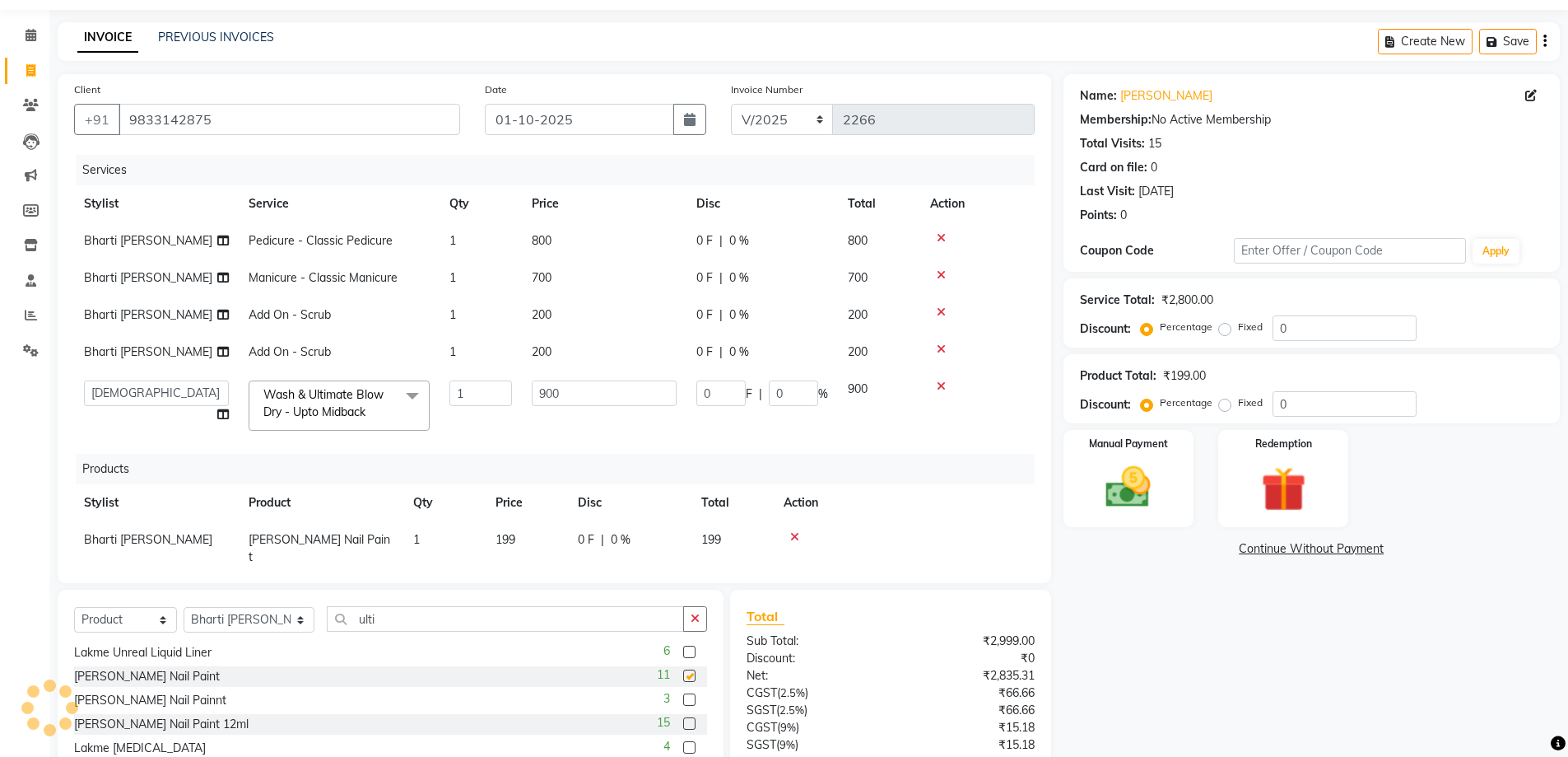
checkbox input "false"
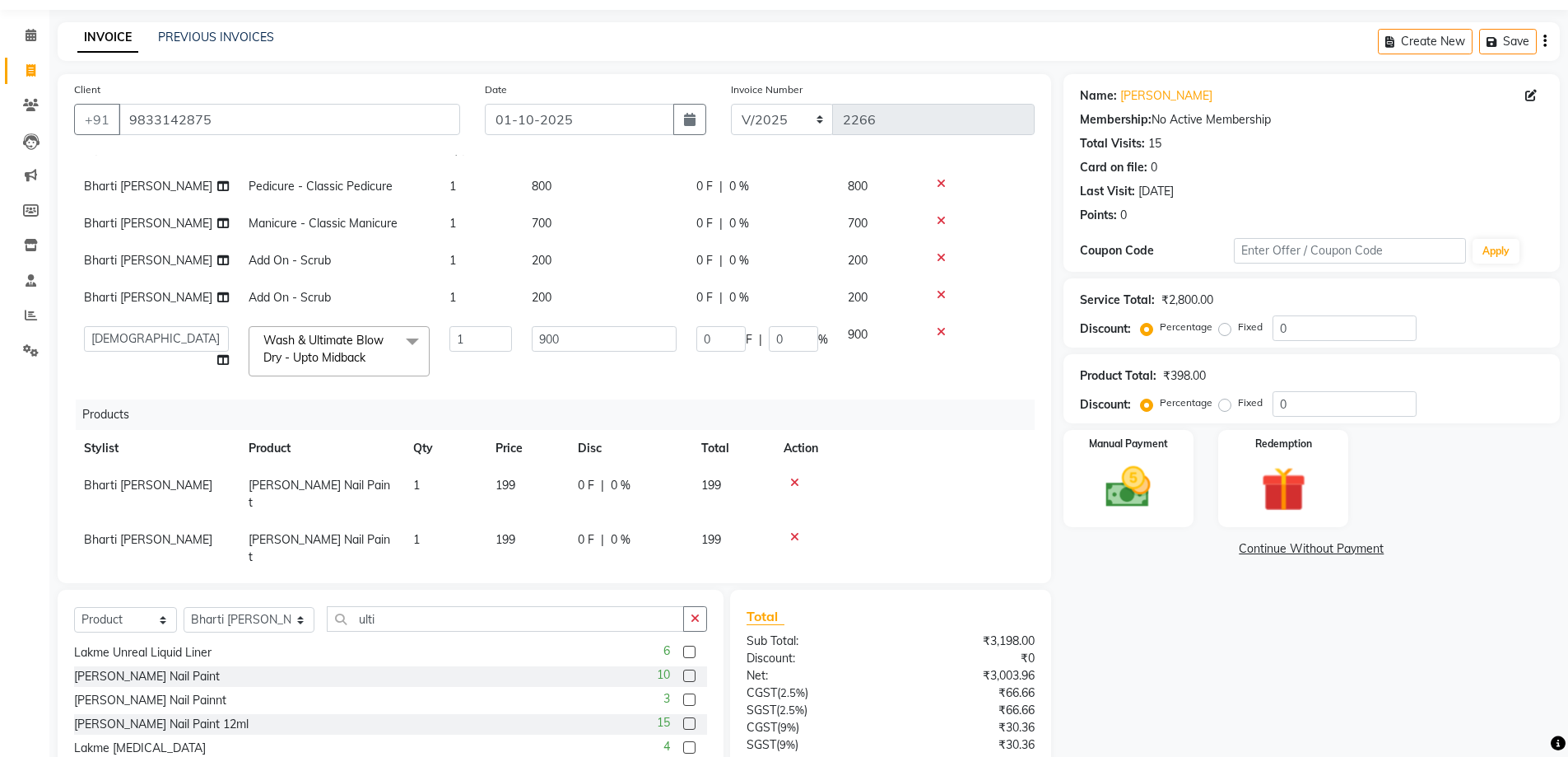
click at [792, 531] on icon at bounding box center [795, 536] width 9 height 11
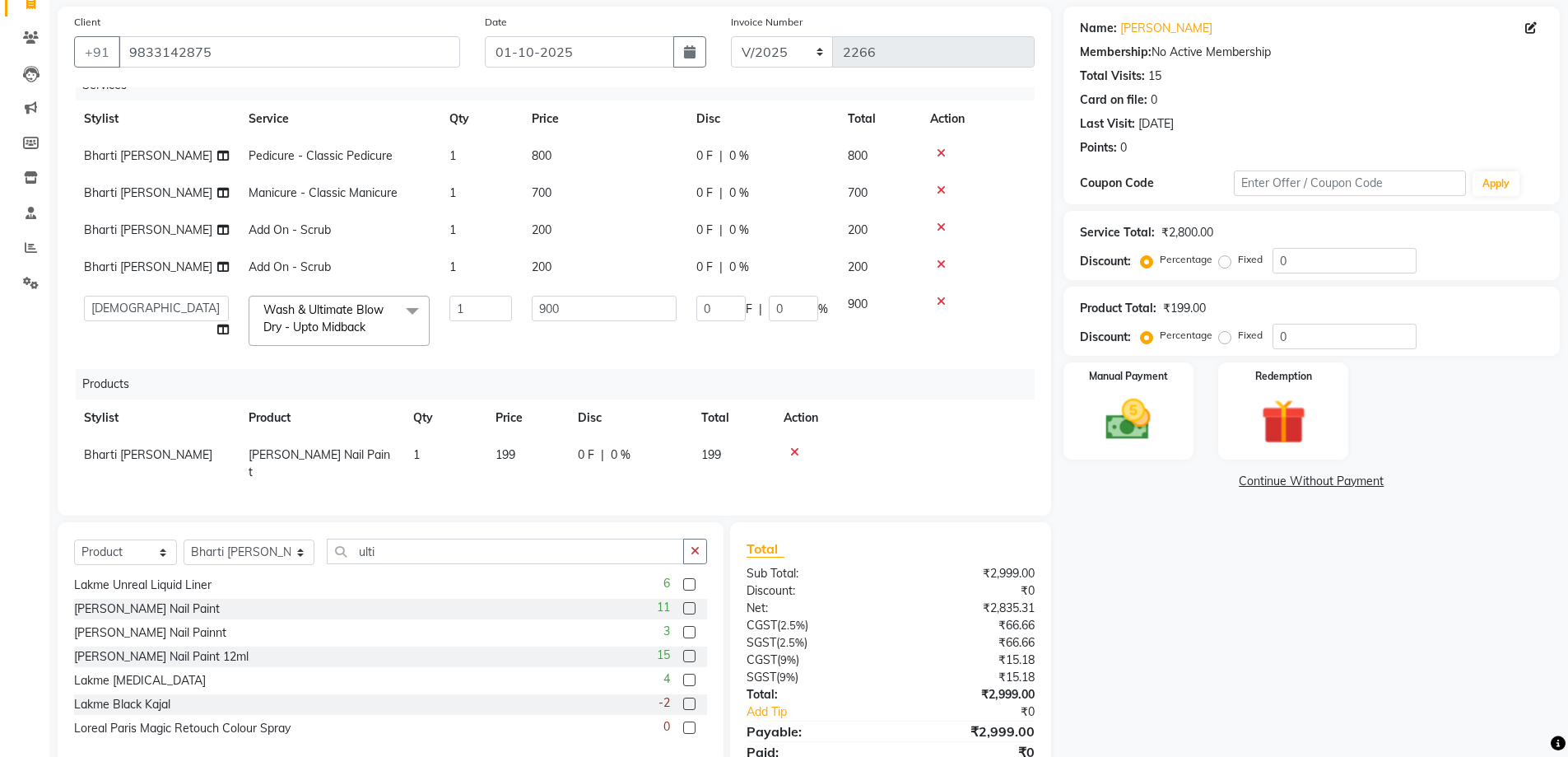
scroll to position [184, 0]
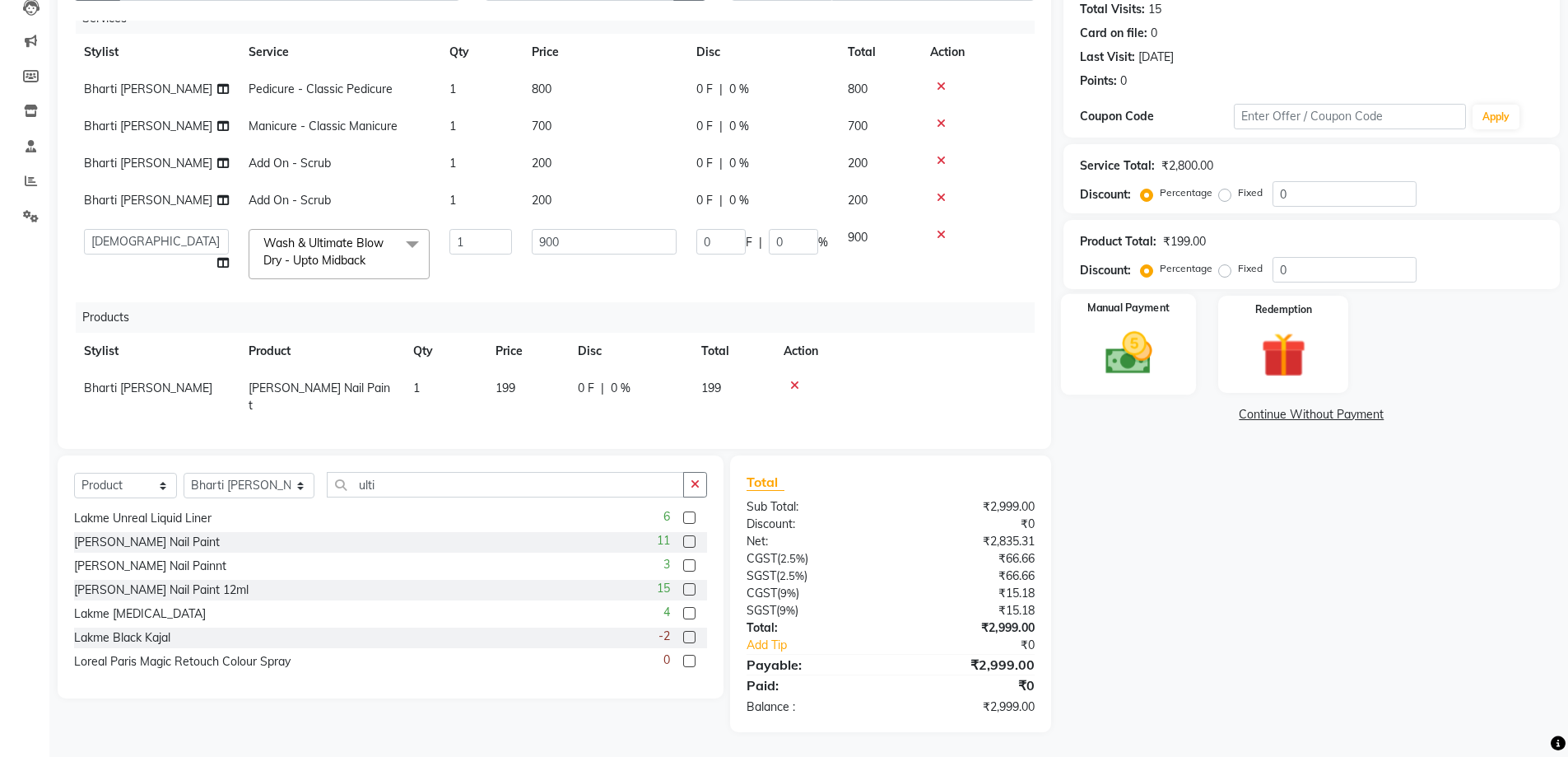
click at [1152, 360] on img at bounding box center [1128, 353] width 75 height 54
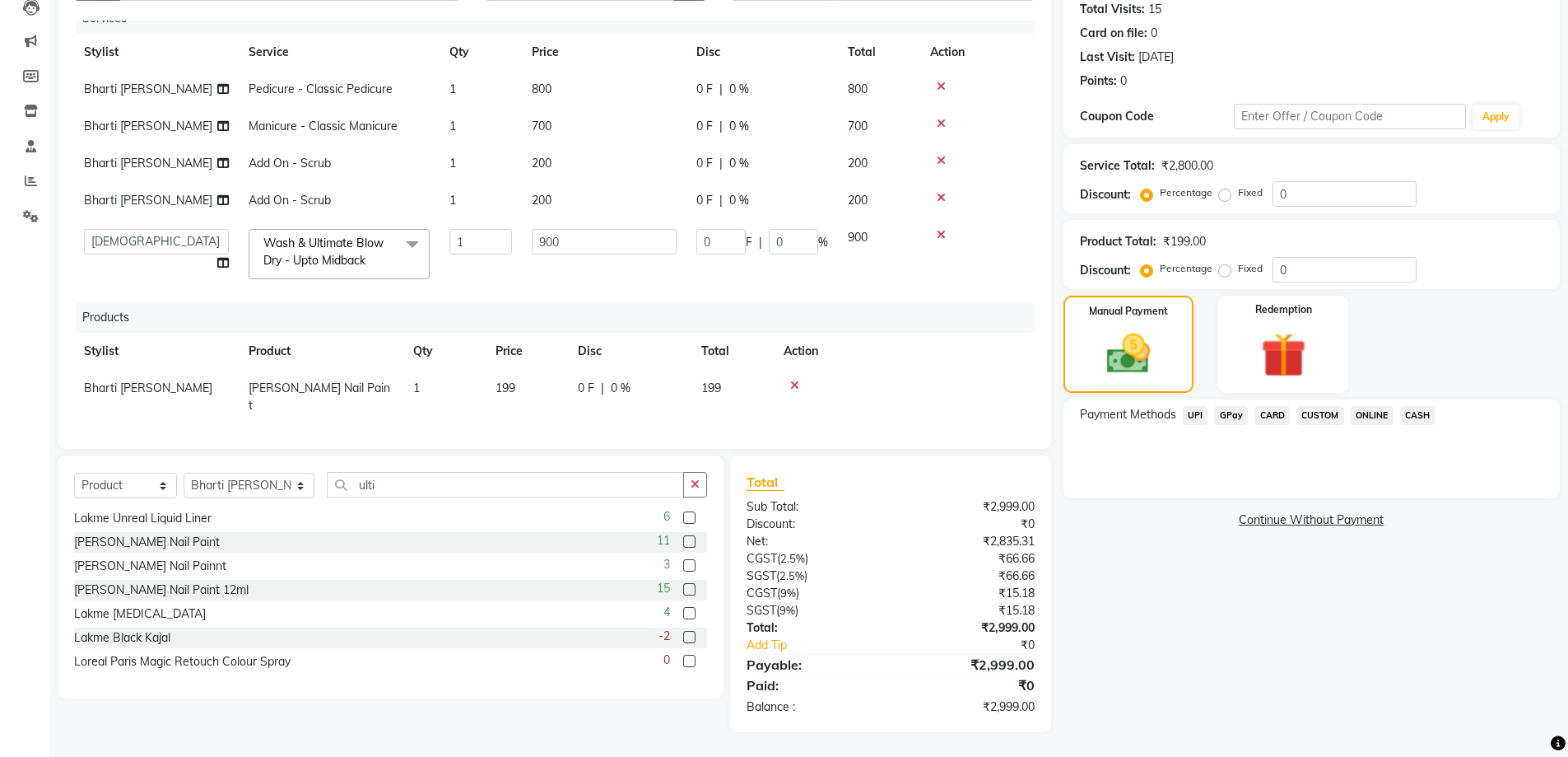
click at [1419, 416] on span "CASH" at bounding box center [1418, 416] width 36 height 19
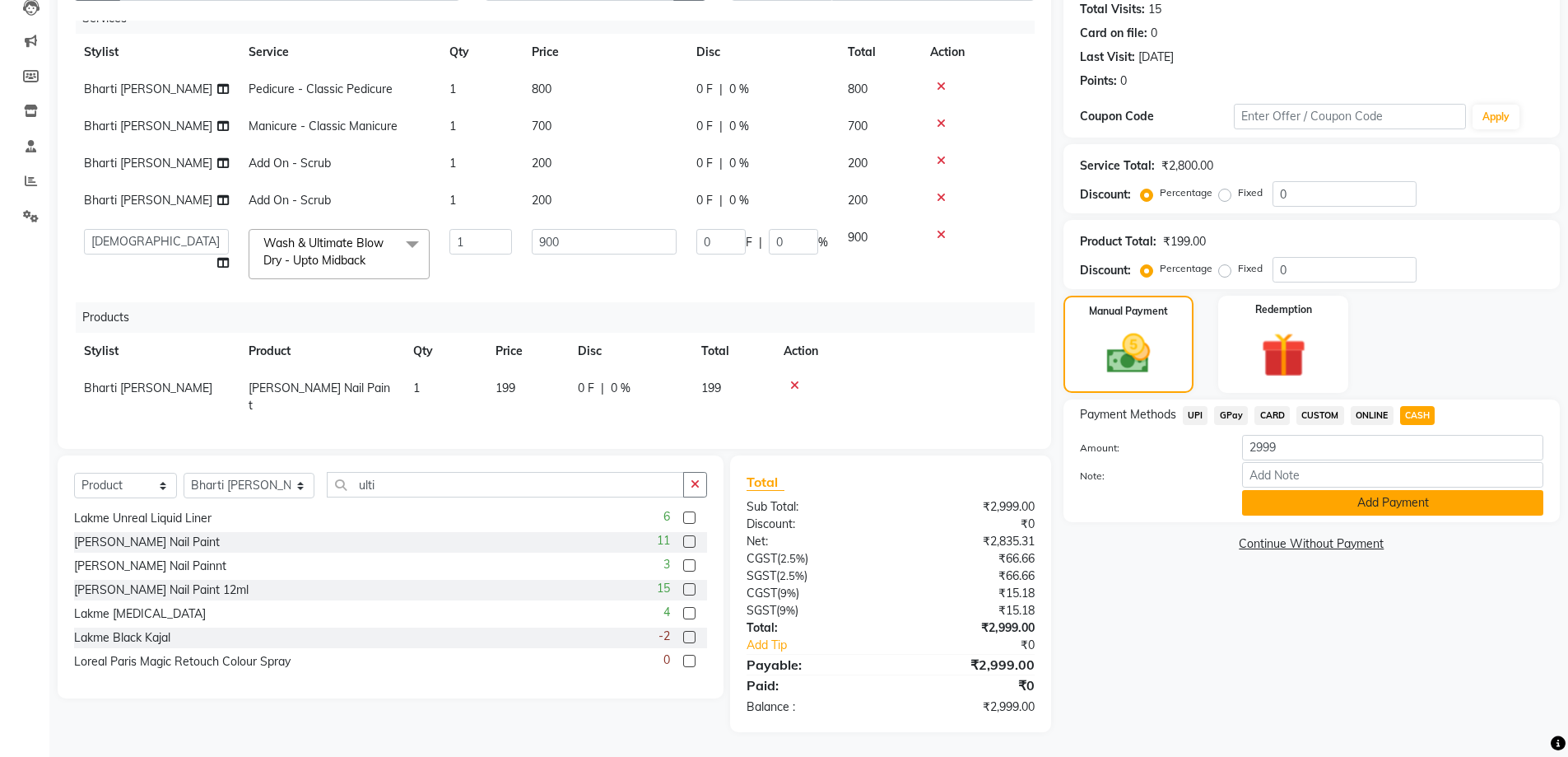
click at [1280, 510] on button "Add Payment" at bounding box center [1392, 502] width 301 height 25
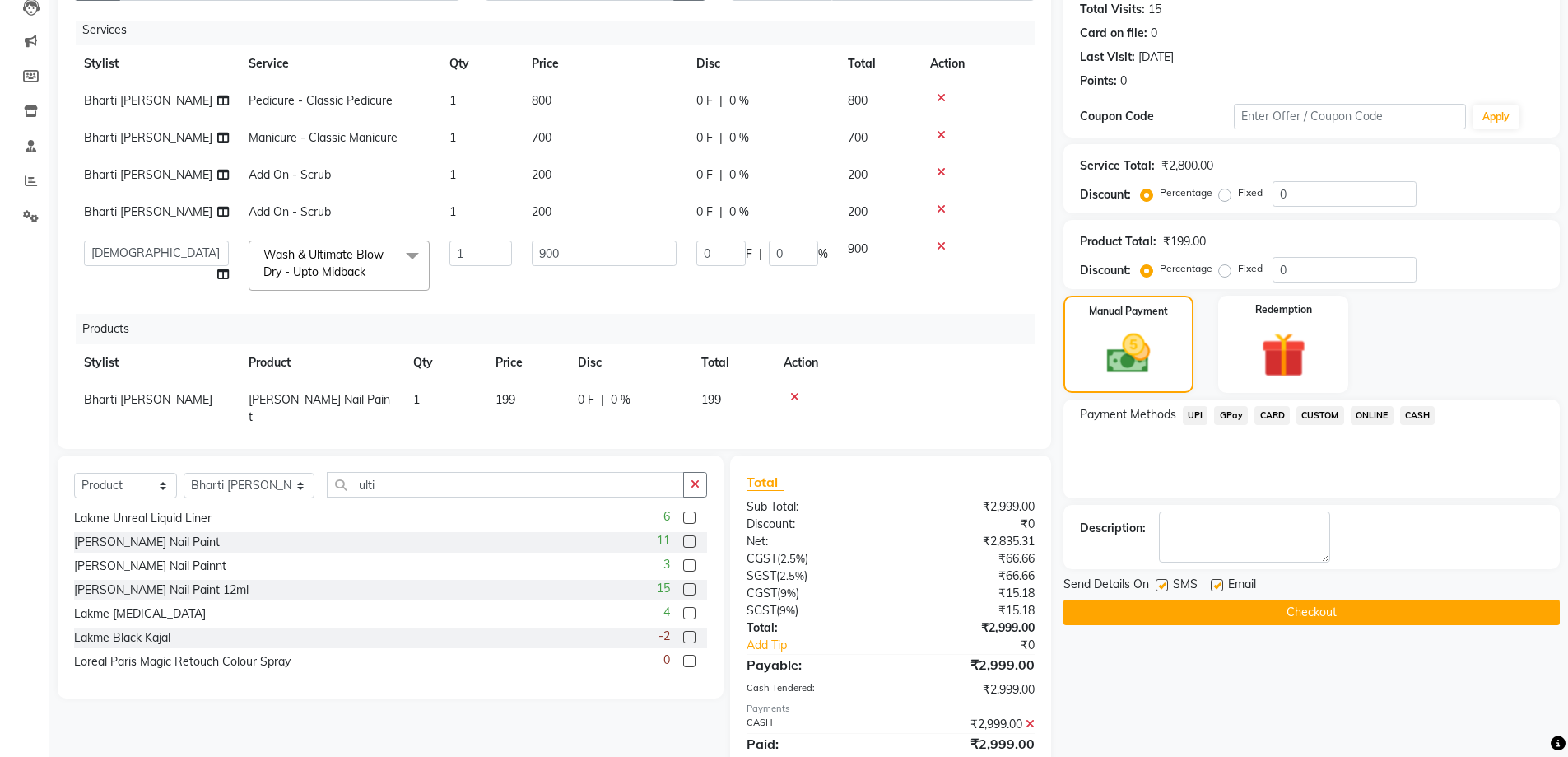
scroll to position [0, 0]
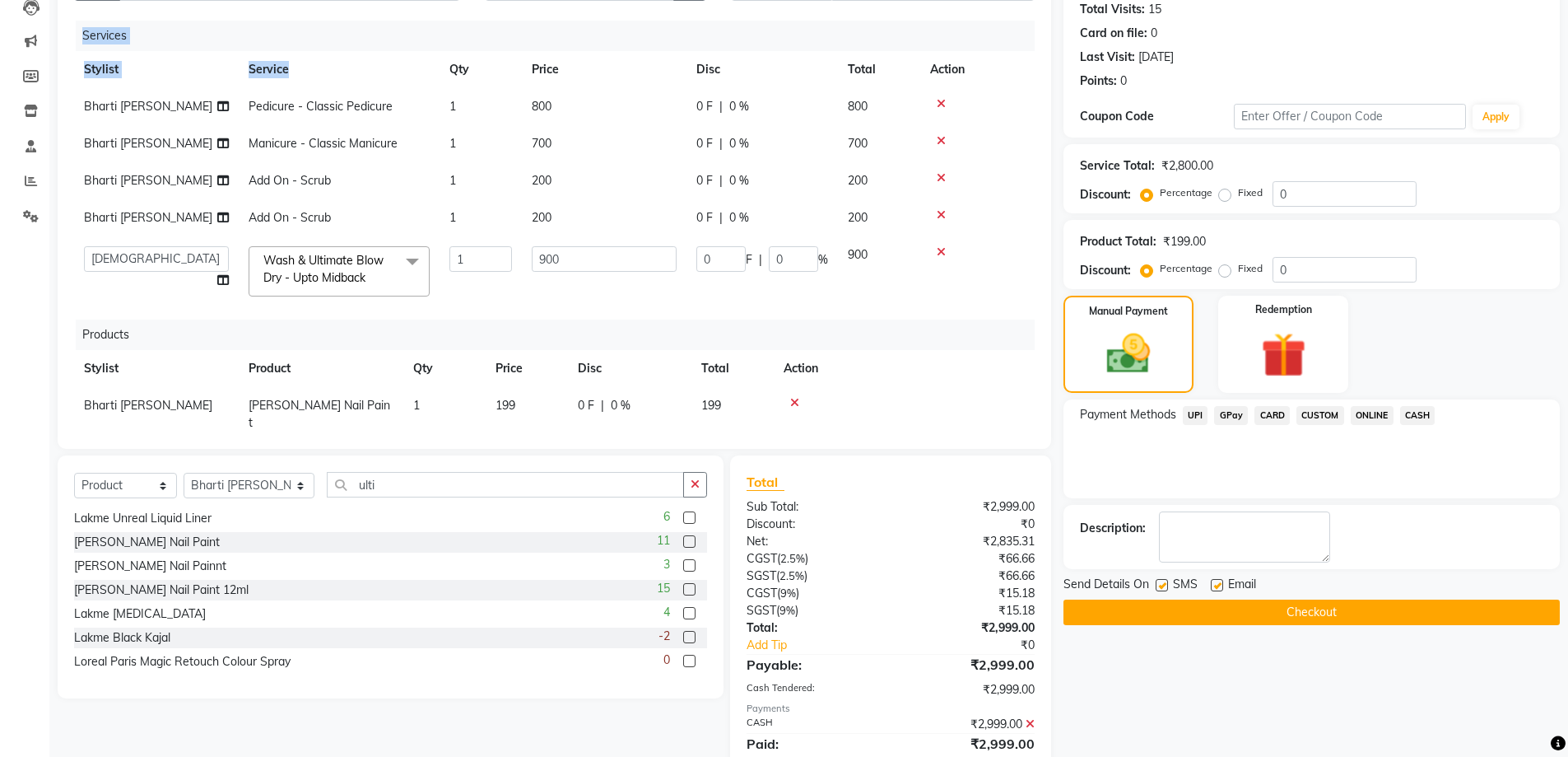
drag, startPoint x: 408, startPoint y: -51, endPoint x: 249, endPoint y: 148, distance: 254.7
click at [538, 0] on html "08047224946 Select Location × Backstage , Colaba WhatsApp Status ✕ Status: Disc…" at bounding box center [784, 194] width 1568 height 757
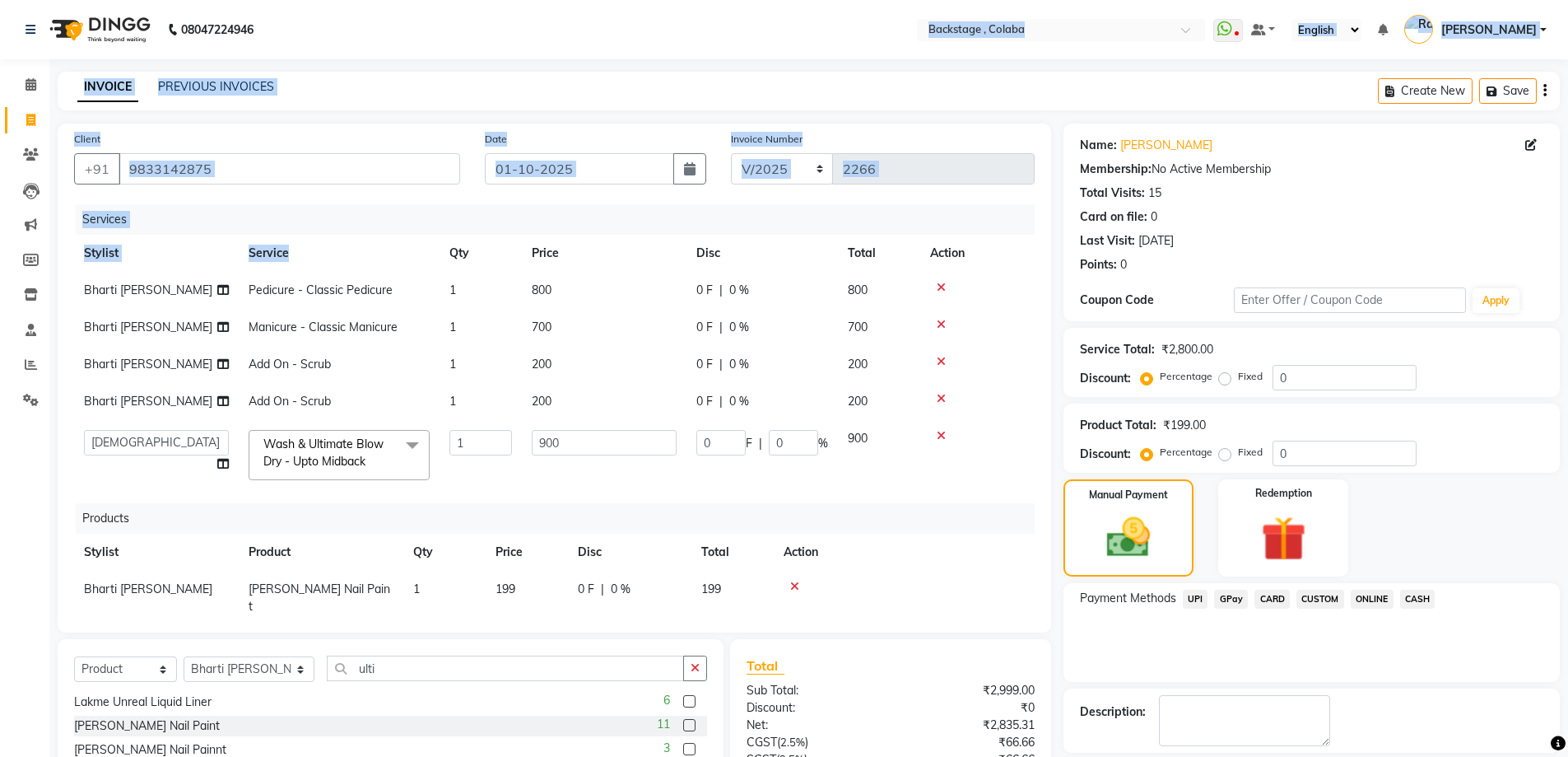
click at [314, 93] on div "INVOICE PREVIOUS INVOICES Create New Save" at bounding box center [808, 91] width 1502 height 39
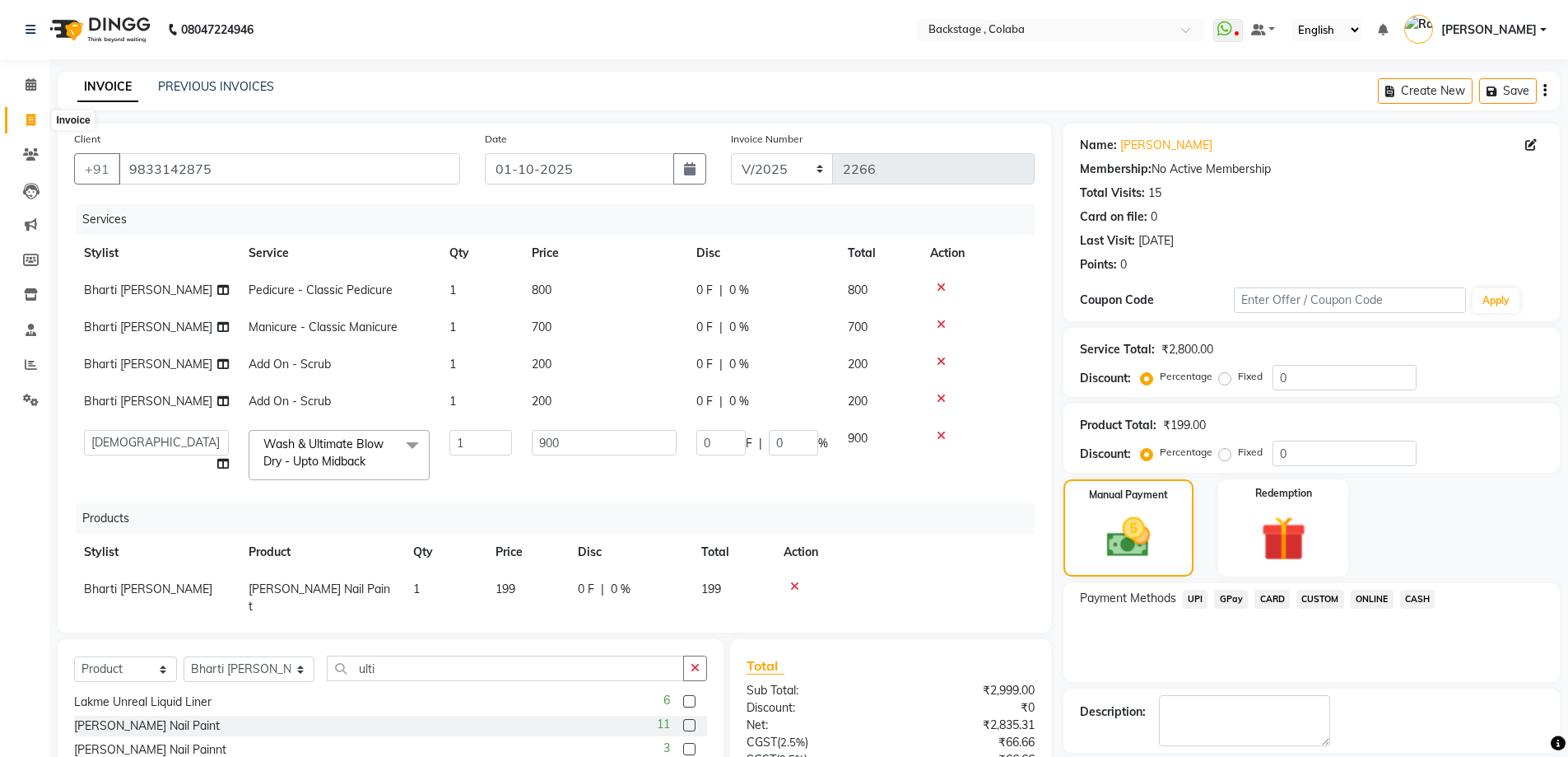
drag, startPoint x: 35, startPoint y: 116, endPoint x: 937, endPoint y: 95, distance: 902.2
click at [35, 118] on icon at bounding box center [30, 120] width 9 height 12
click at [223, 92] on link "PREVIOUS INVOICES" at bounding box center [216, 86] width 116 height 15
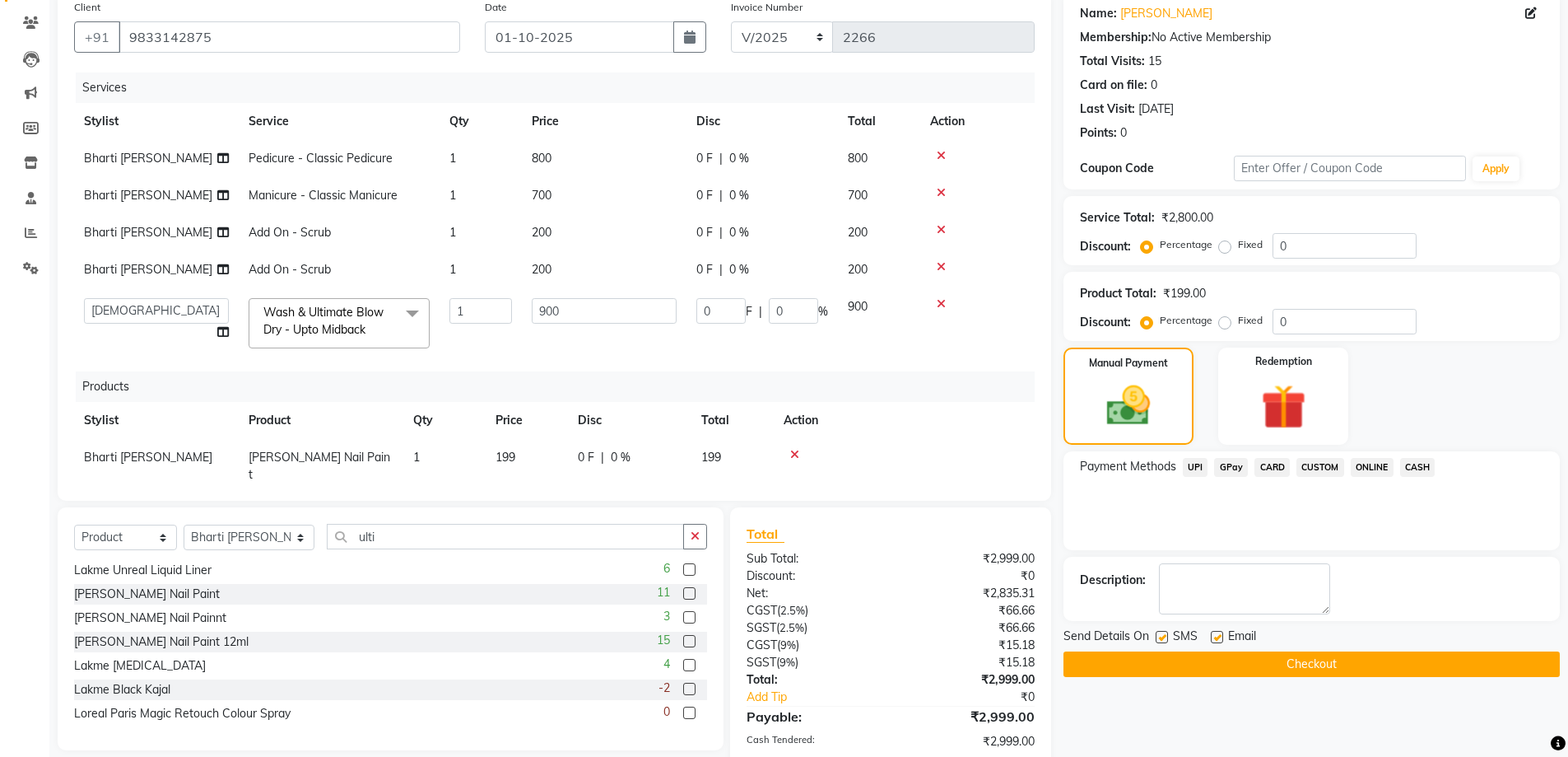
scroll to position [242, 0]
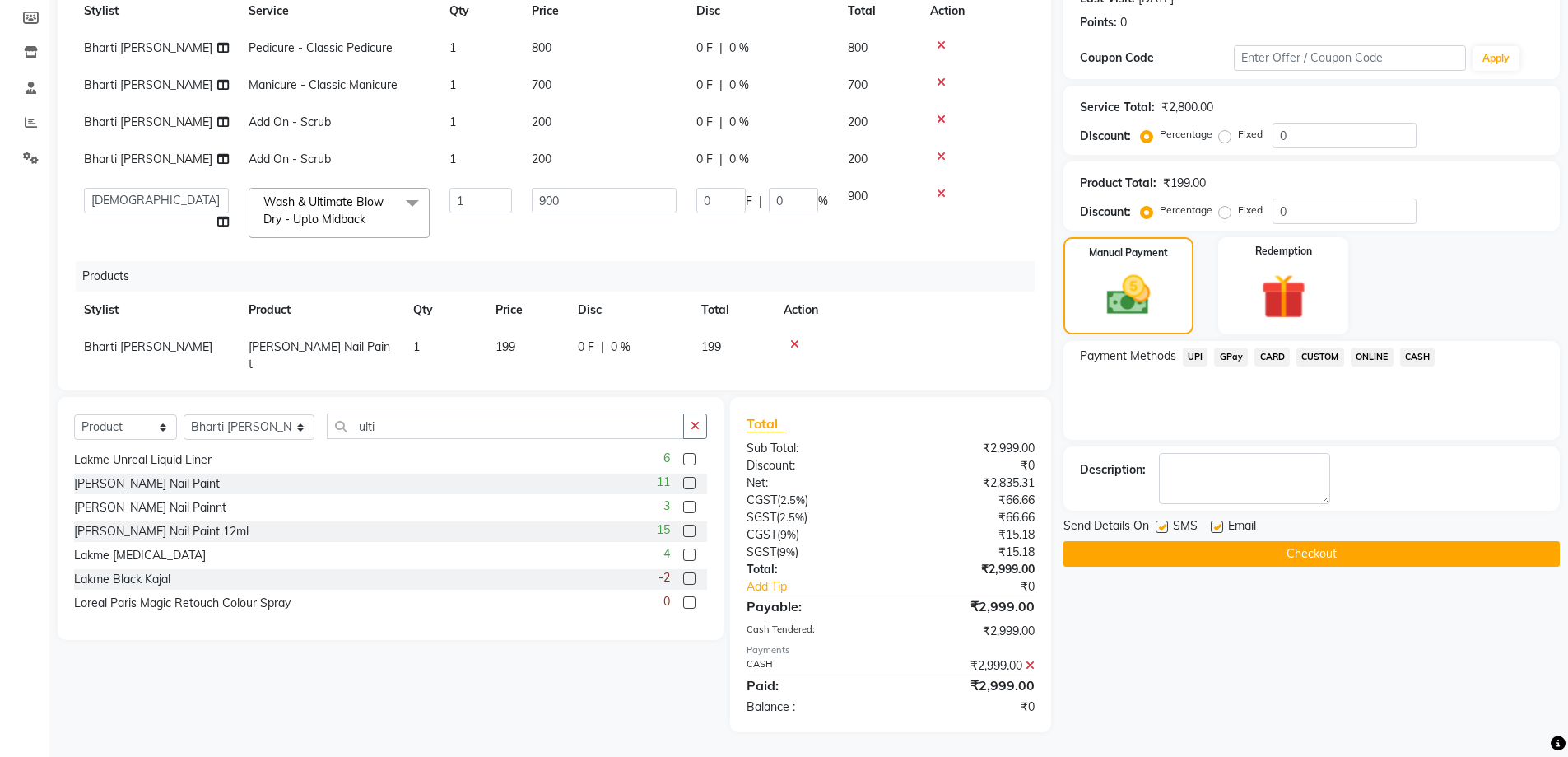
drag, startPoint x: 1224, startPoint y: 553, endPoint x: 1104, endPoint y: 543, distance: 120.4
click at [1224, 552] on button "Checkout" at bounding box center [1312, 553] width 496 height 25
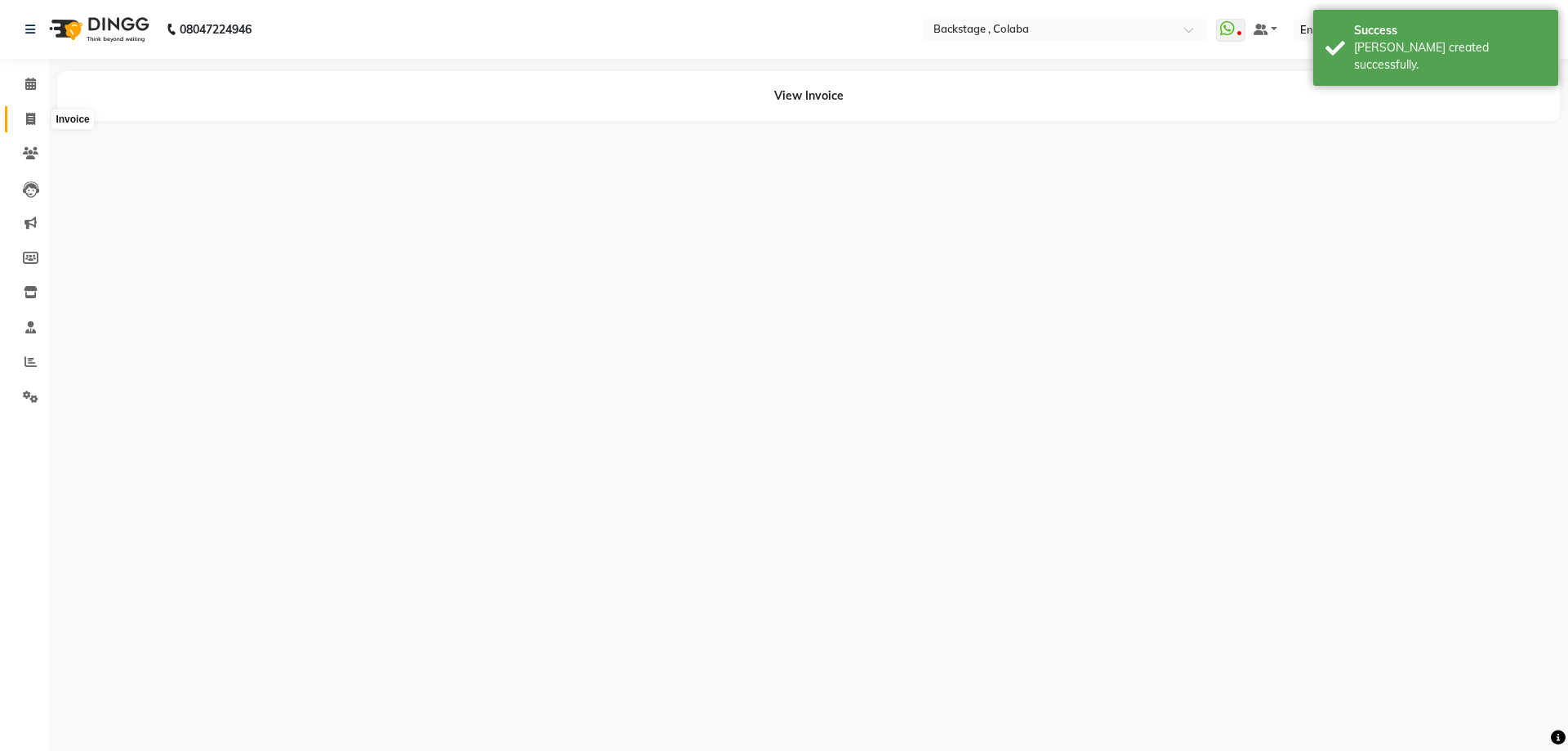
click at [22, 119] on span at bounding box center [30, 120] width 28 height 19
select select "service"
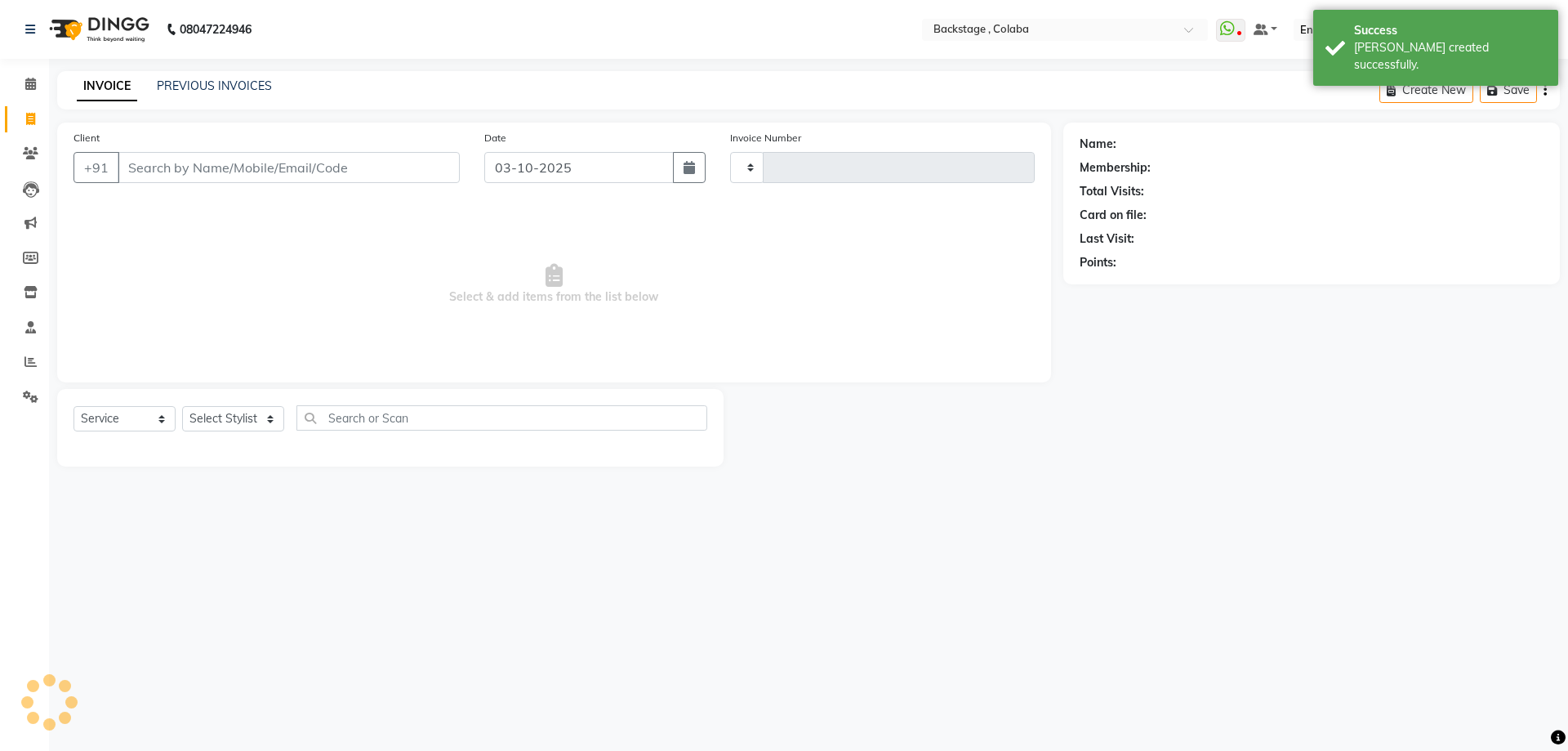
click at [26, 120] on icon at bounding box center [30, 119] width 9 height 12
select select "service"
click at [679, 169] on button "button" at bounding box center [690, 167] width 33 height 31
select select "10"
select select "2025"
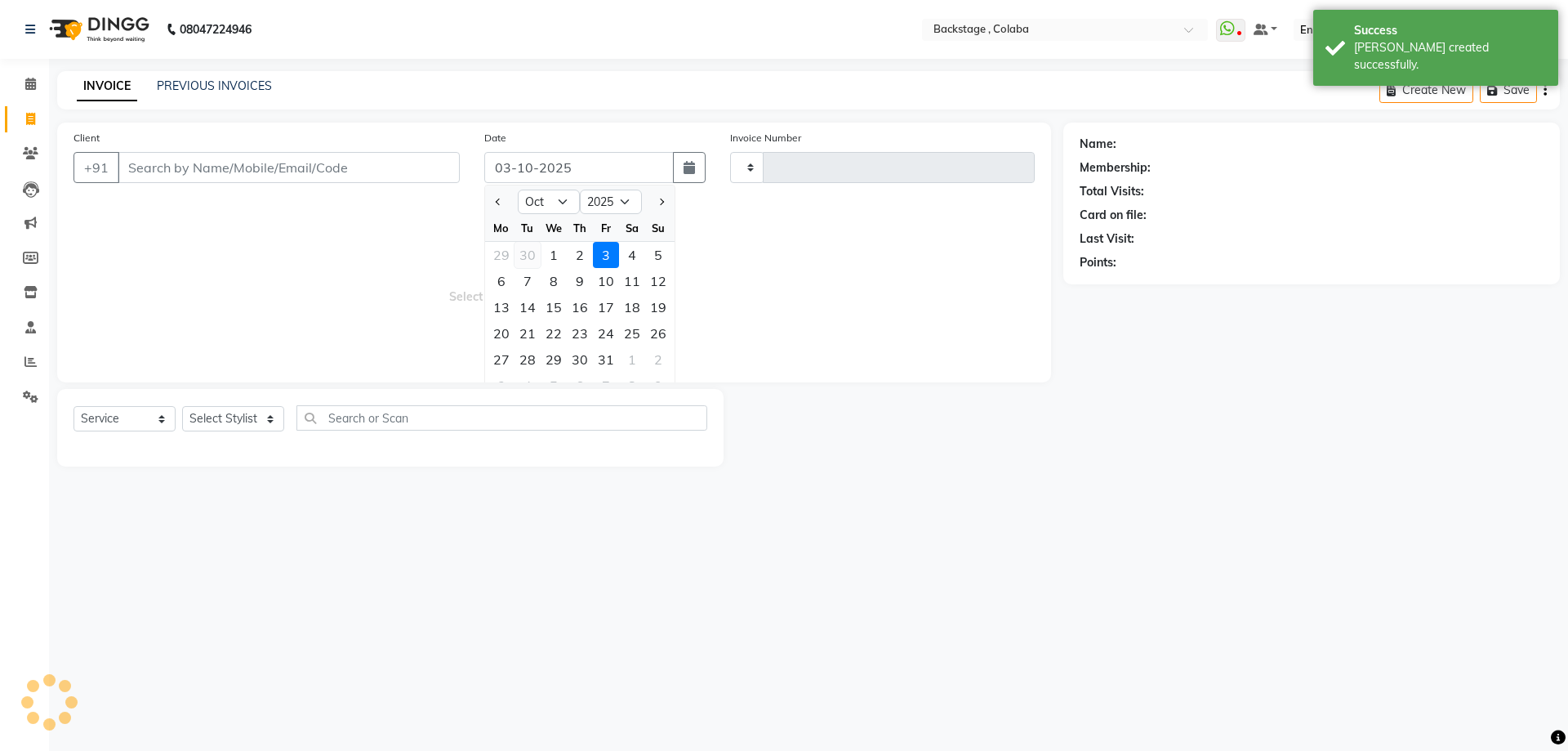
type input "2267"
select select "5451"
click at [555, 254] on div "1" at bounding box center [554, 255] width 26 height 26
type input "01-10-2025"
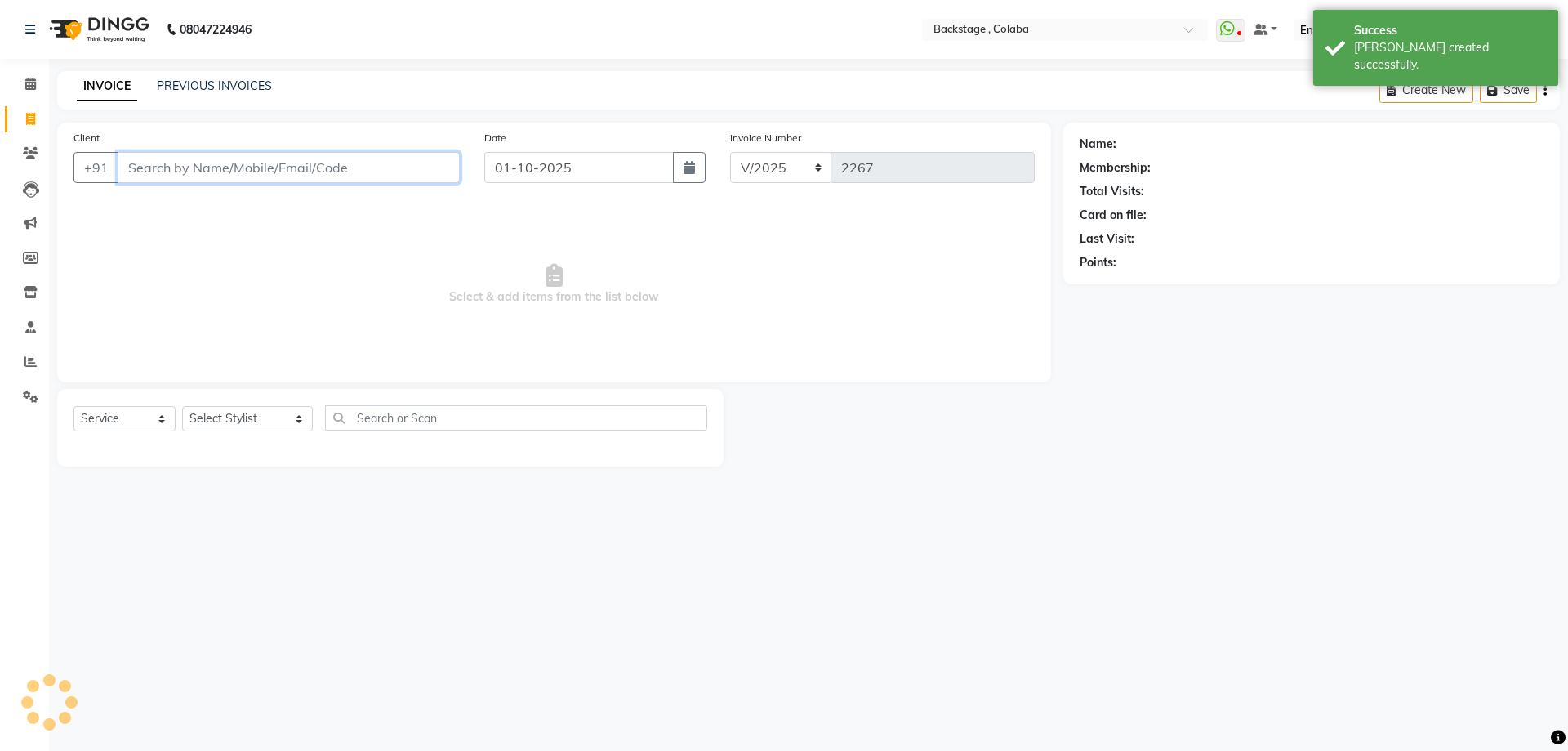
drag, startPoint x: 313, startPoint y: 171, endPoint x: 300, endPoint y: 164, distance: 14.8
click at [307, 167] on input "Client" at bounding box center [288, 167] width 342 height 31
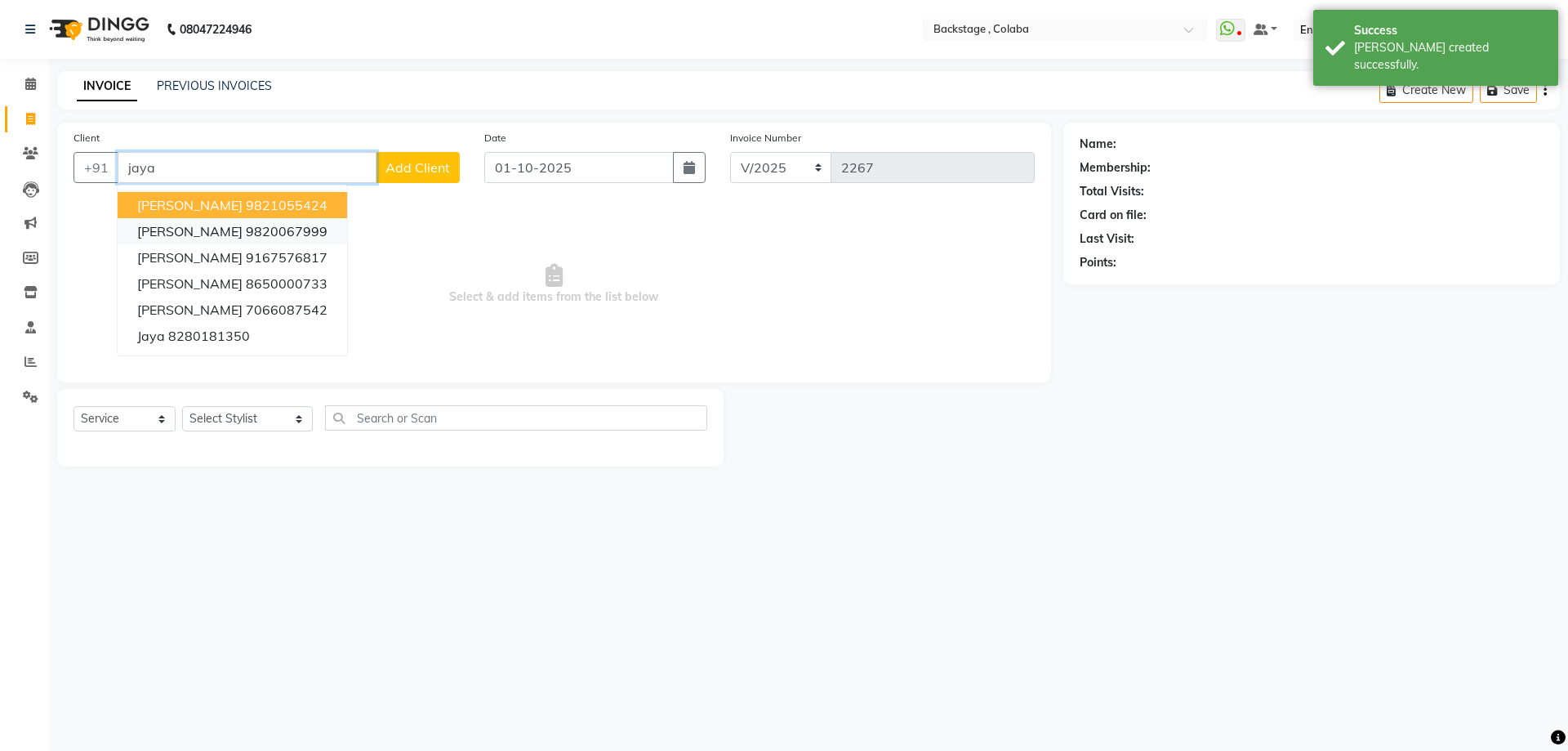
drag, startPoint x: 186, startPoint y: 212, endPoint x: 184, endPoint y: 243, distance: 31.1
click at [188, 221] on ngb-typeahead-window "[PERSON_NAME] 9821055424 [PERSON_NAME] 9820067999 [PERSON_NAME] 9167576817 [PER…" at bounding box center [232, 270] width 231 height 171
click at [195, 211] on span "[PERSON_NAME]" at bounding box center [189, 205] width 105 height 16
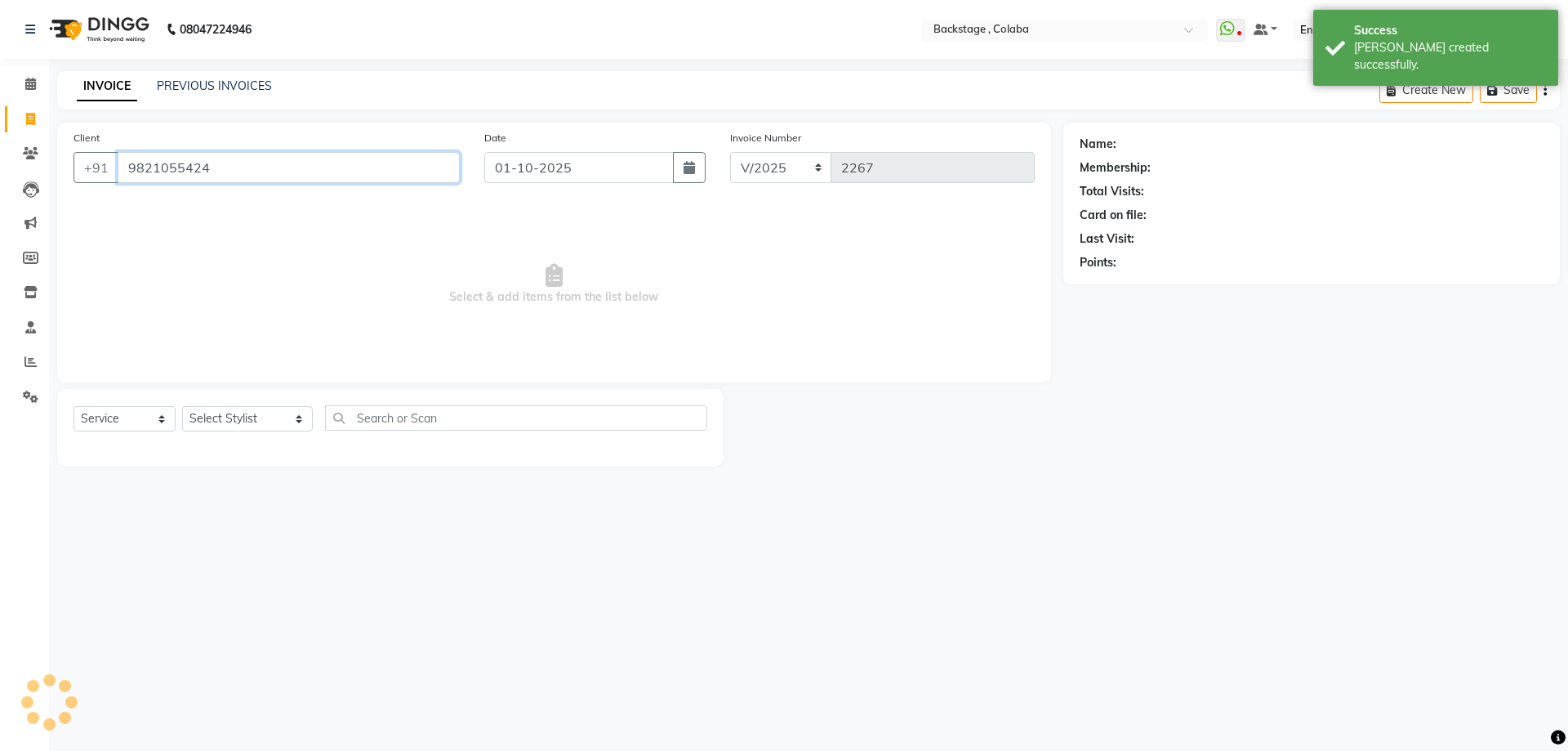
type input "9821055424"
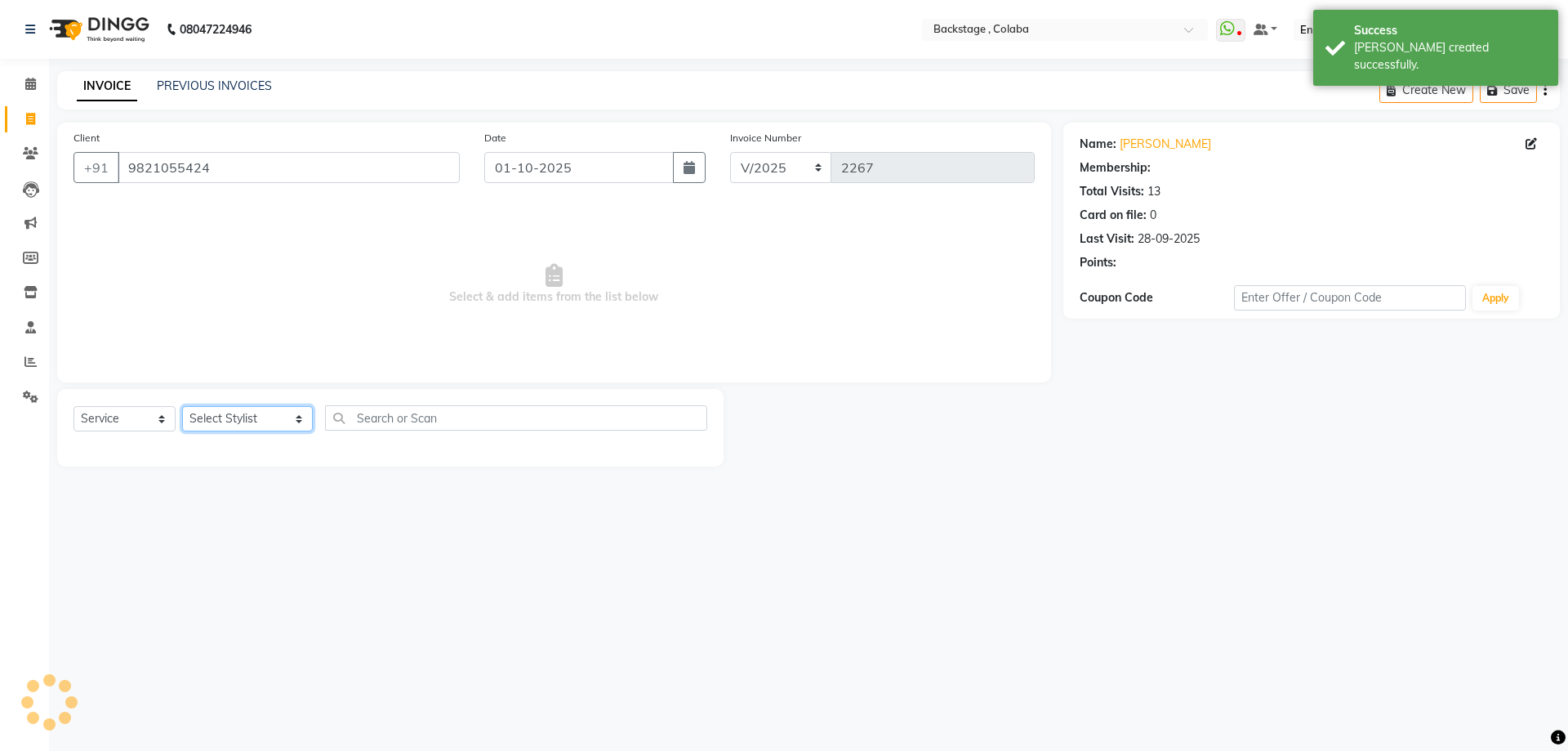
click at [245, 411] on select "Select Stylist Backstage Bharti [PERSON_NAME] [PERSON_NAME] [PERSON_NAME] [PERS…" at bounding box center [248, 418] width 131 height 25
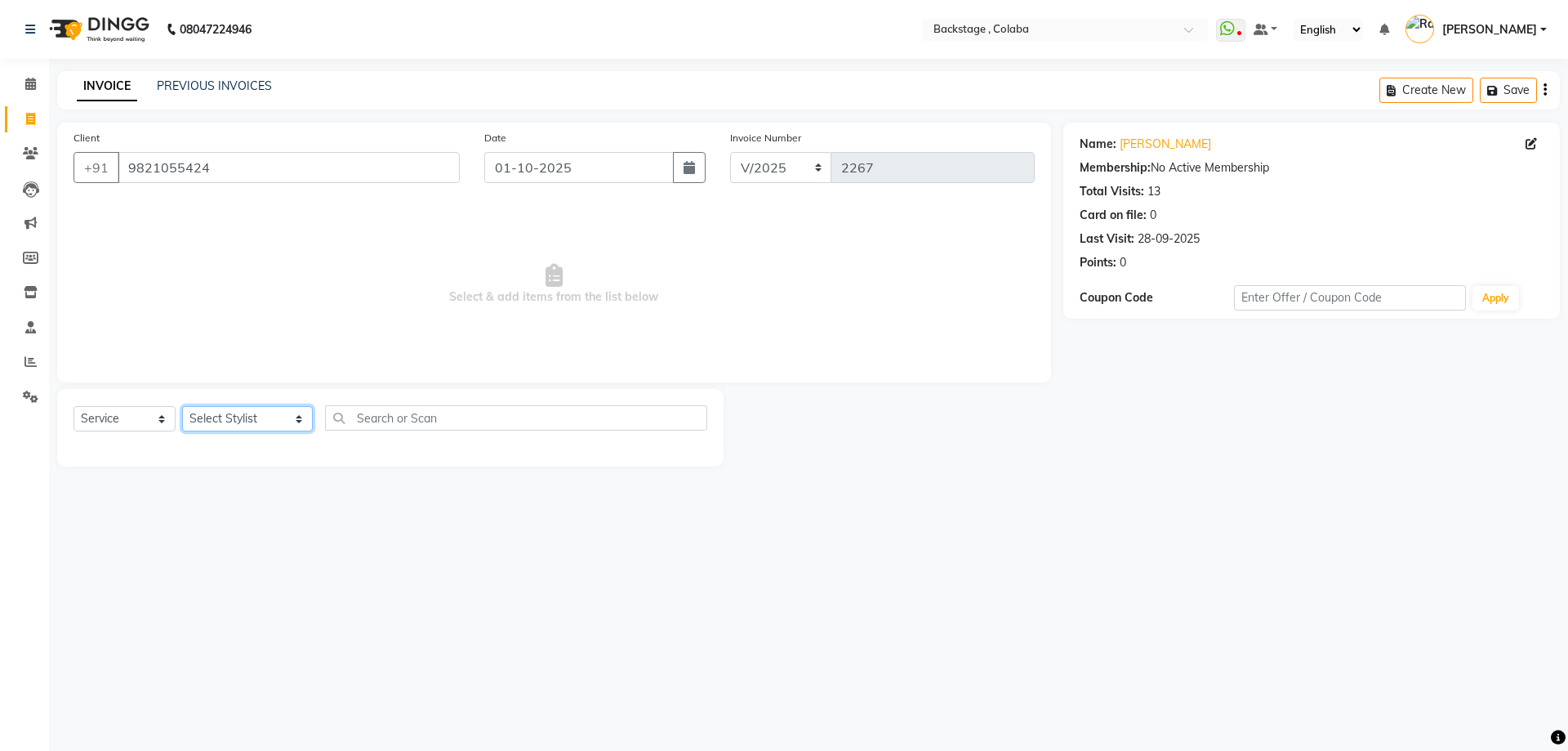
select select "36480"
click at [183, 406] on select "Select Stylist Backstage Bharti [PERSON_NAME] [PERSON_NAME] [PERSON_NAME] [PERS…" at bounding box center [248, 418] width 131 height 25
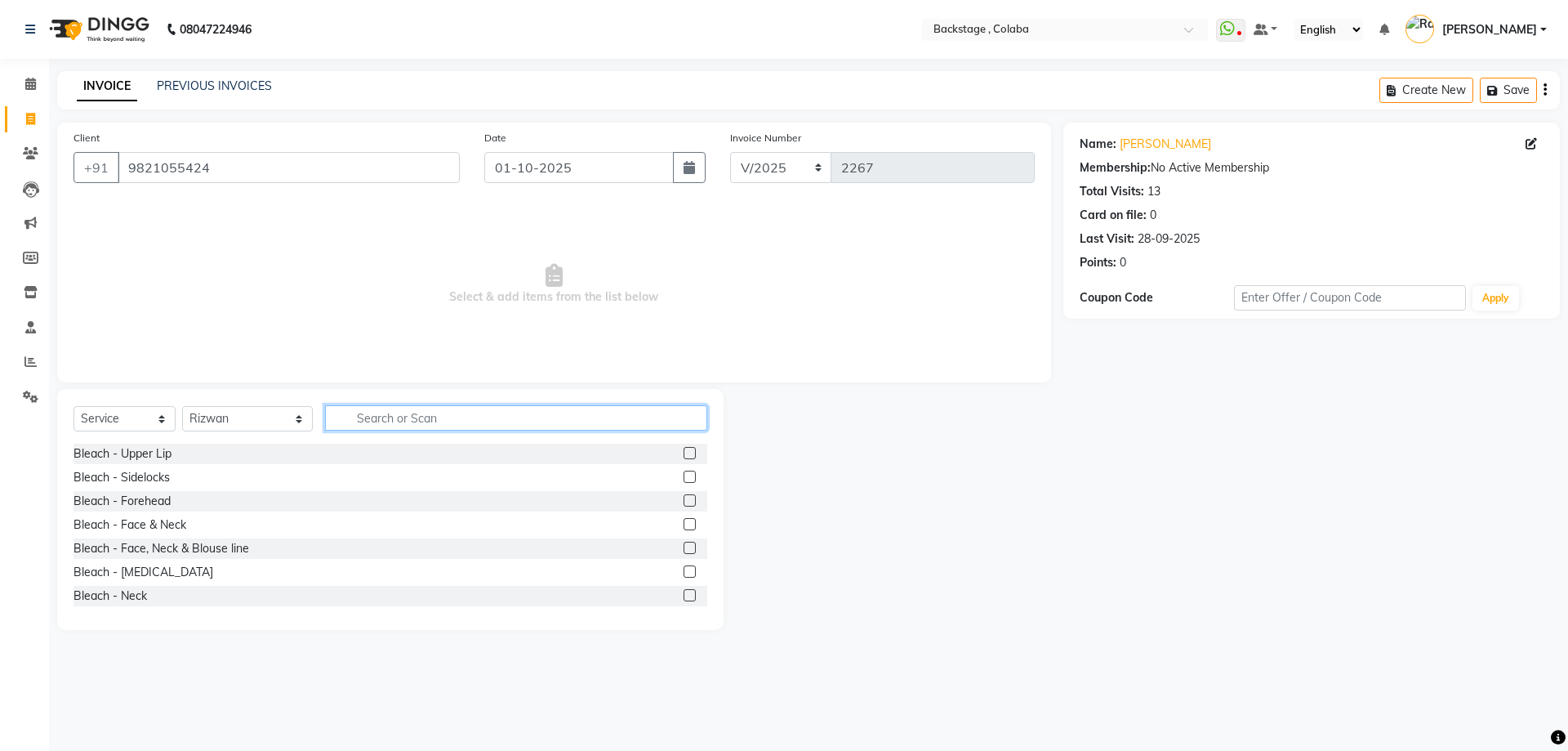
click at [377, 414] on input "text" at bounding box center [517, 418] width 382 height 25
type input "blas"
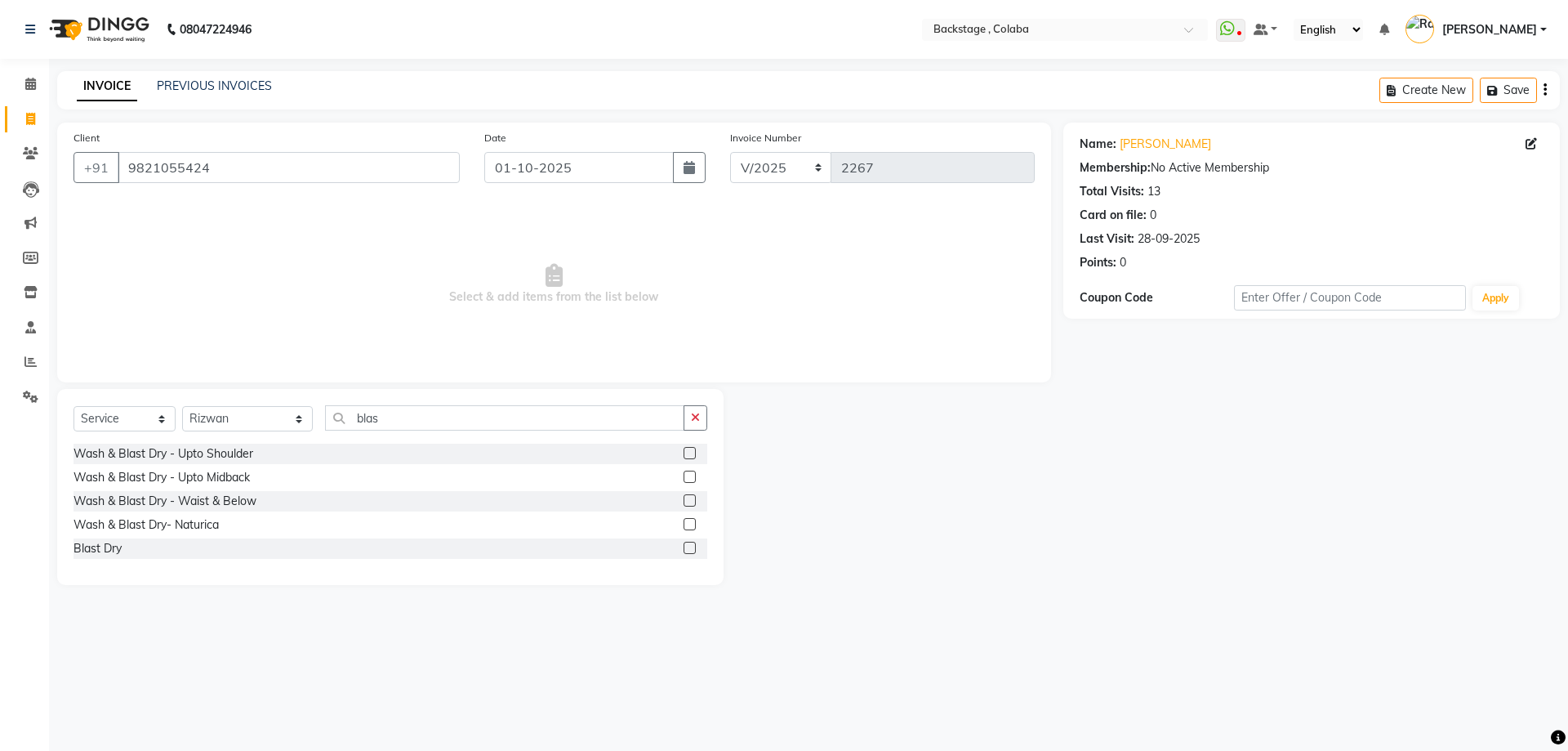
click at [96, 557] on div "Blast Dry" at bounding box center [390, 549] width 634 height 21
drag, startPoint x: 96, startPoint y: 551, endPoint x: 141, endPoint y: 512, distance: 59.5
click at [96, 549] on div "Blast Dry" at bounding box center [97, 549] width 48 height 17
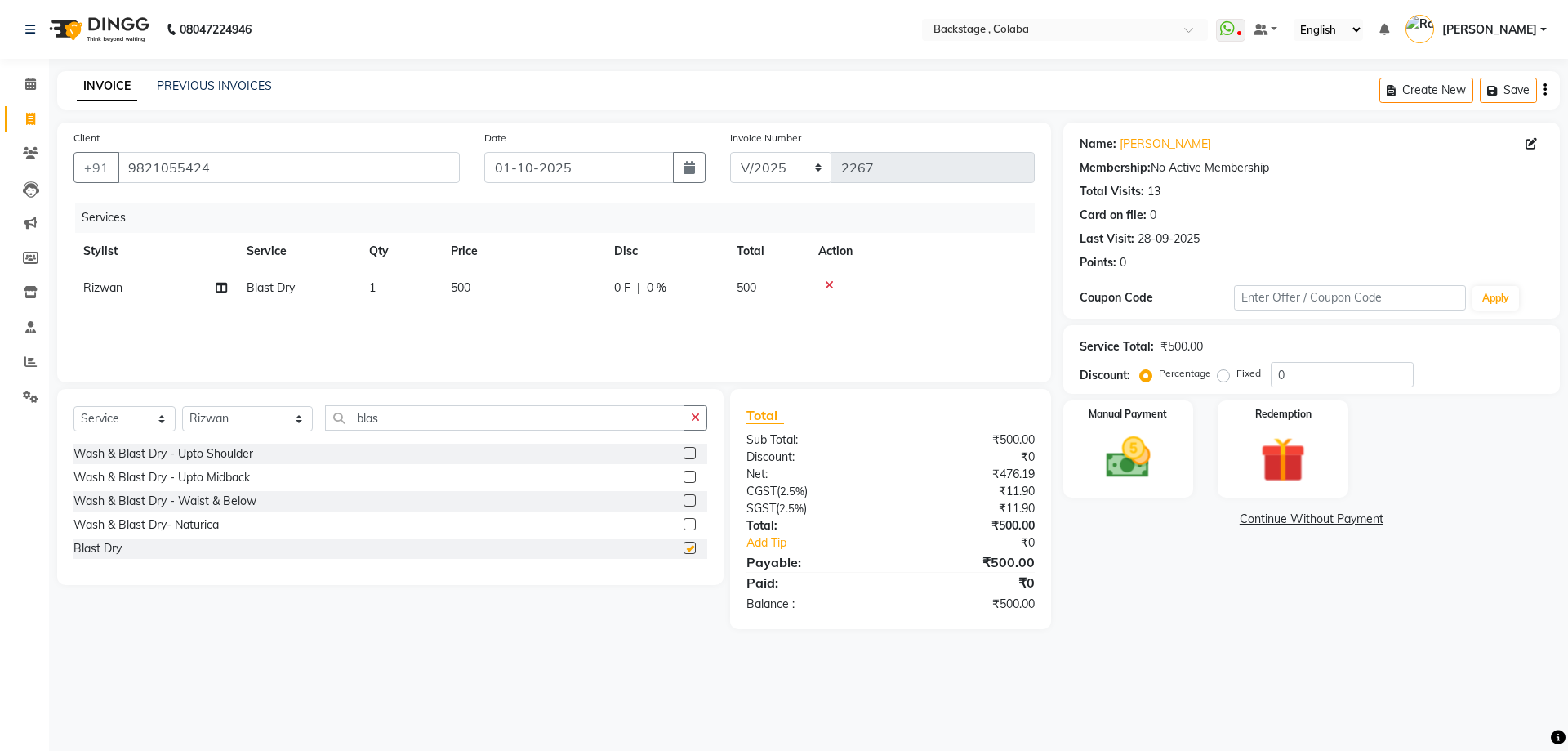
checkbox input "false"
drag, startPoint x: 533, startPoint y: 281, endPoint x: 543, endPoint y: 285, distance: 10.8
click at [543, 285] on td "500" at bounding box center [523, 288] width 164 height 37
select select "36480"
drag, startPoint x: 607, startPoint y: 292, endPoint x: 516, endPoint y: 292, distance: 91.0
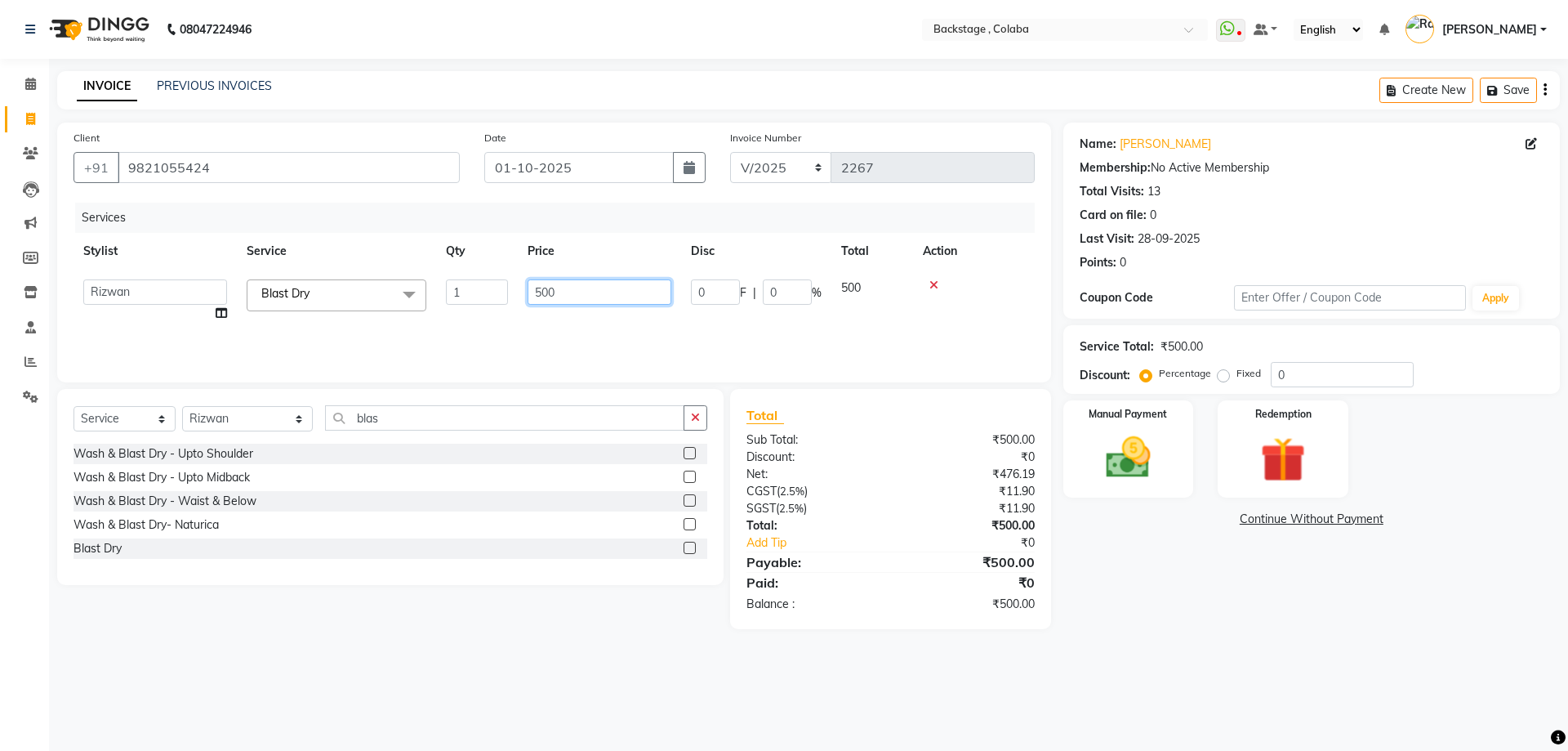
click at [516, 292] on tr "Backstage Bharti [PERSON_NAME] [PERSON_NAME] [PERSON_NAME] [PERSON_NAME] Kalind…" at bounding box center [554, 301] width 962 height 62
type input "350"
drag, startPoint x: 1226, startPoint y: 564, endPoint x: 1175, endPoint y: 537, distance: 57.7
click at [1223, 562] on div "Name: [PERSON_NAME] Membership: No Active Membership Total Visits: 13 Card on f…" at bounding box center [1317, 376] width 509 height 506
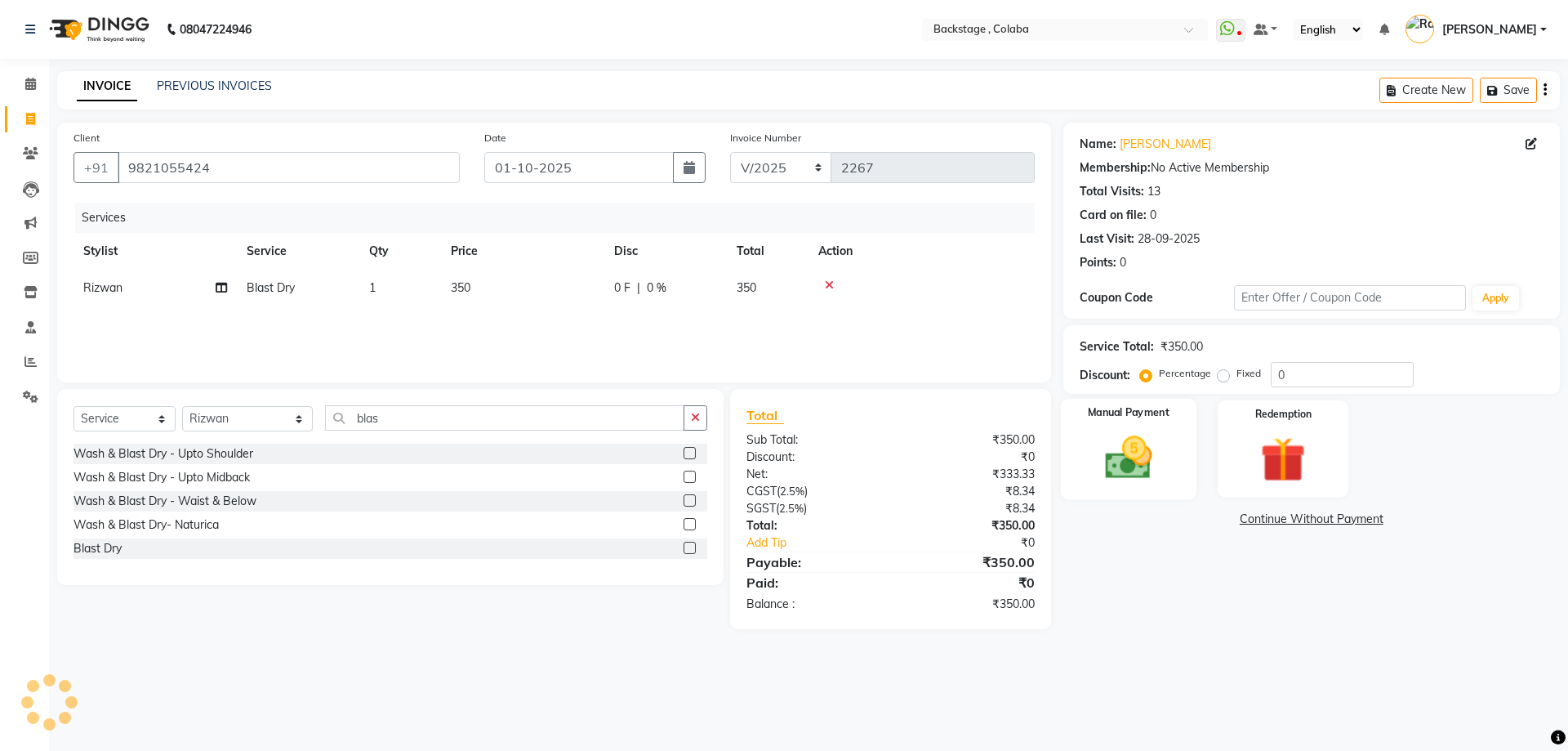
click at [1150, 462] on img at bounding box center [1128, 457] width 76 height 54
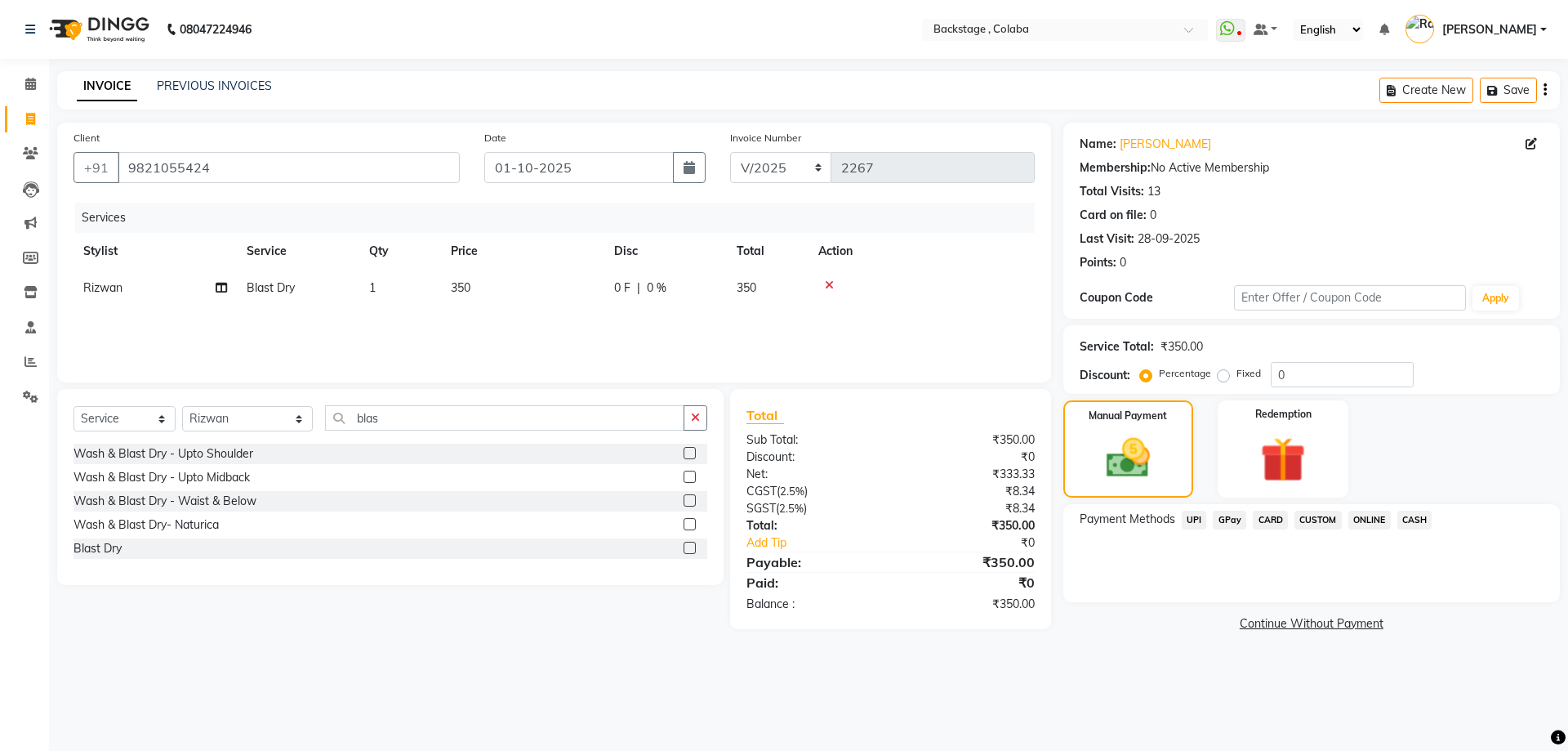
drag, startPoint x: 1410, startPoint y: 518, endPoint x: 1418, endPoint y: 533, distance: 17.0
click at [1411, 520] on span "CASH" at bounding box center [1415, 520] width 35 height 19
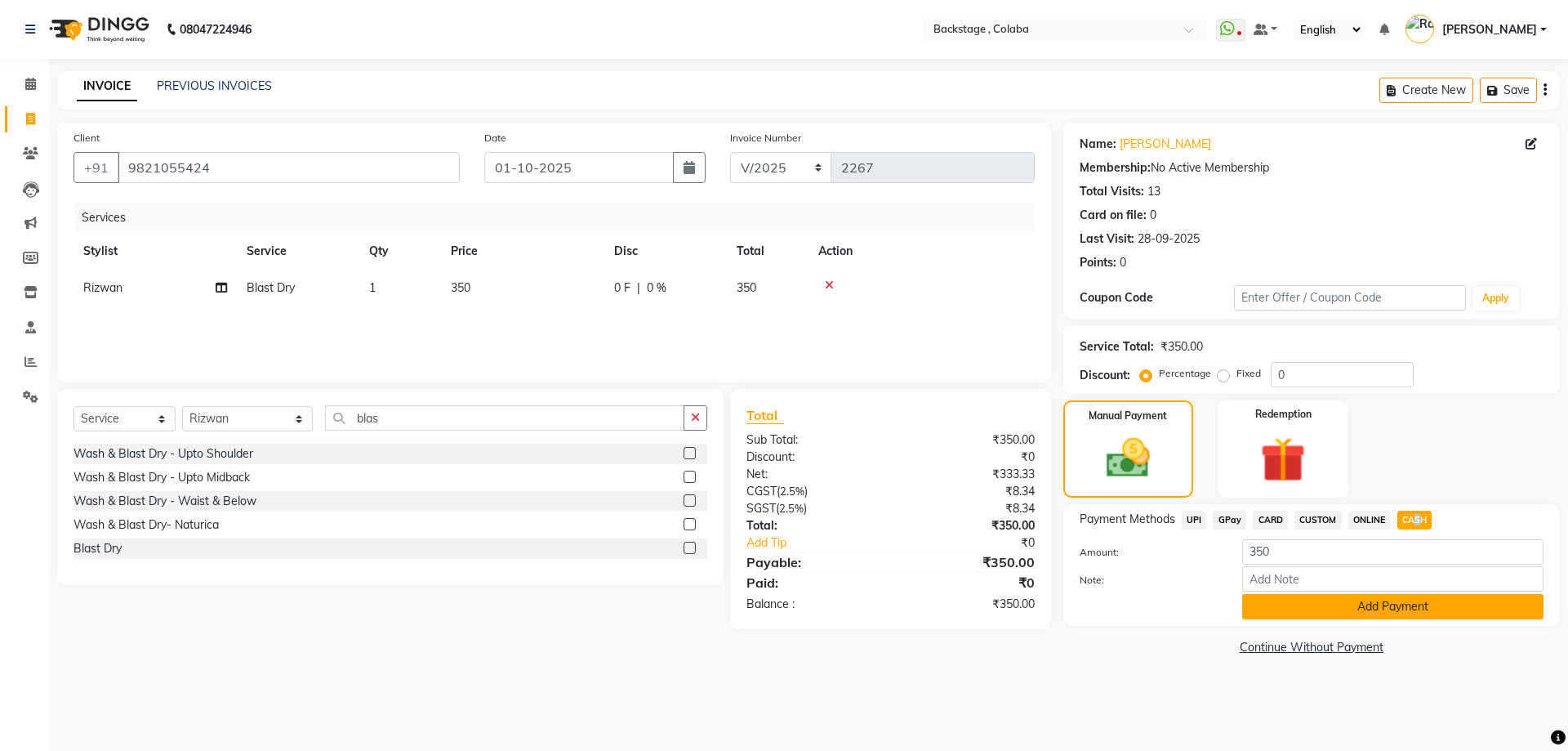
click at [1397, 605] on button "Add Payment" at bounding box center [1393, 606] width 301 height 25
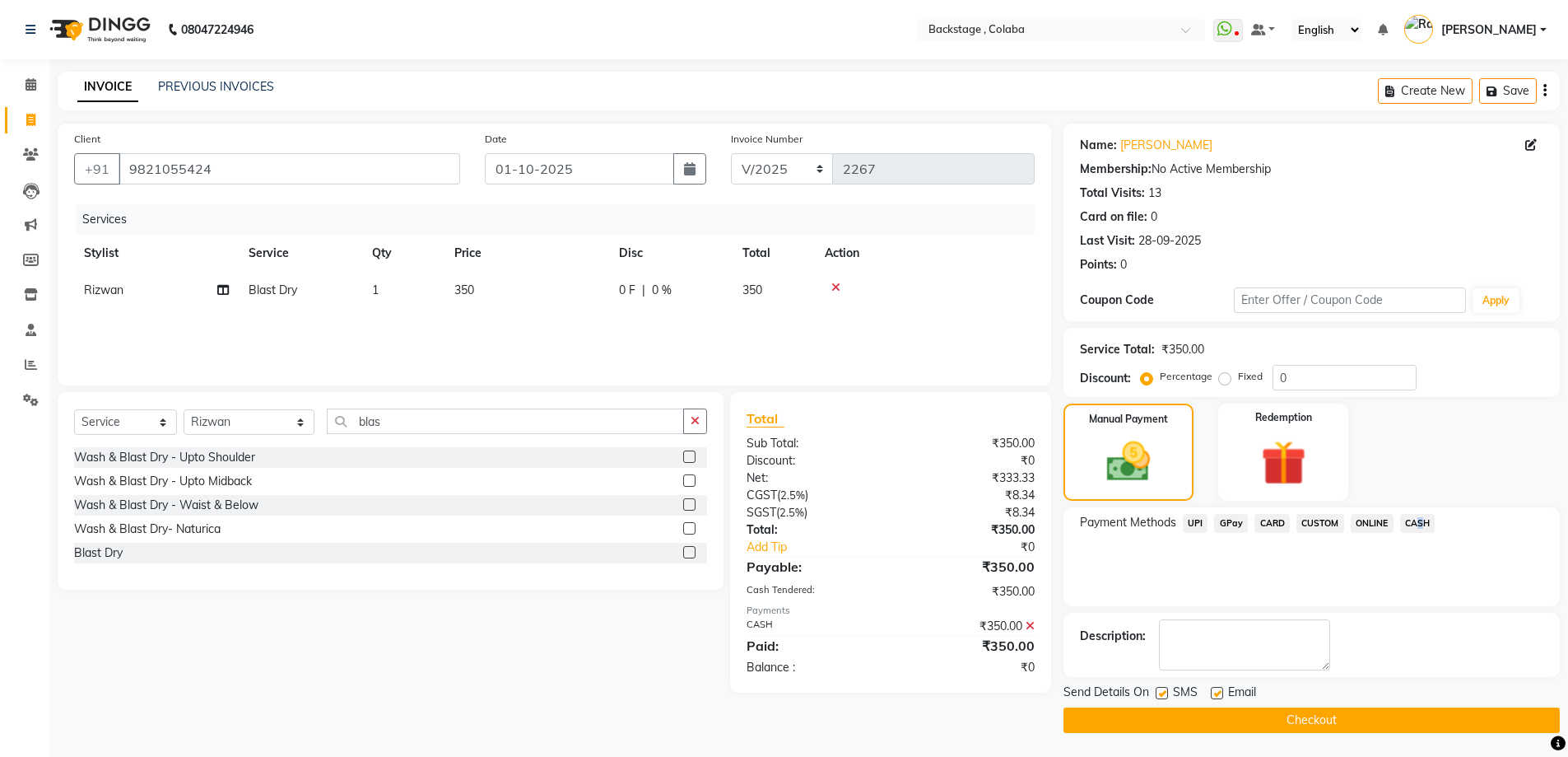
click at [1386, 708] on button "Checkout" at bounding box center [1312, 720] width 496 height 25
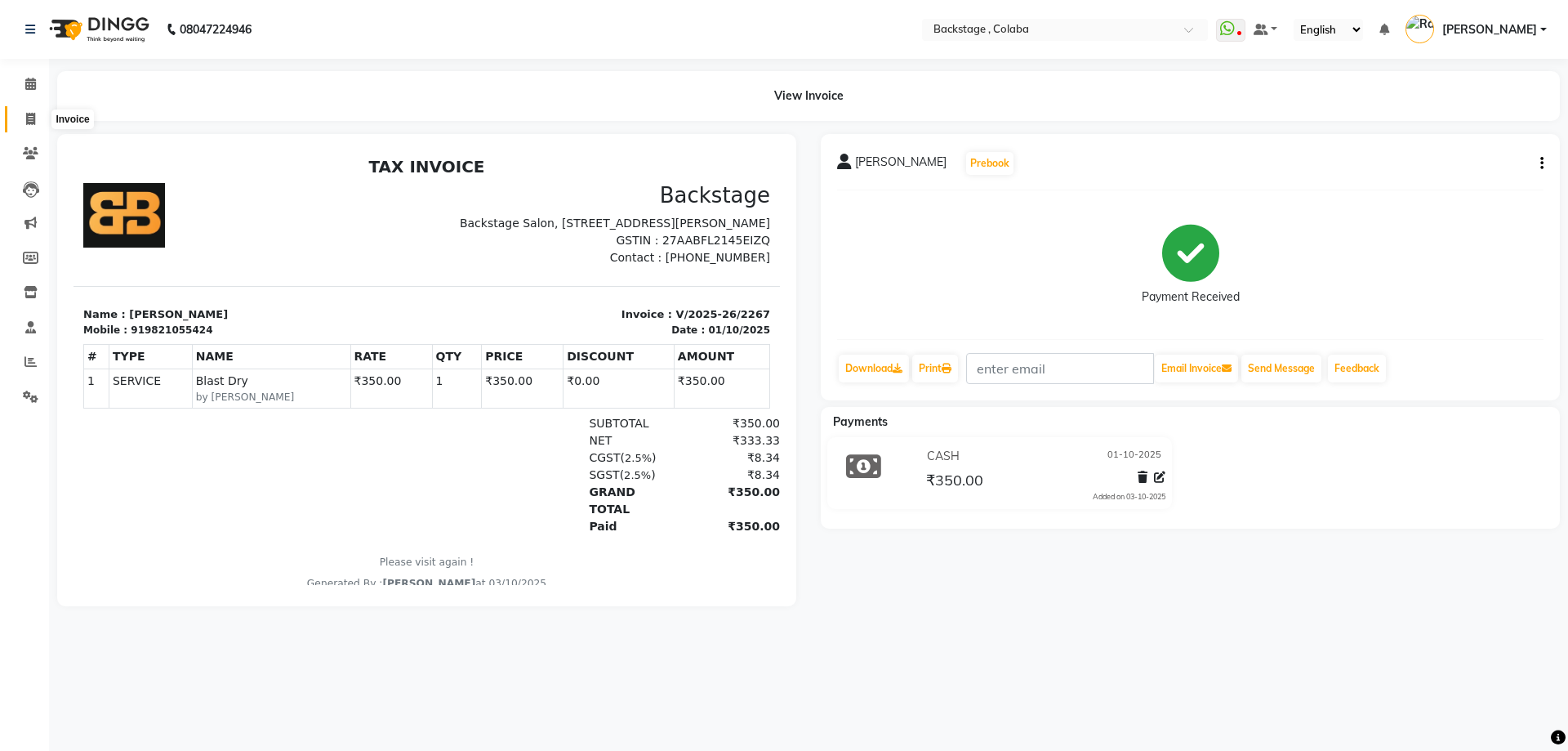
click at [28, 120] on icon at bounding box center [30, 119] width 9 height 12
select select "service"
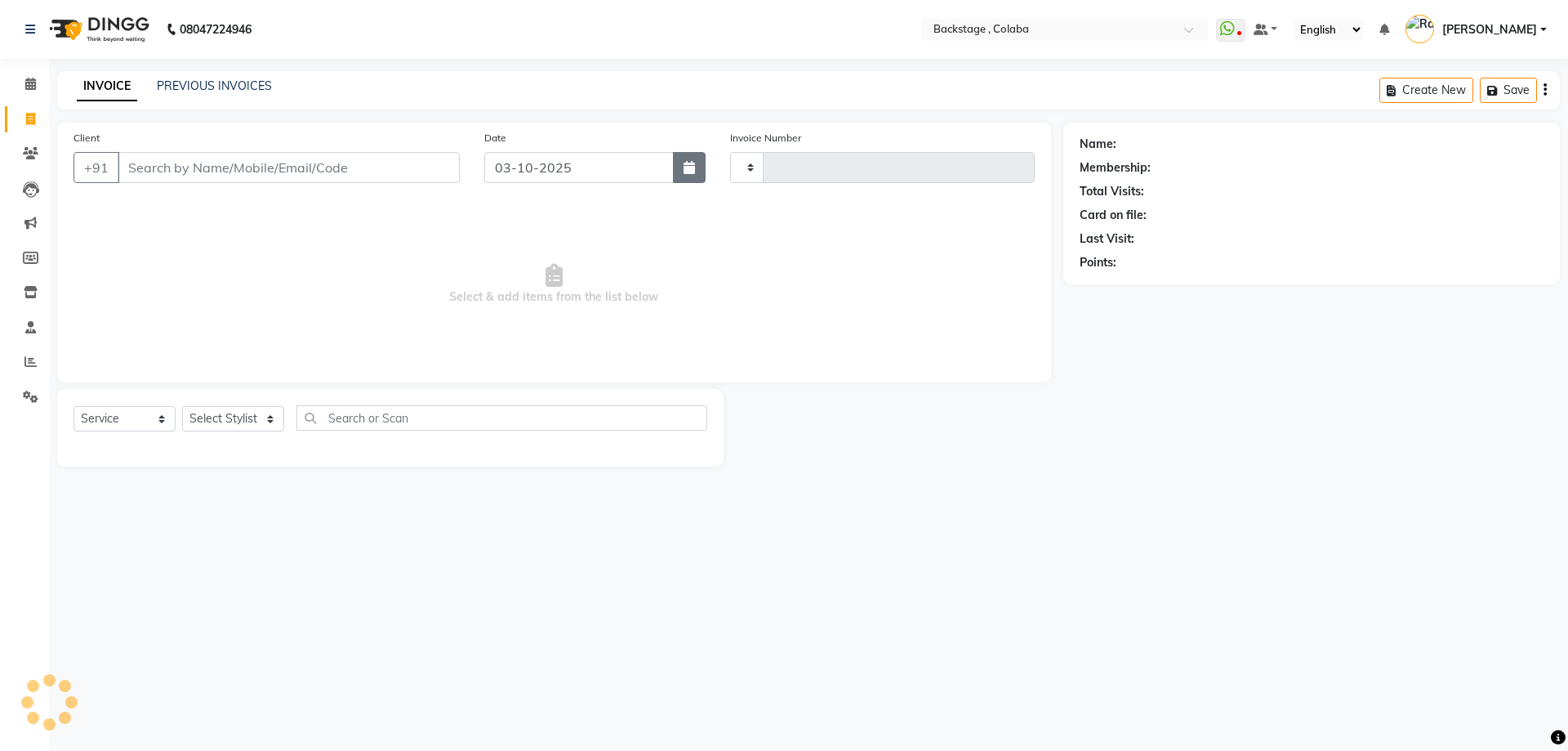
click at [701, 176] on button "button" at bounding box center [690, 167] width 33 height 31
select select "10"
select select "2025"
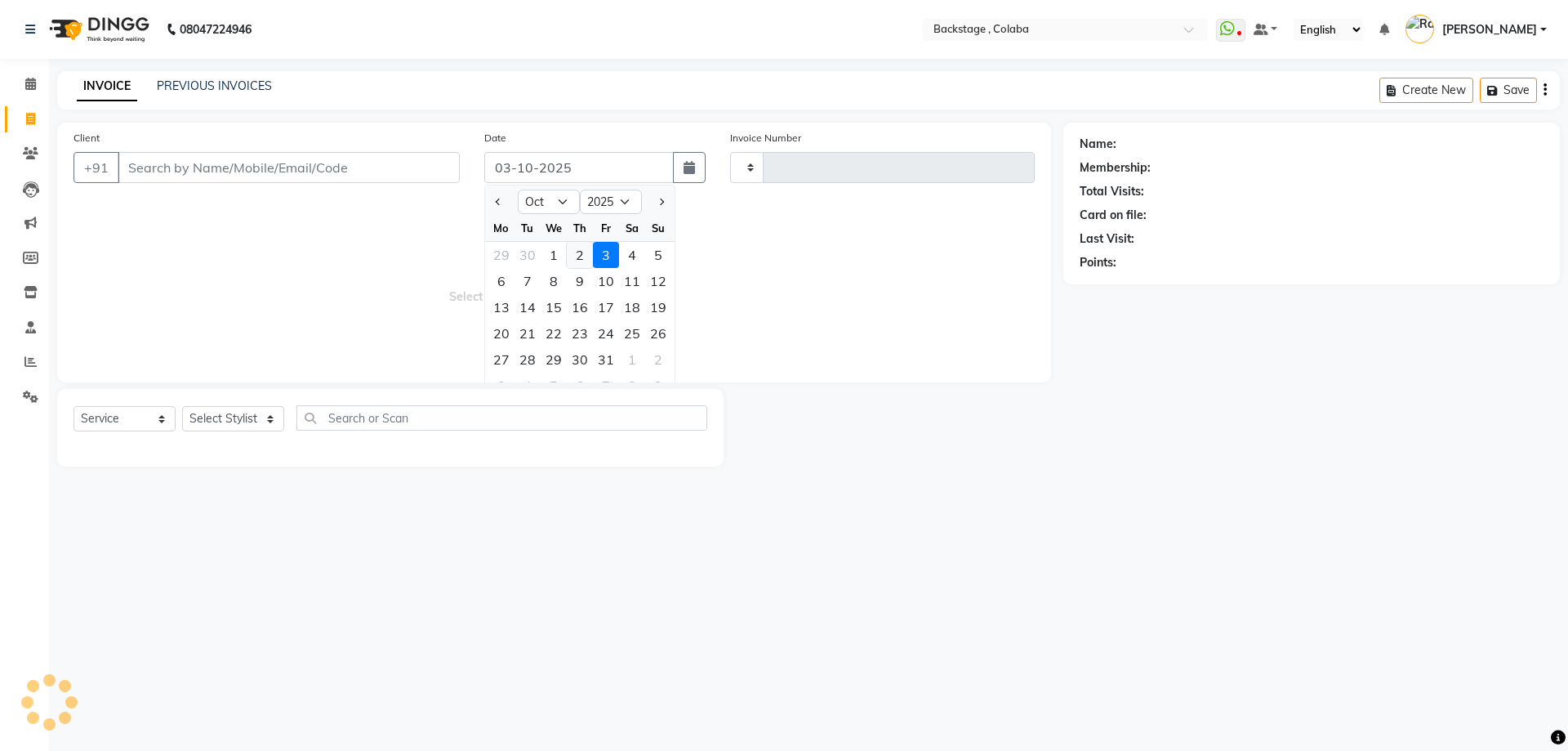
type input "2268"
select select "5451"
click at [557, 257] on div "1" at bounding box center [554, 255] width 26 height 26
type input "01-10-2025"
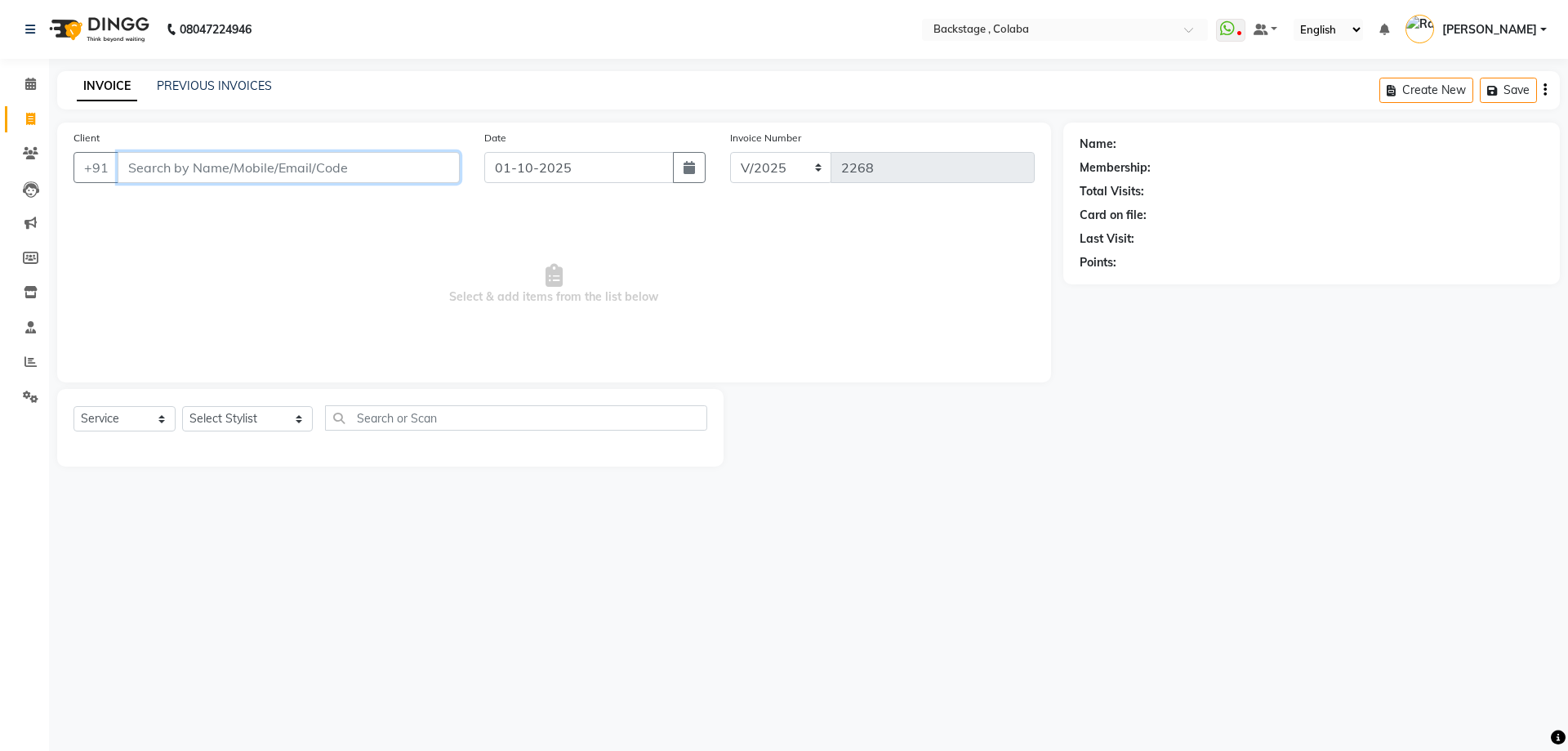
click at [308, 169] on input "Client" at bounding box center [288, 167] width 342 height 31
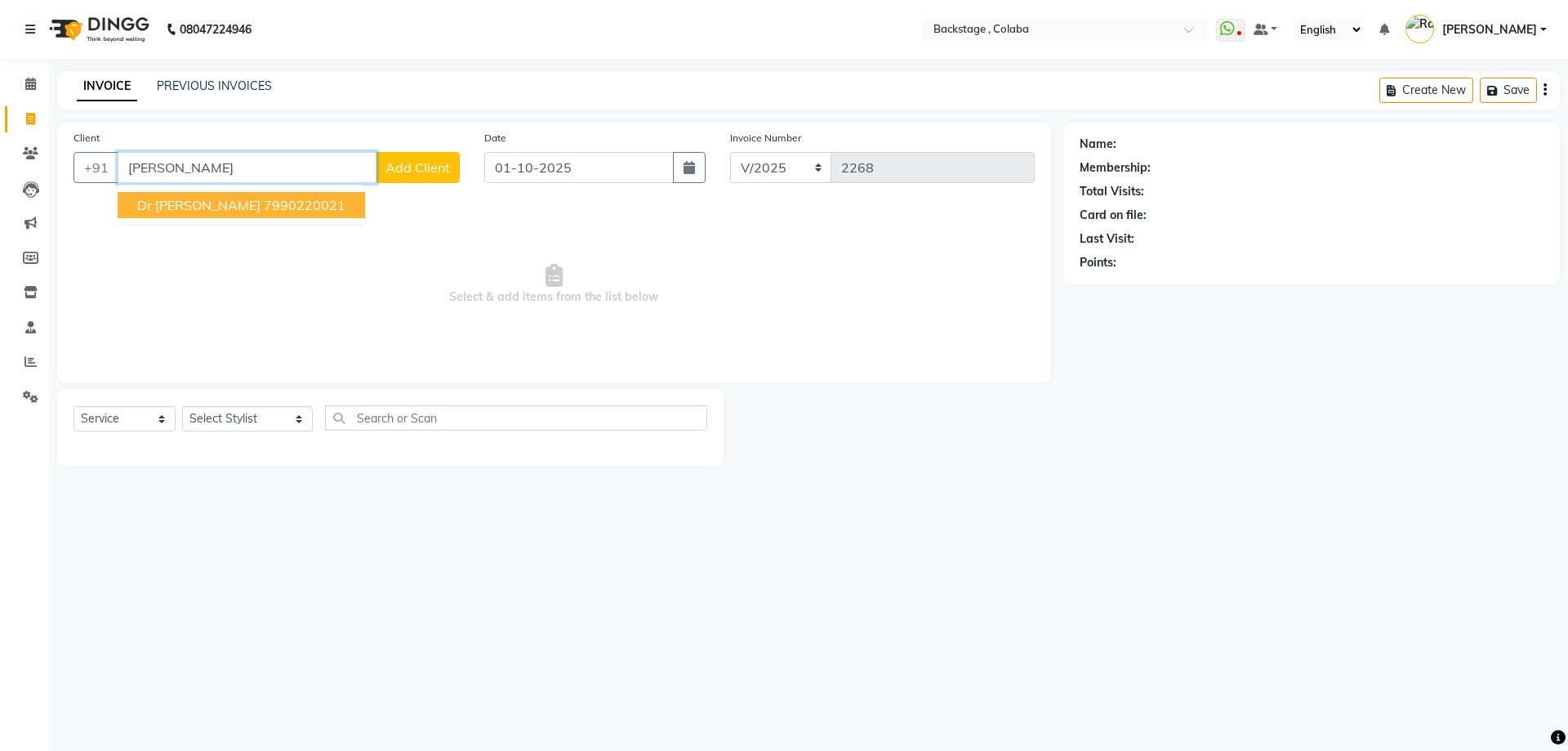
click at [263, 210] on ngb-highlight "7990220021" at bounding box center [304, 205] width 82 height 16
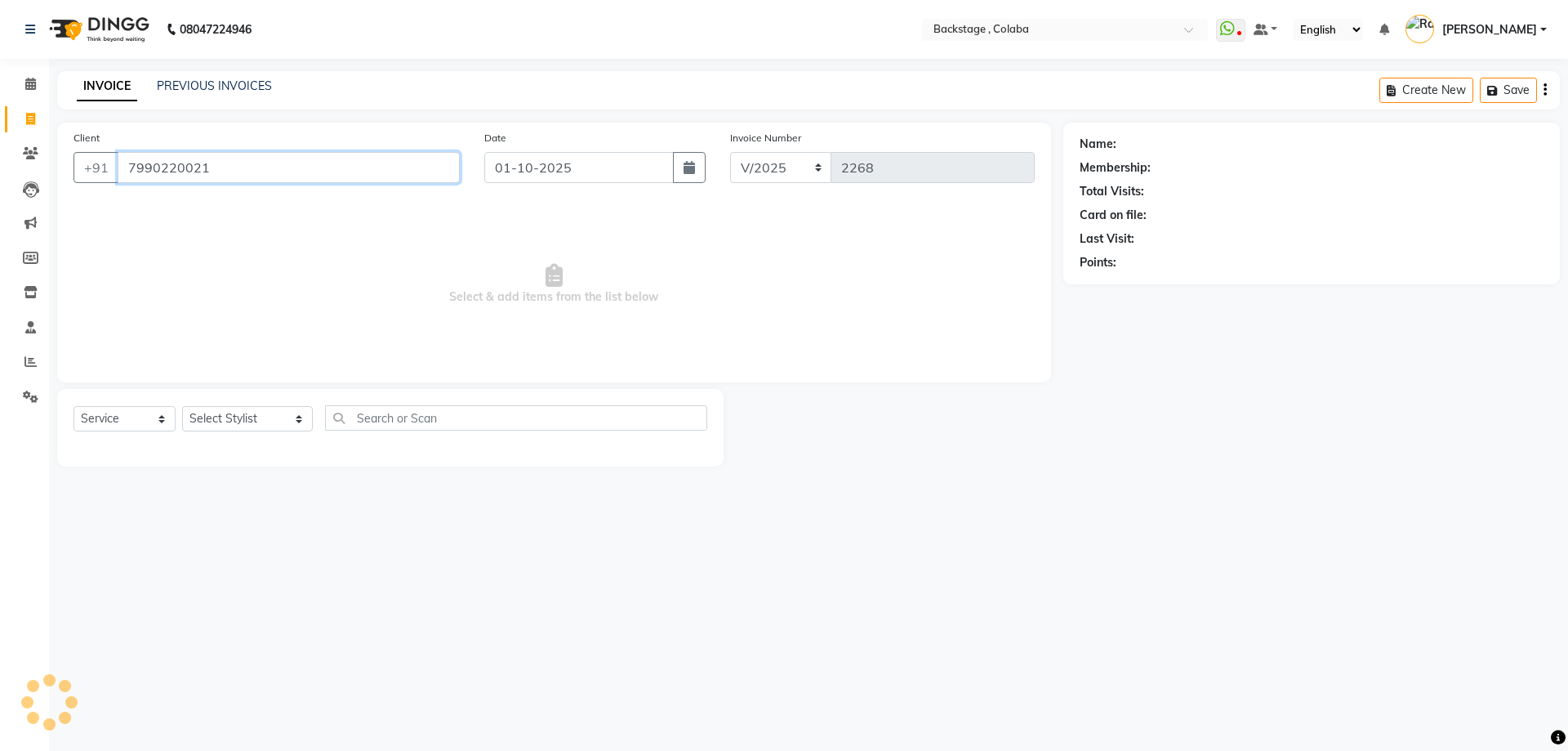
type input "7990220021"
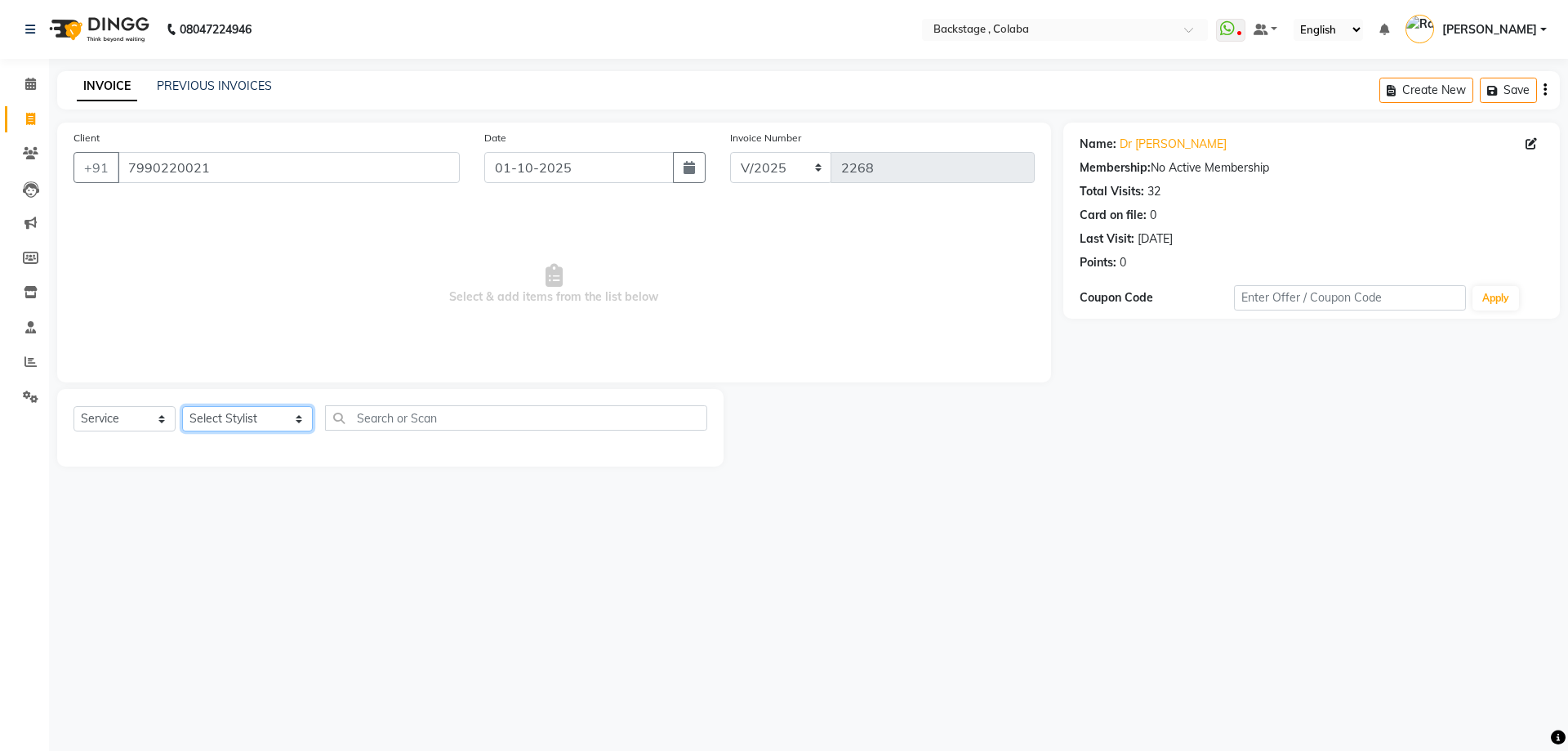
click at [220, 416] on select "Select Stylist Backstage Bharti [PERSON_NAME] [PERSON_NAME] [PERSON_NAME] [PERS…" at bounding box center [248, 418] width 131 height 25
select select "36480"
click at [183, 406] on select "Select Stylist Backstage Bharti [PERSON_NAME] [PERSON_NAME] [PERSON_NAME] [PERS…" at bounding box center [248, 418] width 131 height 25
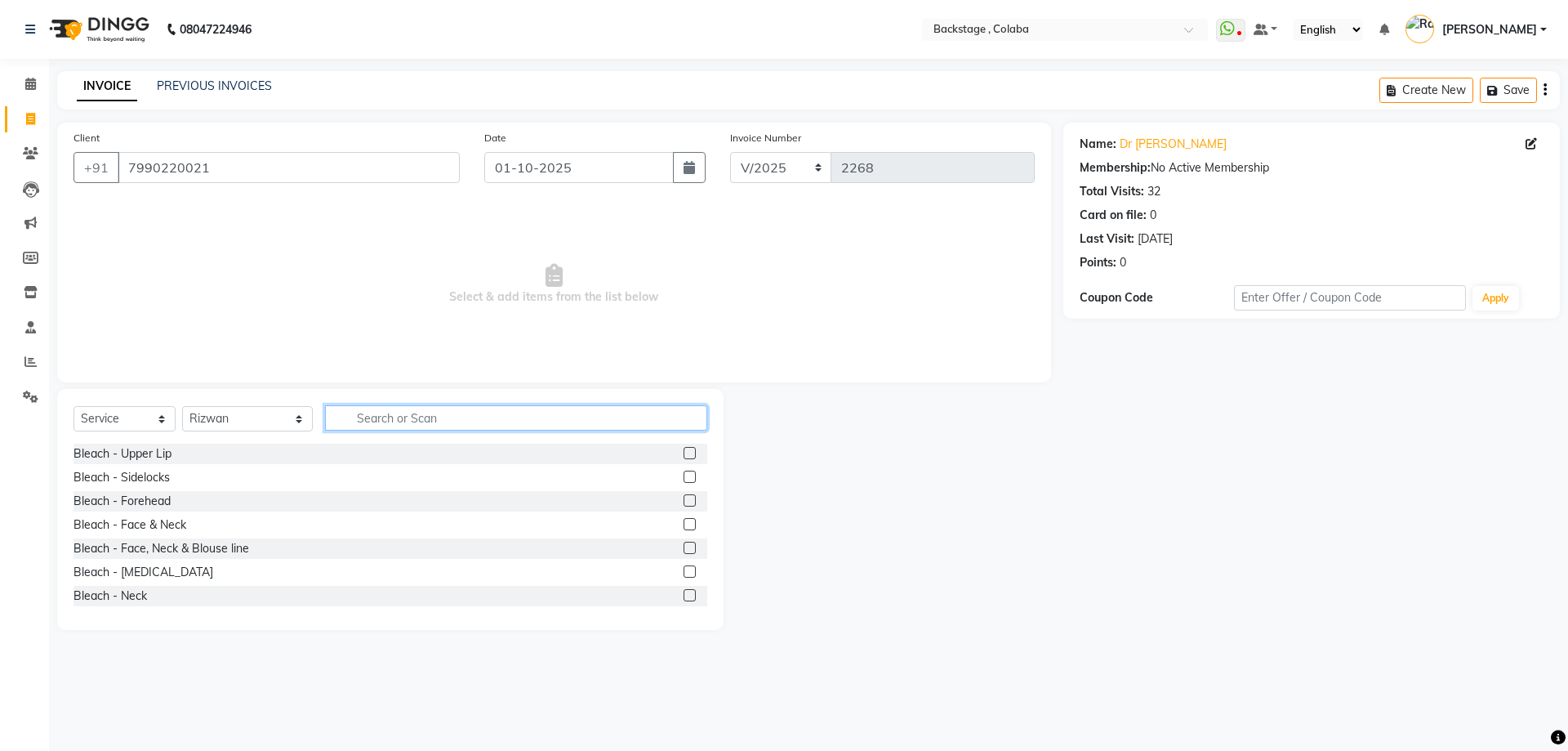
click at [377, 425] on input "text" at bounding box center [517, 418] width 382 height 25
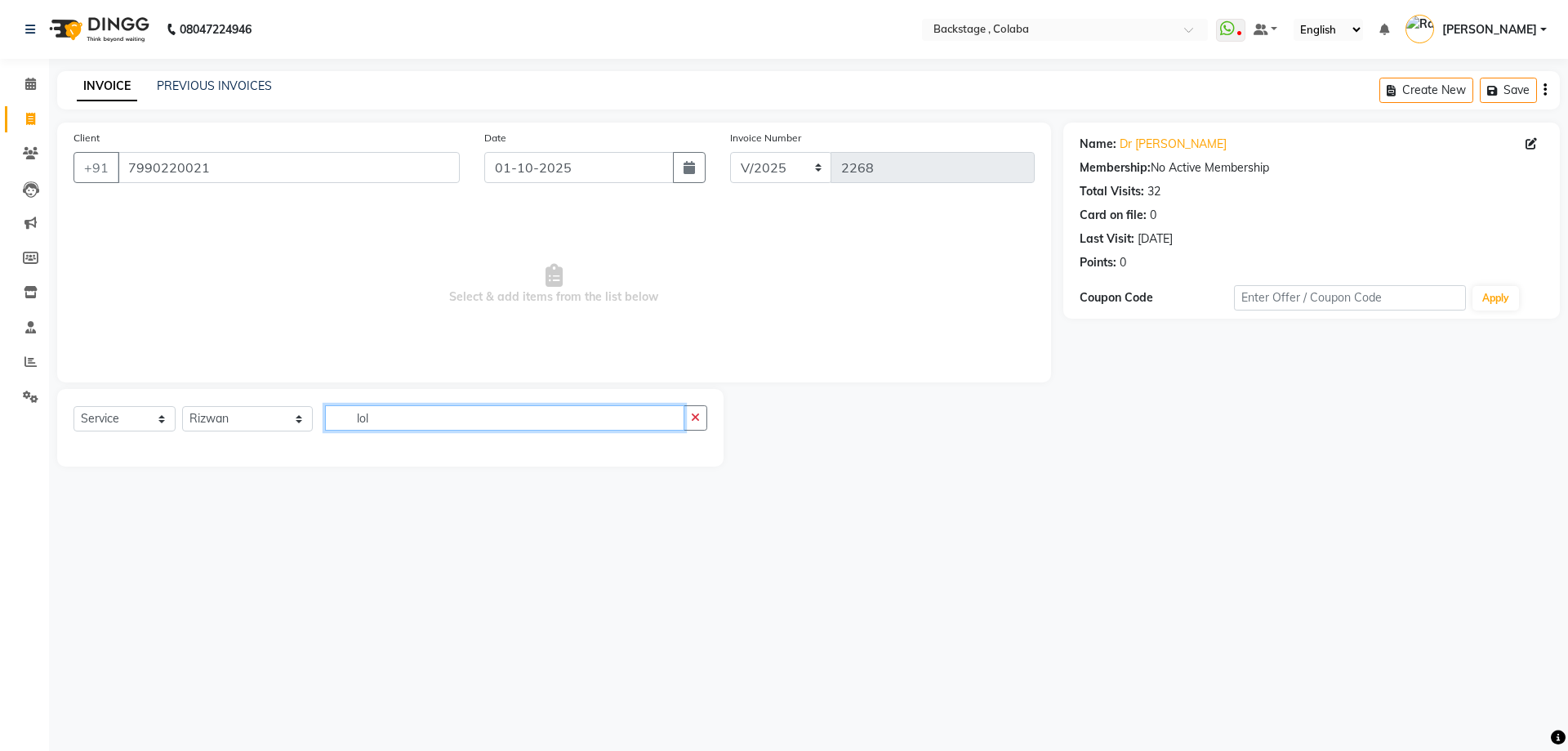
drag, startPoint x: 375, startPoint y: 425, endPoint x: 291, endPoint y: 425, distance: 84.0
click at [291, 425] on div "Select Service Product Membership Package Voucher Prepaid Gift Card Select Styl…" at bounding box center [390, 425] width 634 height 39
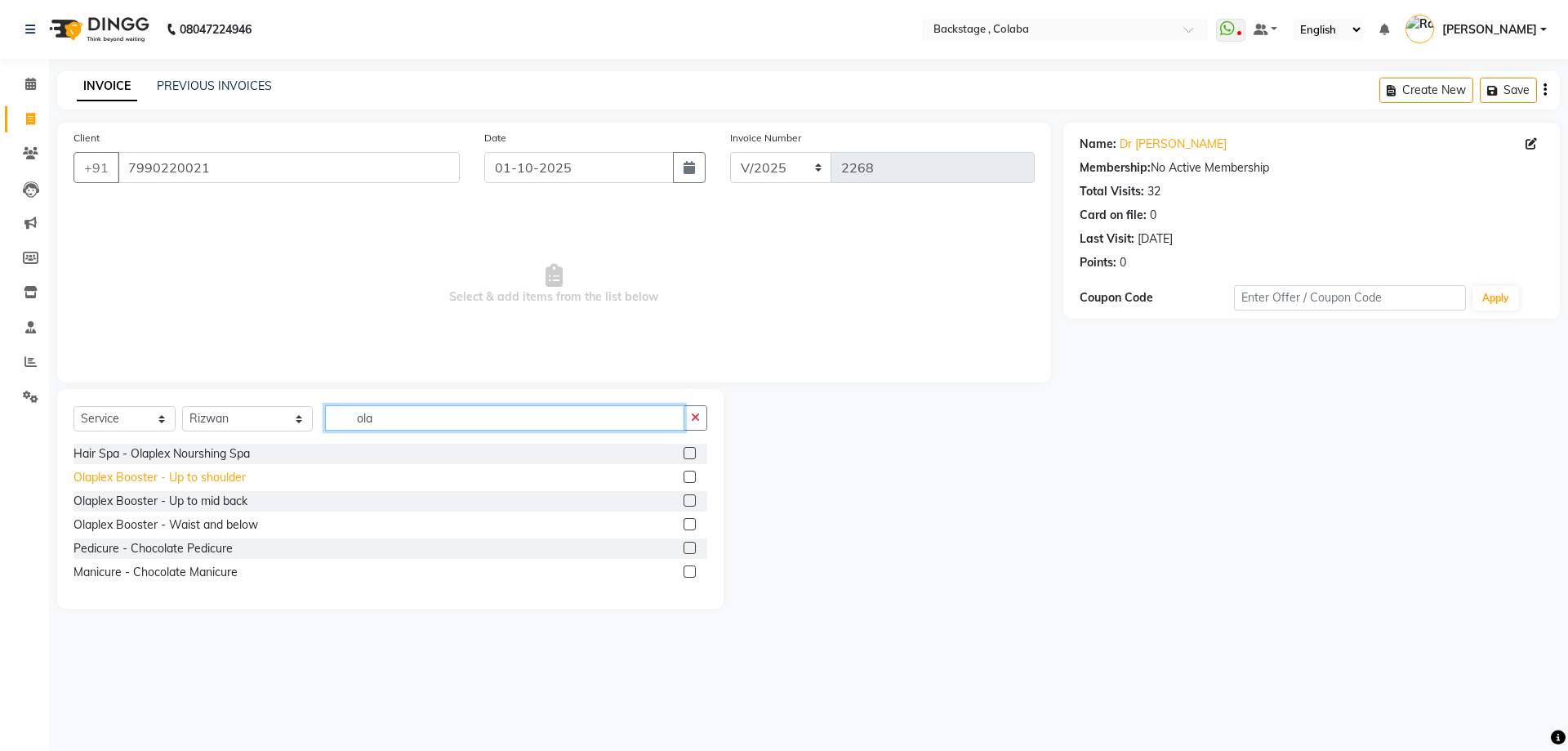
type input "ola"
click at [227, 478] on div "Olaplex Booster - Up to shoulder" at bounding box center [159, 477] width 172 height 17
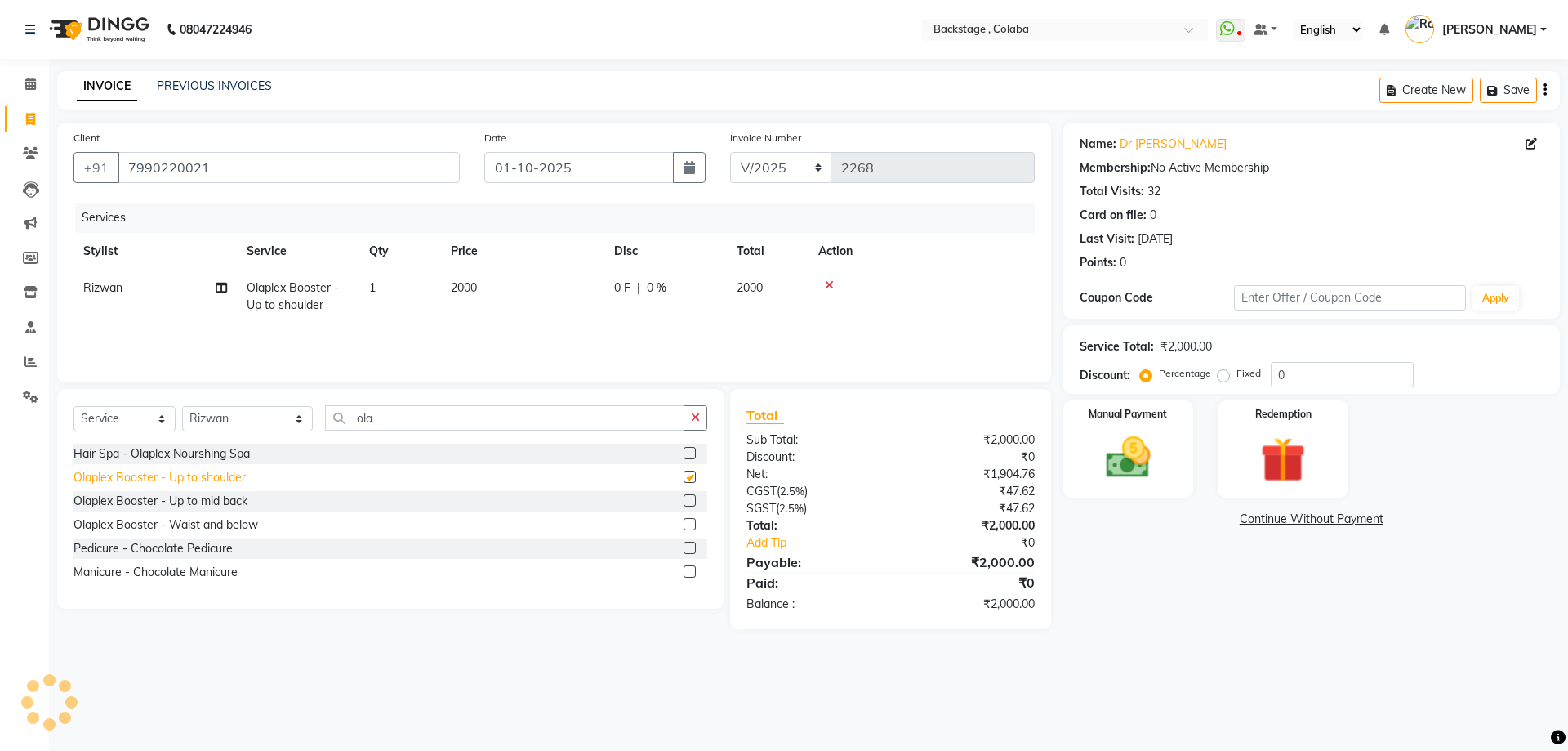
checkbox input "false"
click at [537, 306] on td "2000" at bounding box center [523, 296] width 164 height 54
select select "36480"
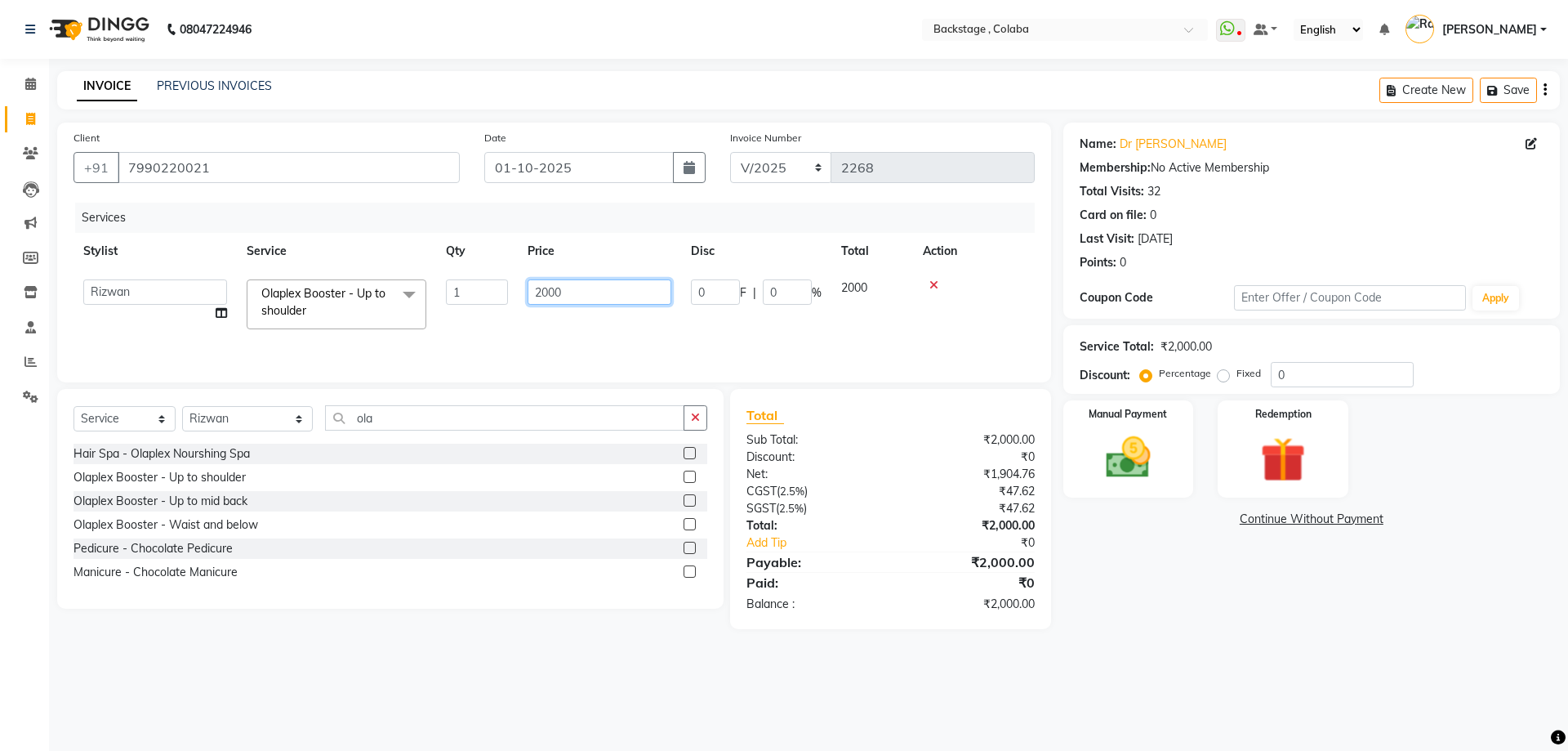
drag, startPoint x: 587, startPoint y: 277, endPoint x: 508, endPoint y: 282, distance: 79.2
click at [508, 282] on tr "Backstage Bharti [PERSON_NAME] [PERSON_NAME] [PERSON_NAME] [PERSON_NAME] Kalind…" at bounding box center [554, 304] width 962 height 70
type input "1500"
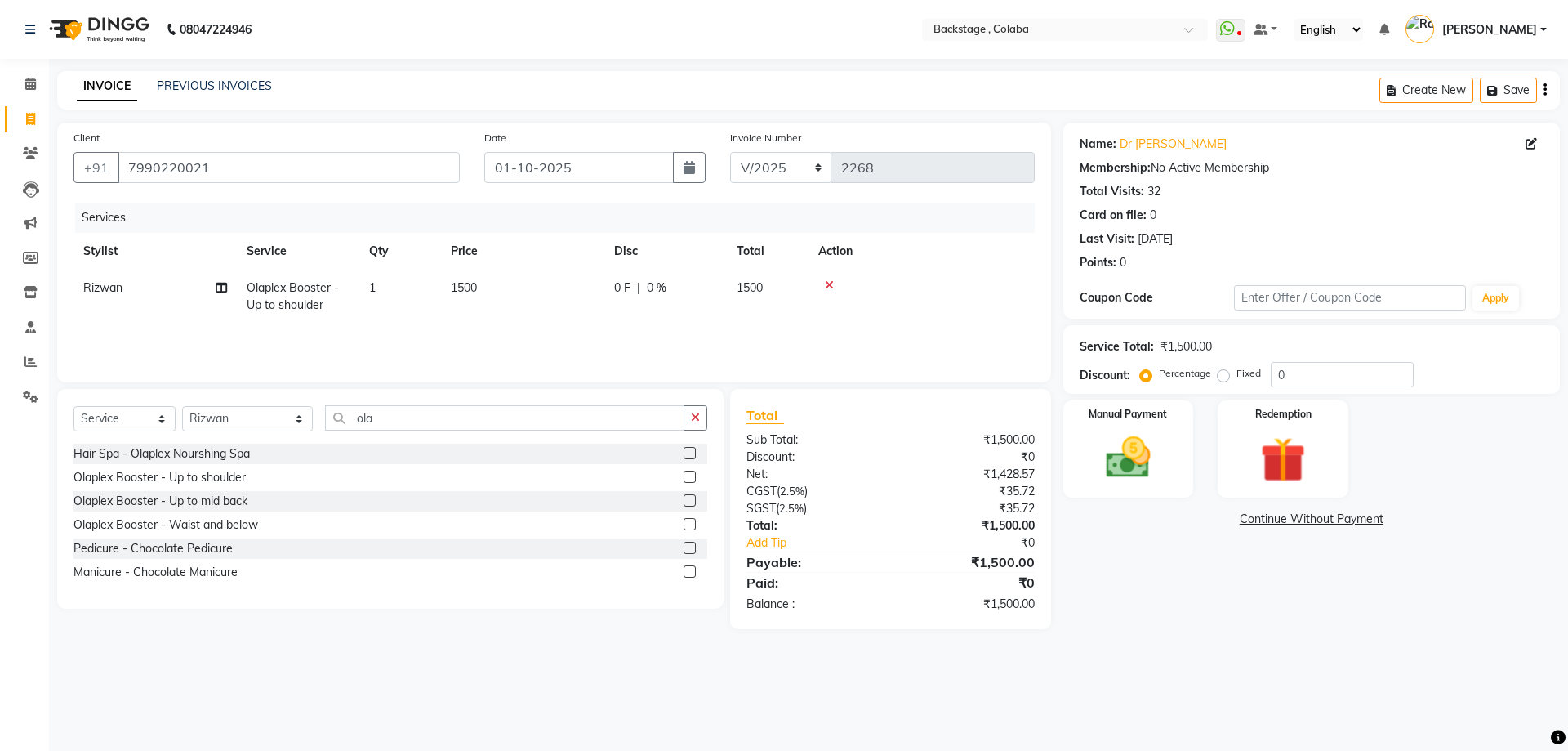
click at [542, 334] on div "Services Stylist Service Qty Price Disc Total Action [PERSON_NAME] Olaplex Boos…" at bounding box center [554, 284] width 962 height 164
drag, startPoint x: 412, startPoint y: 413, endPoint x: 313, endPoint y: 397, distance: 100.3
click at [272, 405] on div "Select Service Product Membership Package Voucher Prepaid Gift Card Select Styl…" at bounding box center [390, 499] width 666 height 220
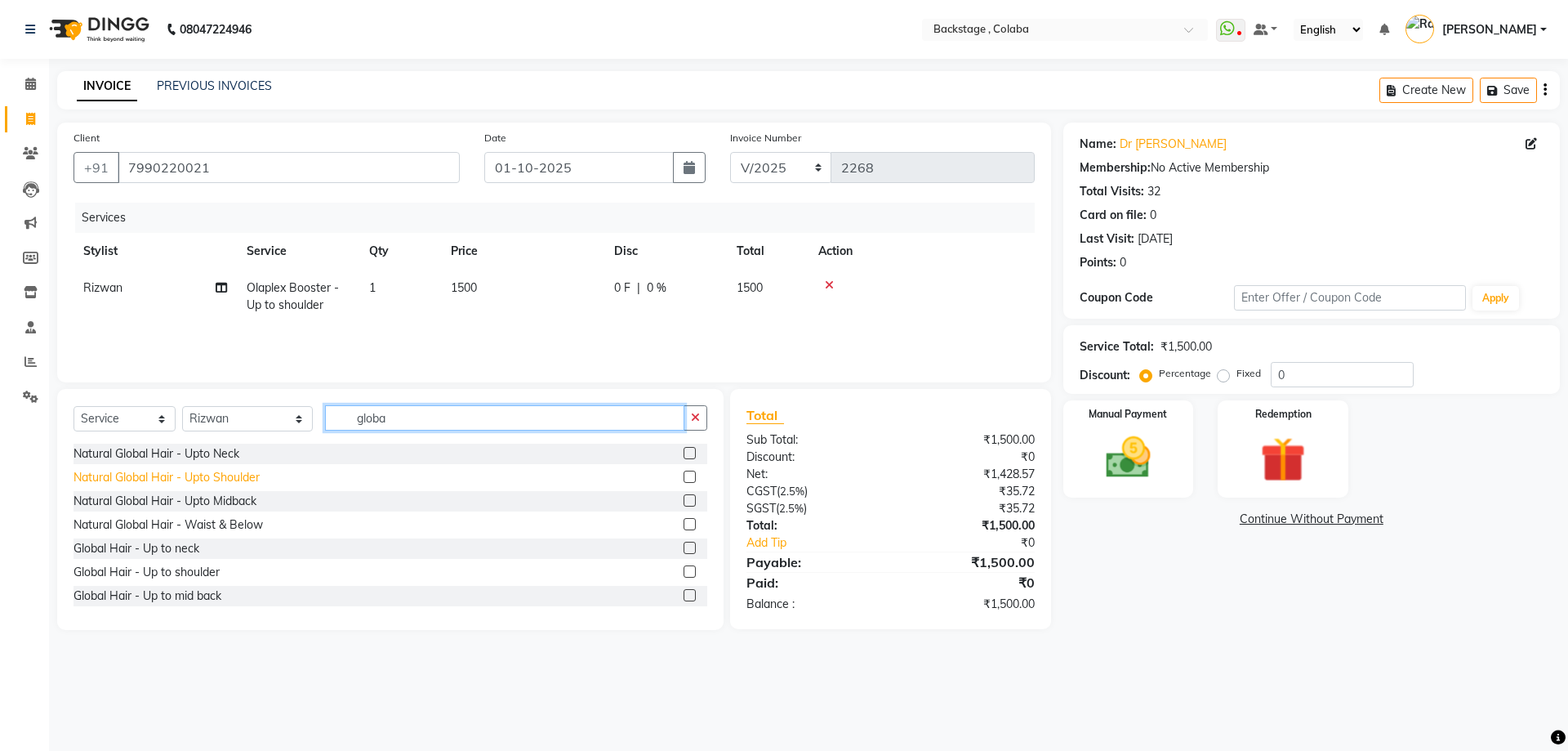
type input "globa"
click at [242, 475] on div "Natural Global Hair - Upto Shoulder" at bounding box center [166, 477] width 186 height 17
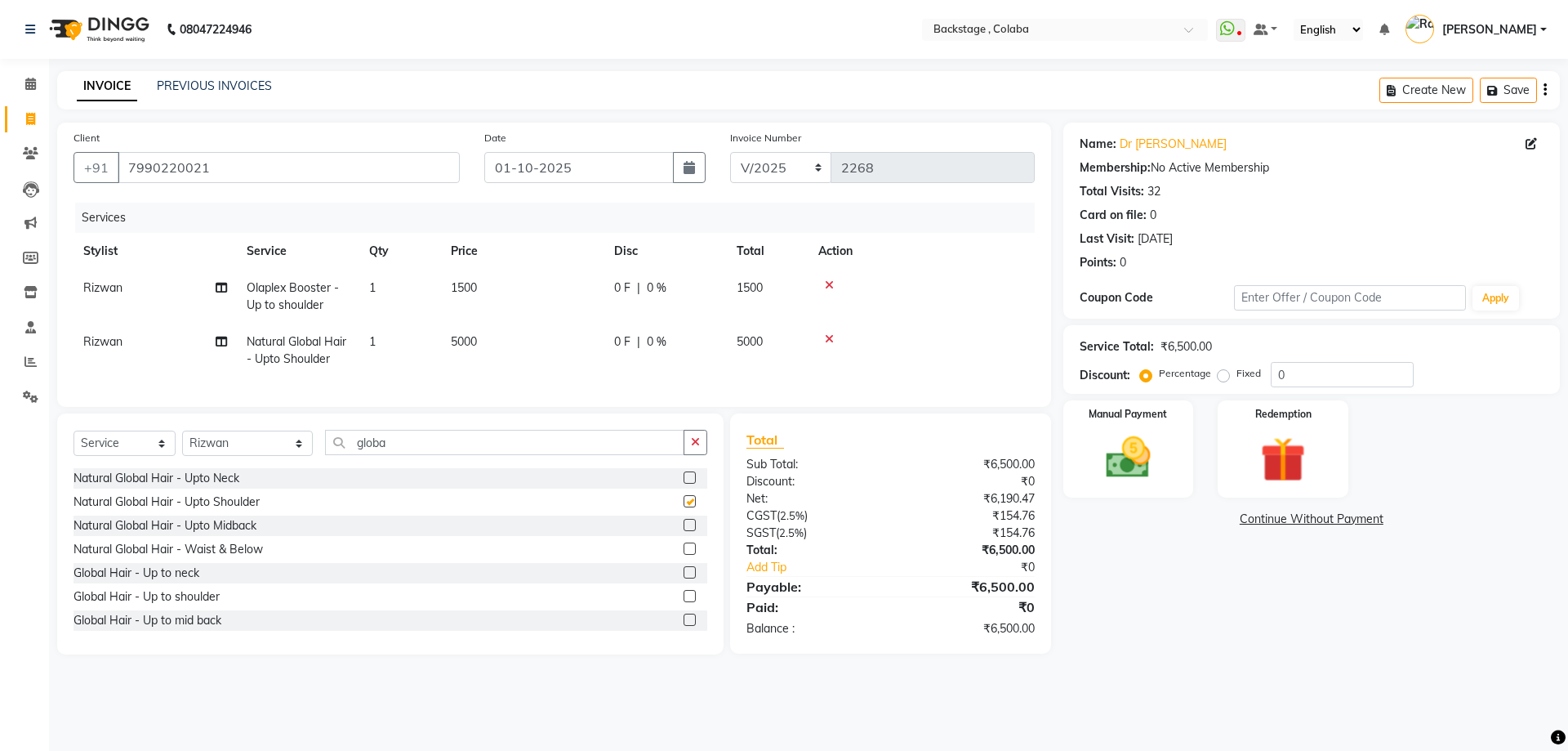
checkbox input "false"
drag, startPoint x: 381, startPoint y: 458, endPoint x: 189, endPoint y: 457, distance: 192.0
click at [189, 457] on div "Select Service Product Membership Package Voucher Prepaid Gift Card Select Styl…" at bounding box center [390, 449] width 634 height 39
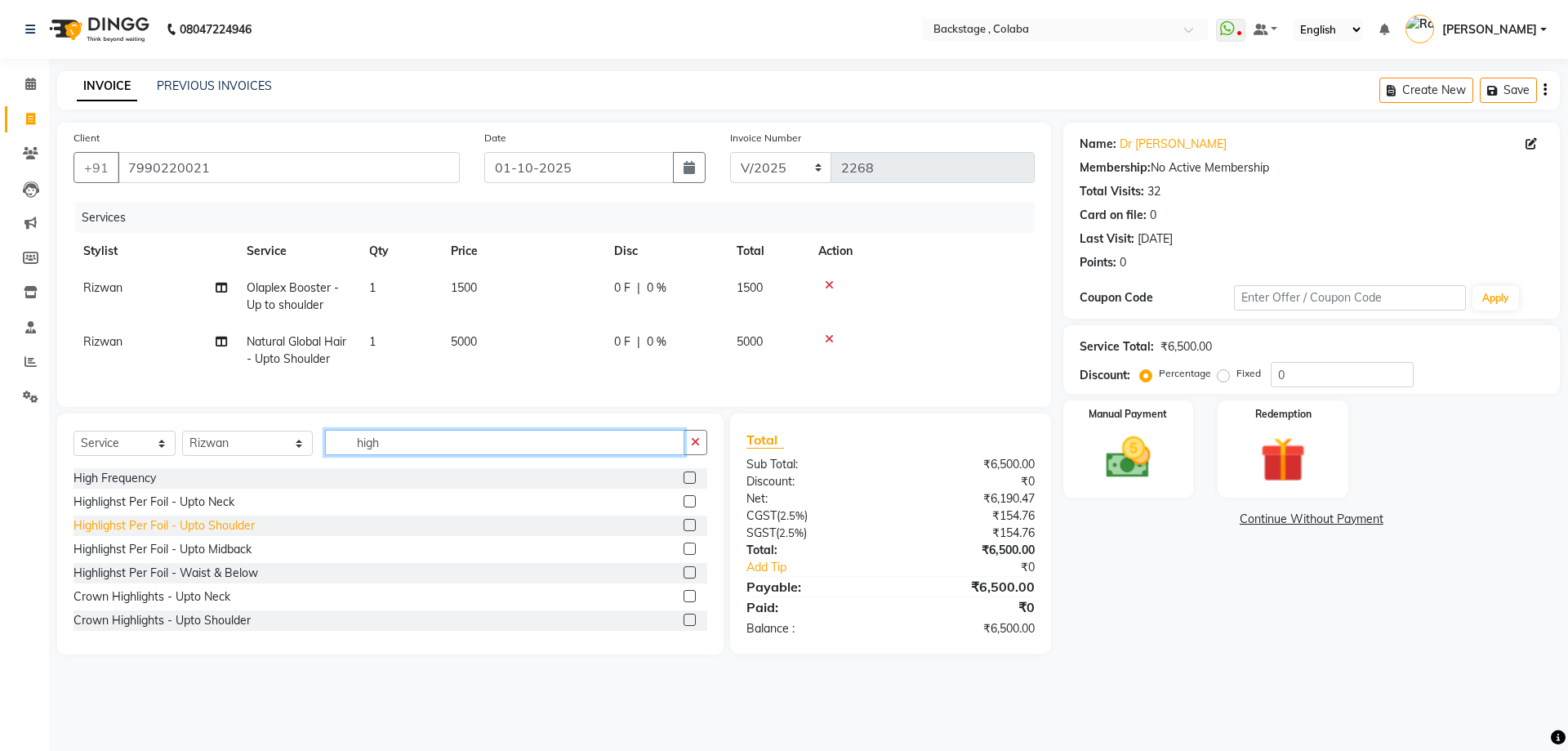
type input "high"
drag, startPoint x: 239, startPoint y: 539, endPoint x: 253, endPoint y: 534, distance: 14.9
click at [238, 534] on div "Highlighst Per Foil - Upto Shoulder" at bounding box center [164, 525] width 182 height 17
checkbox input "false"
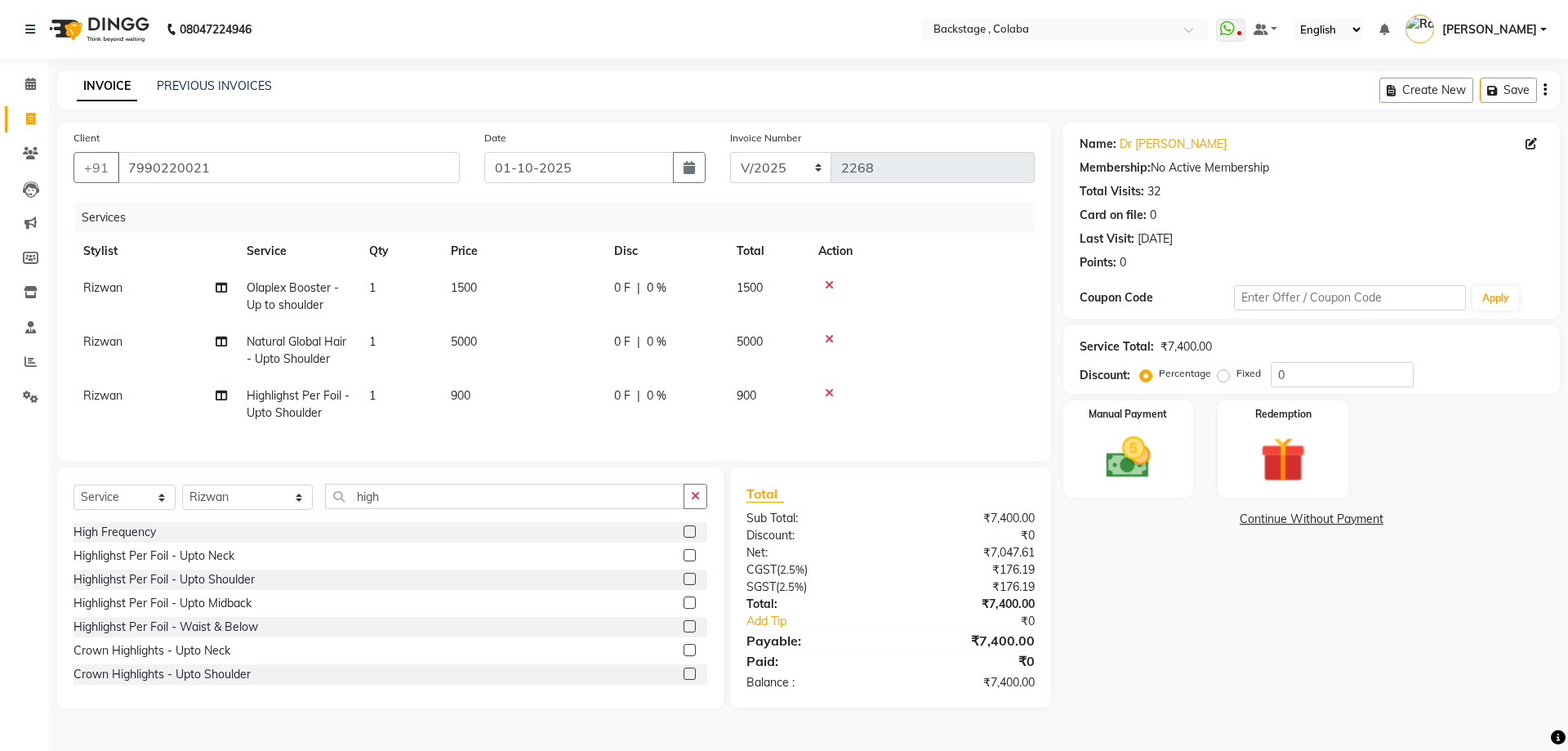
click at [512, 345] on td "5000" at bounding box center [523, 351] width 164 height 54
select select "36480"
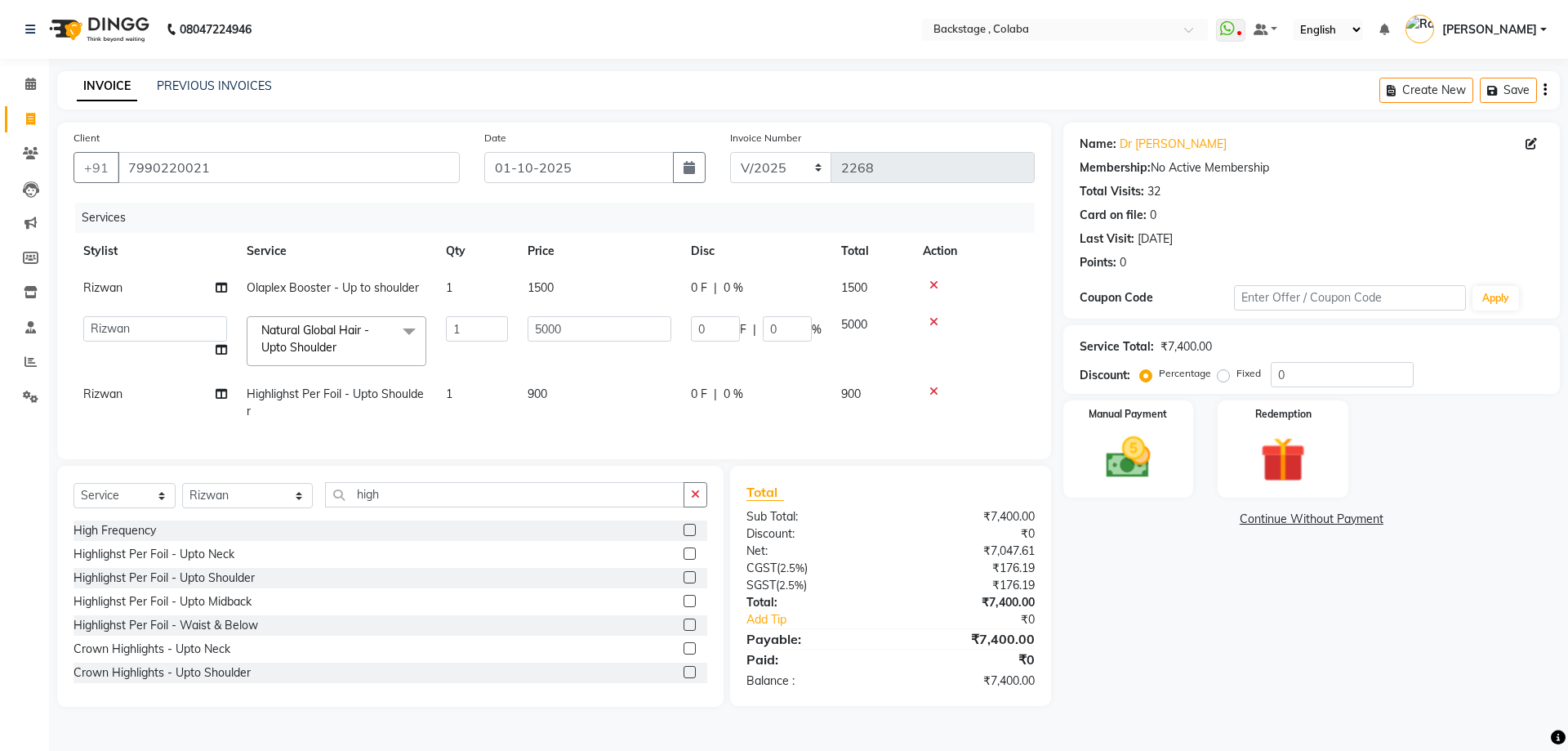
click at [934, 393] on icon at bounding box center [934, 391] width 9 height 11
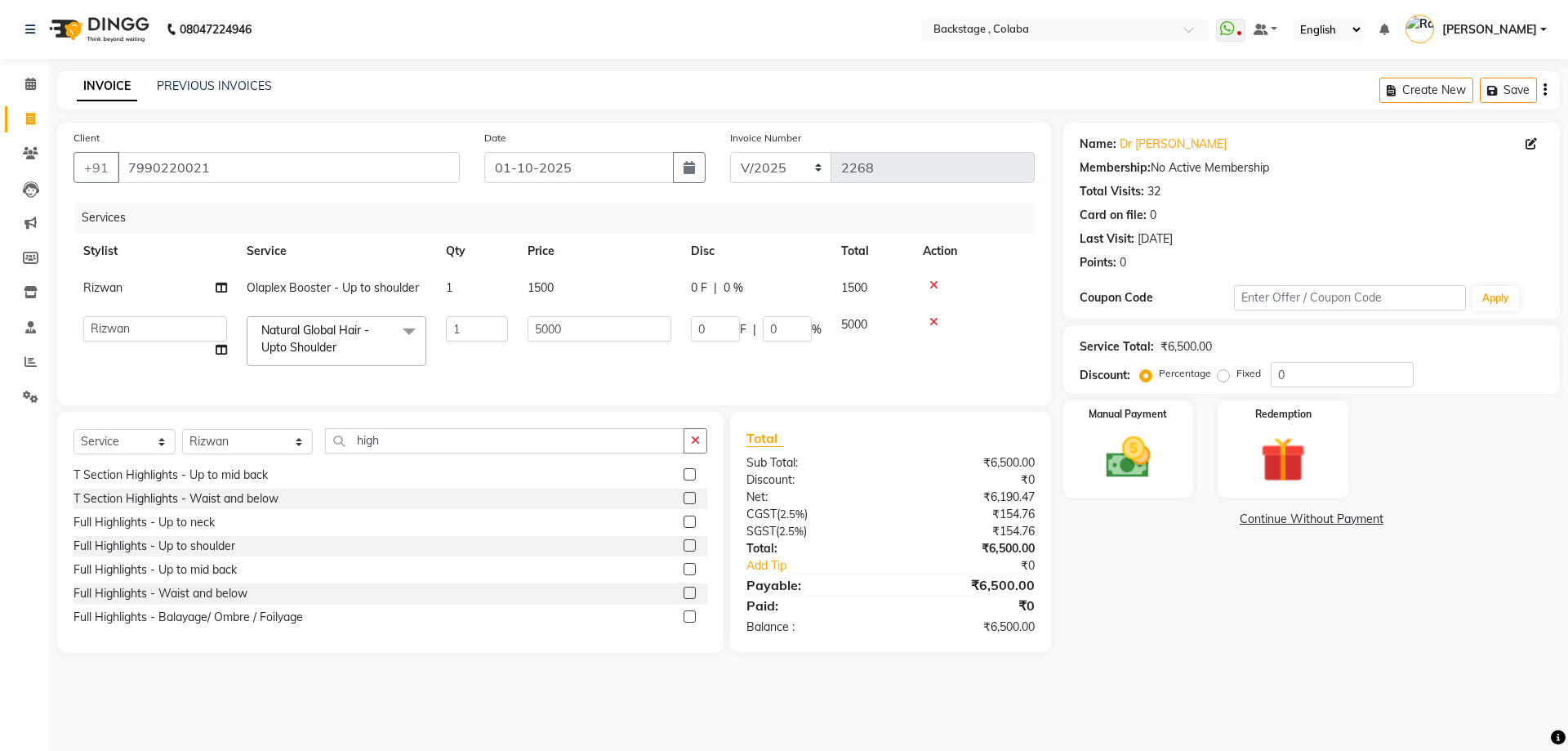
scroll to position [263, 0]
click at [175, 553] on div "Full Highlights - Up to shoulder" at bounding box center [154, 545] width 162 height 17
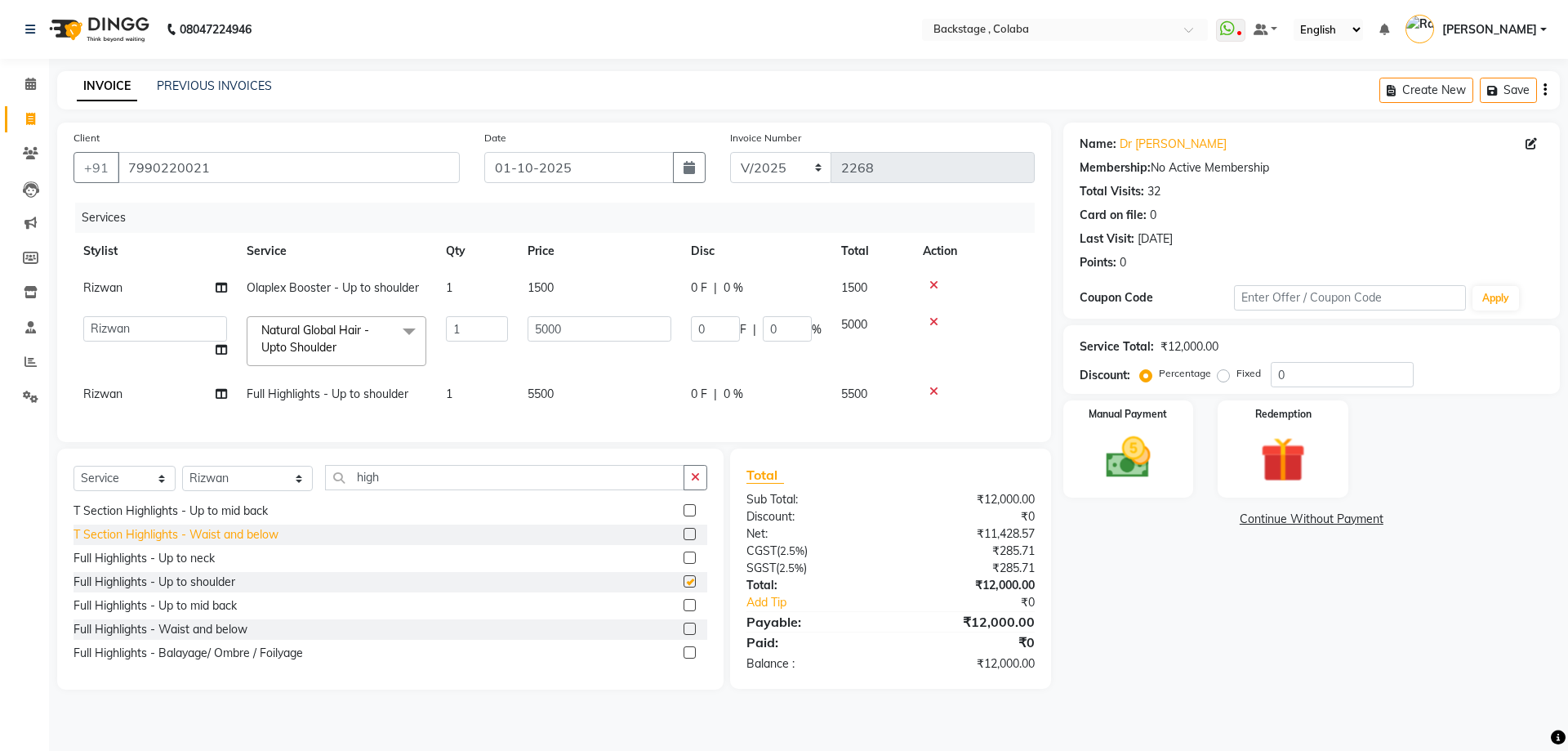
checkbox input "false"
click at [586, 334] on input "5000" at bounding box center [599, 328] width 144 height 25
drag, startPoint x: 586, startPoint y: 334, endPoint x: 263, endPoint y: 320, distance: 323.3
click at [263, 320] on tr "Backstage Bharti [PERSON_NAME] [PERSON_NAME] [PERSON_NAME] [PERSON_NAME] Kalind…" at bounding box center [554, 341] width 962 height 70
type input "6500"
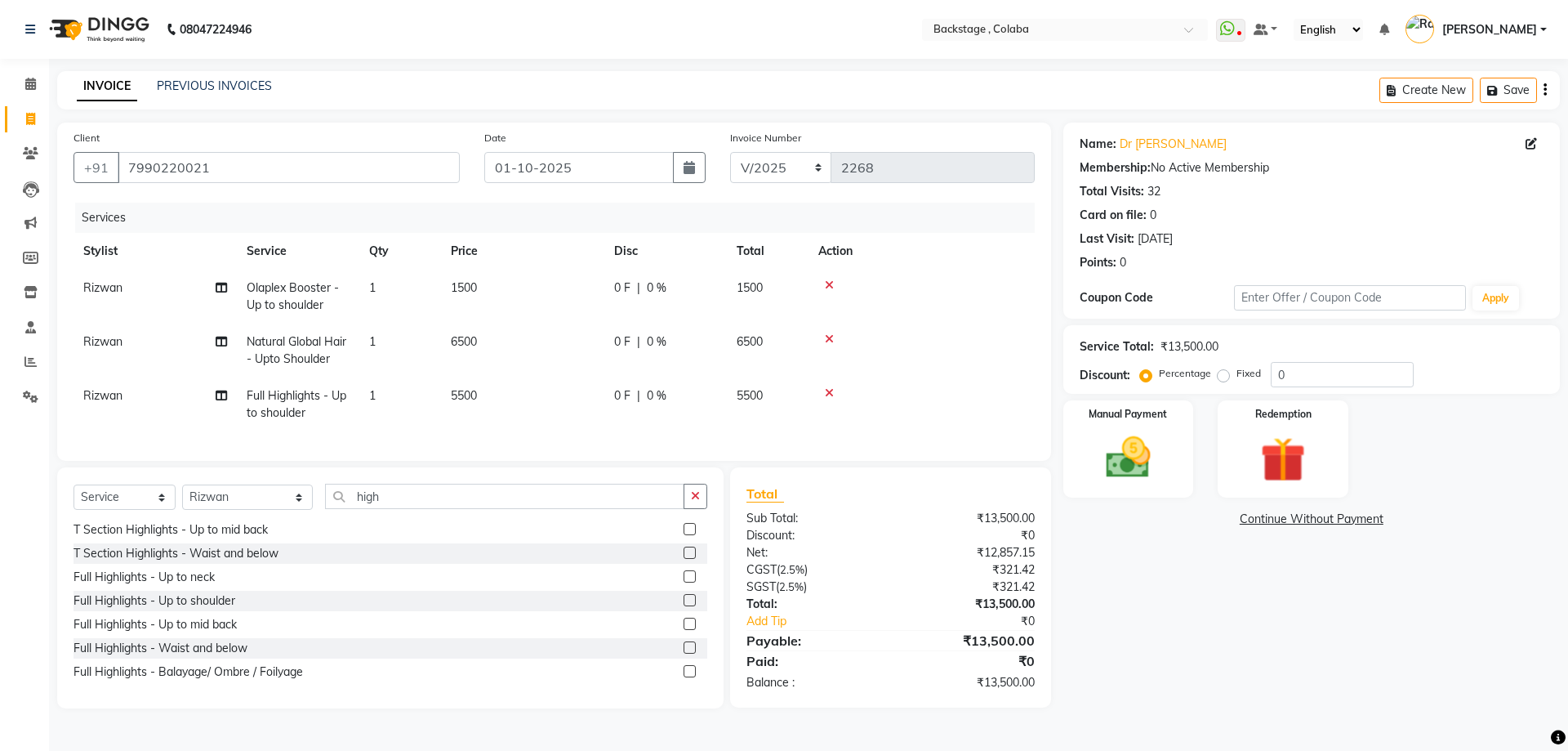
click at [590, 386] on td "5500" at bounding box center [523, 404] width 164 height 54
select select "36480"
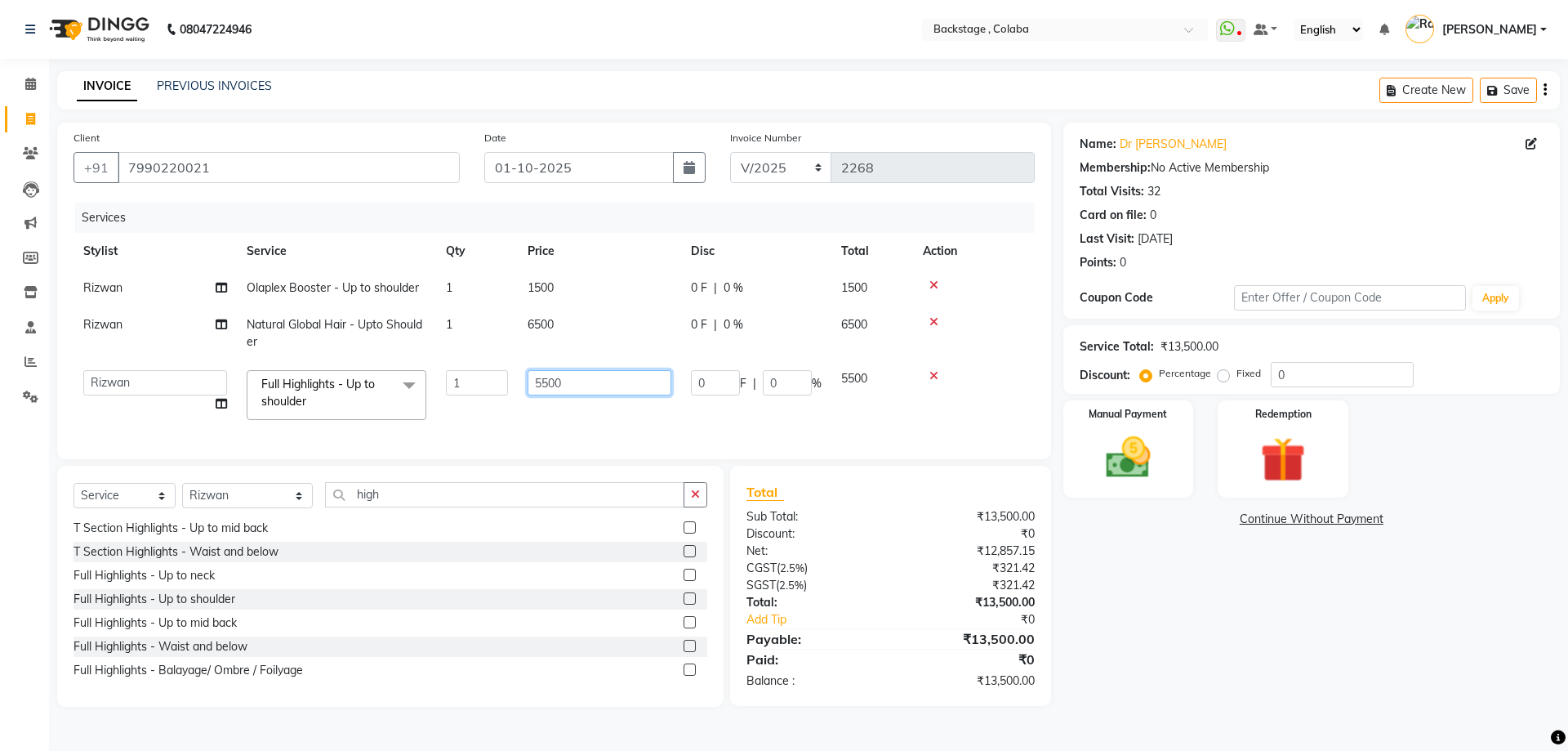
click at [596, 383] on input "5500" at bounding box center [599, 382] width 144 height 25
drag, startPoint x: 596, startPoint y: 383, endPoint x: 511, endPoint y: 384, distance: 85.0
click at [511, 384] on tr "Backstage Bharti [PERSON_NAME] [PERSON_NAME] [PERSON_NAME] [PERSON_NAME] Kalind…" at bounding box center [554, 394] width 962 height 70
type input "6500"
click at [732, 319] on tbody "[PERSON_NAME] Olaplex Booster - Up to shoulder 1 1500 0 F | 0 % 1500 [PERSON_NA…" at bounding box center [554, 350] width 962 height 160
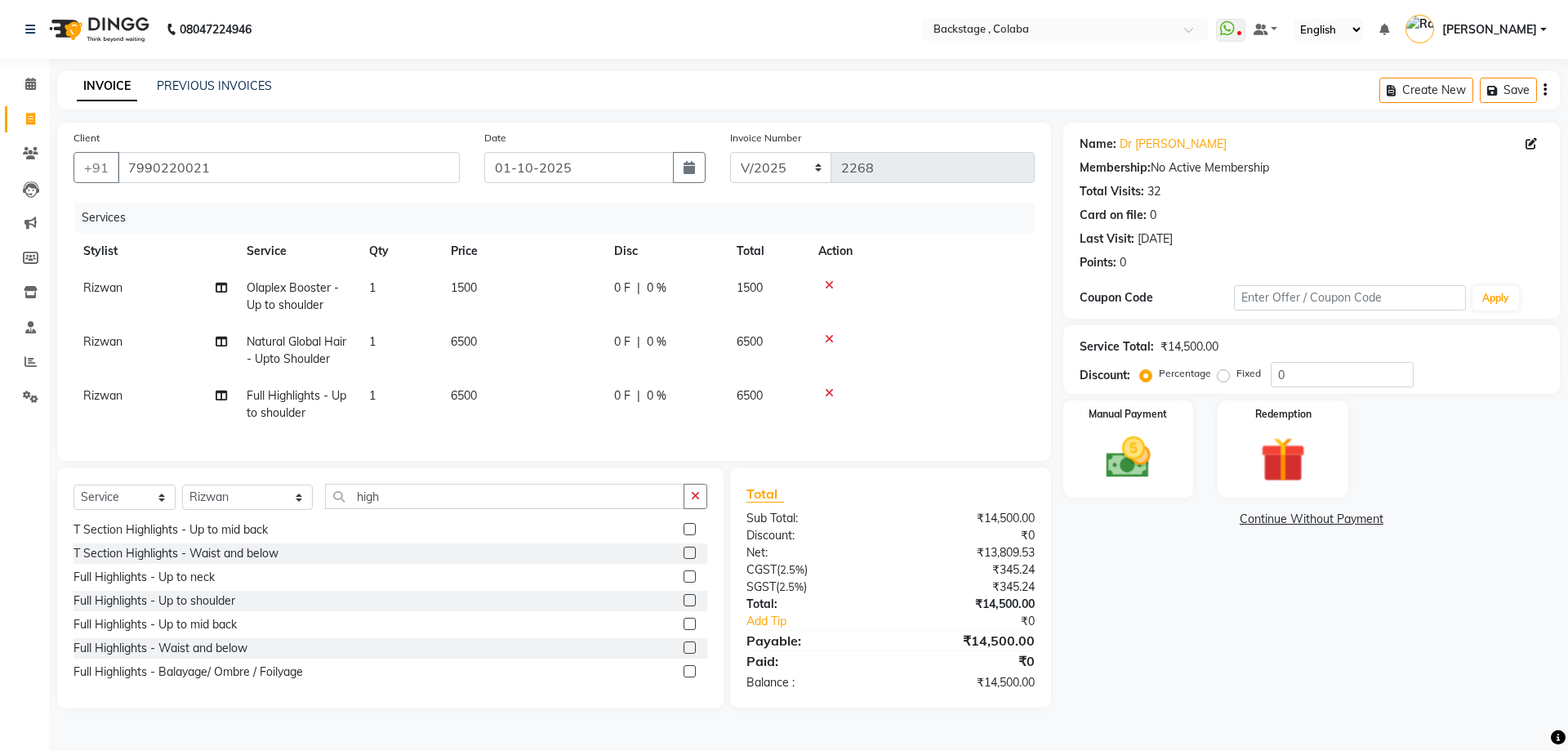
click at [762, 344] on span "6500" at bounding box center [750, 341] width 26 height 15
select select "36480"
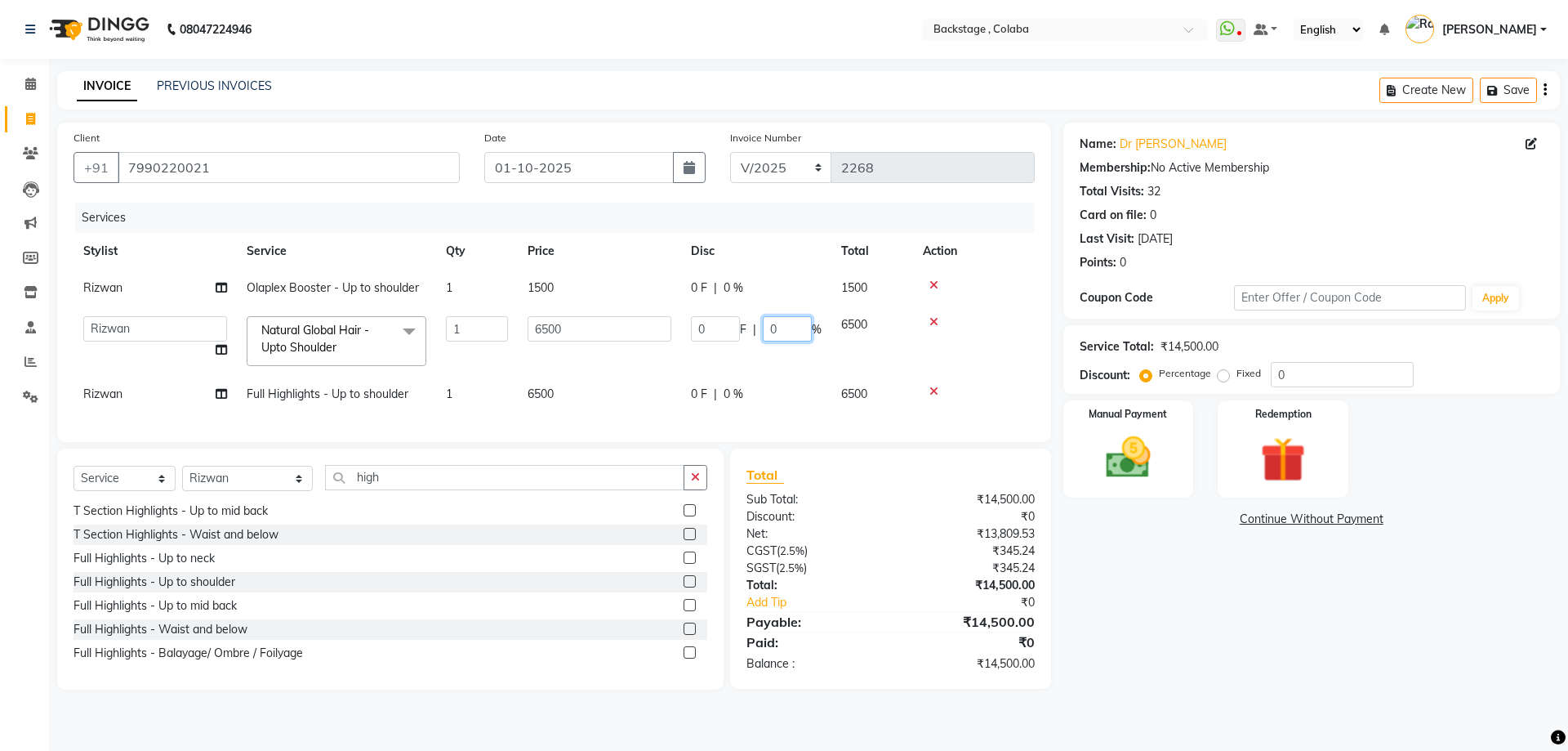
drag, startPoint x: 787, startPoint y: 326, endPoint x: 741, endPoint y: 326, distance: 46.0
click at [741, 326] on div "0 F | 0 %" at bounding box center [757, 328] width 131 height 25
type input "10"
click at [774, 382] on tr "[PERSON_NAME] Full Highlights - Up to shoulder 1 6500 0 F | 0 % 6500" at bounding box center [554, 394] width 962 height 37
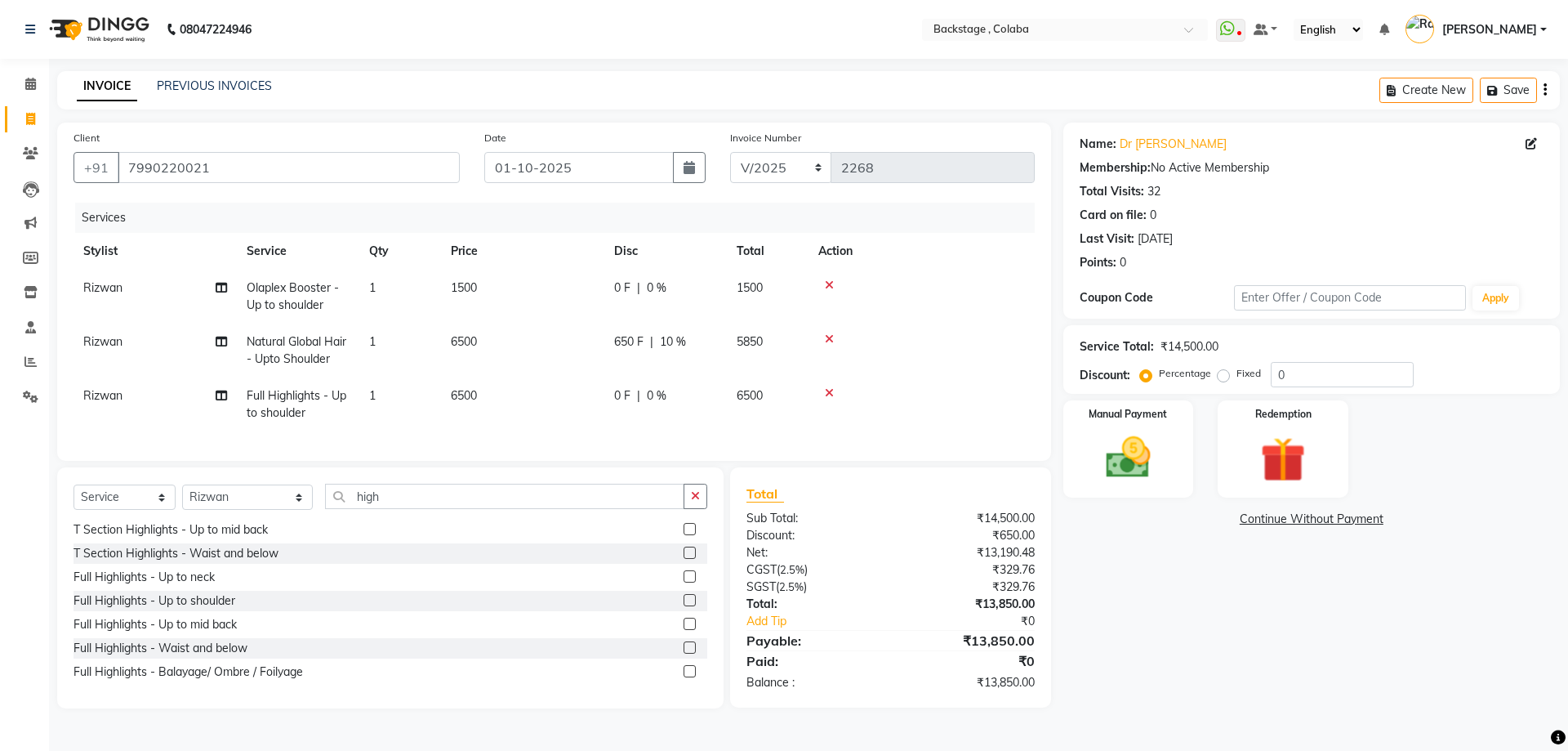
click at [696, 403] on div "0 F | 0 %" at bounding box center [666, 396] width 103 height 17
select select "36480"
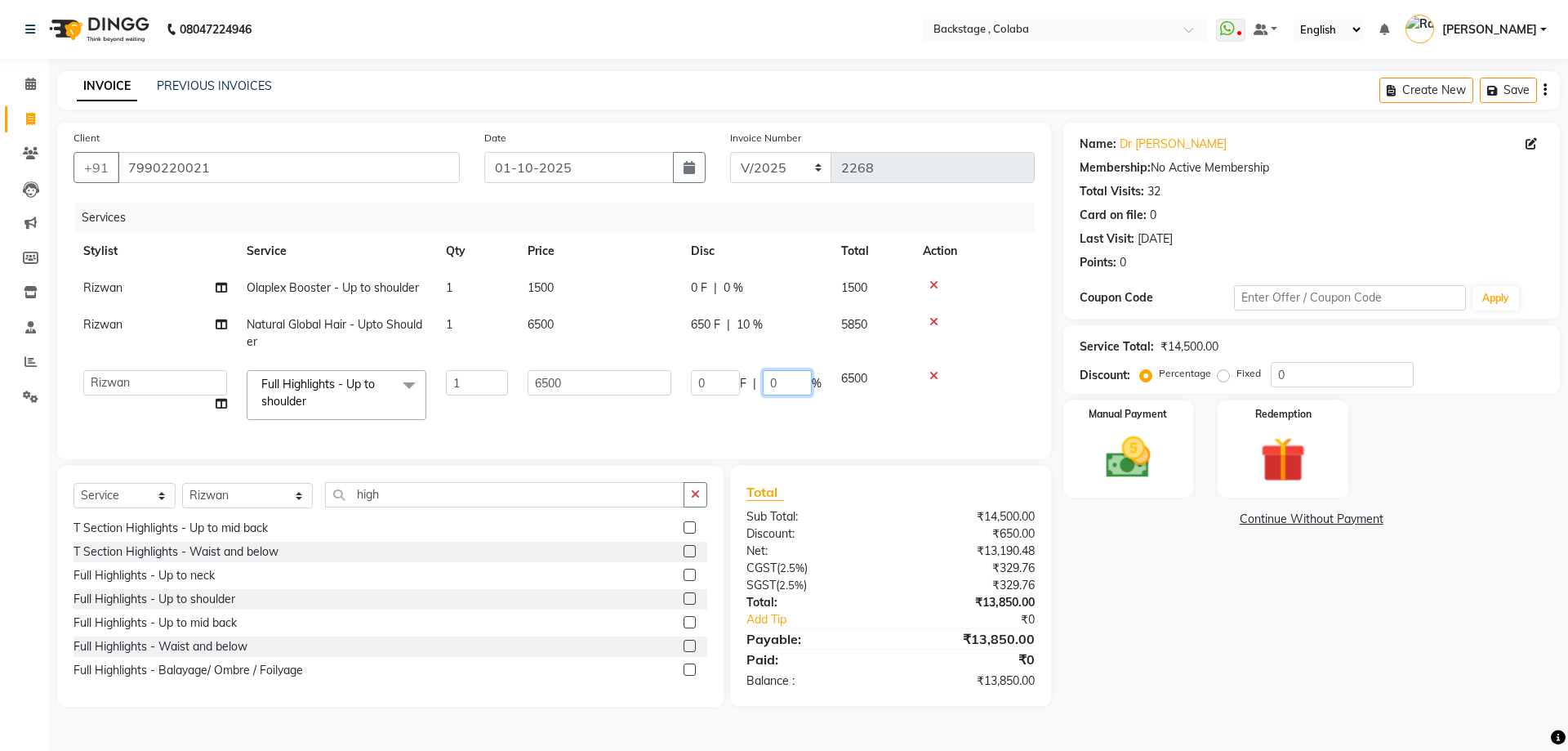
drag, startPoint x: 780, startPoint y: 388, endPoint x: 736, endPoint y: 384, distance: 44.2
click at [736, 385] on div "0 F | 0 %" at bounding box center [757, 382] width 131 height 25
type input "10"
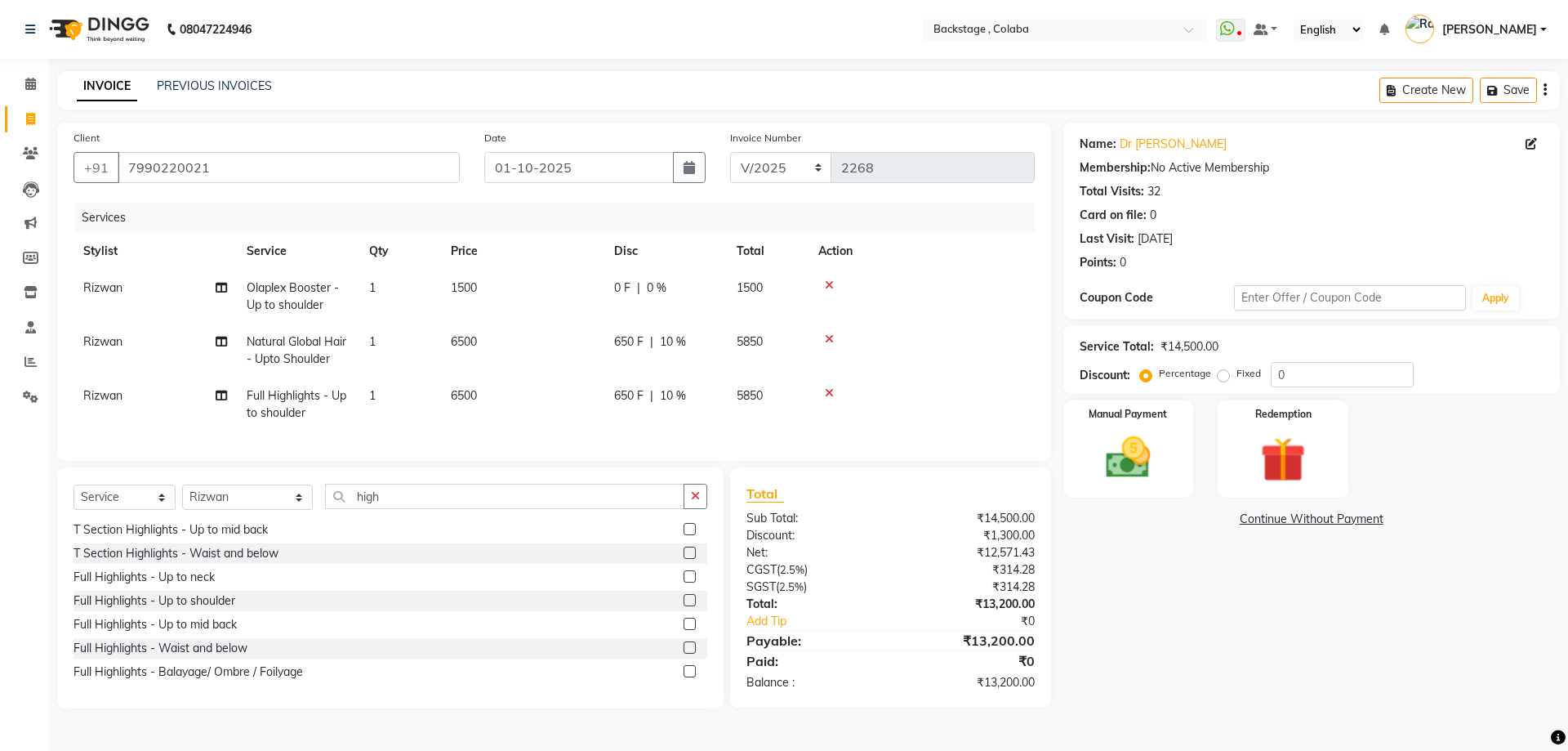
click at [783, 427] on tr "[PERSON_NAME] Full Highlights - Up to shoulder 1 6500 650 F | 10 % 5850" at bounding box center [554, 404] width 962 height 54
drag, startPoint x: 265, startPoint y: 517, endPoint x: 253, endPoint y: 499, distance: 21.6
click at [265, 510] on select "Select Stylist Backstage Bharti [PERSON_NAME] [PERSON_NAME] [PERSON_NAME] [PERS…" at bounding box center [248, 497] width 131 height 25
select select "59642"
click at [183, 497] on select "Select Stylist Backstage Bharti [PERSON_NAME] [PERSON_NAME] [PERSON_NAME] [PERS…" at bounding box center [248, 497] width 131 height 25
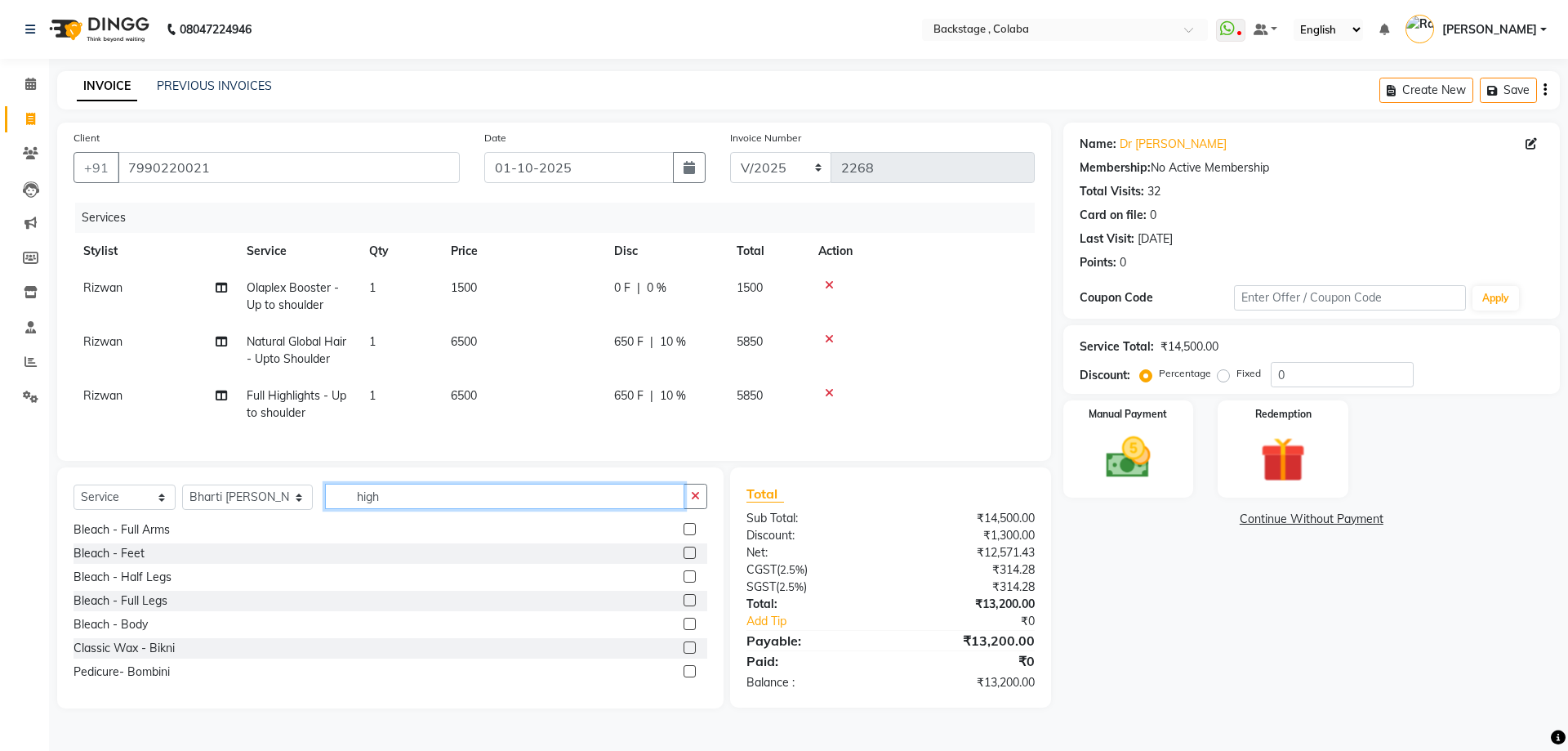
drag, startPoint x: 399, startPoint y: 508, endPoint x: 93, endPoint y: 501, distance: 306.1
click at [105, 500] on div "Select Service Product Membership Package Voucher Prepaid Gift Card Select Styl…" at bounding box center [390, 503] width 634 height 39
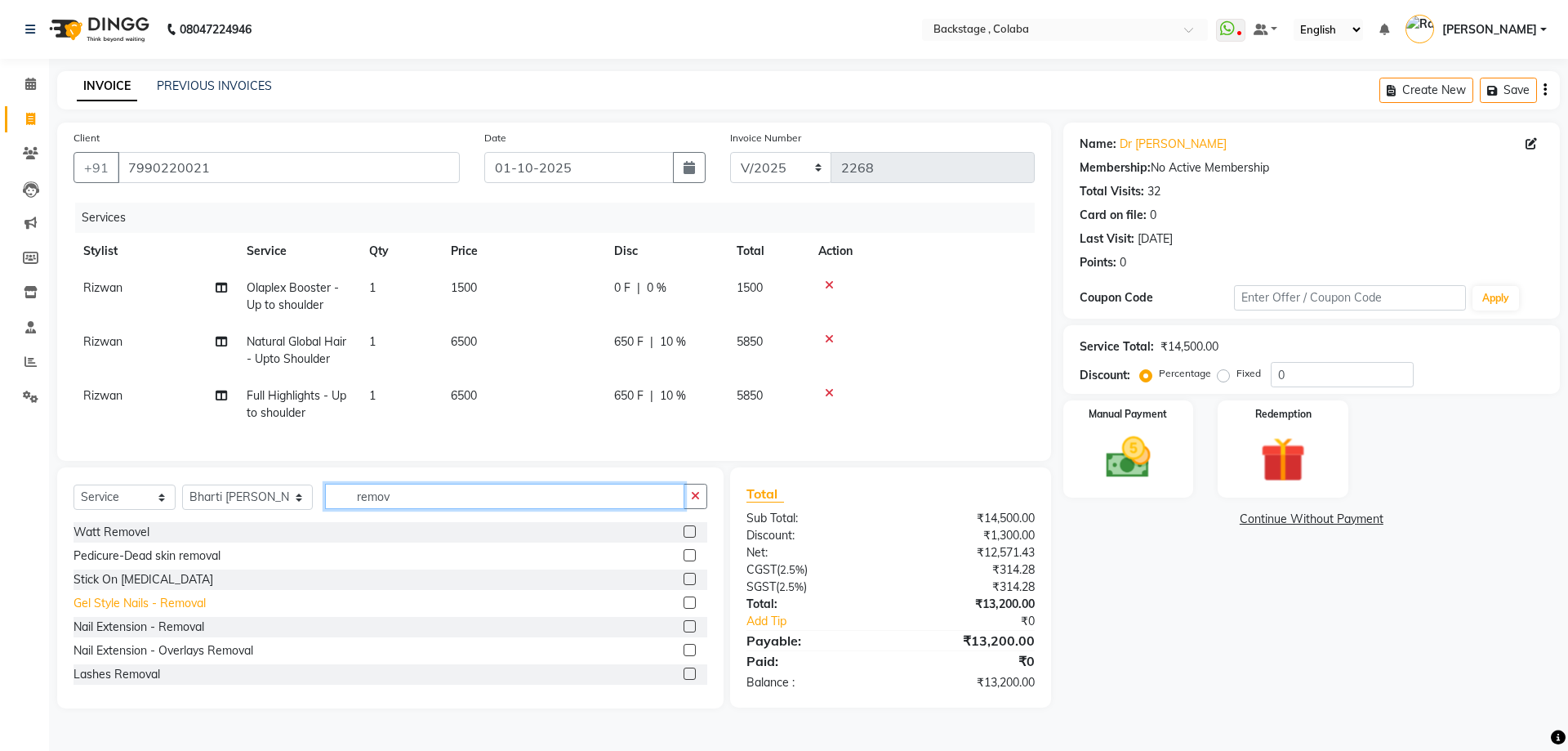
type input "remov"
drag, startPoint x: 167, startPoint y: 620, endPoint x: 209, endPoint y: 561, distance: 72.4
click at [167, 612] on div "Gel Style Nails - Removal" at bounding box center [139, 604] width 133 height 17
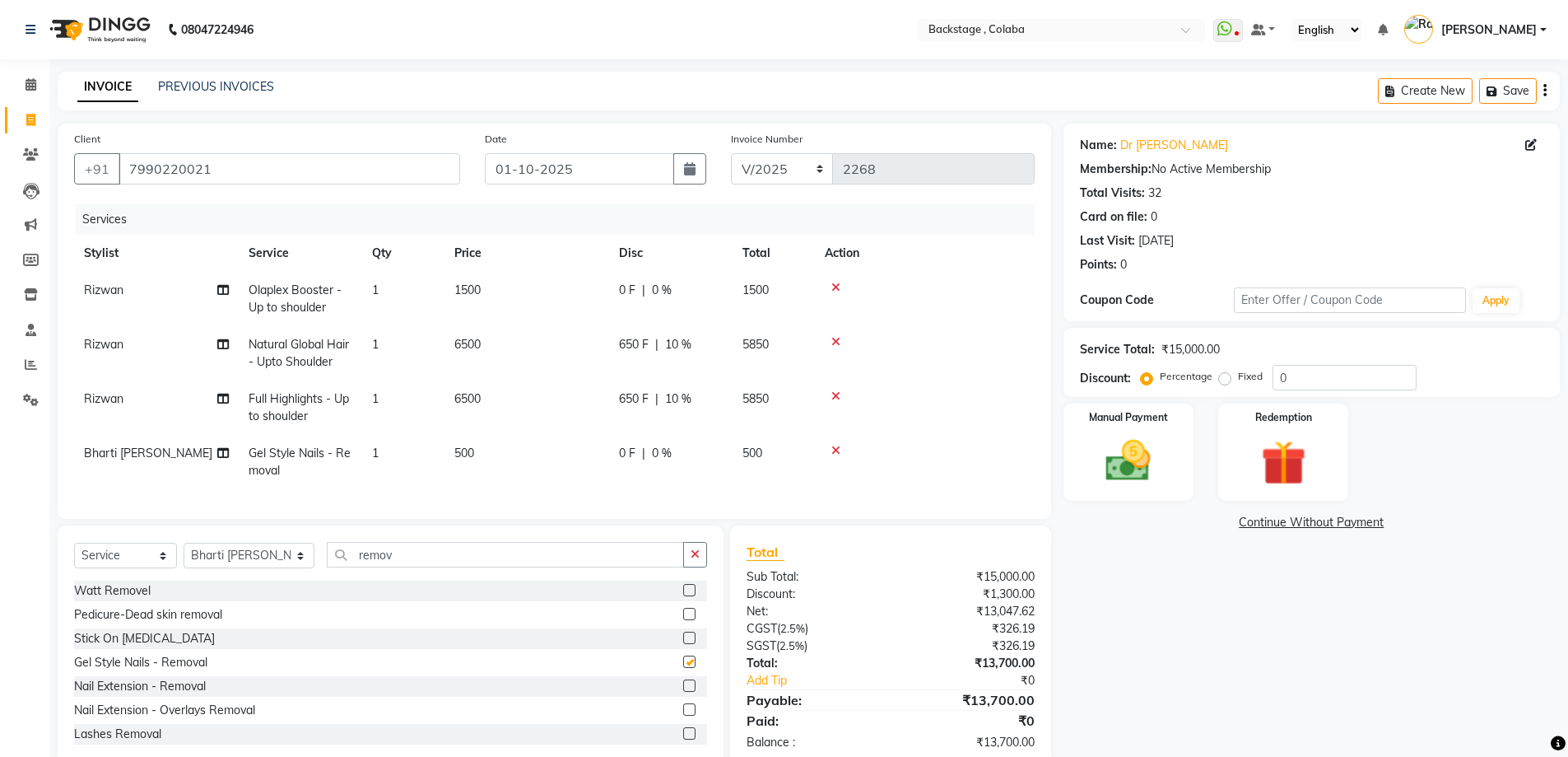
checkbox input "false"
click at [1171, 471] on div "Manual Payment" at bounding box center [1128, 452] width 136 height 102
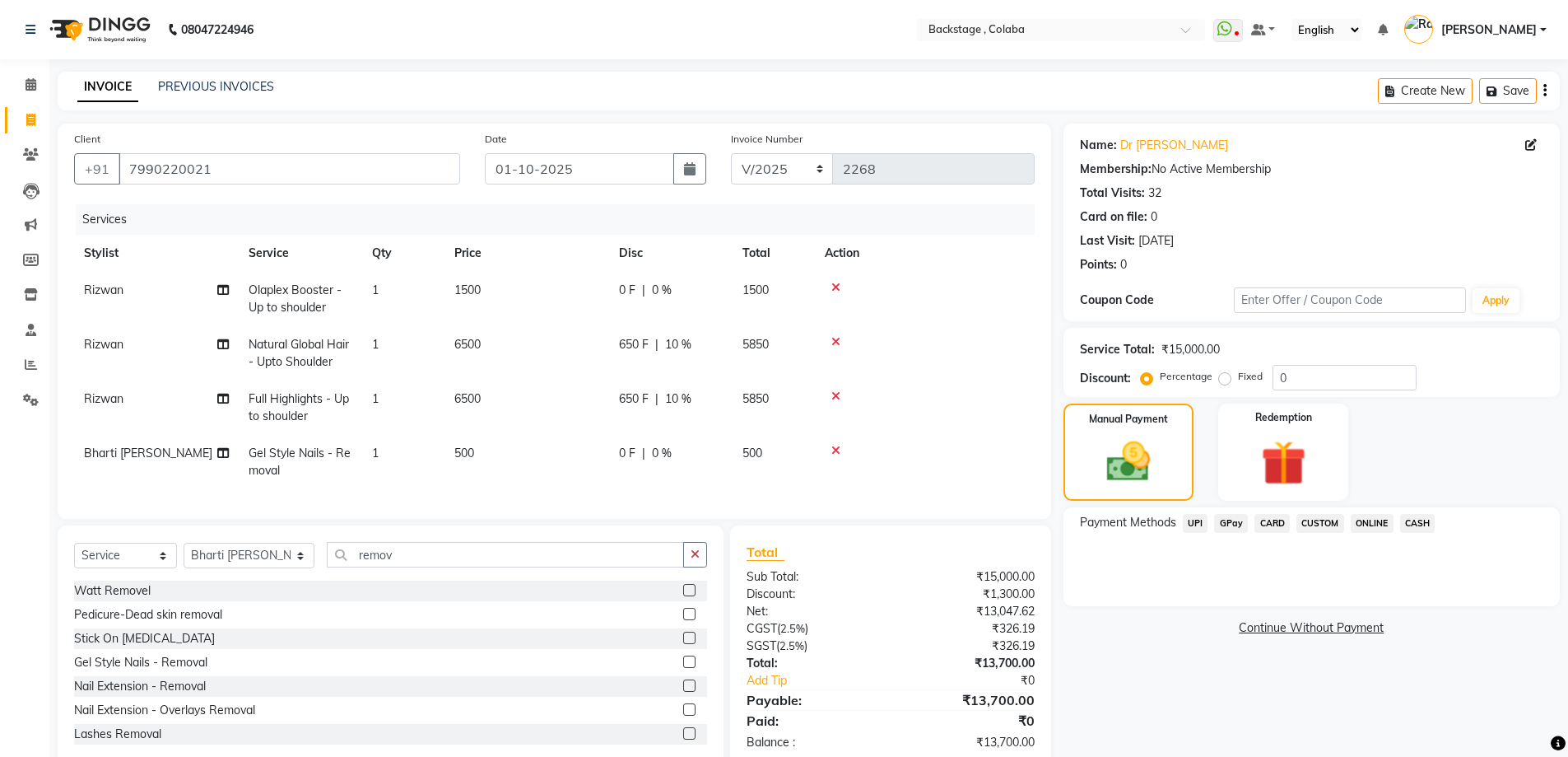
click at [581, 472] on td "500" at bounding box center [527, 462] width 165 height 55
select select "59642"
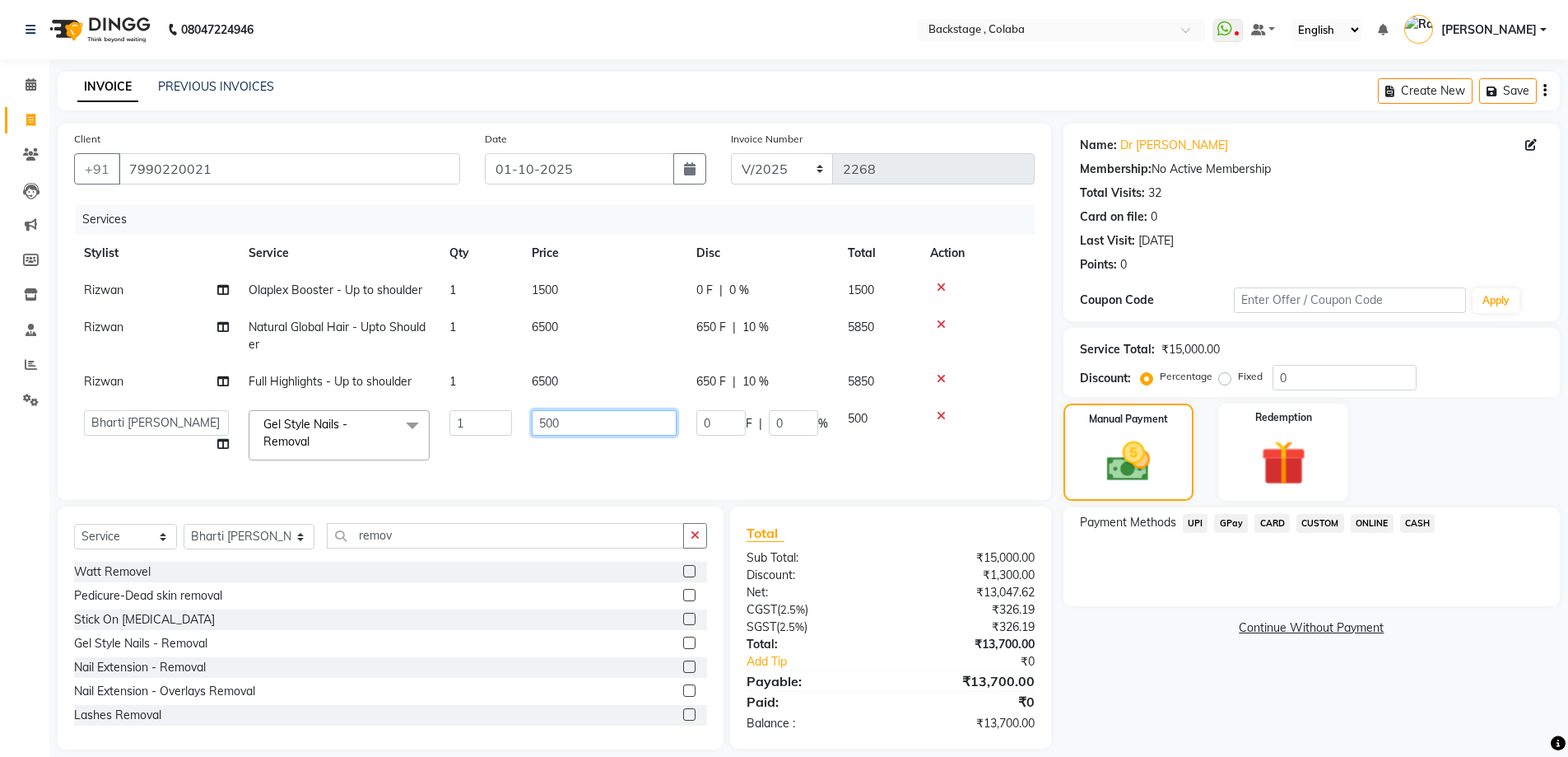
drag, startPoint x: 588, startPoint y: 433, endPoint x: 475, endPoint y: 411, distance: 115.1
click at [475, 411] on tr "Backstage Bharti [PERSON_NAME] [PERSON_NAME] [PERSON_NAME] [PERSON_NAME] Kalind…" at bounding box center [554, 435] width 961 height 70
type input "4"
type input "500"
click at [687, 432] on tbody "[PERSON_NAME] Olaplex Booster - Up to shoulder 1 1500 0 F | 0 % 1500 [PERSON_NA…" at bounding box center [554, 371] width 961 height 199
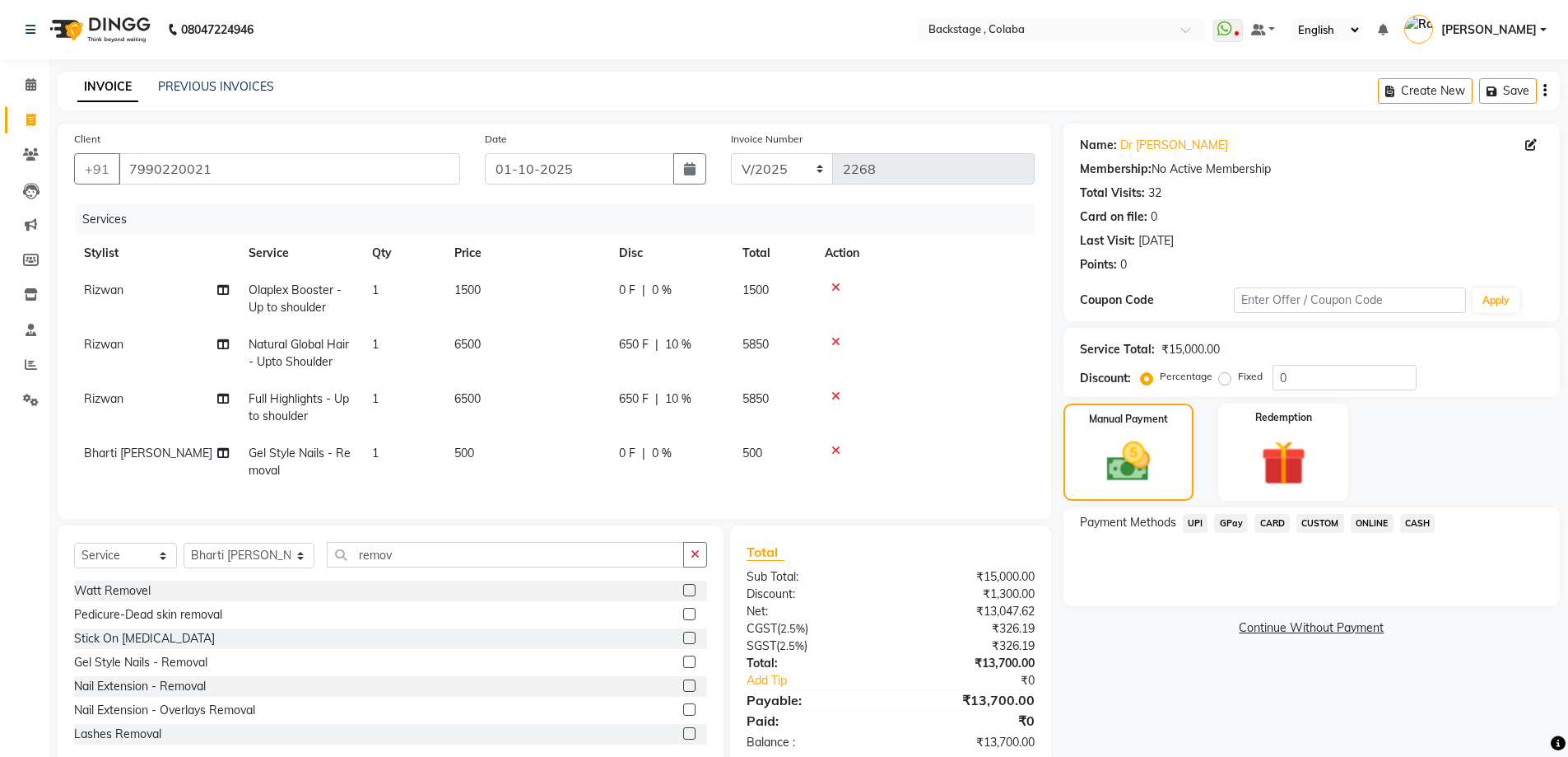
click at [716, 425] on td "650 F | 10 %" at bounding box center [671, 407] width 123 height 55
select select "36480"
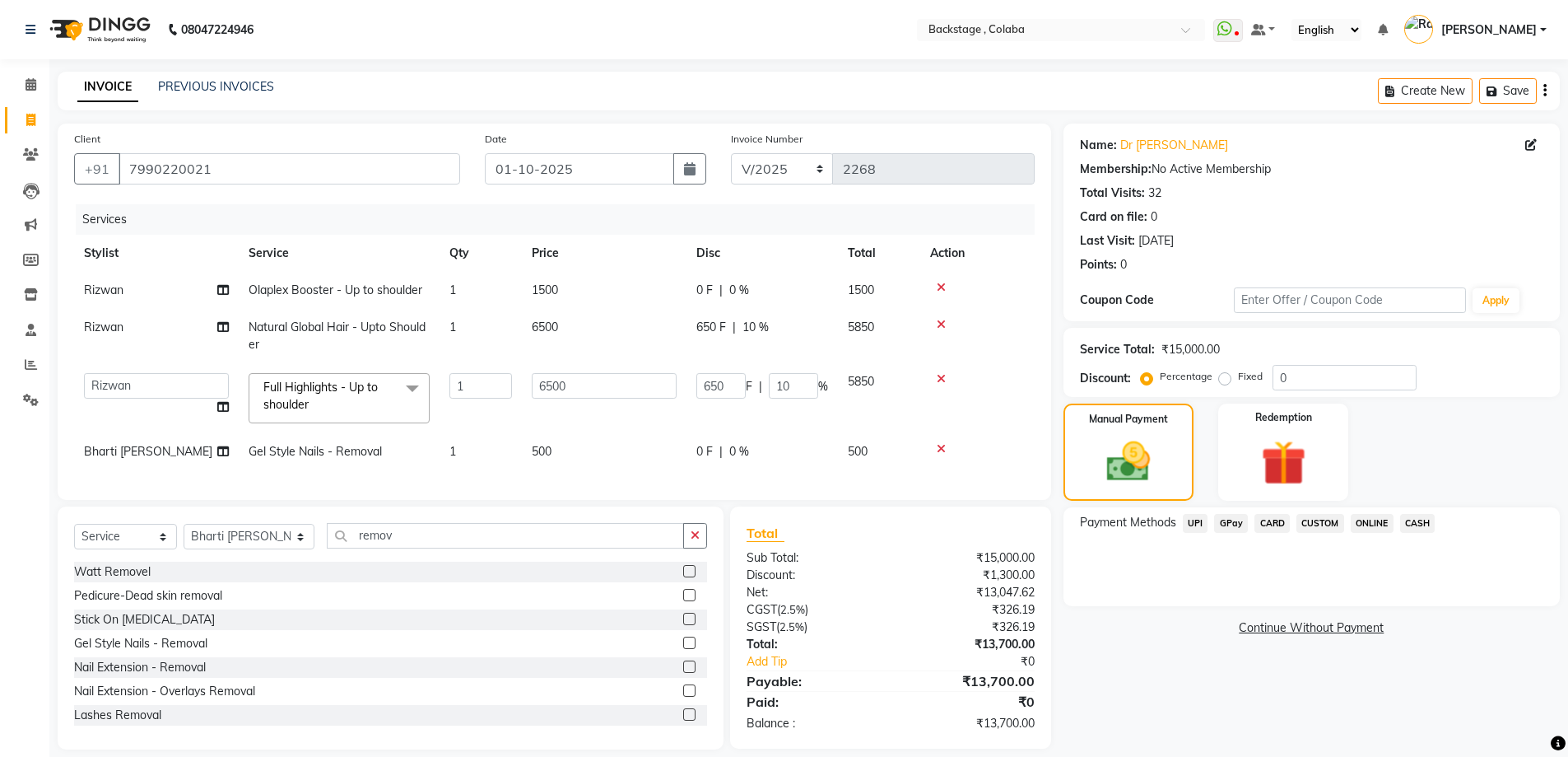
click at [724, 446] on div "0 F | 0 %" at bounding box center [763, 451] width 132 height 17
select select "59642"
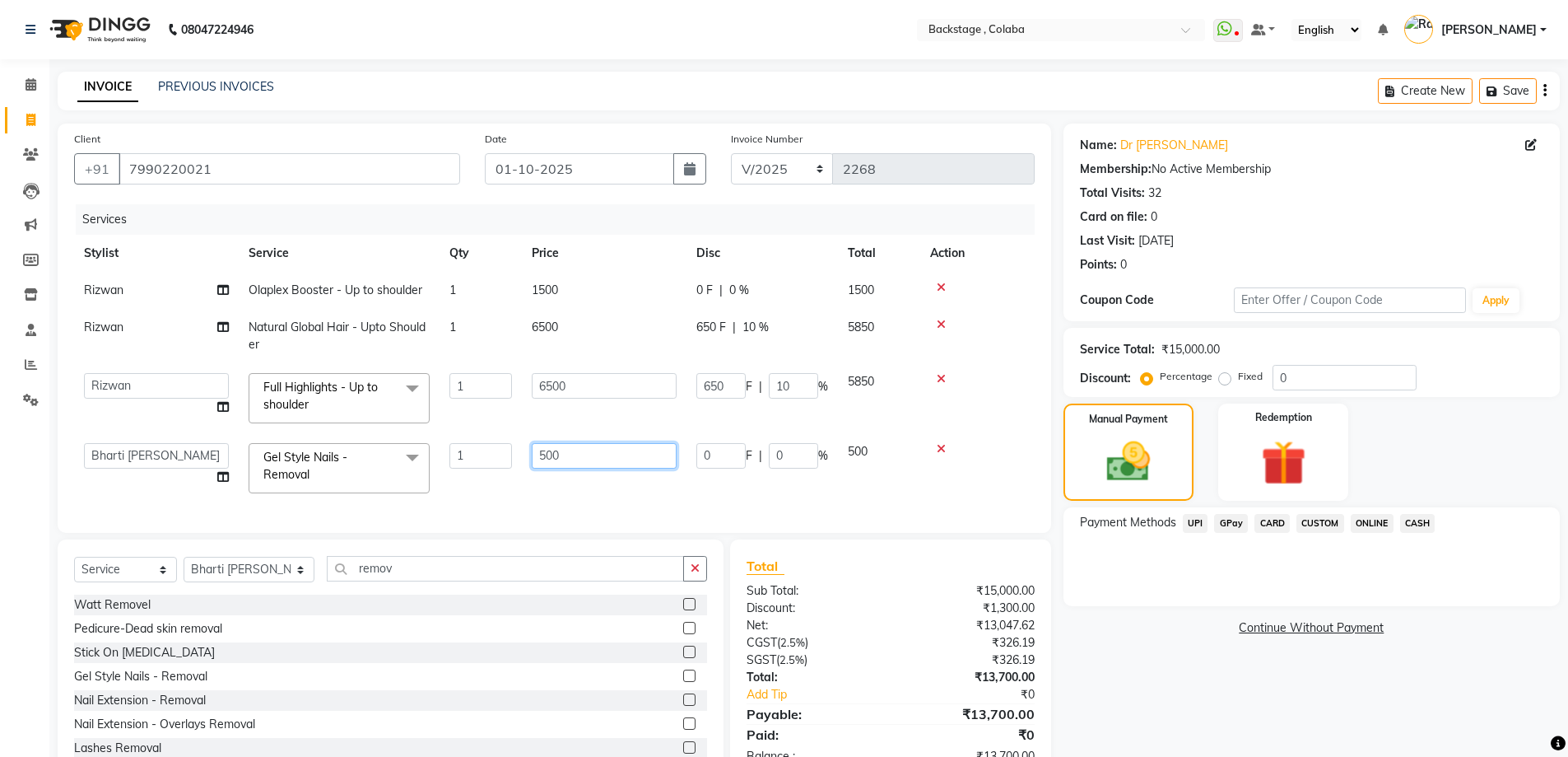
drag, startPoint x: 587, startPoint y: 468, endPoint x: 463, endPoint y: 468, distance: 124.0
click at [463, 468] on tr "Backstage Bharti [PERSON_NAME] [PERSON_NAME] [PERSON_NAME] [PERSON_NAME] Kalind…" at bounding box center [554, 468] width 961 height 70
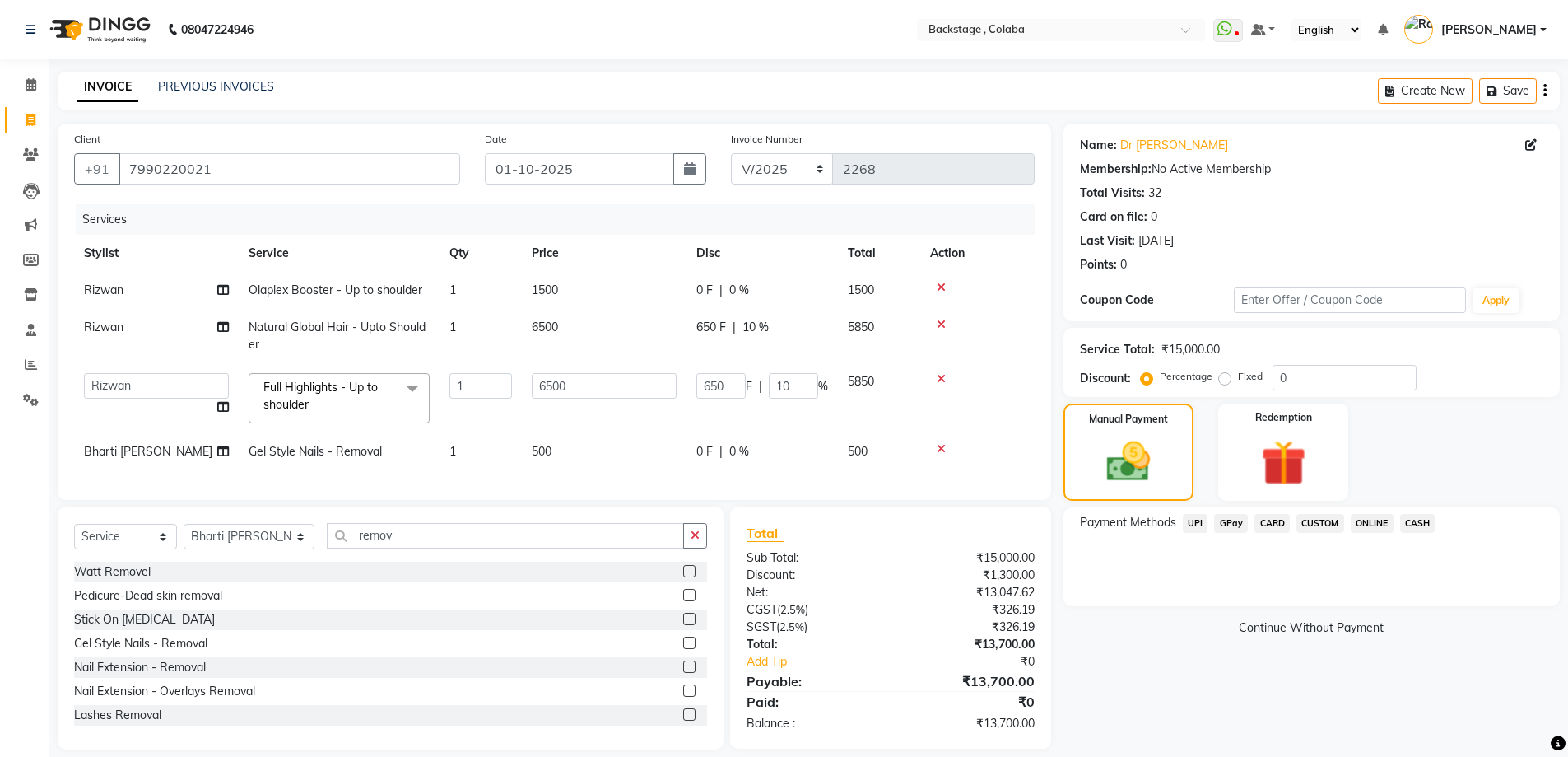
drag, startPoint x: 617, startPoint y: 471, endPoint x: 640, endPoint y: 470, distance: 23.0
click at [633, 471] on div "Services Stylist Service Qty Price Disc Total Action [PERSON_NAME] Olaplex Boos…" at bounding box center [554, 344] width 961 height 280
click at [712, 455] on span "0 F" at bounding box center [705, 451] width 16 height 17
select select "59642"
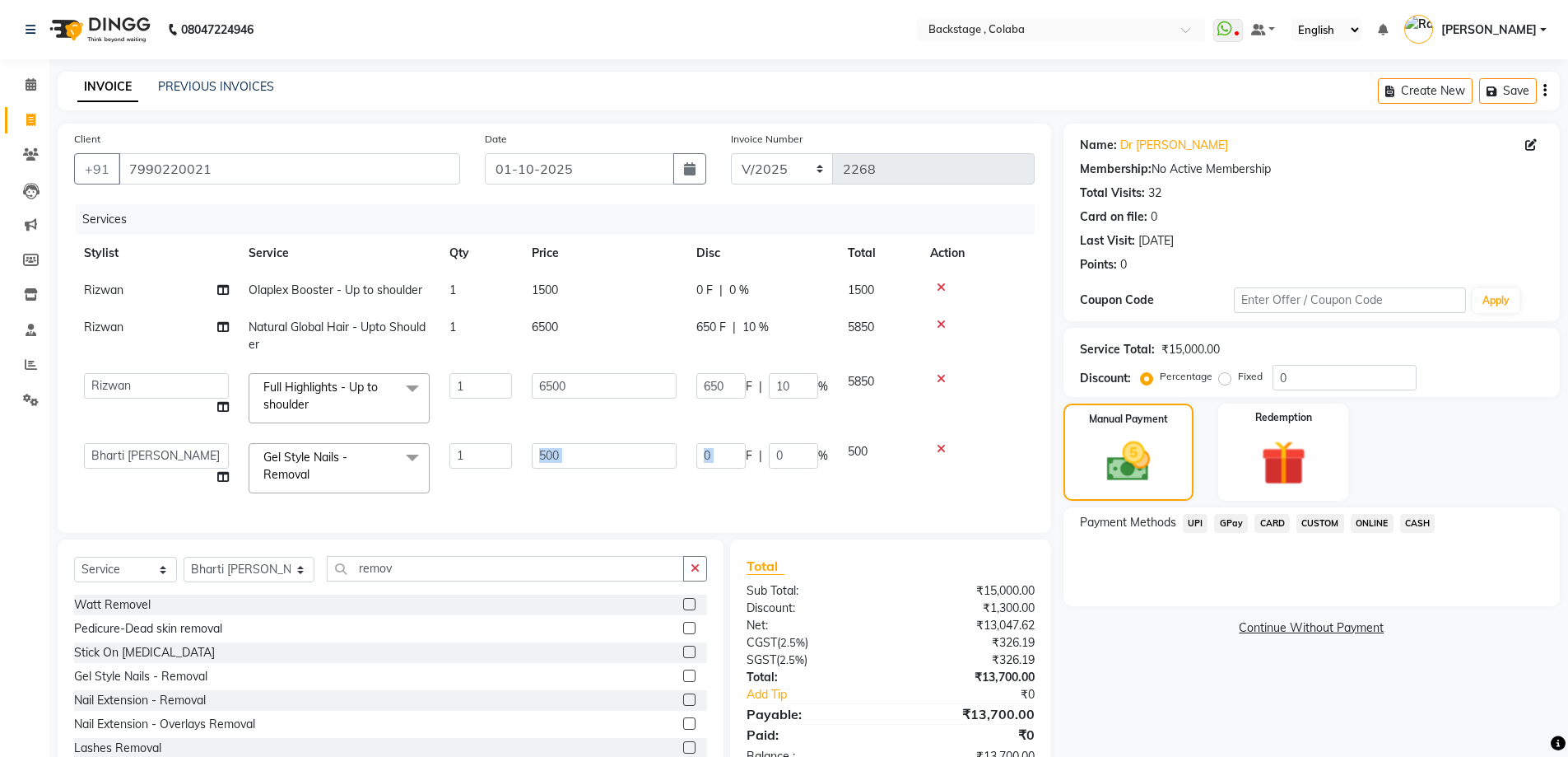
drag, startPoint x: 747, startPoint y: 445, endPoint x: 684, endPoint y: 455, distance: 63.8
click at [684, 455] on tr "Backstage Bharti [PERSON_NAME] [PERSON_NAME] [PERSON_NAME] [PERSON_NAME] Kalind…" at bounding box center [554, 468] width 961 height 70
click at [720, 464] on input "0" at bounding box center [721, 455] width 49 height 25
drag, startPoint x: 720, startPoint y: 460, endPoint x: 704, endPoint y: 471, distance: 19.4
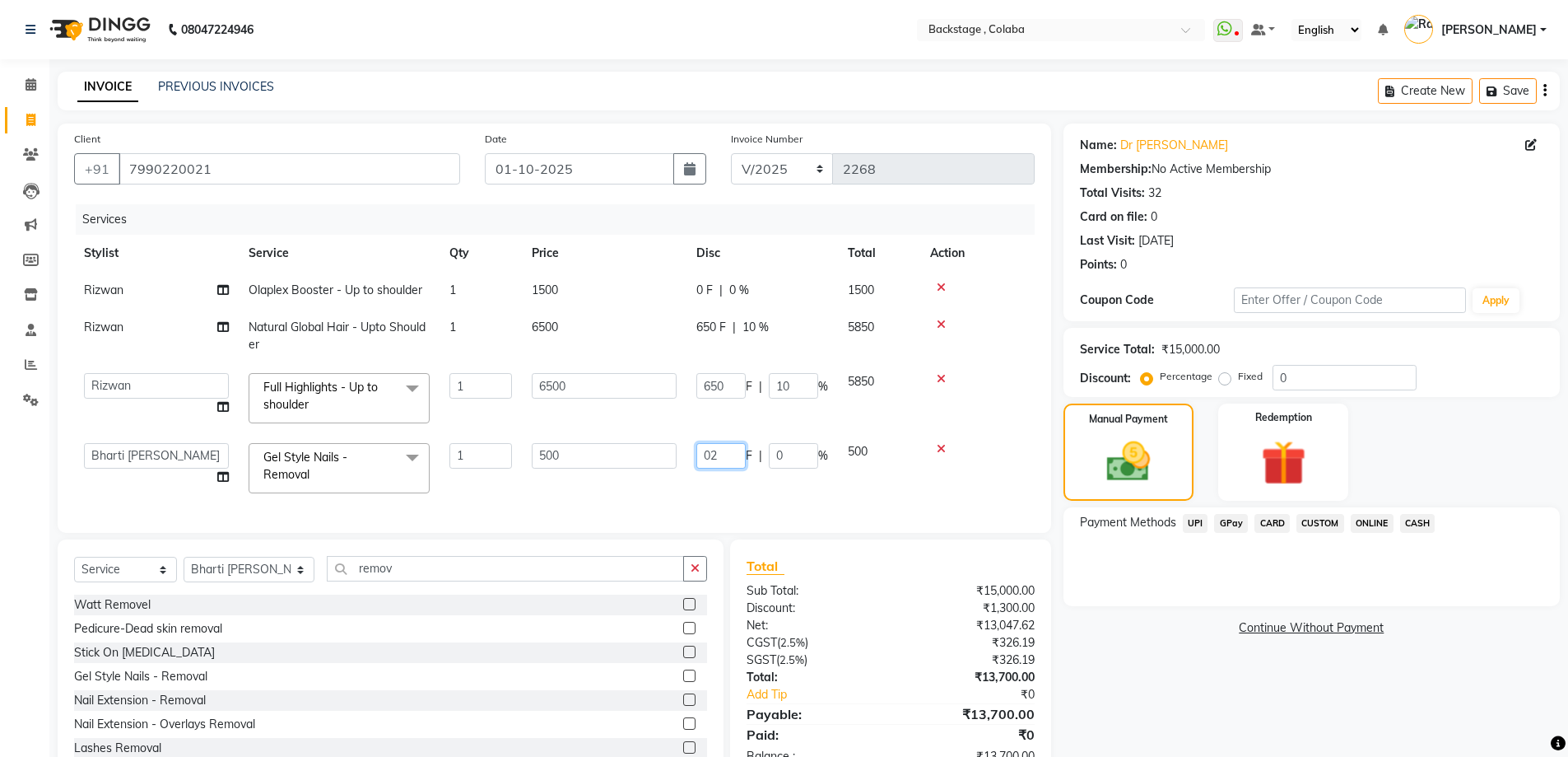
click at [704, 471] on td "02 F | 0 %" at bounding box center [762, 468] width 152 height 70
type input "200"
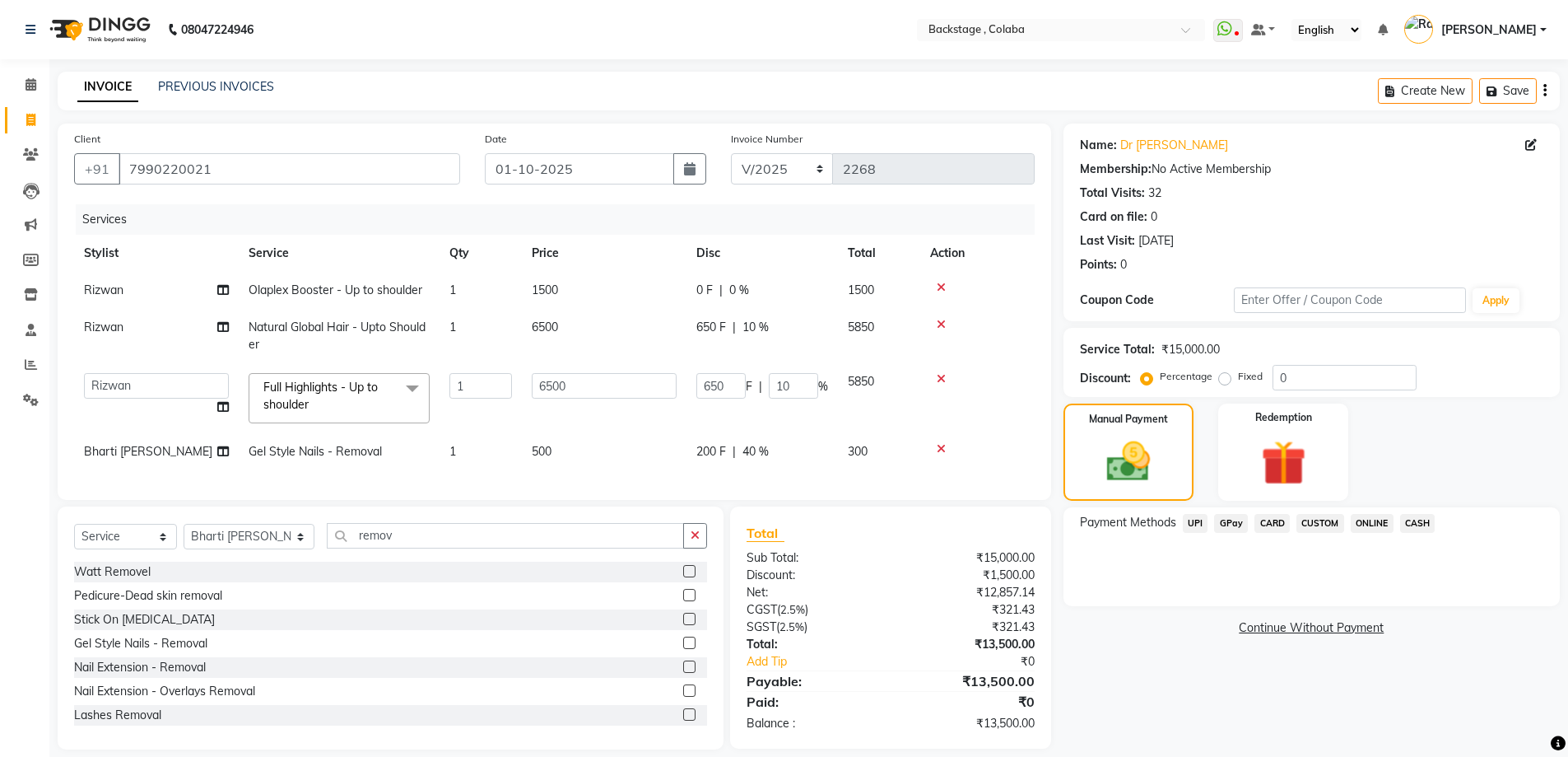
click at [1189, 653] on div "Name: Dr [PERSON_NAME] Membership: No Active Membership Total Visits: 32 Card o…" at bounding box center [1318, 436] width 508 height 626
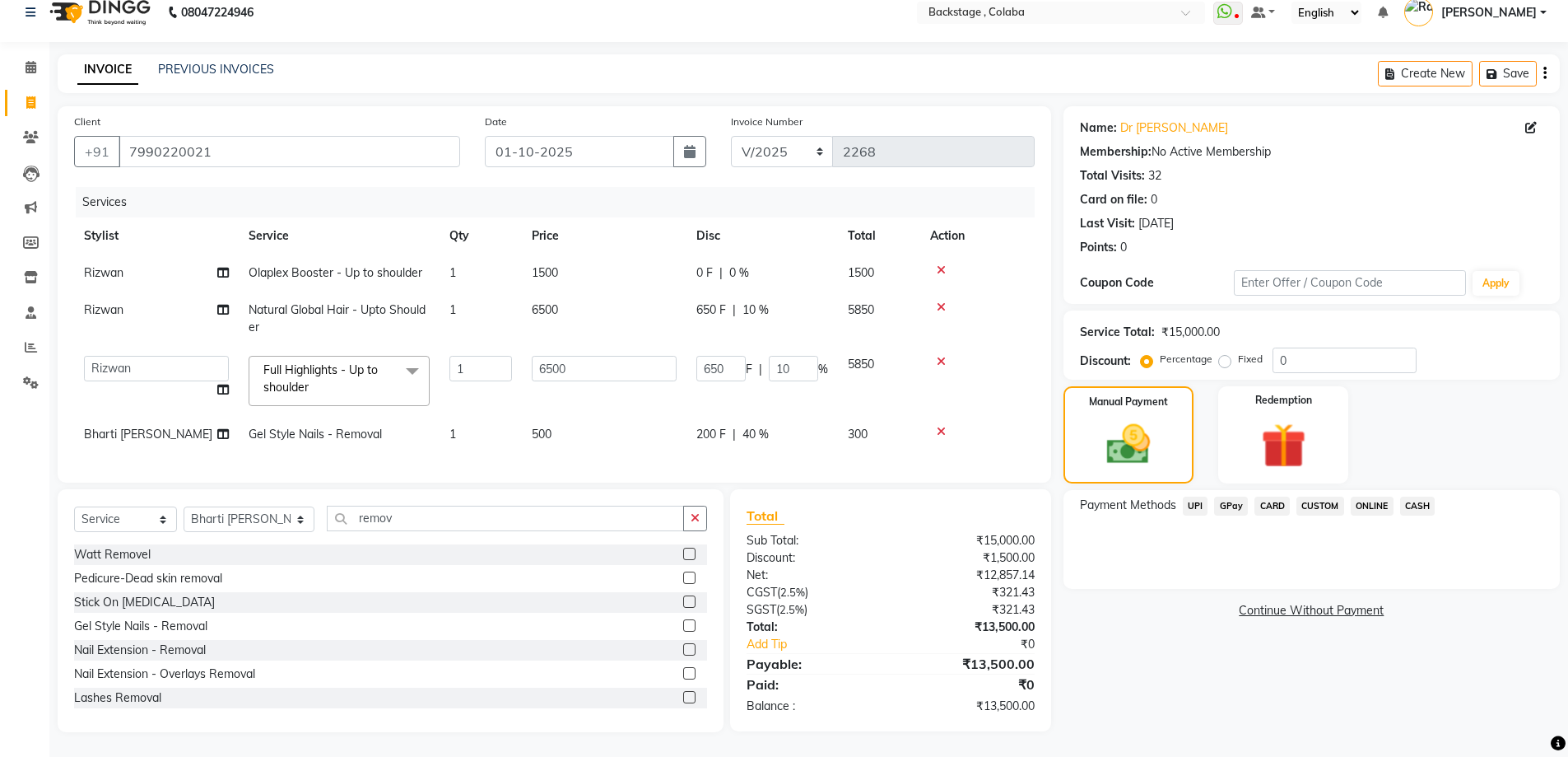
scroll to position [30, 0]
click at [1420, 497] on span "CASH" at bounding box center [1418, 506] width 36 height 19
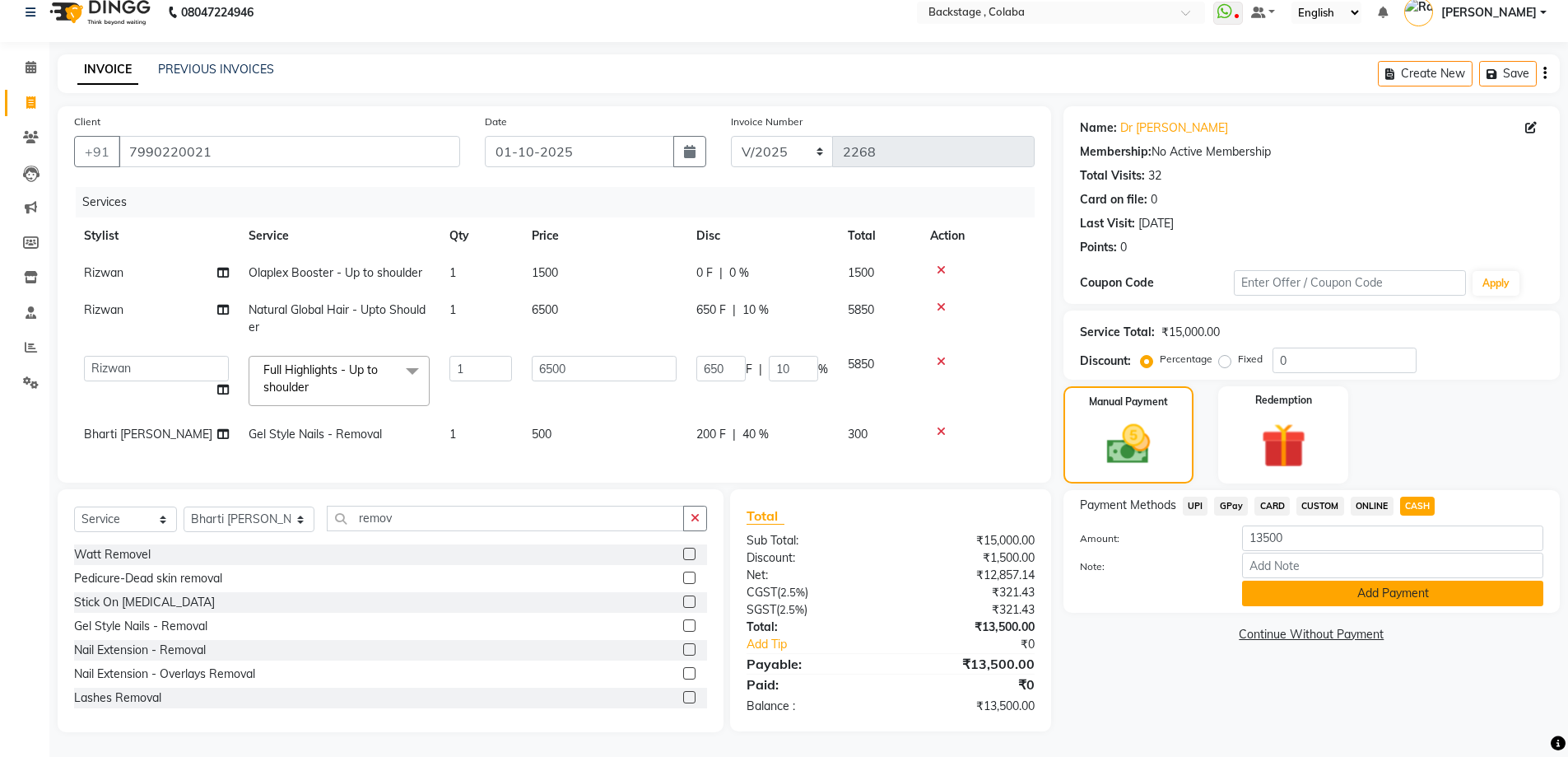
click at [1409, 589] on button "Add Payment" at bounding box center [1392, 593] width 301 height 25
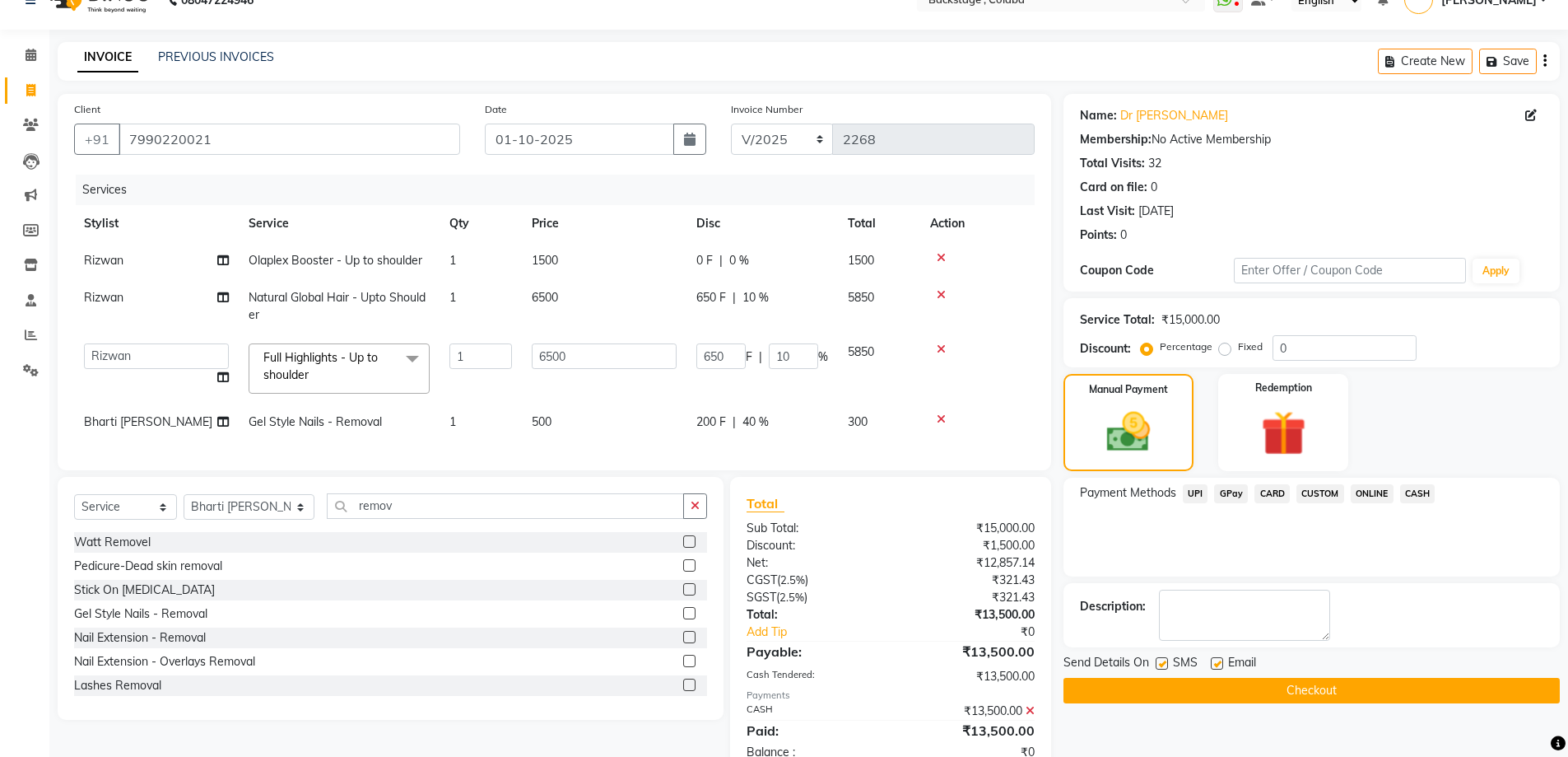
click at [1417, 684] on button "Checkout" at bounding box center [1312, 690] width 496 height 25
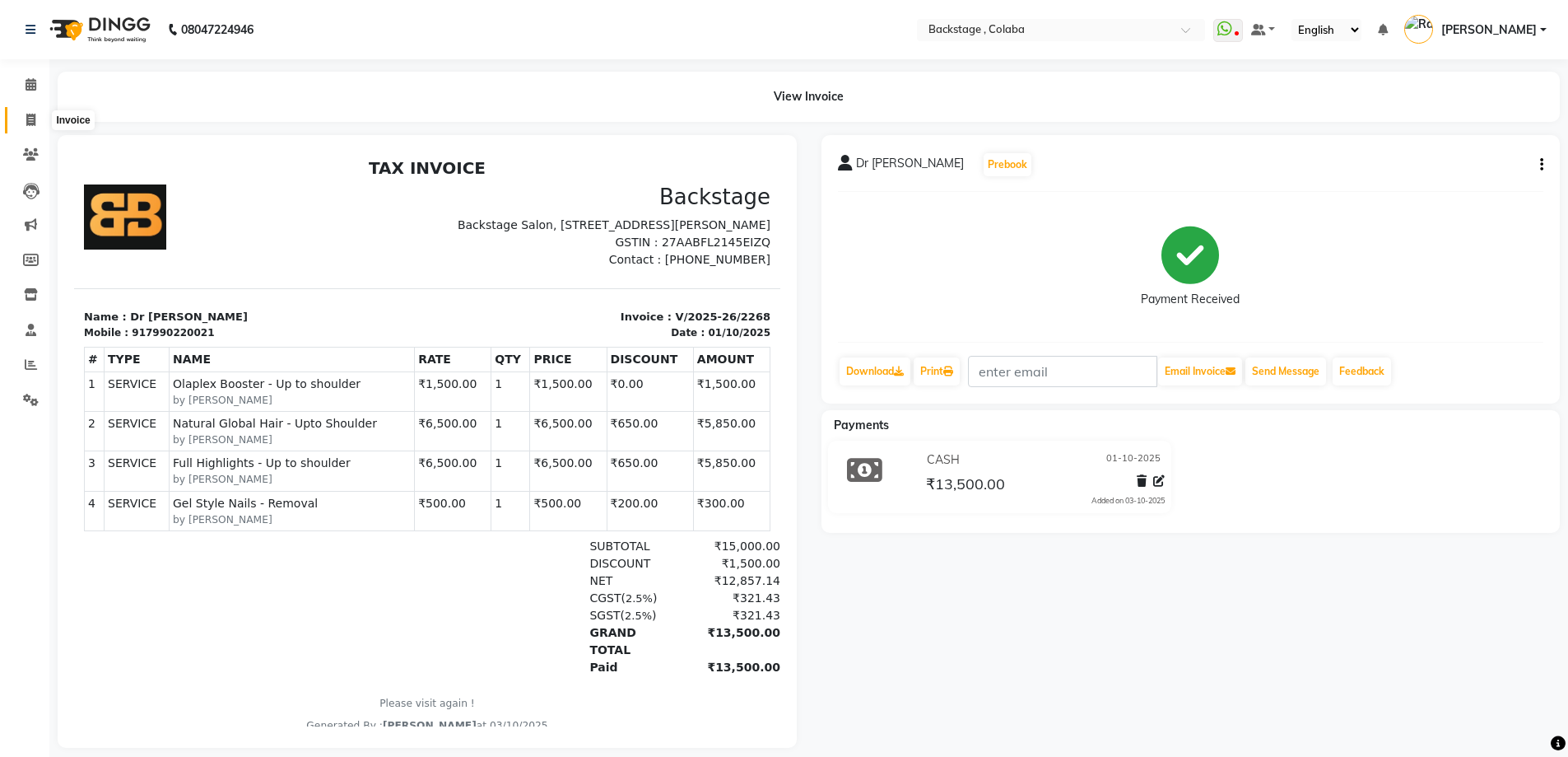
click at [35, 122] on icon at bounding box center [30, 120] width 9 height 12
select select "service"
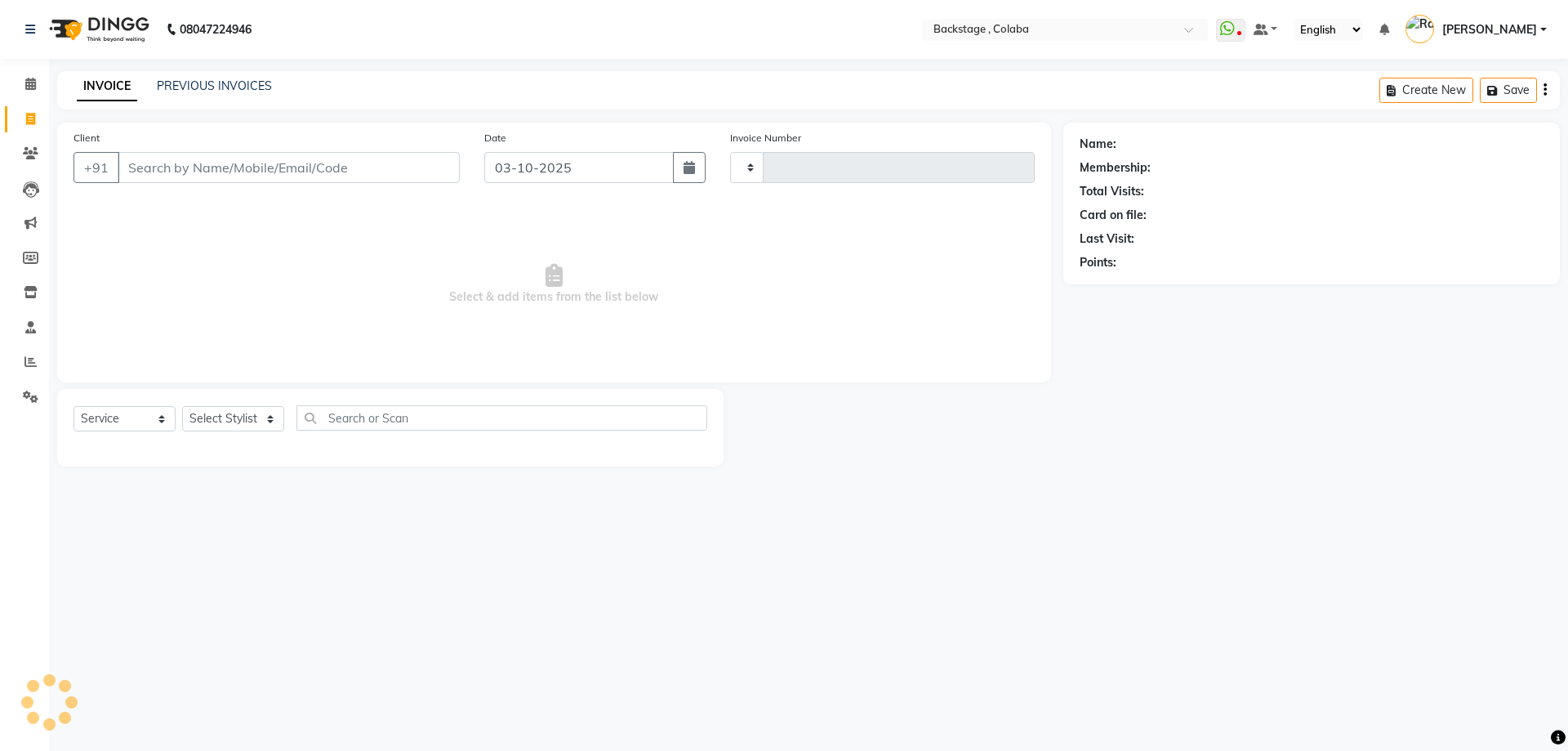
type input "2269"
select select "5451"
click at [685, 167] on icon "button" at bounding box center [689, 167] width 11 height 13
select select "10"
select select "2025"
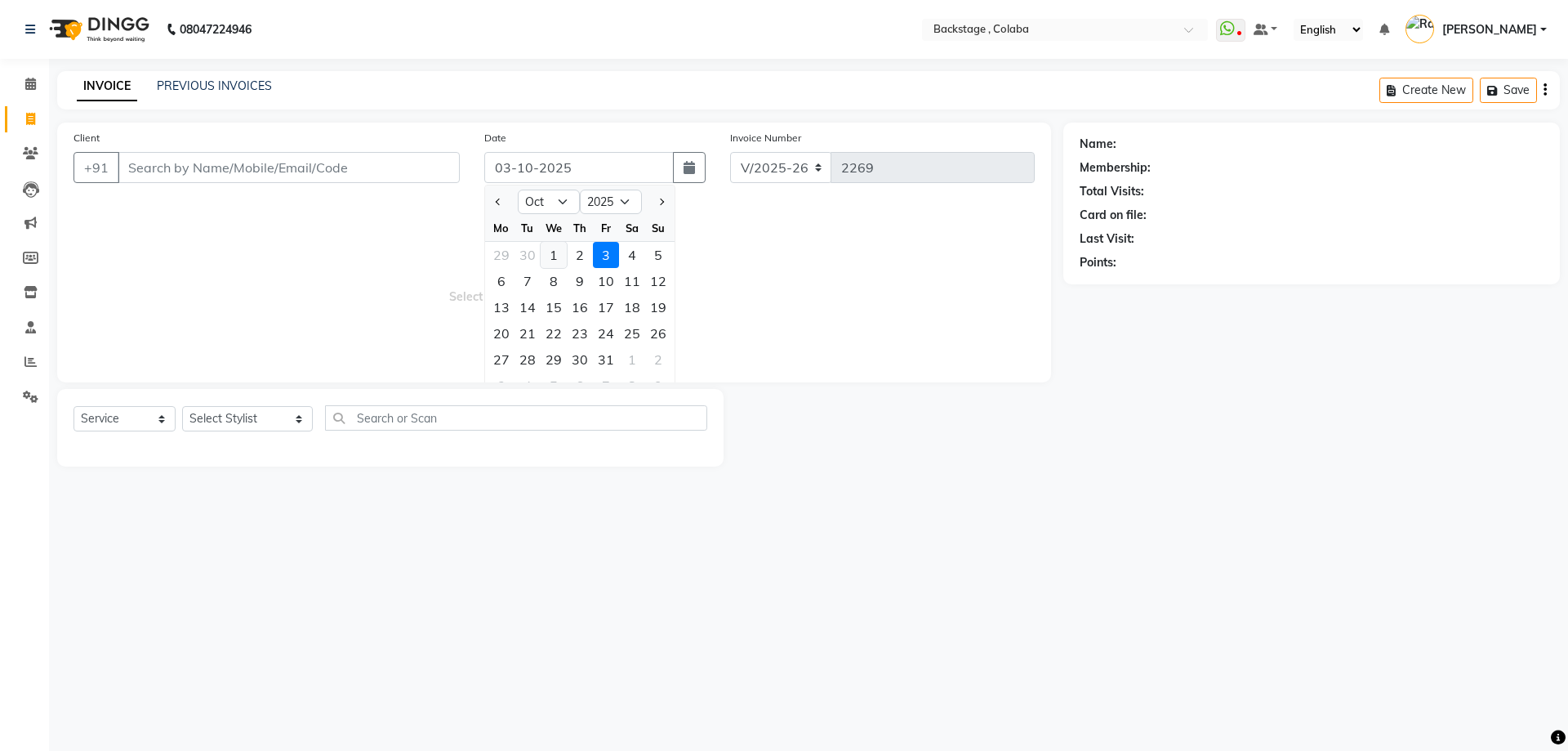
click at [555, 255] on div "1" at bounding box center [554, 255] width 26 height 26
type input "01-10-2025"
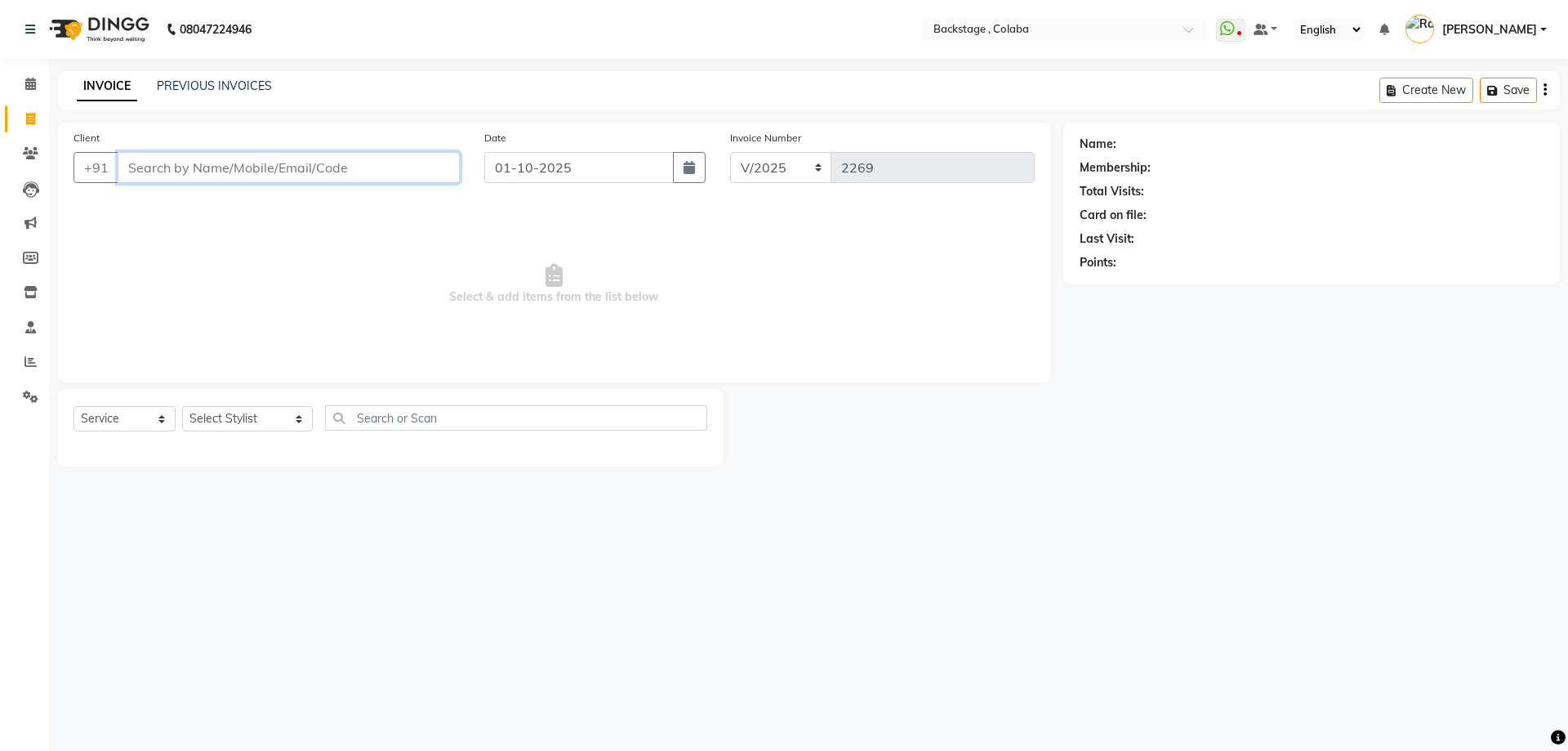
click at [385, 177] on input "Client" at bounding box center [288, 167] width 342 height 31
drag, startPoint x: 191, startPoint y: 183, endPoint x: 108, endPoint y: 183, distance: 83.0
click at [108, 183] on div "Client +91 dr [PERSON_NAME] Add Client" at bounding box center [266, 163] width 411 height 67
click at [213, 177] on input "dr [PERSON_NAME]" at bounding box center [247, 167] width 259 height 31
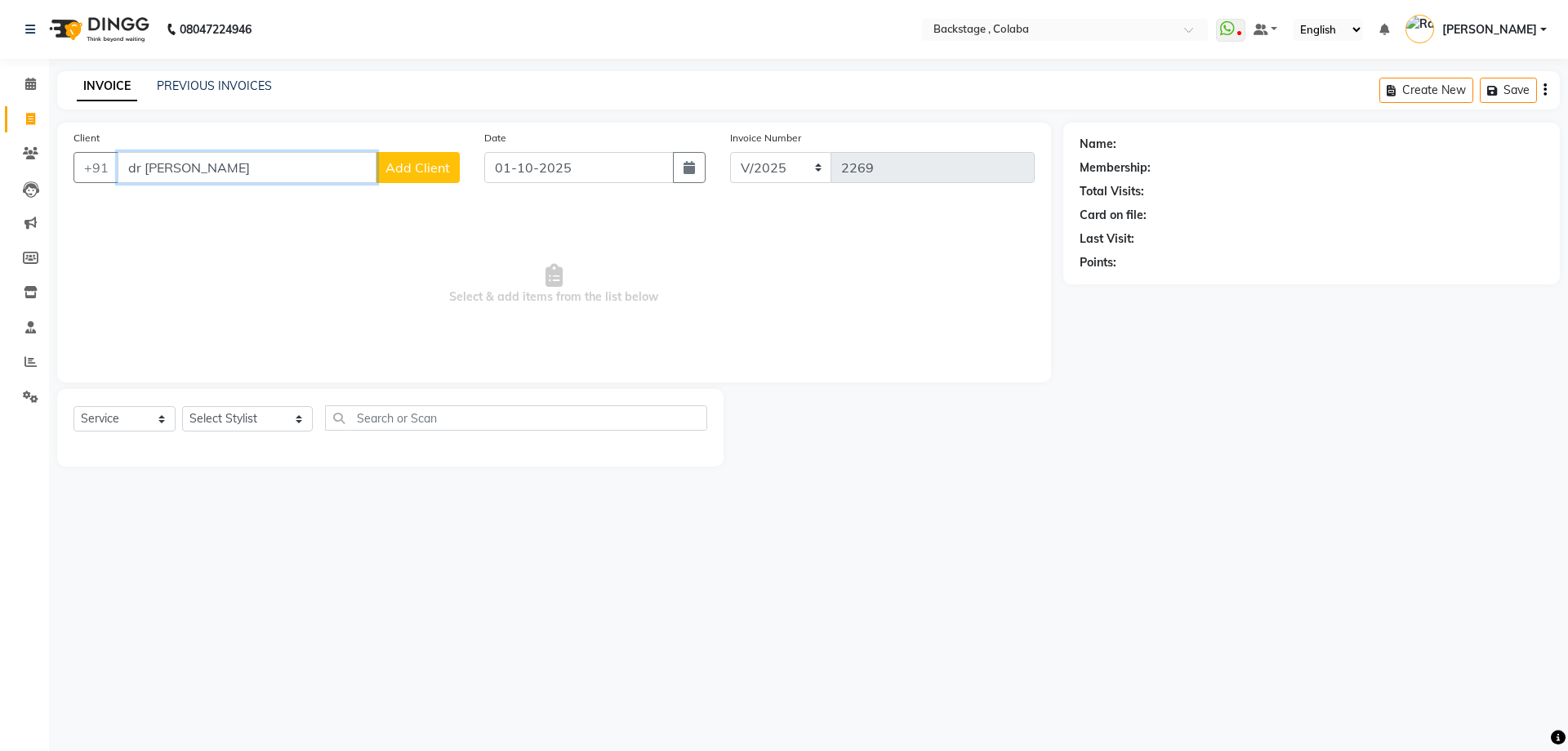
click at [213, 177] on input "dr [PERSON_NAME]" at bounding box center [247, 167] width 259 height 31
drag, startPoint x: 214, startPoint y: 178, endPoint x: 67, endPoint y: 173, distance: 147.1
click at [67, 173] on div "Client +91 dr [PERSON_NAME] Add Client searching..." at bounding box center [266, 164] width 411 height 71
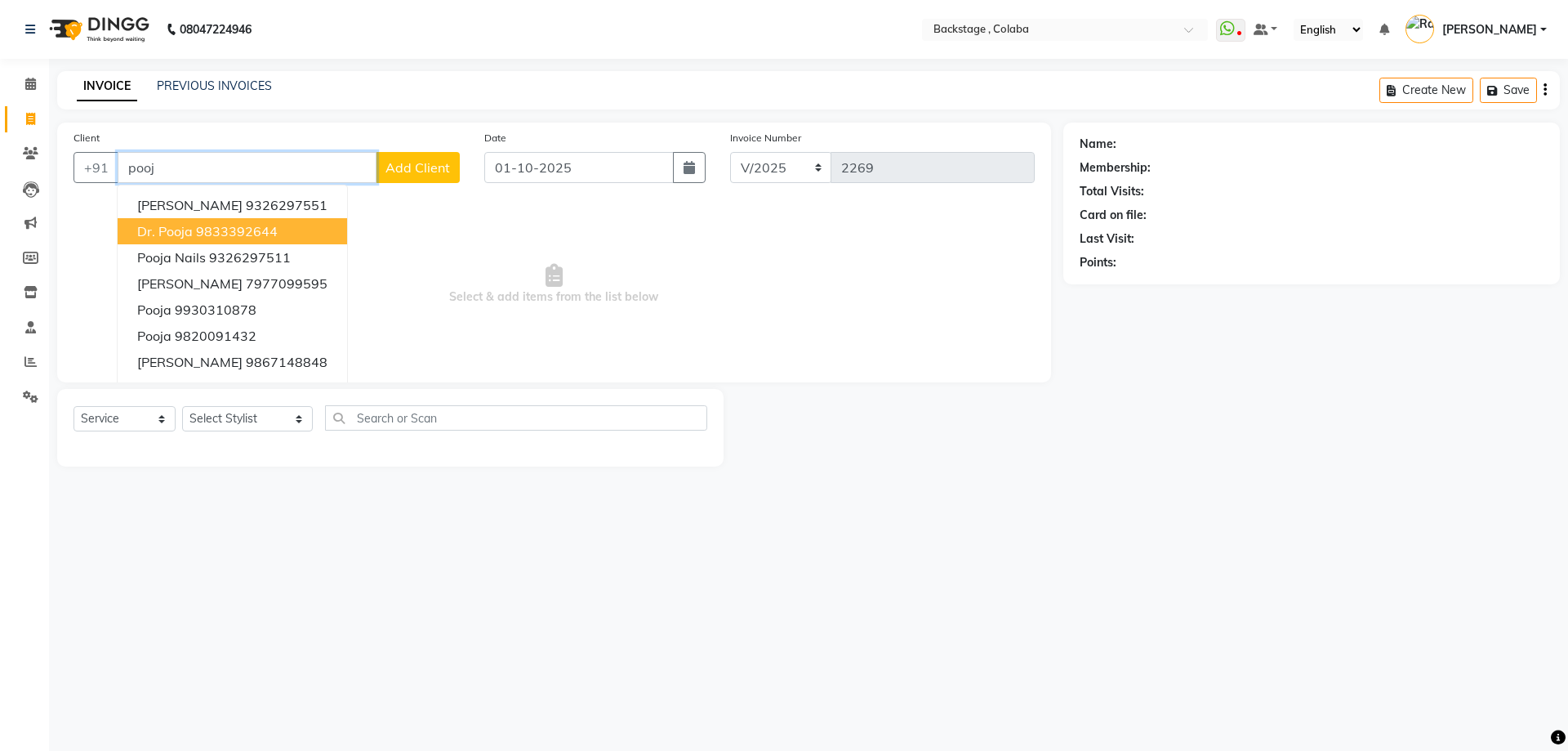
click at [191, 232] on span "Dr. Pooja" at bounding box center [164, 231] width 56 height 16
type input "9833392644"
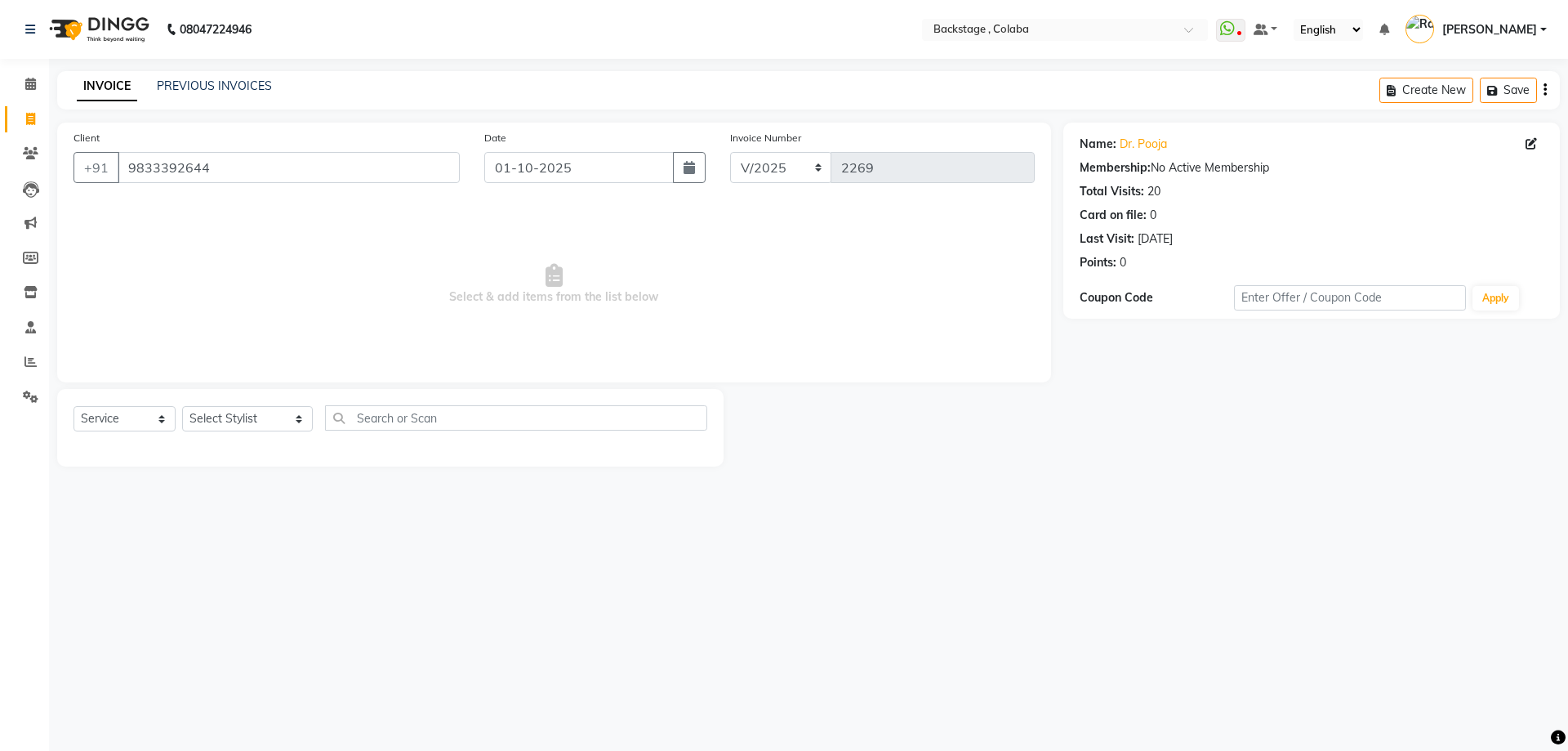
drag, startPoint x: 272, startPoint y: 208, endPoint x: 274, endPoint y: 279, distance: 71.0
click at [272, 208] on span "Select & add items from the list below" at bounding box center [554, 284] width 962 height 164
click at [247, 423] on select "Select Stylist Backstage Bharti [PERSON_NAME] [PERSON_NAME] [PERSON_NAME] [PERS…" at bounding box center [248, 418] width 131 height 25
select select "36479"
click at [183, 406] on select "Select Stylist Backstage Bharti [PERSON_NAME] [PERSON_NAME] [PERSON_NAME] [PERS…" at bounding box center [248, 418] width 131 height 25
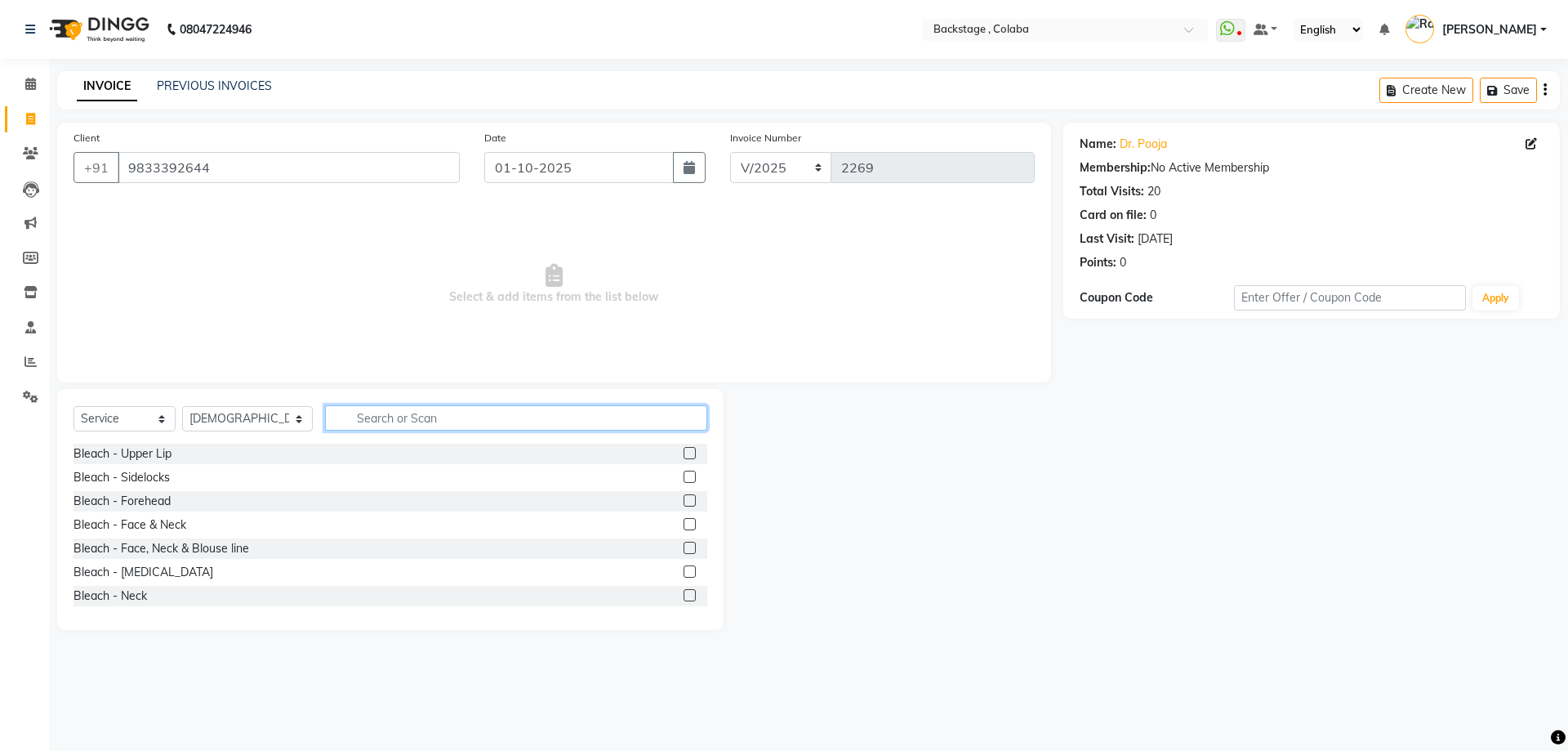
click at [364, 413] on input "text" at bounding box center [517, 418] width 382 height 25
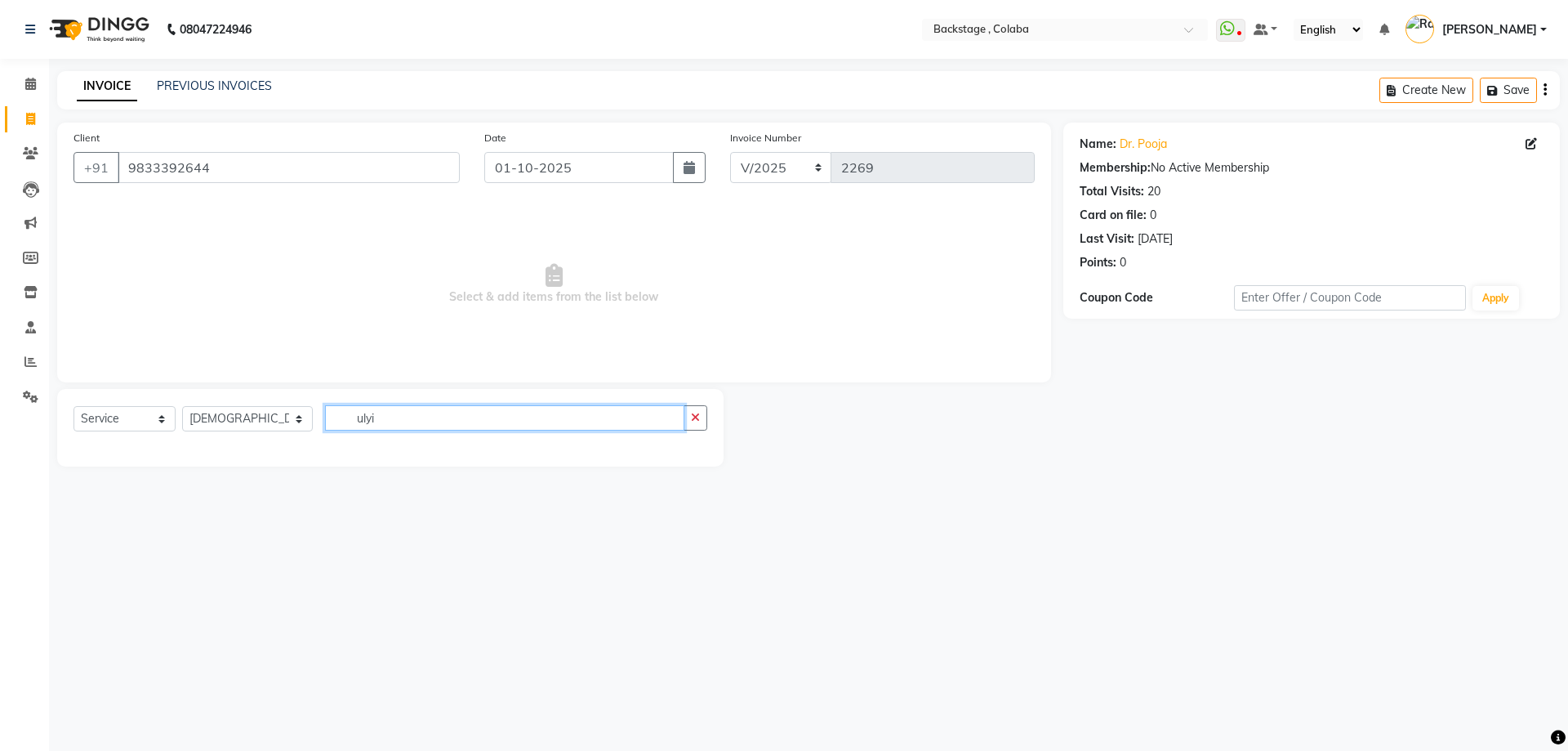
drag, startPoint x: 355, startPoint y: 419, endPoint x: 228, endPoint y: 423, distance: 127.1
click at [230, 423] on div "Select Service Product Membership Package Voucher Prepaid Gift Card Select Styl…" at bounding box center [390, 425] width 634 height 39
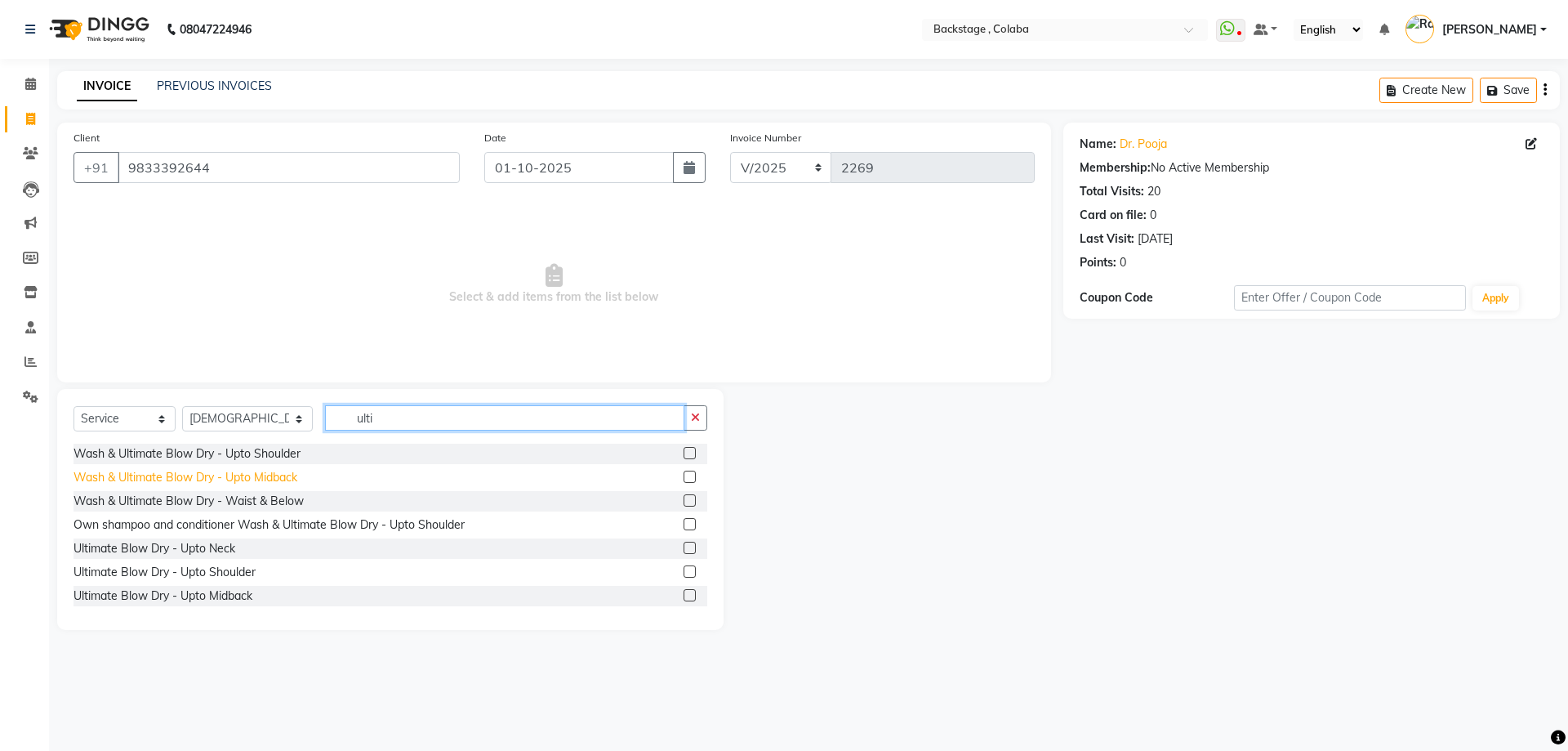
type input "ulti"
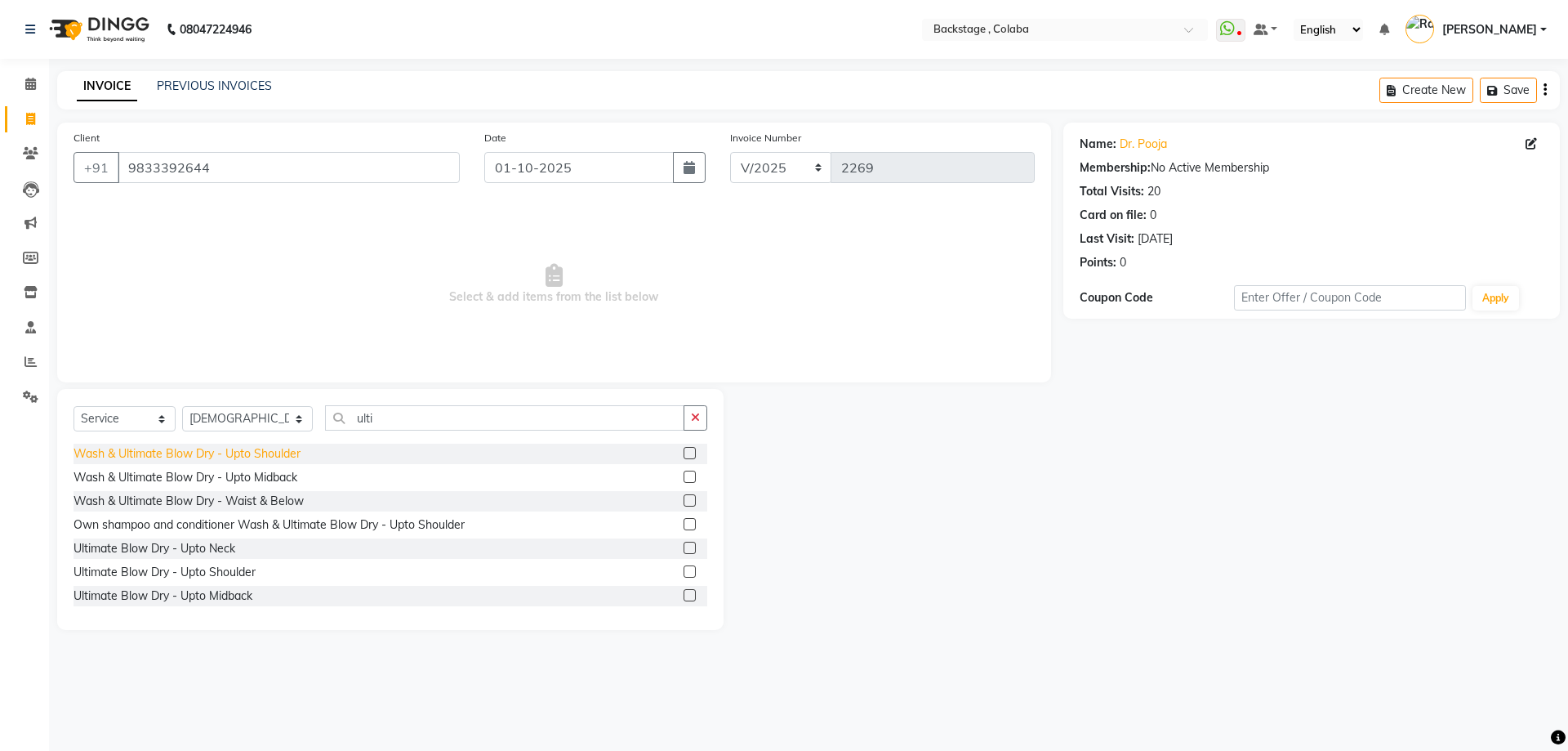
drag, startPoint x: 167, startPoint y: 472, endPoint x: 198, endPoint y: 456, distance: 34.9
click at [168, 472] on div "Wash & Ultimate Blow Dry - Upto Midback" at bounding box center [185, 477] width 224 height 17
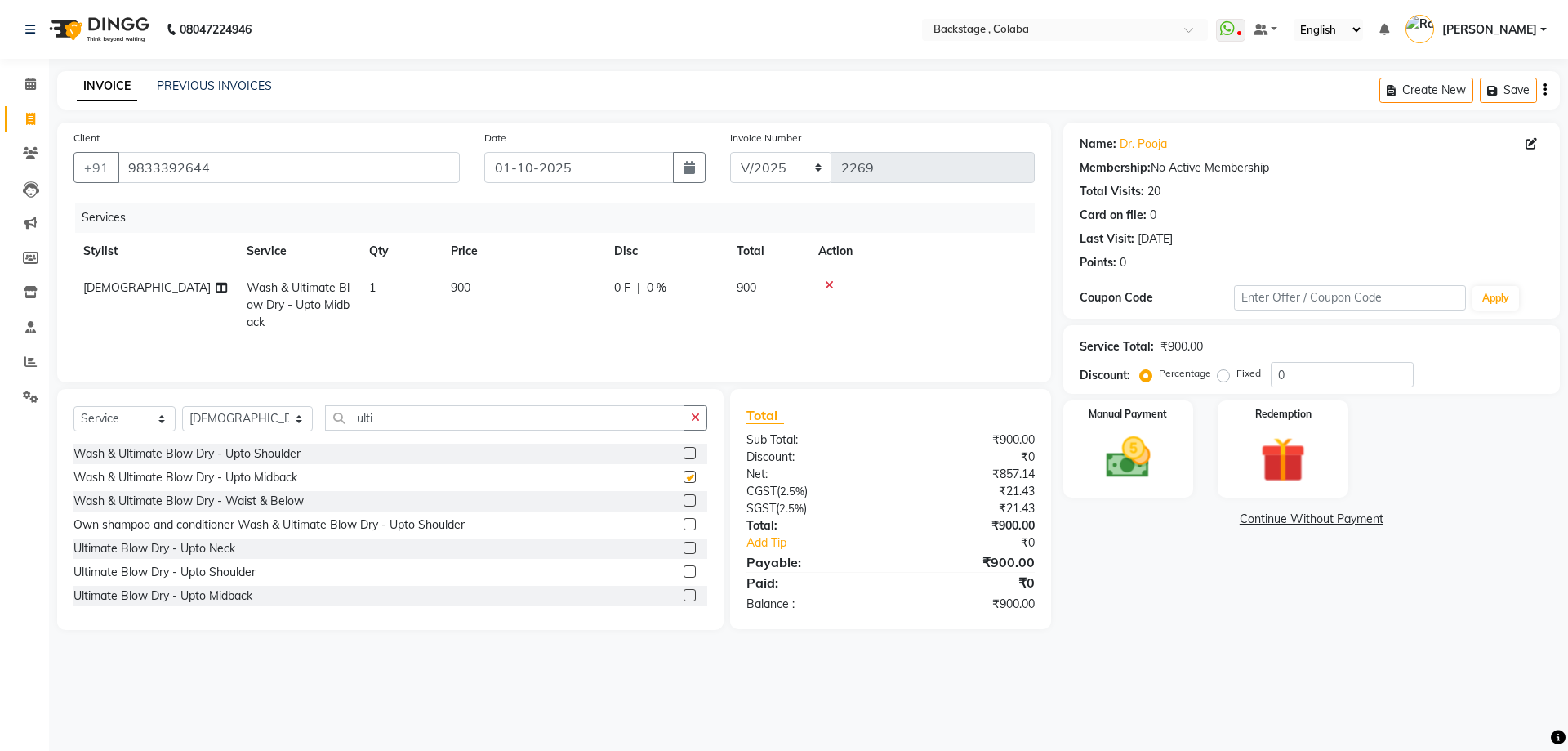
checkbox input "false"
click at [474, 307] on td "900" at bounding box center [523, 305] width 164 height 71
select select "36479"
click at [1145, 454] on img at bounding box center [1128, 457] width 76 height 54
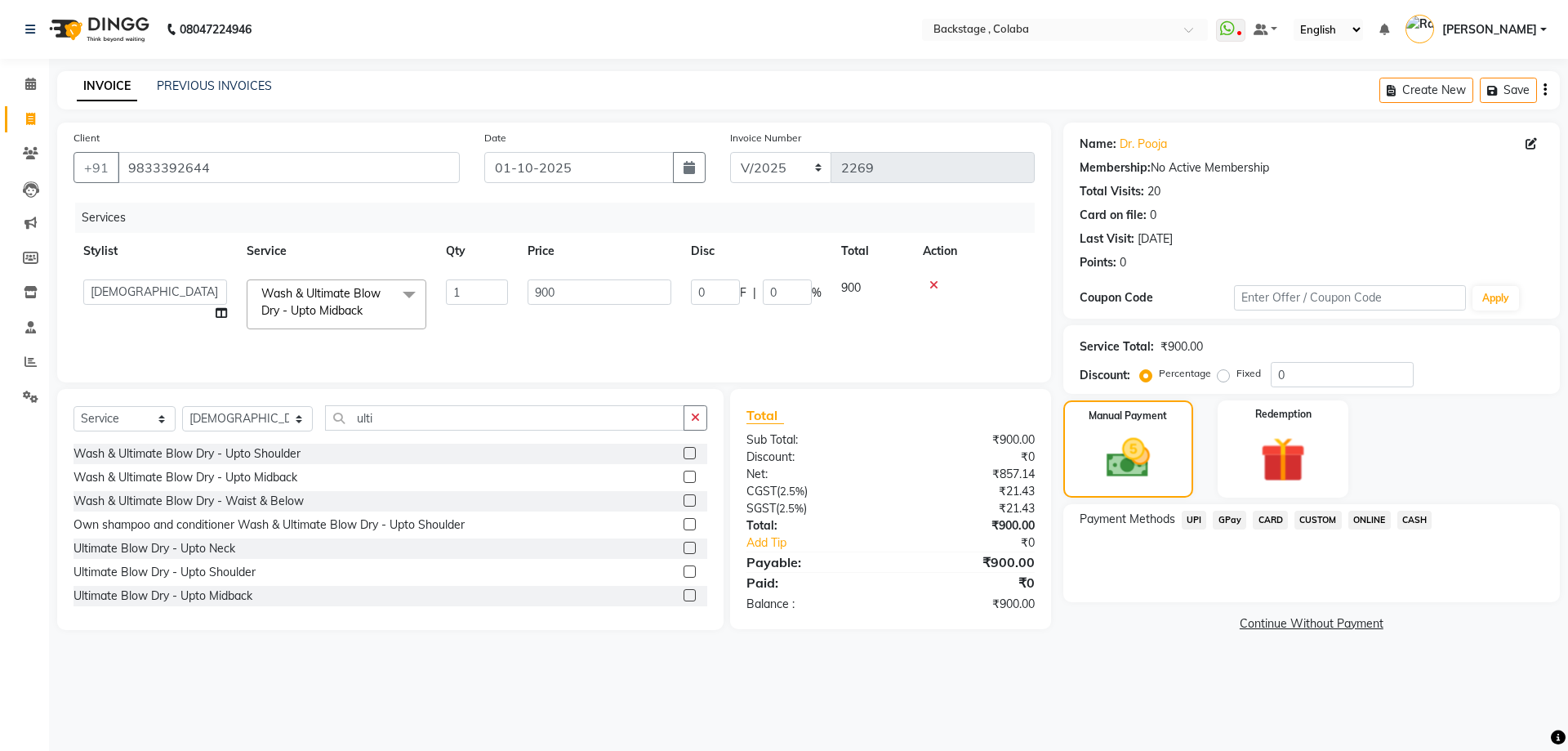
click at [1406, 519] on span "CASH" at bounding box center [1415, 520] width 35 height 19
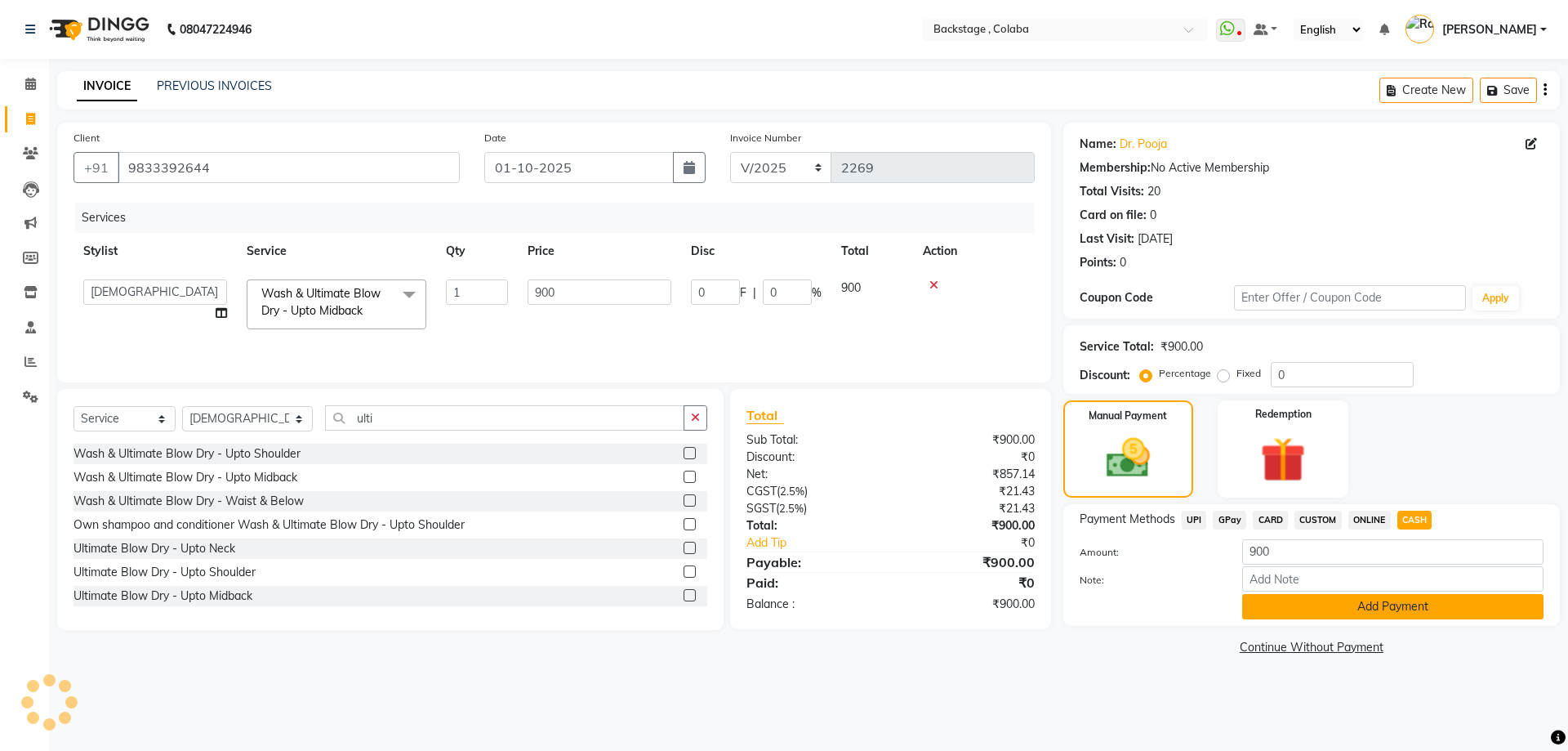
click at [1399, 609] on button "Add Payment" at bounding box center [1393, 606] width 301 height 25
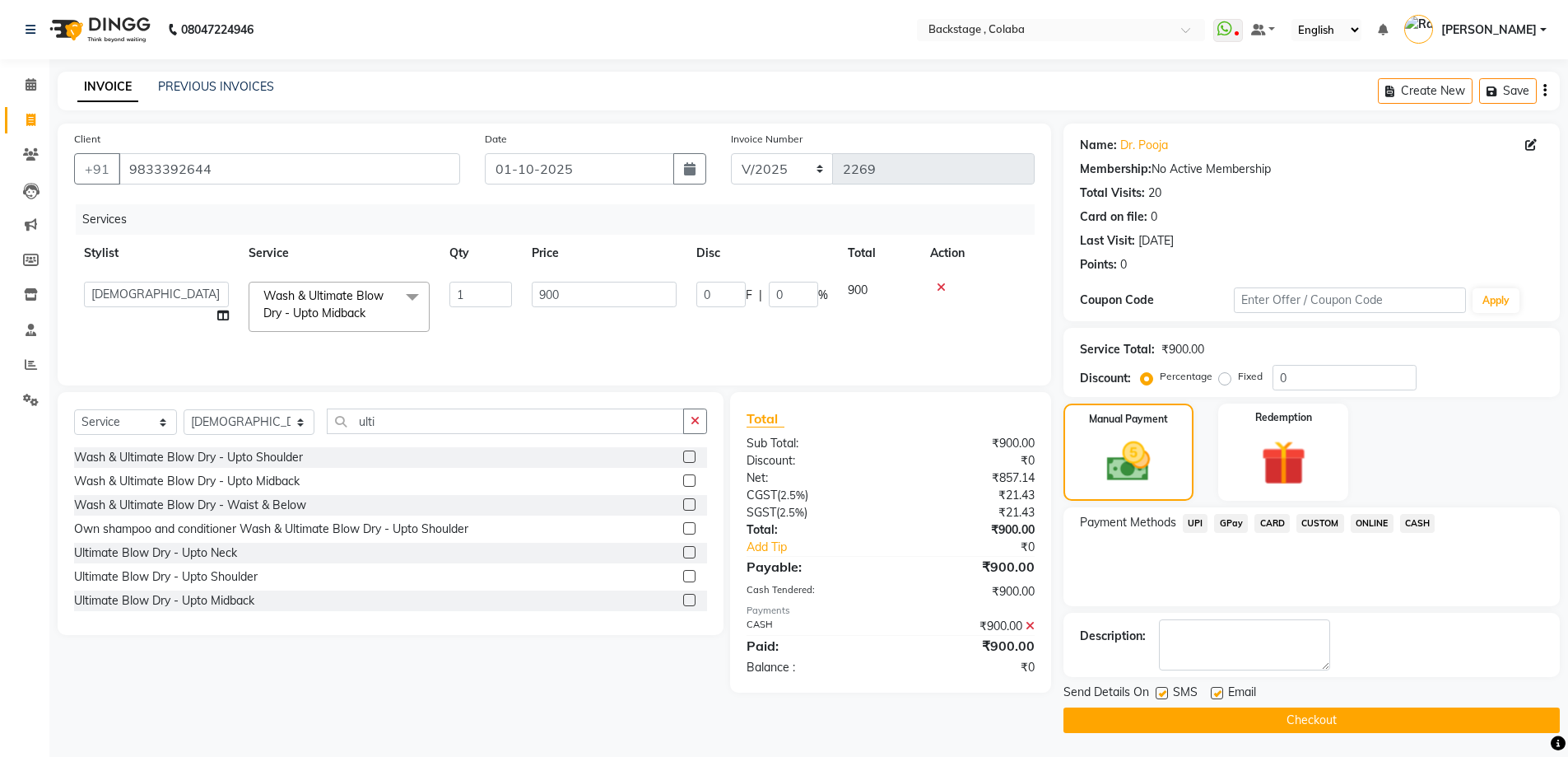
click at [1362, 719] on button "Checkout" at bounding box center [1312, 720] width 496 height 25
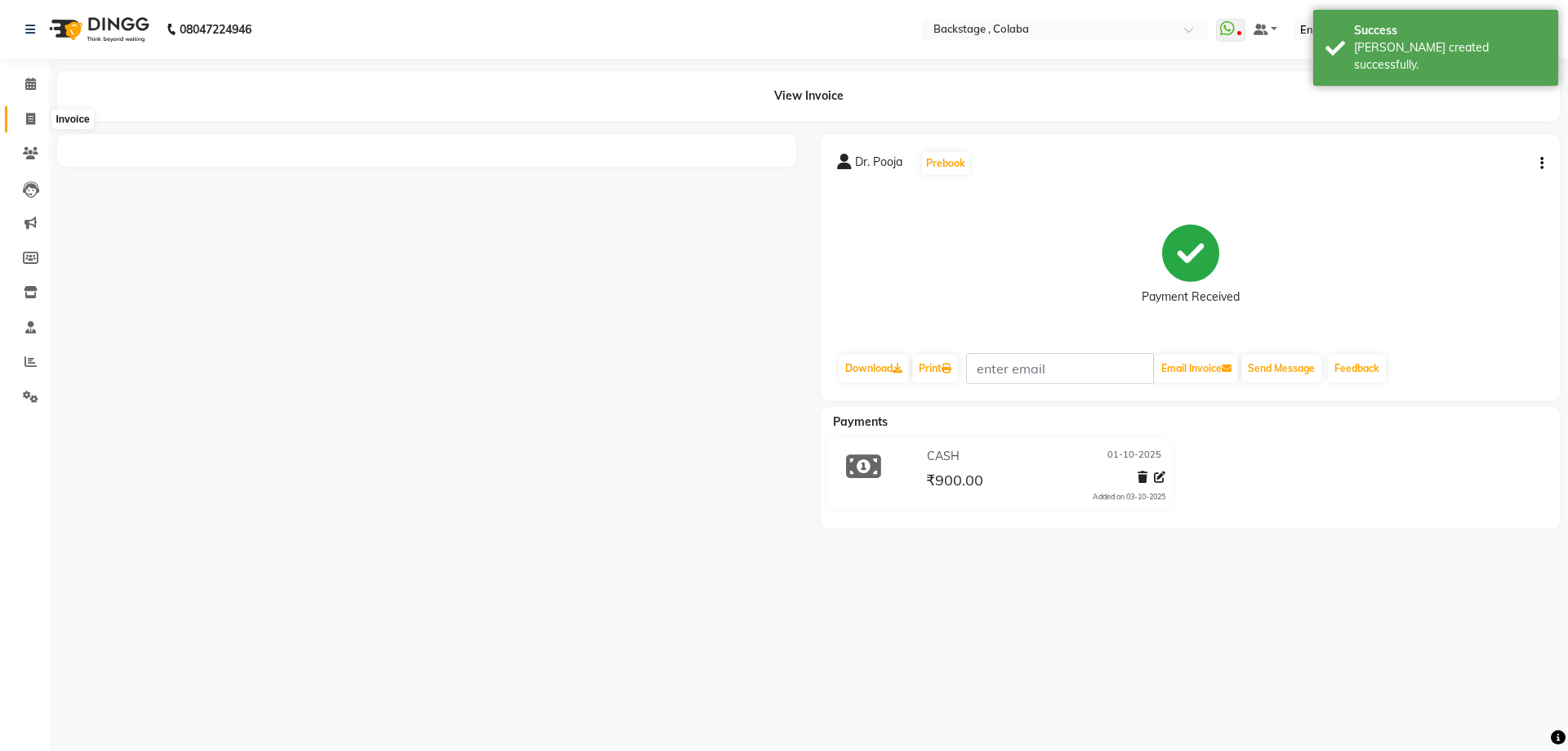
click at [32, 118] on icon at bounding box center [30, 119] width 9 height 12
select select "service"
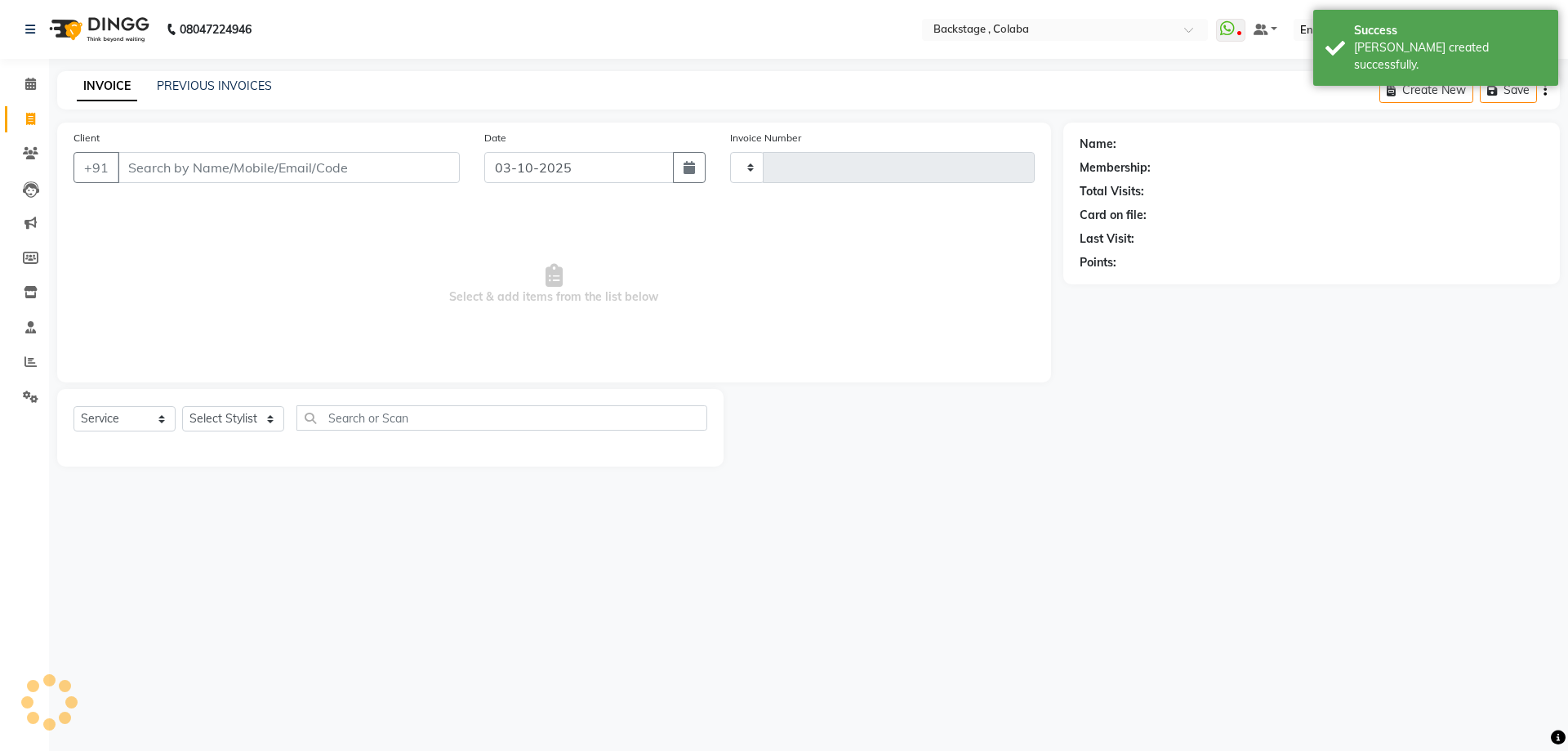
type input "2270"
select select "5451"
click at [691, 171] on icon "button" at bounding box center [689, 167] width 11 height 13
select select "10"
select select "2025"
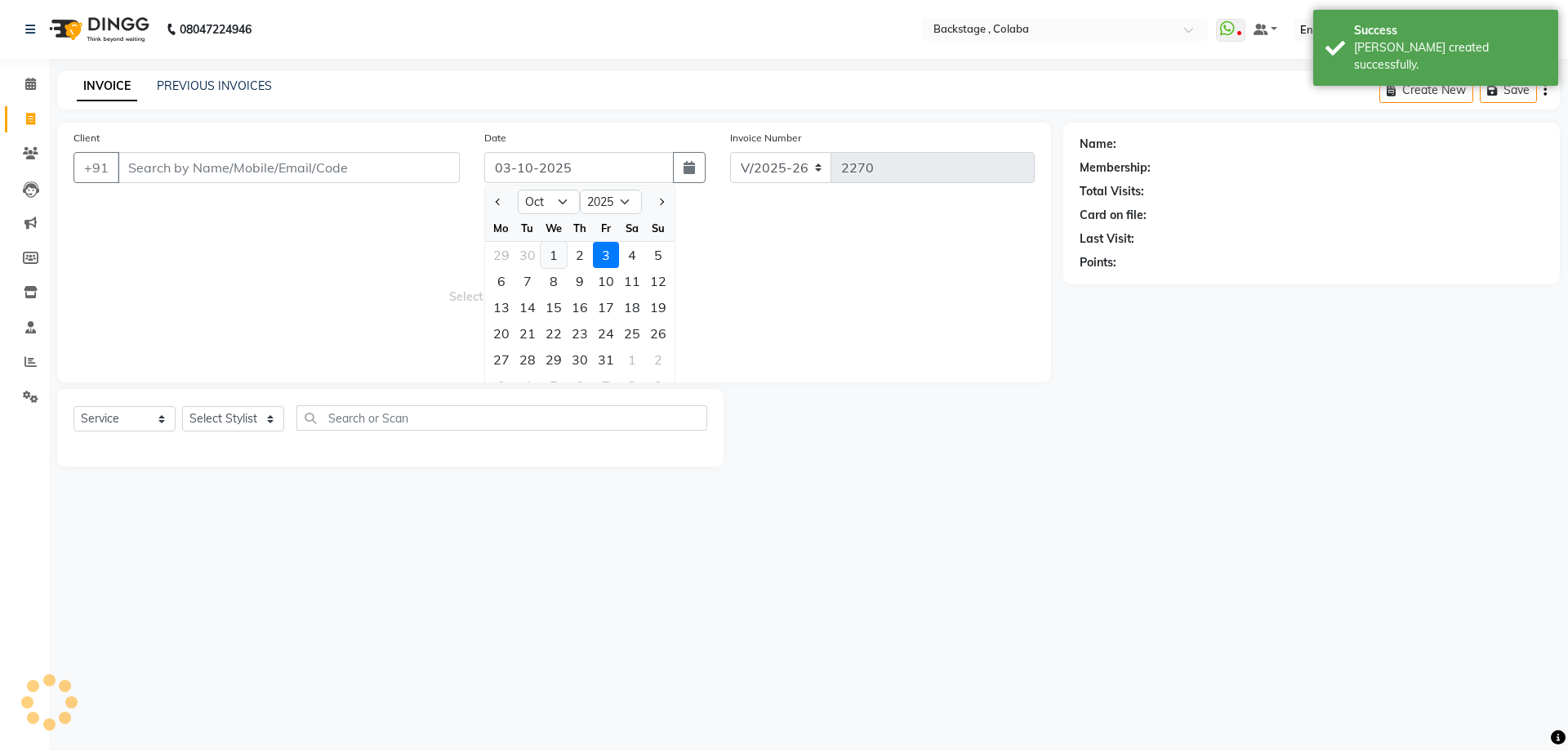
click at [557, 249] on div "1" at bounding box center [554, 255] width 26 height 26
type input "01-10-2025"
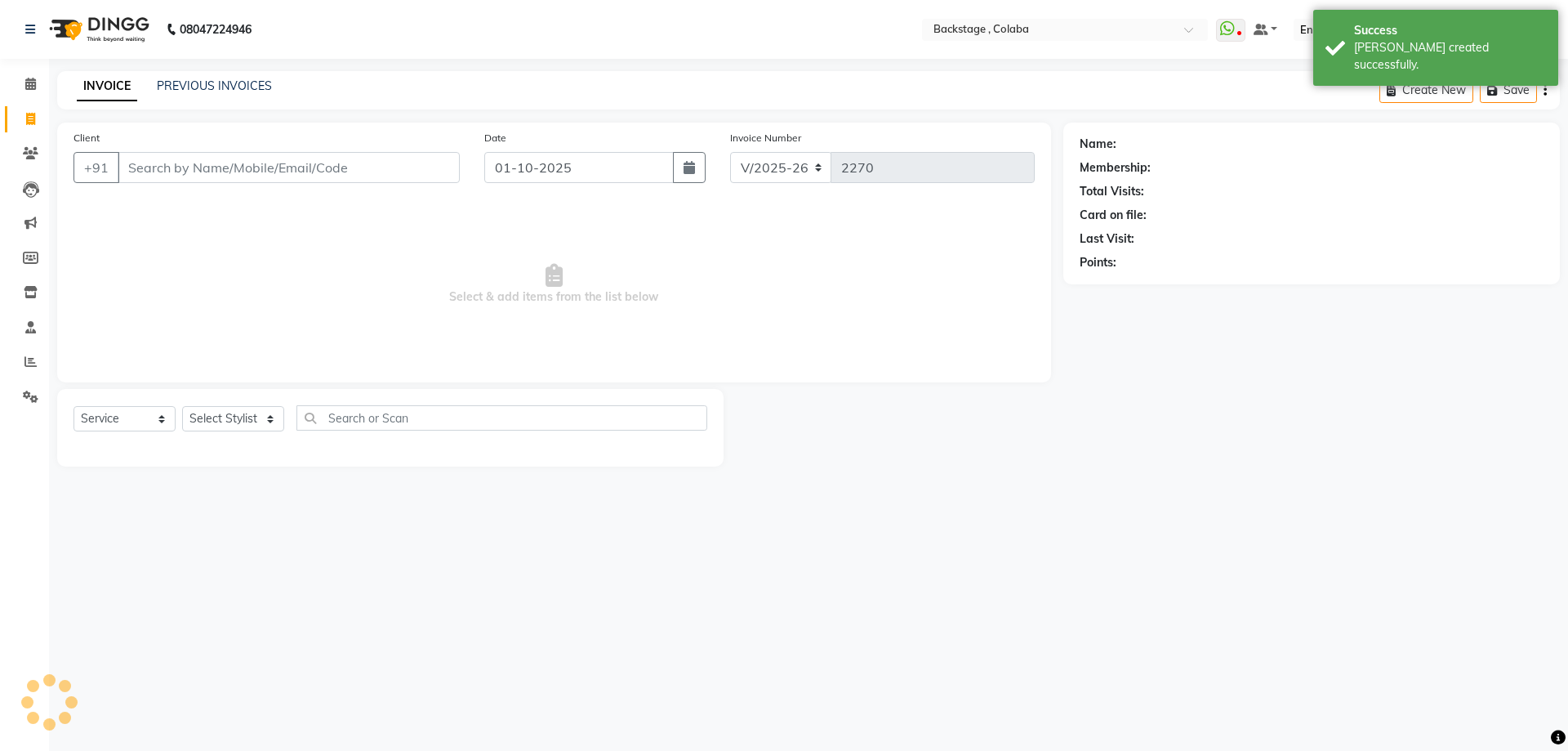
click at [404, 148] on div "Client +91" at bounding box center [266, 163] width 411 height 67
click at [409, 155] on input "Client" at bounding box center [288, 167] width 342 height 31
click at [414, 168] on input "Client" at bounding box center [288, 167] width 342 height 31
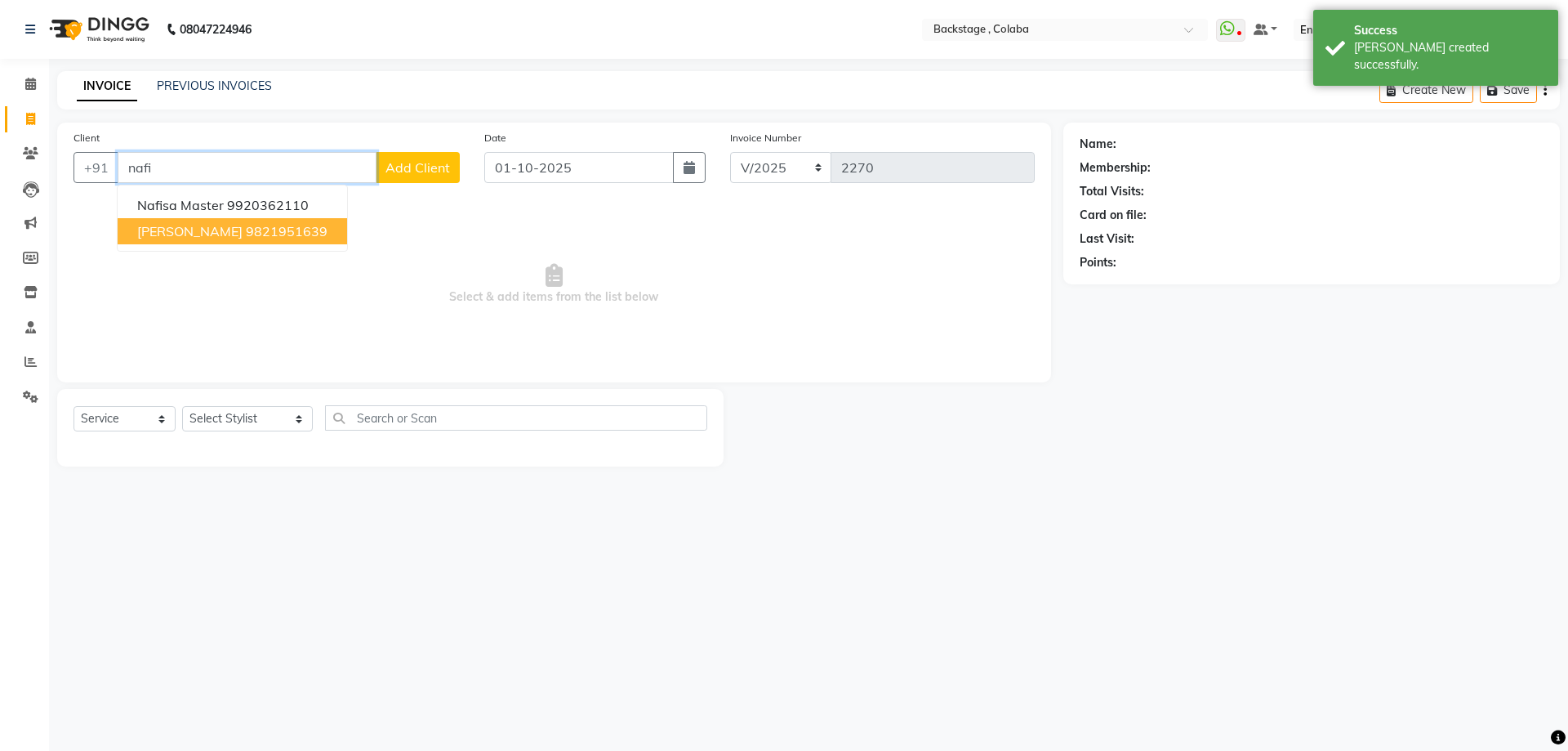
click at [246, 225] on ngb-highlight "9821951639" at bounding box center [287, 231] width 82 height 16
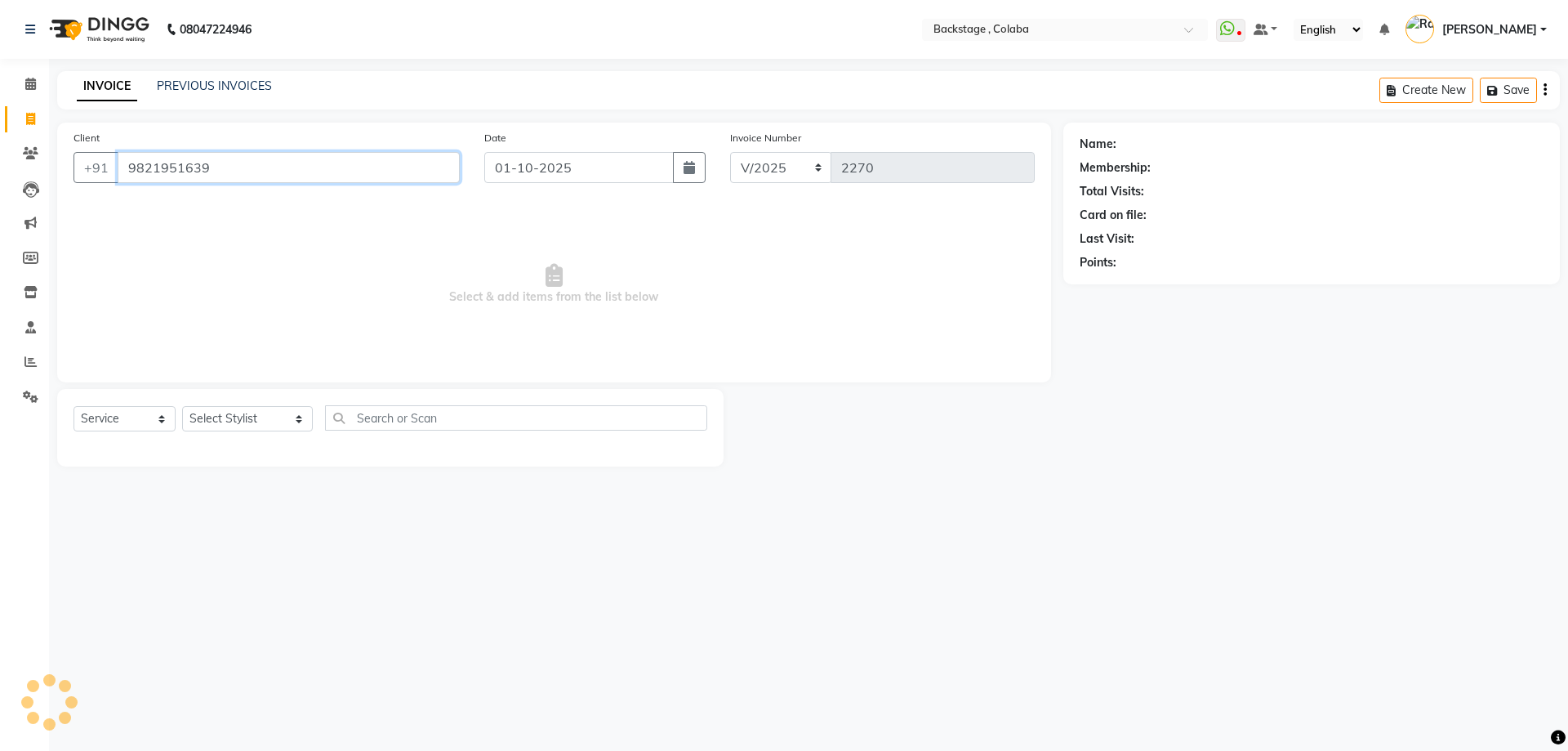
type input "9821951639"
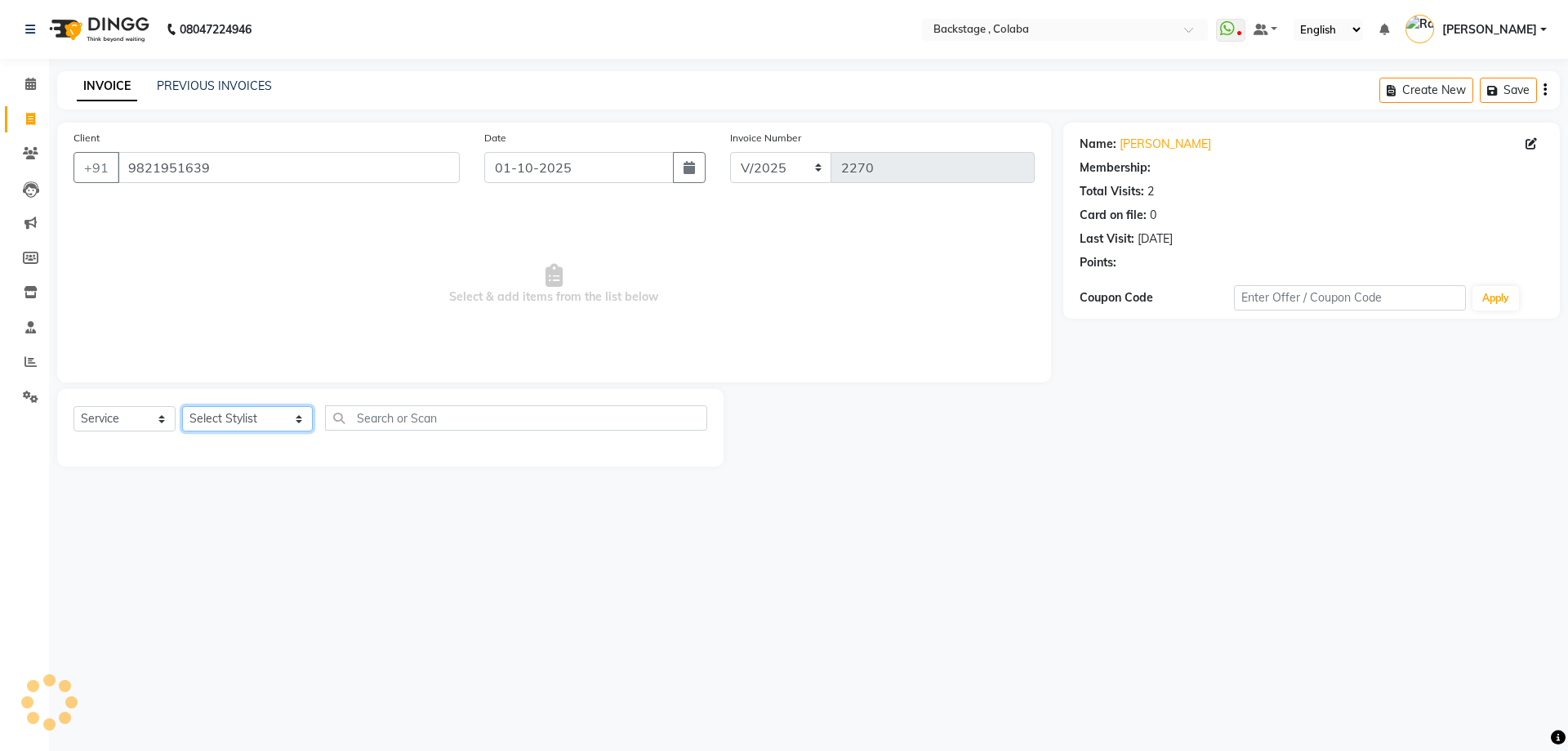
click at [211, 424] on select "Select Stylist Backstage Bharti [PERSON_NAME] [PERSON_NAME] [PERSON_NAME] [PERS…" at bounding box center [248, 418] width 131 height 25
select select "59642"
click at [183, 406] on select "Select Stylist Backstage Bharti [PERSON_NAME] [PERSON_NAME] [PERSON_NAME] [PERS…" at bounding box center [248, 418] width 131 height 25
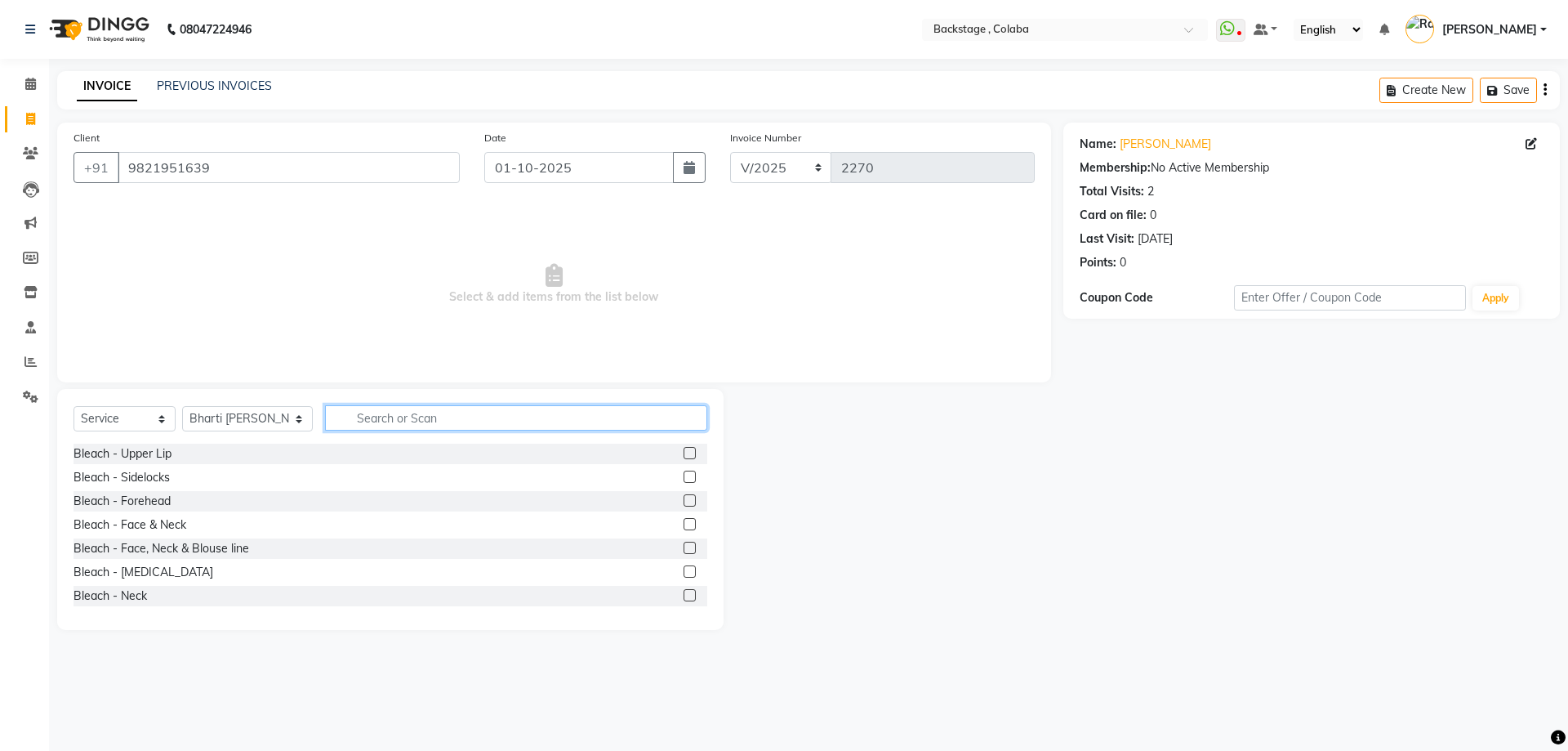
click at [359, 419] on input "text" at bounding box center [517, 418] width 382 height 25
type input "cut f"
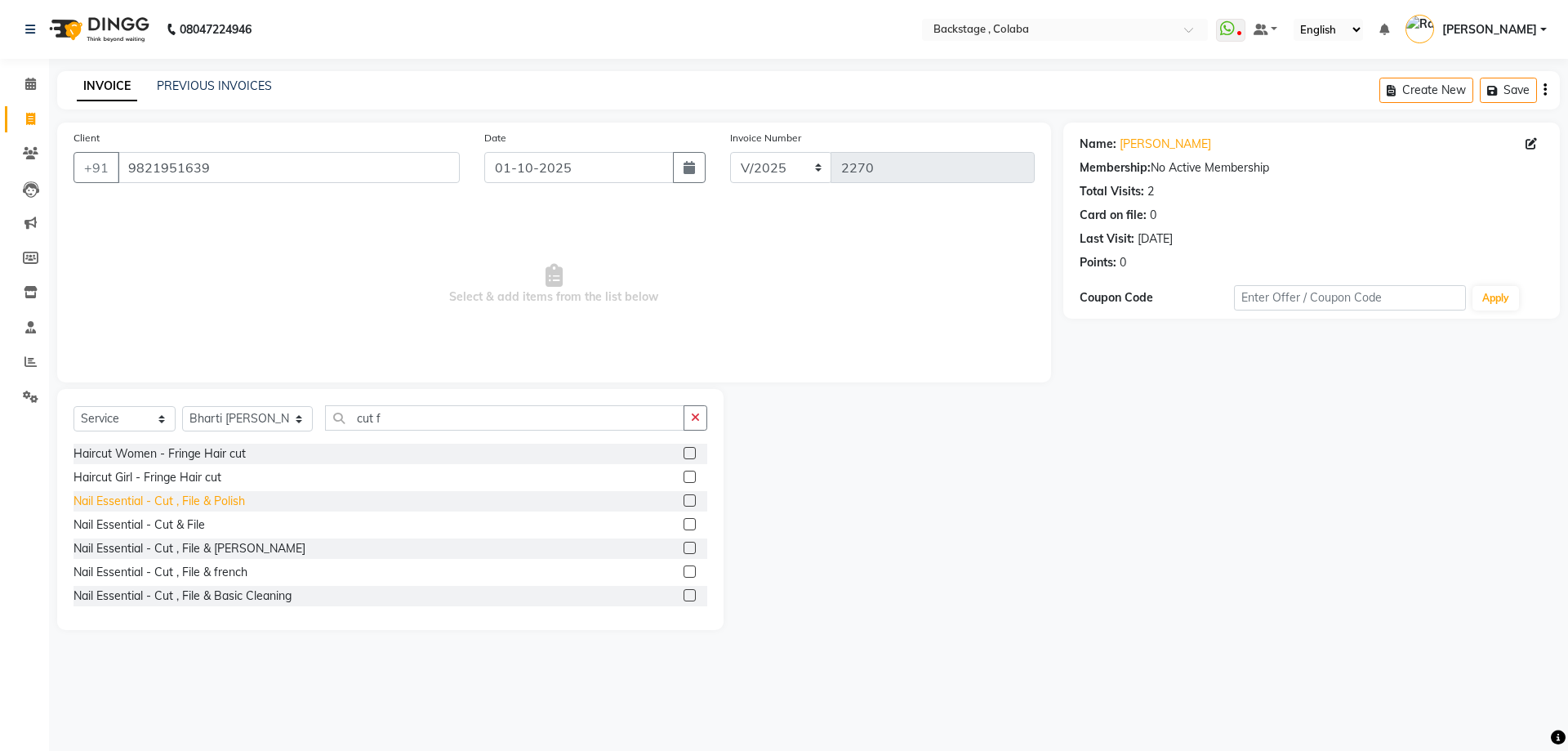
click at [175, 499] on div "Nail Essential - Cut , File & Polish" at bounding box center [158, 501] width 171 height 17
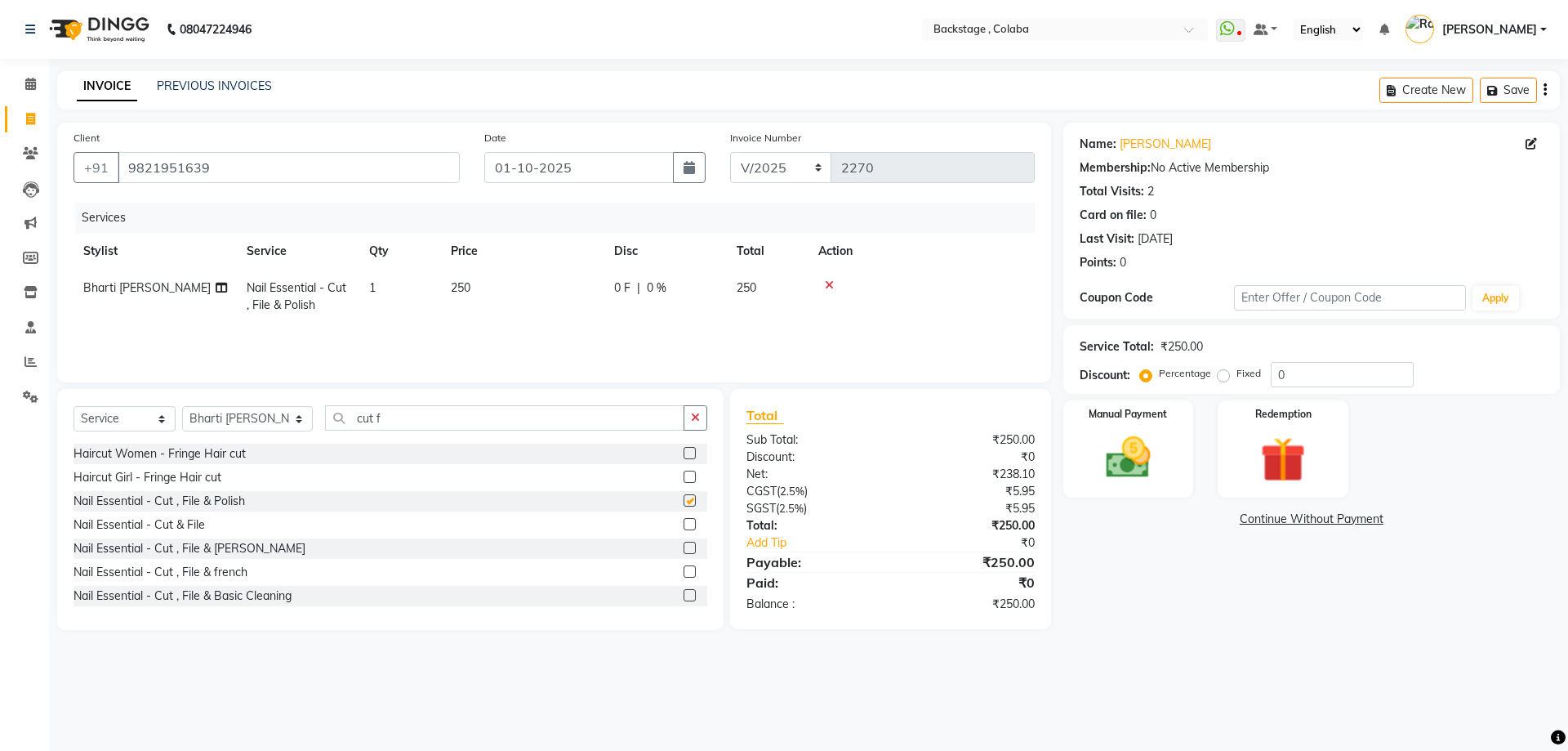
checkbox input "false"
click at [555, 284] on td "250" at bounding box center [523, 296] width 164 height 54
select select "59642"
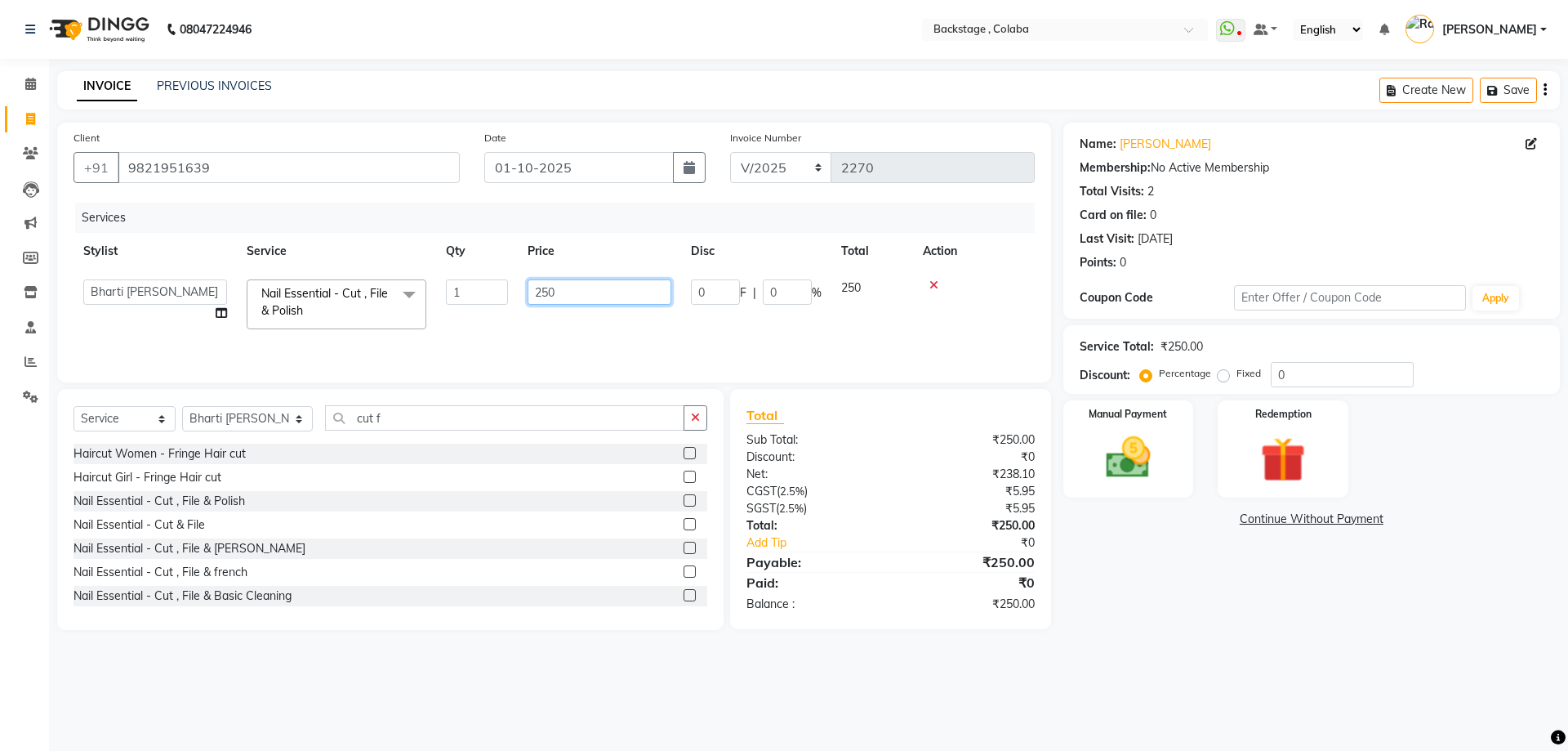
drag, startPoint x: 585, startPoint y: 290, endPoint x: 453, endPoint y: 281, distance: 132.3
click at [453, 281] on tr "Backstage Bharti [PERSON_NAME] [PERSON_NAME] [PERSON_NAME] [PERSON_NAME] Kalind…" at bounding box center [554, 304] width 962 height 70
type input "300"
click at [470, 289] on span "300" at bounding box center [461, 287] width 20 height 15
select select "59642"
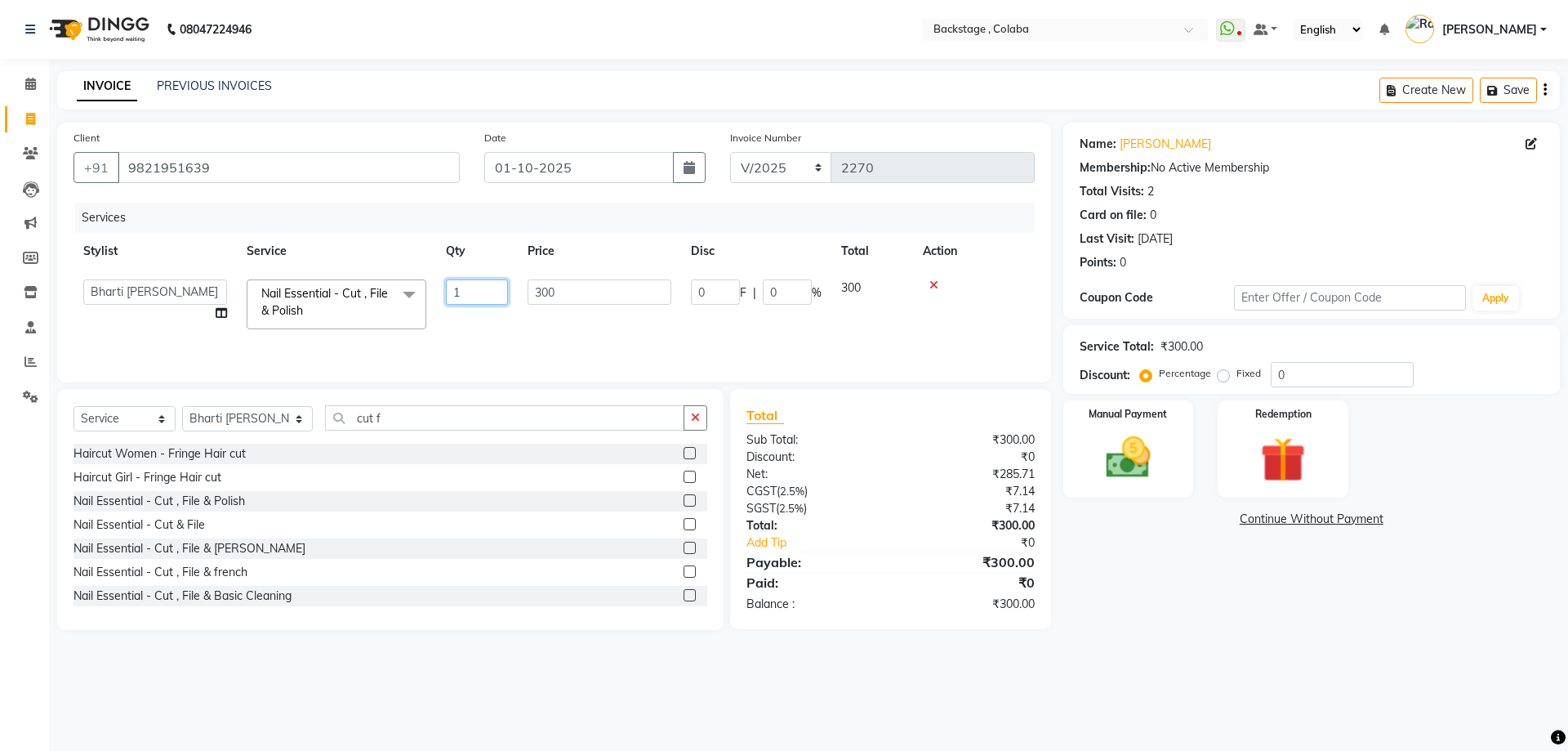
click at [468, 294] on input "1" at bounding box center [477, 291] width 62 height 25
click at [468, 294] on input "1" at bounding box center [477, 291] width 62 height 25
type input "2"
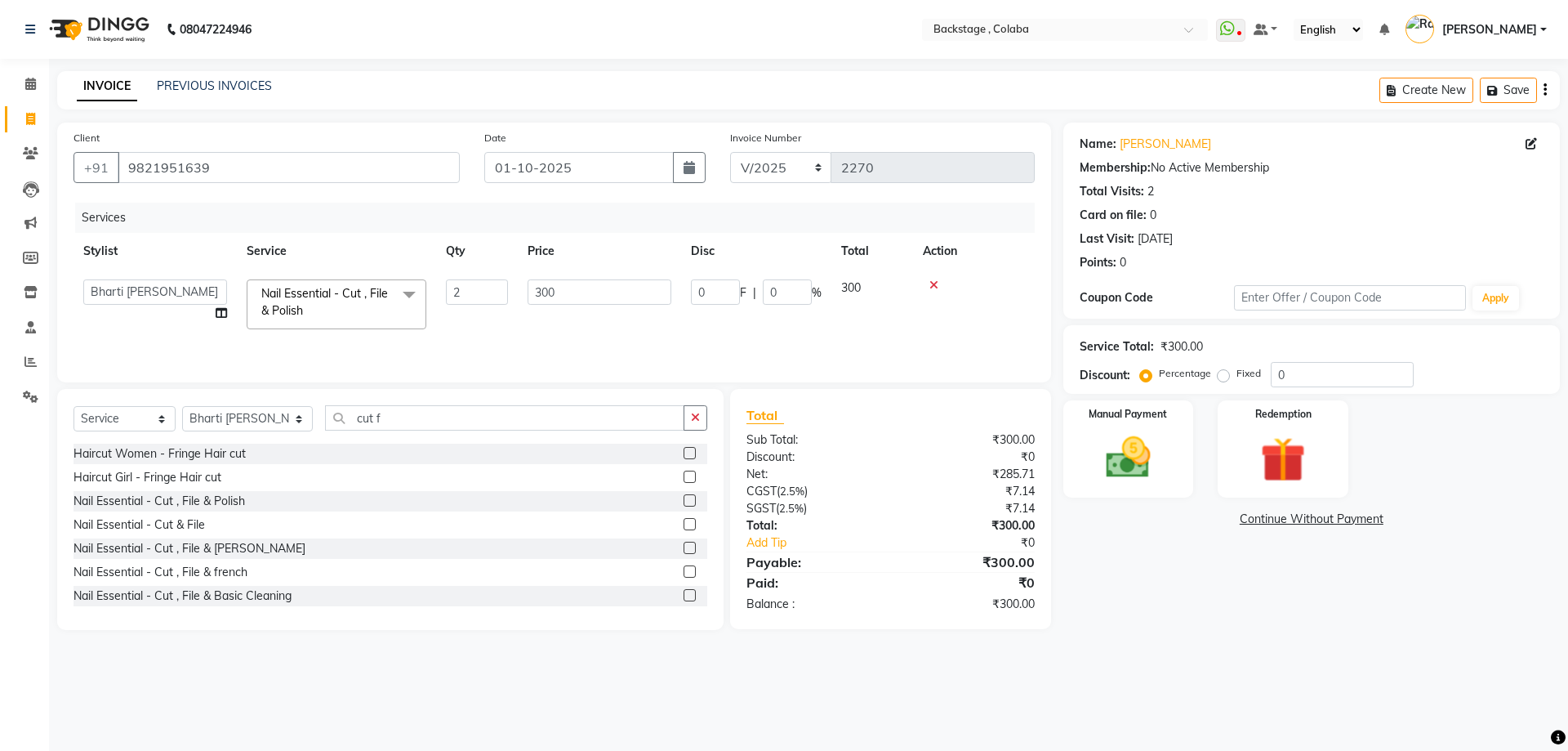
click at [489, 335] on div "Services Stylist Service Qty Price Disc Total Action Backstage Bharti [PERSON_N…" at bounding box center [554, 284] width 962 height 164
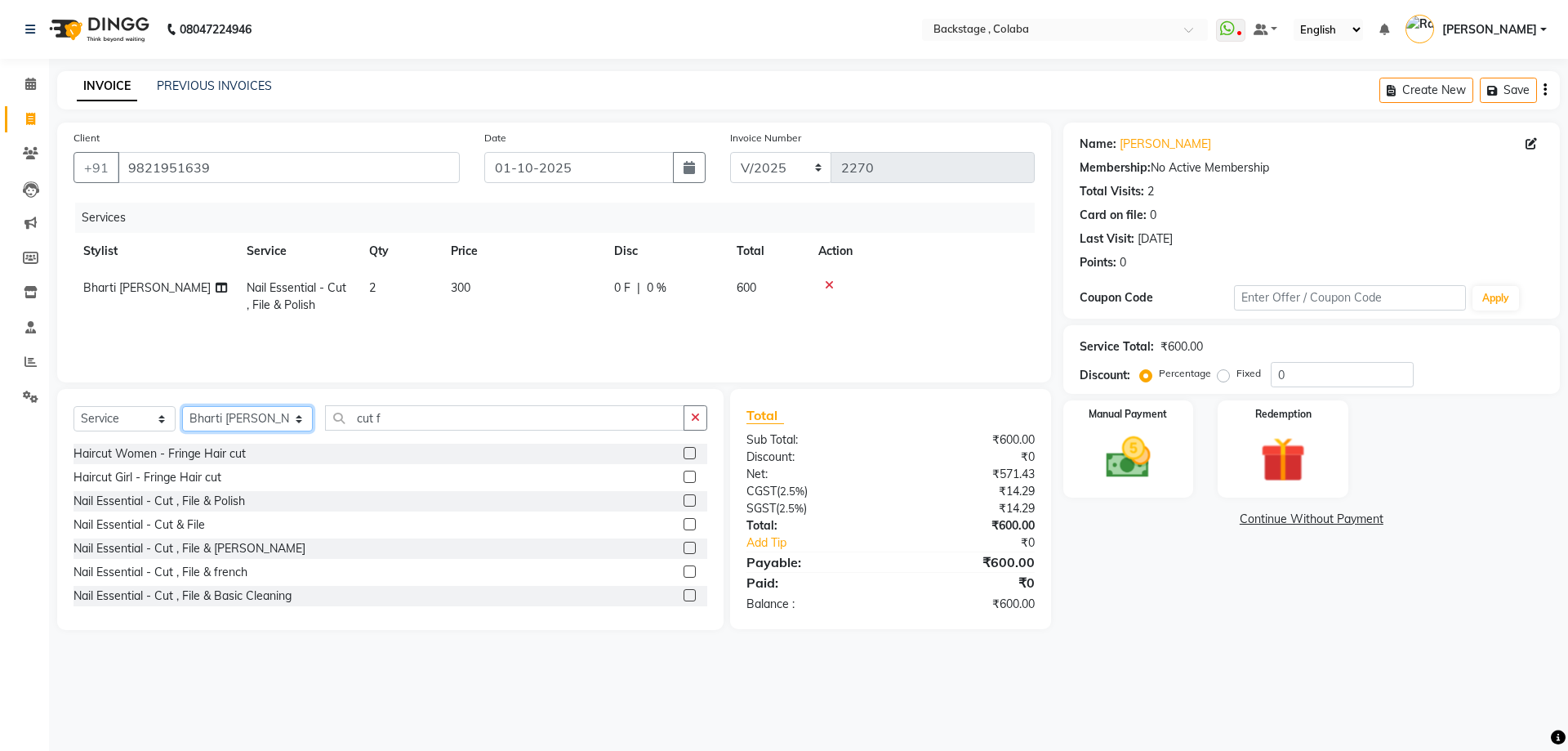
click at [214, 421] on select "Select Stylist Backstage Bharti [PERSON_NAME] [PERSON_NAME] [PERSON_NAME] [PERS…" at bounding box center [248, 418] width 131 height 25
select select "36479"
click at [183, 406] on select "Select Stylist Backstage Bharti [PERSON_NAME] [PERSON_NAME] [PERSON_NAME] [PERS…" at bounding box center [248, 418] width 131 height 25
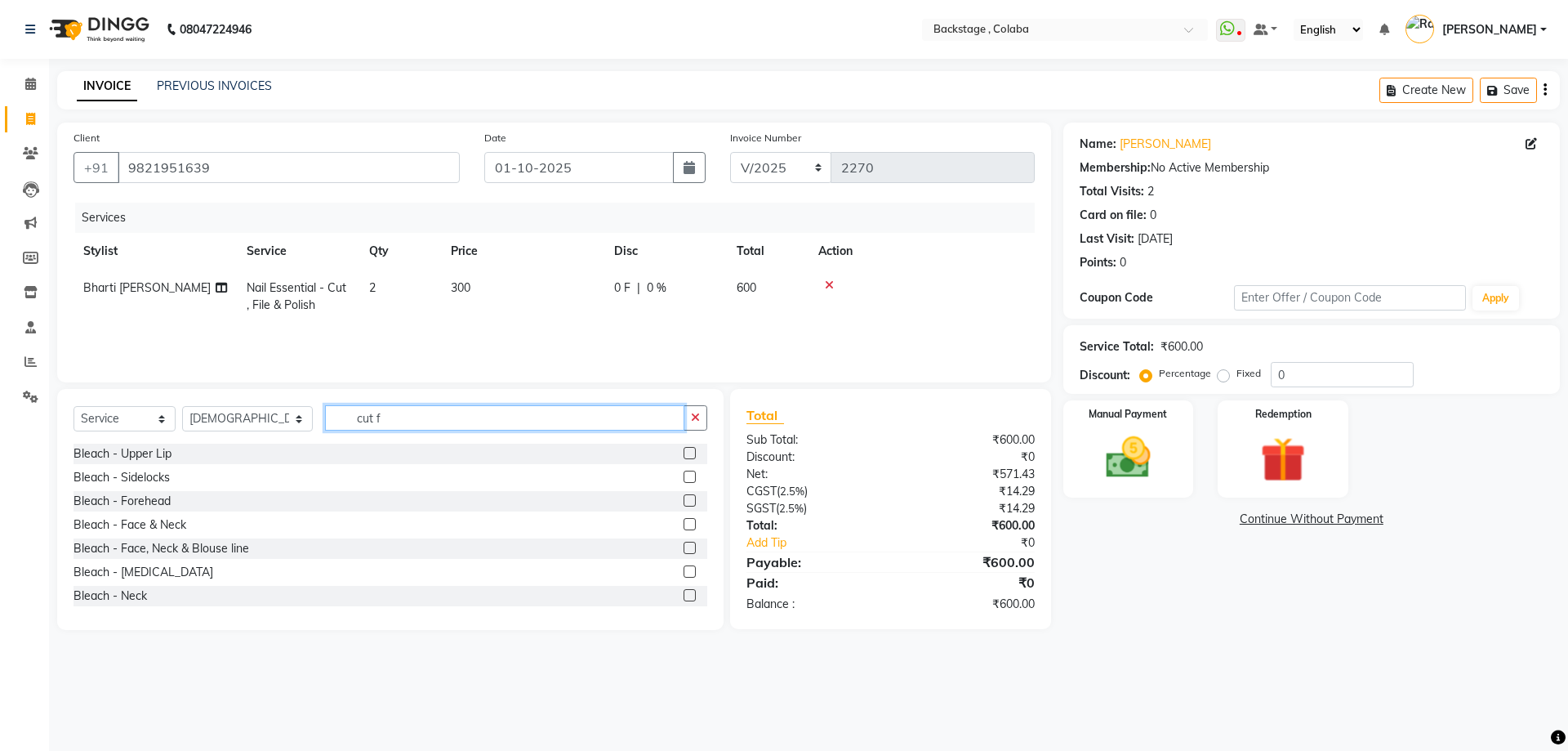
drag, startPoint x: 449, startPoint y: 418, endPoint x: 116, endPoint y: 417, distance: 333.0
click at [116, 417] on div "Select Service Product Membership Package Voucher Prepaid Gift Card Select Styl…" at bounding box center [390, 425] width 634 height 39
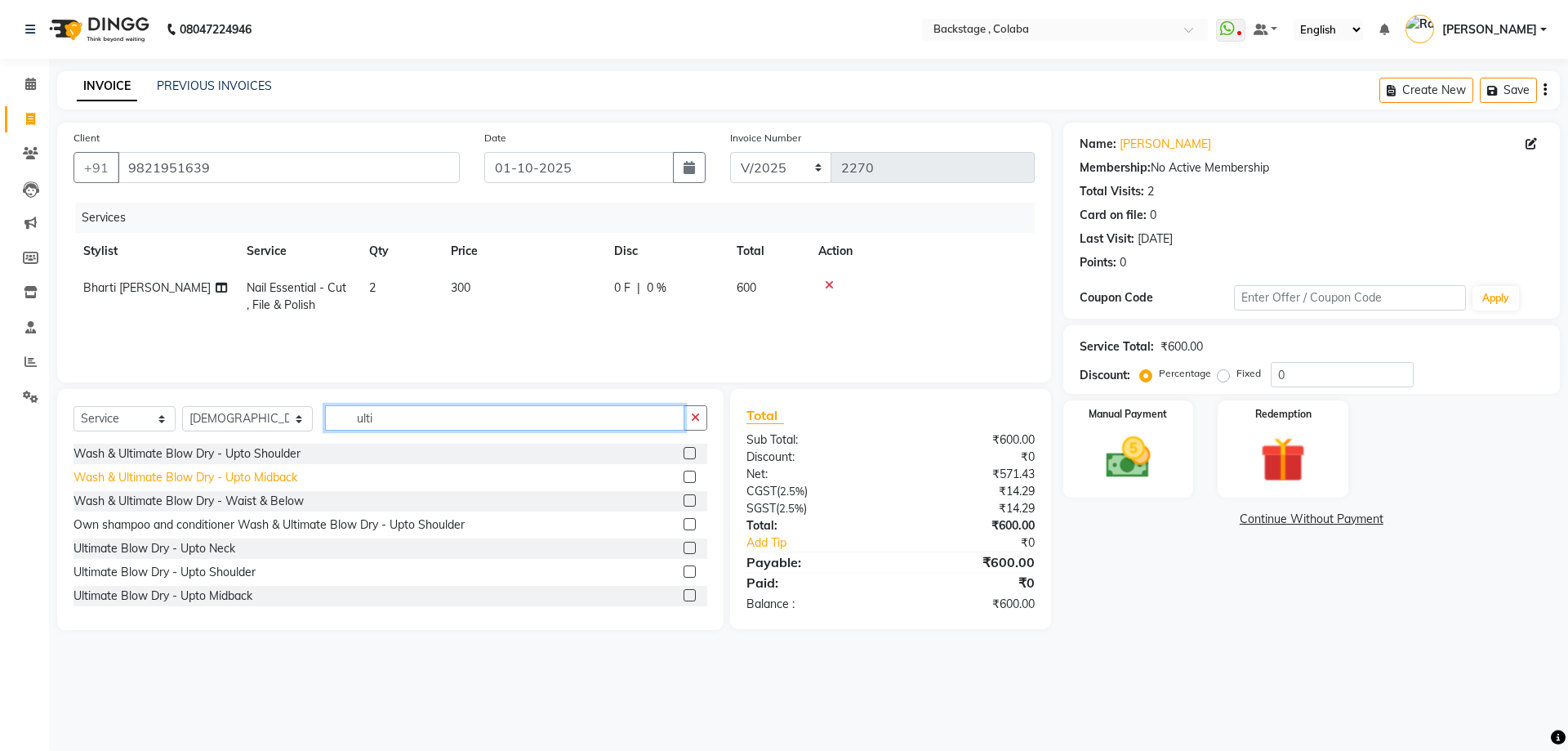
type input "ulti"
drag, startPoint x: 234, startPoint y: 474, endPoint x: 274, endPoint y: 463, distance: 41.5
click at [234, 474] on div "Wash & Ultimate Blow Dry - Upto Midback" at bounding box center [185, 477] width 224 height 17
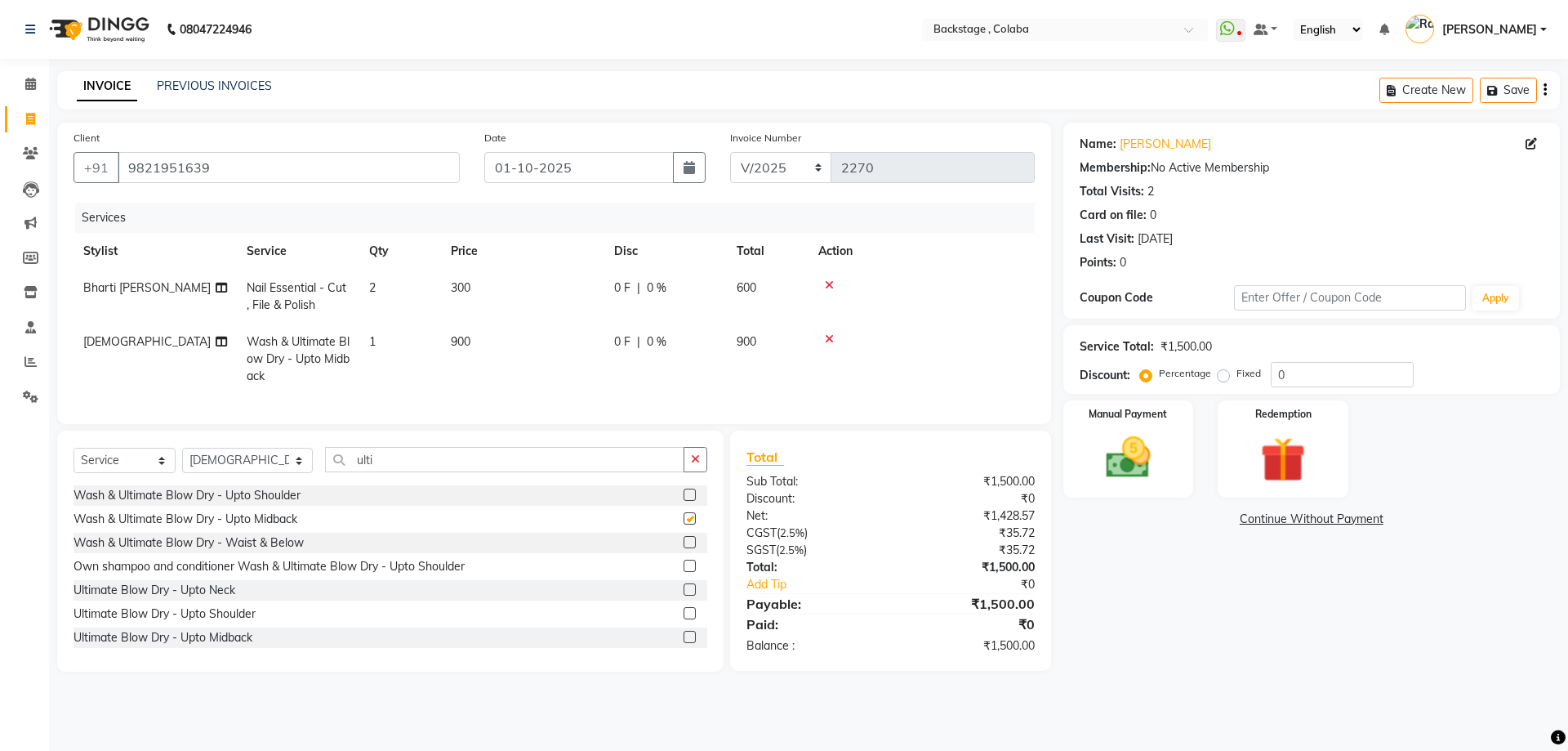
checkbox input "false"
click at [241, 473] on select "Select Stylist Backstage Bharti [PERSON_NAME] [PERSON_NAME] [PERSON_NAME] [PERS…" at bounding box center [248, 460] width 131 height 25
select select "37596"
click at [183, 460] on select "Select Stylist Backstage Bharti [PERSON_NAME] [PERSON_NAME] [PERSON_NAME] [PERS…" at bounding box center [248, 460] width 131 height 25
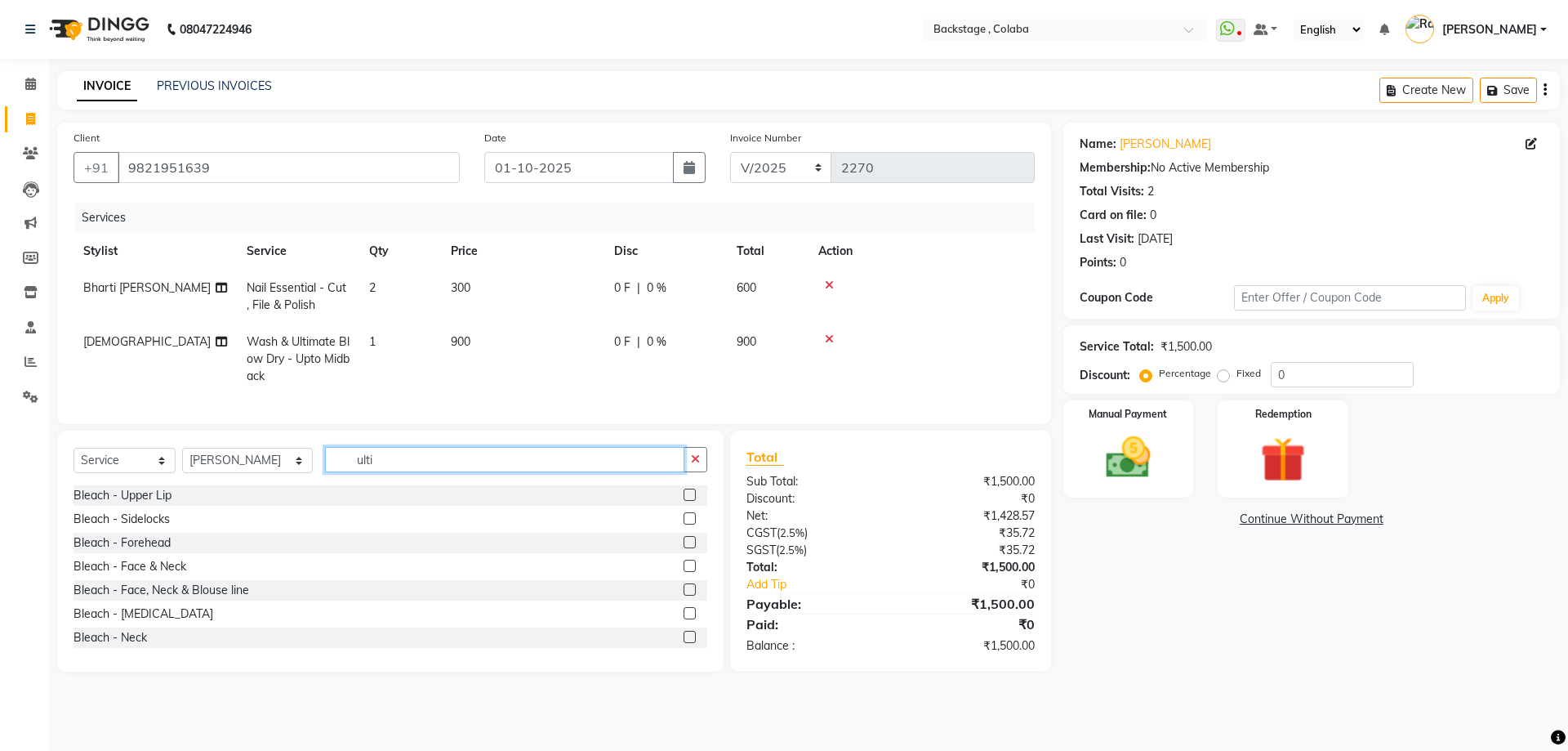
drag, startPoint x: 358, startPoint y: 468, endPoint x: 303, endPoint y: 456, distance: 56.3
click at [303, 456] on div "Select Service Product Membership Package Voucher Prepaid Gift Card Select Styl…" at bounding box center [390, 551] width 666 height 241
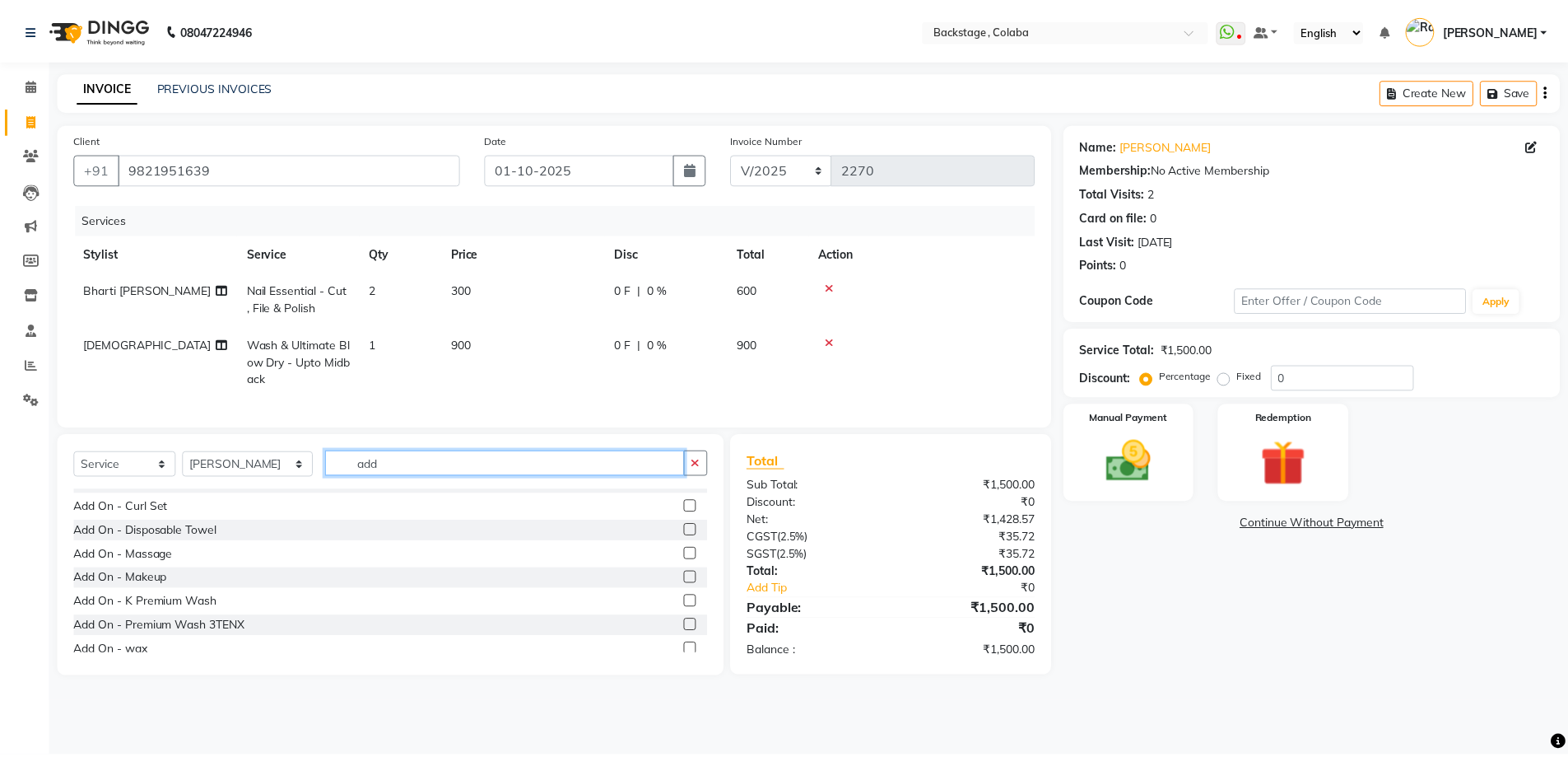
scroll to position [247, 0]
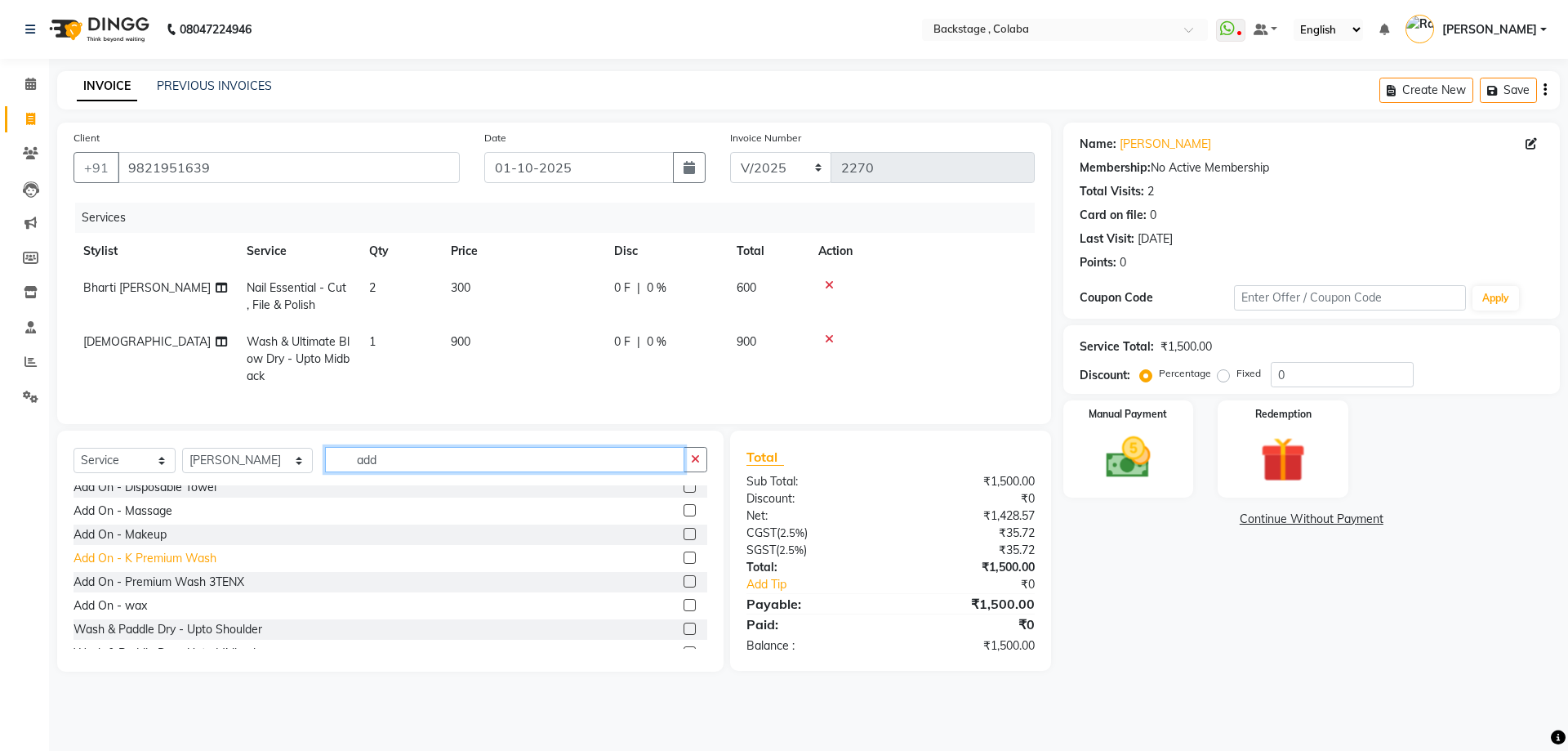
type input "add"
click at [199, 567] on div "Add On - K Premium Wash" at bounding box center [145, 558] width 143 height 17
checkbox input "false"
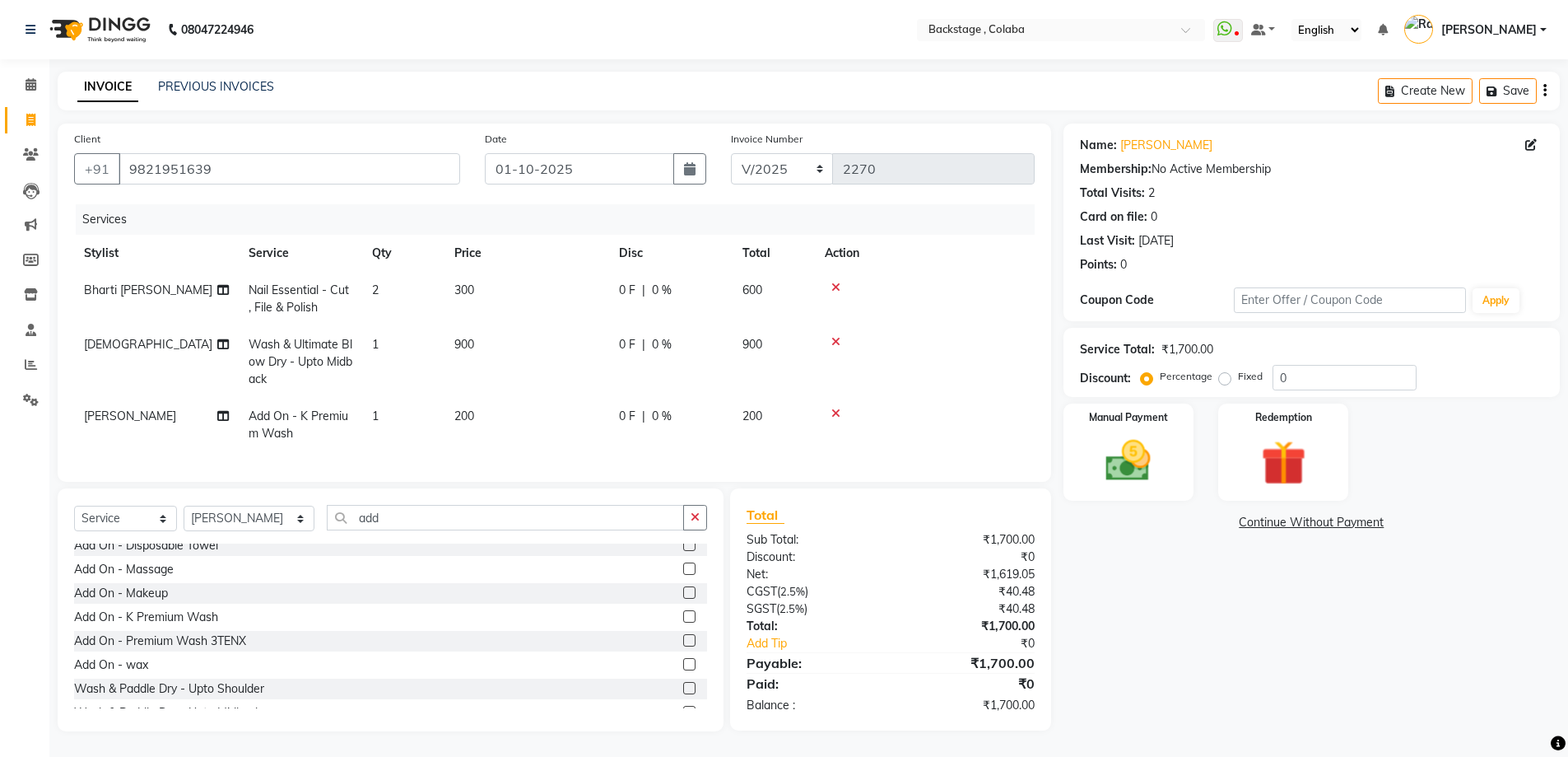
scroll to position [11, 0]
click at [1192, 467] on div "Manual Payment" at bounding box center [1128, 452] width 136 height 102
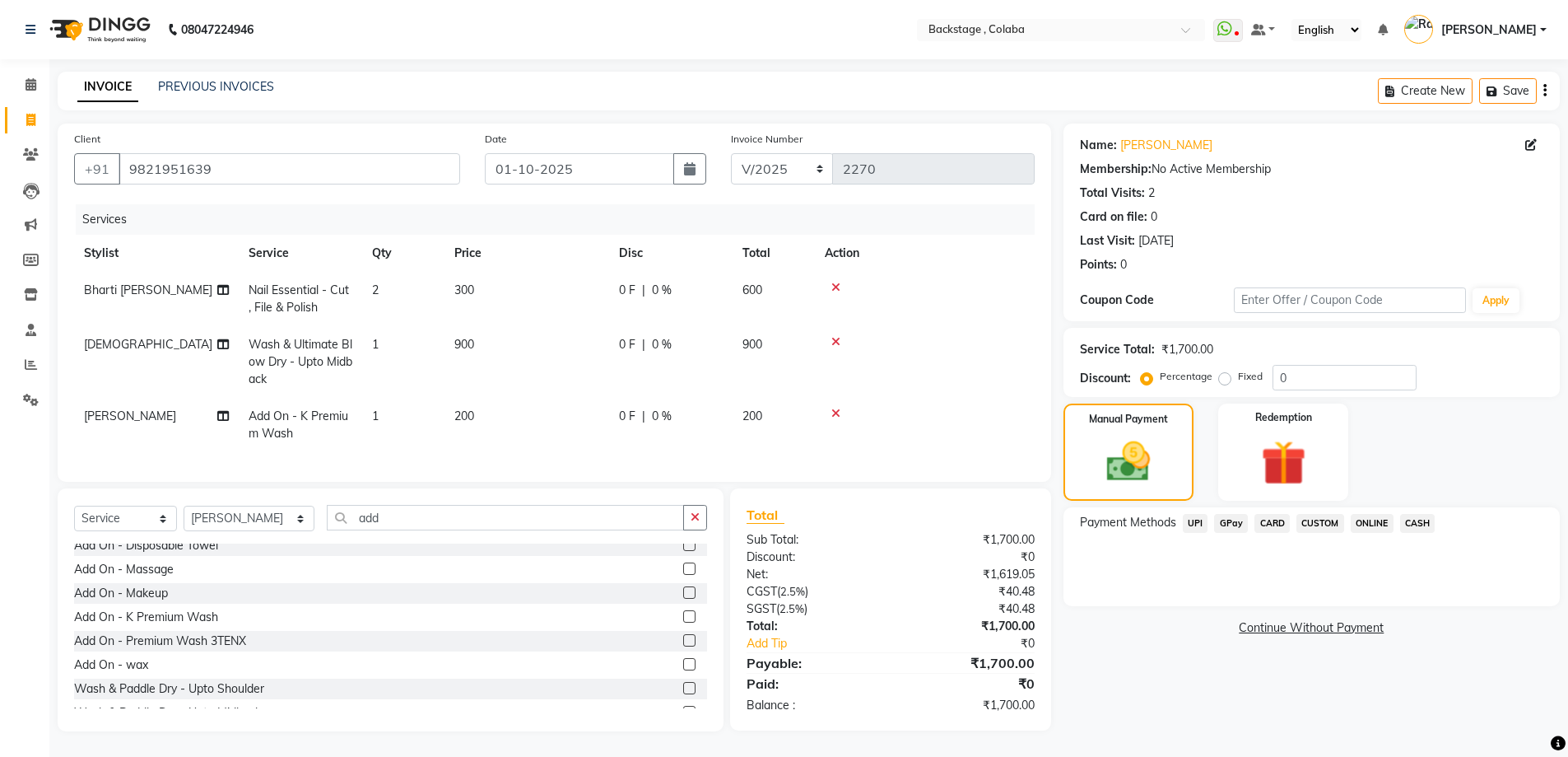
click at [1414, 514] on span "CASH" at bounding box center [1418, 523] width 36 height 19
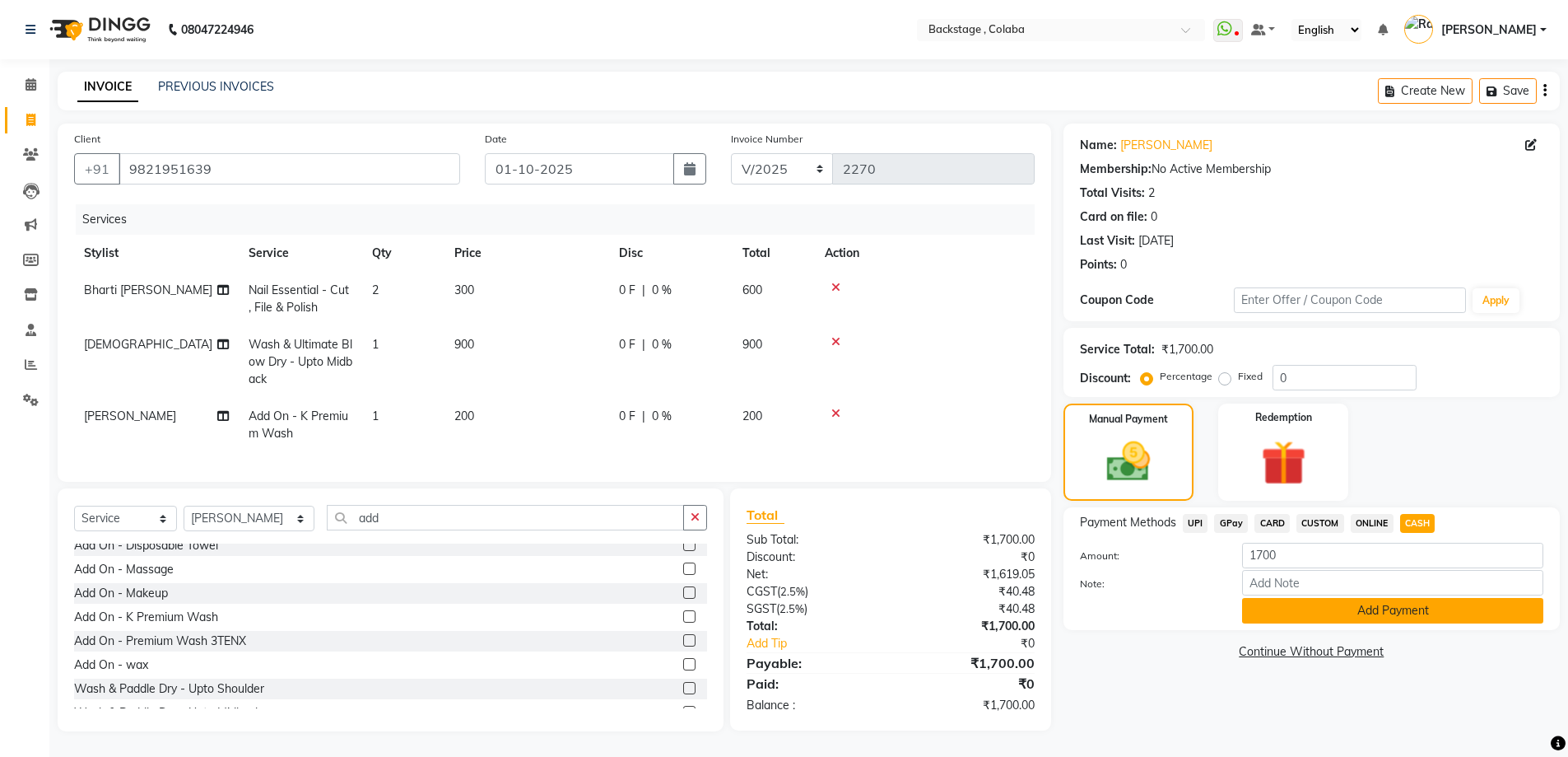
click at [1409, 598] on button "Add Payment" at bounding box center [1392, 610] width 301 height 25
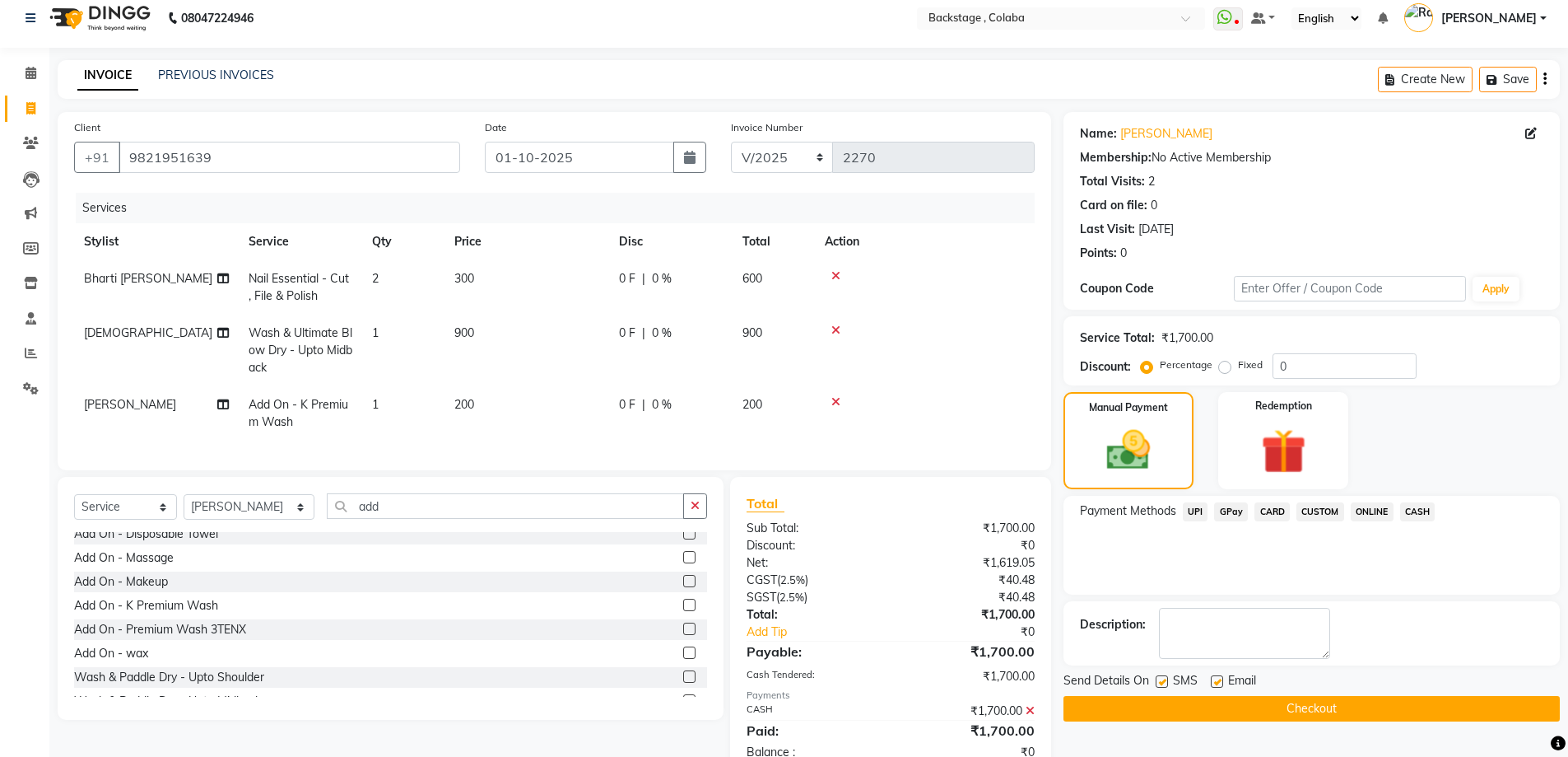
click at [1119, 715] on button "Checkout" at bounding box center [1312, 708] width 496 height 25
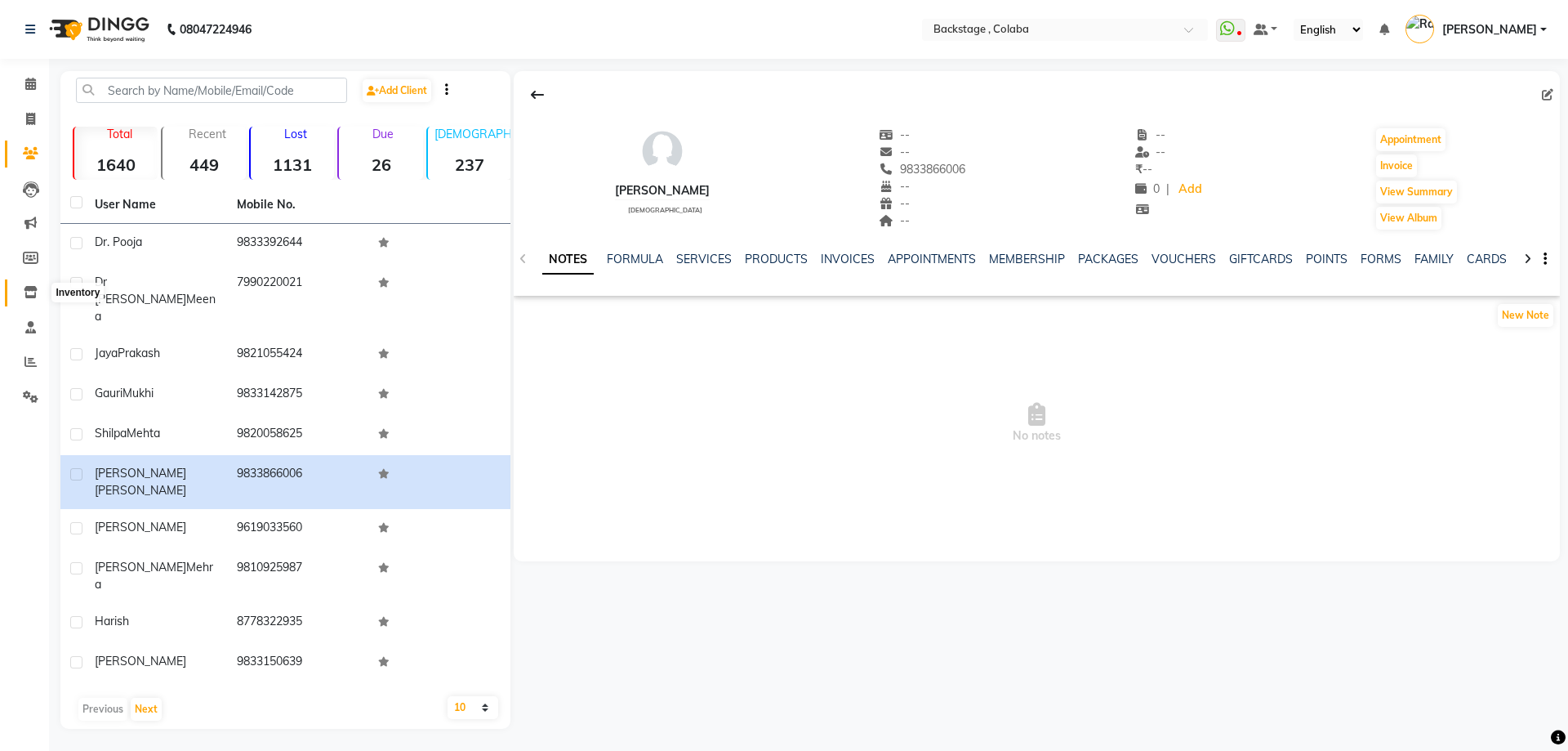
click at [26, 283] on span at bounding box center [30, 293] width 28 height 19
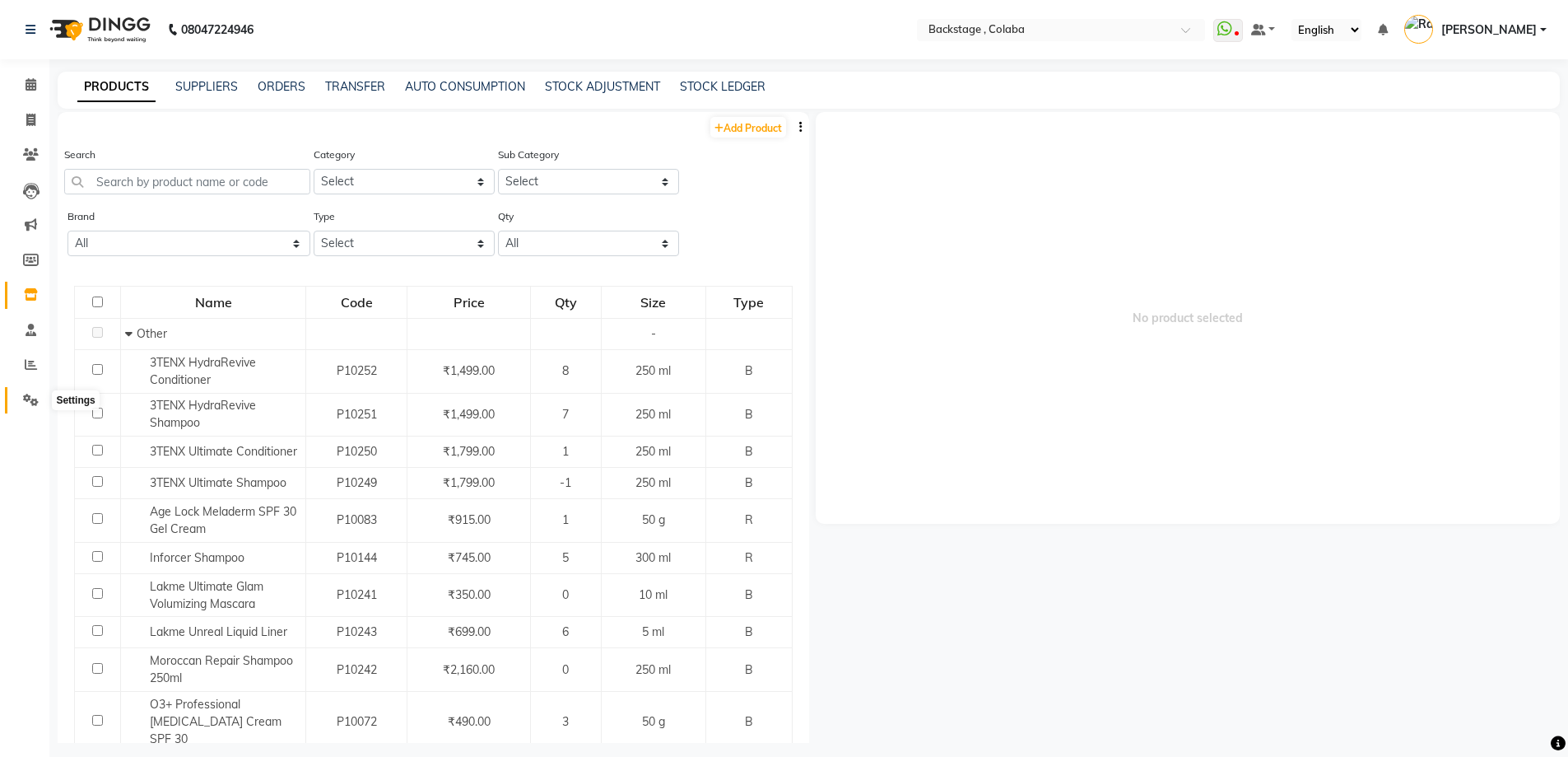
click at [33, 404] on icon at bounding box center [31, 399] width 16 height 12
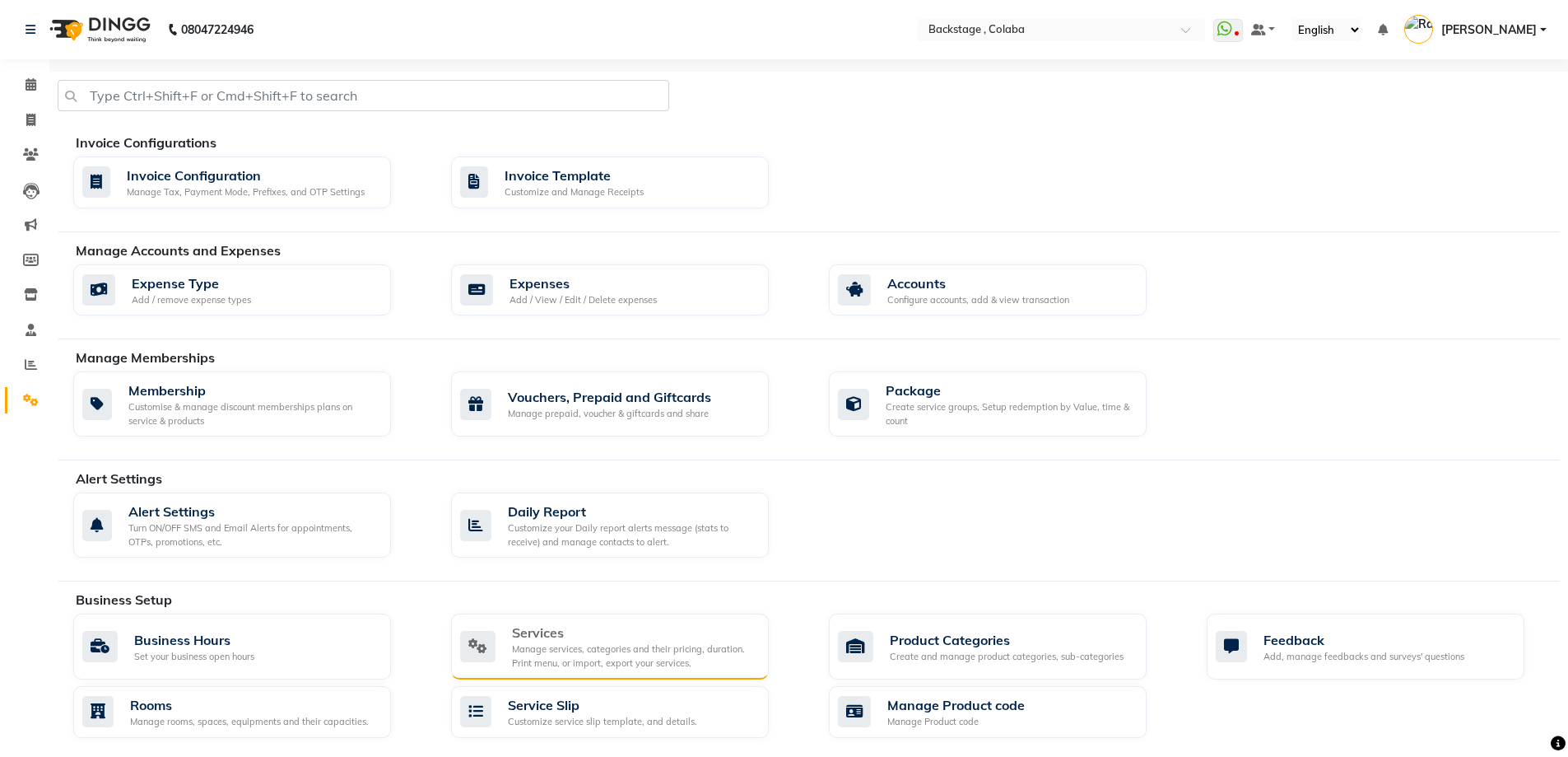
click at [651, 659] on div "Manage services, categories and their pricing, duration. Print menu, or import,…" at bounding box center [633, 655] width 244 height 27
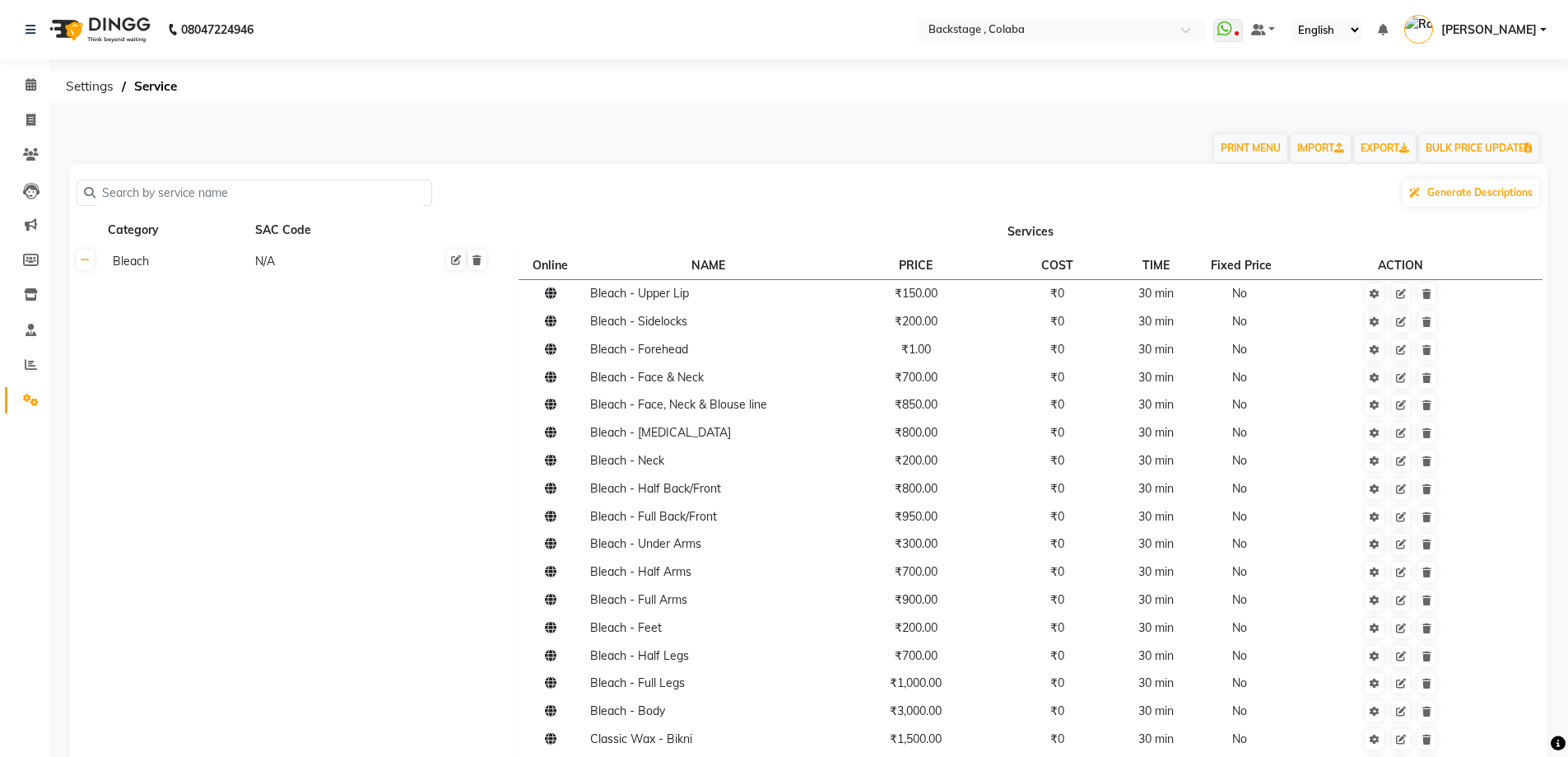
click at [251, 201] on input "text" at bounding box center [259, 193] width 329 height 25
click at [256, 194] on input "text" at bounding box center [259, 193] width 329 height 25
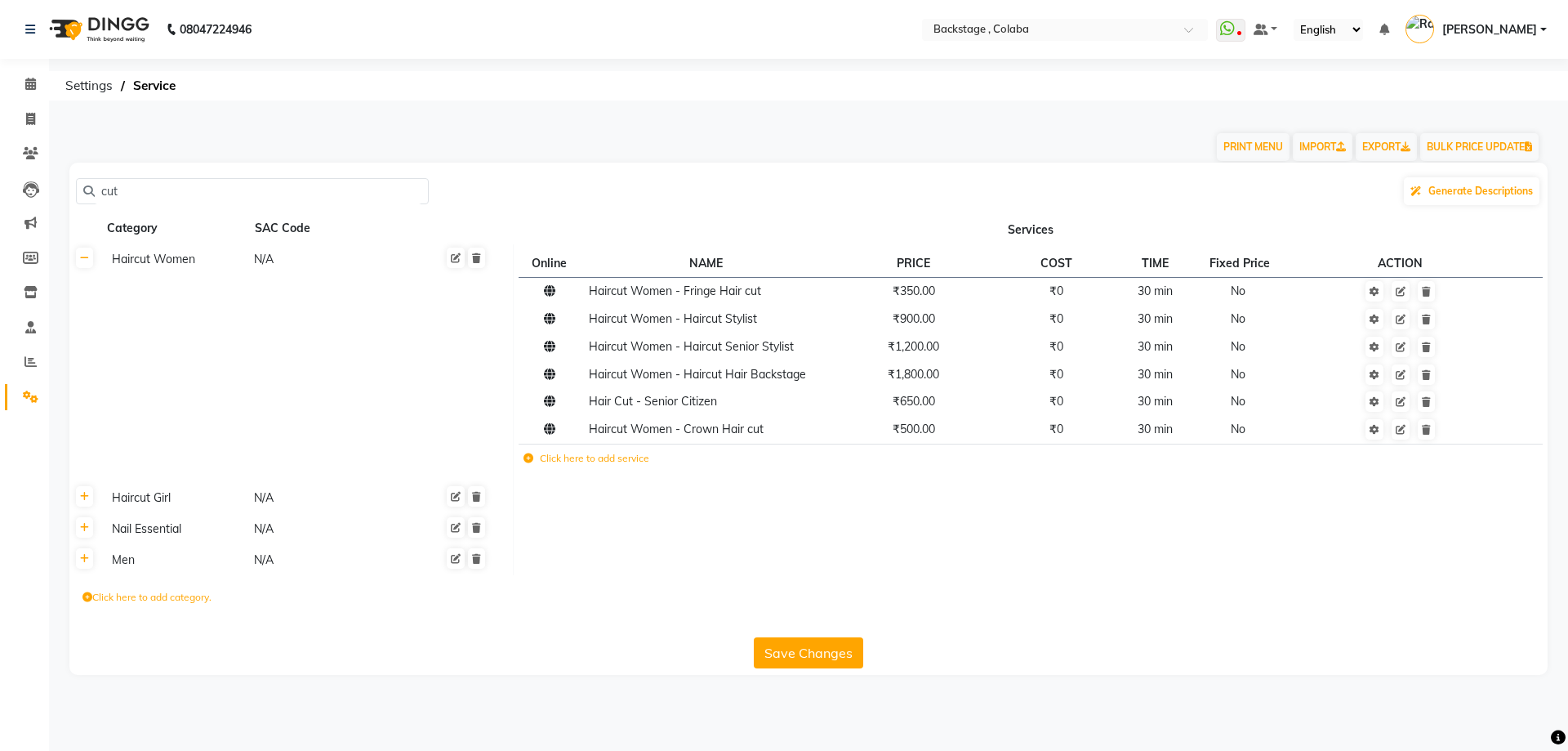
type input "cut"
click at [133, 533] on div "Nail Essential" at bounding box center [175, 529] width 140 height 21
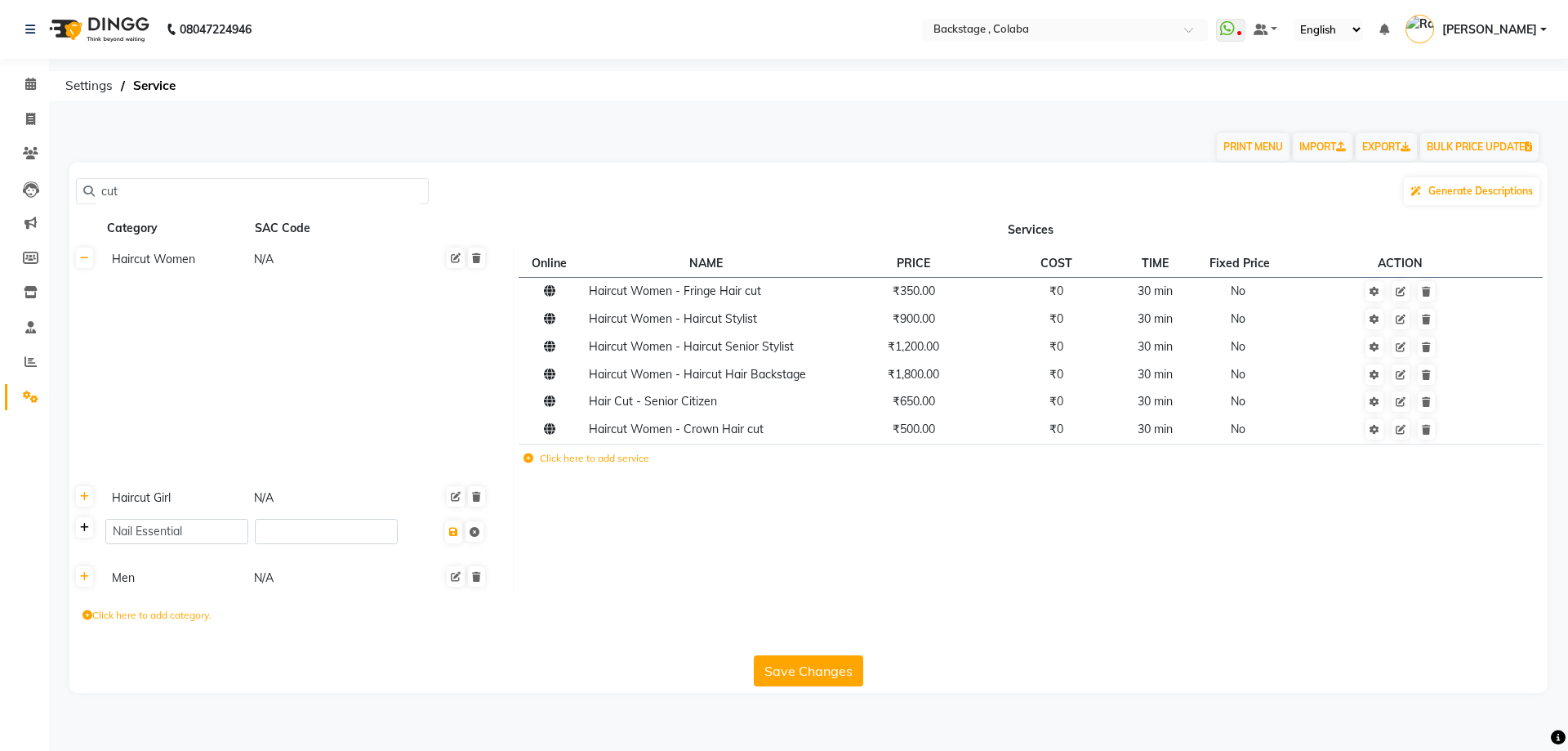
click at [81, 524] on icon at bounding box center [84, 527] width 9 height 9
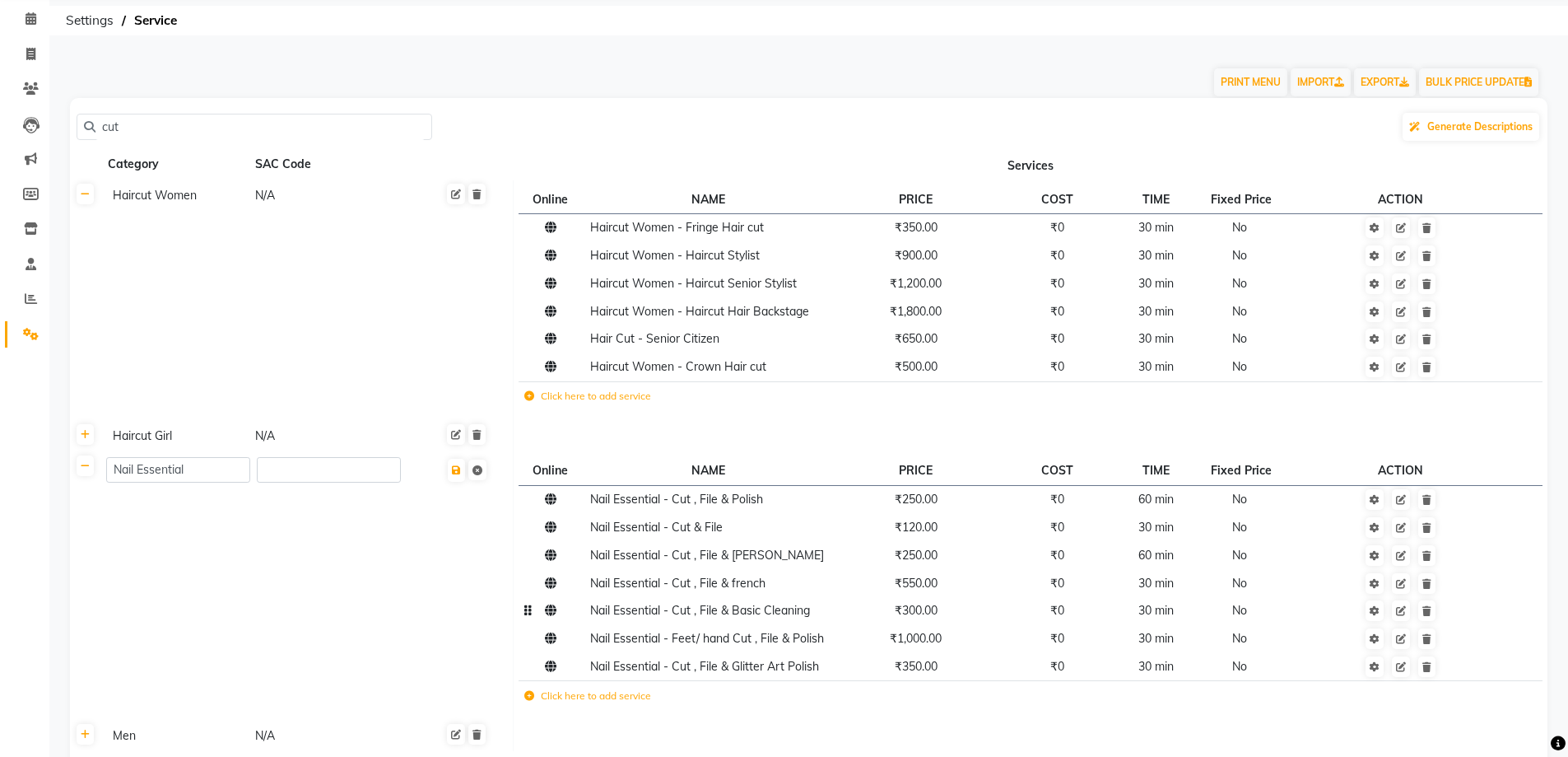
scroll to position [165, 0]
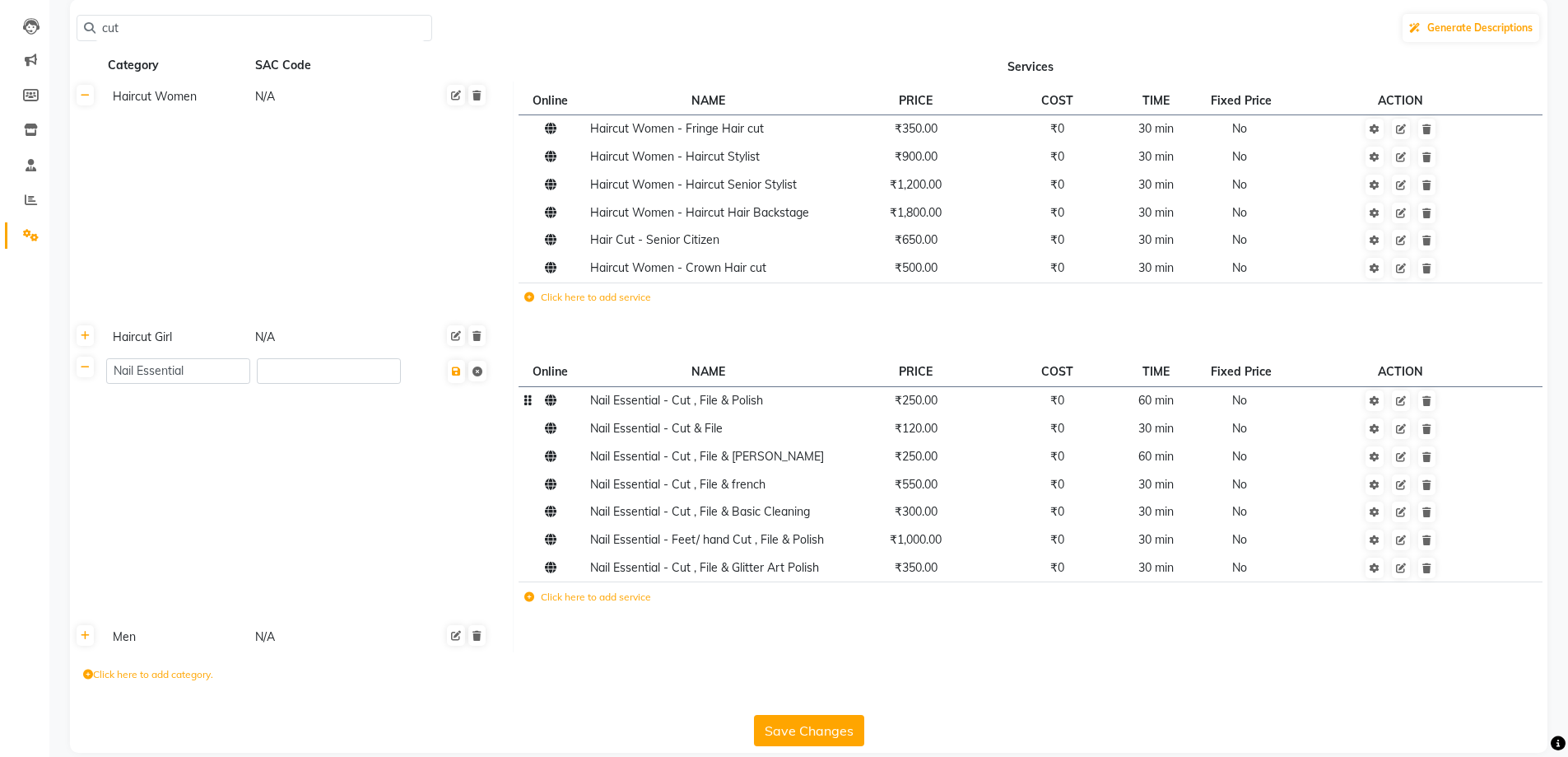
click at [984, 398] on td "₹250.00" at bounding box center [915, 400] width 168 height 28
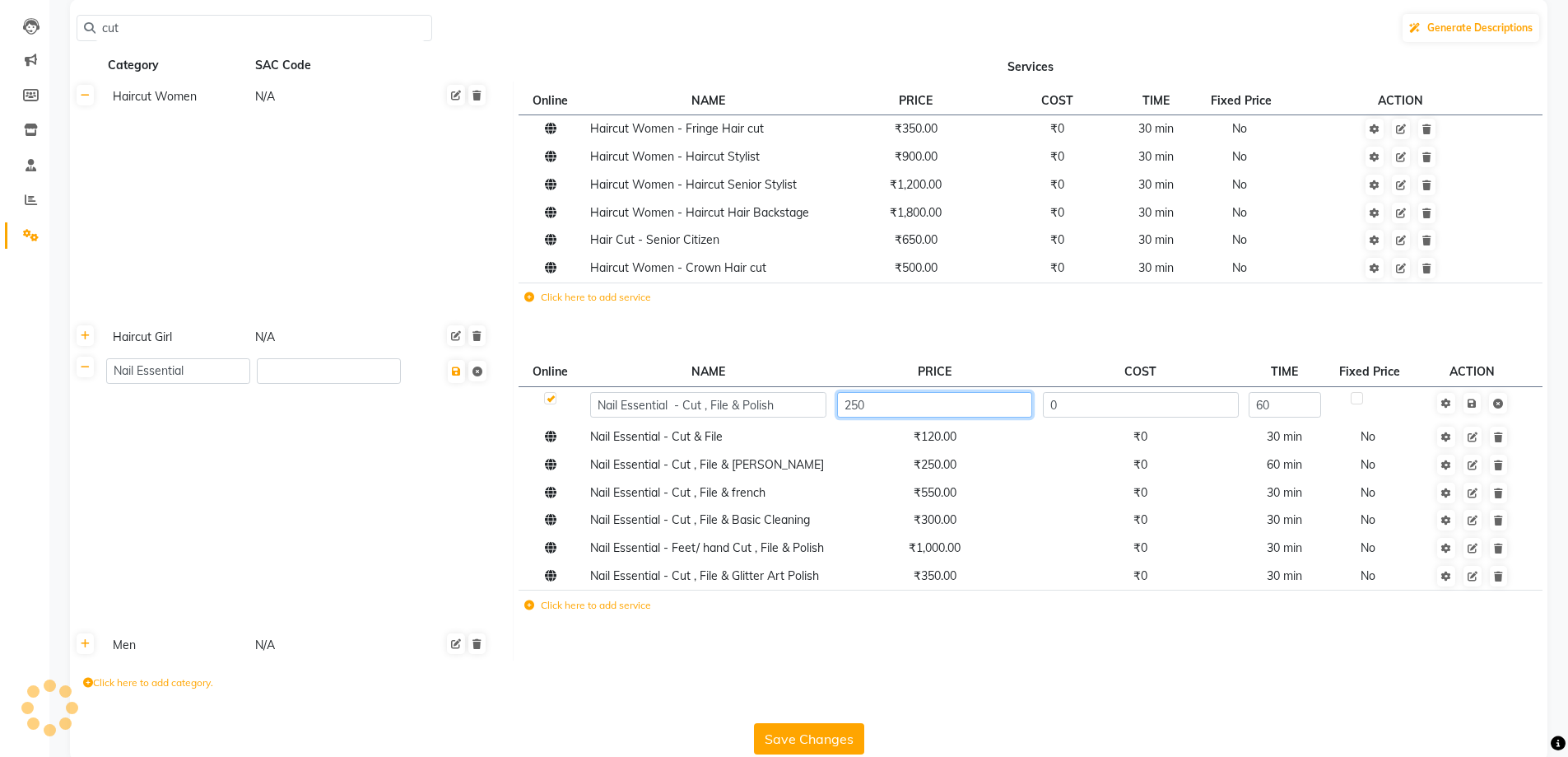
click at [927, 417] on input "250" at bounding box center [935, 405] width 195 height 25
click at [929, 410] on input "250" at bounding box center [935, 405] width 195 height 25
click at [930, 405] on input "250" at bounding box center [935, 405] width 195 height 25
click at [930, 405] on input "250" at bounding box center [935, 405] width 195 height 25
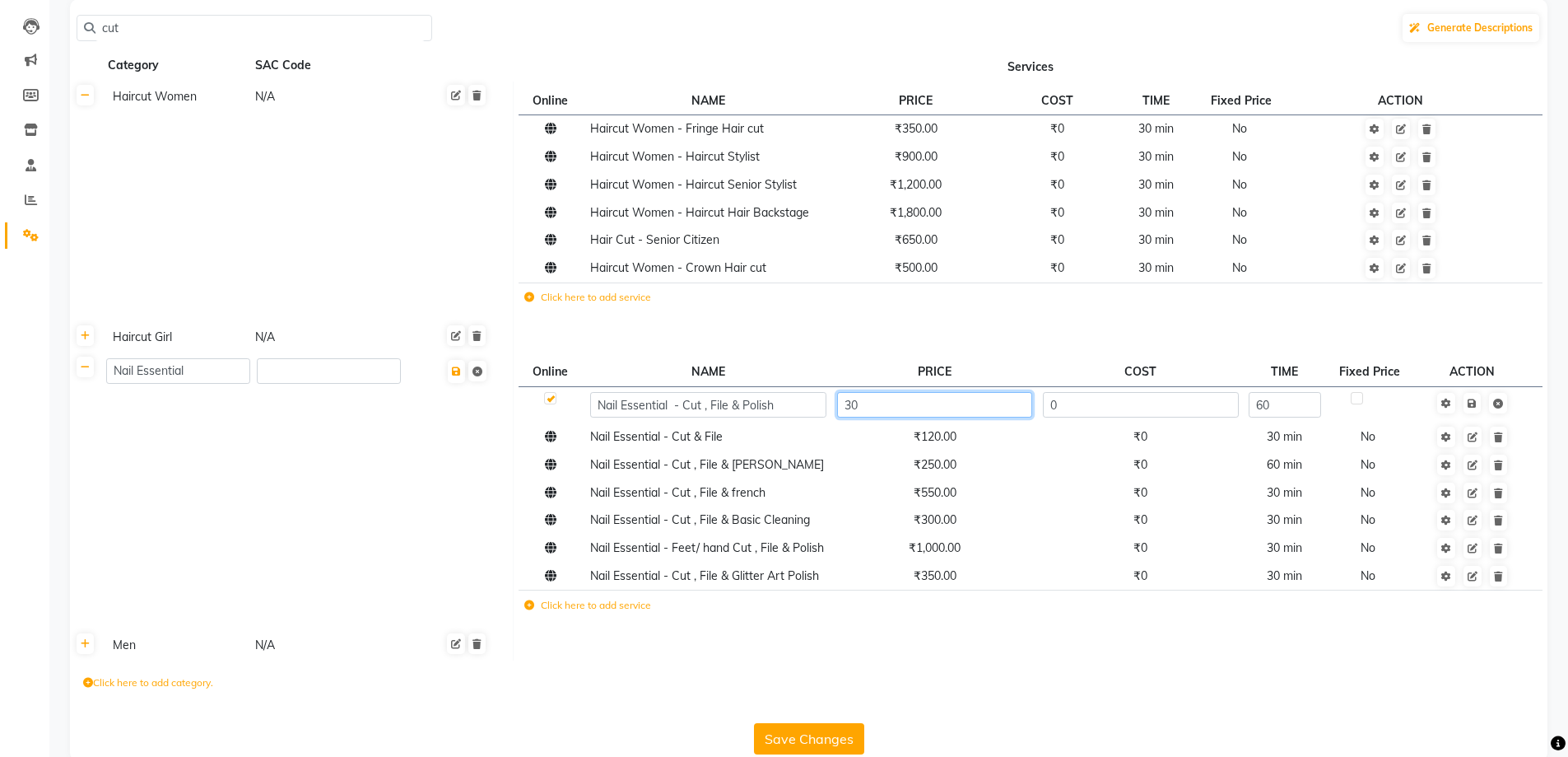
type input "300"
click at [985, 436] on td "₹120.00" at bounding box center [934, 438] width 206 height 28
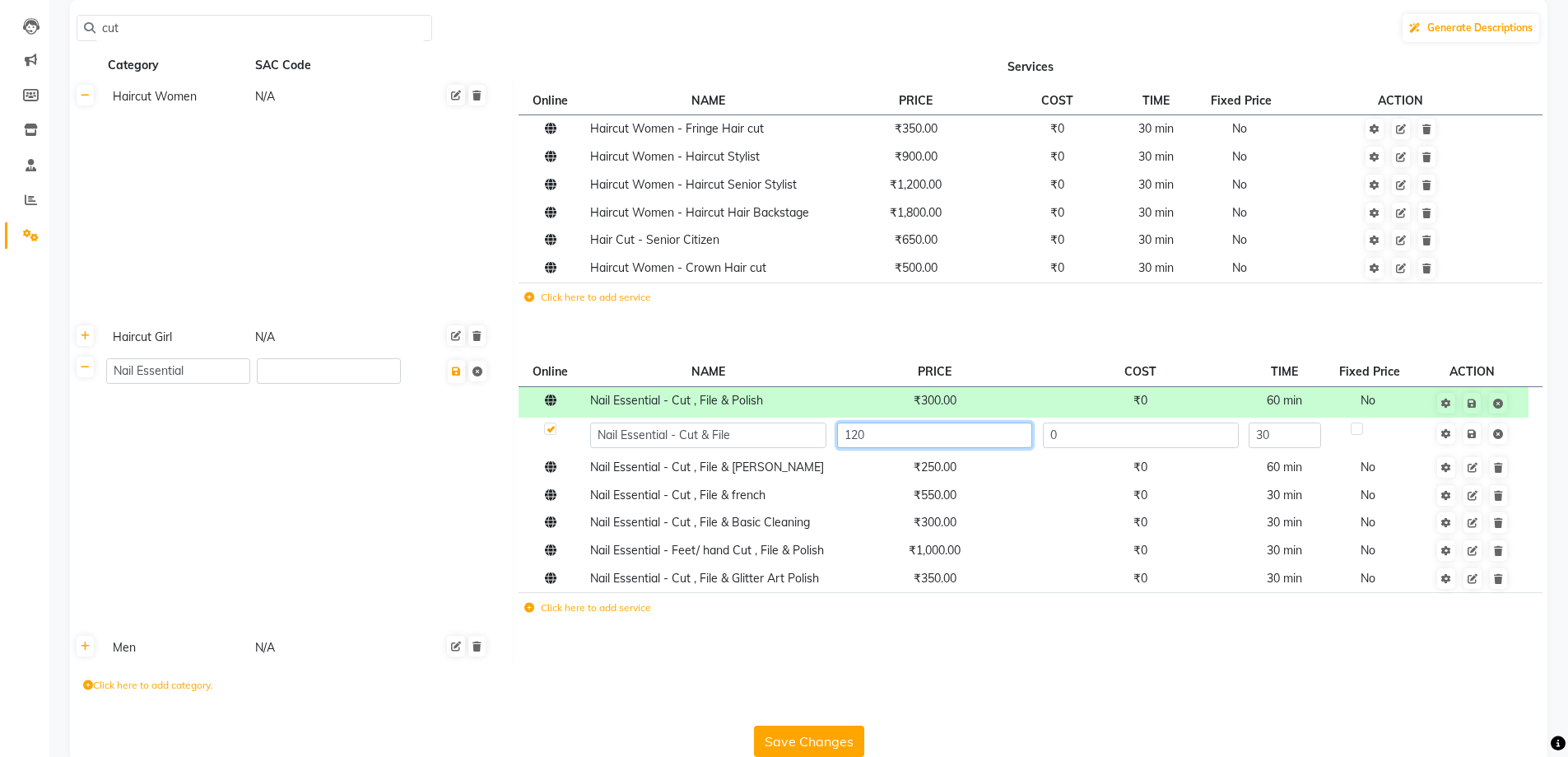
click at [985, 436] on input "120" at bounding box center [935, 435] width 195 height 25
type input "150"
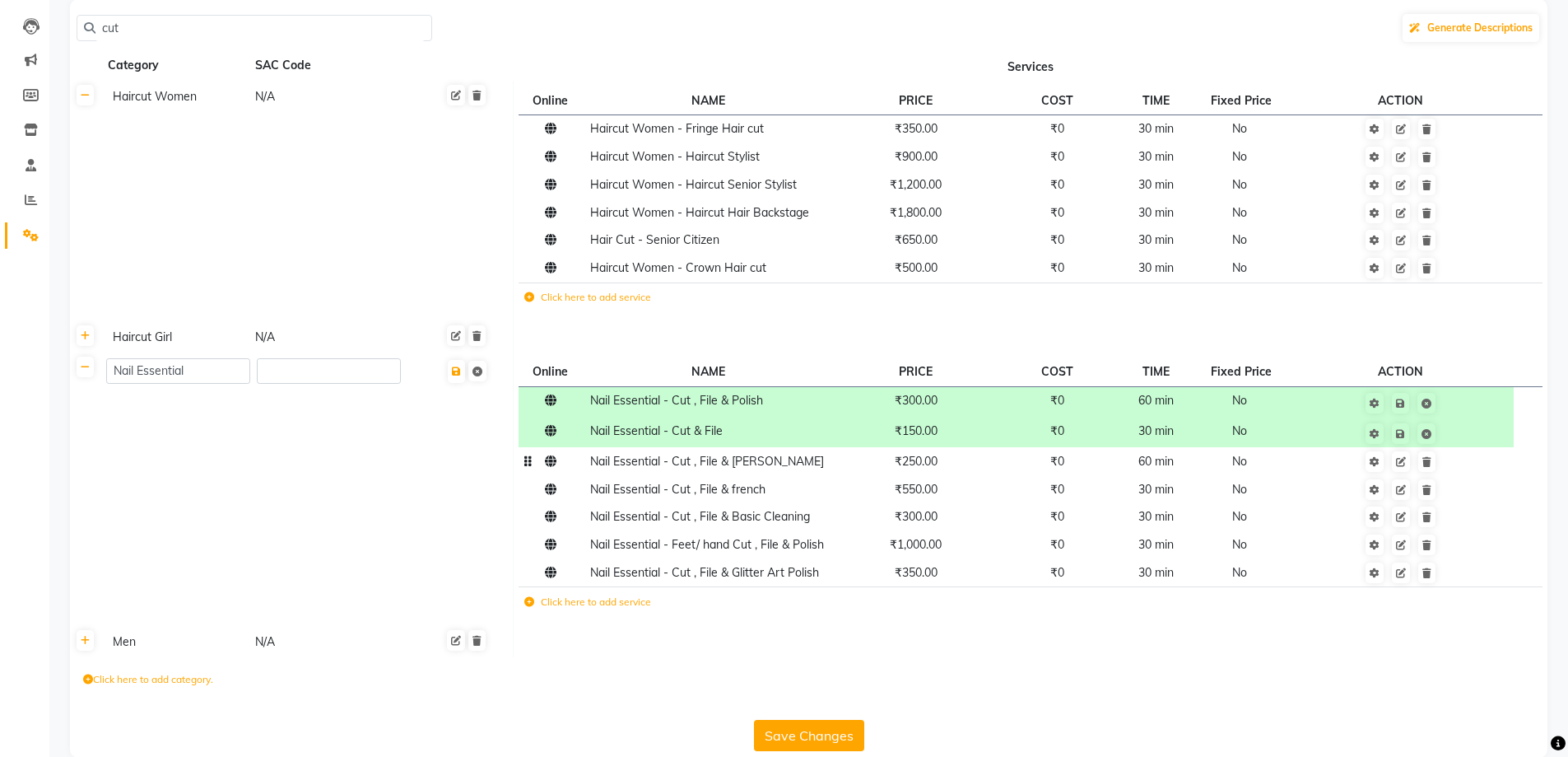
click at [986, 471] on td "₹250.00" at bounding box center [915, 461] width 168 height 28
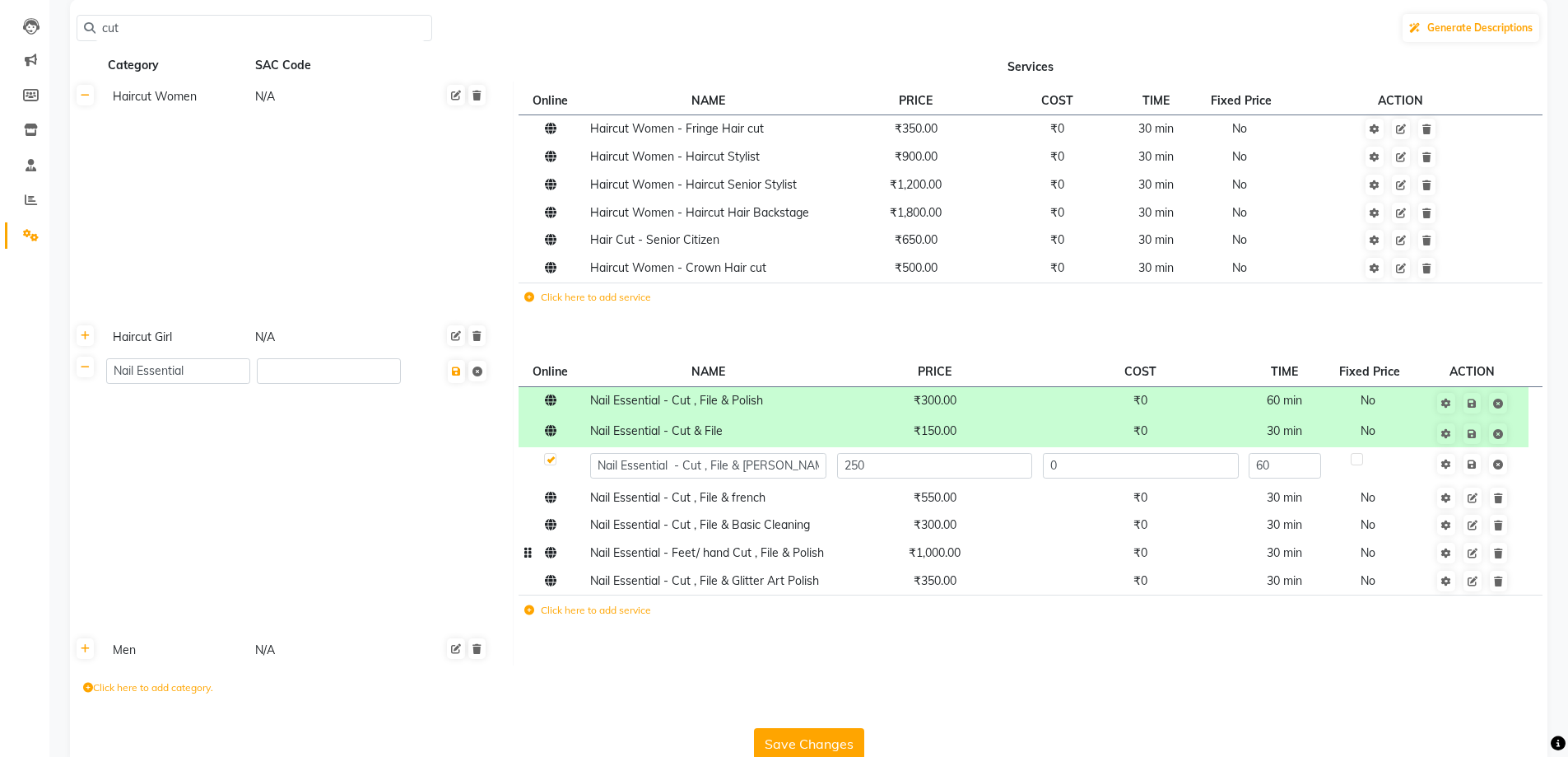
click at [984, 553] on td "₹1,000.00" at bounding box center [934, 553] width 206 height 28
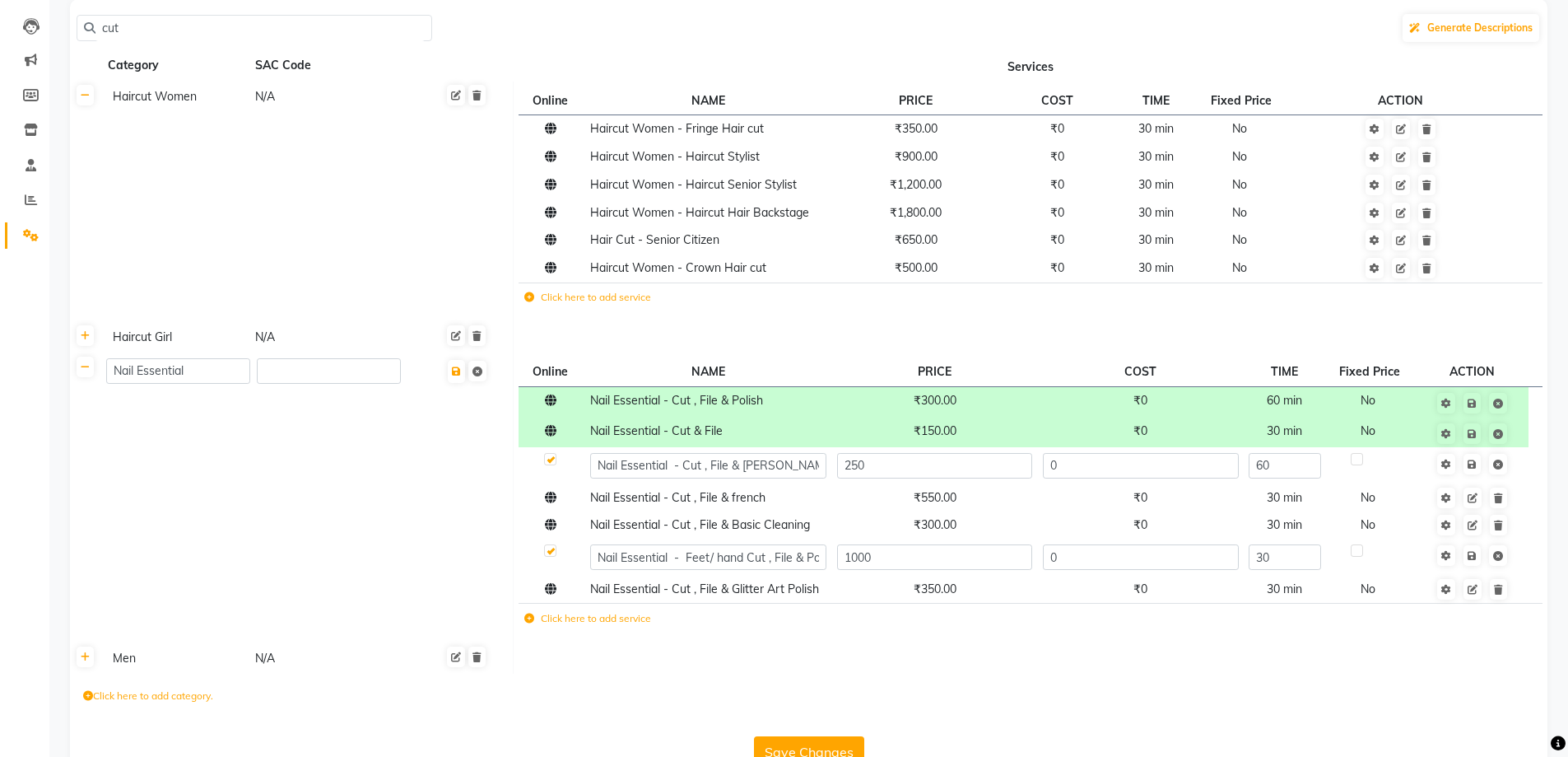
click at [95, 343] on th at bounding box center [86, 338] width 31 height 31
click at [85, 337] on icon at bounding box center [85, 335] width 9 height 10
